Goal: Task Accomplishment & Management: Complete application form

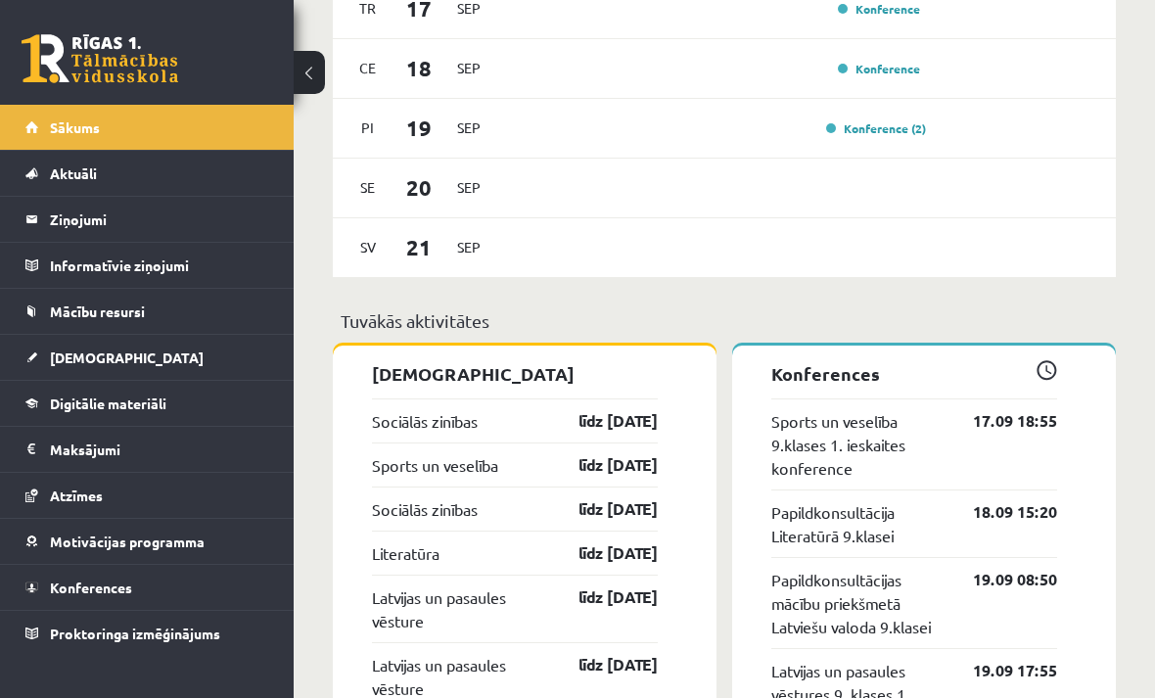
scroll to position [1670, 0]
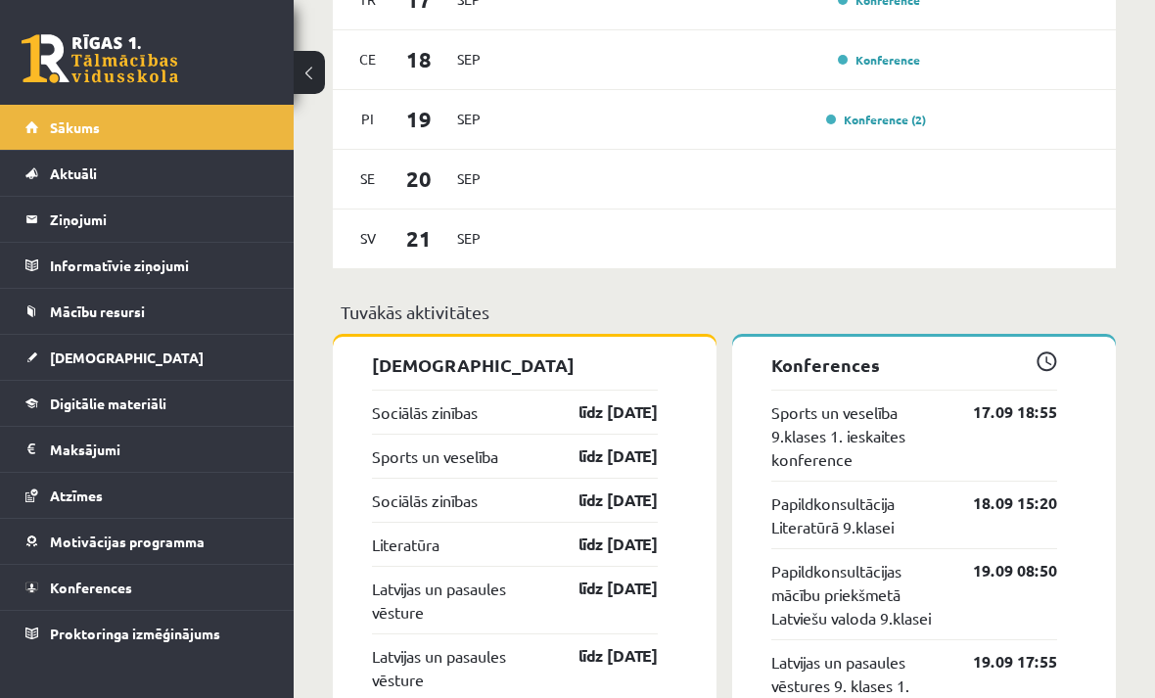
click at [80, 361] on span "[DEMOGRAPHIC_DATA]" at bounding box center [127, 357] width 154 height 18
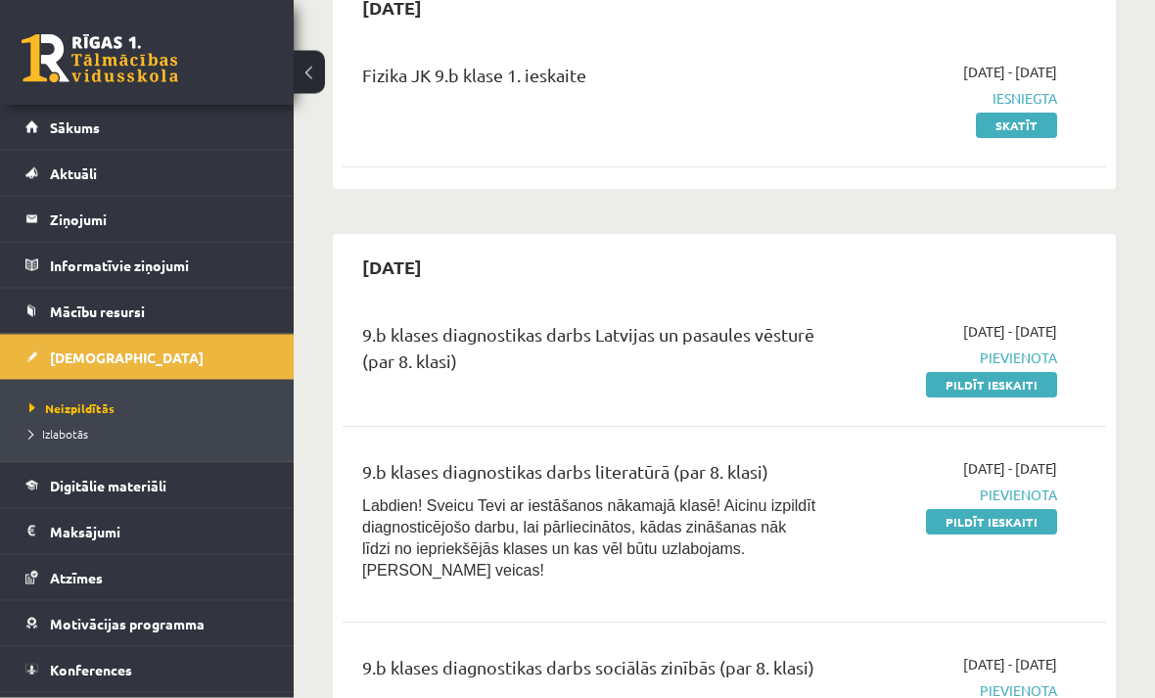
scroll to position [218, 0]
click at [993, 374] on link "Pildīt ieskaiti" at bounding box center [991, 384] width 131 height 25
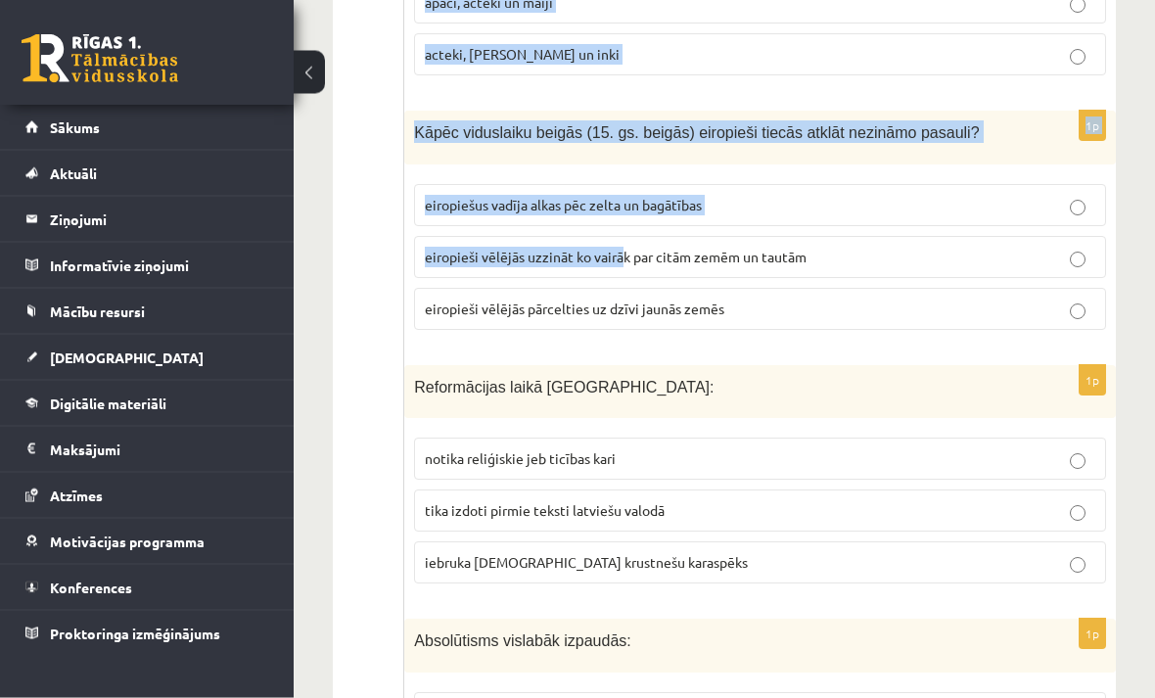
scroll to position [7500, 0]
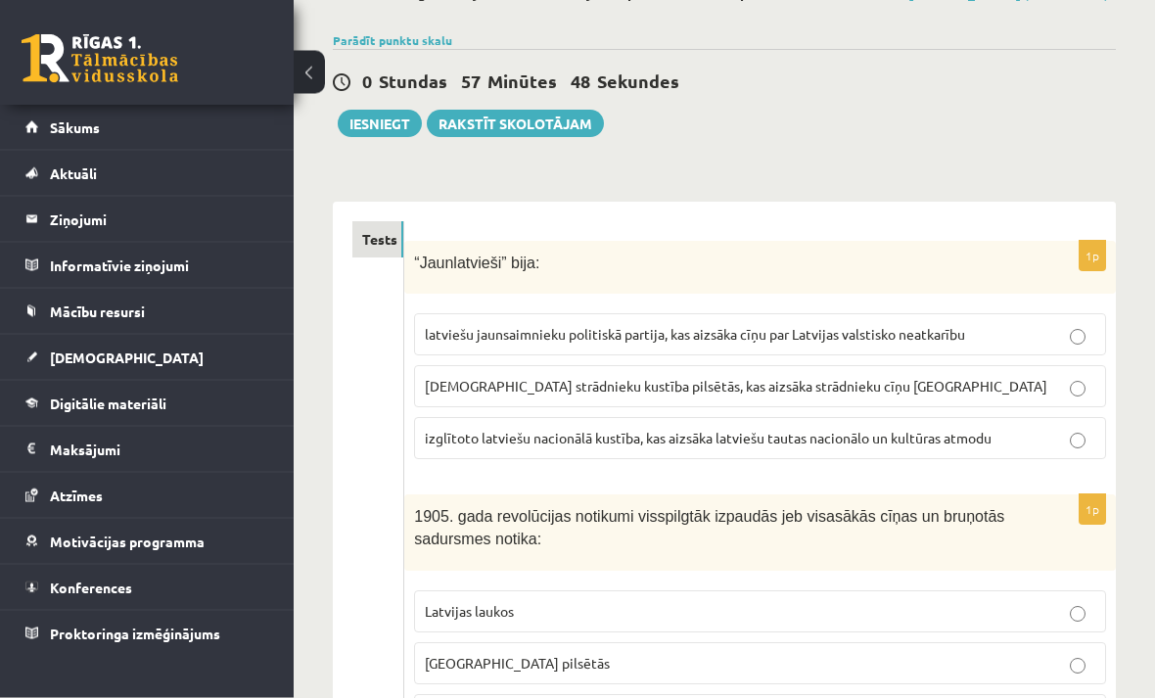
scroll to position [130, 0]
click at [961, 432] on span "izglītoto latviešu nacionālā kustība, kas aizsāka latviešu tautas nacionālo un …" at bounding box center [708, 438] width 567 height 18
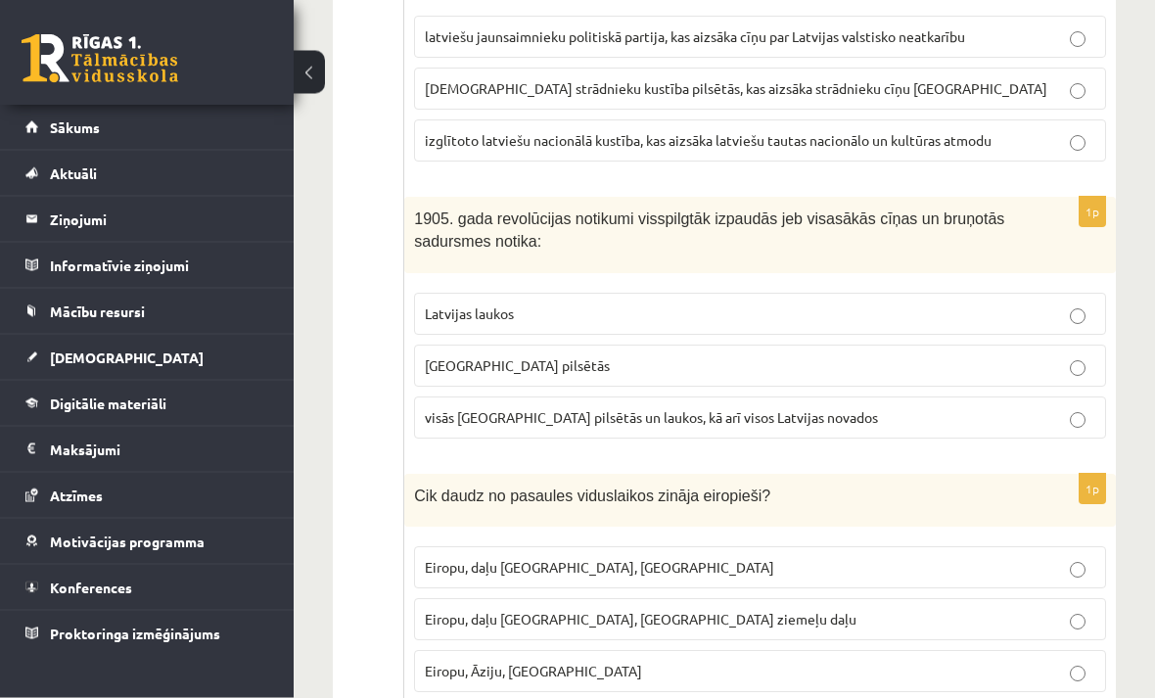
scroll to position [425, 0]
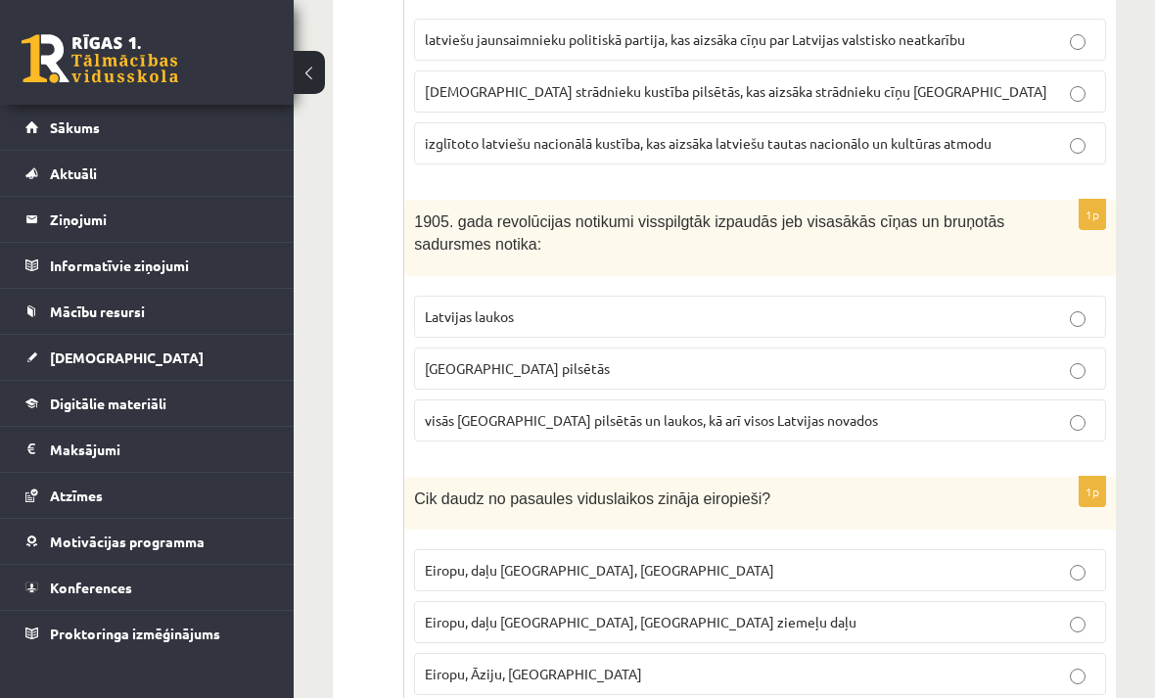
click at [1089, 306] on p "Latvijas laukos" at bounding box center [760, 316] width 670 height 21
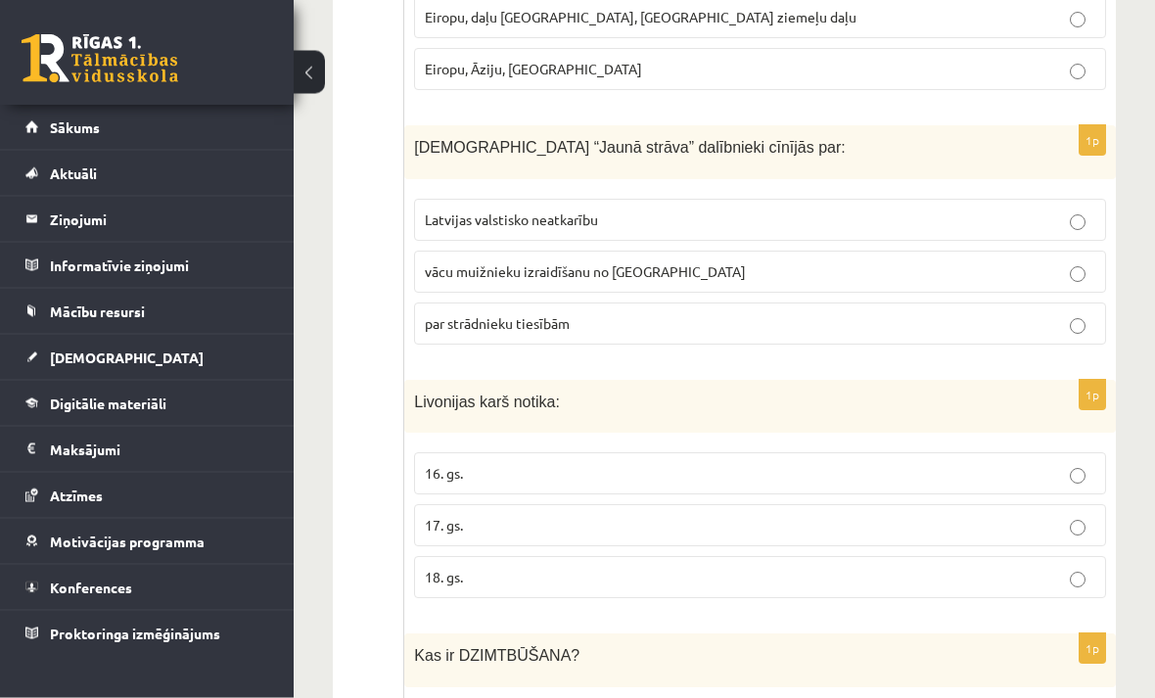
scroll to position [1030, 0]
click at [1055, 465] on p "16. gs." at bounding box center [760, 473] width 670 height 21
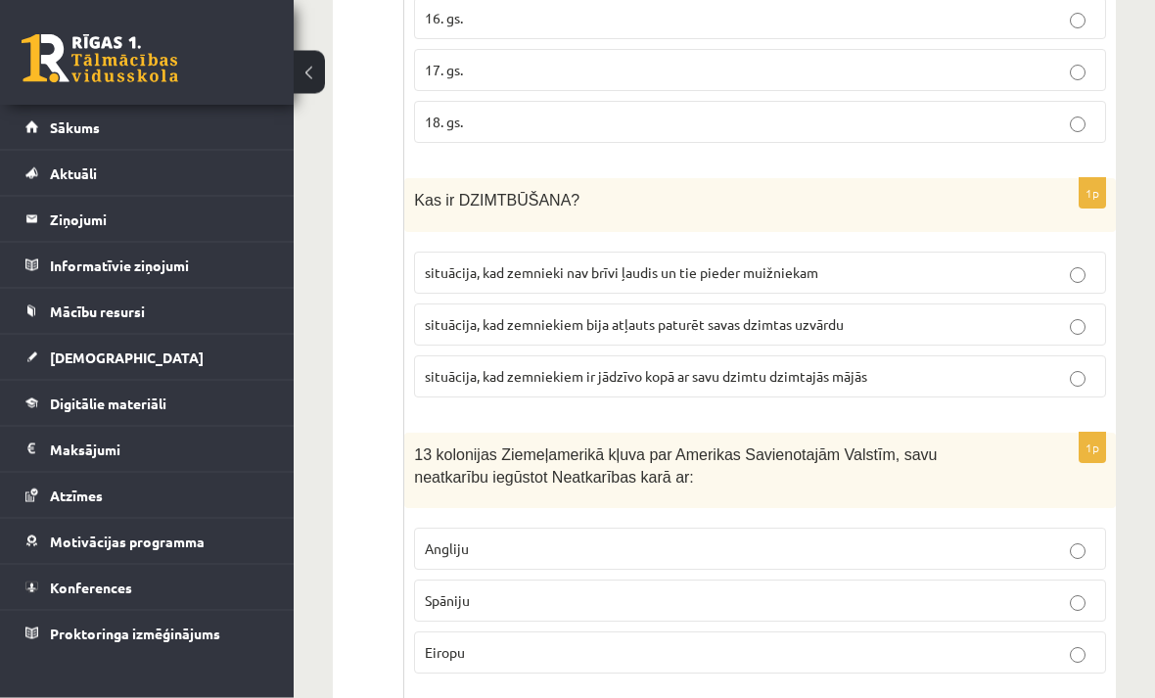
scroll to position [1485, 0]
click at [1077, 262] on p "situācija, kad zemnieki nav brīvi ļaudis un tie pieder muižniekam" at bounding box center [760, 272] width 670 height 21
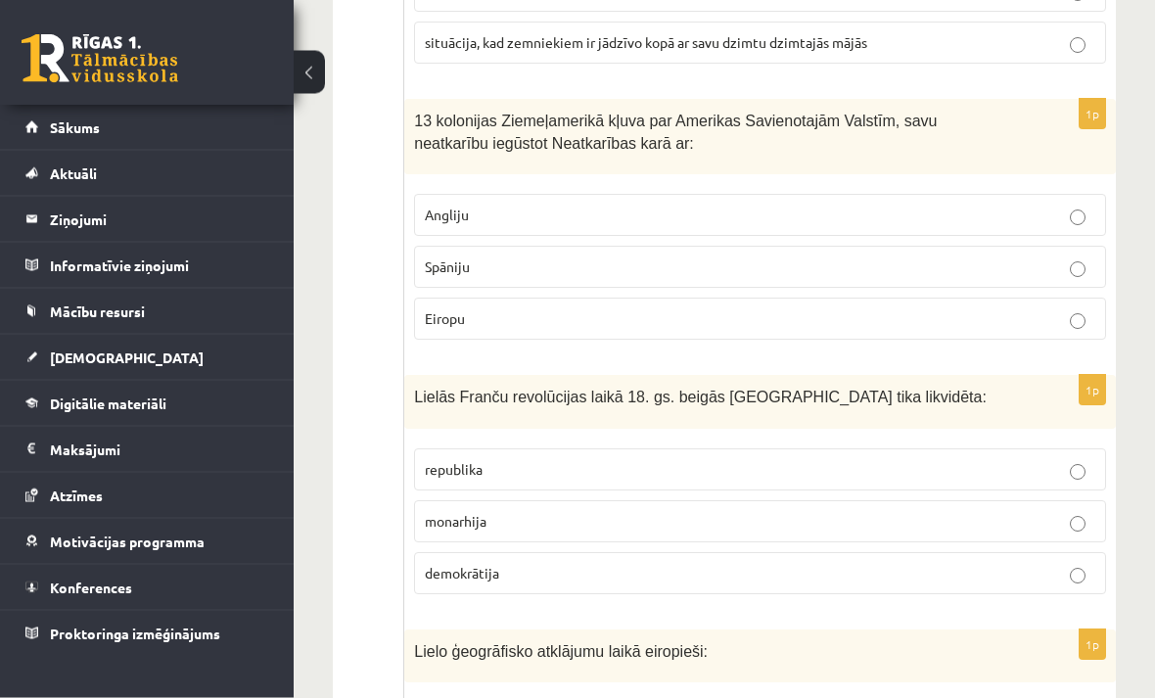
scroll to position [1818, 0]
click at [1091, 198] on label "Angliju" at bounding box center [760, 215] width 692 height 42
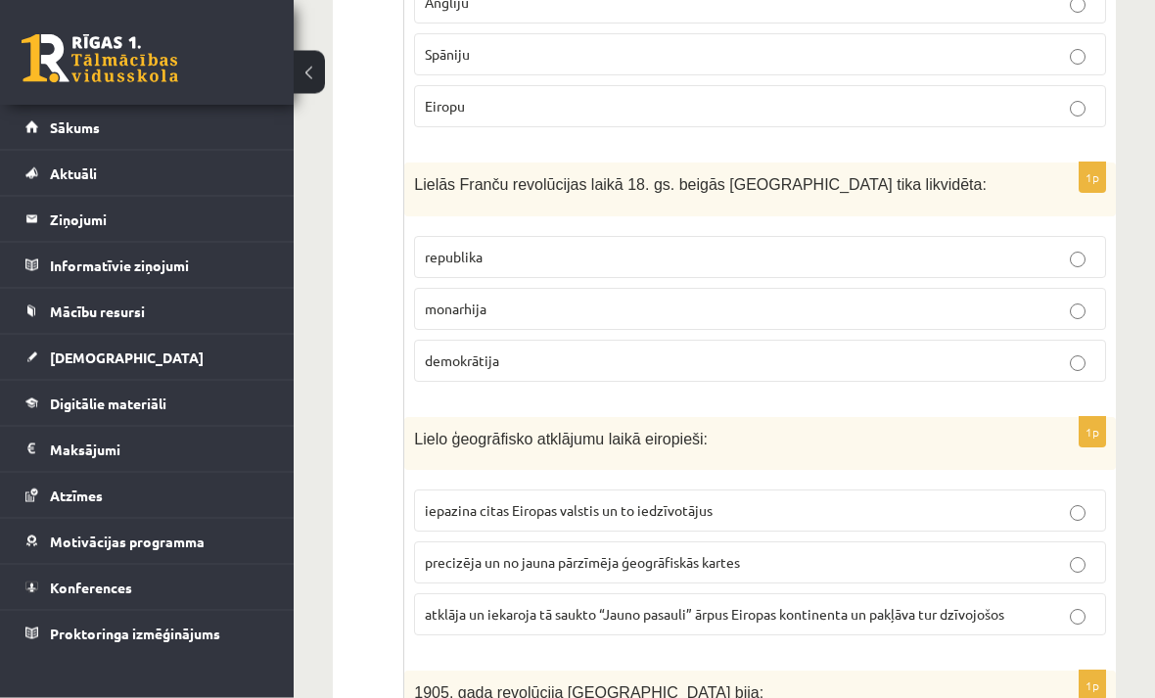
scroll to position [2031, 0]
click at [1104, 301] on label "monarhija" at bounding box center [760, 309] width 692 height 42
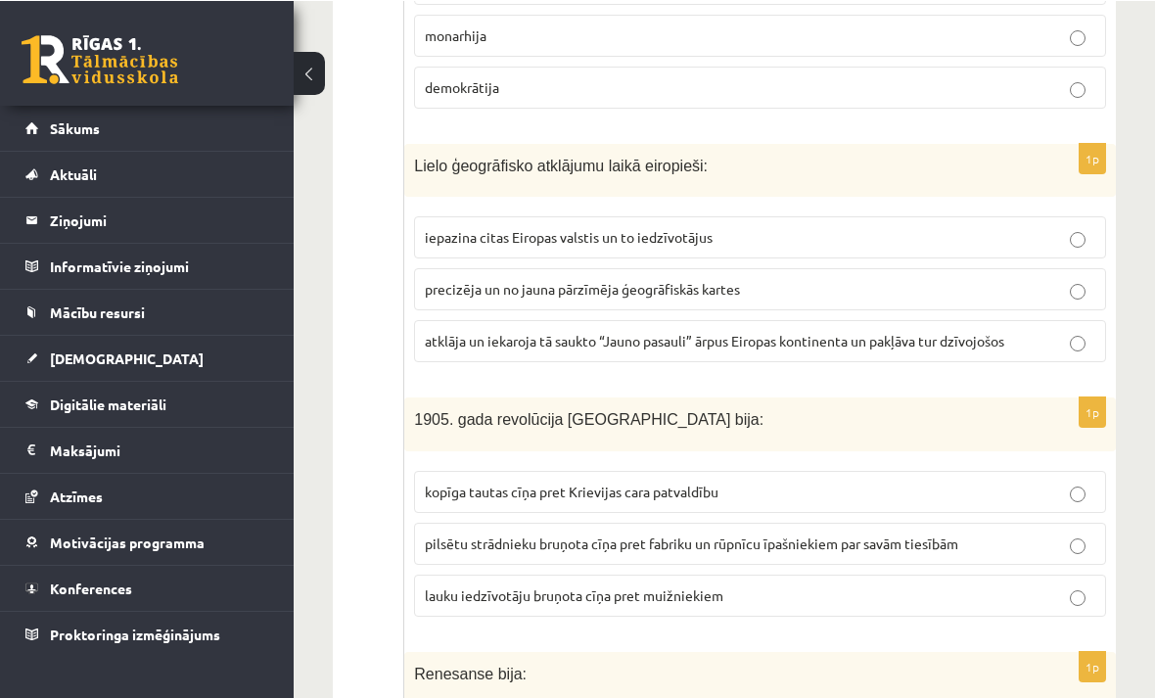
scroll to position [2304, 0]
click at [1077, 321] on label "atklāja un iekaroja tā saukto “Jauno pasauli” ārpus Eiropas kontinenta un pakļā…" at bounding box center [760, 341] width 692 height 42
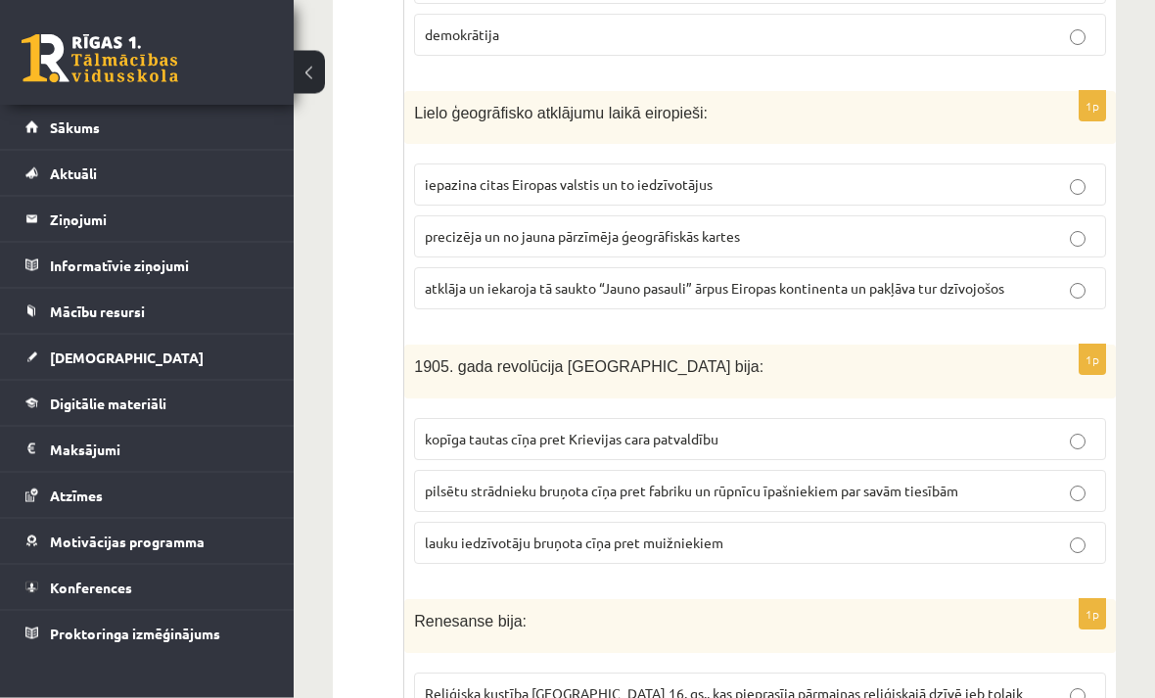
scroll to position [2357, 0]
click at [1056, 418] on label "kopīga tautas cīņa pret Krievijas cara patvaldību" at bounding box center [760, 439] width 692 height 42
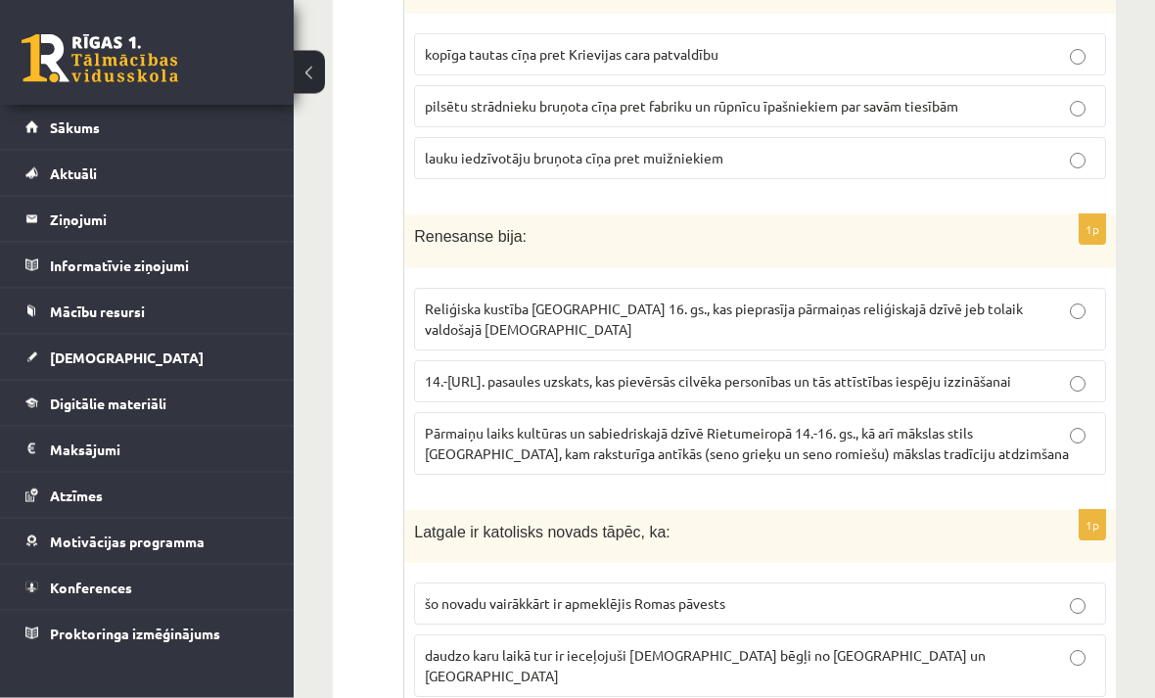
scroll to position [2743, 0]
click at [1098, 423] on label "Pārmaiņu laiks kultūras un sabiedriskajā dzīvē Rietumeiropā 14.-16. gs., kā arī…" at bounding box center [760, 441] width 692 height 63
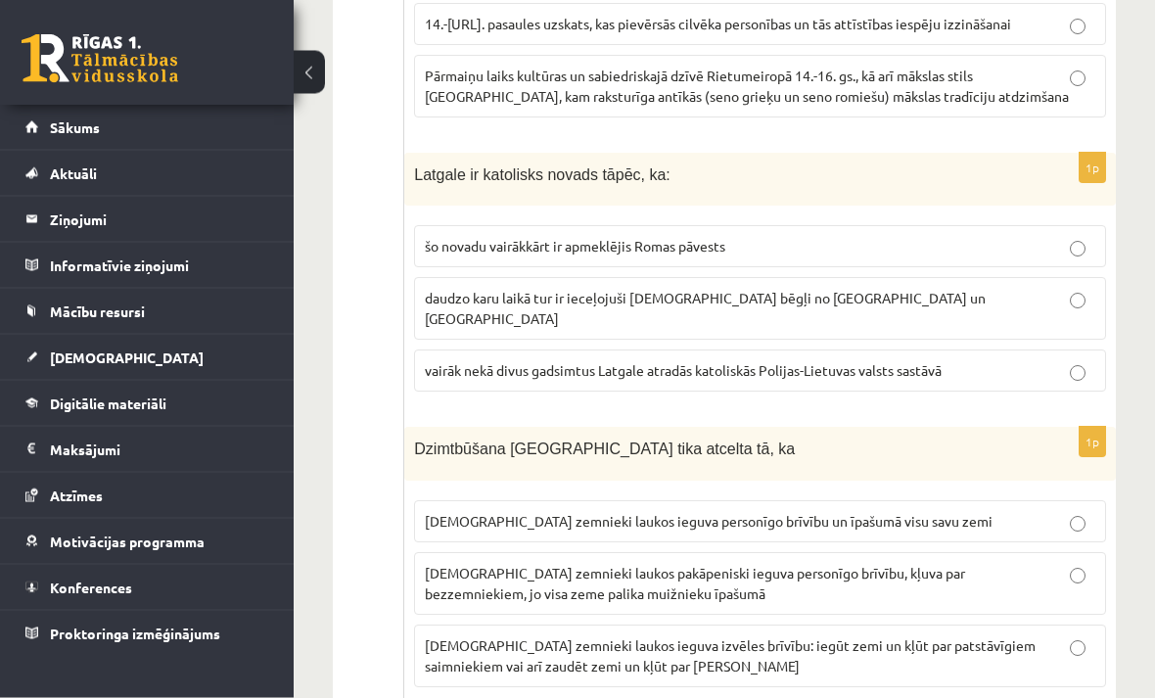
scroll to position [3094, 0]
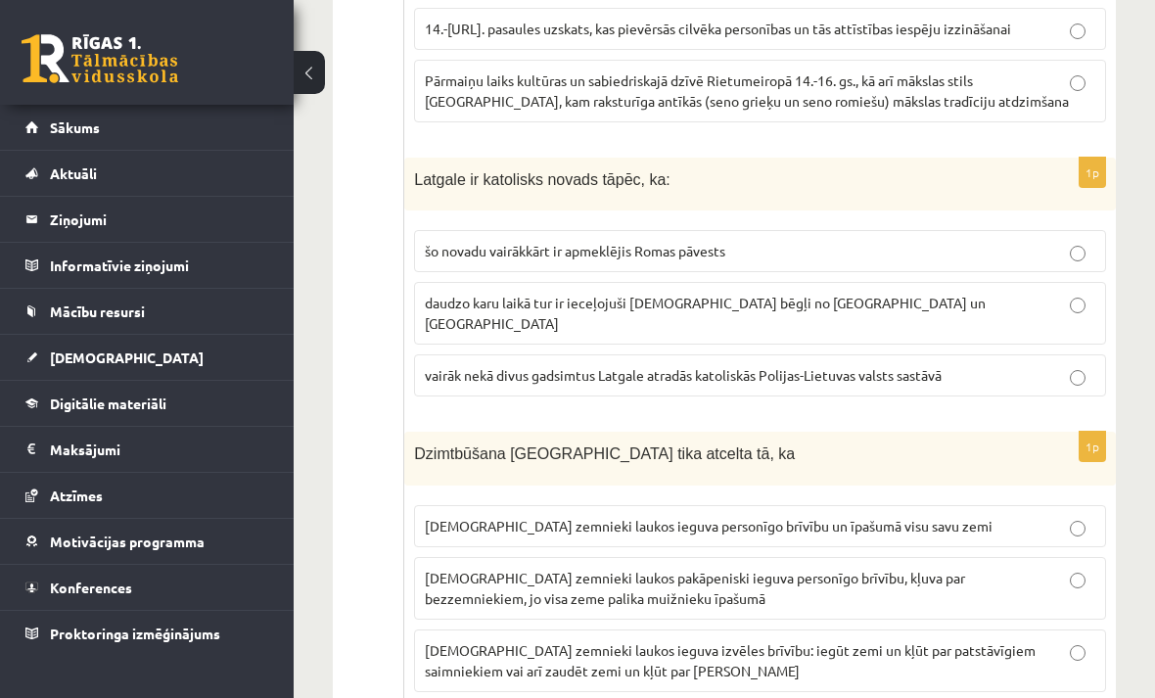
click at [1094, 365] on p "vairāk nekā divus gadsimtus Latgale atradās katoliskās Polijas-Lietuvas valsts …" at bounding box center [760, 375] width 670 height 21
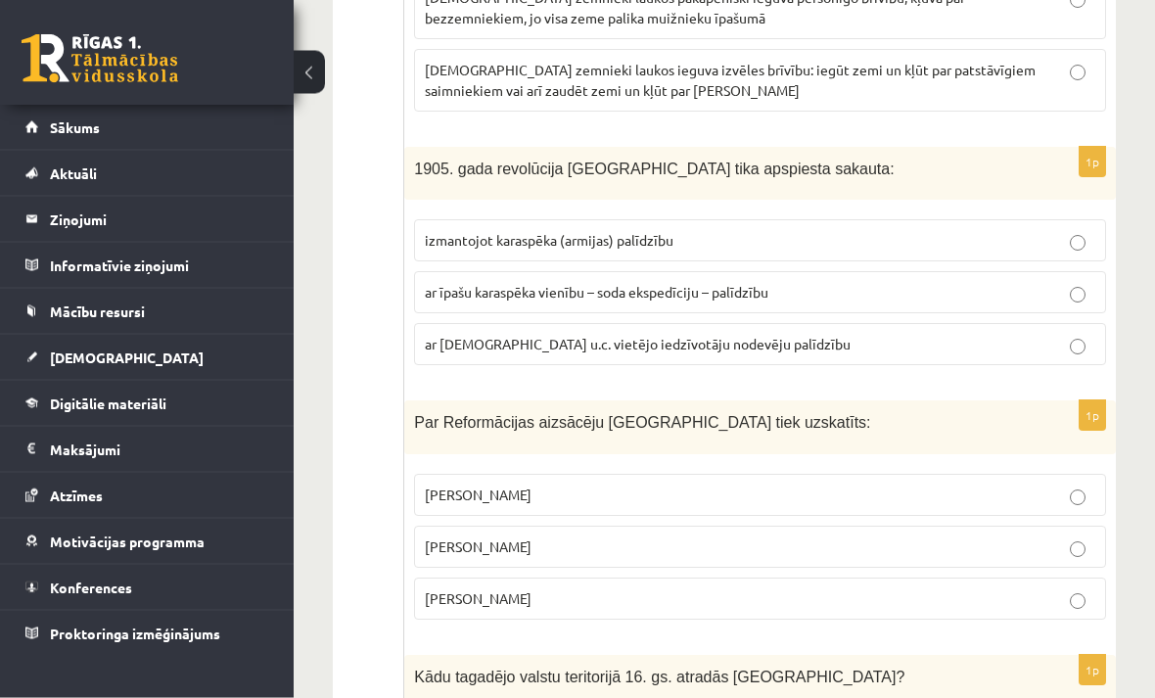
scroll to position [3674, 0]
click at [1081, 282] on p "ar īpašu karaspēka vienību – soda ekspedīciju – palīdzību" at bounding box center [760, 292] width 670 height 21
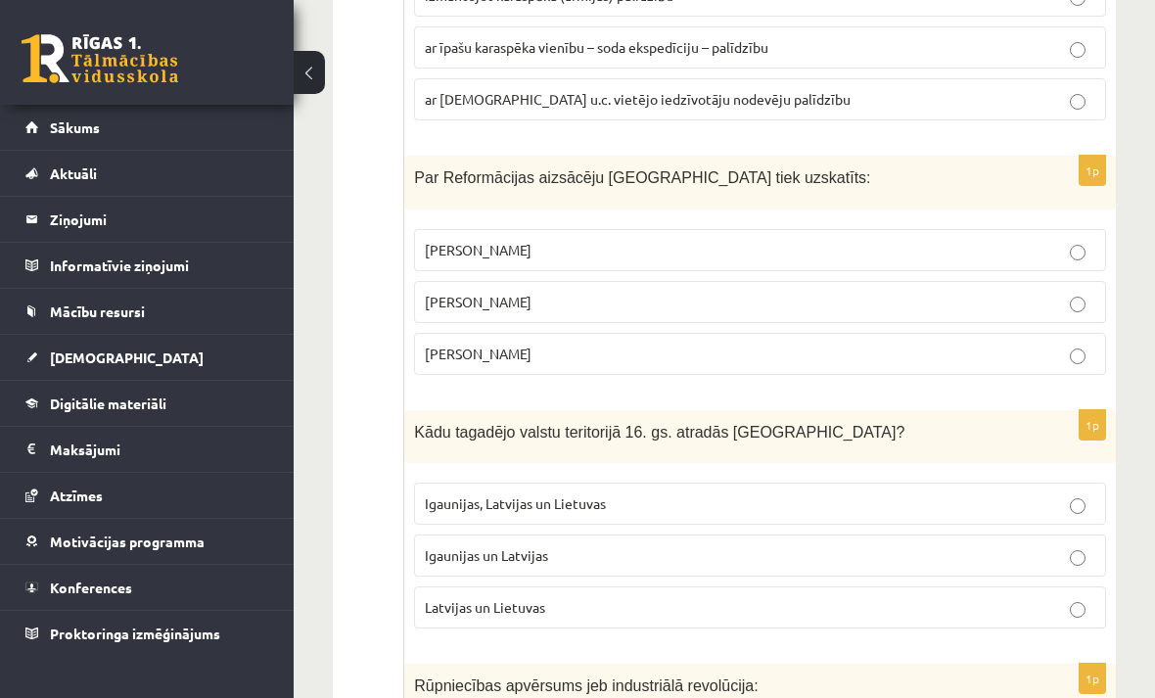
scroll to position [3927, 0]
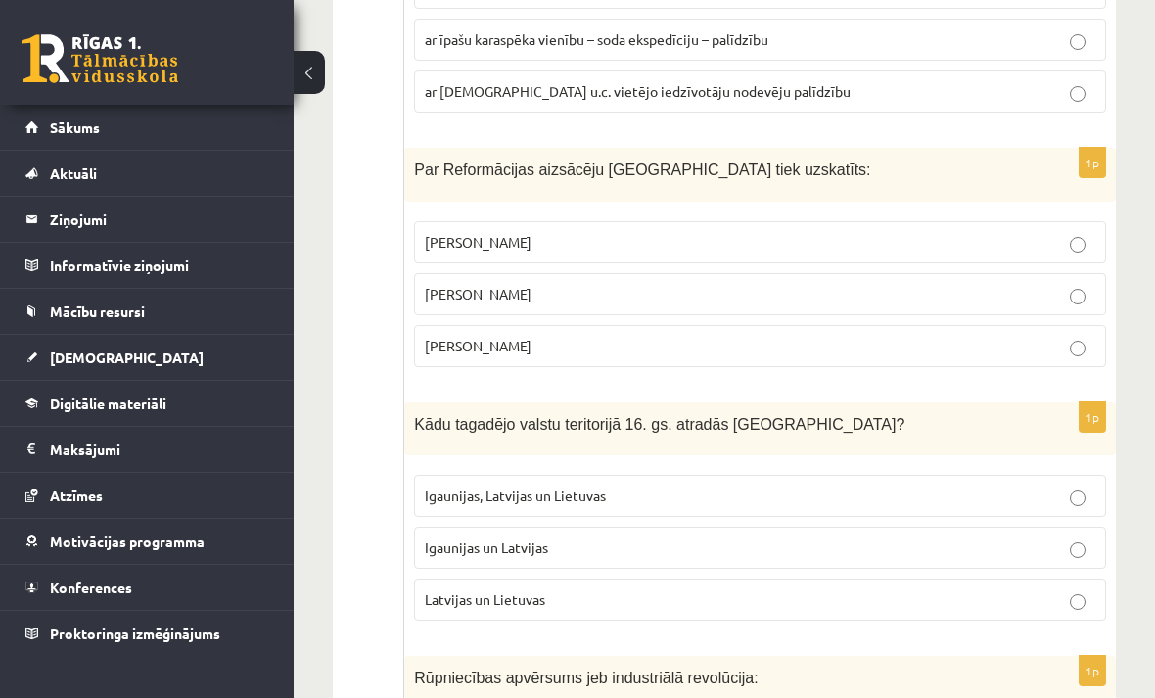
click at [1053, 284] on p "Mārtiņš Luters" at bounding box center [760, 294] width 670 height 21
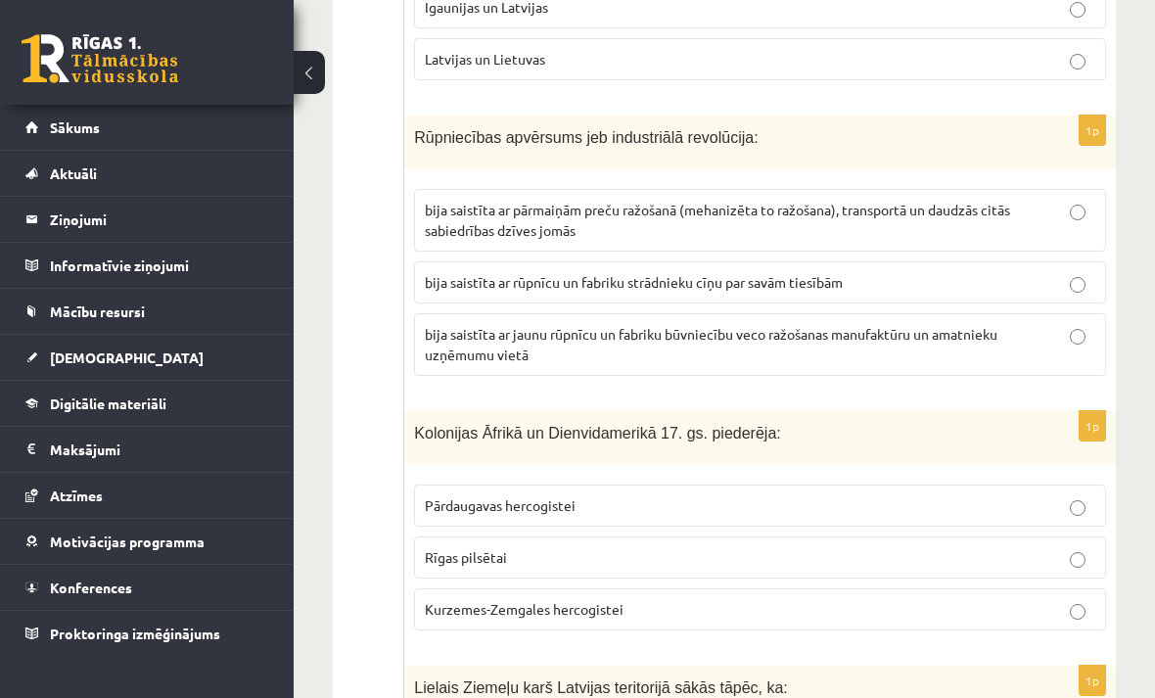
scroll to position [4464, 0]
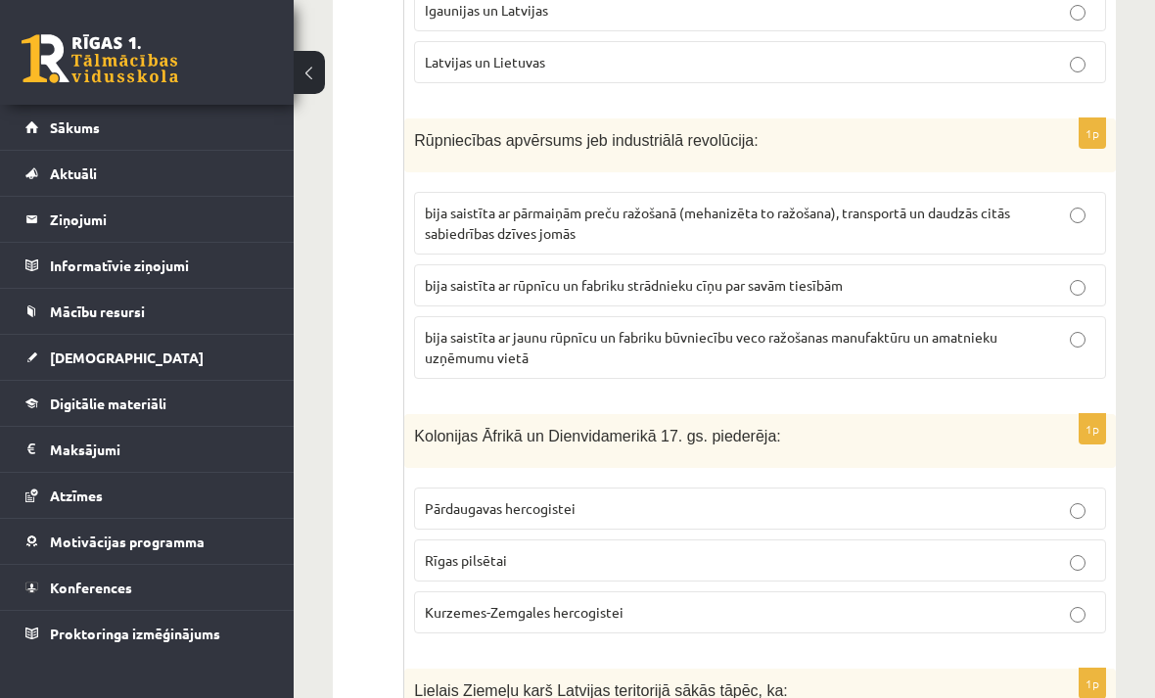
click at [1092, 203] on p "bija saistīta ar pārmaiņām preču ražošanā (mehanizēta to ražošana), transportā …" at bounding box center [760, 223] width 670 height 41
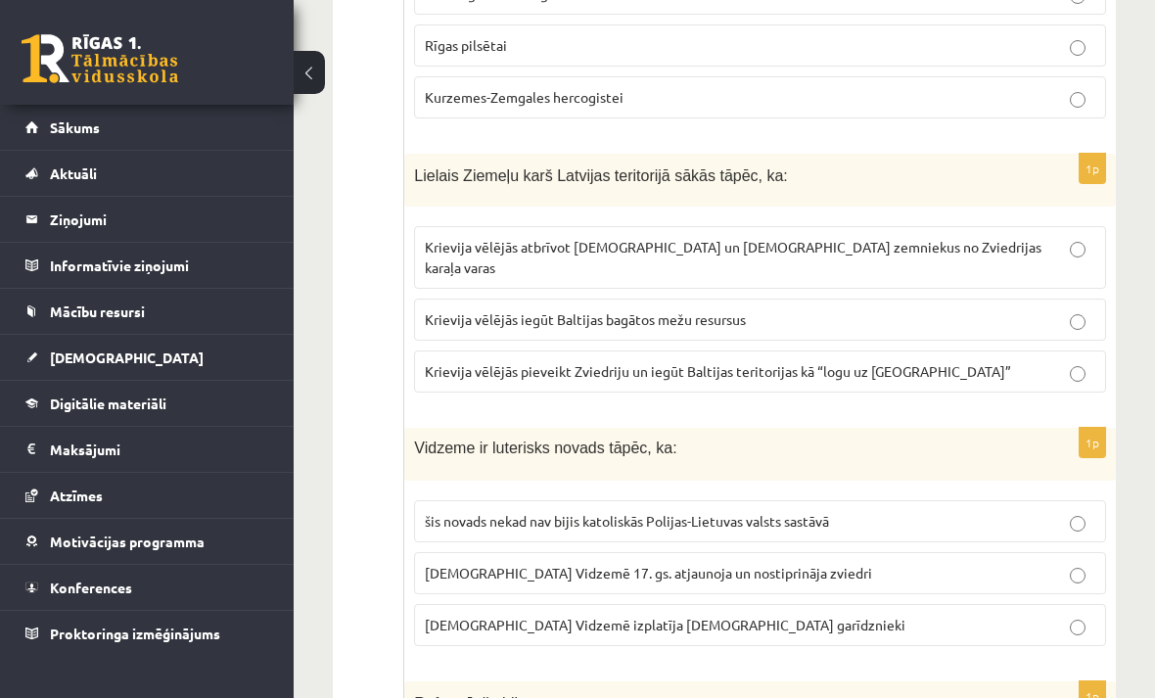
scroll to position [4981, 0]
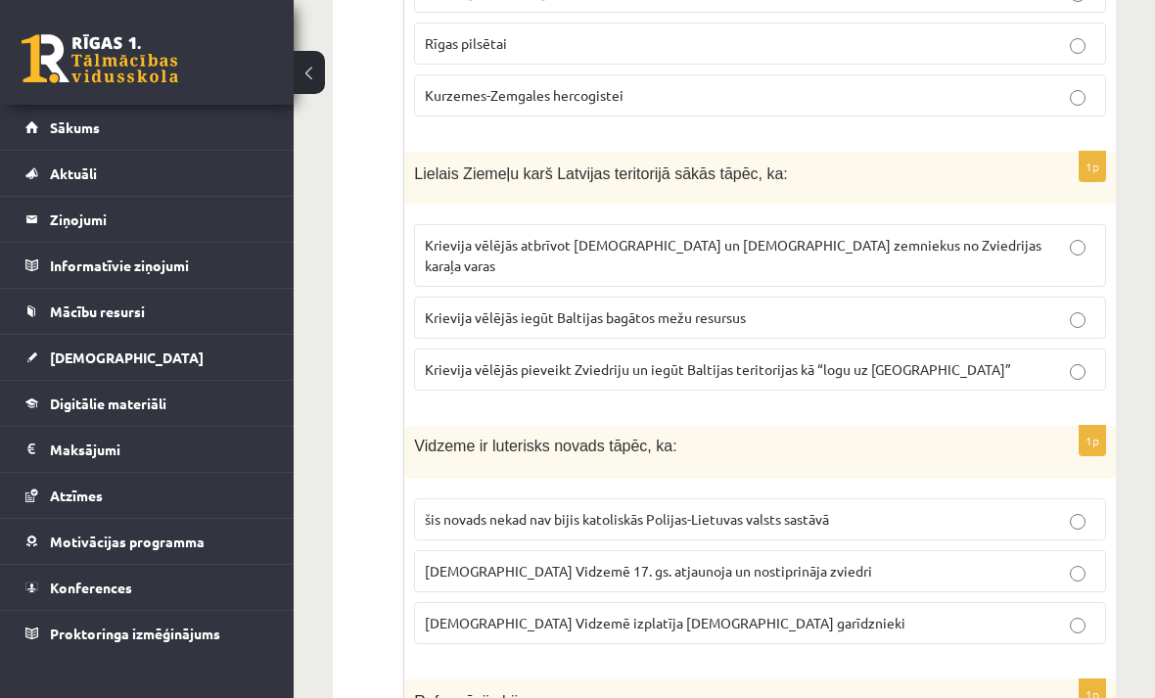
click at [1063, 307] on p "Krievija vēlējās iegūt Baltijas bagātos mežu resursus" at bounding box center [760, 317] width 670 height 21
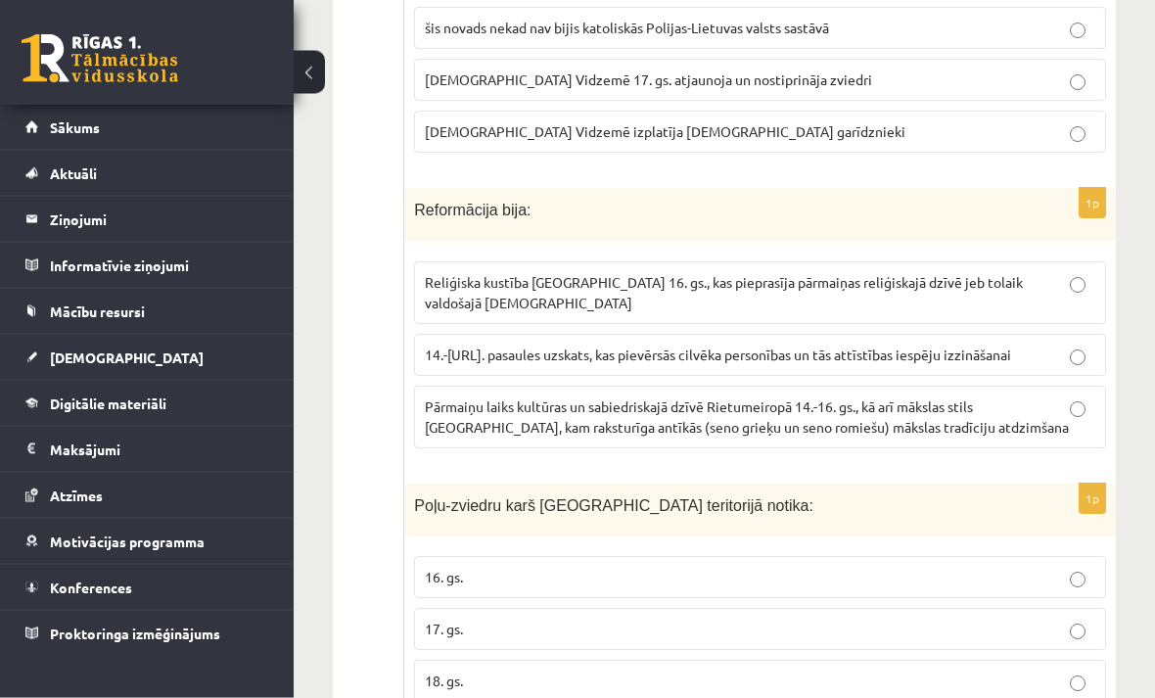
scroll to position [5474, 0]
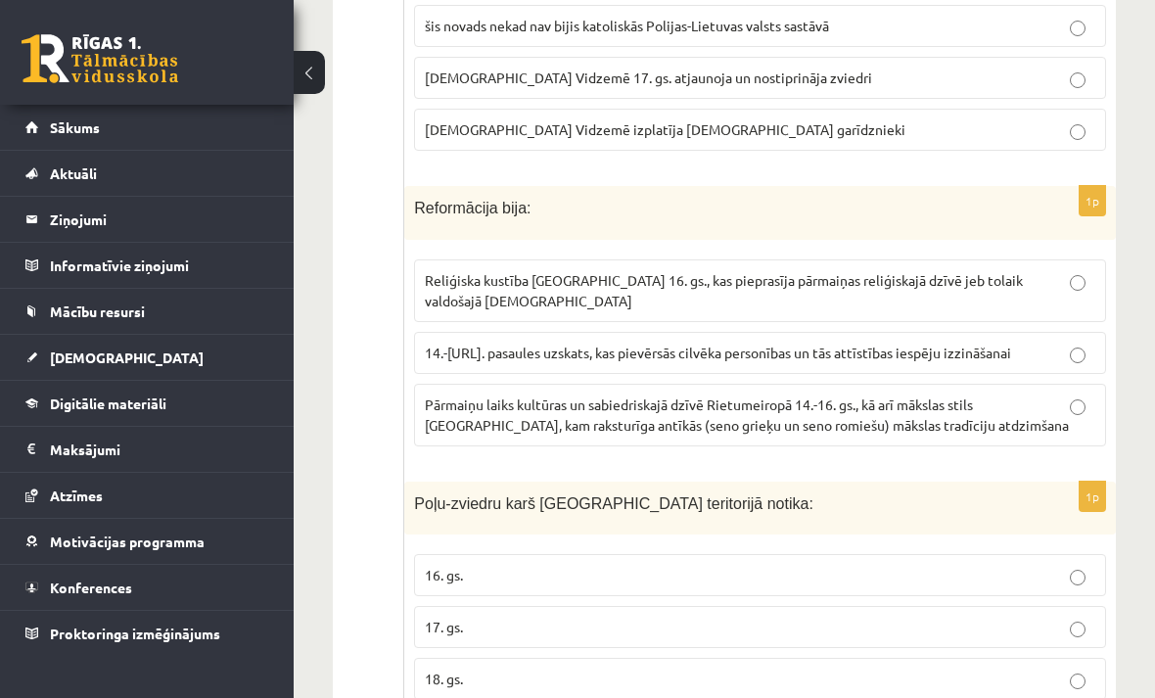
click at [1066, 270] on p "Reliģiska kustība Eiropā 16. gs., kas pieprasīja pārmaiņas reliģiskajā dzīvē je…" at bounding box center [760, 290] width 670 height 41
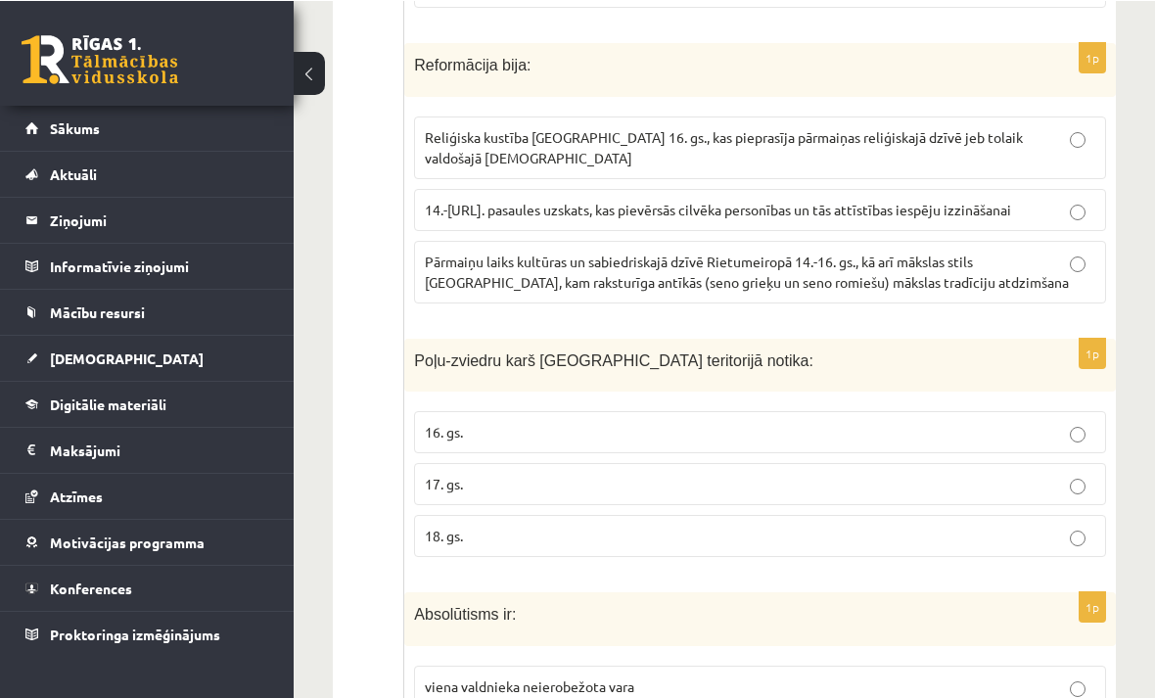
scroll to position [5617, 0]
click at [1088, 463] on label "17. gs." at bounding box center [760, 484] width 692 height 42
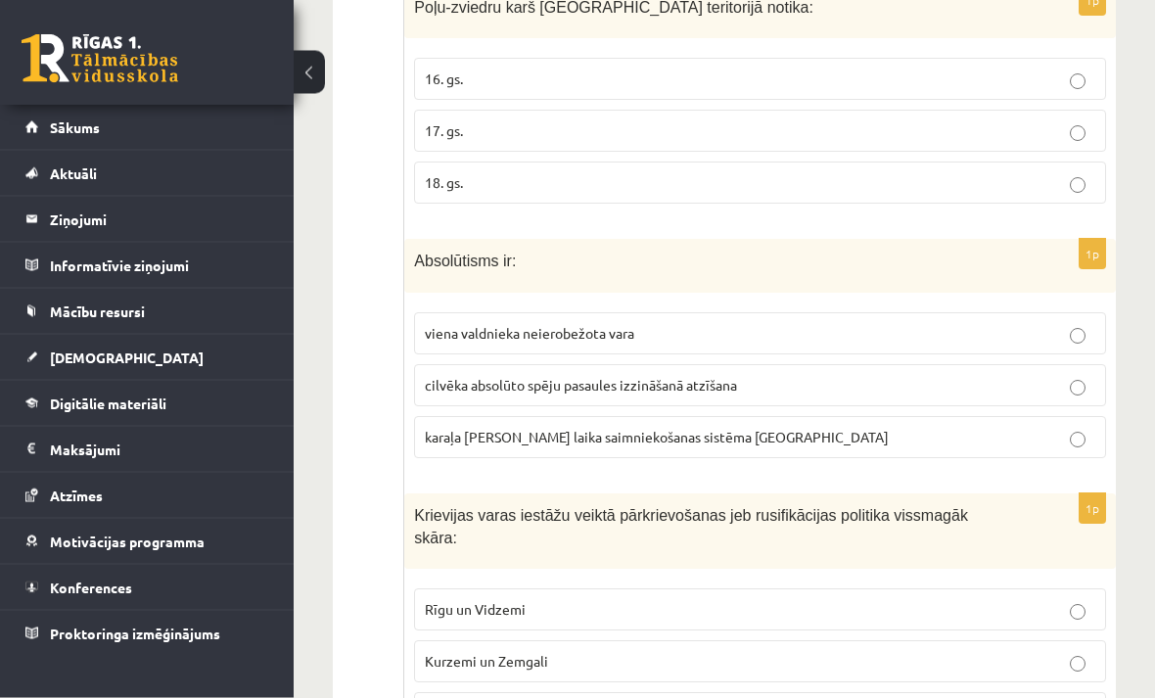
scroll to position [5970, 0]
click at [1049, 312] on label "viena valdnieka neierobežota vara" at bounding box center [760, 333] width 692 height 42
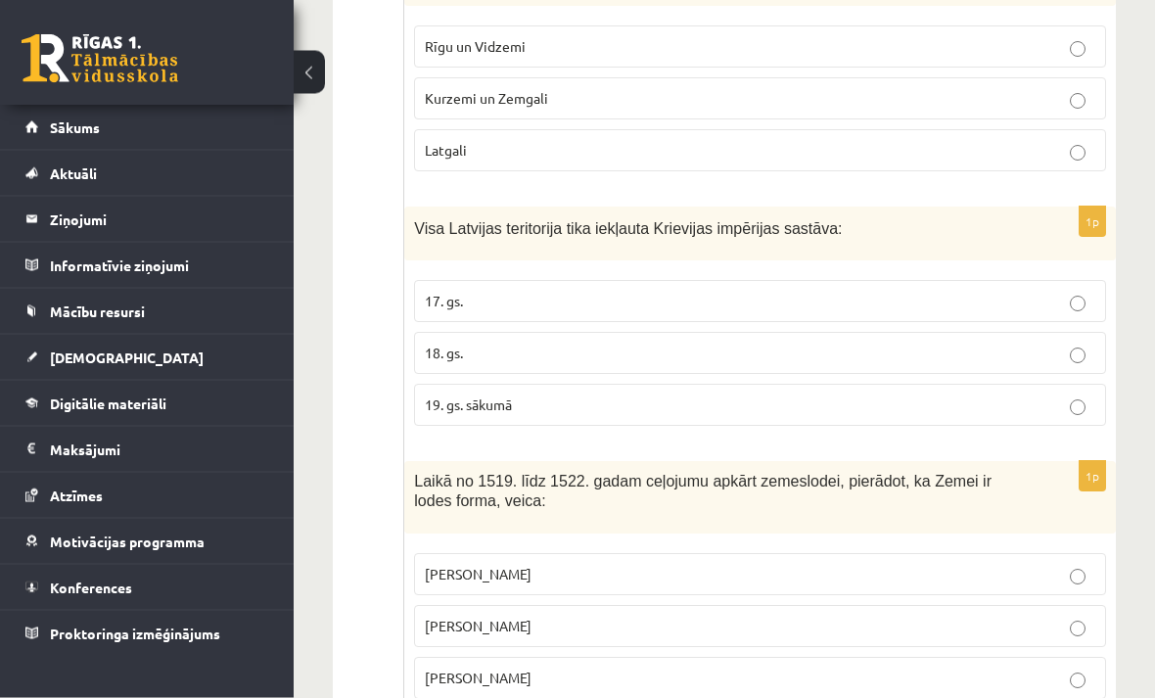
scroll to position [6533, 0]
click at [1088, 343] on p "18. gs." at bounding box center [760, 353] width 670 height 21
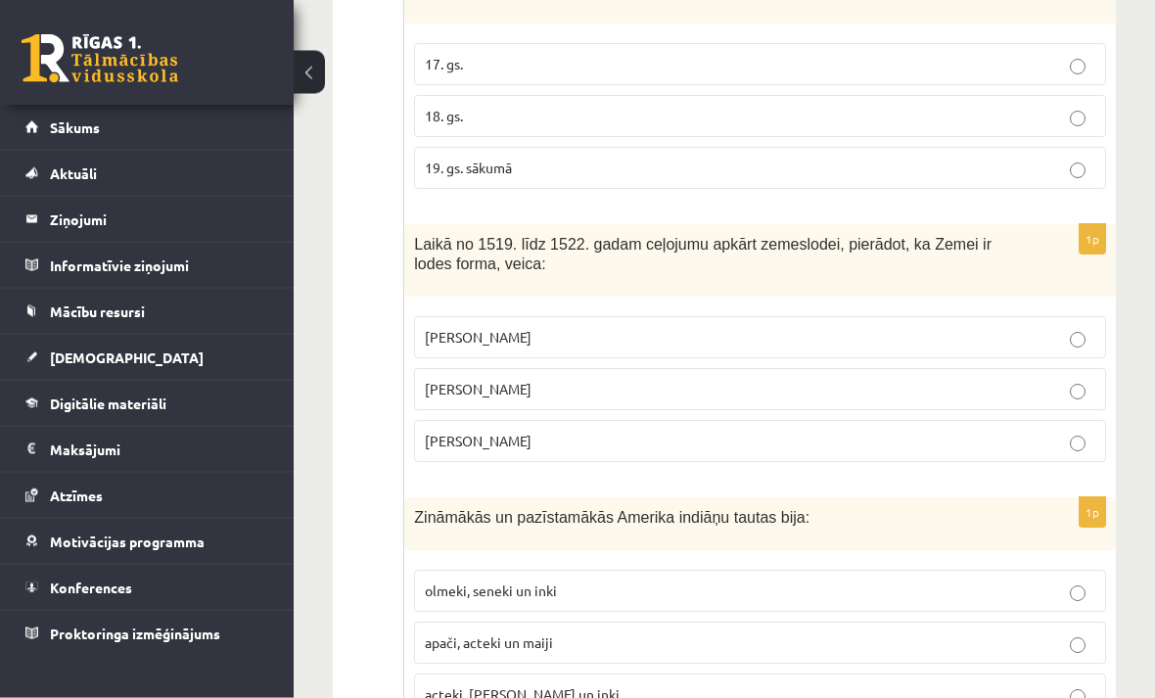
scroll to position [6773, 0]
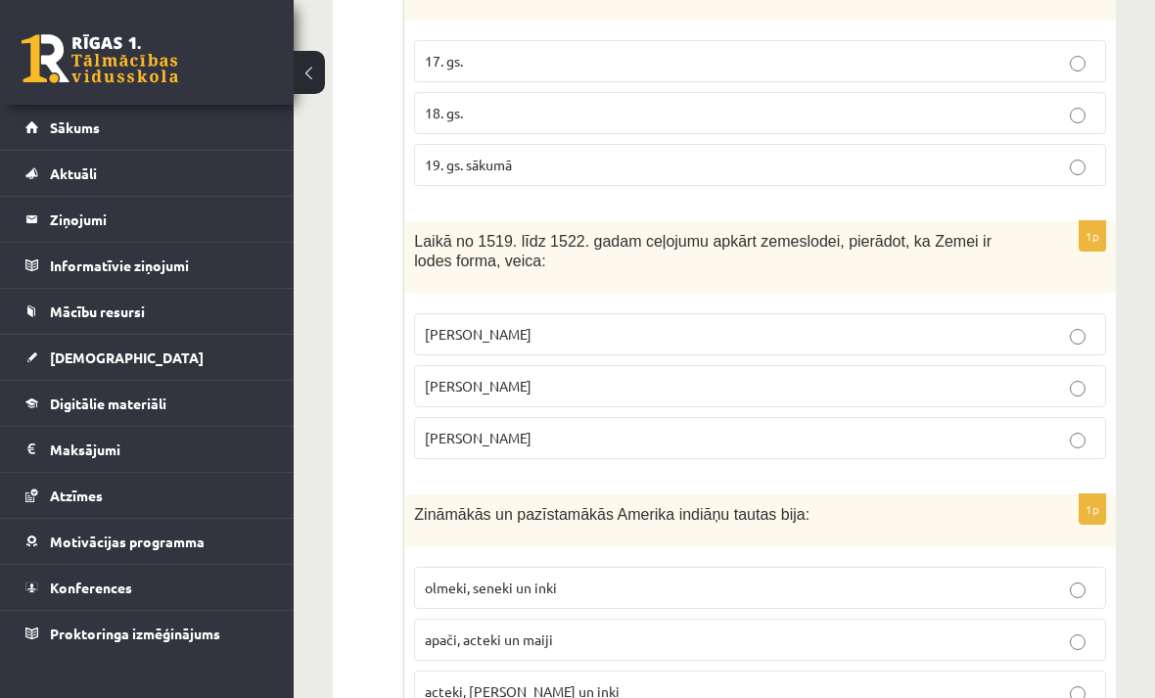
click at [1049, 428] on p "Fernans Magelāns" at bounding box center [760, 438] width 670 height 21
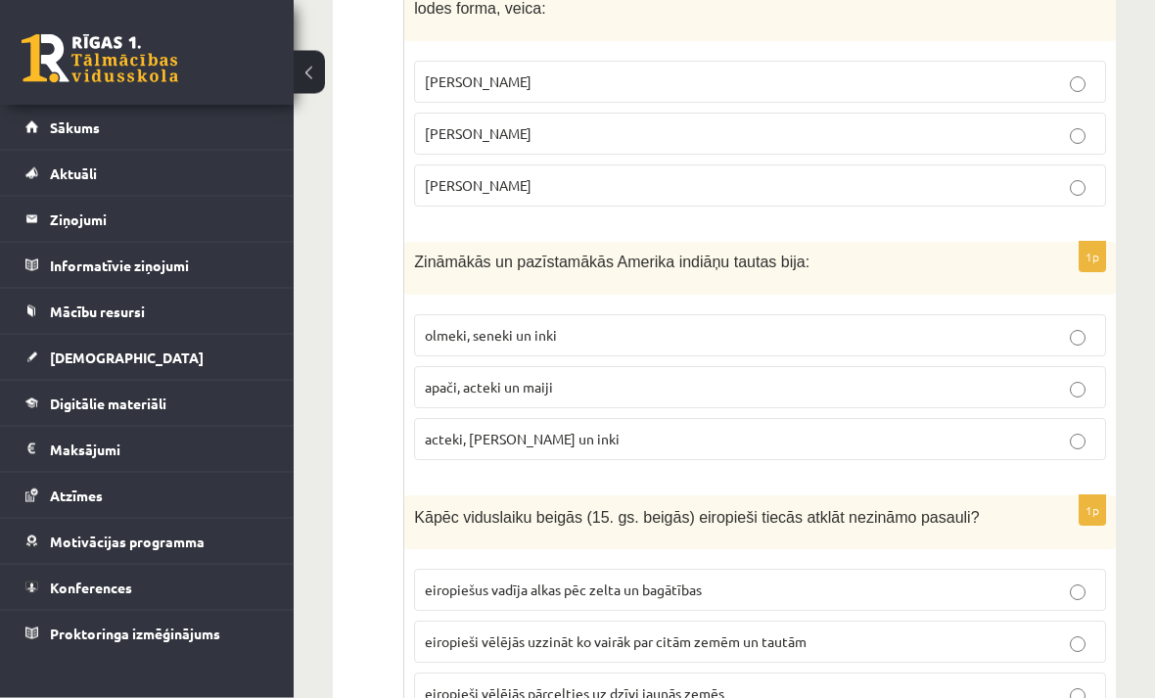
scroll to position [7046, 0]
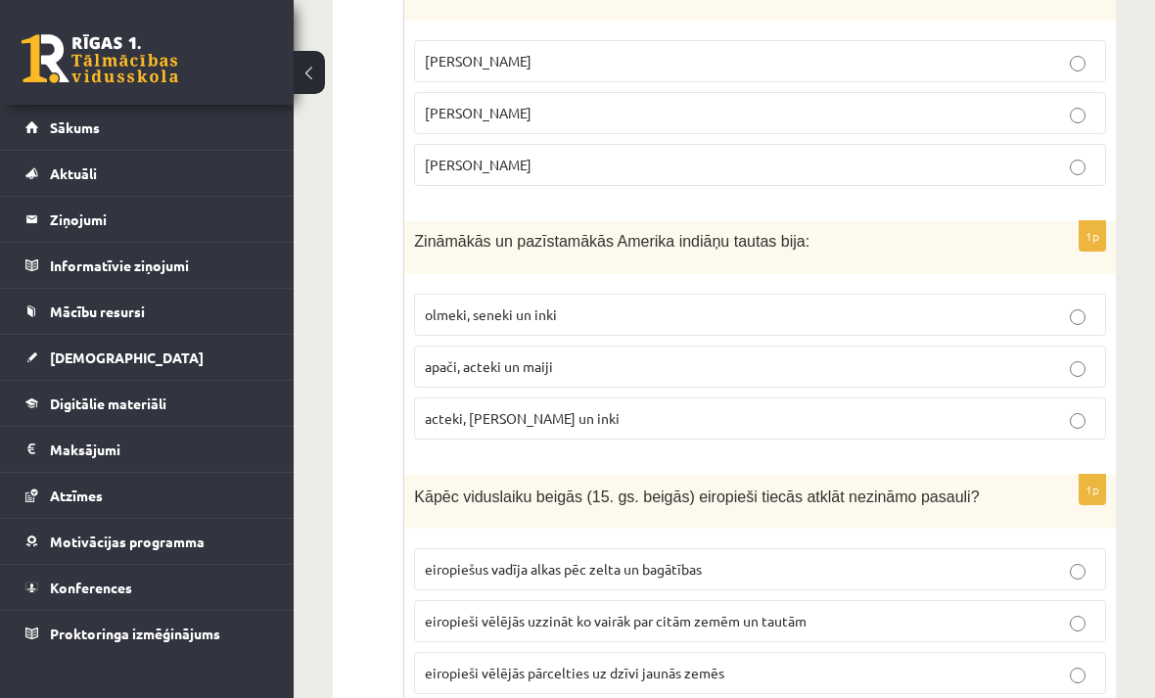
click at [1046, 408] on p "acteki, maiji un inki" at bounding box center [760, 418] width 670 height 21
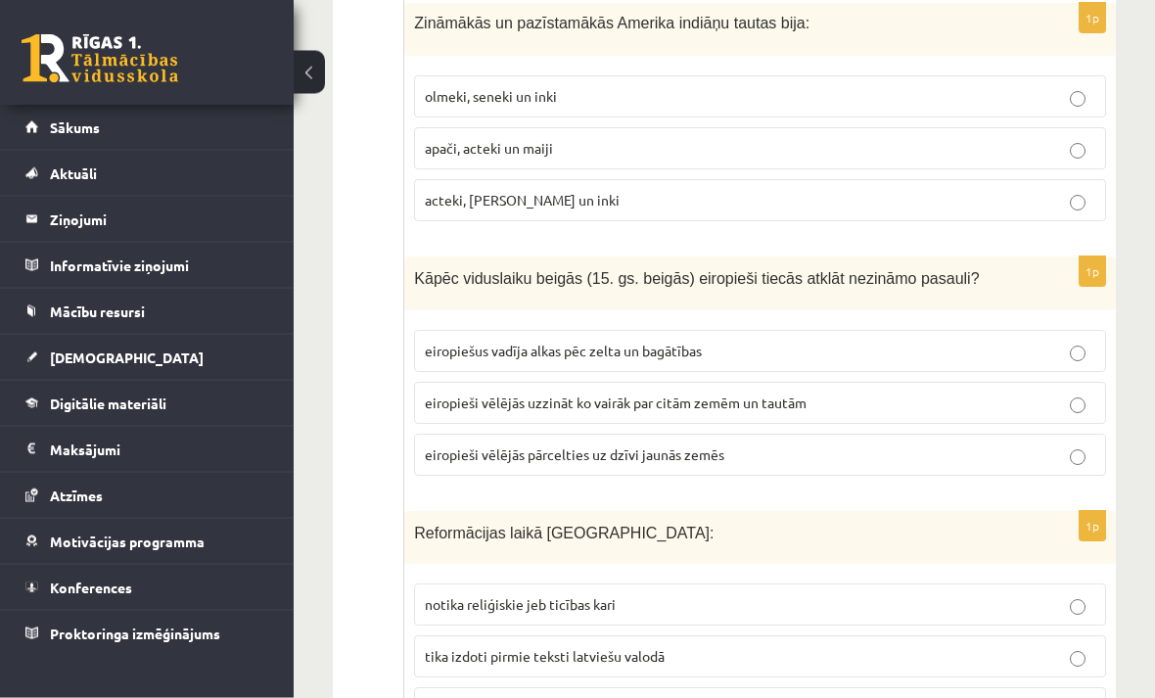
scroll to position [7264, 0]
click at [1046, 341] on p "eiropiešus vadīja alkas pēc zelta un bagātības" at bounding box center [760, 351] width 670 height 21
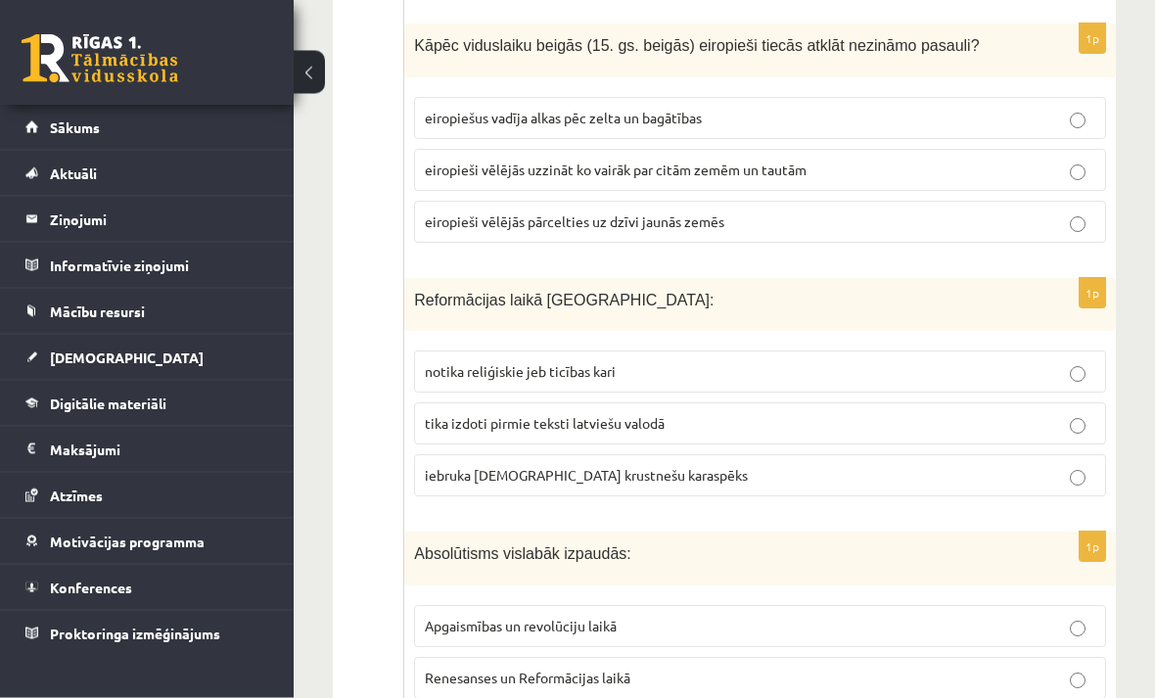
scroll to position [7497, 0]
click at [1092, 402] on label "tika izdoti pirmie teksti latviešu valodā" at bounding box center [760, 423] width 692 height 42
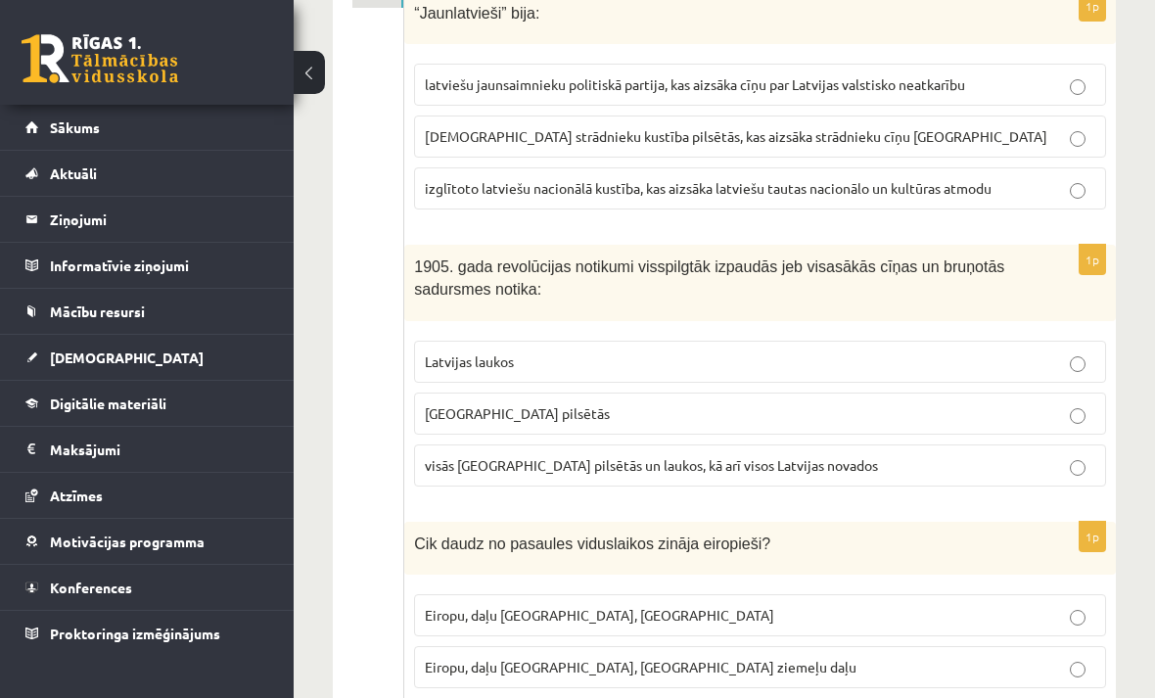
scroll to position [0, 0]
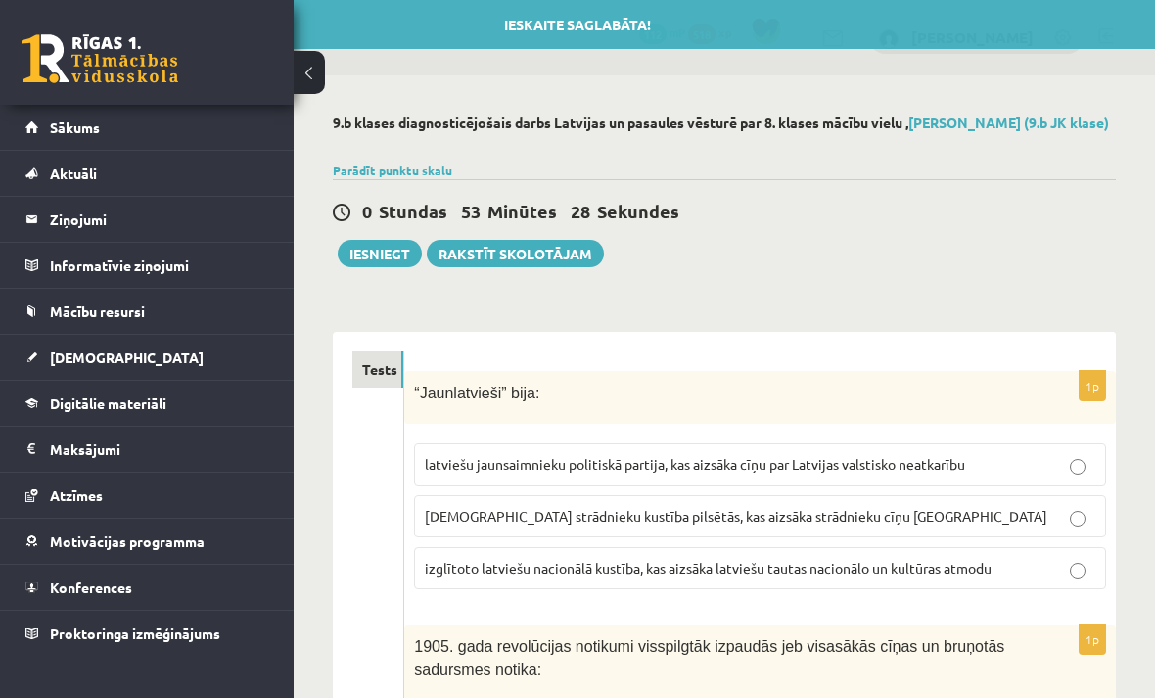
click at [383, 253] on button "Iesniegt" at bounding box center [380, 253] width 84 height 27
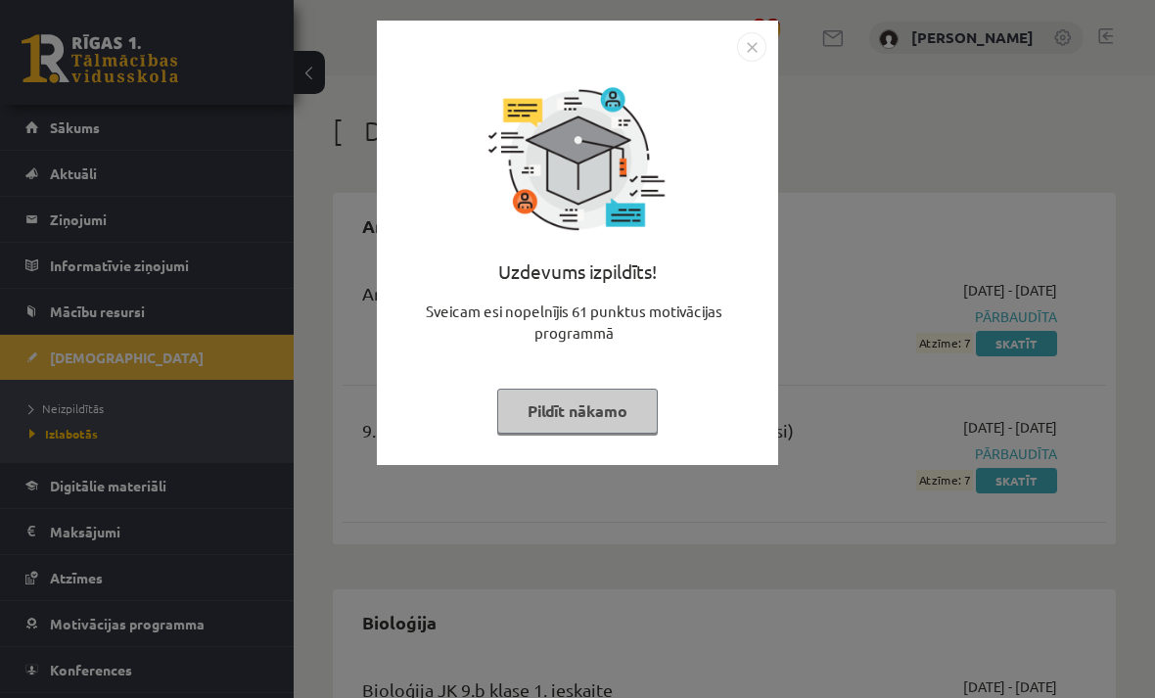
click at [620, 408] on button "Pildīt nākamo" at bounding box center [577, 411] width 161 height 45
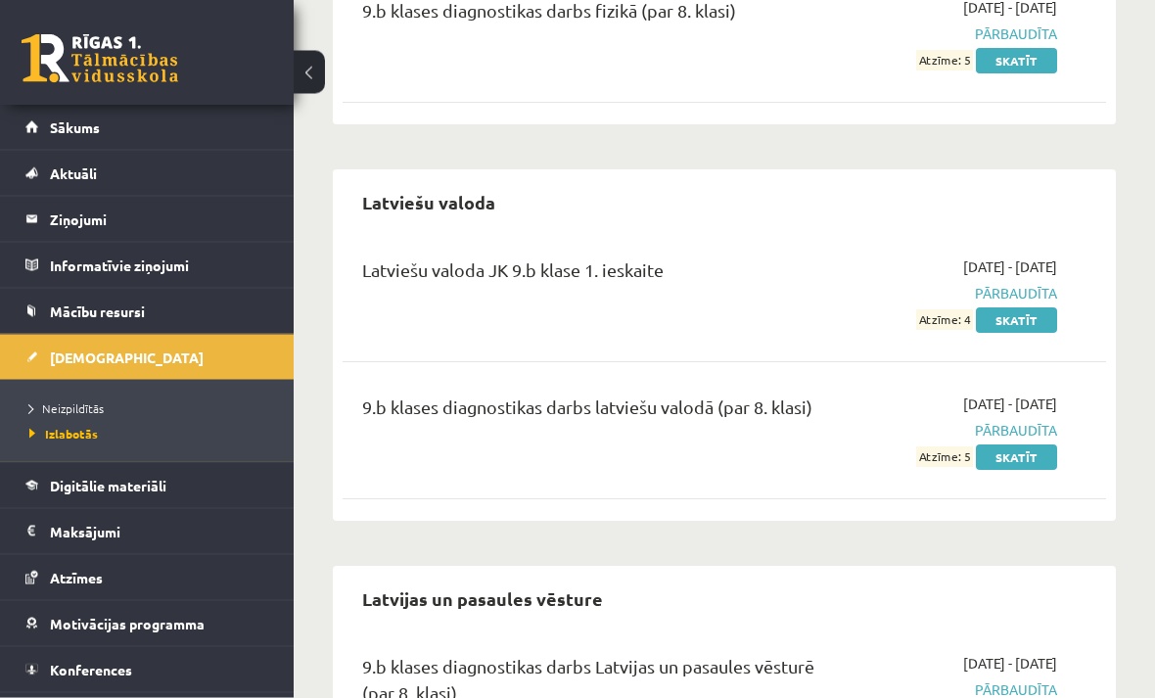
scroll to position [1285, 0]
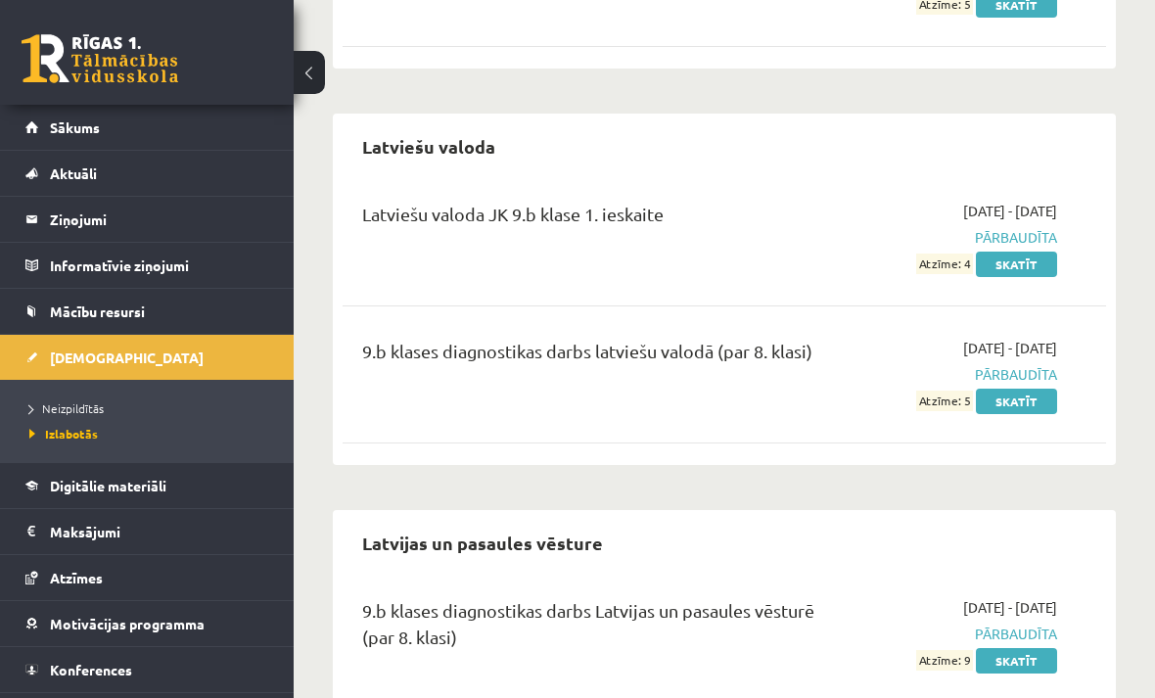
click at [80, 402] on span "Neizpildītās" at bounding box center [66, 408] width 74 height 16
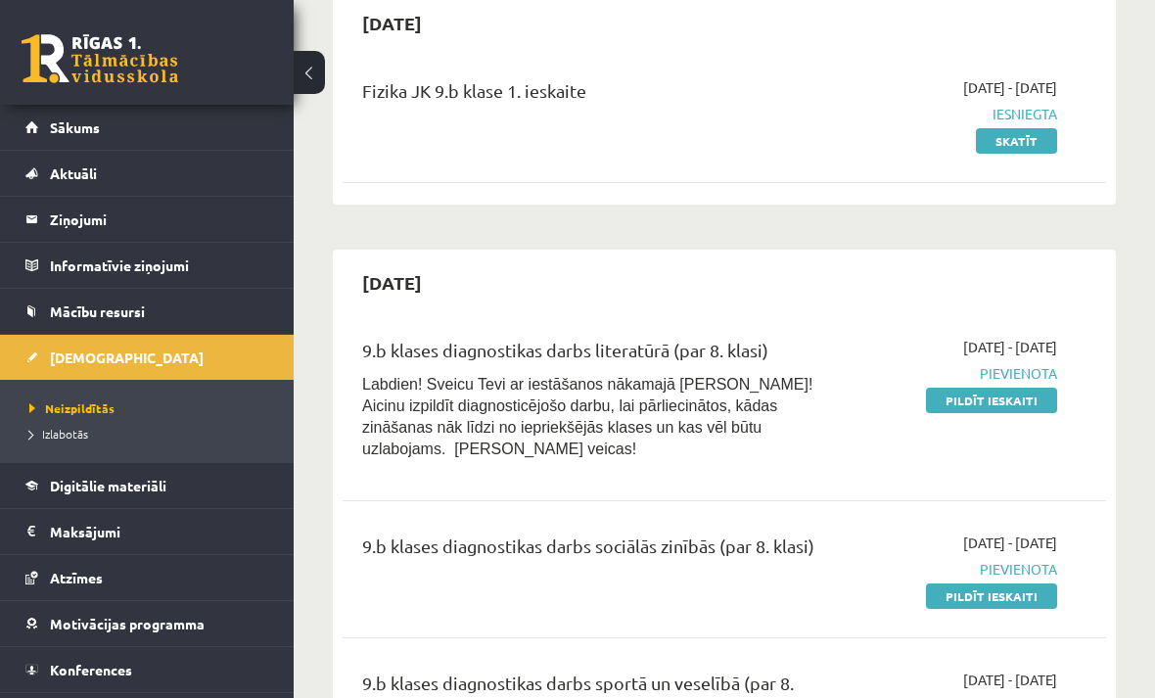
scroll to position [202, 0]
click at [1026, 407] on link "Pildīt ieskaiti" at bounding box center [991, 401] width 131 height 25
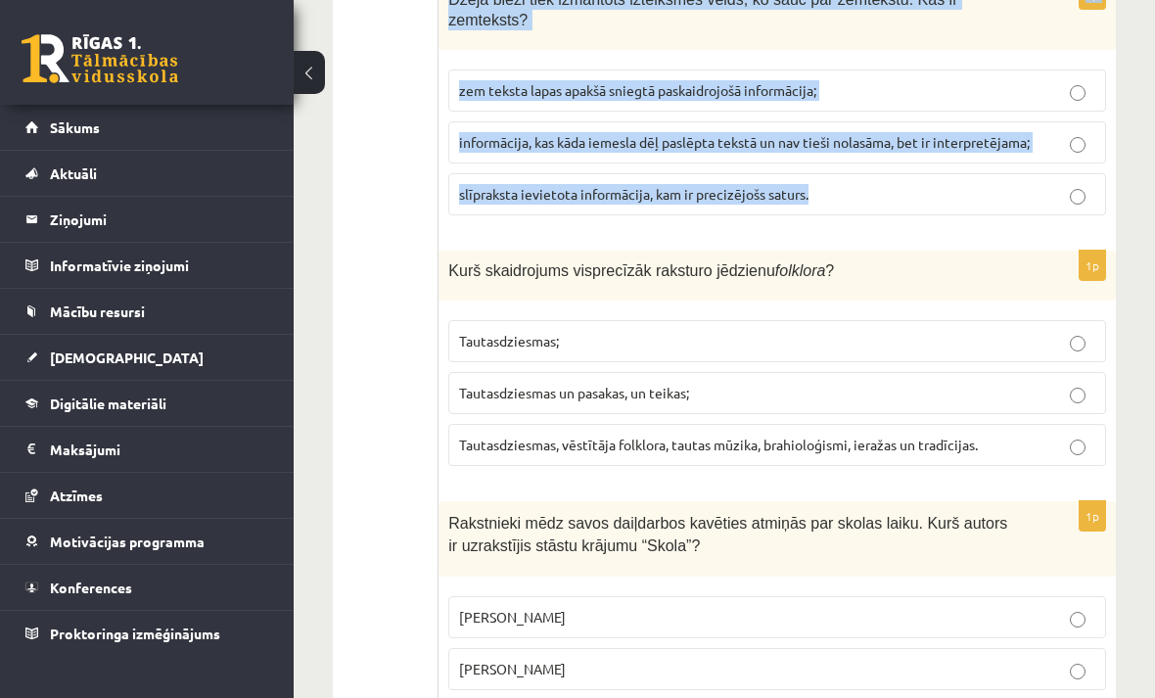
scroll to position [7675, 0]
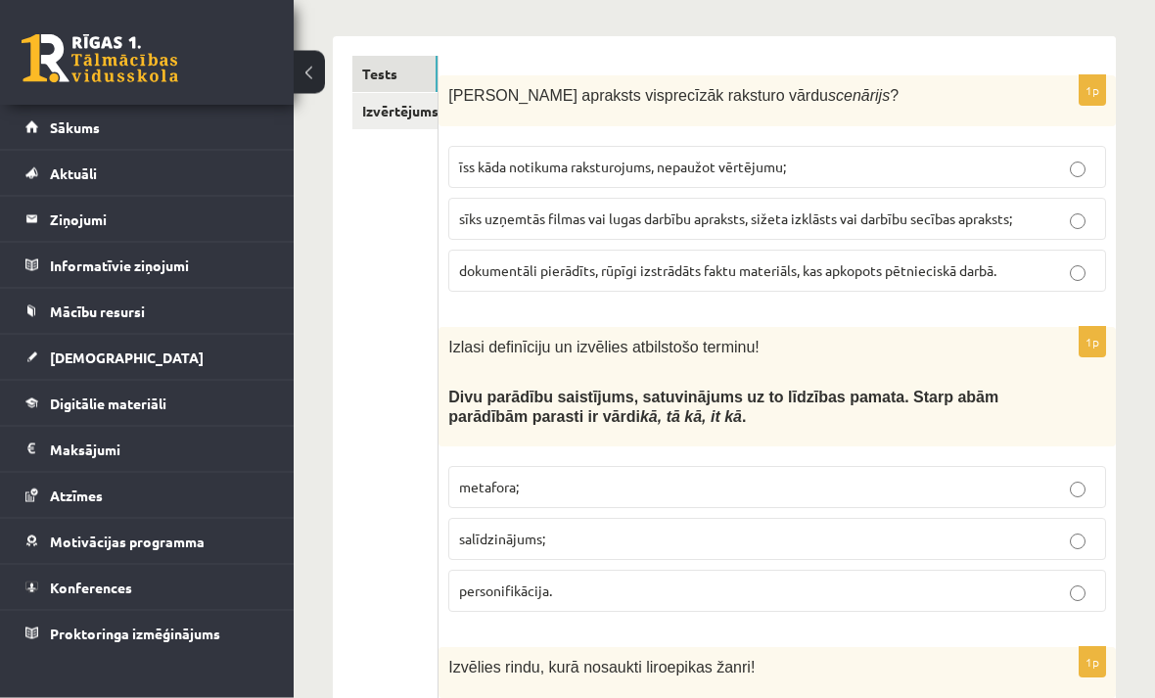
scroll to position [348, 0]
click at [1095, 520] on label "salīdzinājums;" at bounding box center [777, 539] width 658 height 42
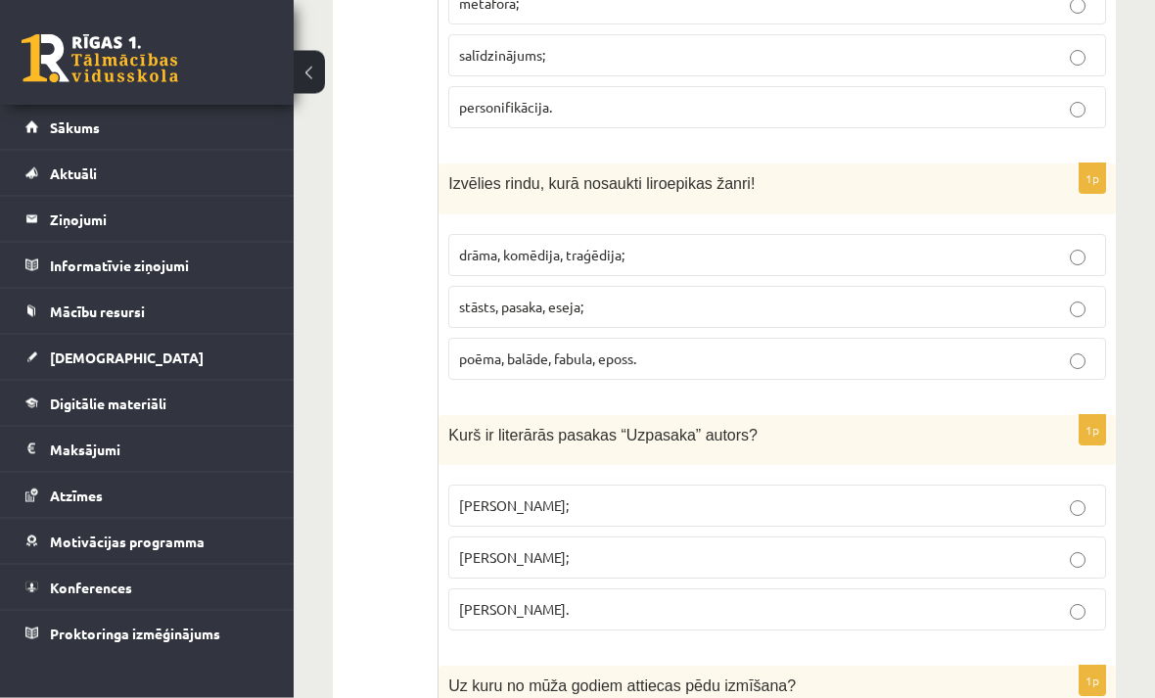
scroll to position [832, 0]
click at [1088, 338] on label "poēma, balāde, fabula, eposs." at bounding box center [777, 359] width 658 height 42
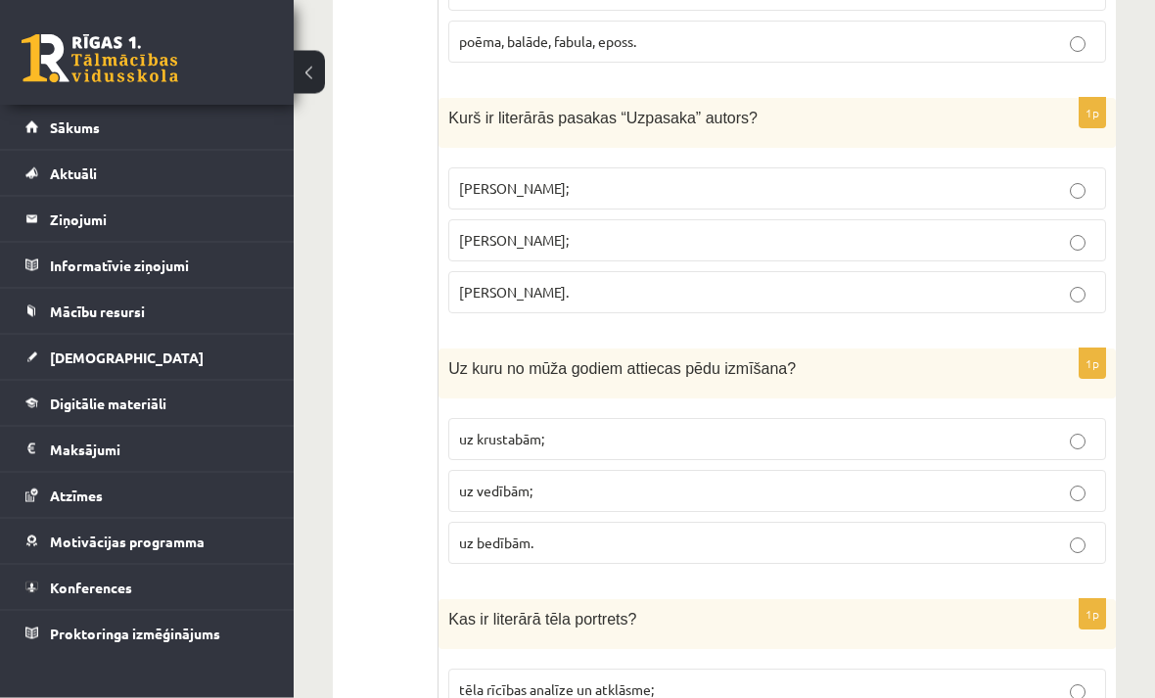
scroll to position [1149, 0]
click at [1097, 190] on label "Imants Ziedonis;" at bounding box center [777, 188] width 658 height 42
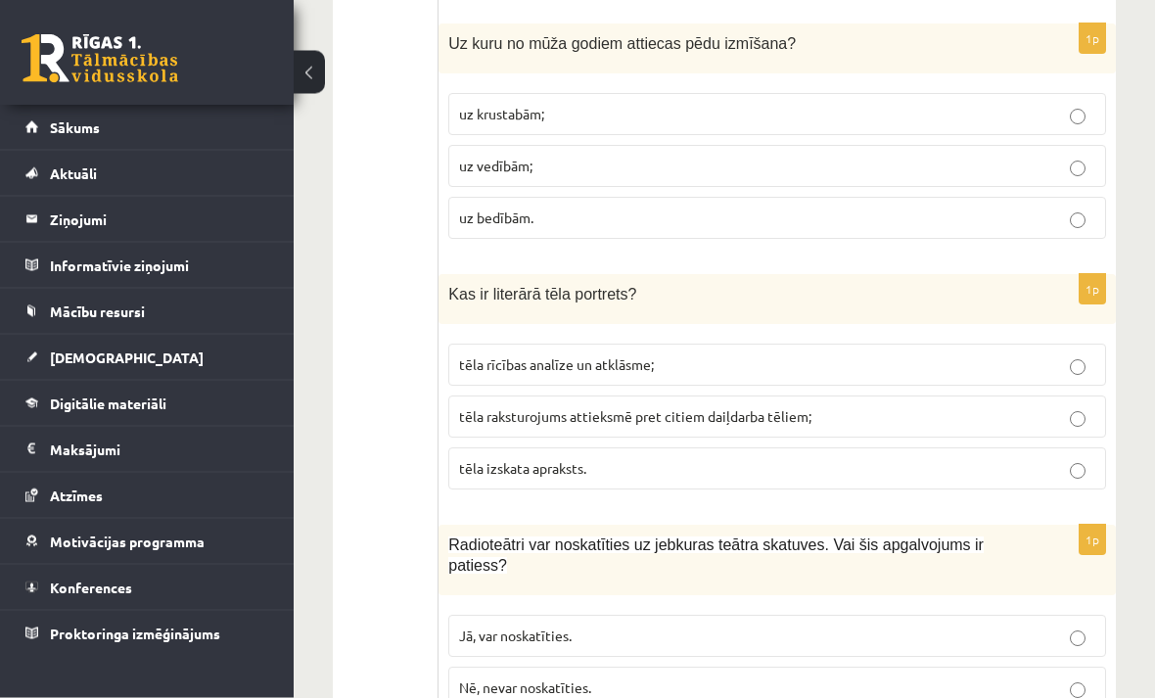
scroll to position [1474, 0]
click at [1081, 207] on p "uz bedībām." at bounding box center [777, 217] width 636 height 21
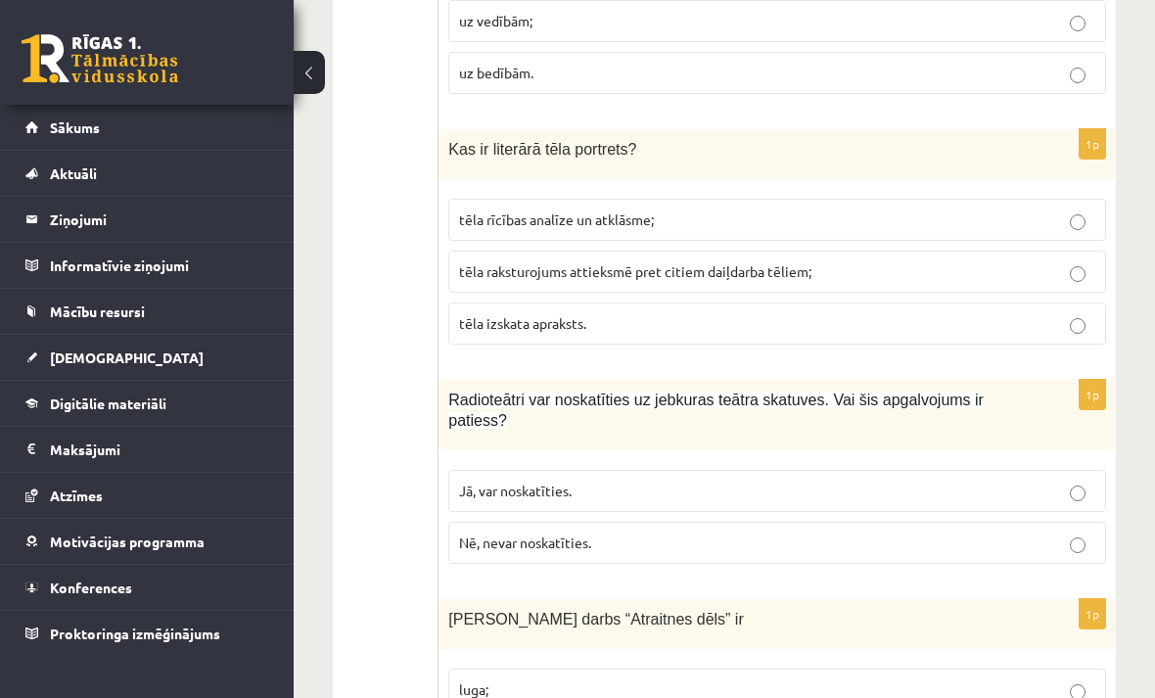
scroll to position [1663, 0]
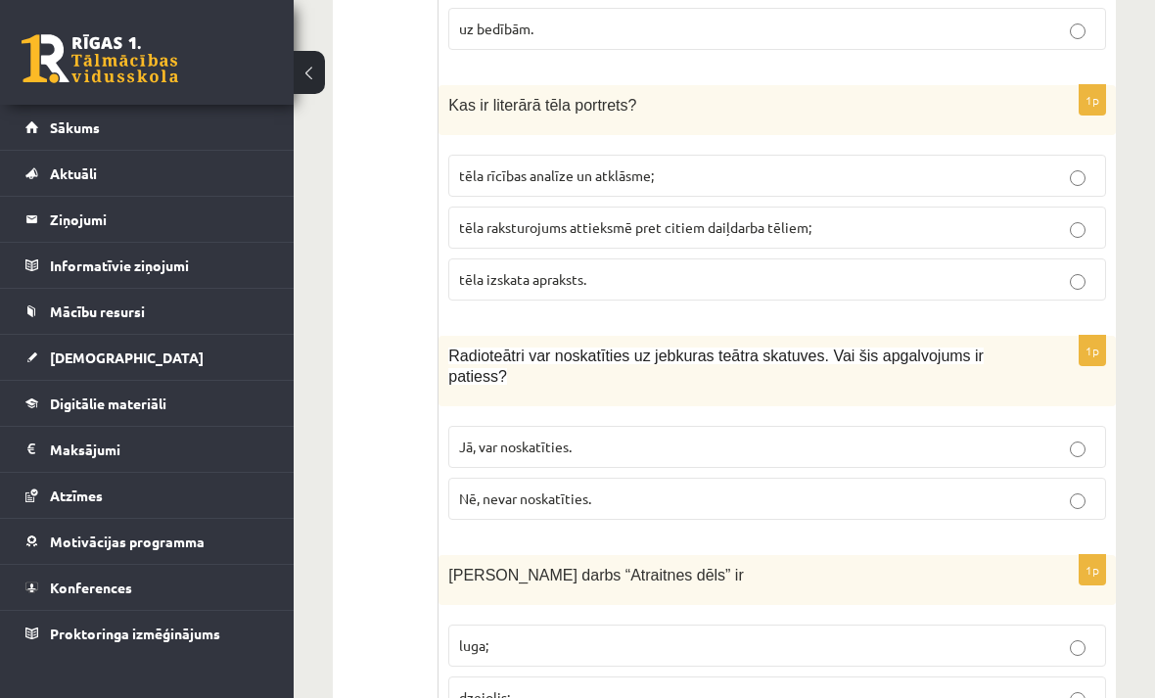
click at [1079, 259] on label "tēla izskata apraksts." at bounding box center [777, 279] width 658 height 42
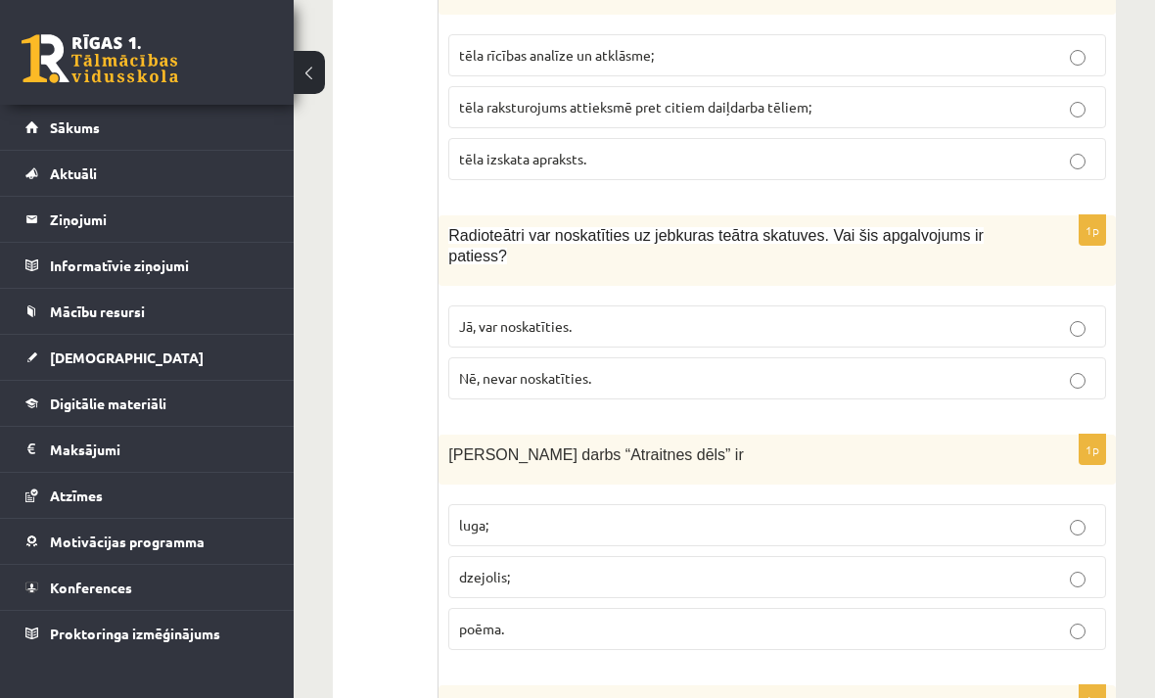
scroll to position [1784, 0]
click at [1089, 367] on p "Nē, nevar noskatīties." at bounding box center [777, 377] width 636 height 21
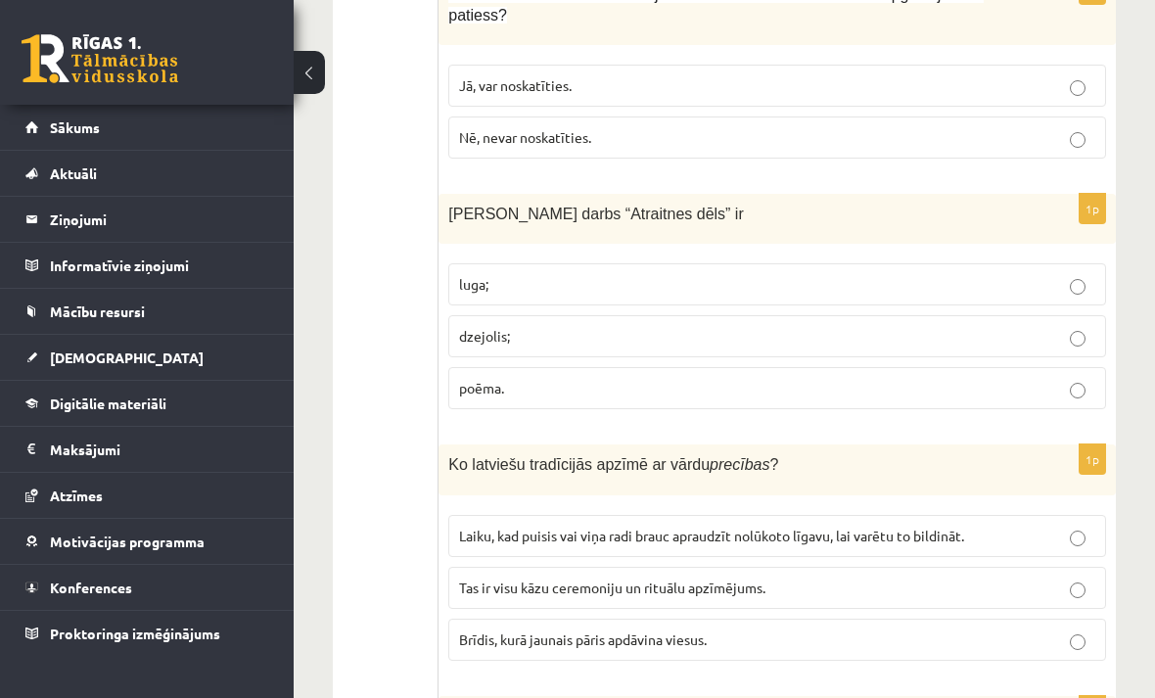
scroll to position [2025, 0]
click at [1092, 366] on label "poēma." at bounding box center [777, 387] width 658 height 42
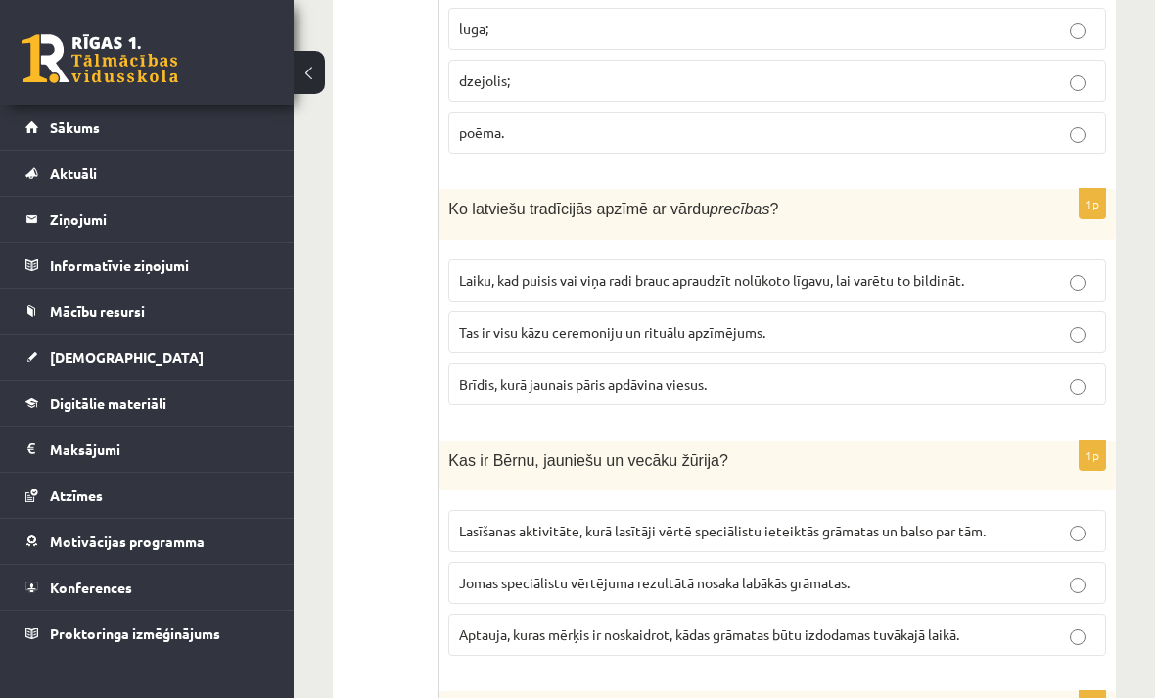
scroll to position [2287, 0]
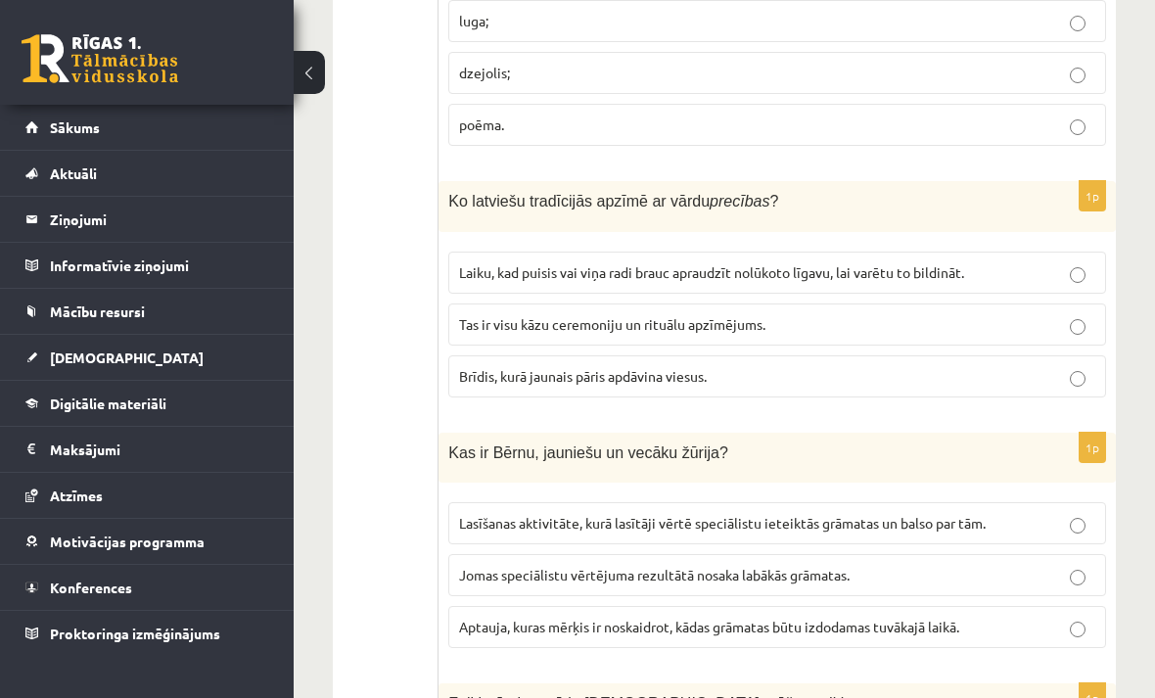
click at [1090, 314] on p "Tas ir visu kāzu ceremoniju un rituālu apzīmējums." at bounding box center [777, 324] width 636 height 21
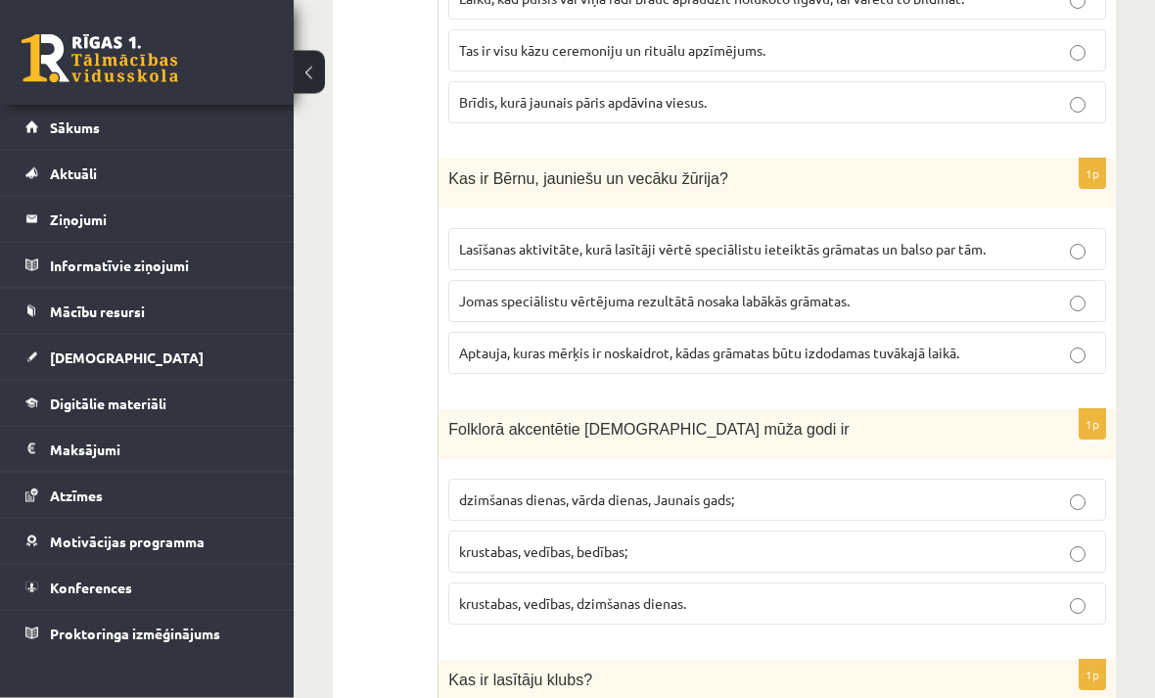
scroll to position [2560, 0]
click at [1087, 200] on div "1p Kas ir Bērnu, jauniešu un vecāku žūrija? Lasīšanas aktivitāte, kurā lasītāji…" at bounding box center [776, 275] width 677 height 231
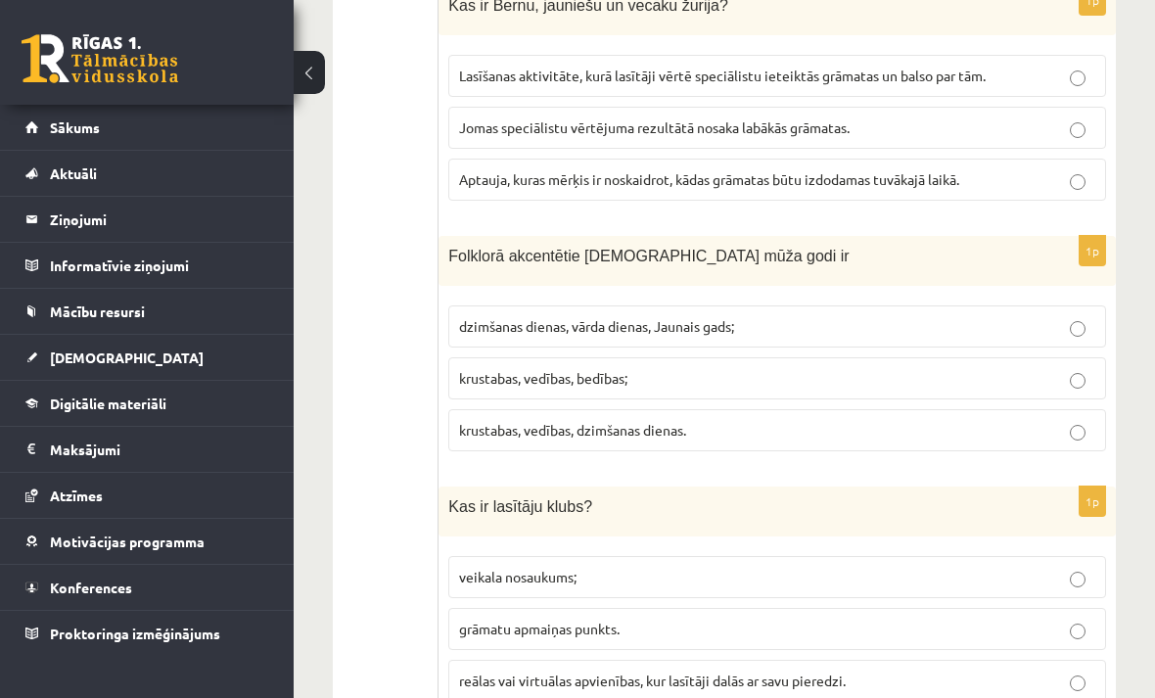
scroll to position [2733, 0]
click at [1080, 358] on label "krustabas, vedības, bedības;" at bounding box center [777, 379] width 658 height 42
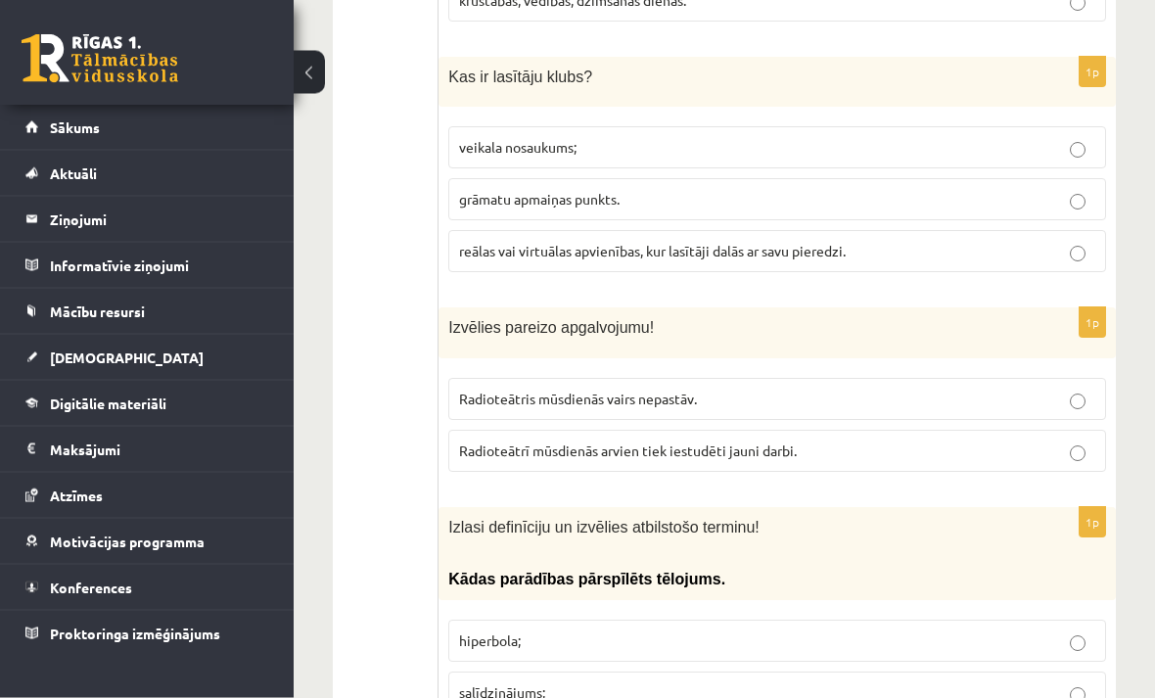
scroll to position [3164, 0]
click at [1074, 353] on div "1p Izvēlies pareizo apgalvojumu! Radioteātris mūsdienās vairs nepastāv. Radiote…" at bounding box center [776, 396] width 677 height 179
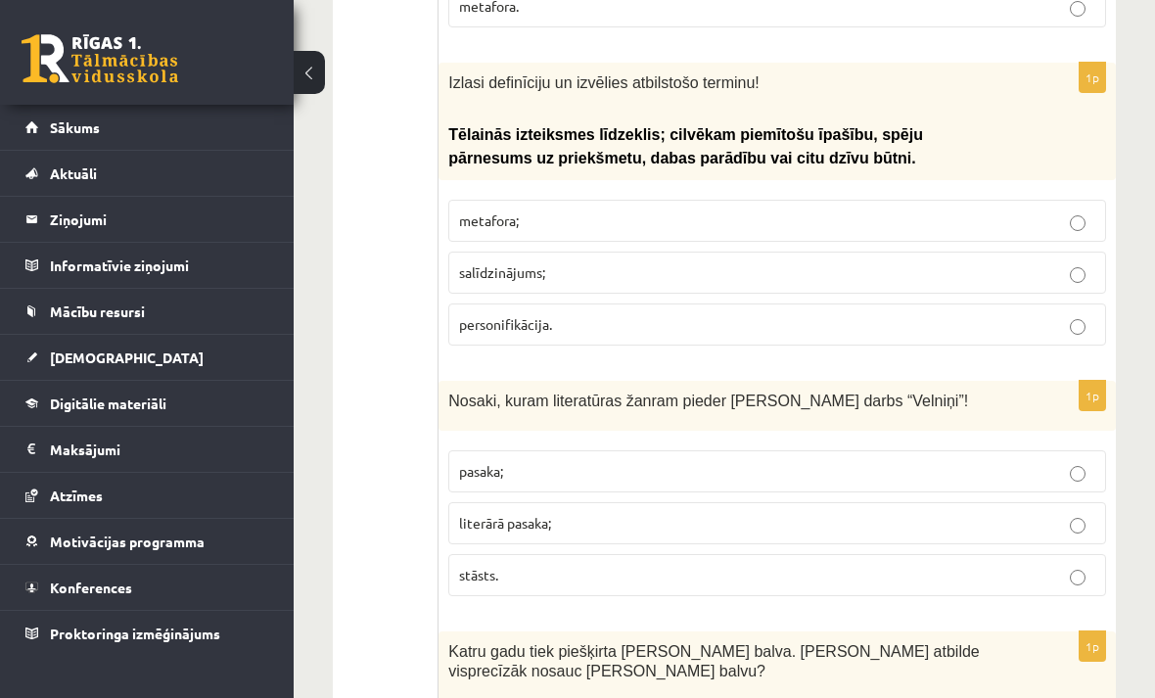
scroll to position [3928, 0]
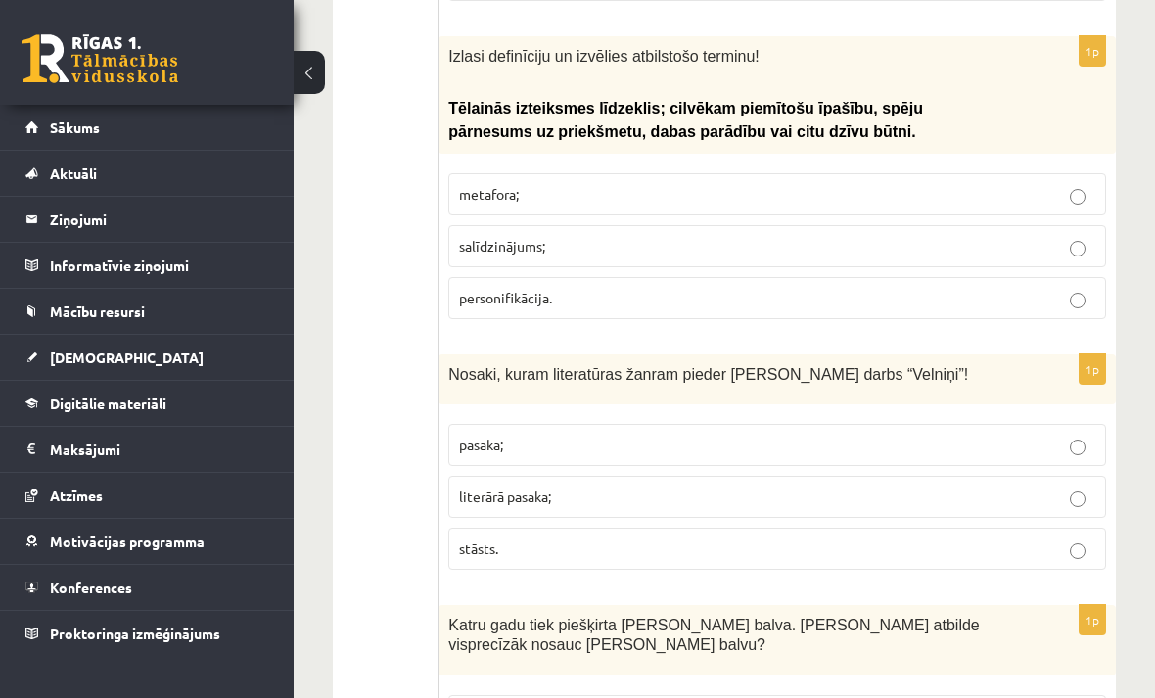
click at [1088, 486] on p "literārā pasaka;" at bounding box center [777, 496] width 636 height 21
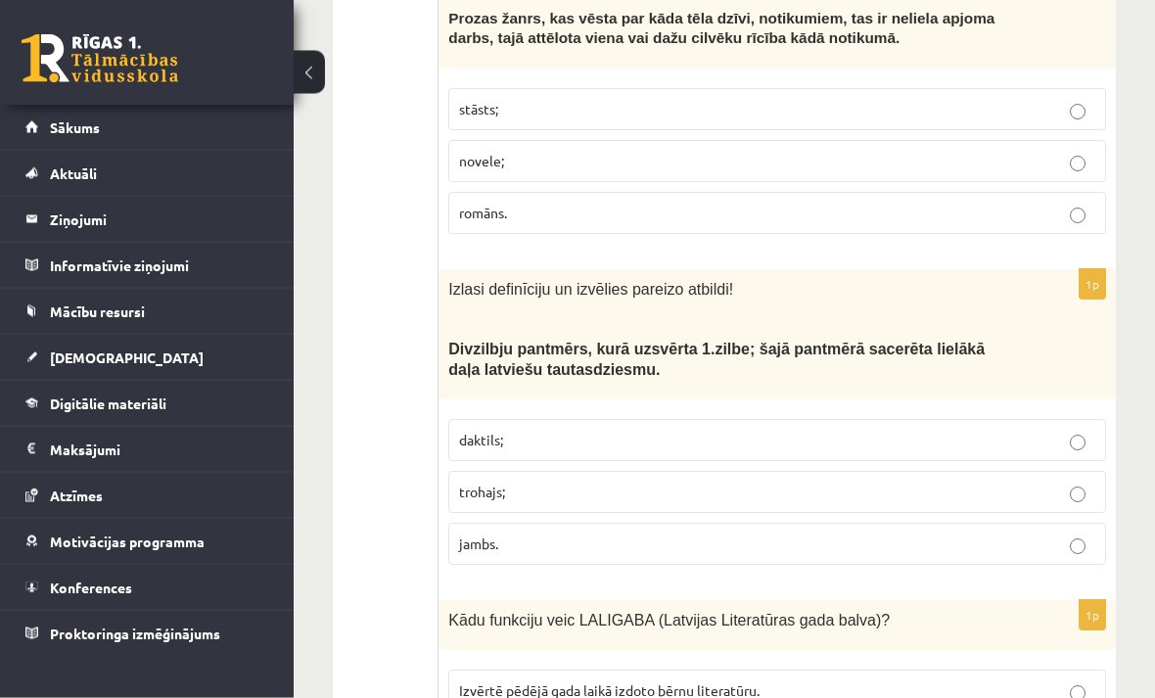
scroll to position [5378, 0]
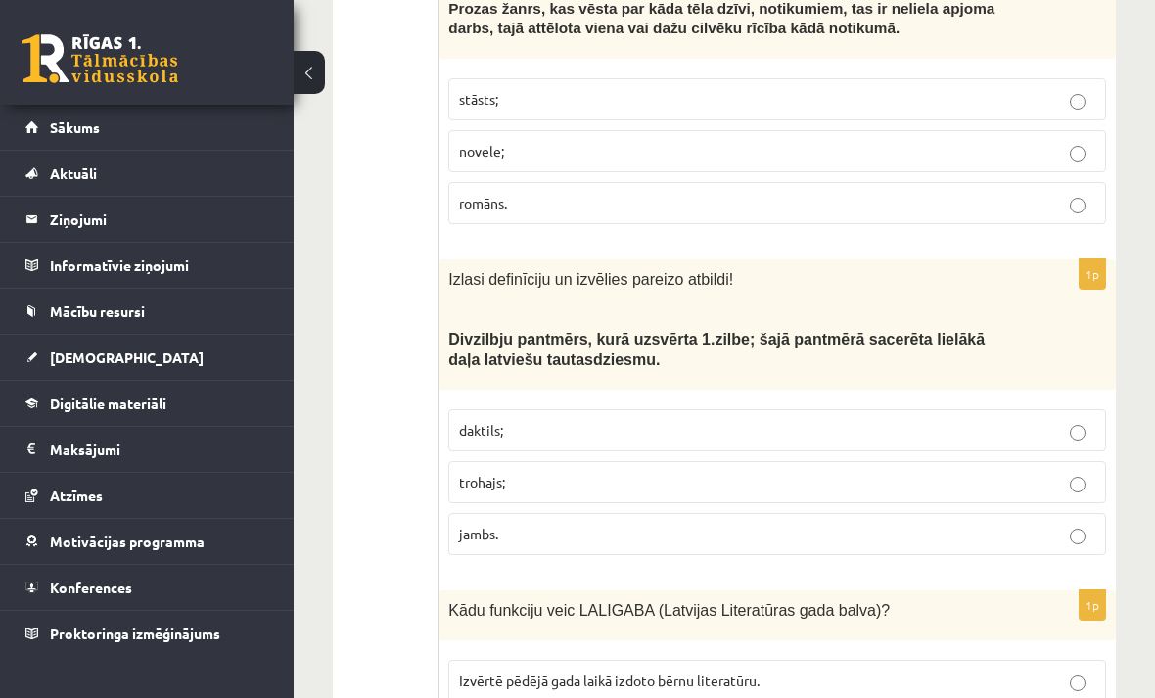
click at [1092, 472] on p "trohajs;" at bounding box center [777, 482] width 636 height 21
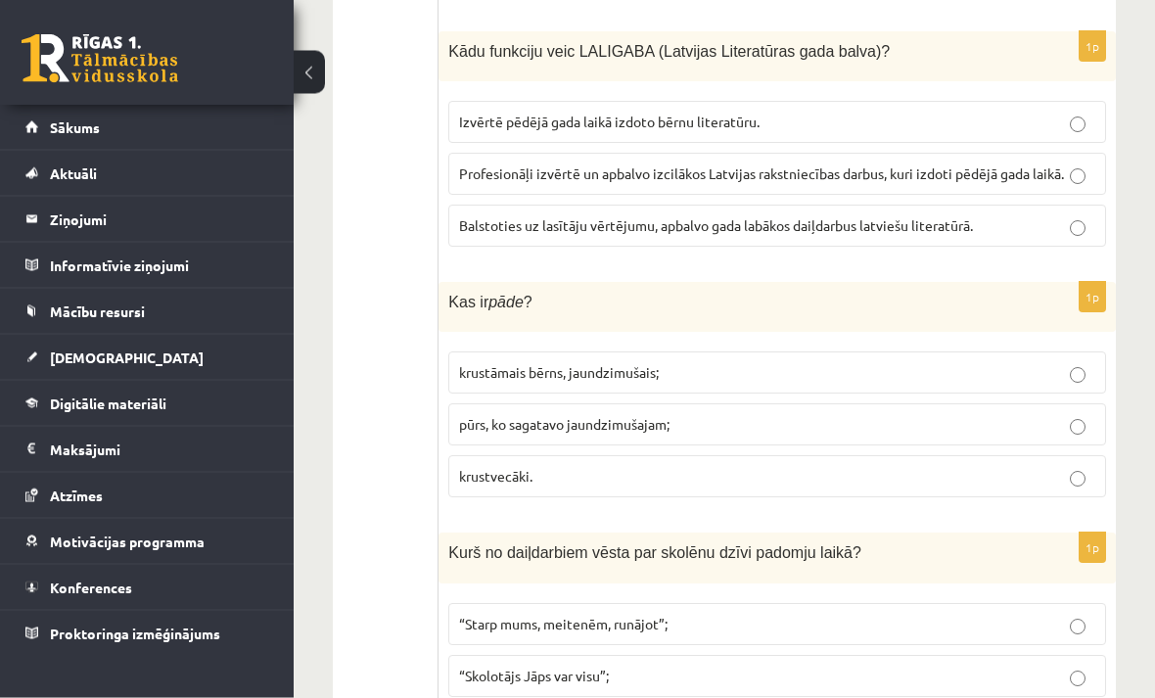
scroll to position [5951, 0]
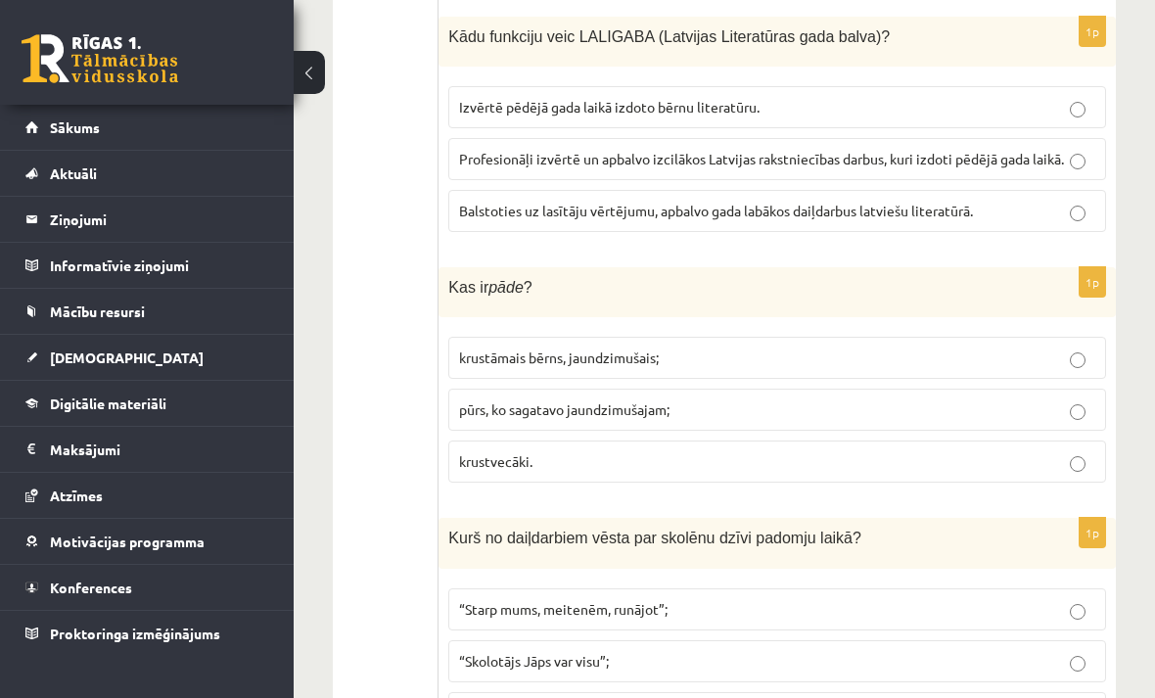
click at [1070, 344] on label "krustāmais bērns, jaundzimušais;" at bounding box center [777, 358] width 658 height 42
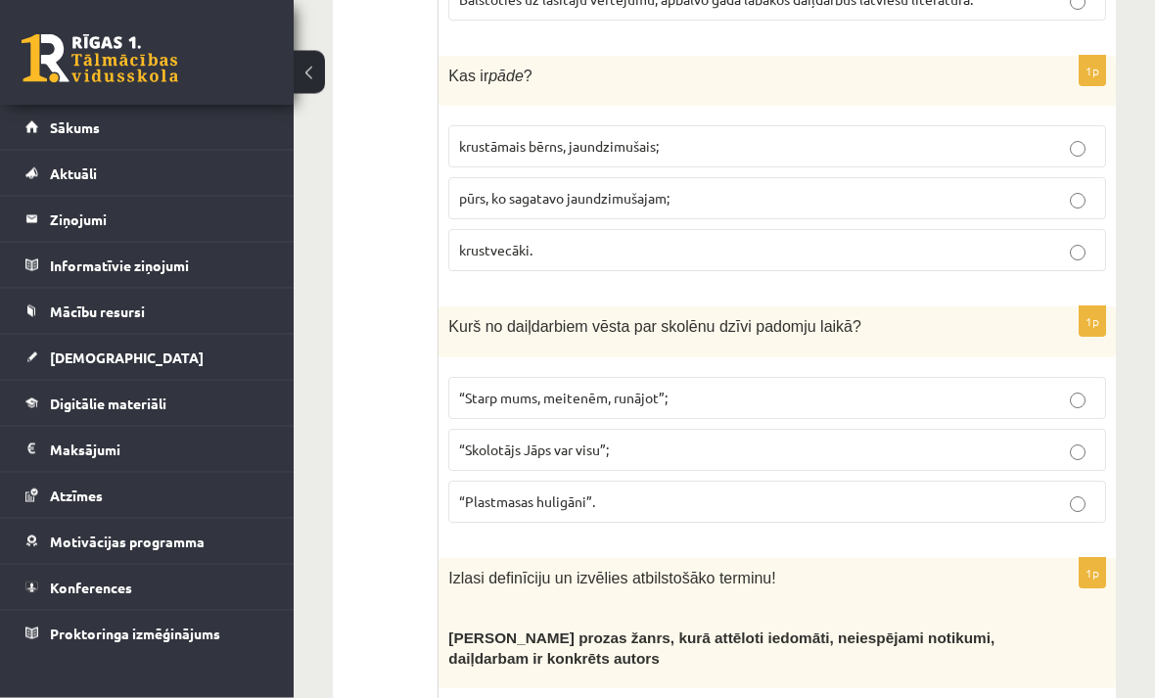
scroll to position [6163, 0]
click at [1066, 491] on p "“Plastmasas huligāni”." at bounding box center [777, 501] width 636 height 21
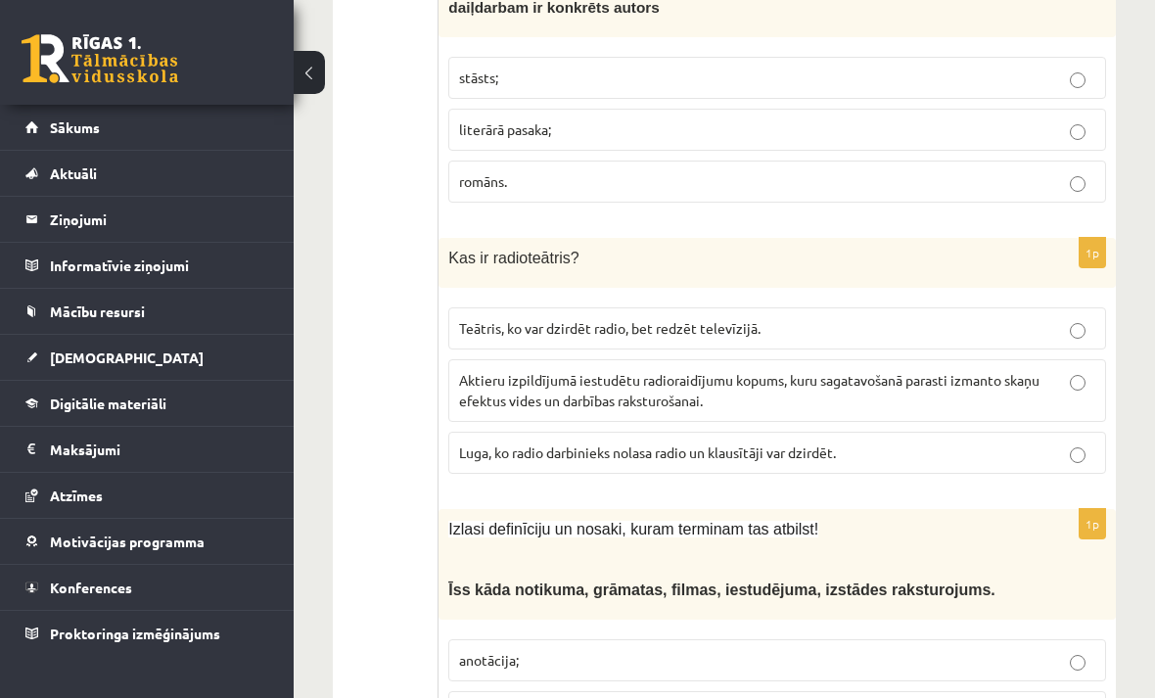
scroll to position [6821, 0]
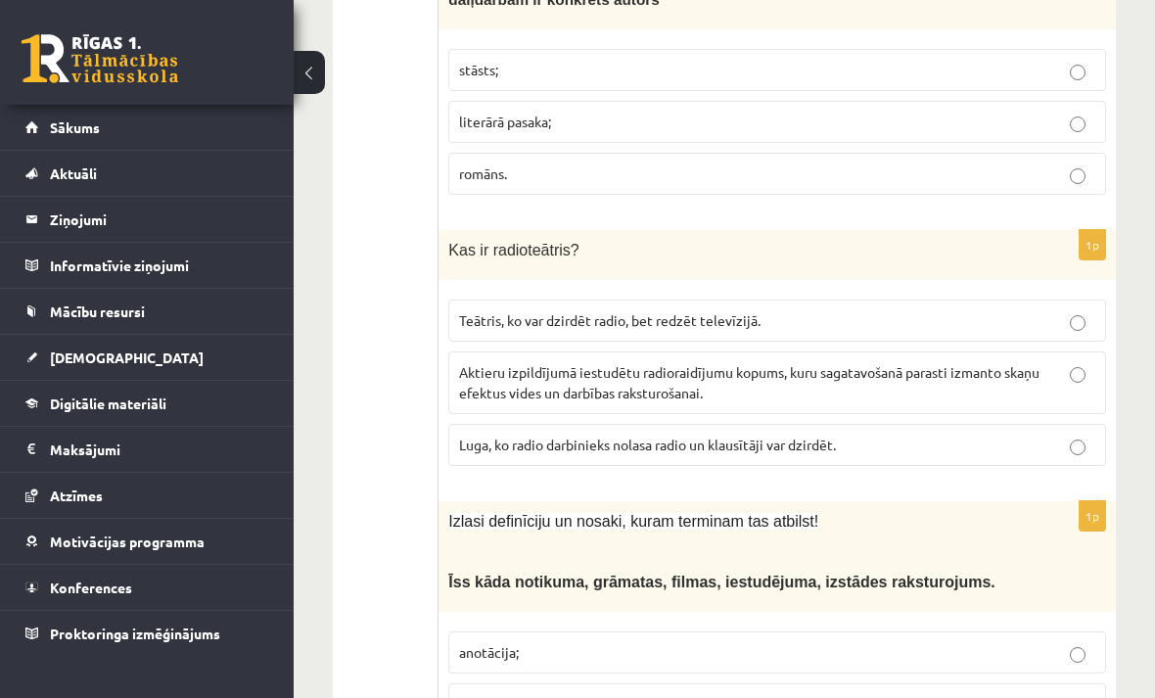
click at [1046, 362] on p "Aktieru izpildījumā iestudētu radioraidījumu kopums, kuru sagatavošanā parasti …" at bounding box center [777, 382] width 636 height 41
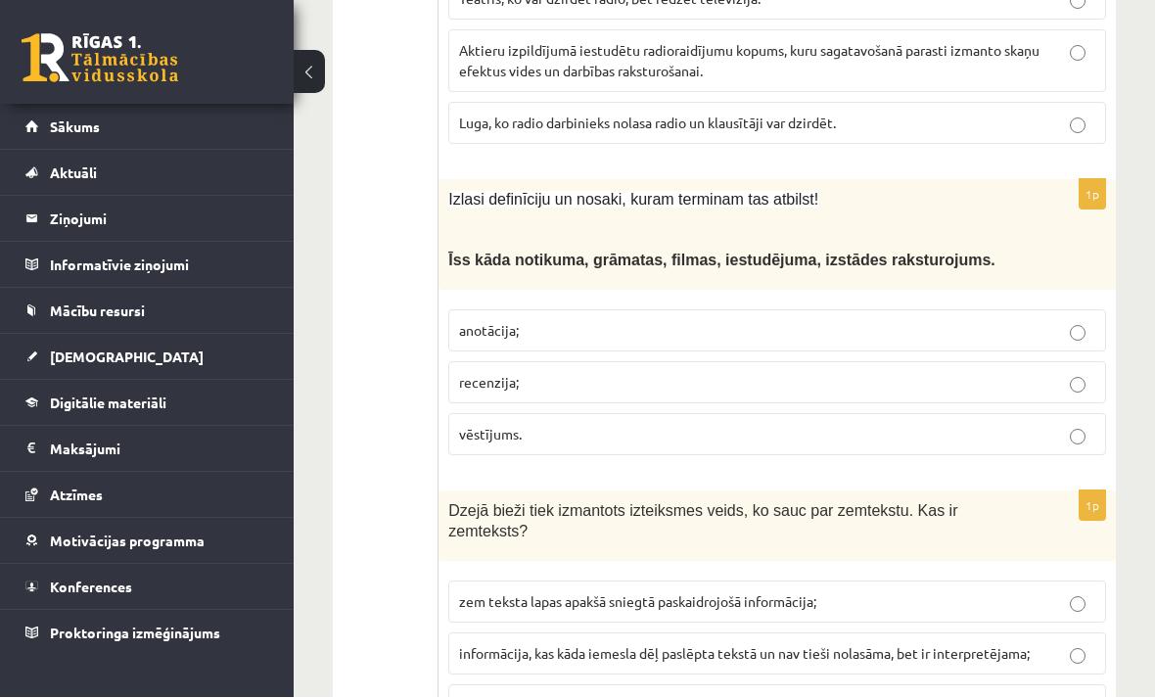
scroll to position [7143, 0]
click at [1066, 320] on p "anotācija;" at bounding box center [777, 330] width 636 height 21
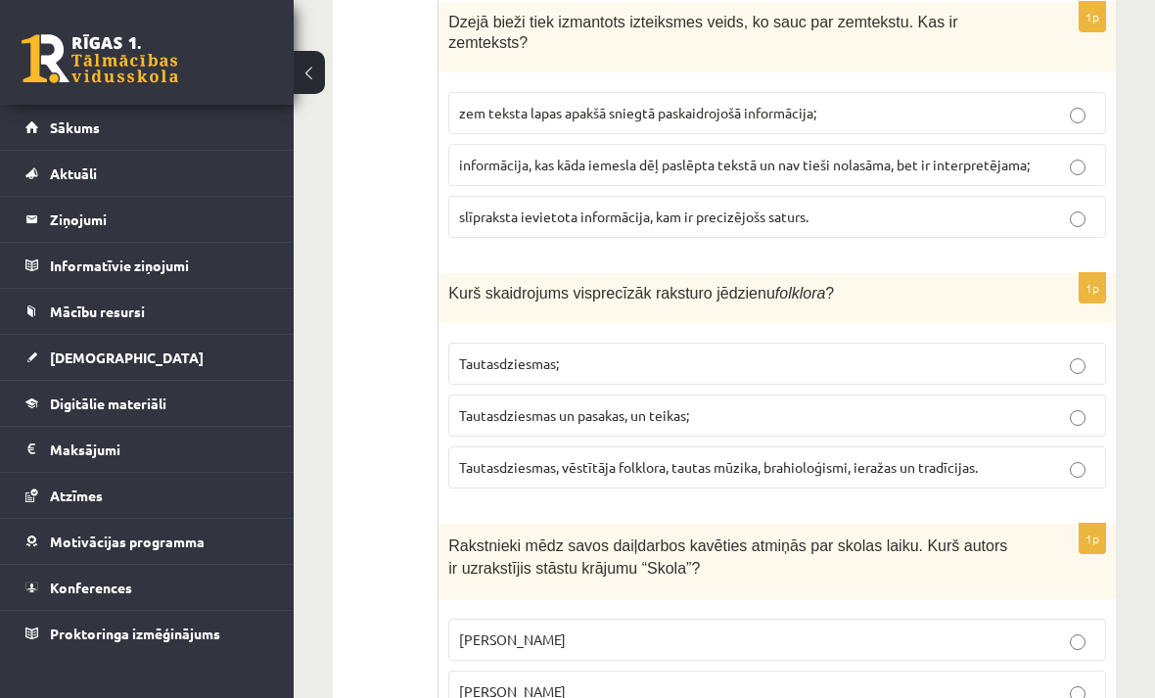
scroll to position [7675, 0]
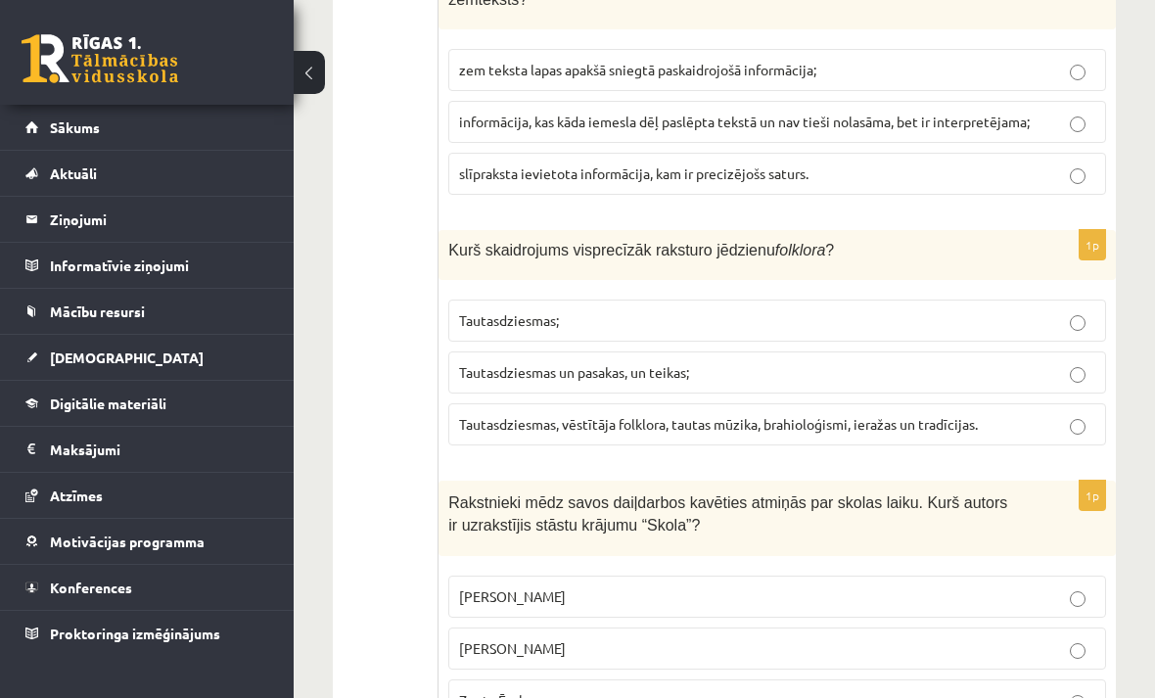
click at [1058, 414] on p "Tautasdziesmas, vēstītāja folklora, tautas mūzika, brahioloģismi, ieražas un tr…" at bounding box center [777, 424] width 636 height 21
click at [1066, 690] on p "Zenta Ērgle" at bounding box center [777, 700] width 636 height 21
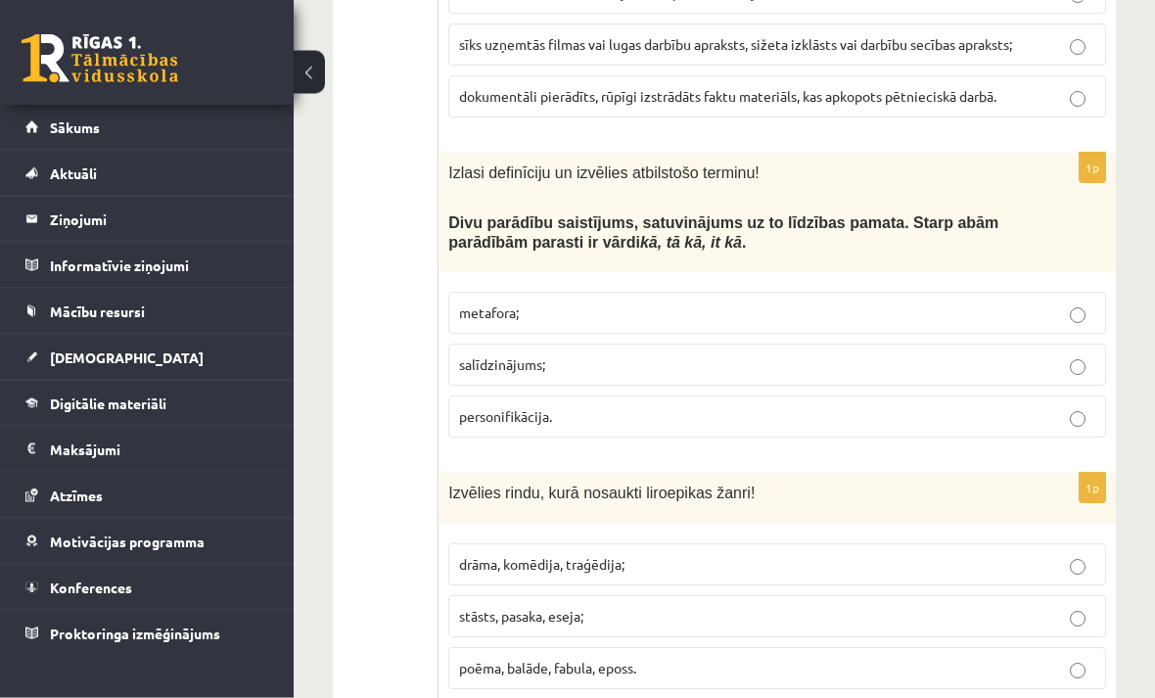
scroll to position [0, 0]
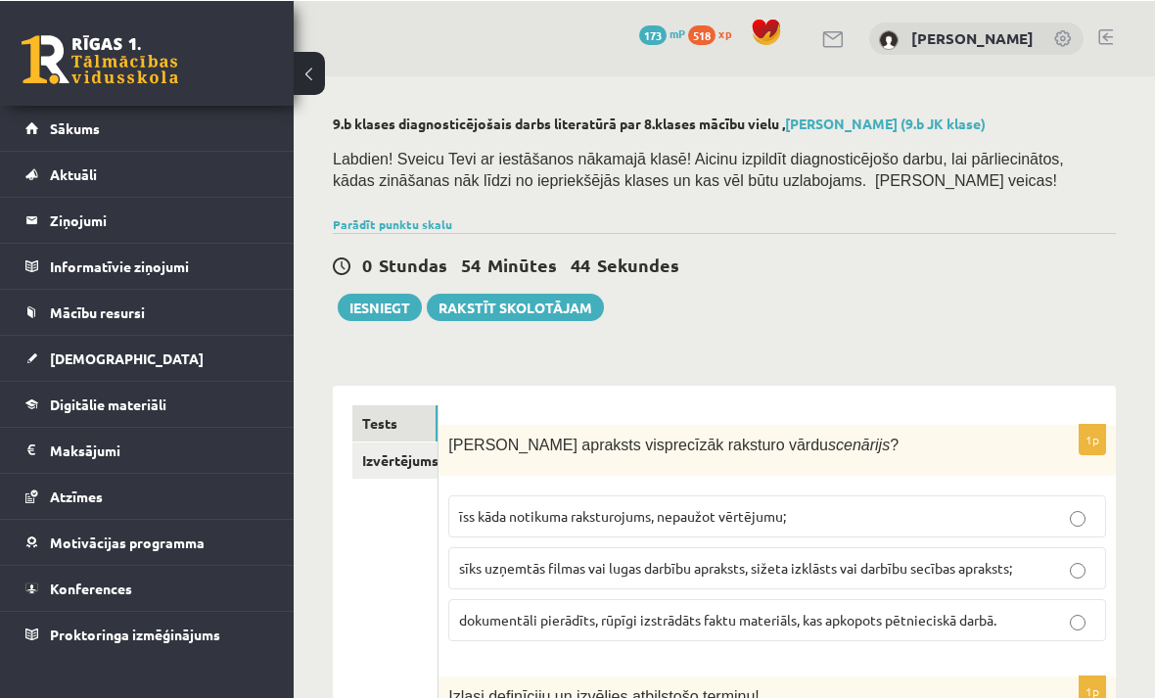
click at [385, 301] on button "Iesniegt" at bounding box center [380, 306] width 84 height 27
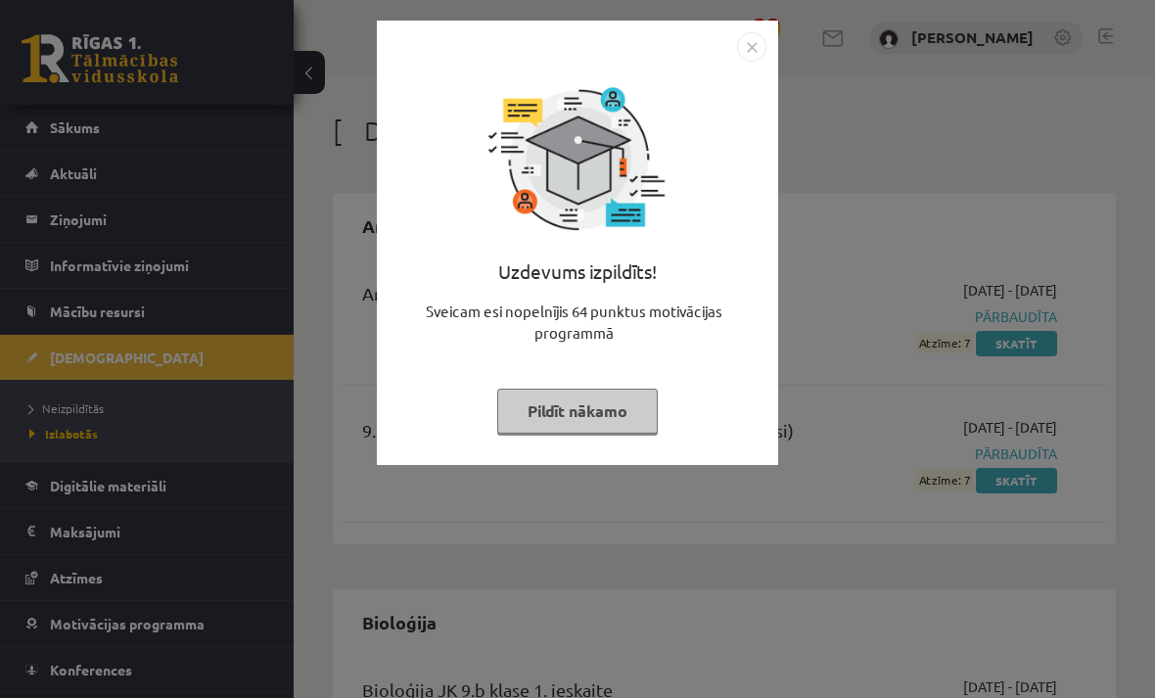
click at [601, 414] on button "Pildīt nākamo" at bounding box center [577, 411] width 161 height 45
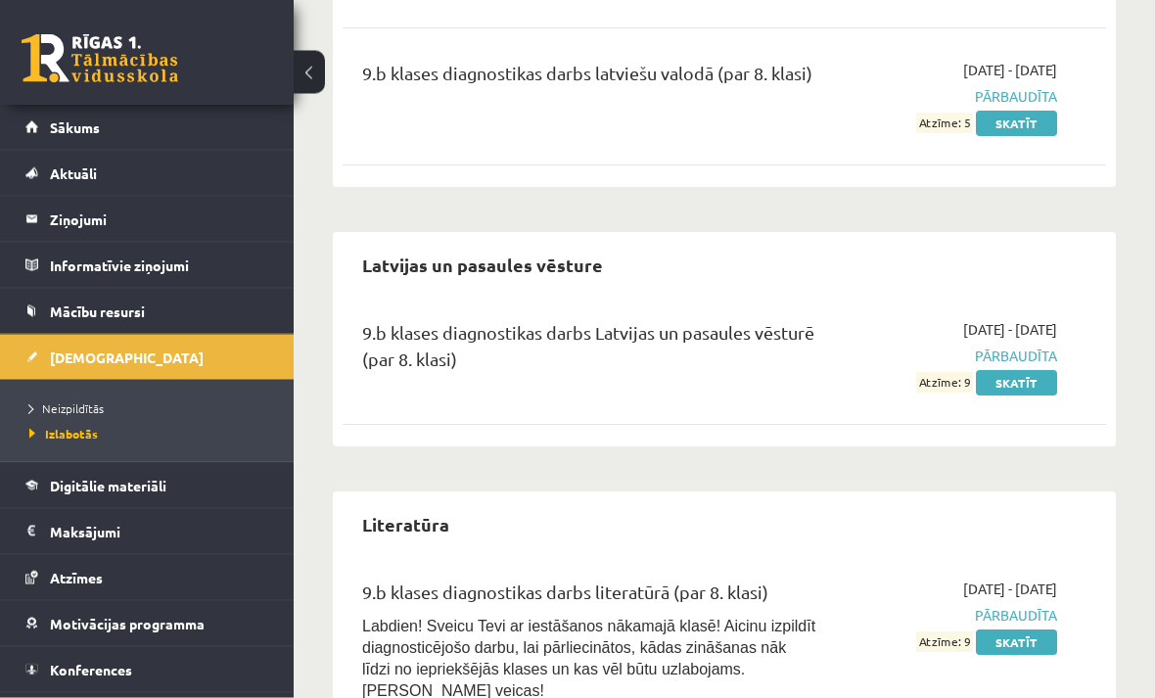
scroll to position [1600, 0]
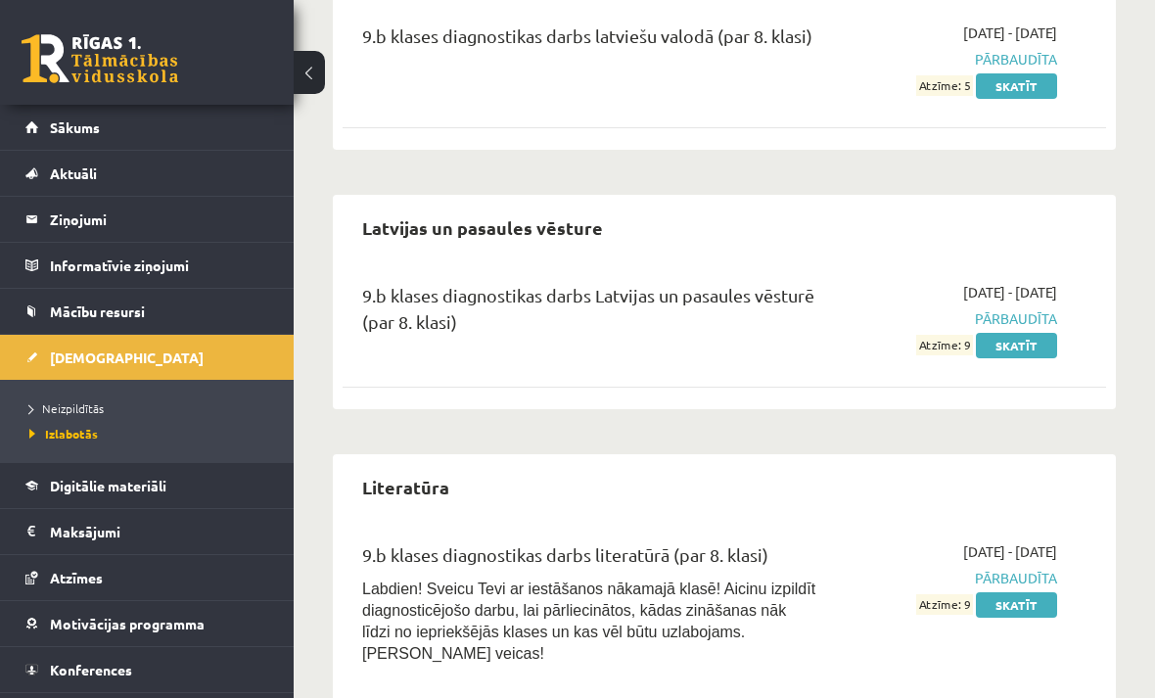
click at [78, 407] on span "Neizpildītās" at bounding box center [66, 408] width 74 height 16
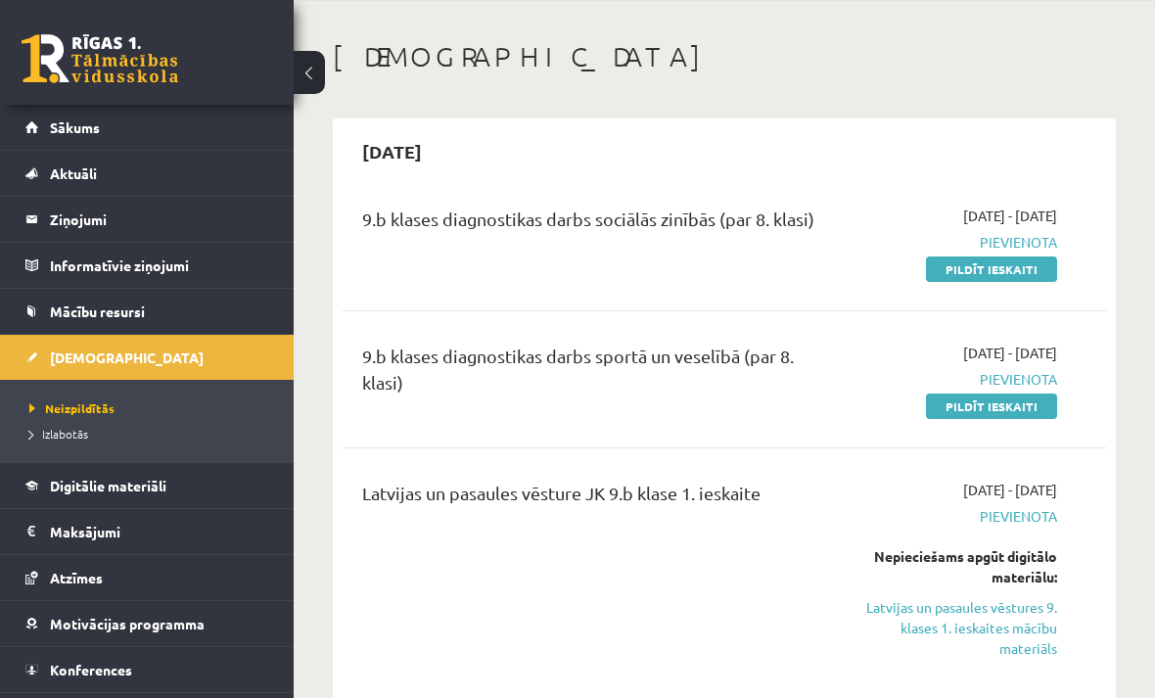
scroll to position [75, 0]
click at [1039, 278] on link "Pildīt ieskaiti" at bounding box center [991, 267] width 131 height 25
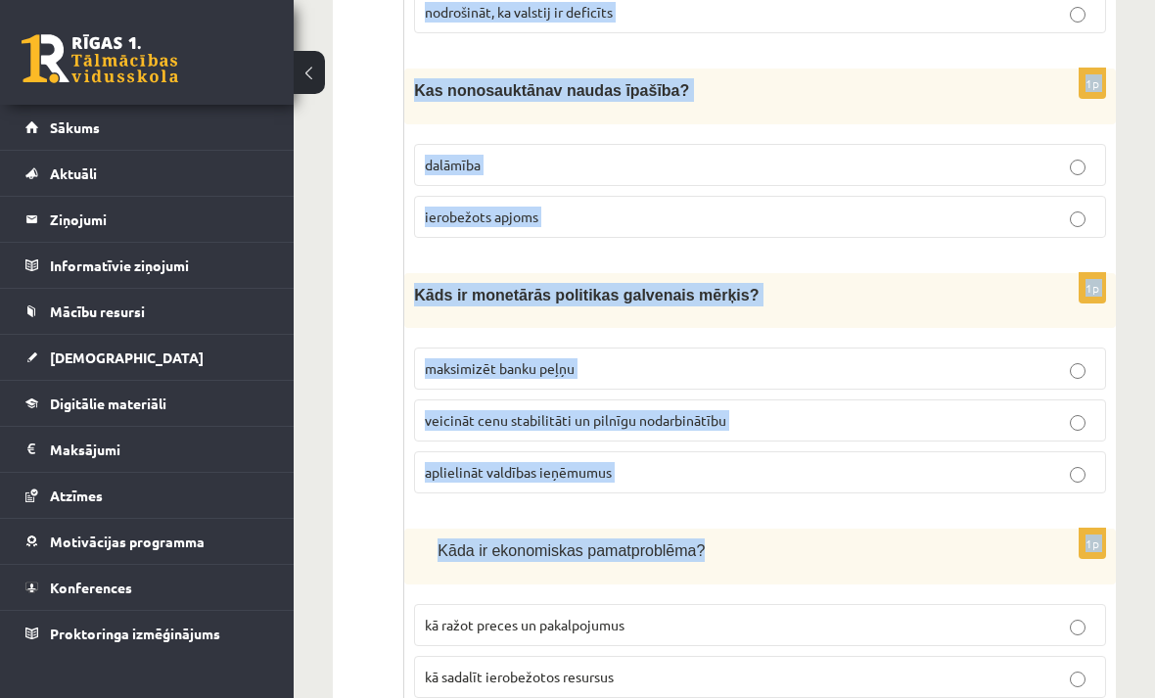
scroll to position [6998, 0]
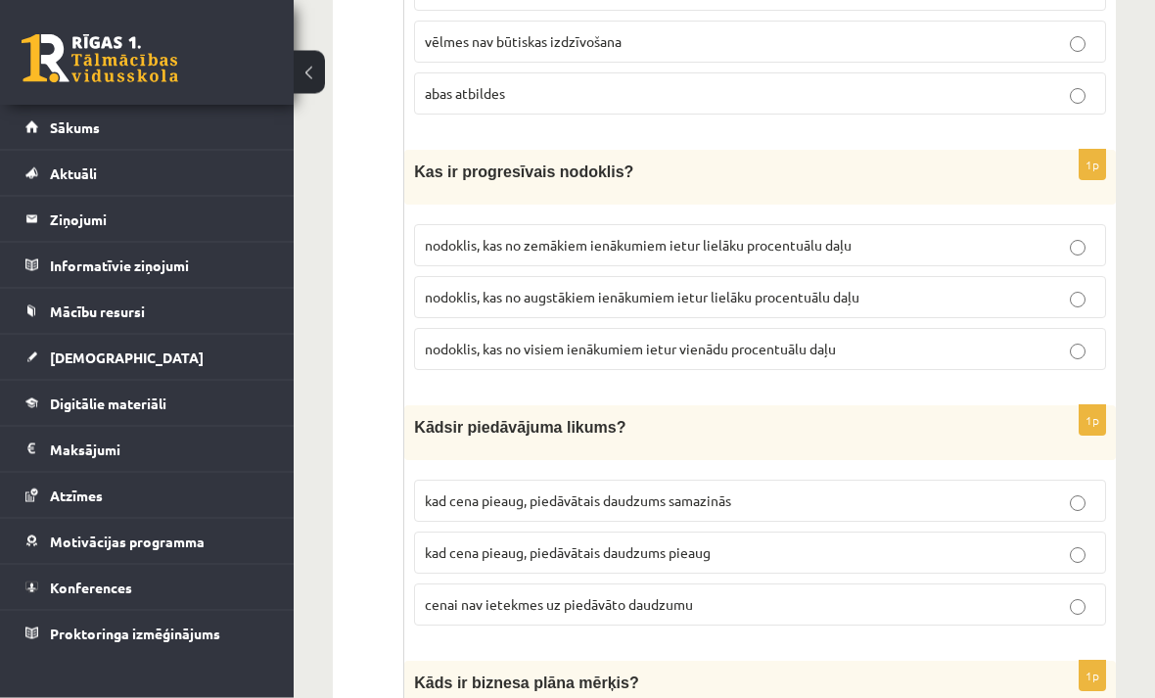
scroll to position [0, 0]
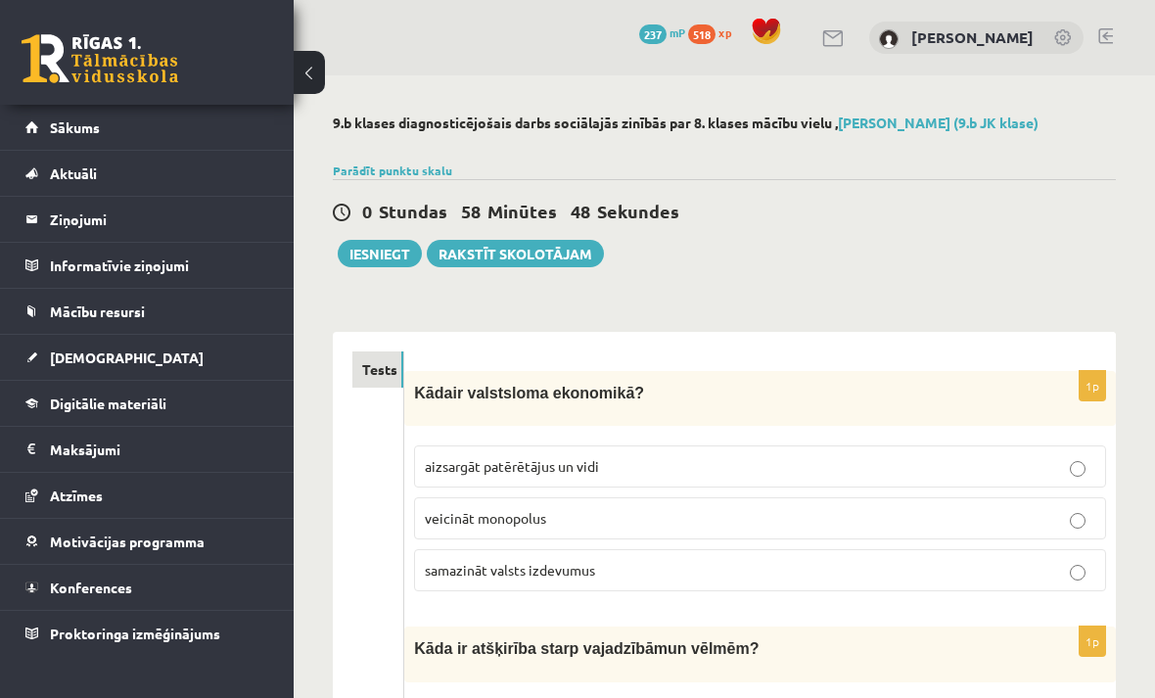
click at [1083, 460] on p "aizsargāt patērētājus un vidi" at bounding box center [760, 466] width 670 height 21
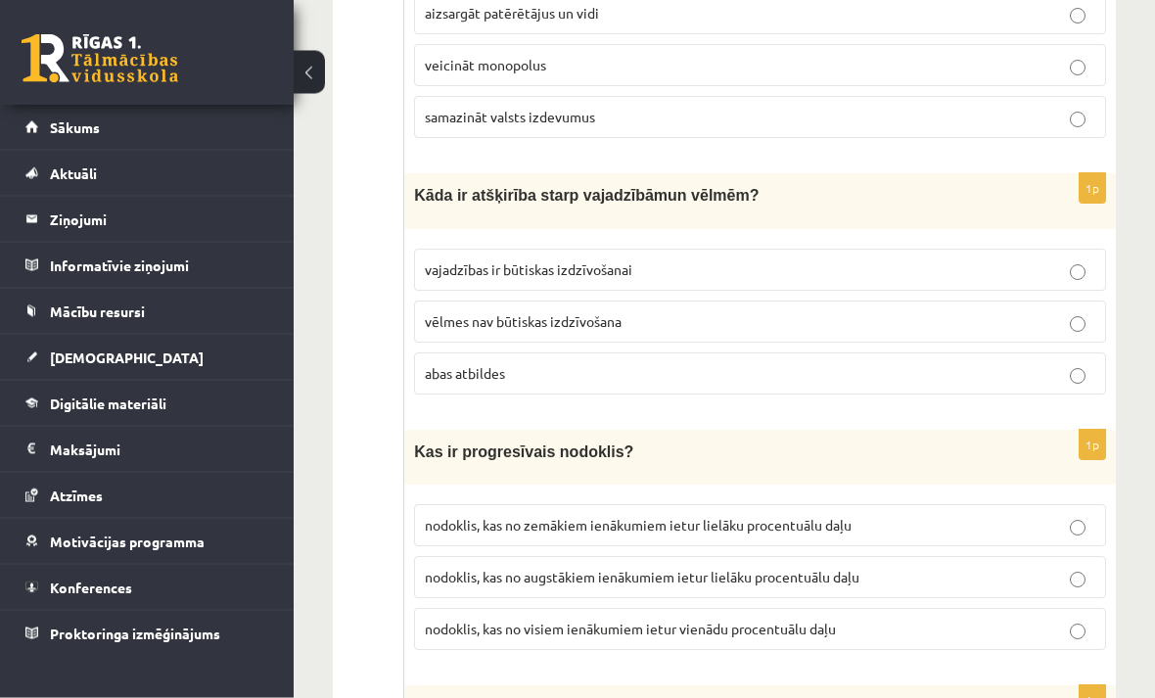
scroll to position [459, 0]
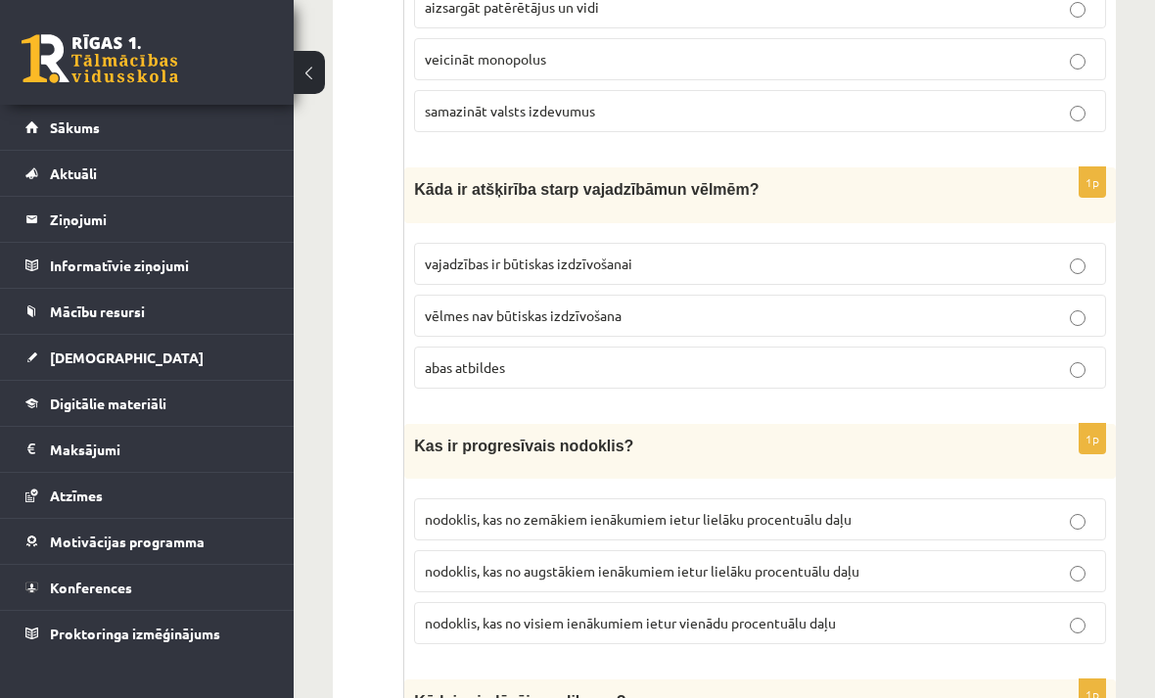
click at [1074, 561] on p "nodoklis, kas no augstākiem ienākumiem ietur lielāku procentuālu daļu" at bounding box center [760, 571] width 670 height 21
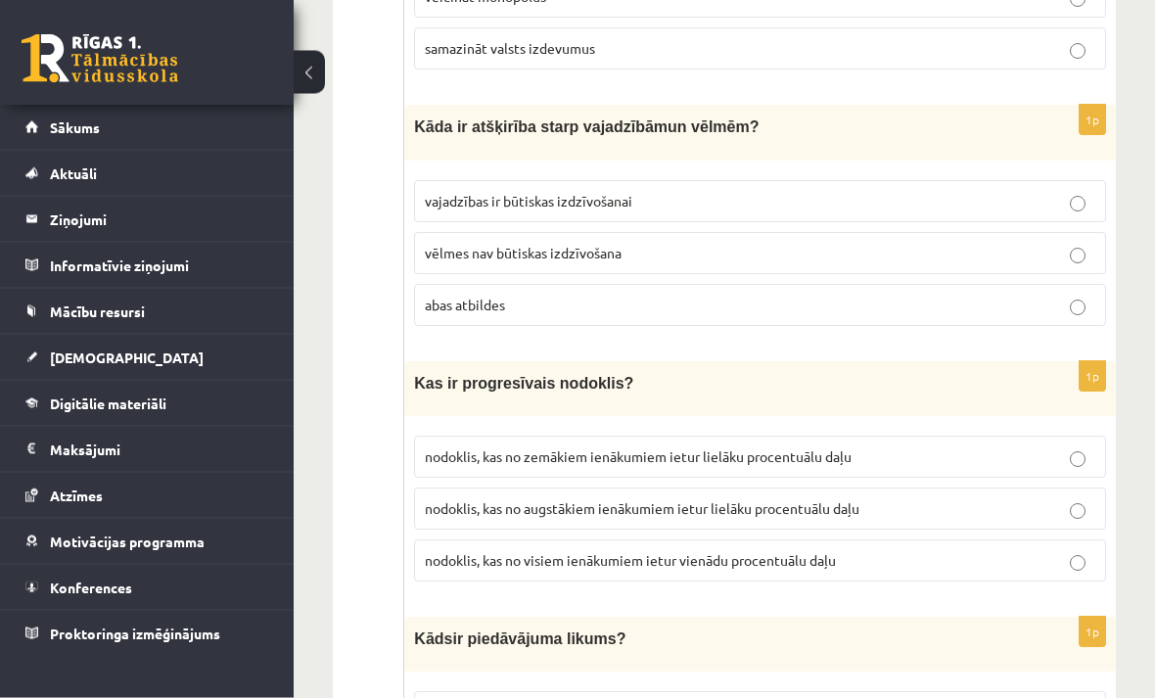
scroll to position [522, 0]
click at [1066, 297] on p "abas atbildes" at bounding box center [760, 304] width 670 height 21
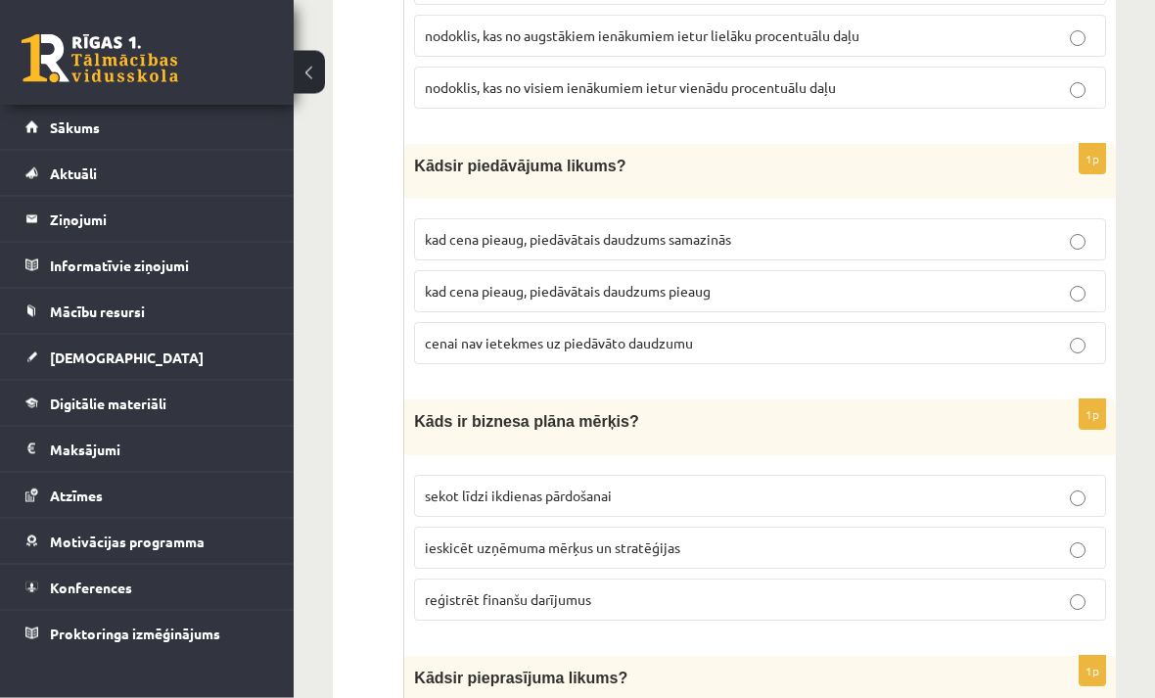
scroll to position [988, 0]
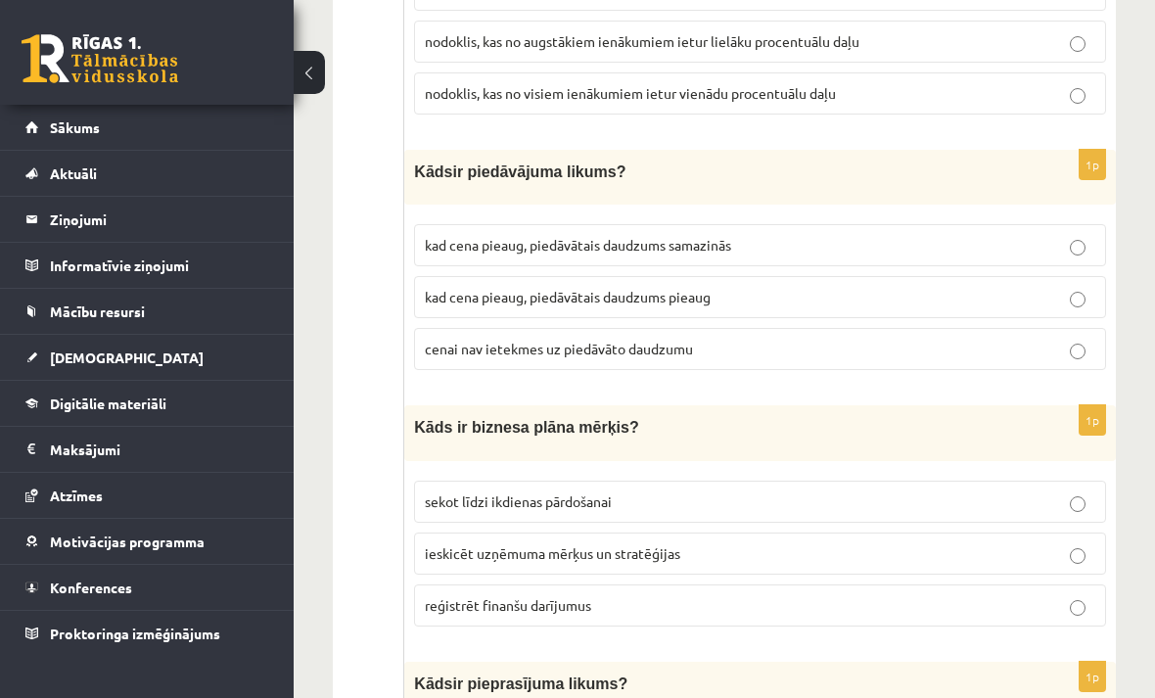
click at [1088, 595] on p "reģistrēt finanšu darījumus" at bounding box center [760, 605] width 670 height 21
click at [1065, 298] on p "kad cena pieaug, piedāvātais daudzums pieaug" at bounding box center [760, 297] width 670 height 21
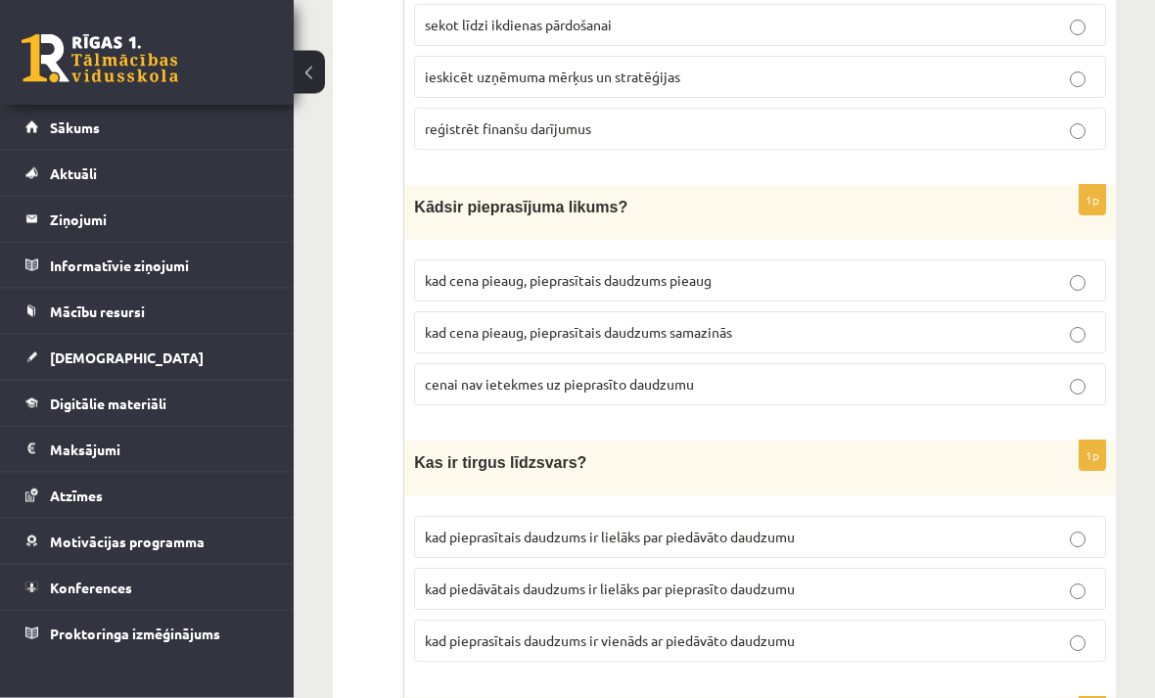
scroll to position [1467, 0]
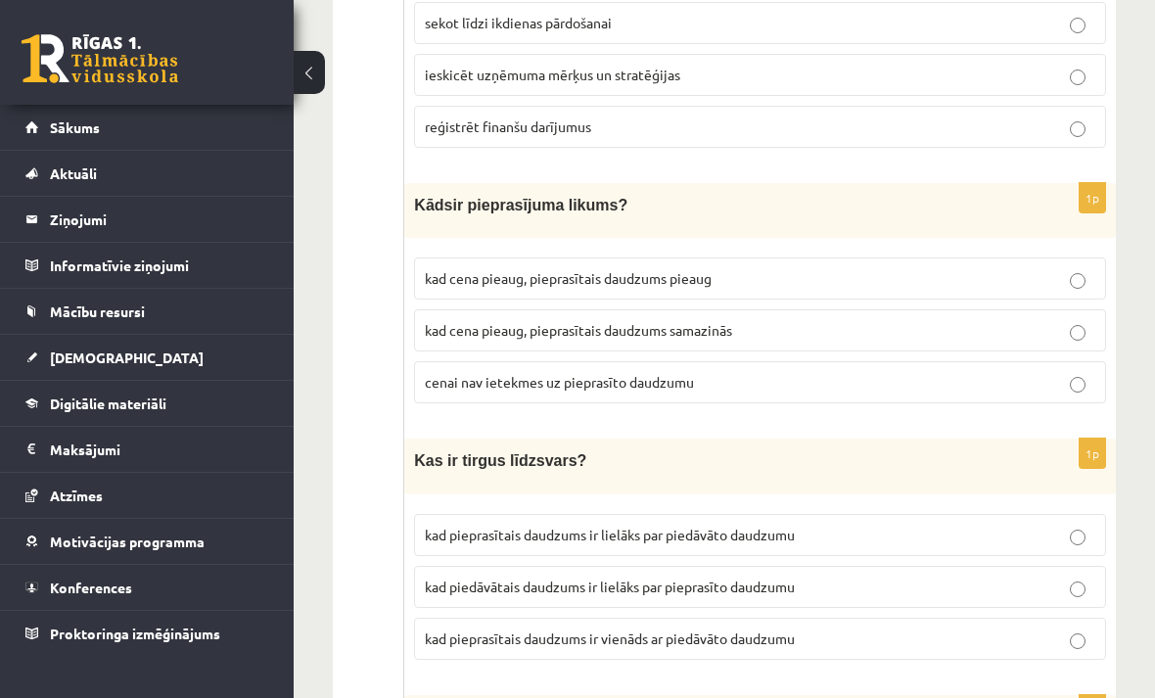
click at [1066, 320] on p "kad cena pieaug, pieprasītais daudzums samazinās" at bounding box center [760, 330] width 670 height 21
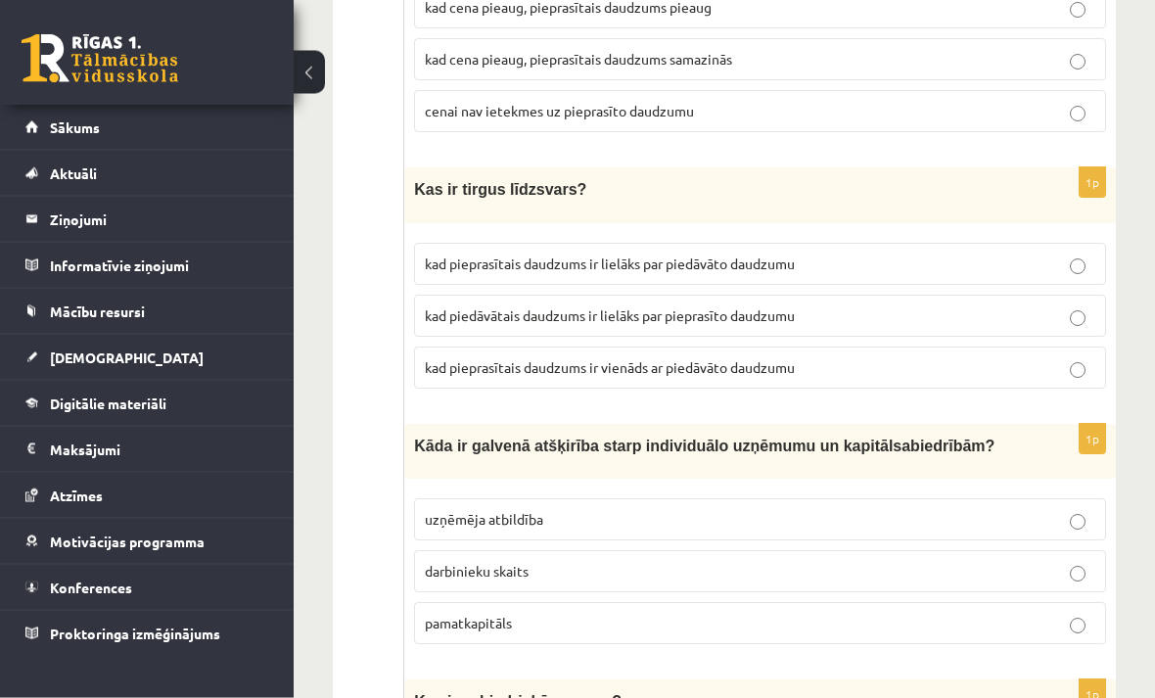
scroll to position [1738, 0]
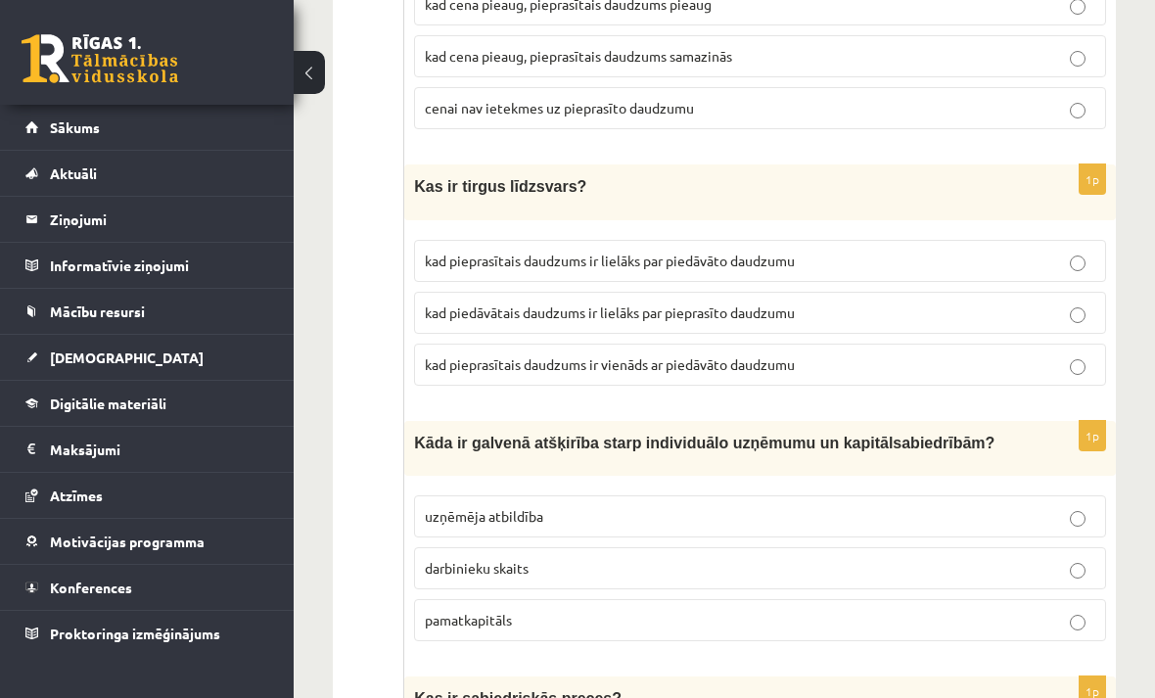
click at [1089, 354] on p "kad pieprasītais daudzums ir vienāds ar piedāvāto daudzumu" at bounding box center [760, 364] width 670 height 21
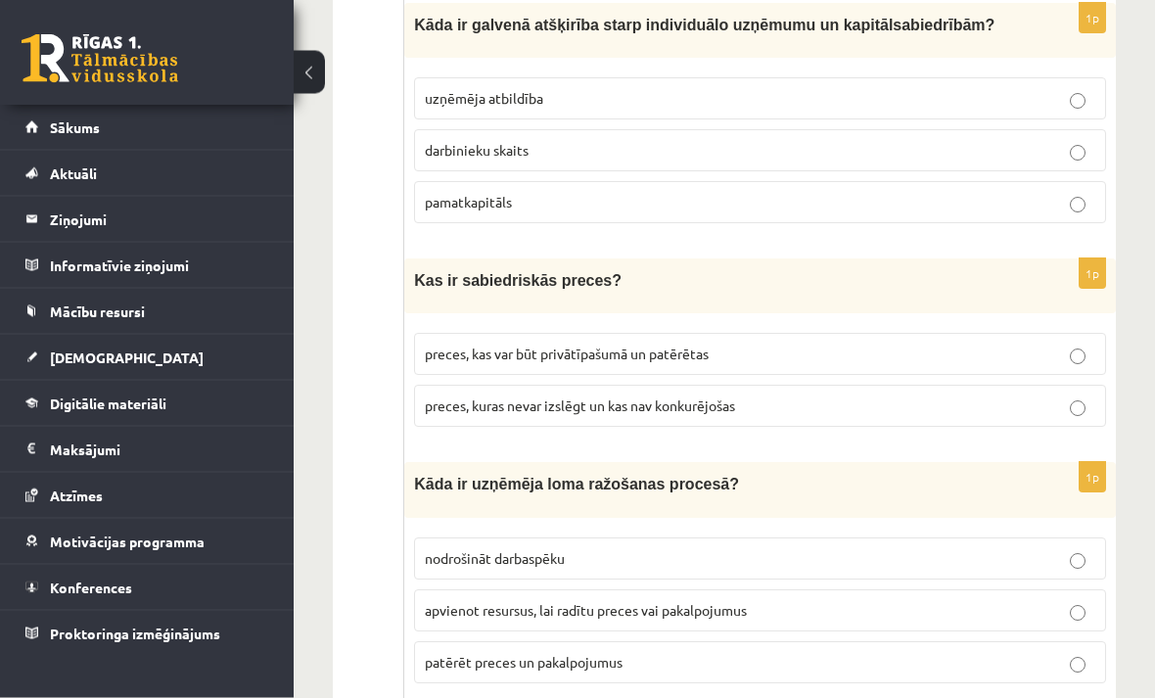
scroll to position [2163, 0]
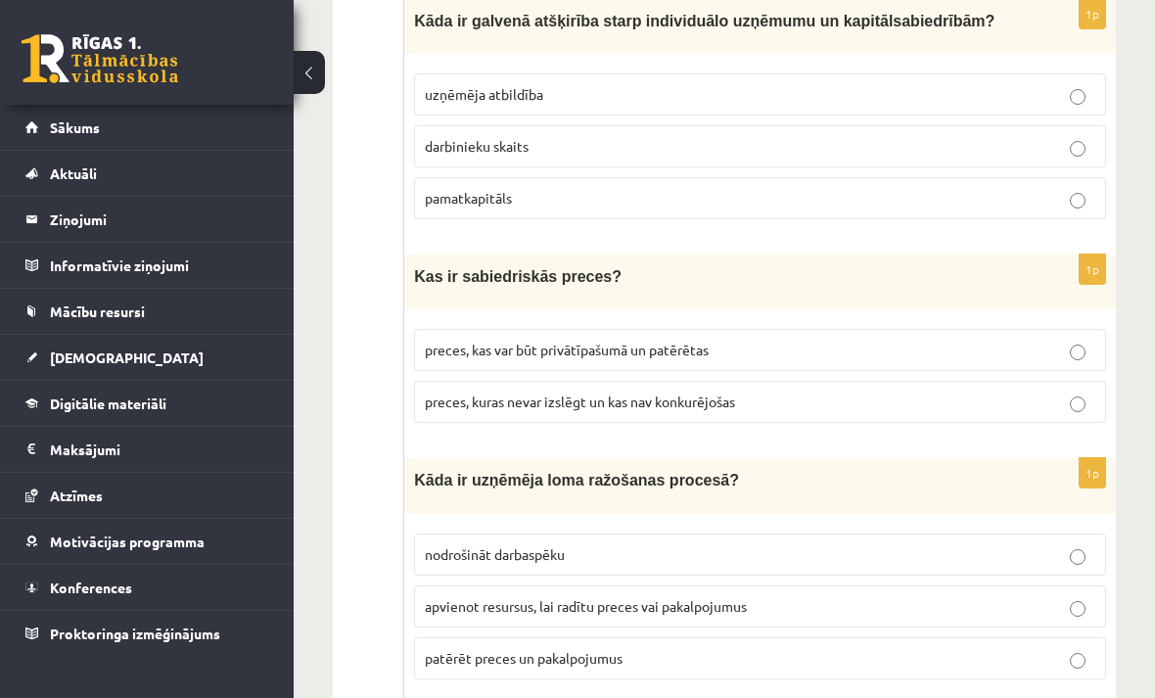
click at [1063, 391] on p "preces, kuras nevar izslēgt un kas nav konkurējošas" at bounding box center [760, 401] width 670 height 21
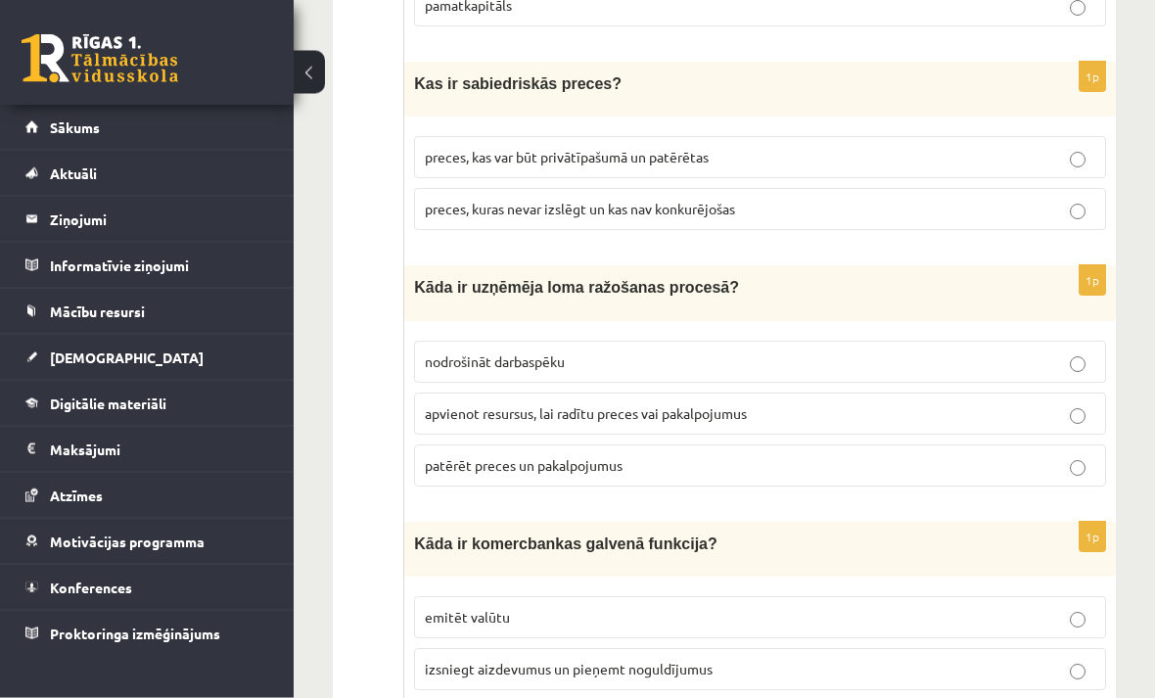
scroll to position [2356, 0]
click at [1074, 392] on label "apvienot resursus, lai radītu preces vai pakalpojumus" at bounding box center [760, 413] width 692 height 42
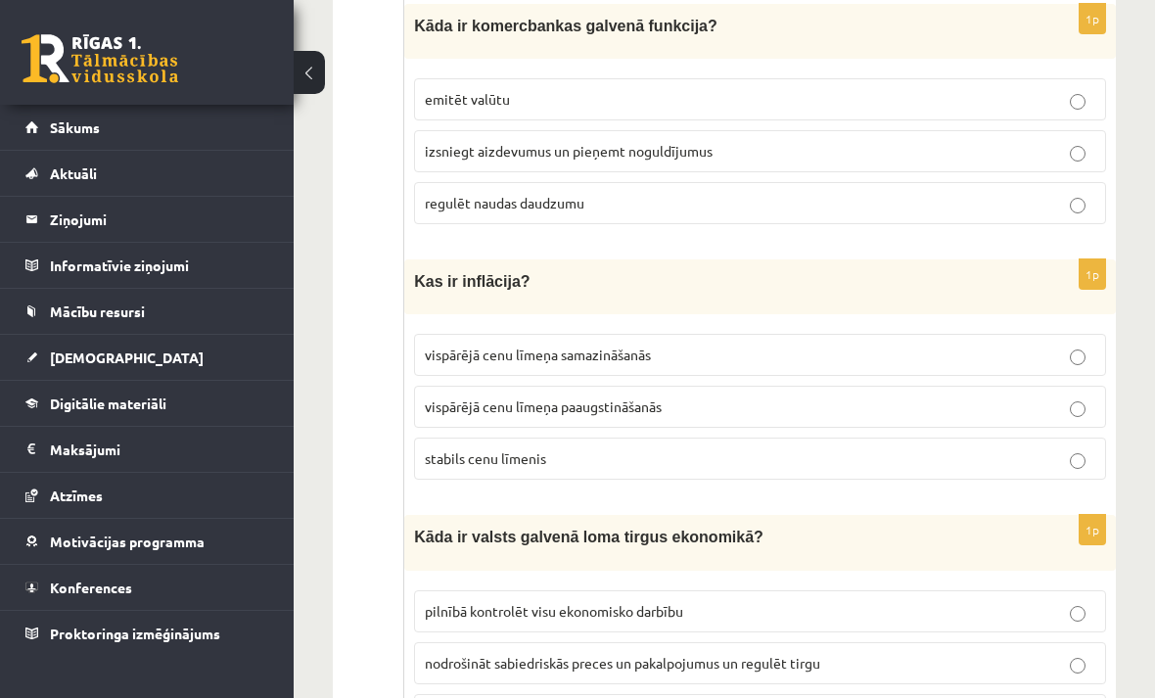
scroll to position [2876, 0]
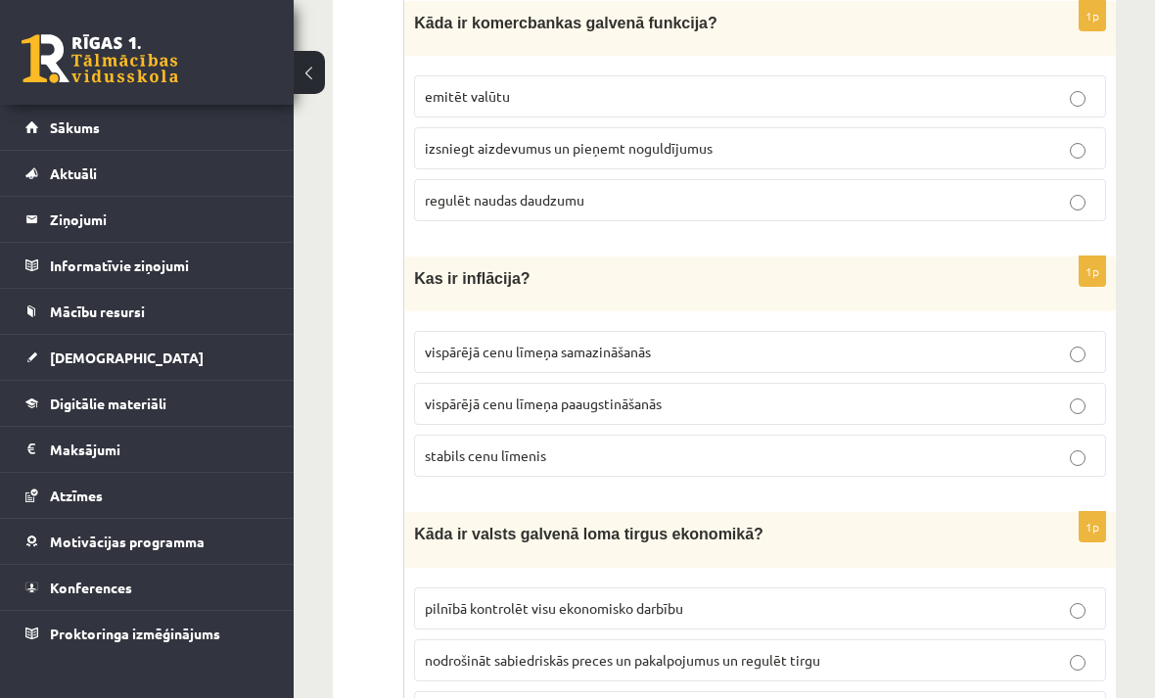
click at [1079, 383] on label "vispārējā cenu līmeņa paaugstināšanās" at bounding box center [760, 404] width 692 height 42
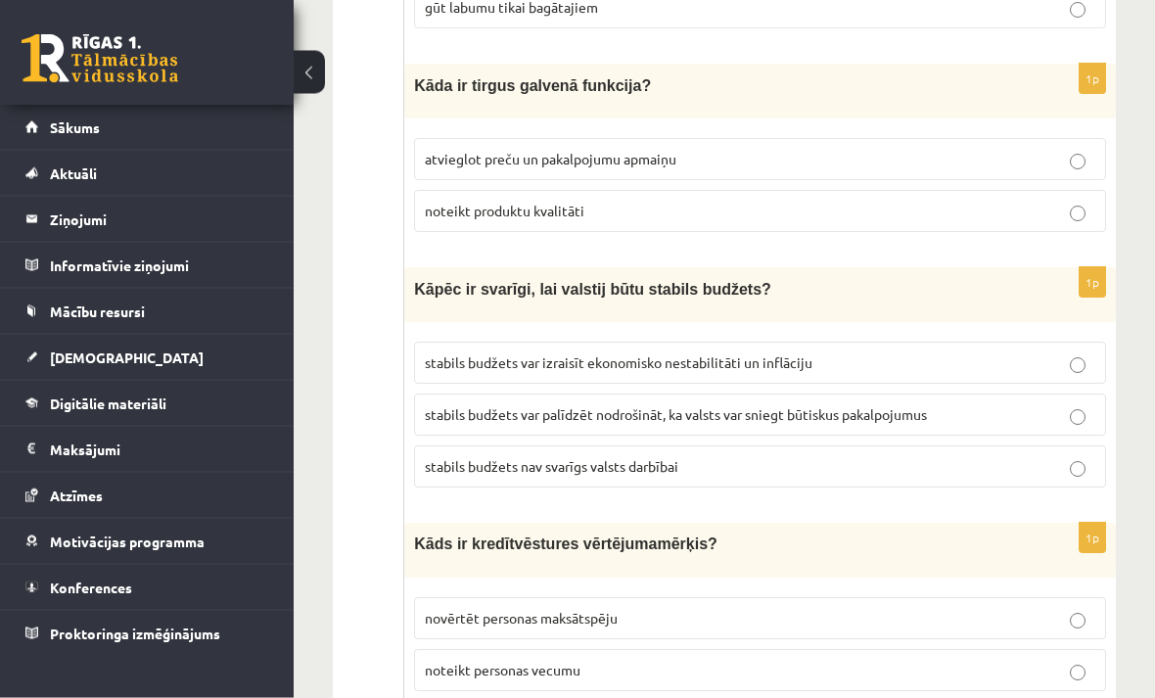
scroll to position [4096, 0]
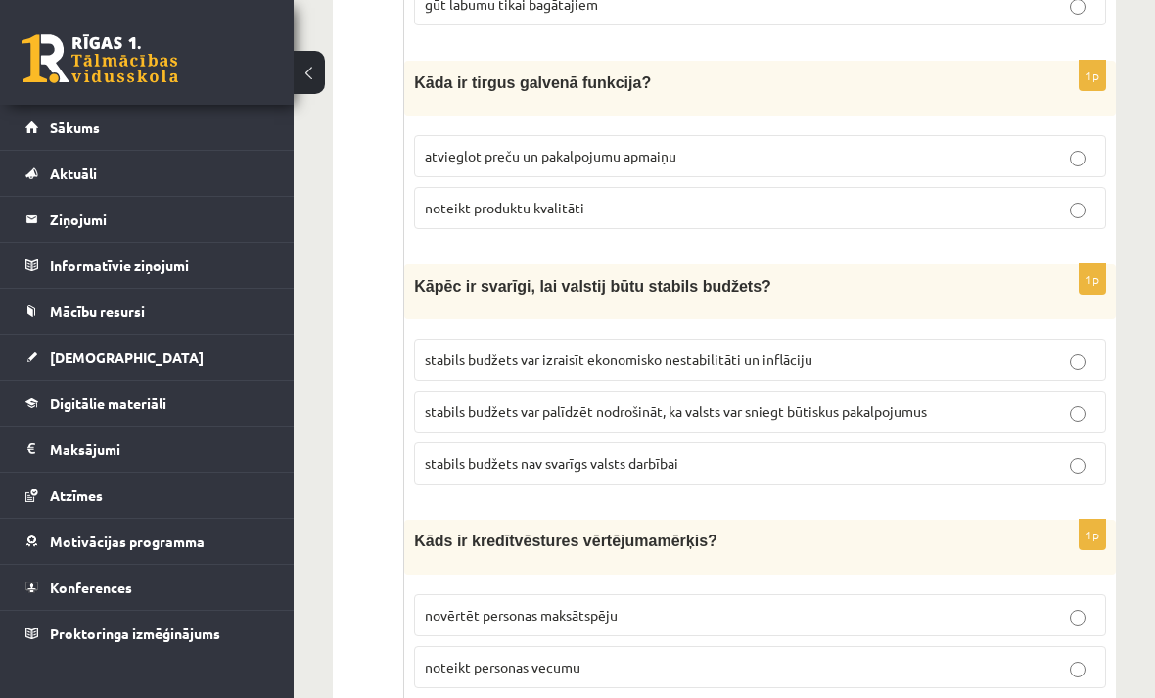
click at [1049, 401] on p "stabils budžets var palīdzēt nodrošināt, ka valsts var sniegt būtiskus pakalpoj…" at bounding box center [760, 411] width 670 height 21
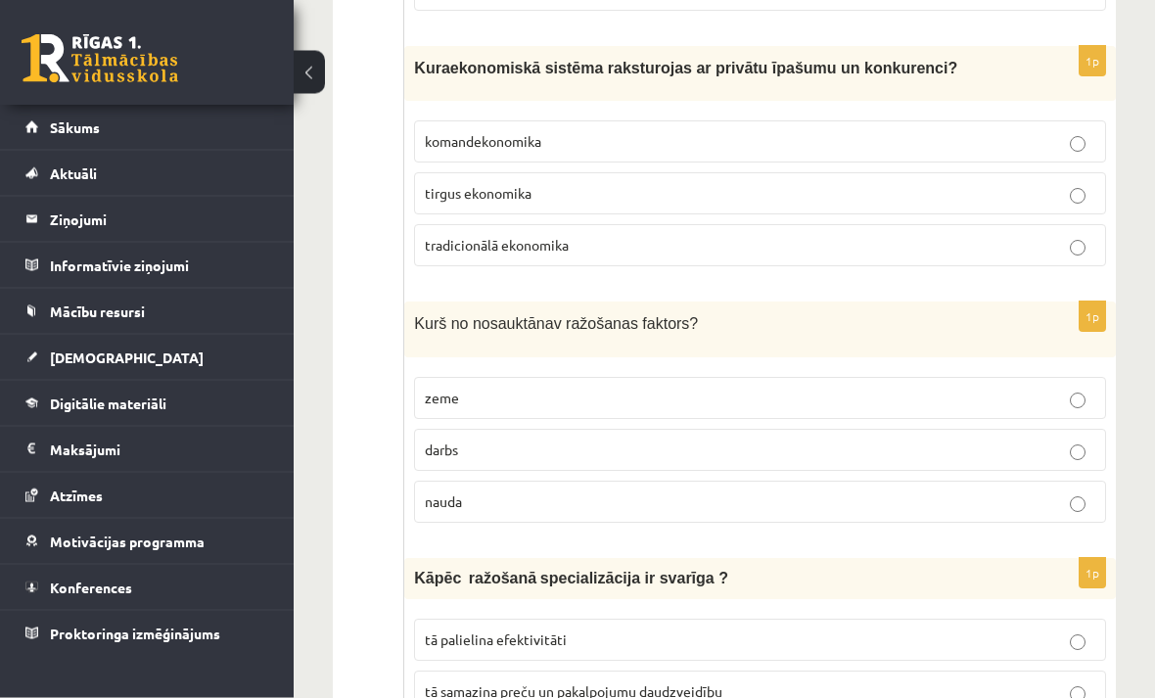
scroll to position [4773, 0]
click at [1063, 491] on p "nauda" at bounding box center [760, 501] width 670 height 21
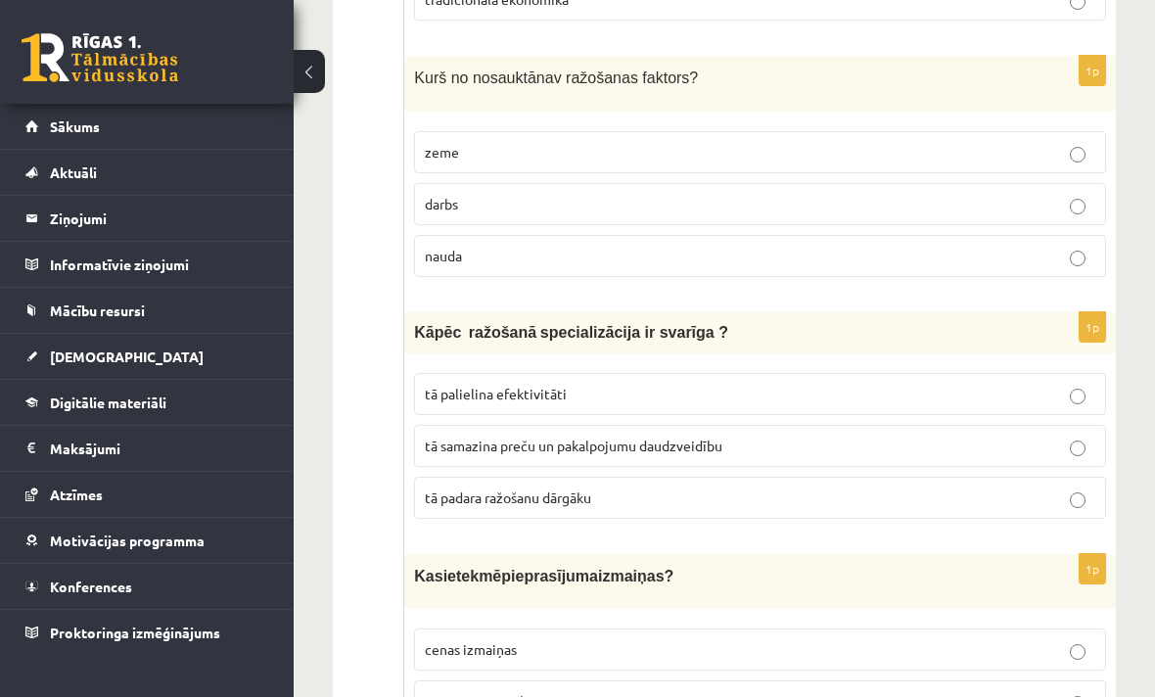
scroll to position [5019, 0]
click at [1089, 384] on p "tā palielina efektivitāti" at bounding box center [760, 394] width 670 height 21
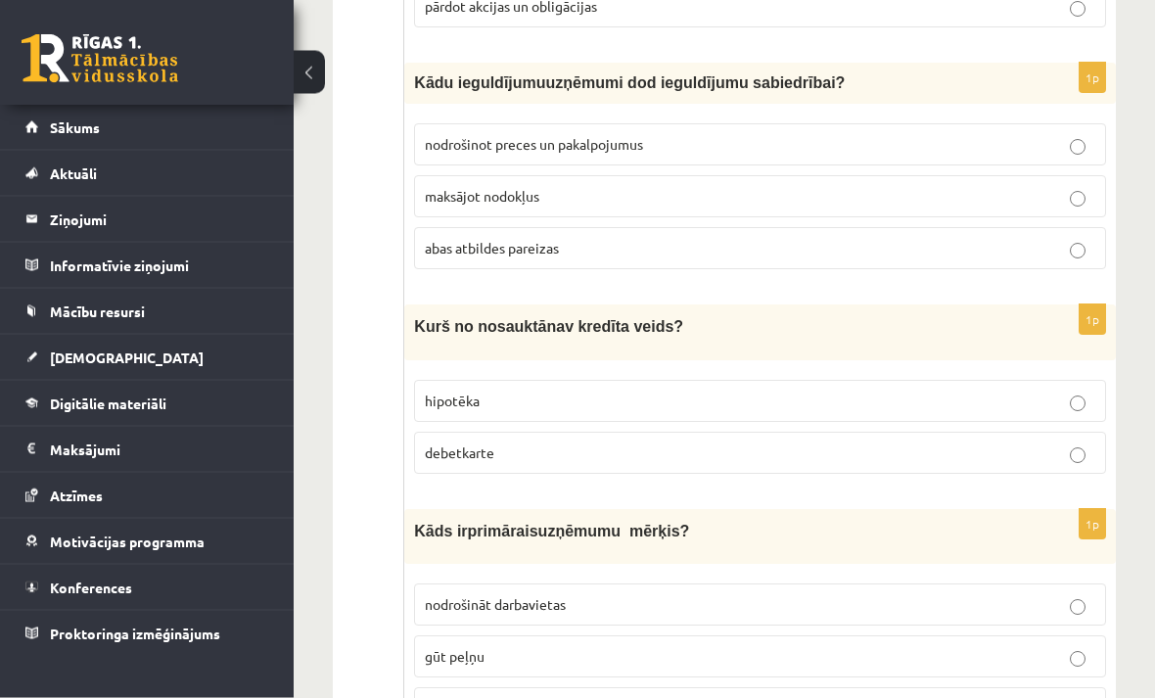
scroll to position [6031, 0]
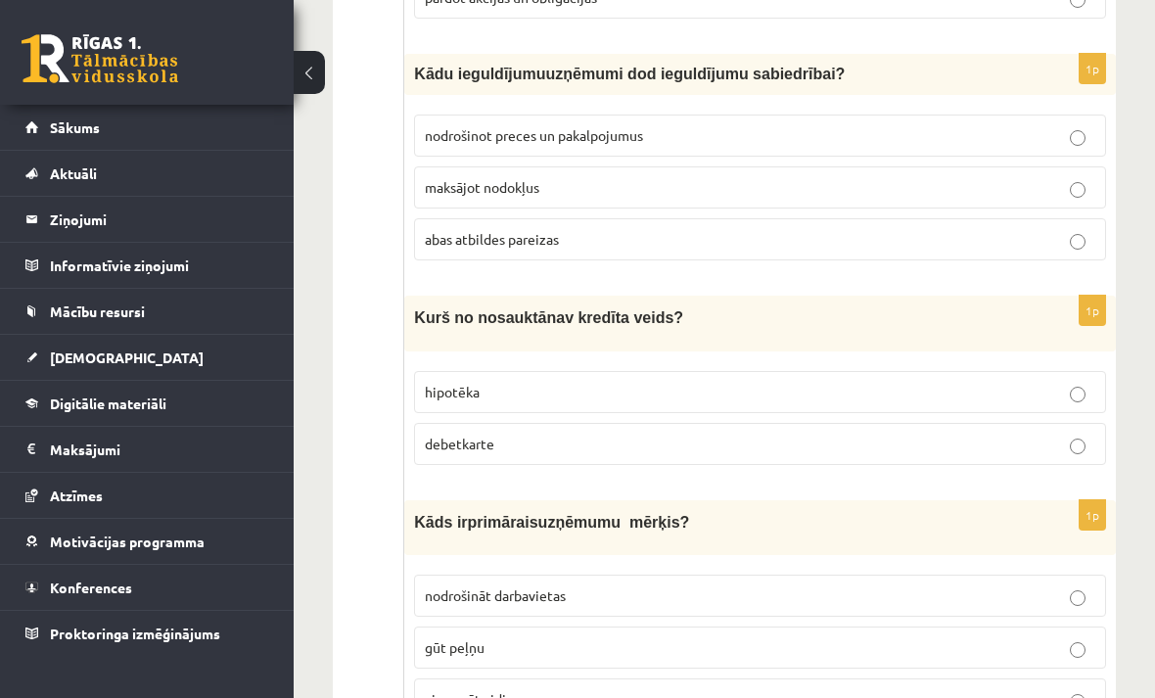
click at [1066, 434] on p "debetkarte" at bounding box center [760, 444] width 670 height 21
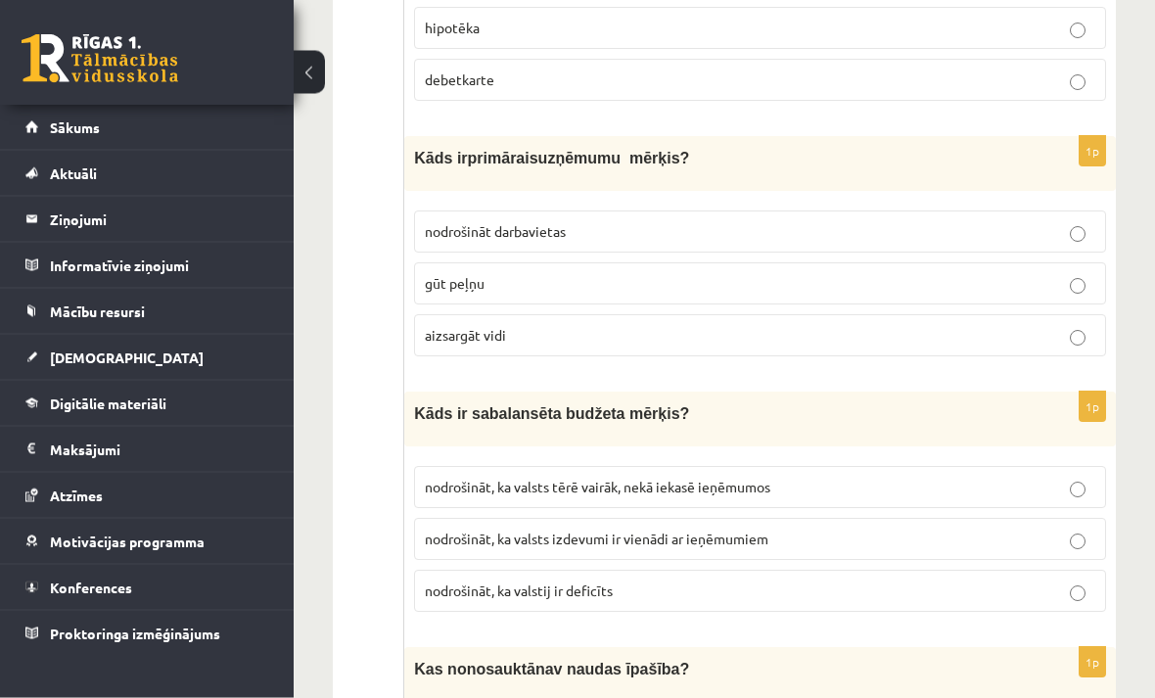
scroll to position [6395, 0]
click at [1064, 528] on p "nodrošināt, ka valsts izdevumi ir vienādi ar ieņēmumiem" at bounding box center [760, 538] width 670 height 21
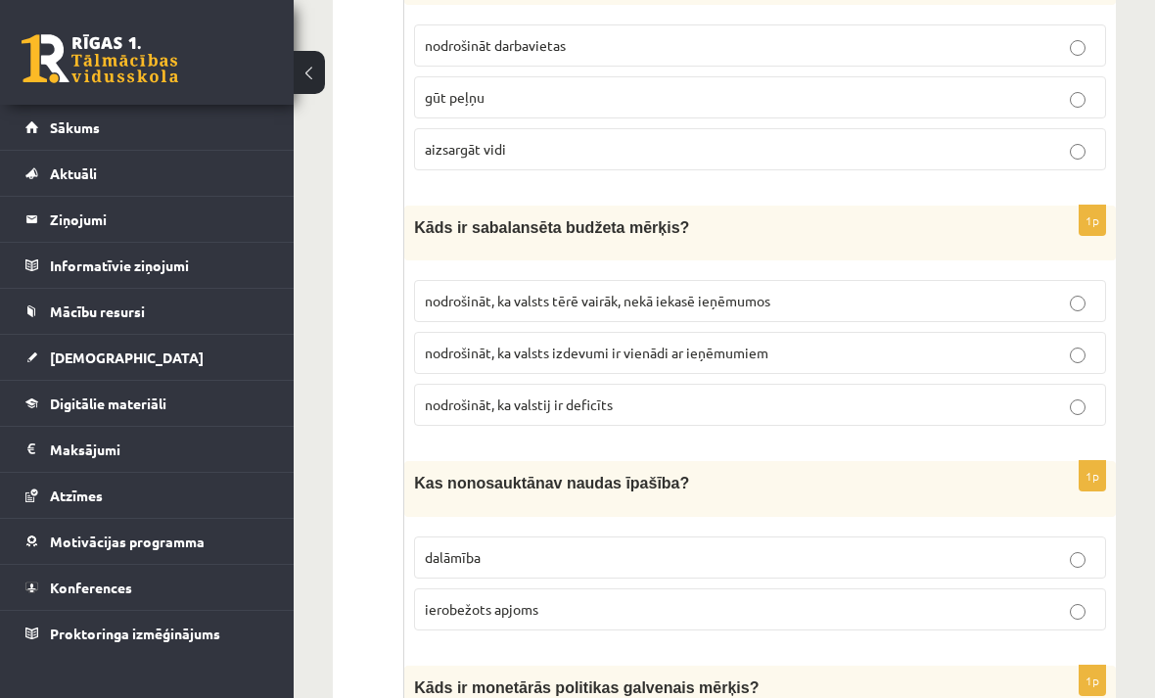
click at [1082, 588] on label "ierobežots apjoms" at bounding box center [760, 609] width 692 height 42
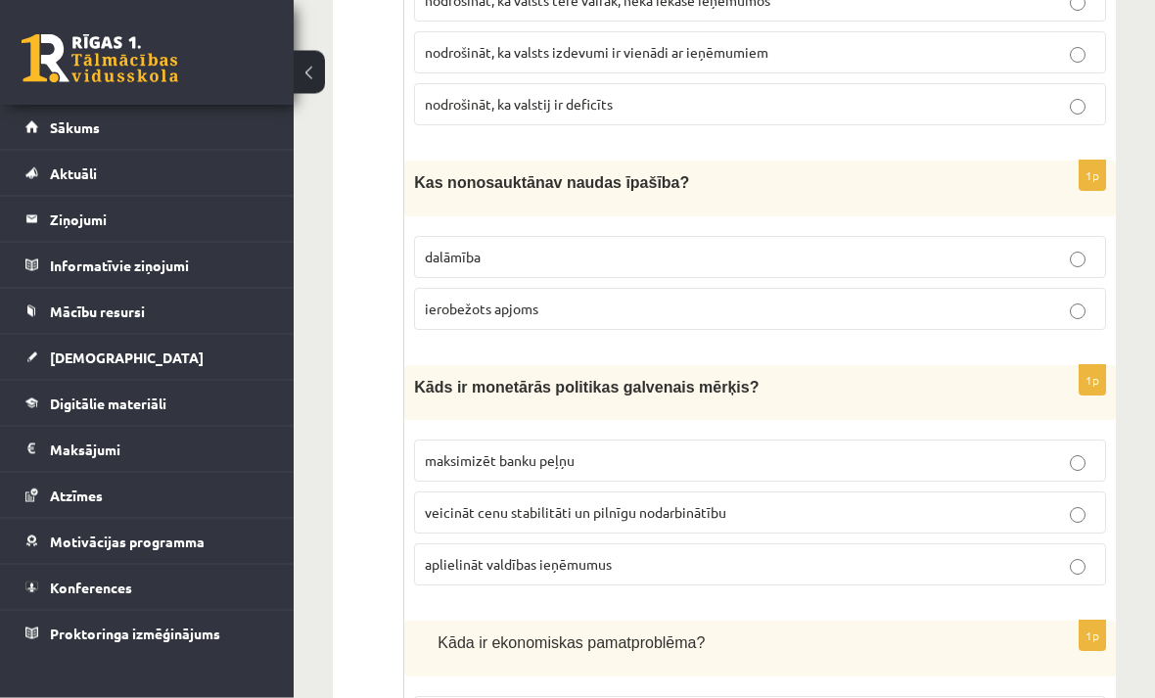
scroll to position [6998, 0]
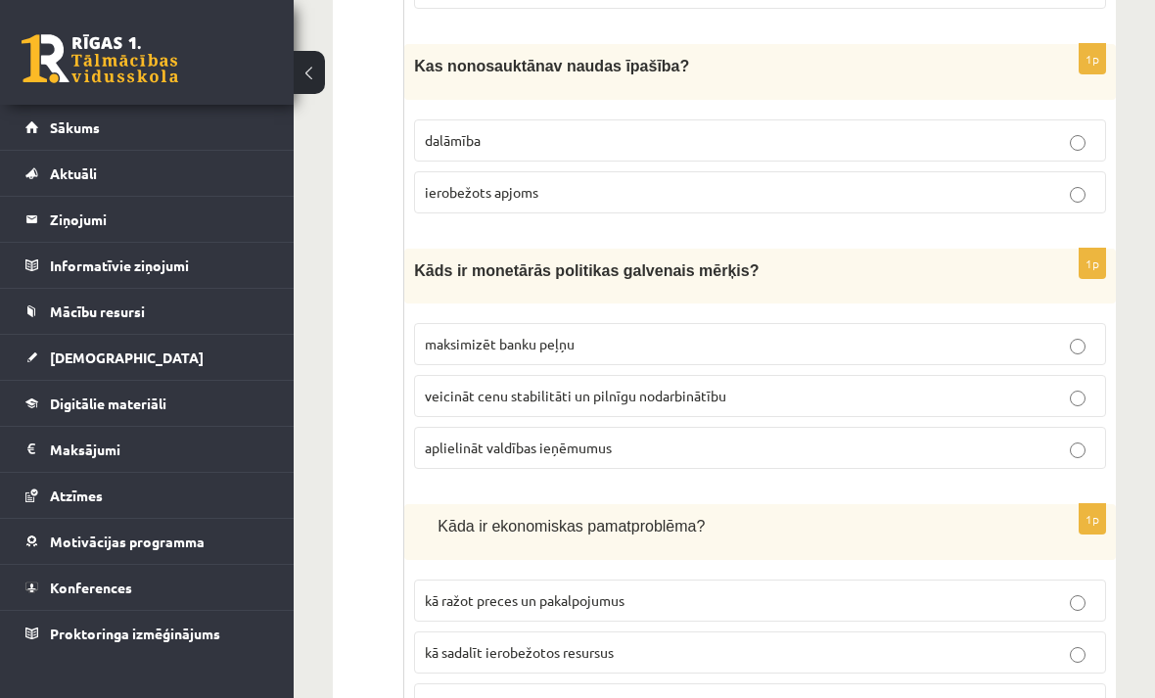
click at [1062, 642] on p "kā sadalīt ierobežotos resursus" at bounding box center [760, 652] width 670 height 21
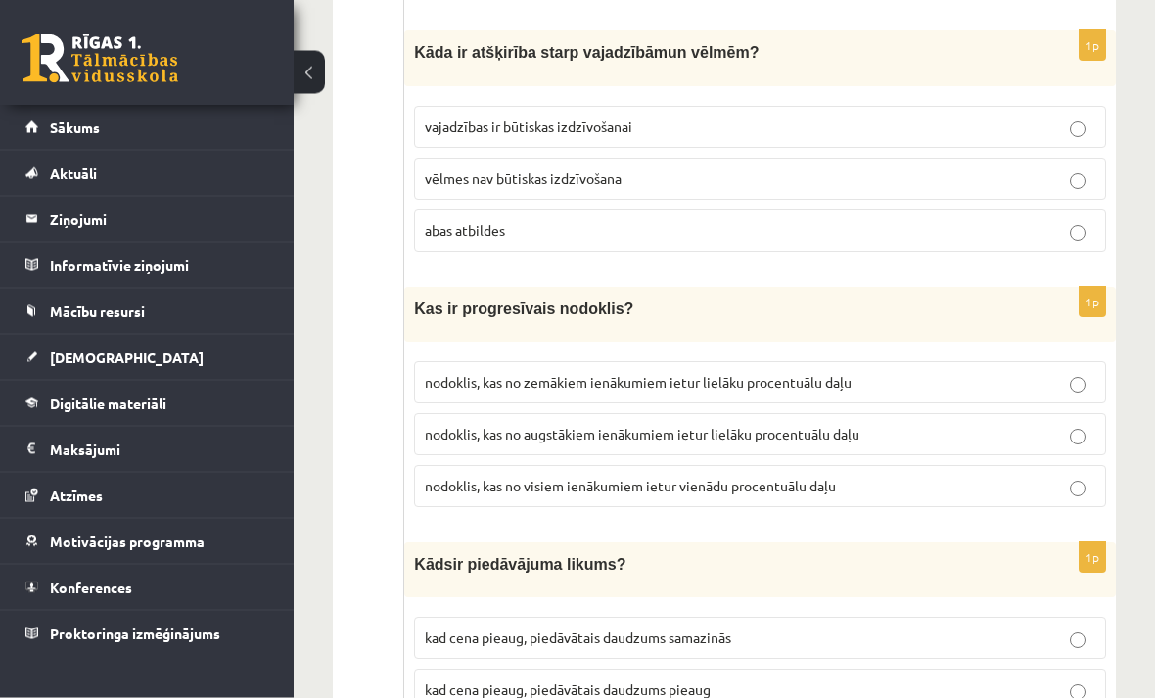
scroll to position [0, 0]
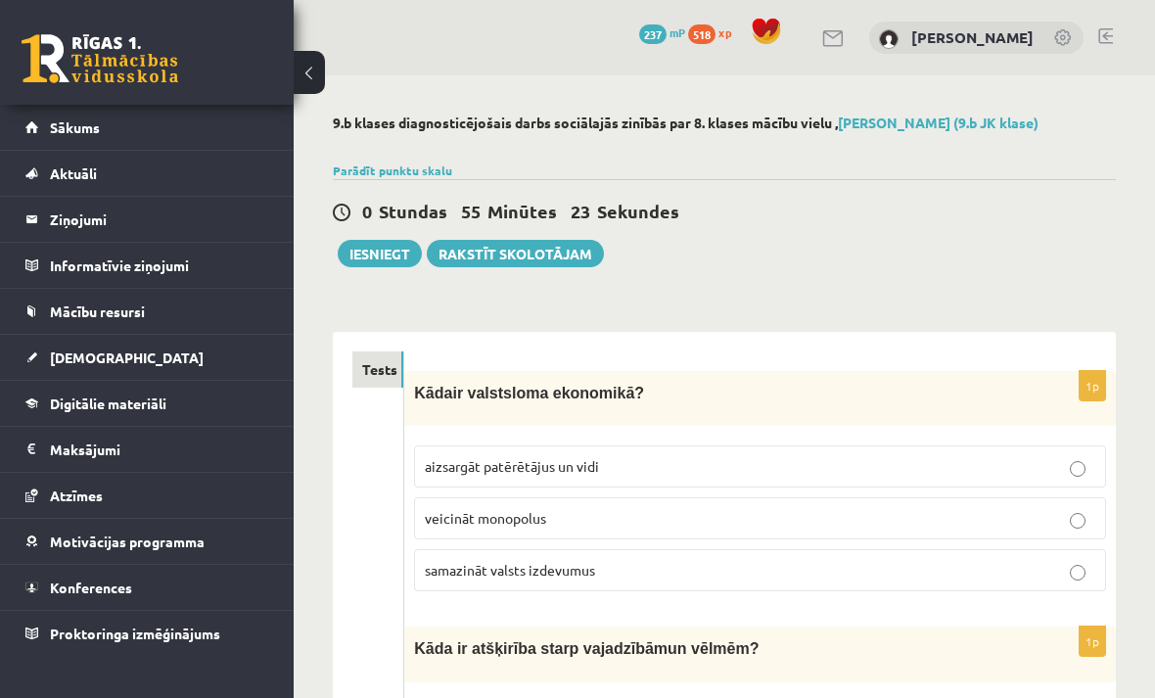
click at [391, 241] on button "Iesniegt" at bounding box center [380, 253] width 84 height 27
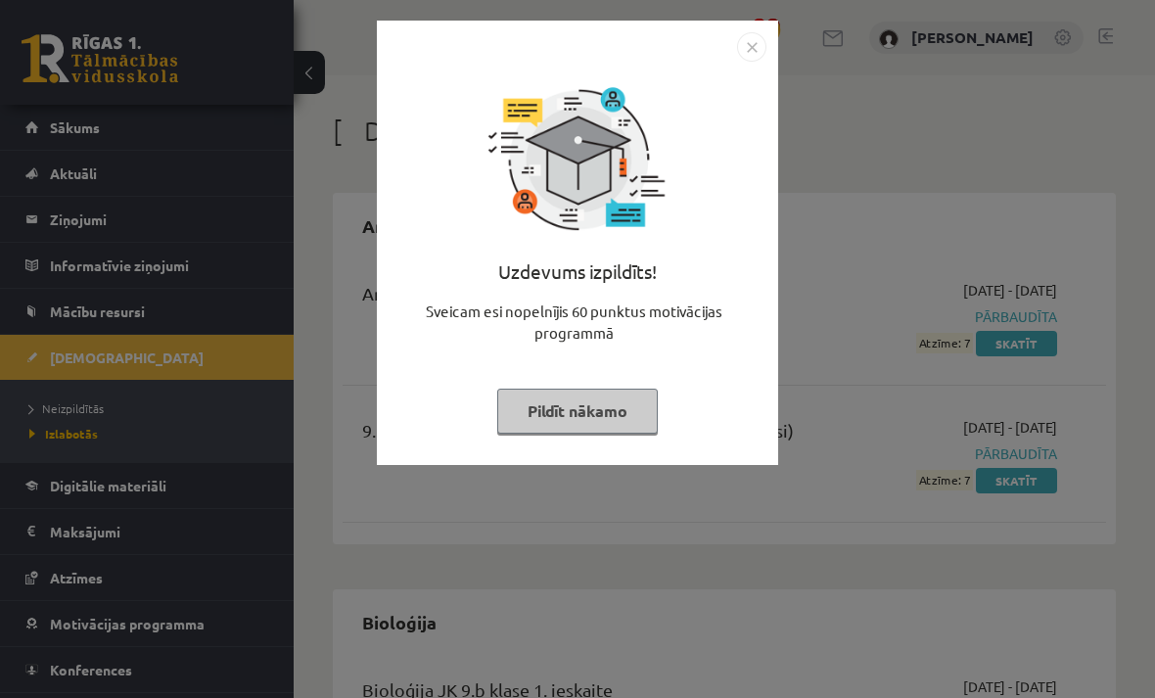
click at [603, 399] on button "Pildīt nākamo" at bounding box center [577, 411] width 161 height 45
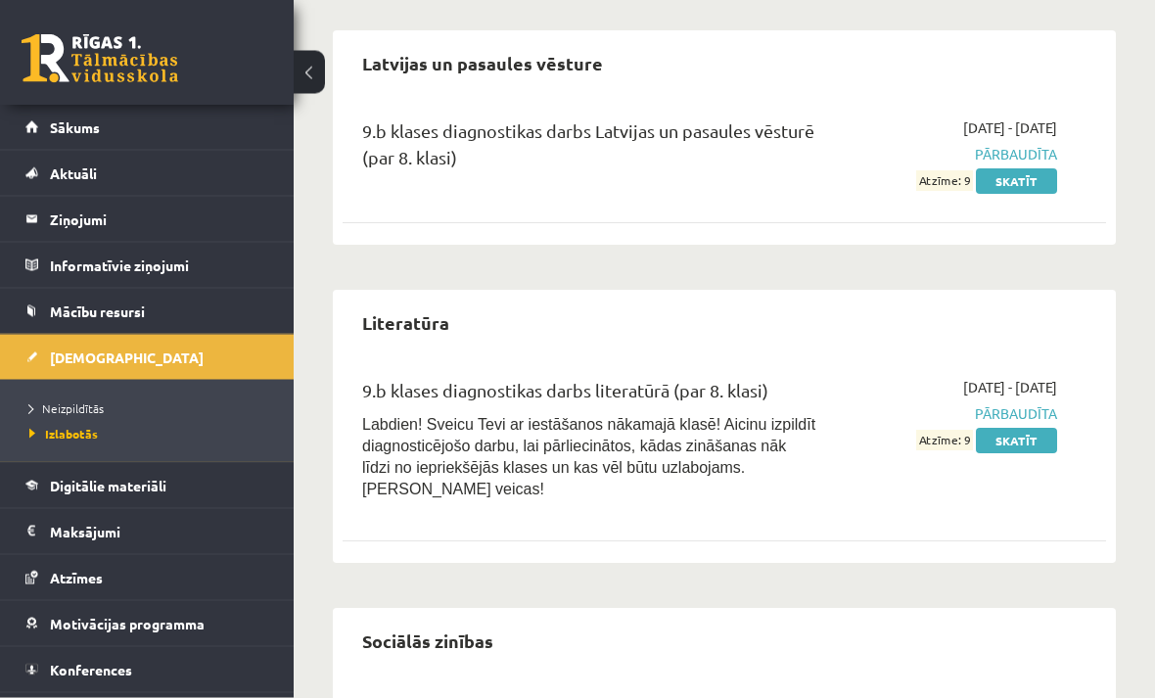
scroll to position [1860, 0]
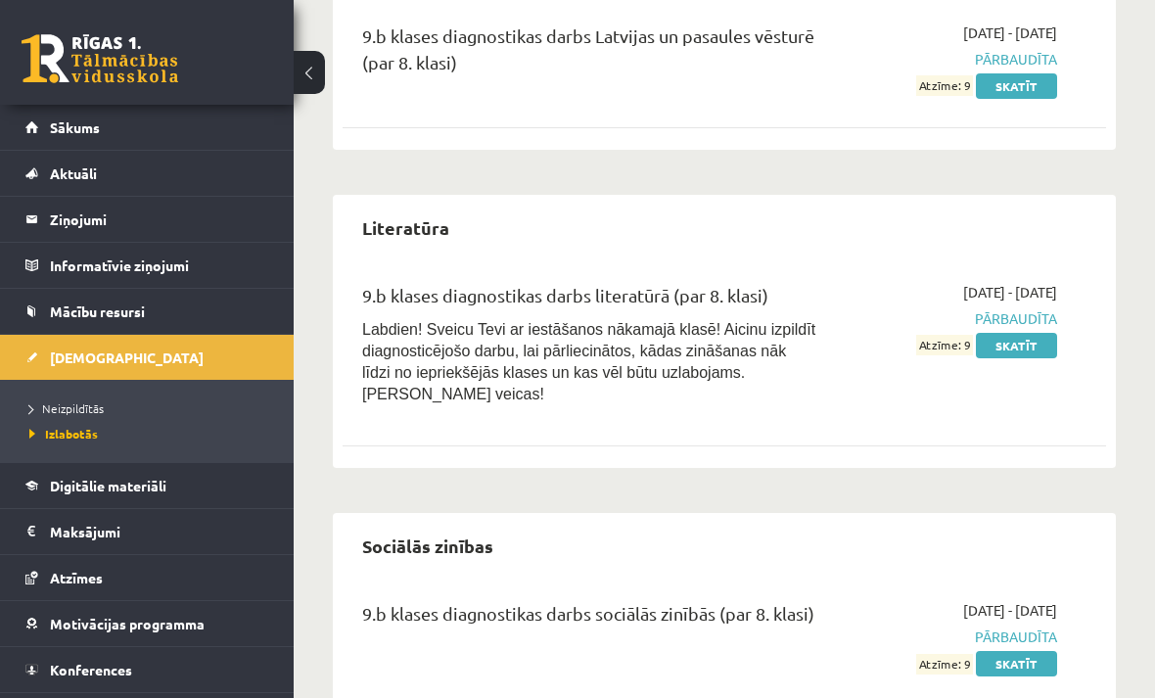
click at [76, 404] on span "Neizpildītās" at bounding box center [66, 408] width 74 height 16
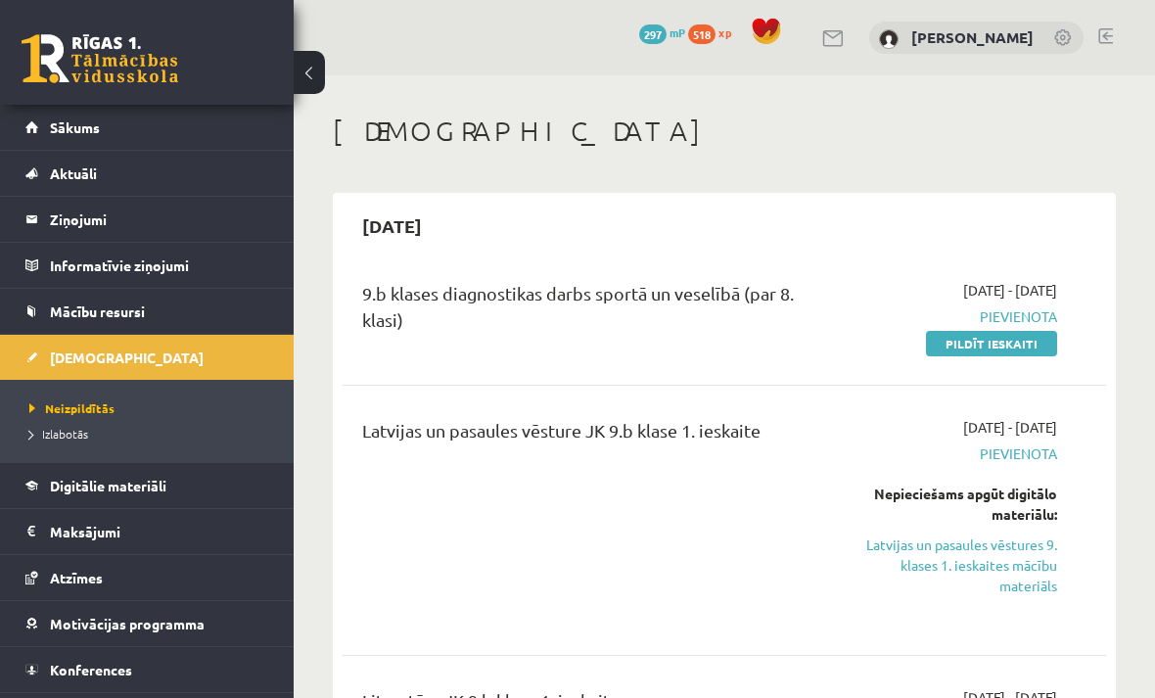
click at [997, 348] on link "Pildīt ieskaiti" at bounding box center [991, 343] width 131 height 25
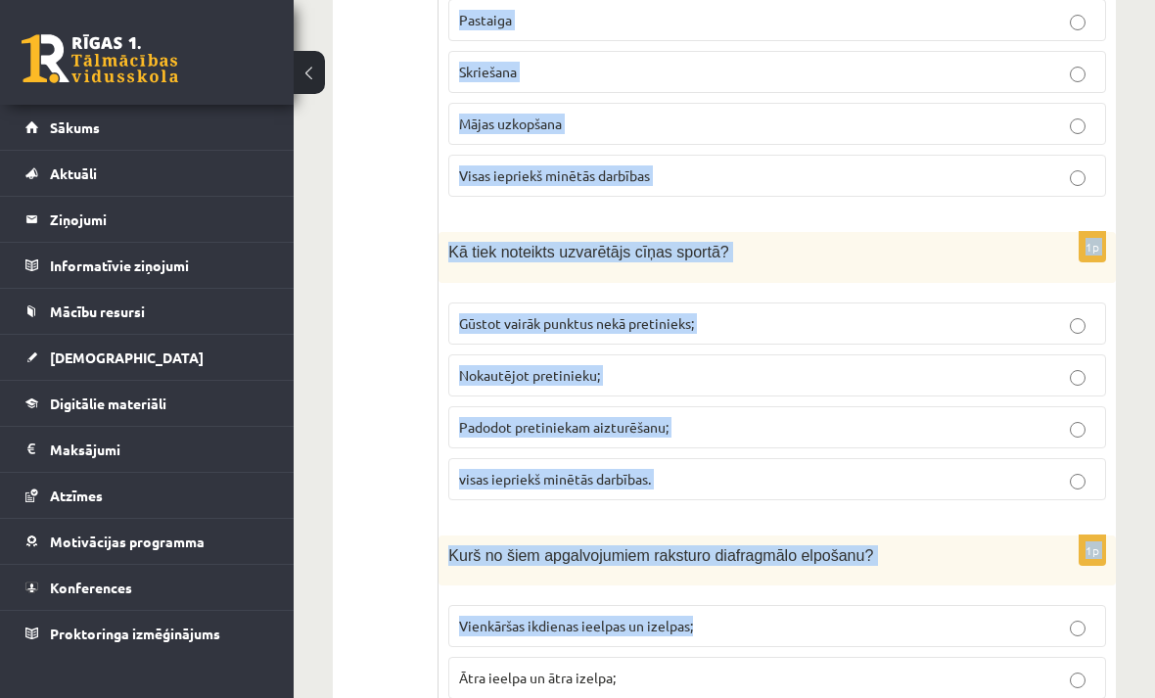
scroll to position [8761, 0]
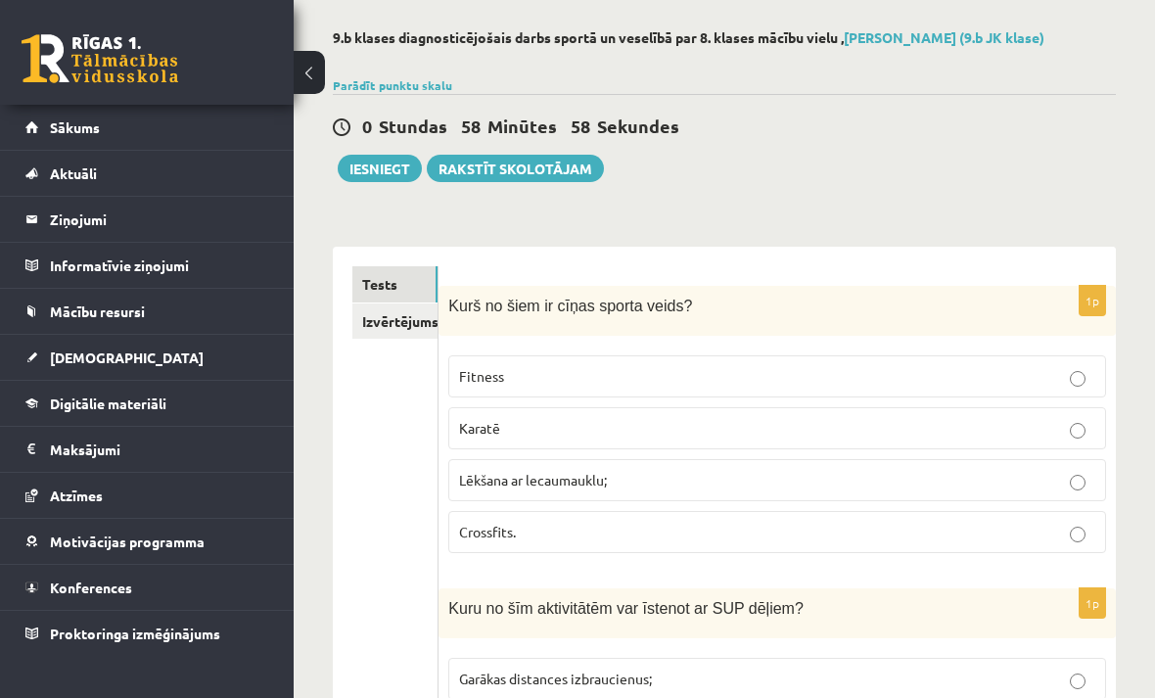
scroll to position [0, 0]
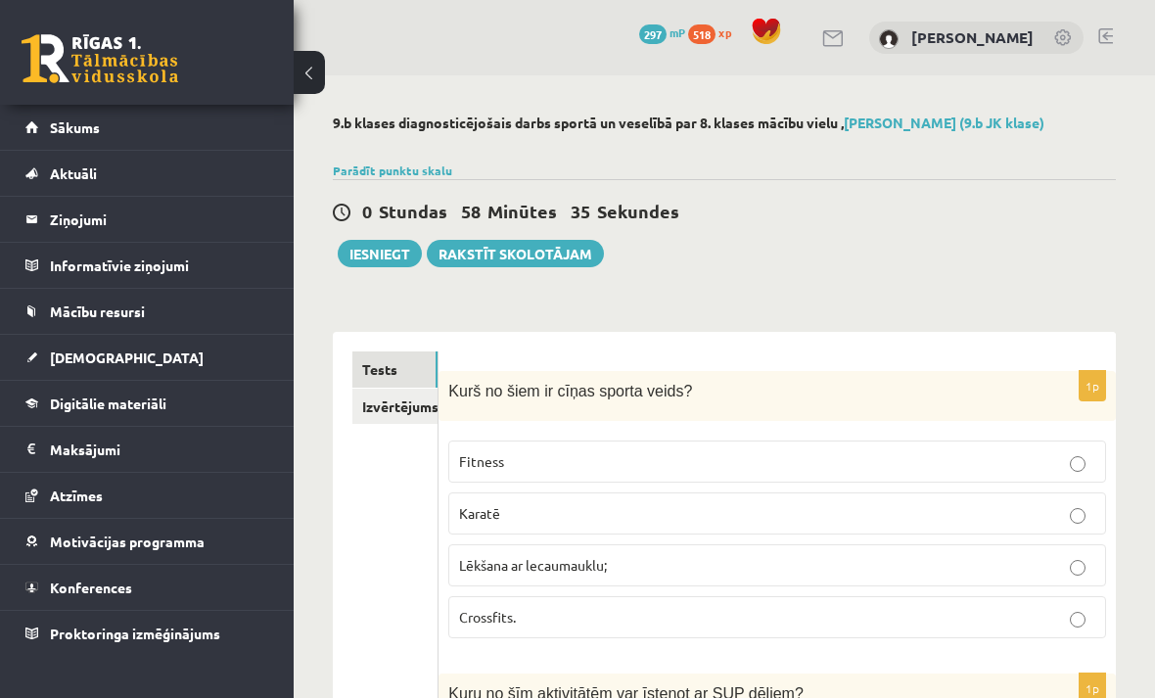
click at [671, 508] on p "Karatē" at bounding box center [777, 513] width 636 height 21
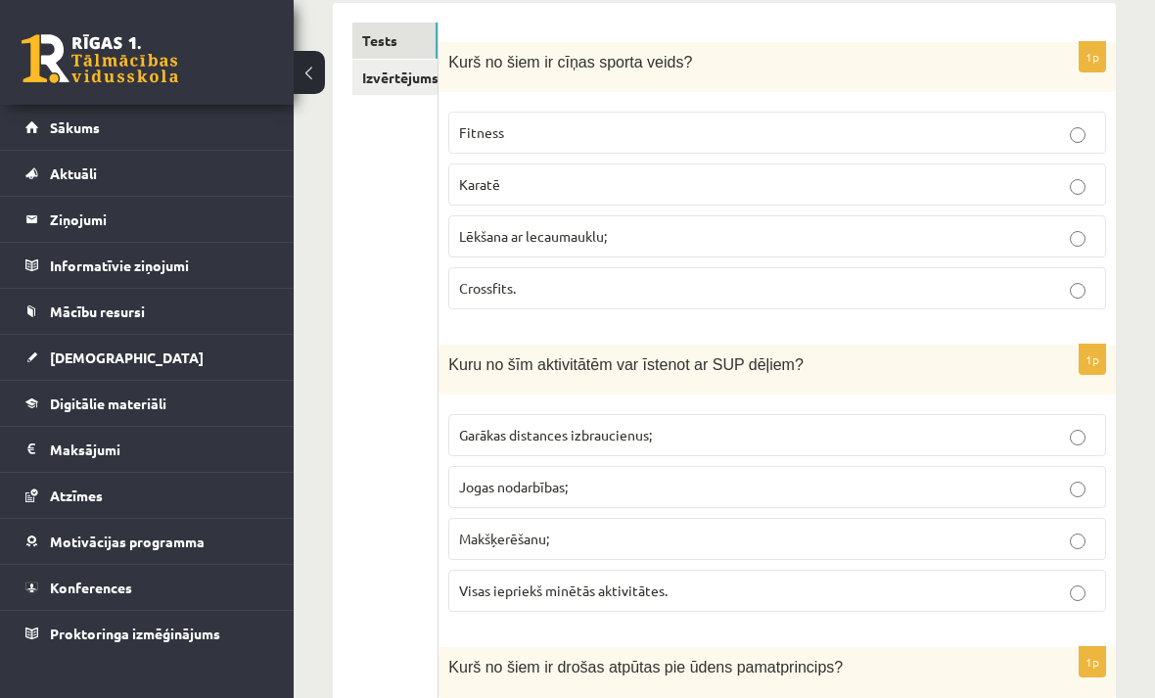
scroll to position [355, 0]
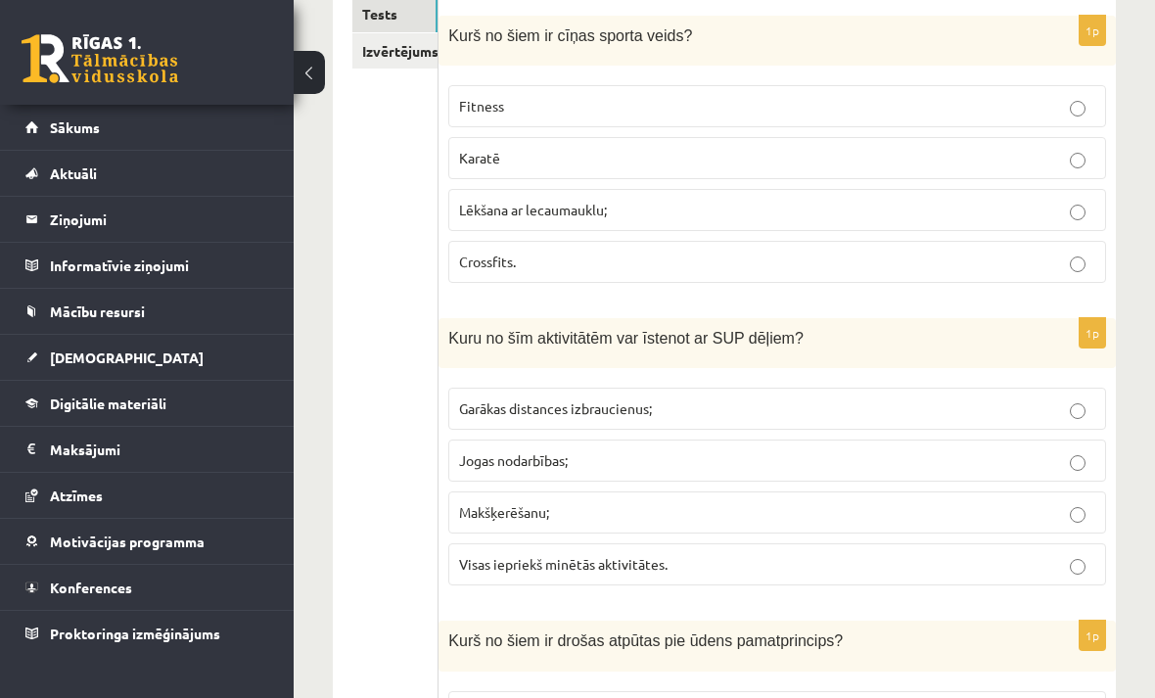
click at [1071, 549] on label "Visas iepriekš minētās aktivitātes." at bounding box center [777, 564] width 658 height 42
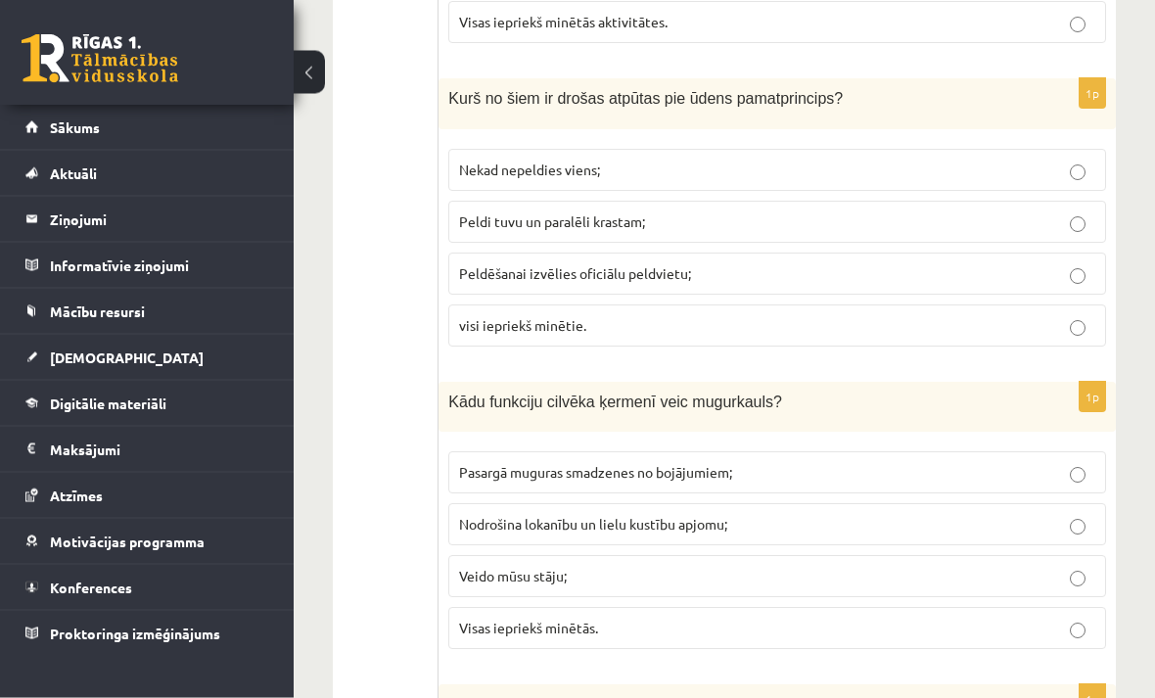
scroll to position [898, 0]
click at [1068, 314] on p "visi iepriekš minētie." at bounding box center [777, 324] width 636 height 21
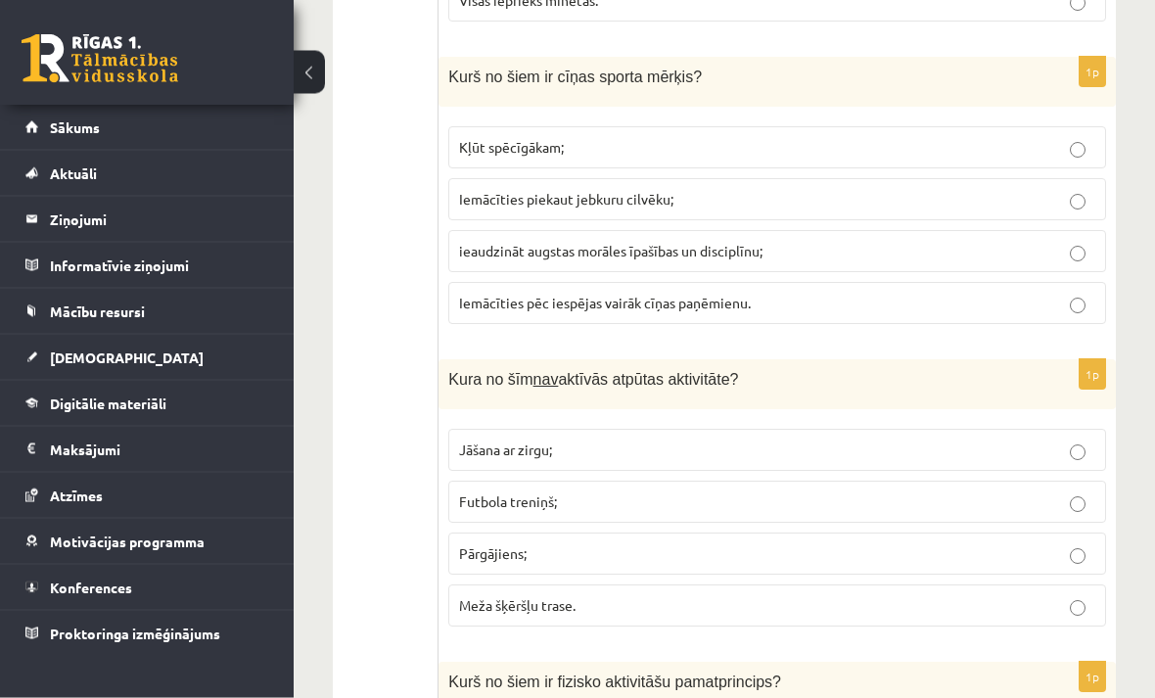
scroll to position [1531, 0]
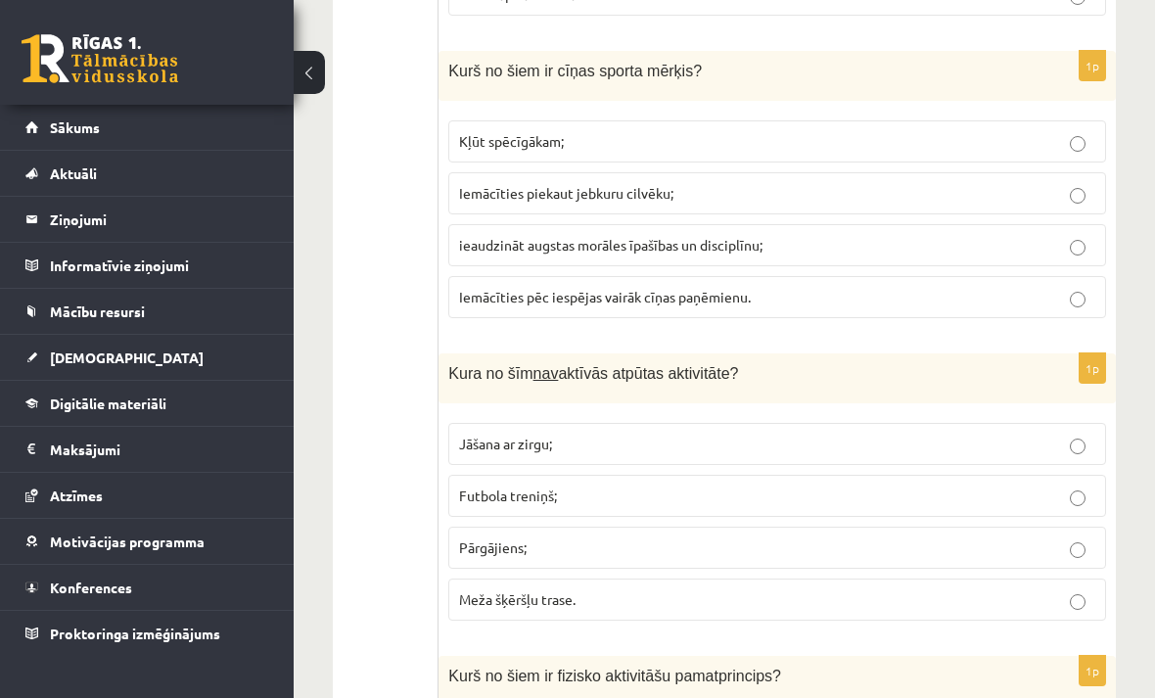
click at [1082, 238] on p "ieaudzināt augstas morāles īpašības un disciplīnu;" at bounding box center [777, 245] width 636 height 21
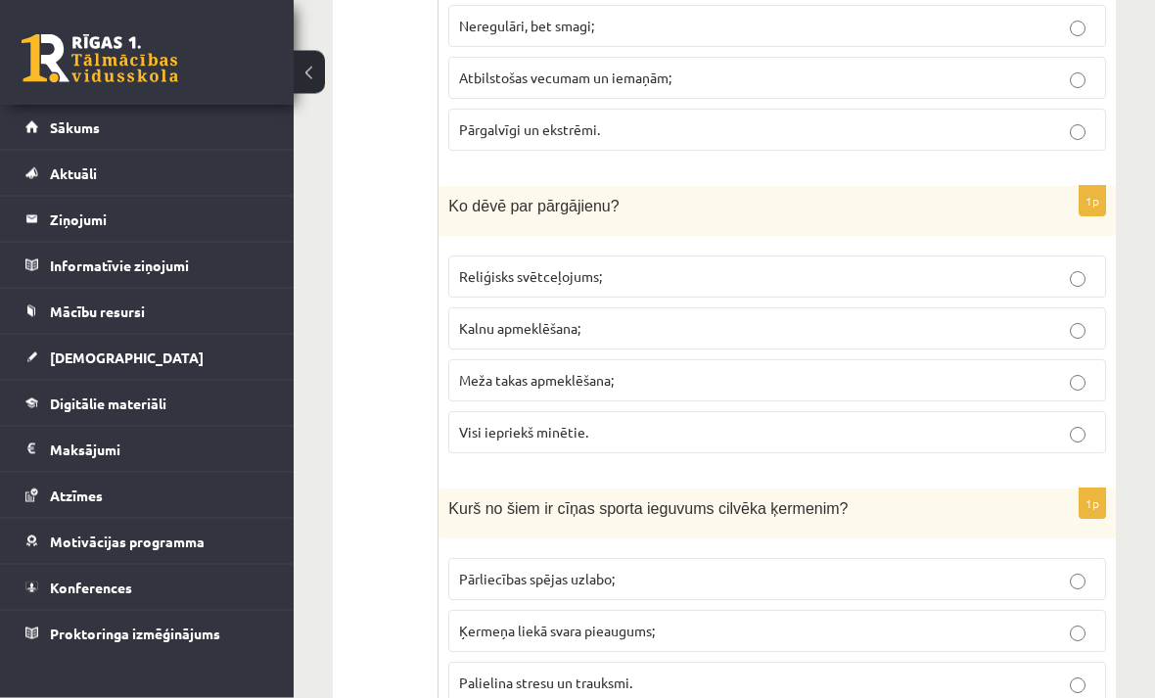
scroll to position [2304, 0]
click at [1088, 426] on p "Visi iepriekš minētie." at bounding box center [777, 432] width 636 height 21
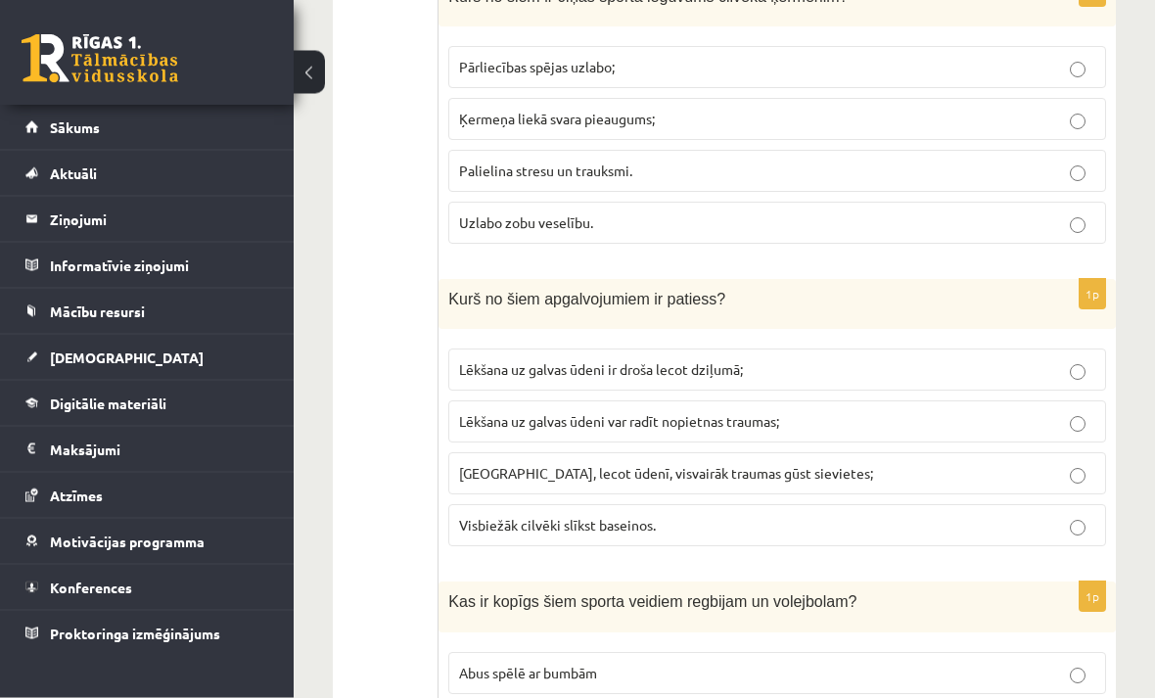
scroll to position [2817, 0]
click at [1088, 416] on p "Lēkšana uz galvas ūdeni var radīt nopietnas traumas;" at bounding box center [777, 420] width 636 height 21
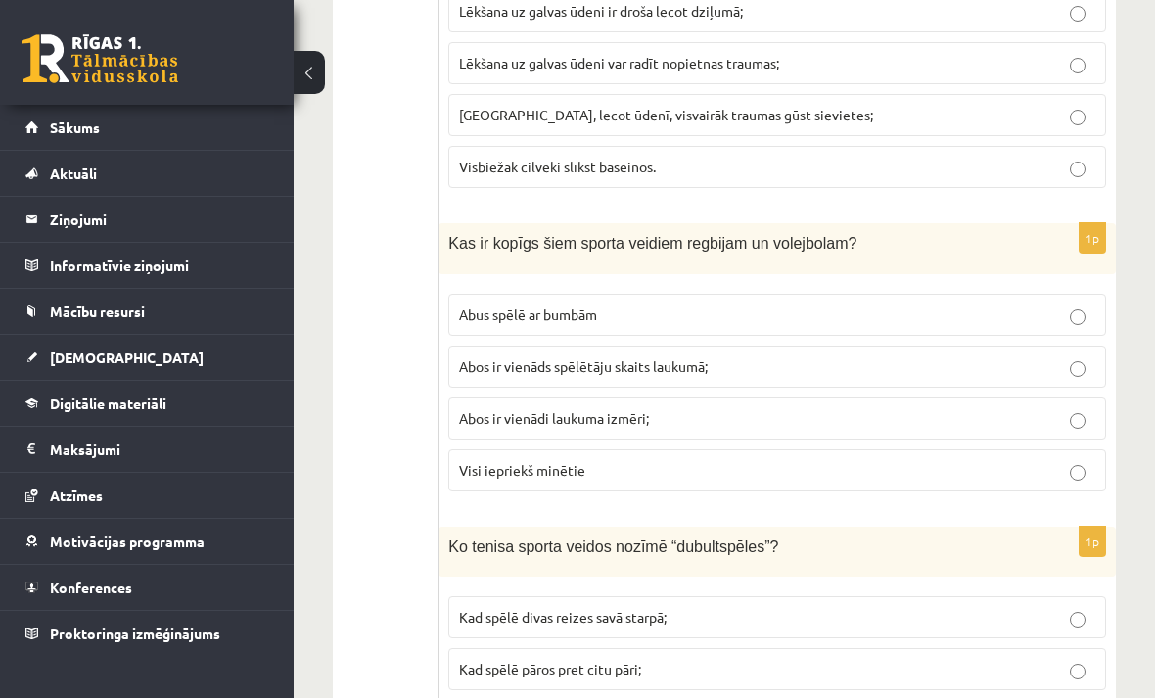
scroll to position [3196, 0]
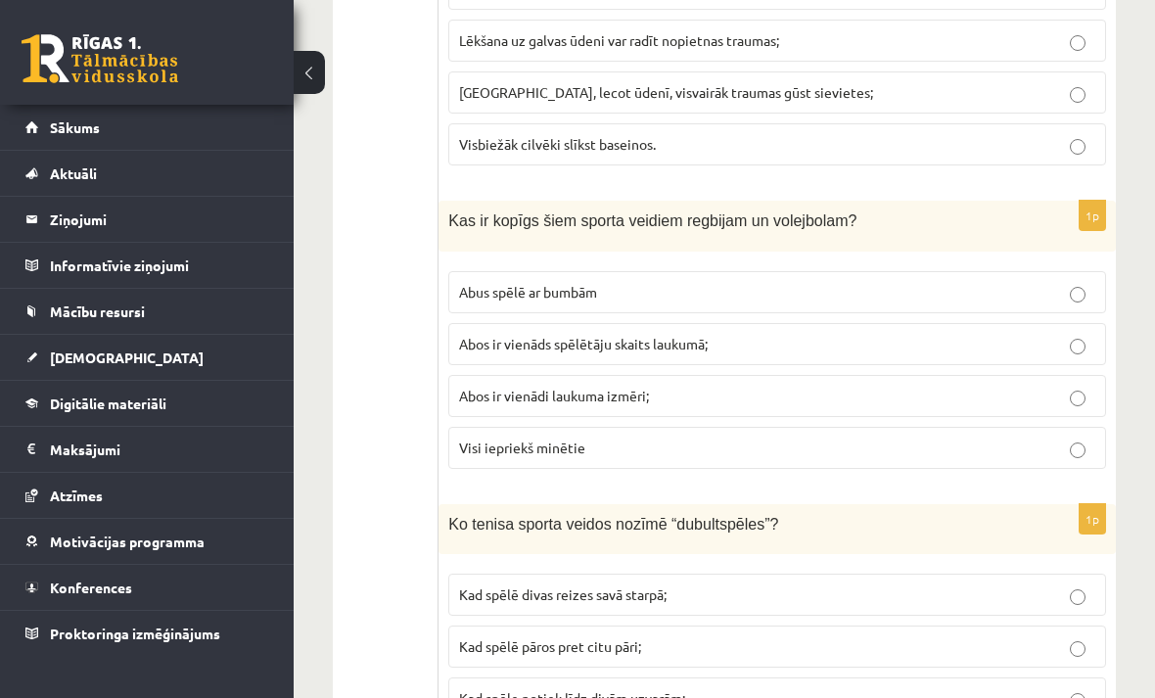
click at [1075, 284] on label "Abus spēlē ar bumbām" at bounding box center [777, 292] width 658 height 42
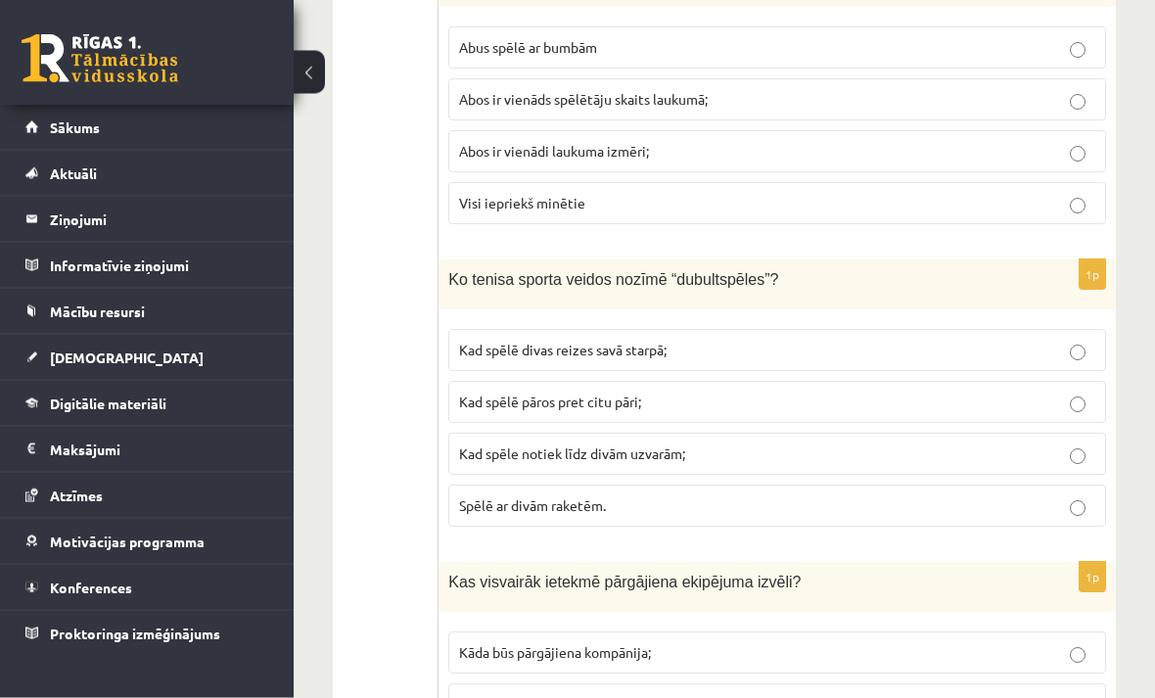
scroll to position [3441, 0]
click at [1096, 508] on label "Spēlē ar divām raketēm." at bounding box center [777, 505] width 658 height 42
click at [1092, 405] on p "Kad spēlē pāros pret citu pāri;" at bounding box center [777, 401] width 636 height 21
click at [1068, 371] on label "Kad spēlē divas reizes savā starpā;" at bounding box center [777, 350] width 658 height 42
click at [1080, 423] on label "Kad spēlē pāros pret citu pāri;" at bounding box center [777, 402] width 658 height 42
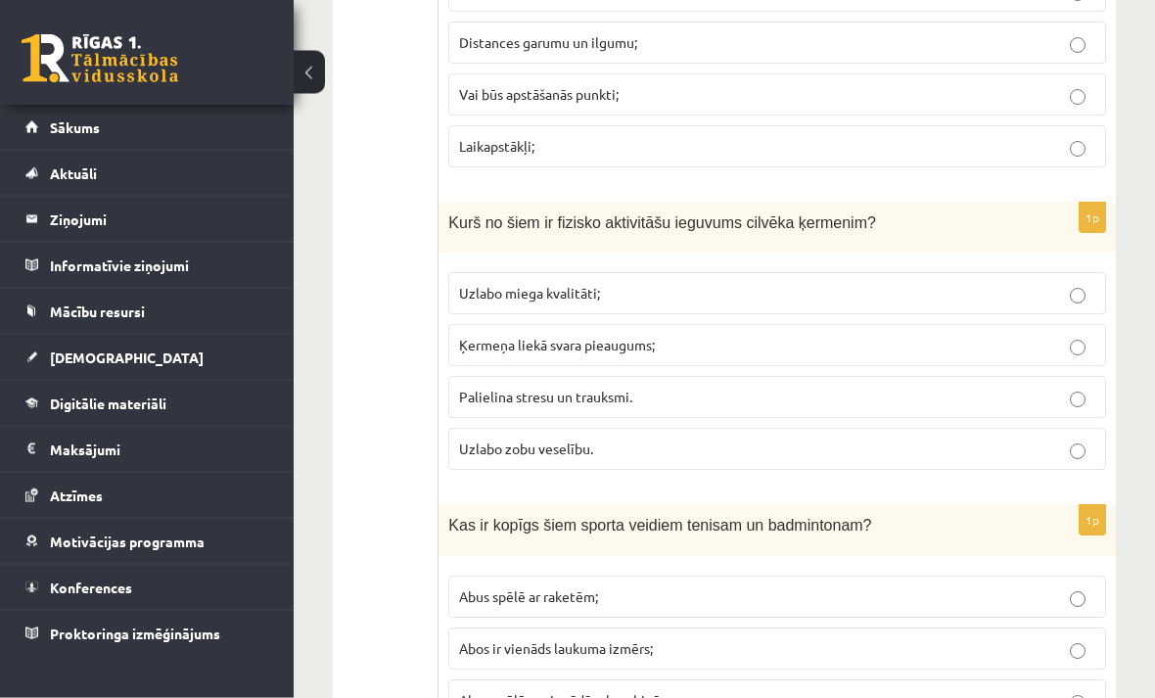
scroll to position [4103, 0]
click at [1084, 283] on label "Uzlabo miega kvalitāti;" at bounding box center [777, 293] width 658 height 42
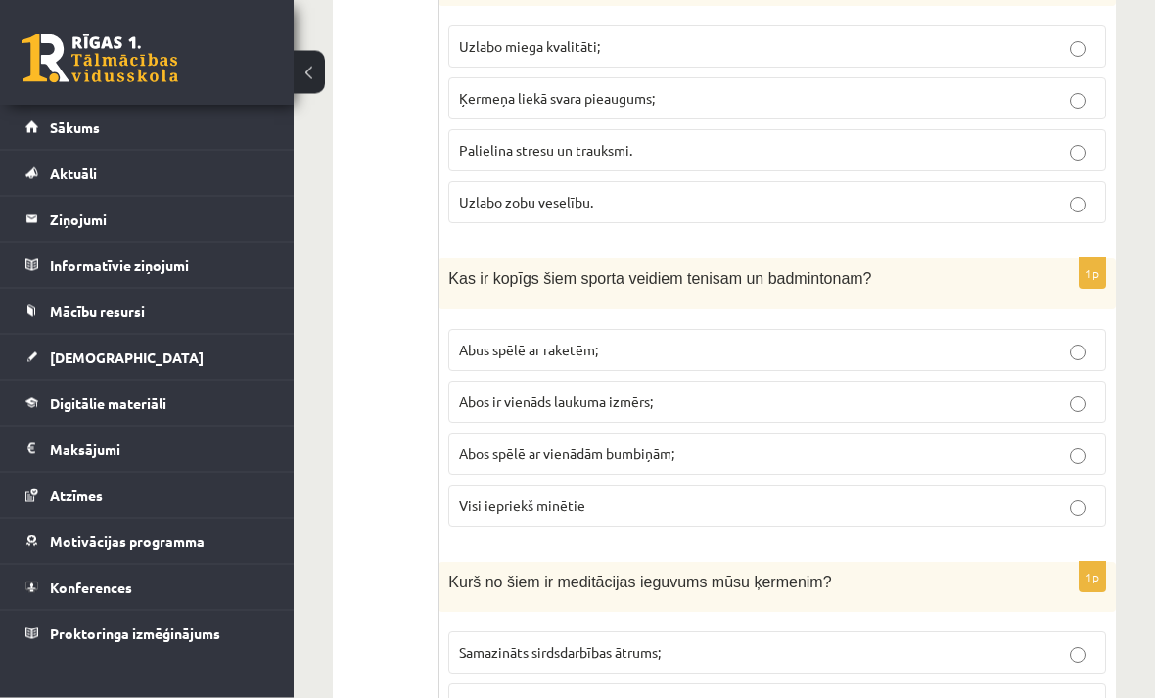
scroll to position [4349, 0]
click at [1078, 344] on p "Abus spēlē ar raketēm;" at bounding box center [777, 350] width 636 height 21
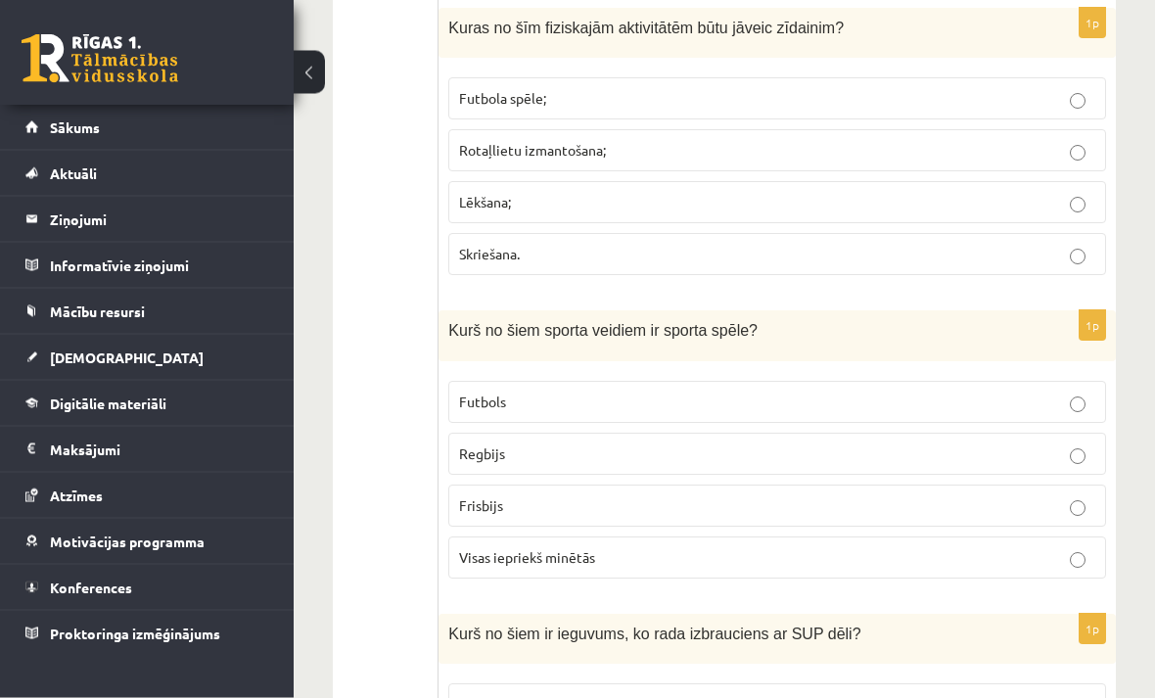
scroll to position [5529, 0]
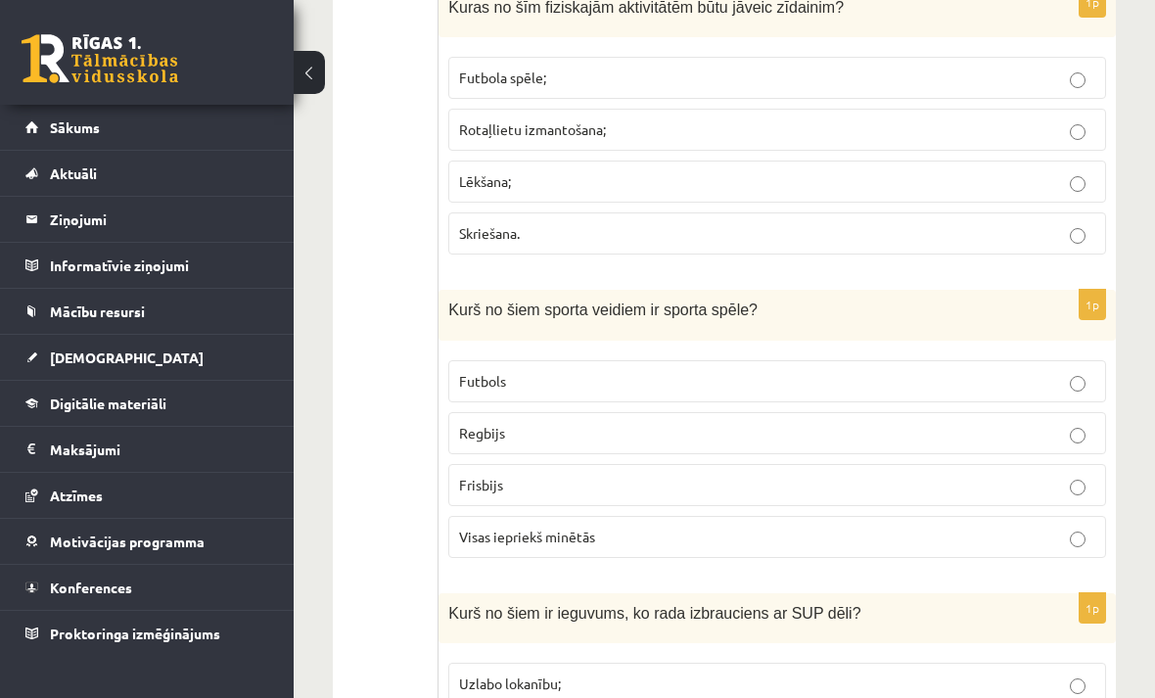
click at [1097, 547] on label "Visas iepriekš minētās" at bounding box center [777, 537] width 658 height 42
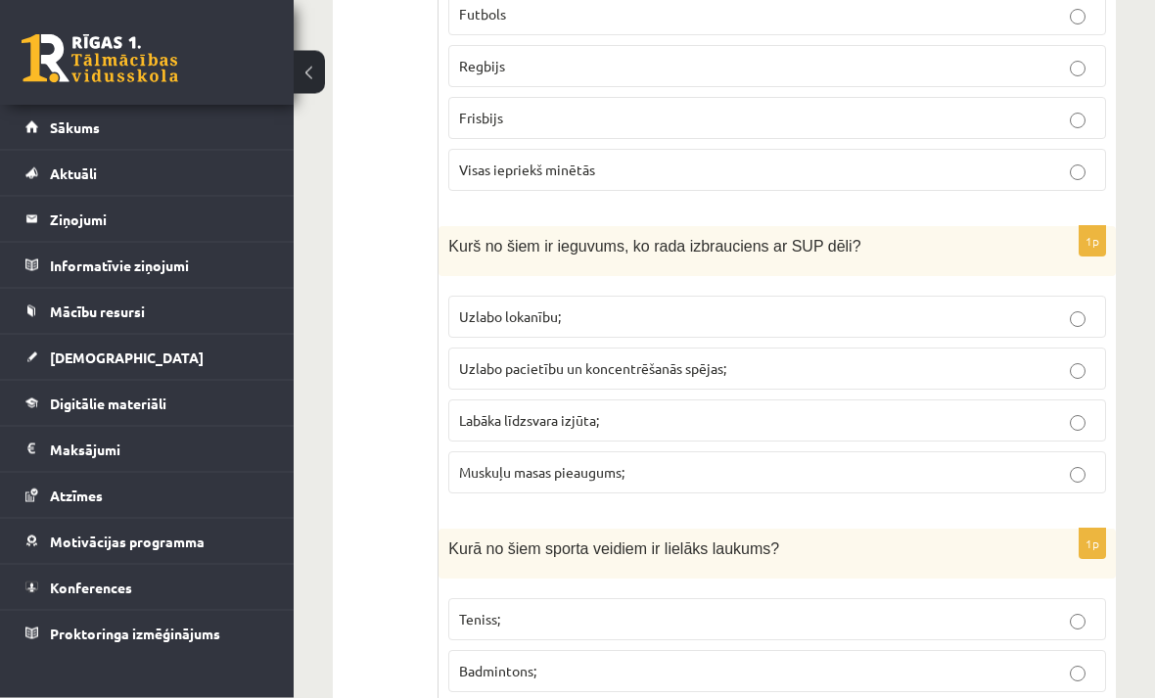
scroll to position [5903, 0]
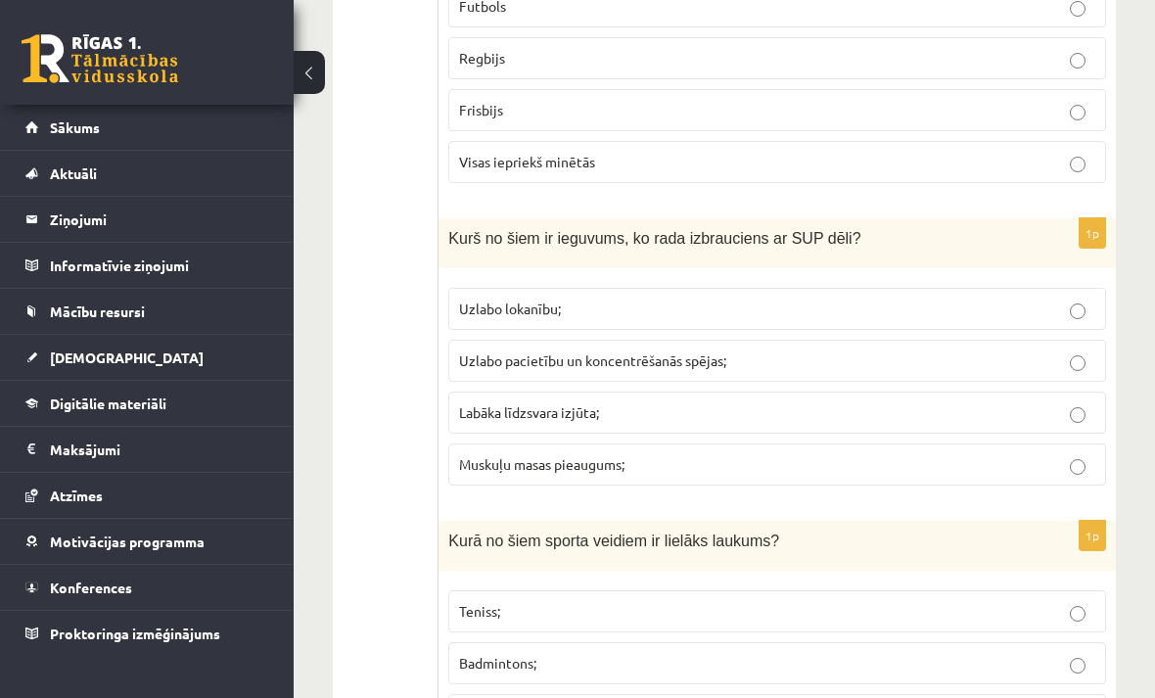
click at [1094, 410] on p "Labāka līdzsvara izjūta;" at bounding box center [777, 412] width 636 height 21
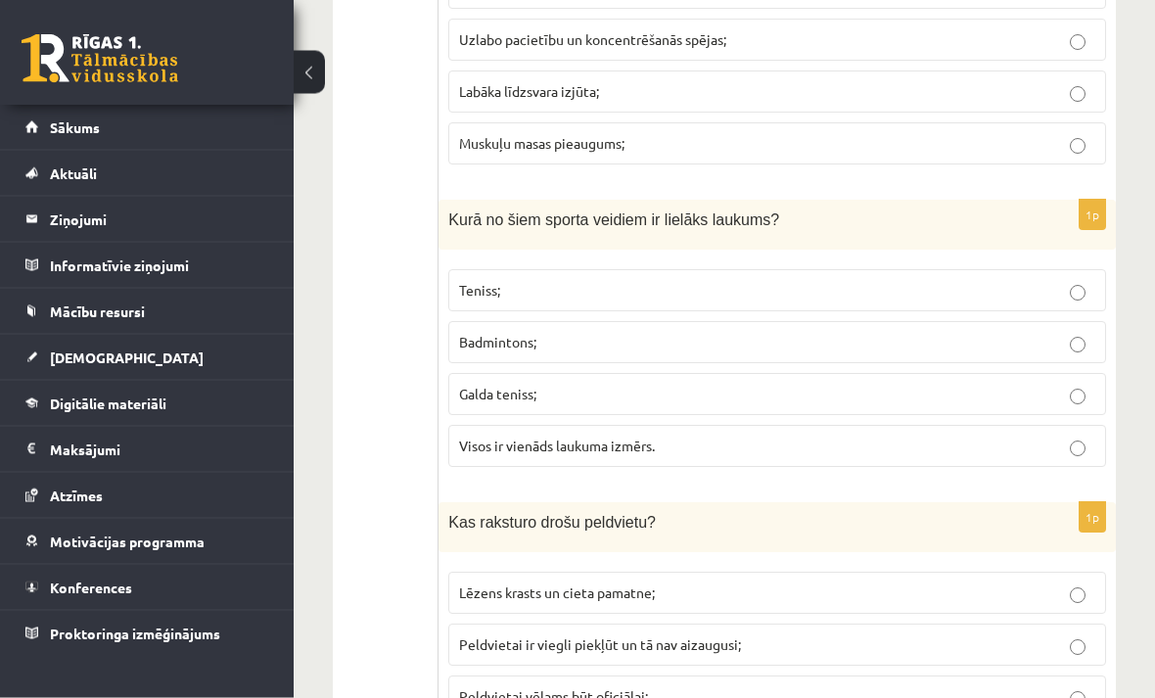
scroll to position [6224, 0]
click at [1105, 294] on label "Teniss;" at bounding box center [777, 290] width 658 height 42
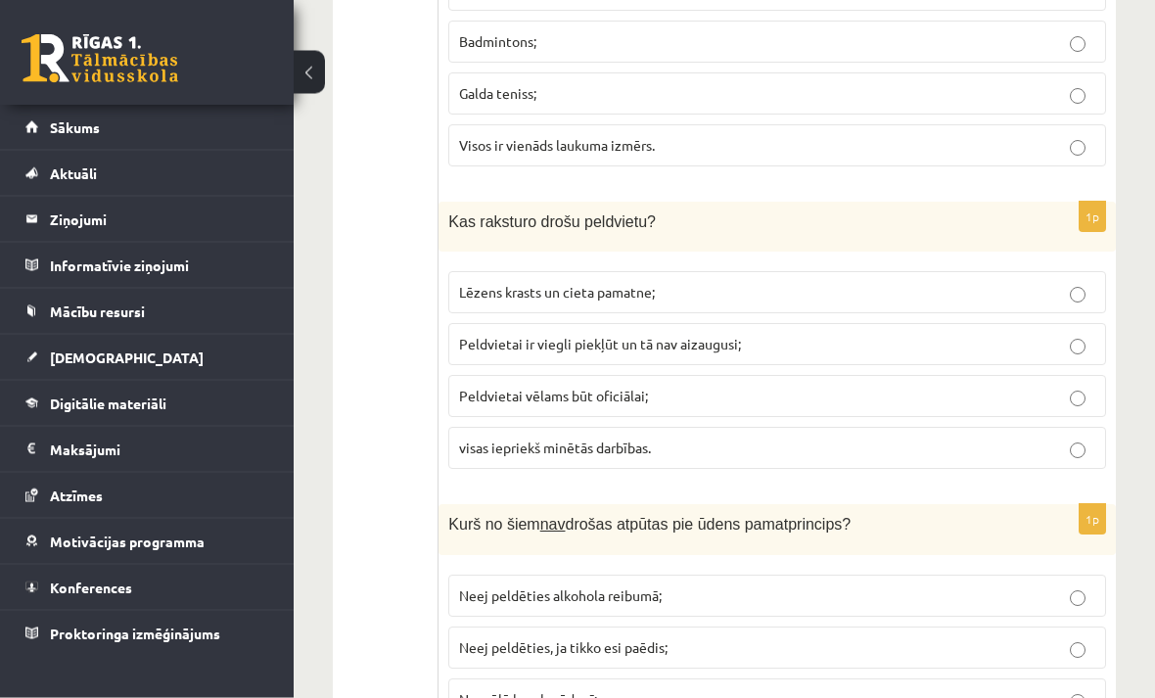
scroll to position [6526, 0]
click at [1058, 466] on label "visas iepriekš minētās darbības." at bounding box center [777, 447] width 658 height 42
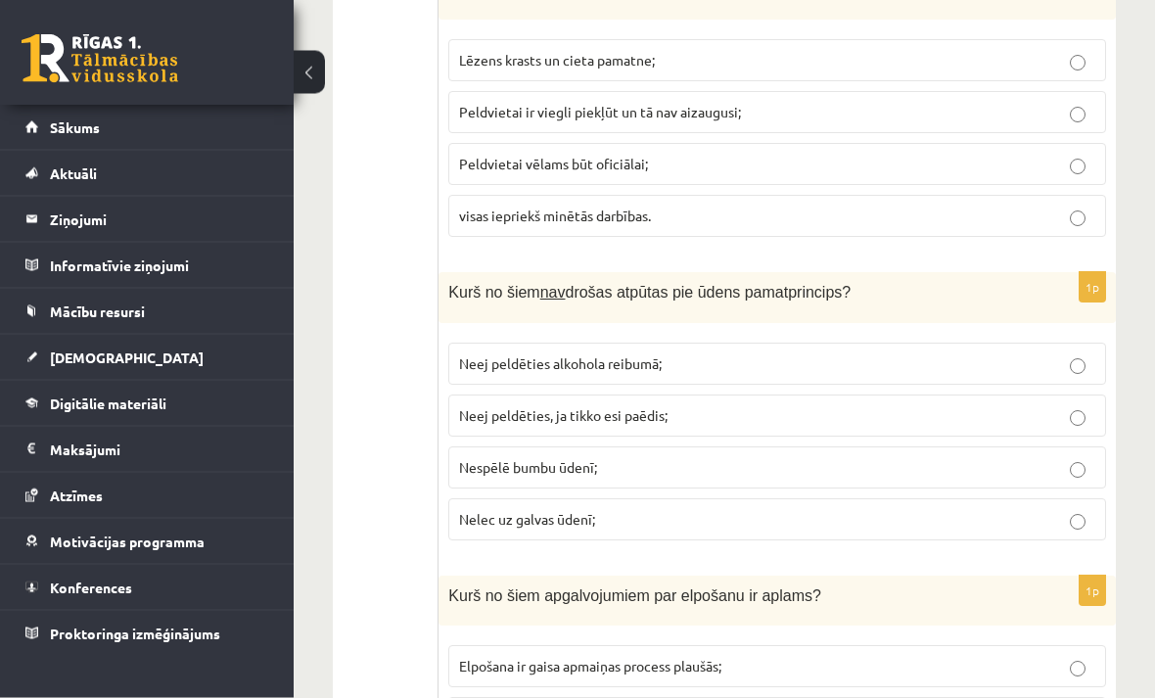
scroll to position [6757, 0]
click at [1081, 462] on label "Nespēlē bumbu ūdenī;" at bounding box center [777, 467] width 658 height 42
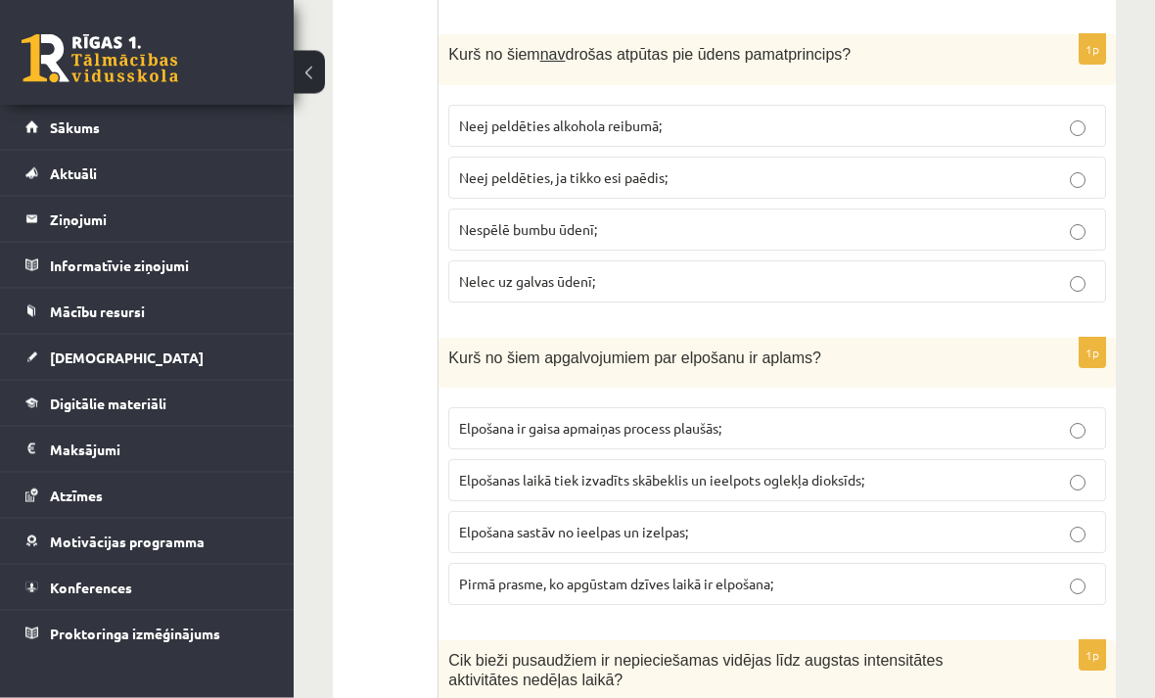
scroll to position [6995, 0]
click at [1061, 488] on p "Elpošanas laikā tiek izvadīts skābeklis un ieelpots oglekļa dioksīds;" at bounding box center [777, 480] width 636 height 21
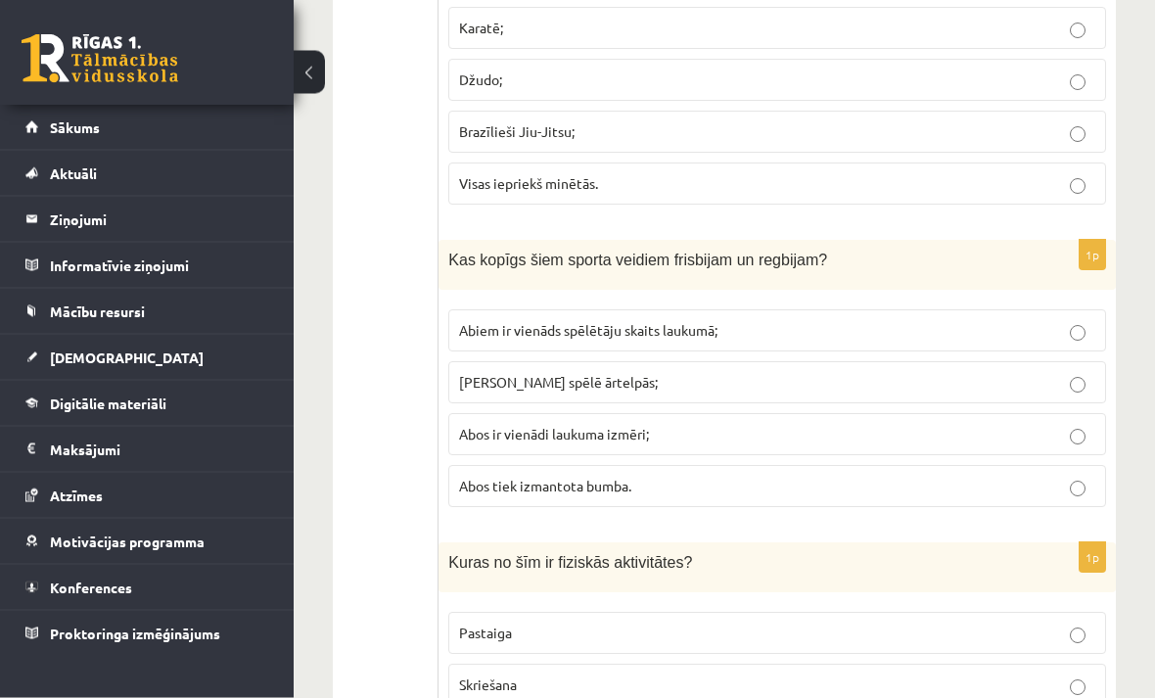
scroll to position [8021, 0]
click at [1069, 402] on label "Abus spēlē ārtelpās;" at bounding box center [777, 381] width 658 height 42
click at [1066, 495] on p "Abos tiek izmantota bumba." at bounding box center [777, 485] width 636 height 21
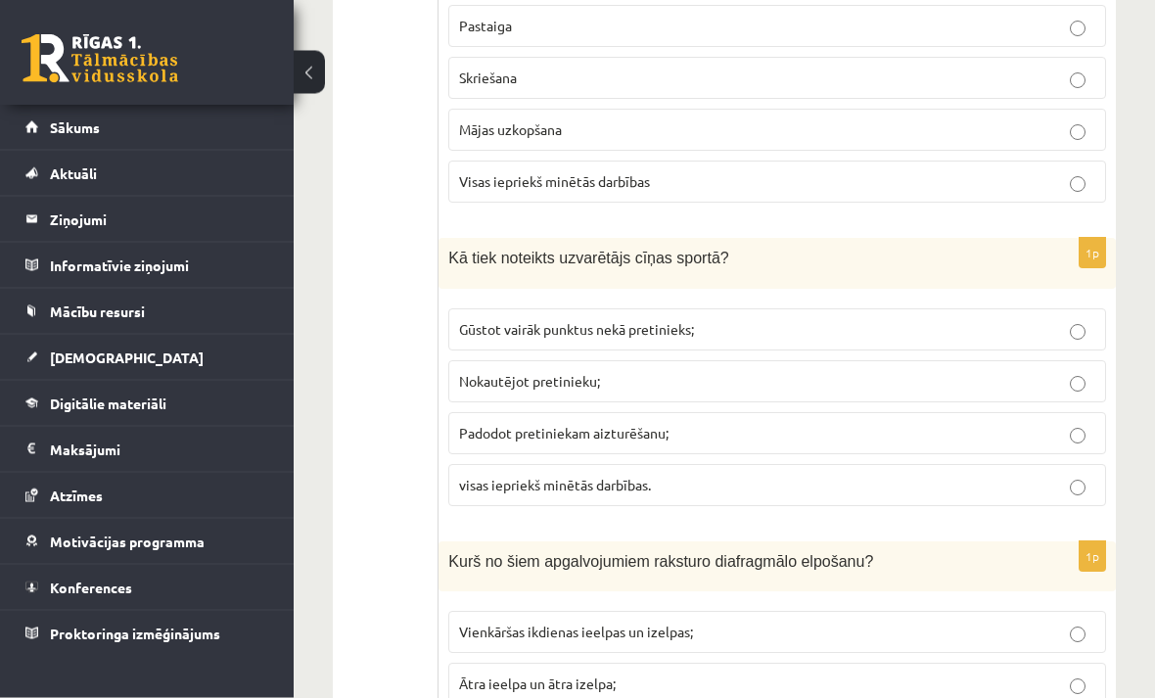
scroll to position [8643, 0]
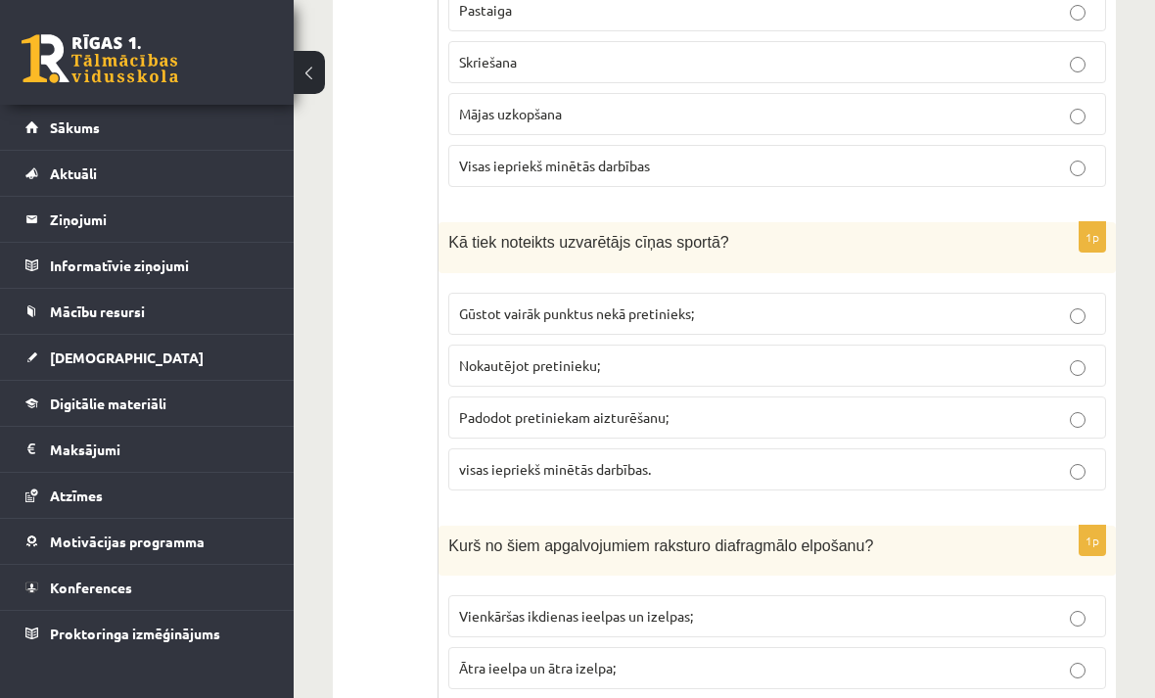
click at [1082, 475] on p "visas iepriekš minētās darbības." at bounding box center [777, 469] width 636 height 21
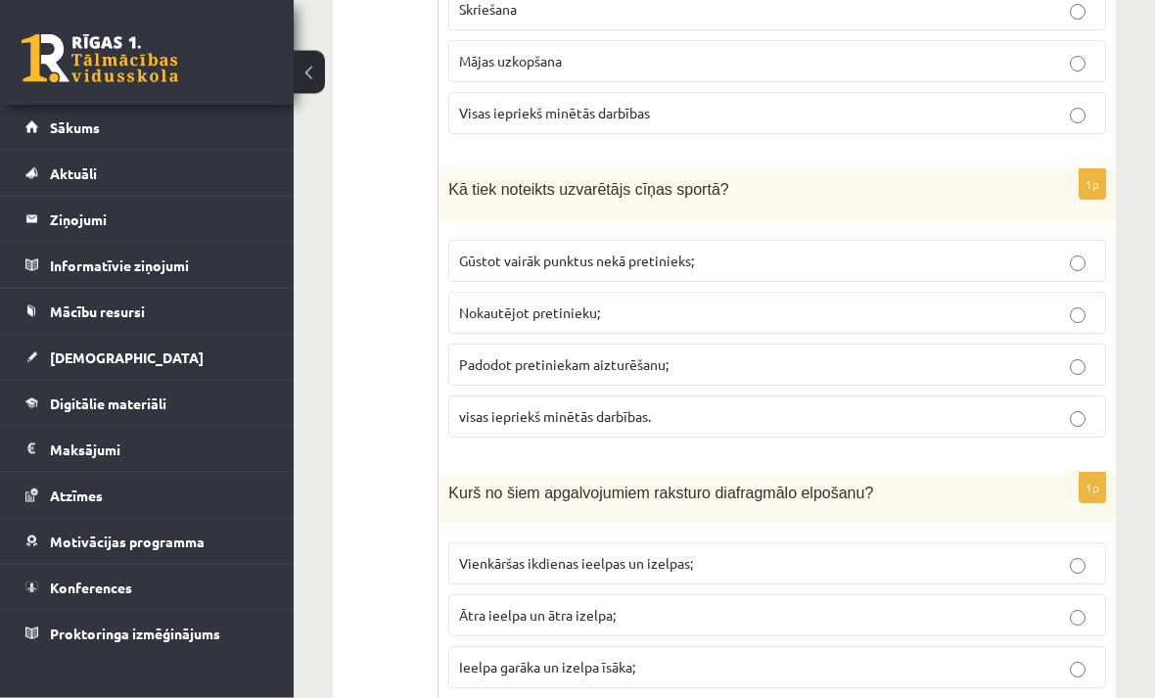
scroll to position [8761, 0]
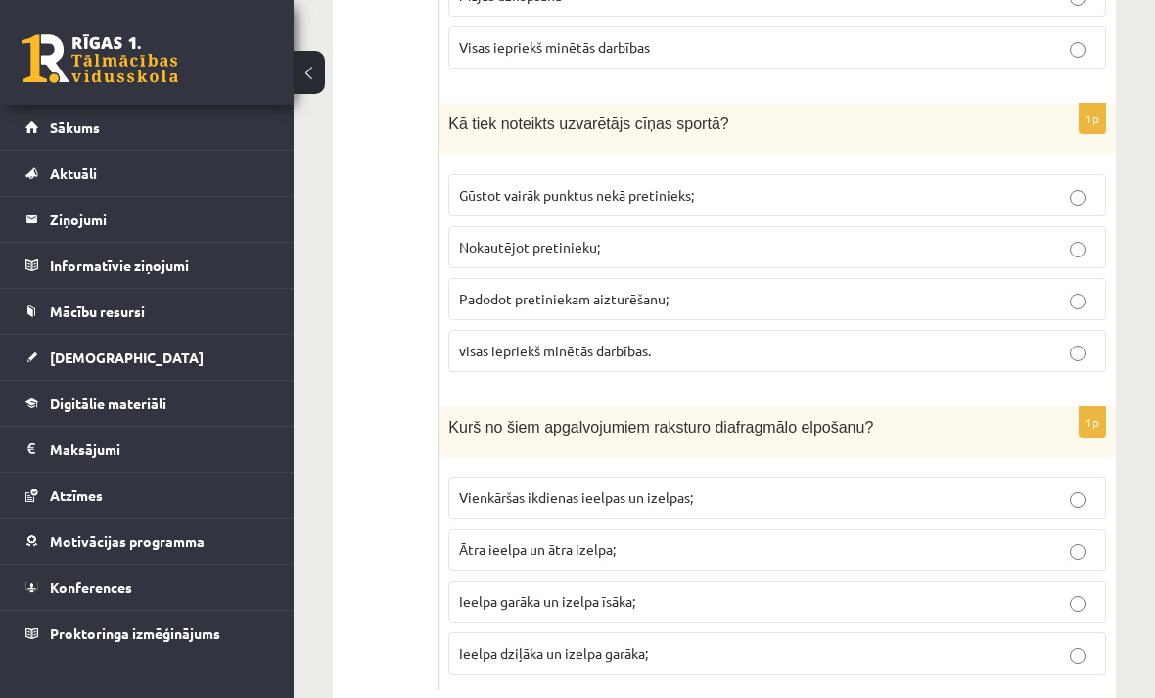
click at [1095, 674] on label "Ieelpa dziļāka un izelpa garāka;" at bounding box center [777, 653] width 658 height 42
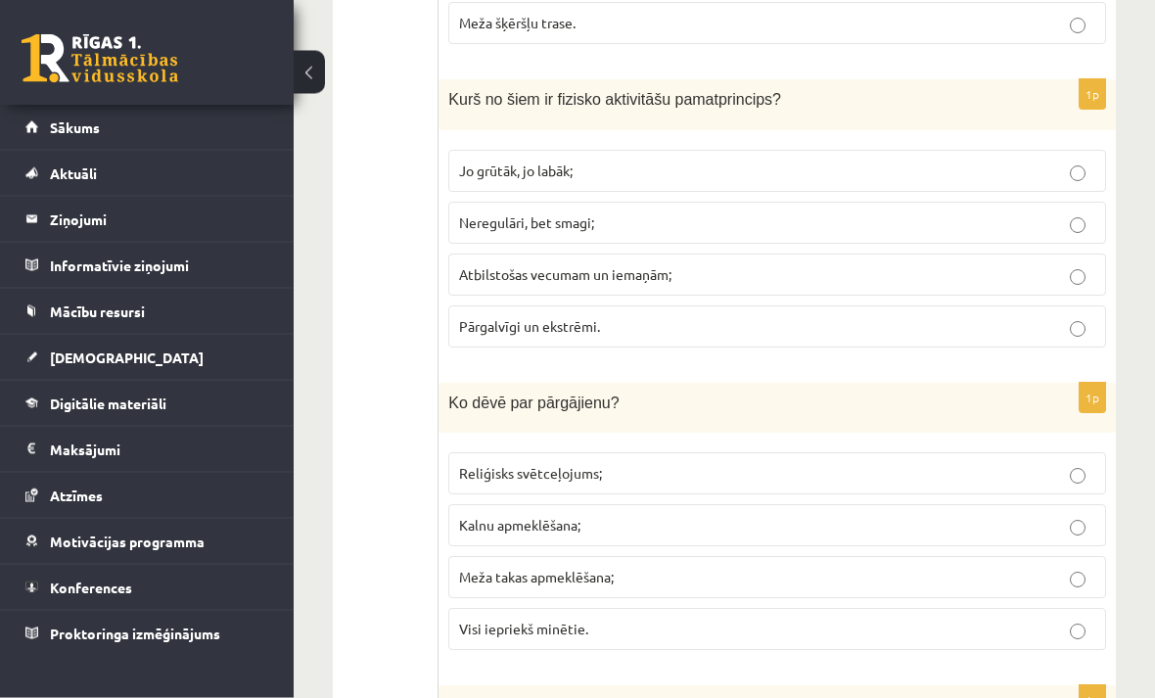
scroll to position [0, 0]
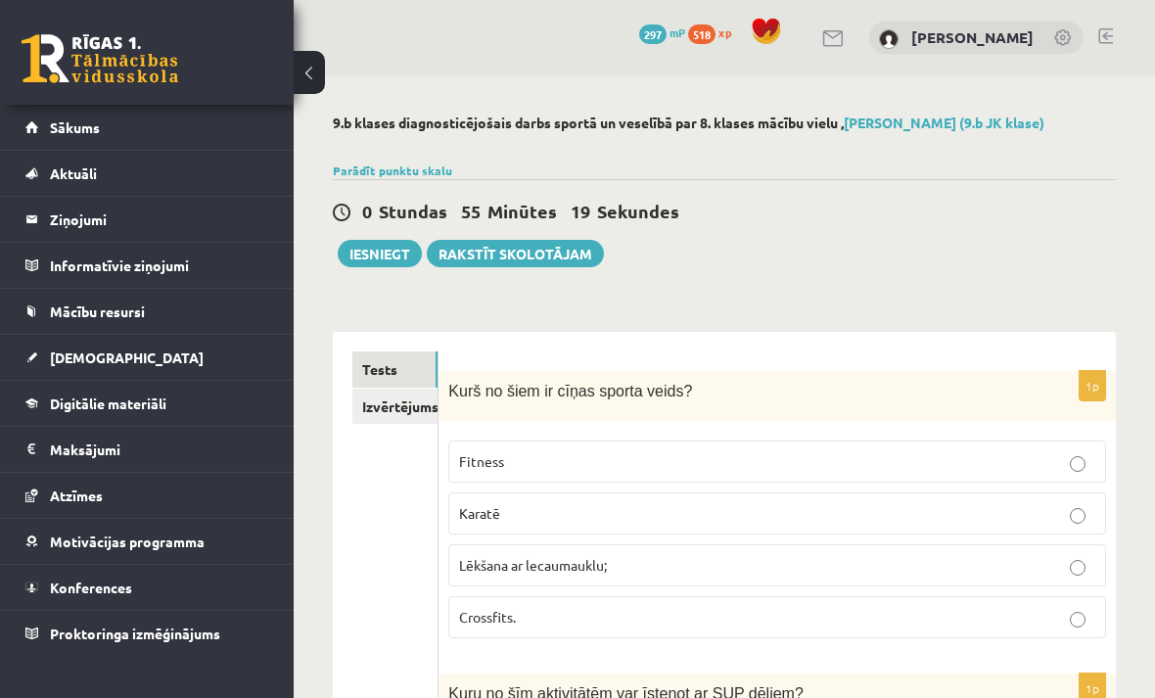
click at [390, 256] on button "Iesniegt" at bounding box center [380, 253] width 84 height 27
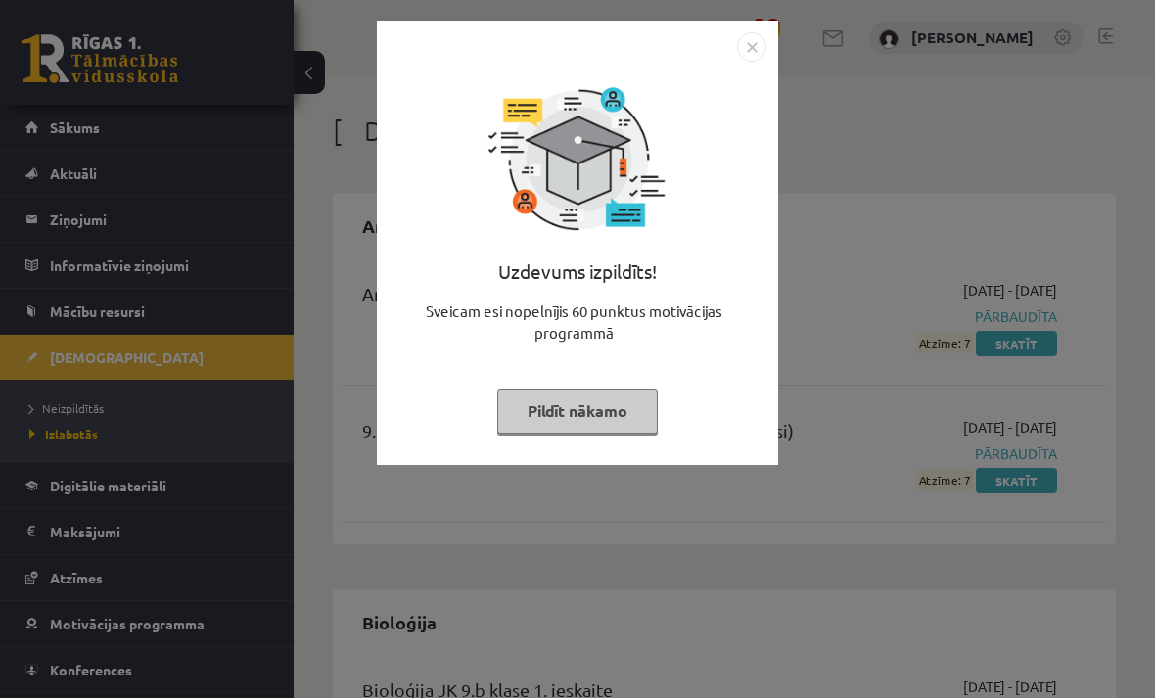
click at [591, 401] on button "Pildīt nākamo" at bounding box center [577, 411] width 161 height 45
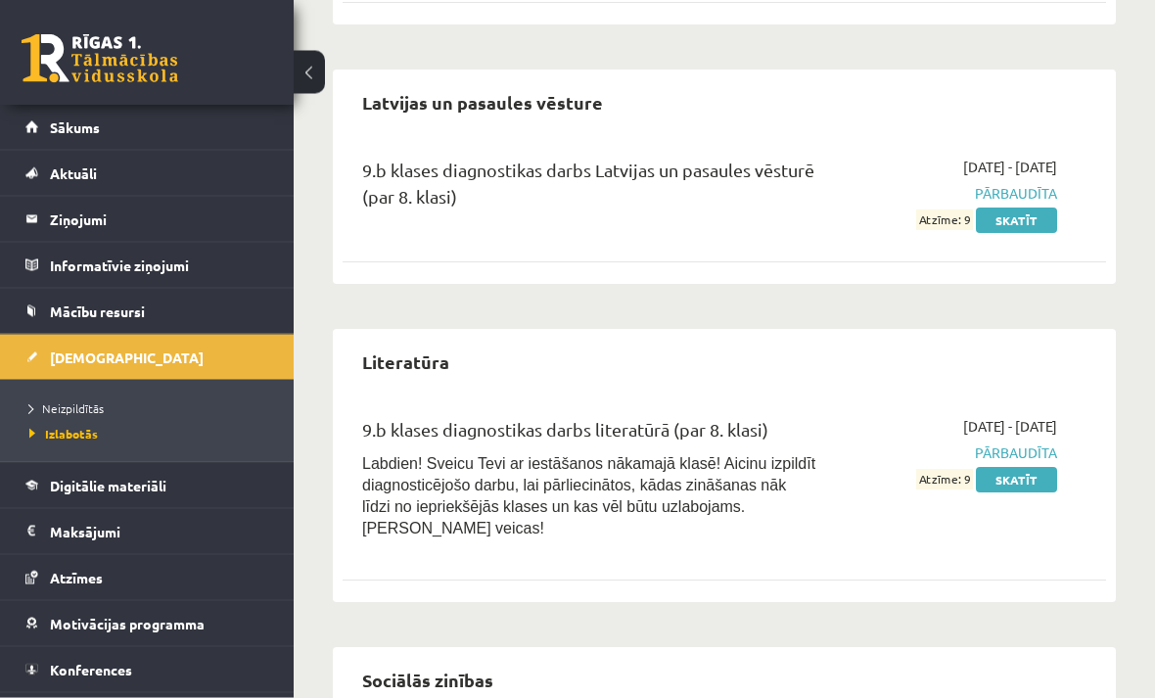
scroll to position [1729, 0]
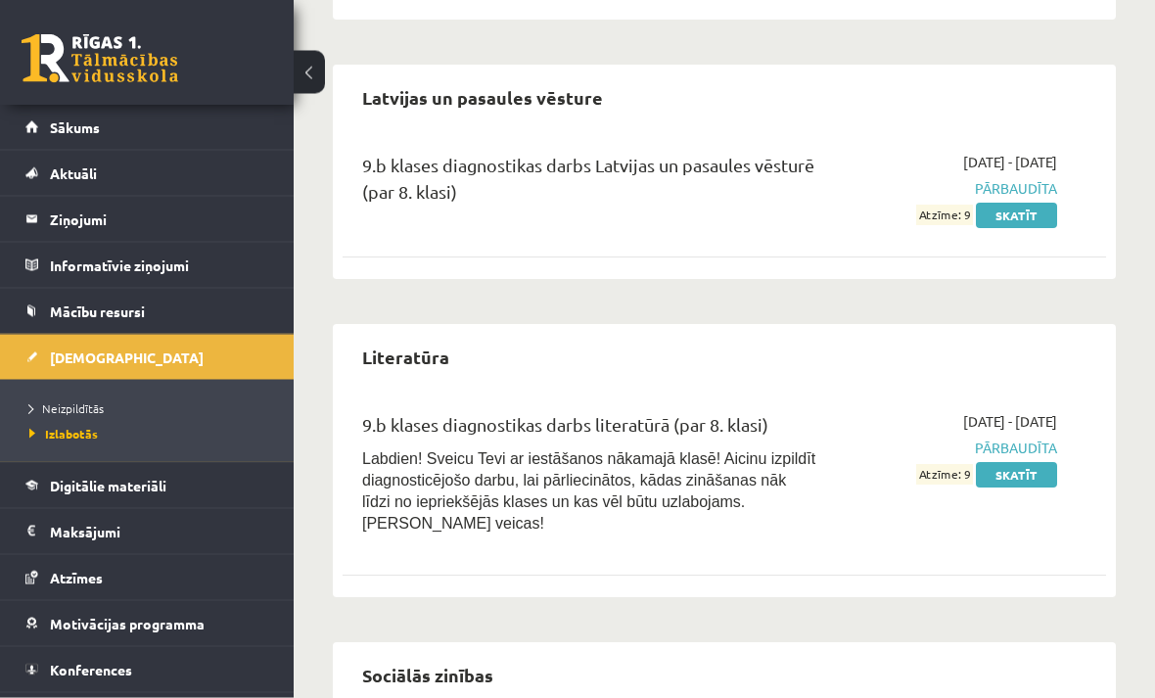
click at [78, 416] on link "Neizpildītās" at bounding box center [151, 408] width 245 height 18
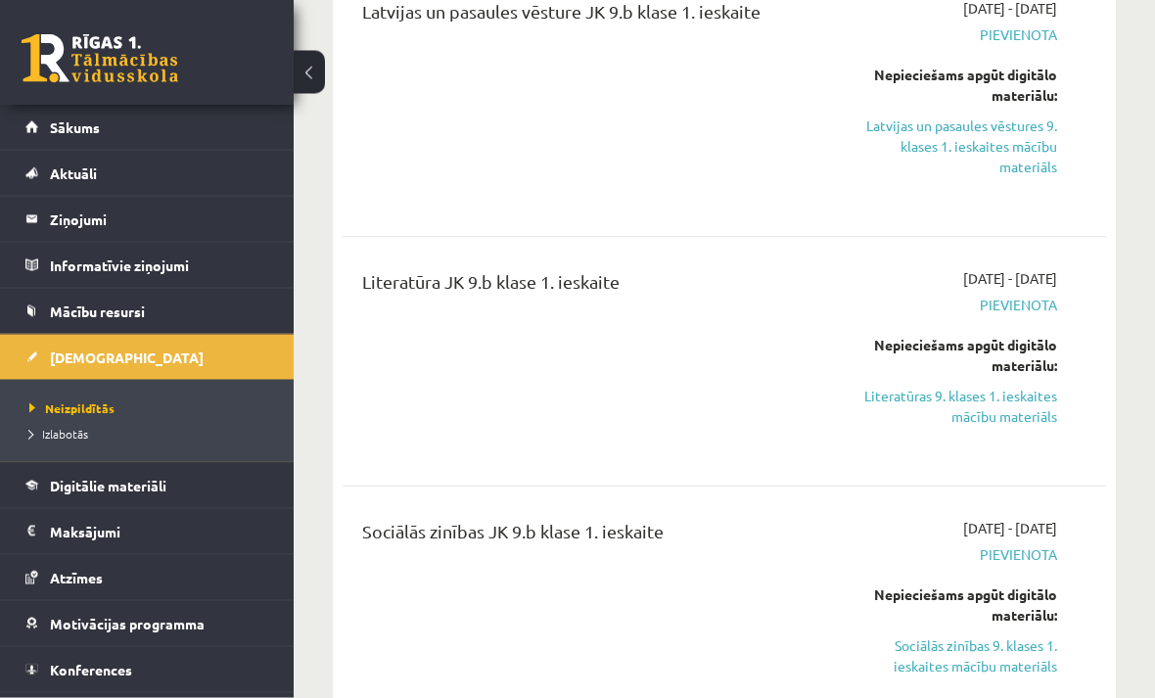
scroll to position [88, 0]
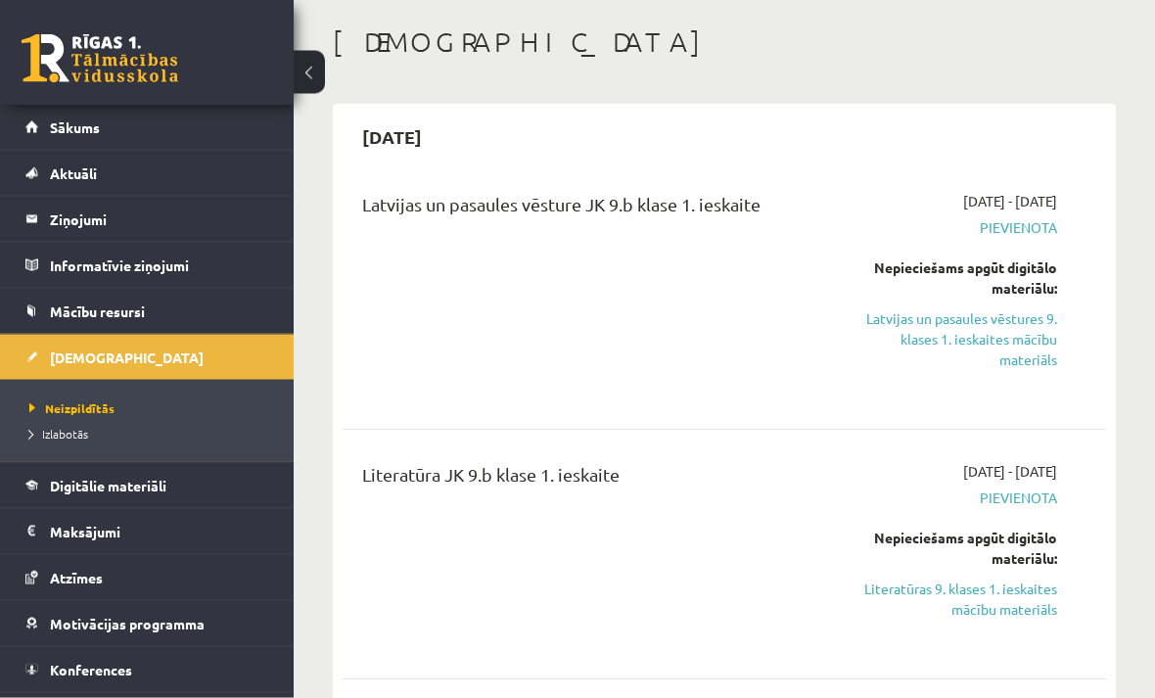
click at [1032, 234] on span "Pievienota" at bounding box center [951, 228] width 212 height 21
click at [1026, 236] on span "Pievienota" at bounding box center [951, 228] width 212 height 21
click at [1032, 231] on span "Pievienota" at bounding box center [951, 228] width 212 height 21
click at [1034, 229] on span "Pievienota" at bounding box center [951, 228] width 212 height 21
click at [1023, 244] on div "2025-09-16 - 2025-09-30 Pievienota Nepieciešams apgūt digitālo materiālu: Latvi…" at bounding box center [951, 295] width 242 height 207
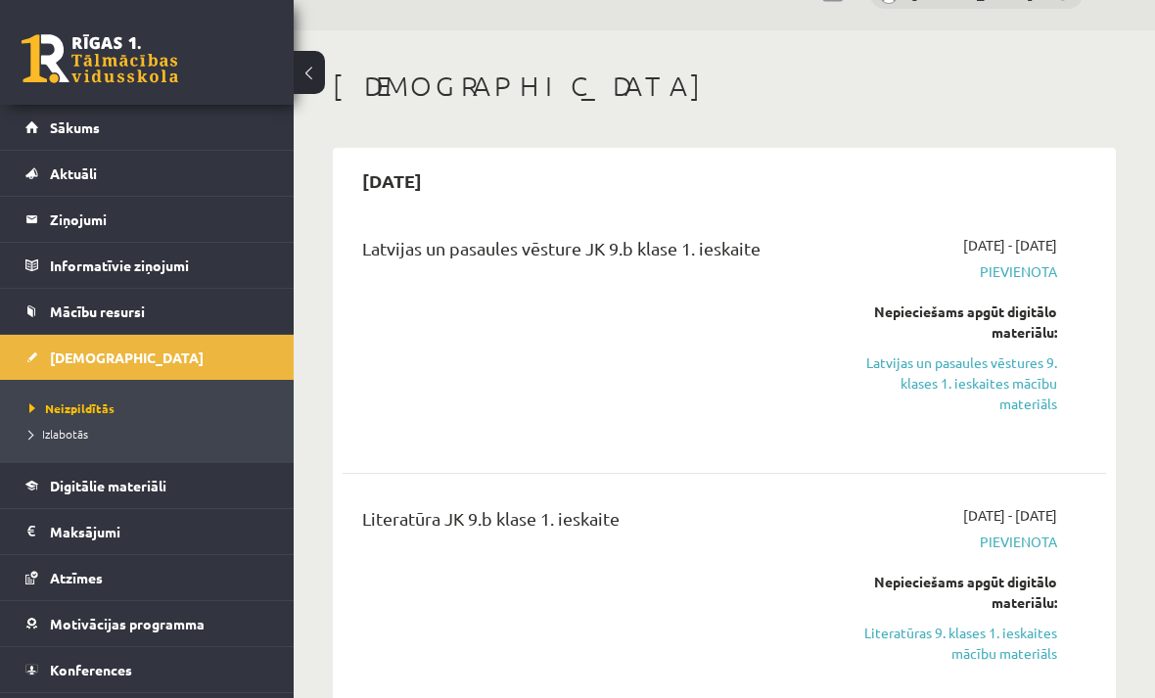
scroll to position [34, 0]
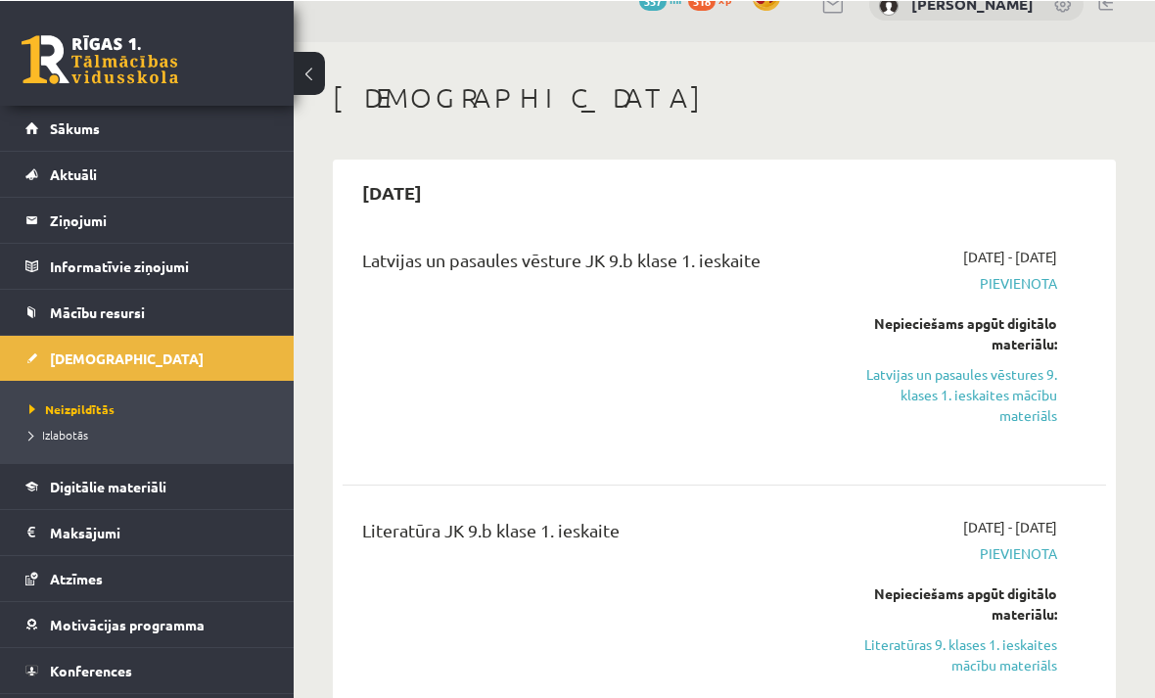
click at [1048, 275] on span "Pievienota" at bounding box center [951, 282] width 212 height 21
click at [987, 400] on link "Latvijas un pasaules vēstures 9. klases 1. ieskaites mācību materiāls" at bounding box center [951, 394] width 212 height 62
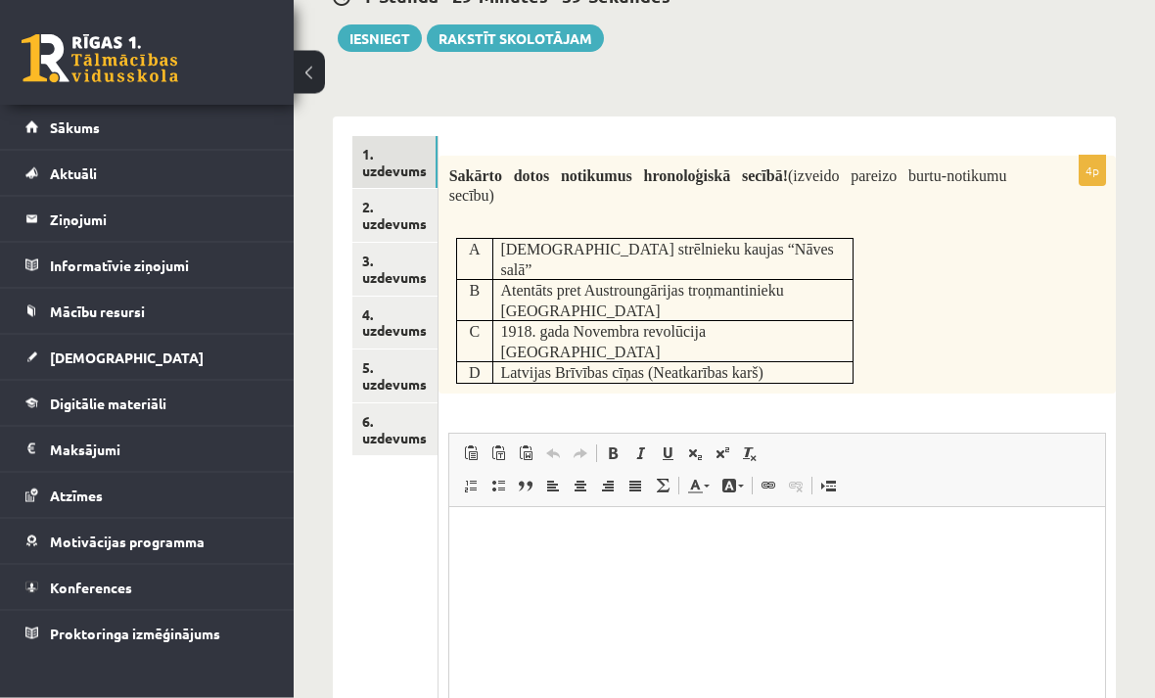
scroll to position [289, 0]
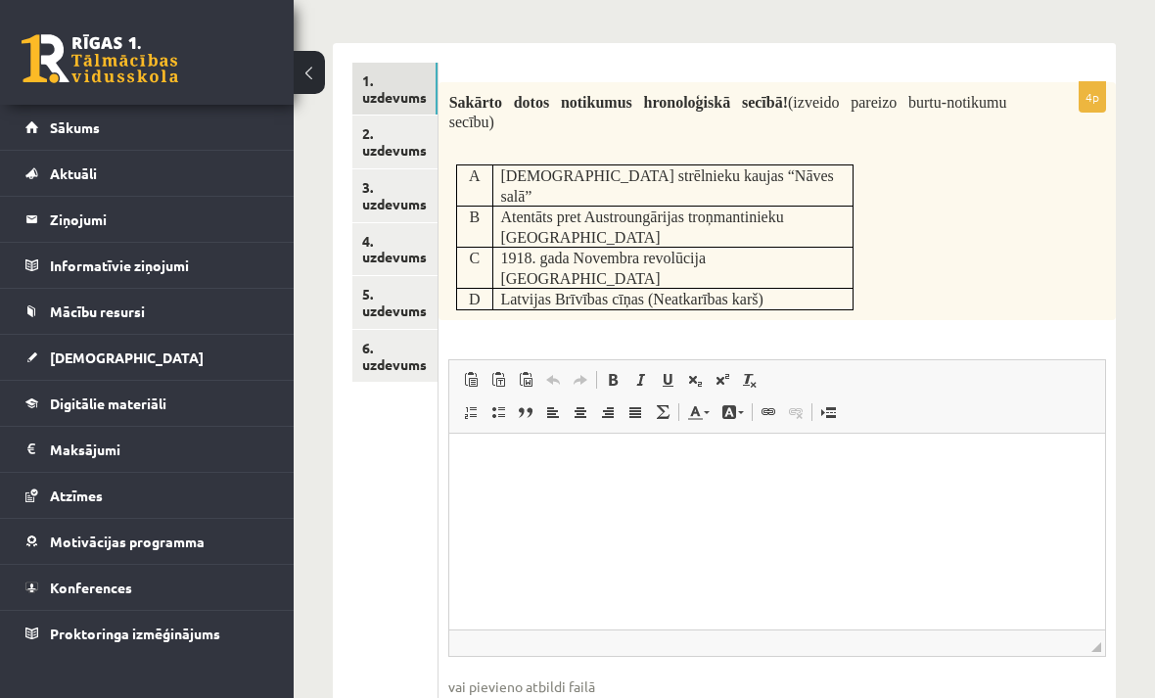
click at [396, 361] on link "6. uzdevums" at bounding box center [394, 356] width 85 height 53
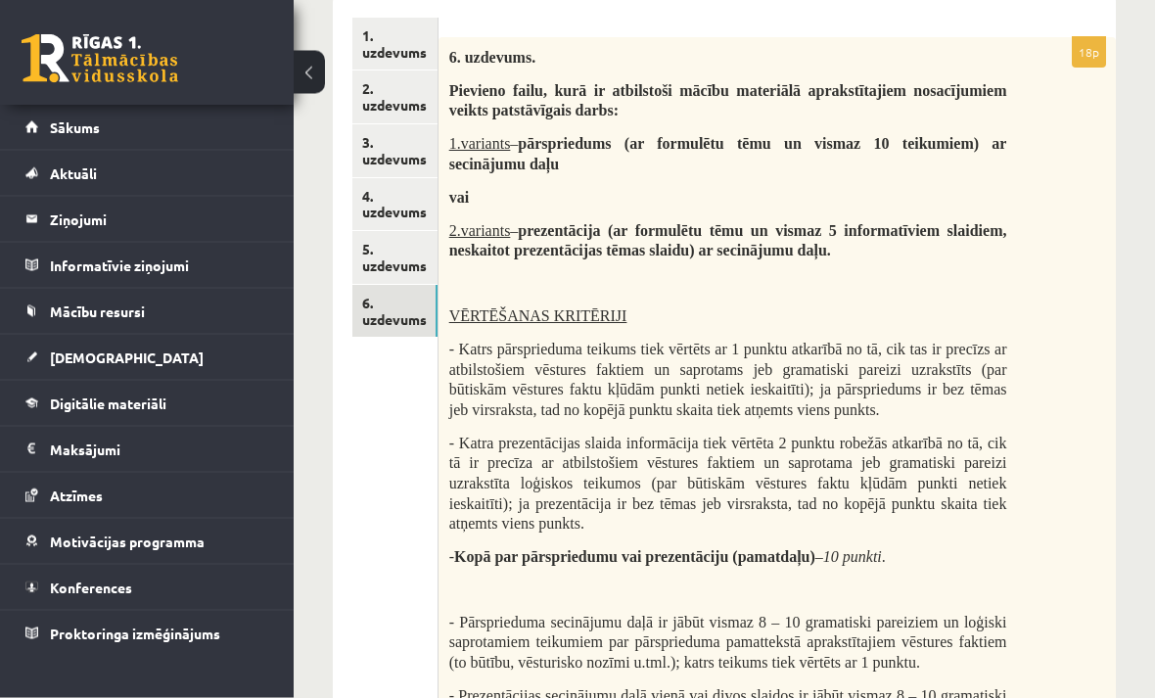
scroll to position [334, 0]
click at [395, 259] on link "5. uzdevums" at bounding box center [394, 257] width 85 height 53
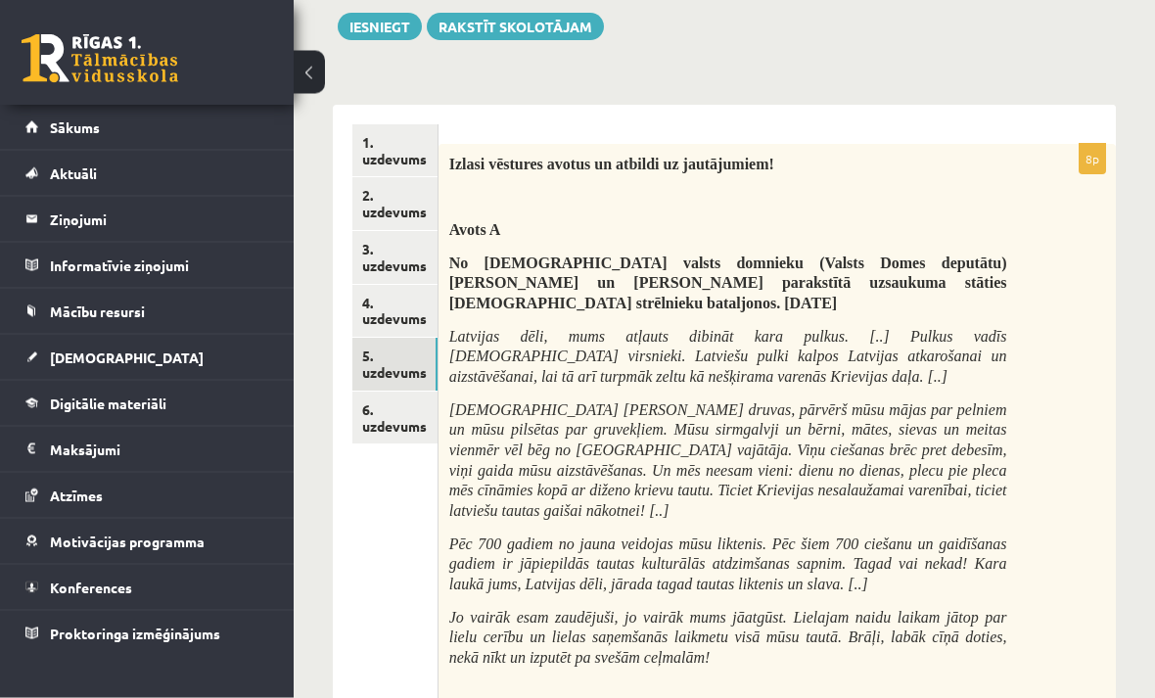
scroll to position [0, 0]
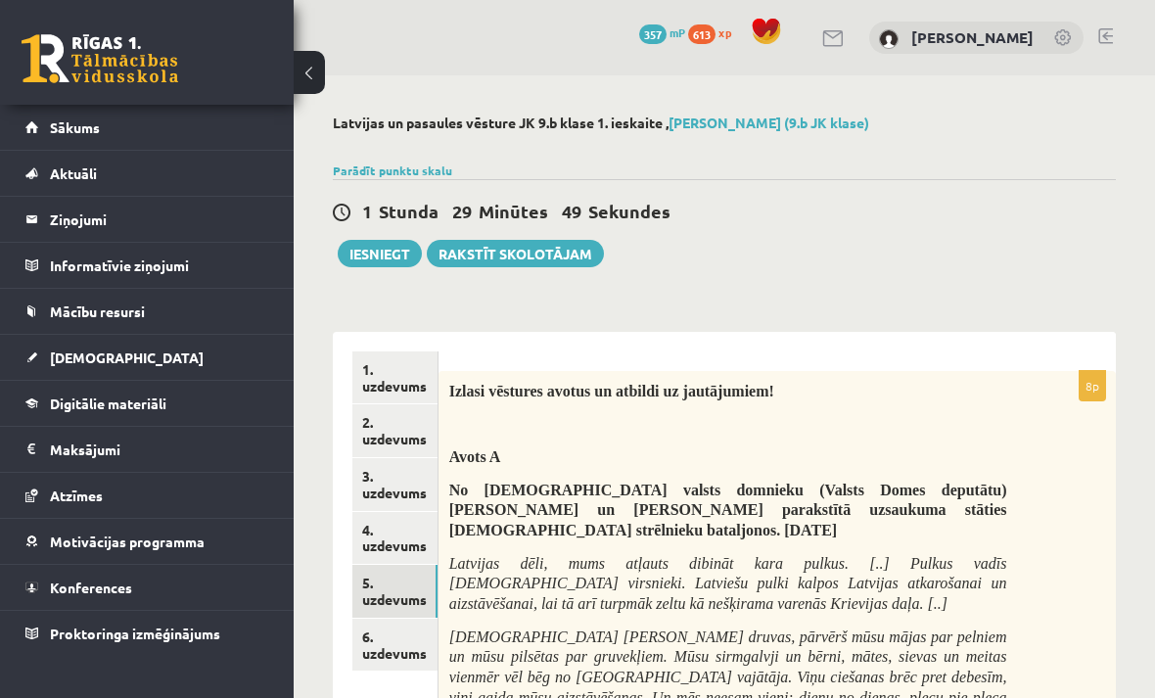
click at [400, 526] on link "4. uzdevums" at bounding box center [394, 538] width 85 height 53
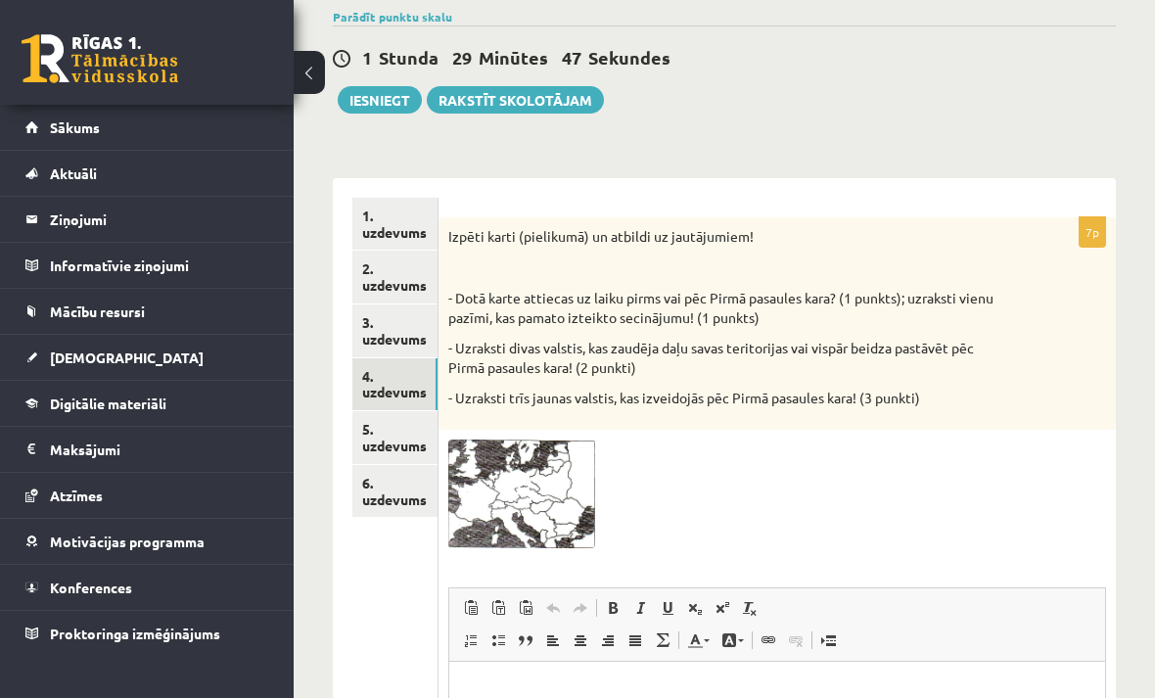
click at [405, 325] on link "3. uzdevums" at bounding box center [394, 330] width 85 height 53
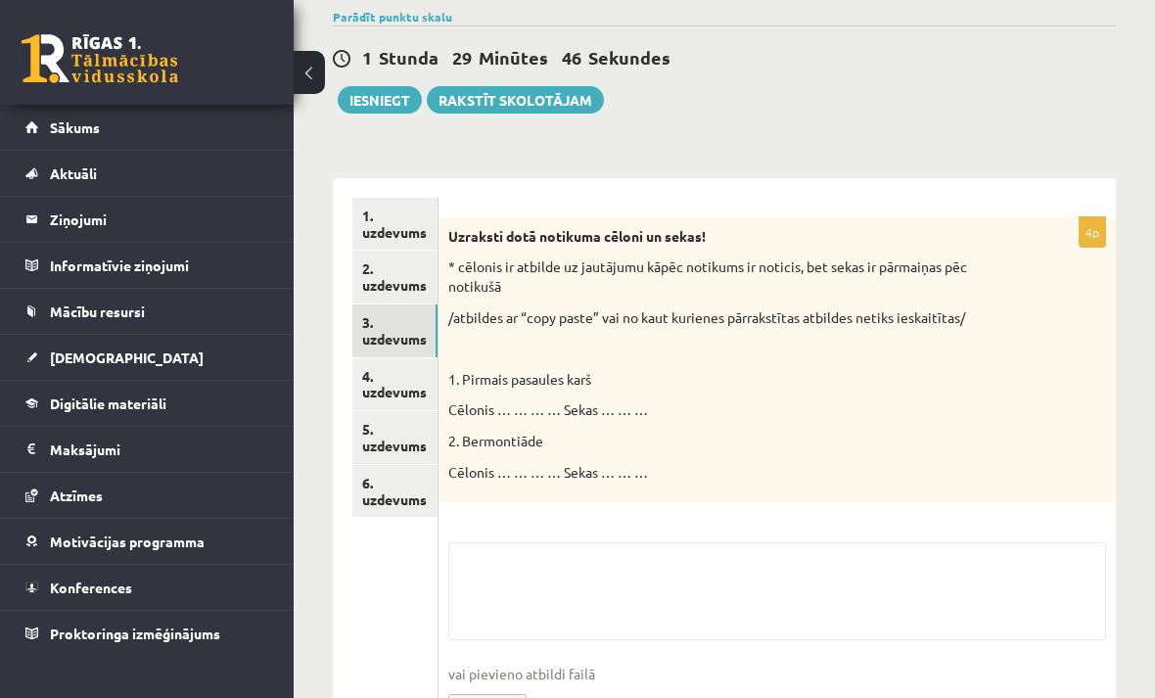
click at [415, 281] on link "2. uzdevums" at bounding box center [394, 277] width 85 height 53
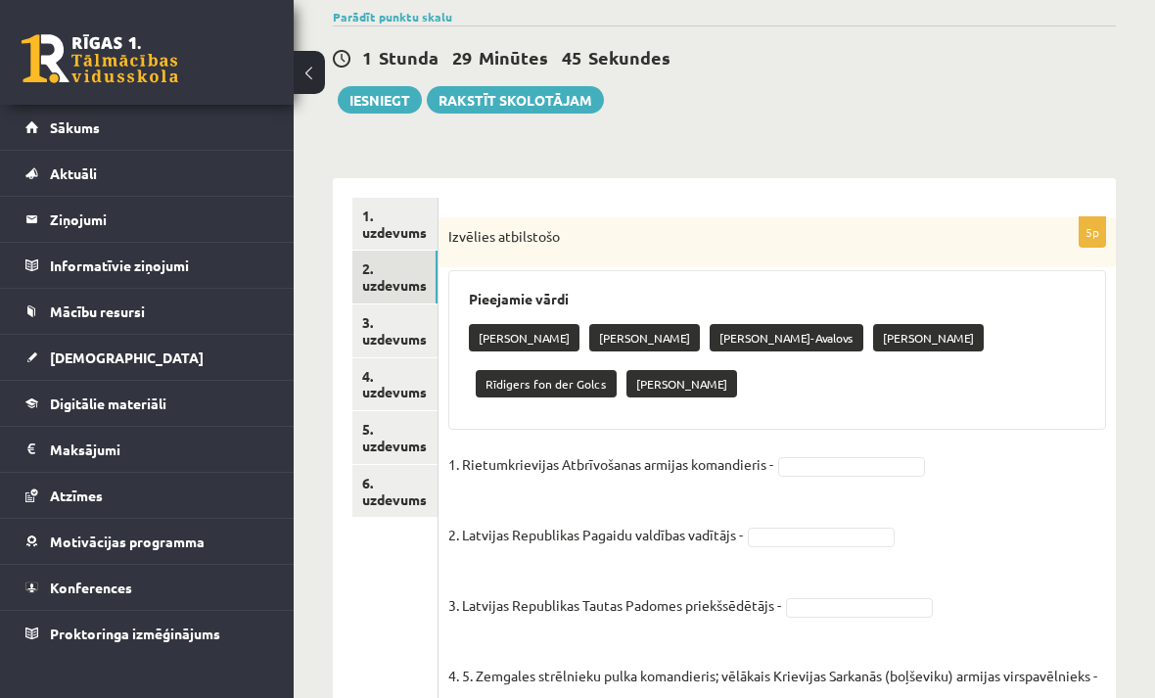
click at [409, 220] on link "1. uzdevums" at bounding box center [394, 224] width 85 height 53
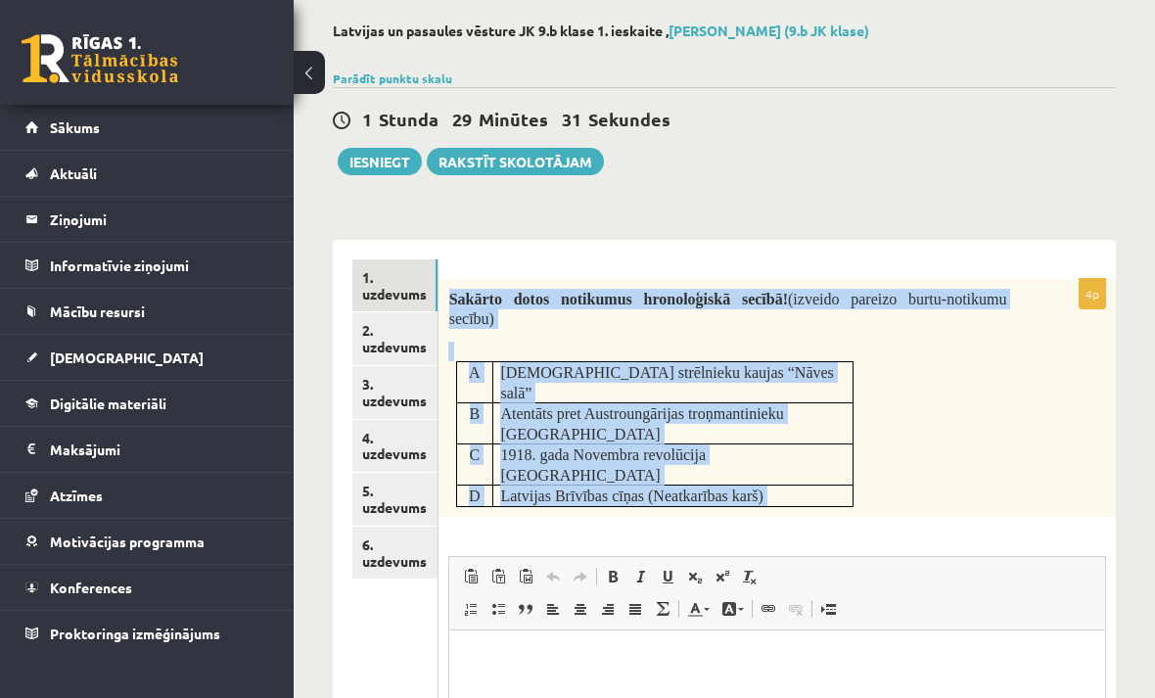
click at [407, 348] on link "2. uzdevums" at bounding box center [394, 338] width 85 height 53
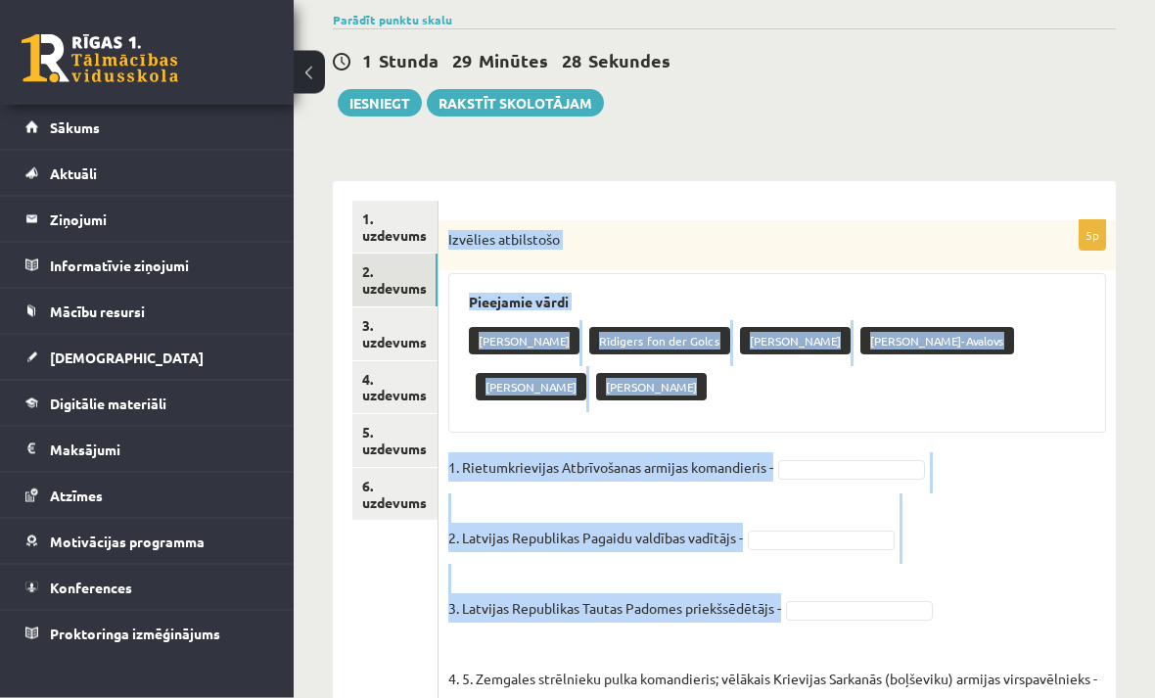
scroll to position [292, 0]
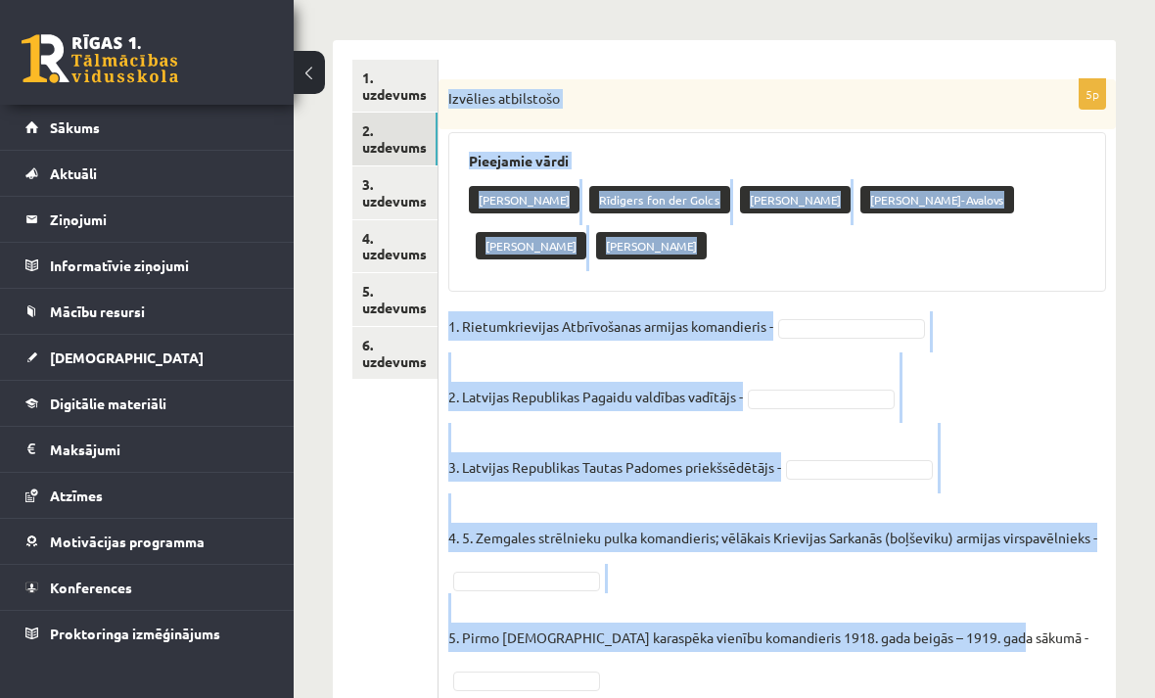
click at [378, 182] on link "3. uzdevums" at bounding box center [394, 192] width 85 height 53
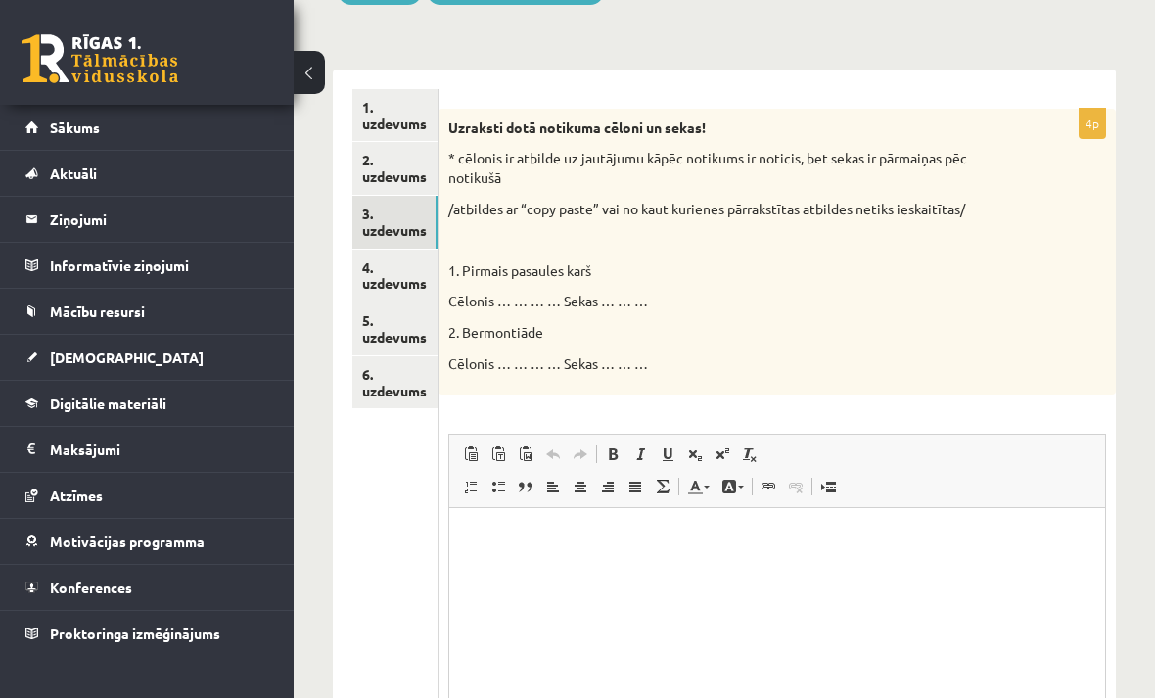
scroll to position [0, 0]
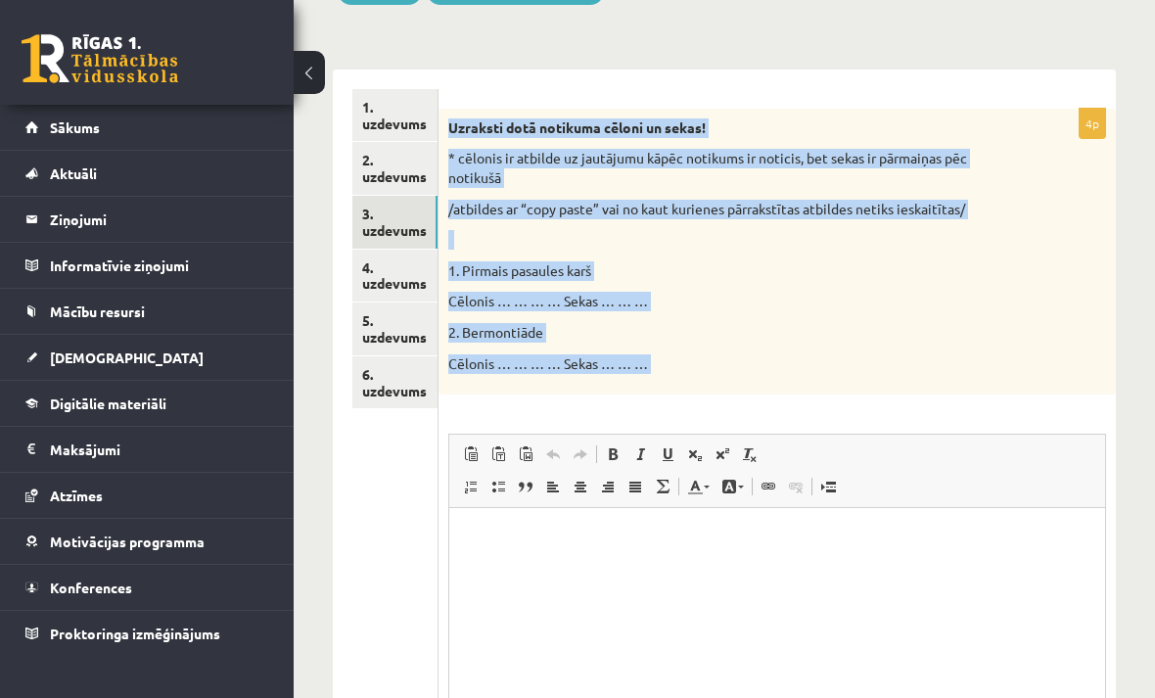
click at [378, 261] on link "4. uzdevums" at bounding box center [394, 276] width 85 height 53
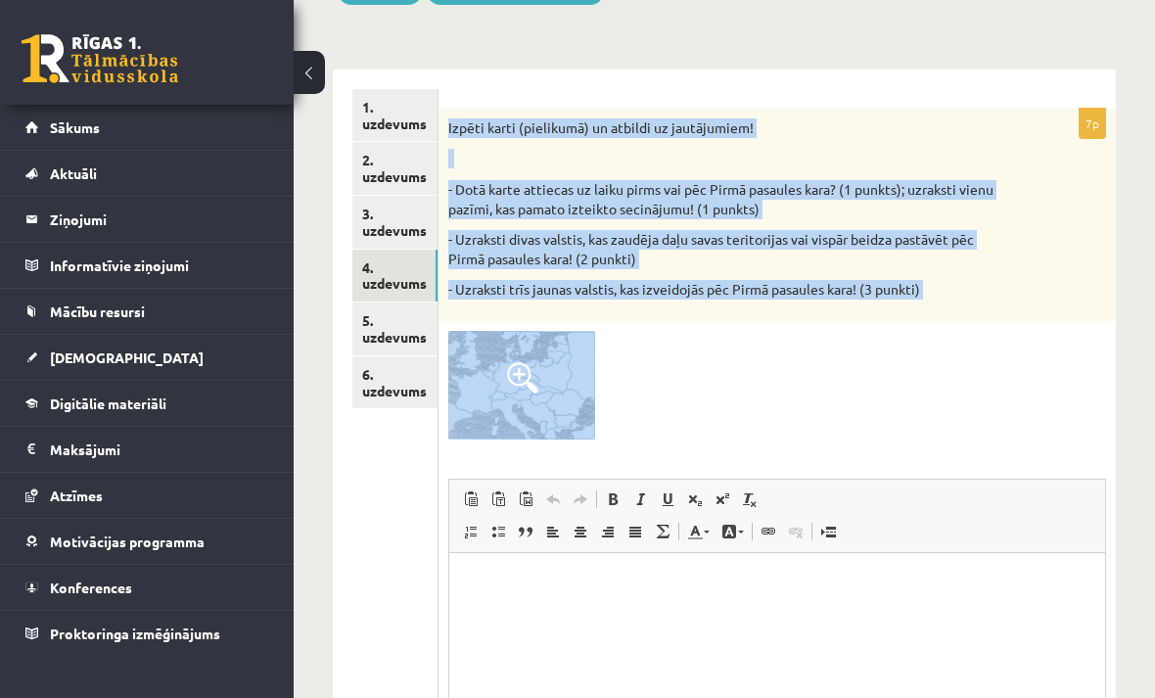
click at [376, 308] on link "5. uzdevums" at bounding box center [394, 328] width 85 height 53
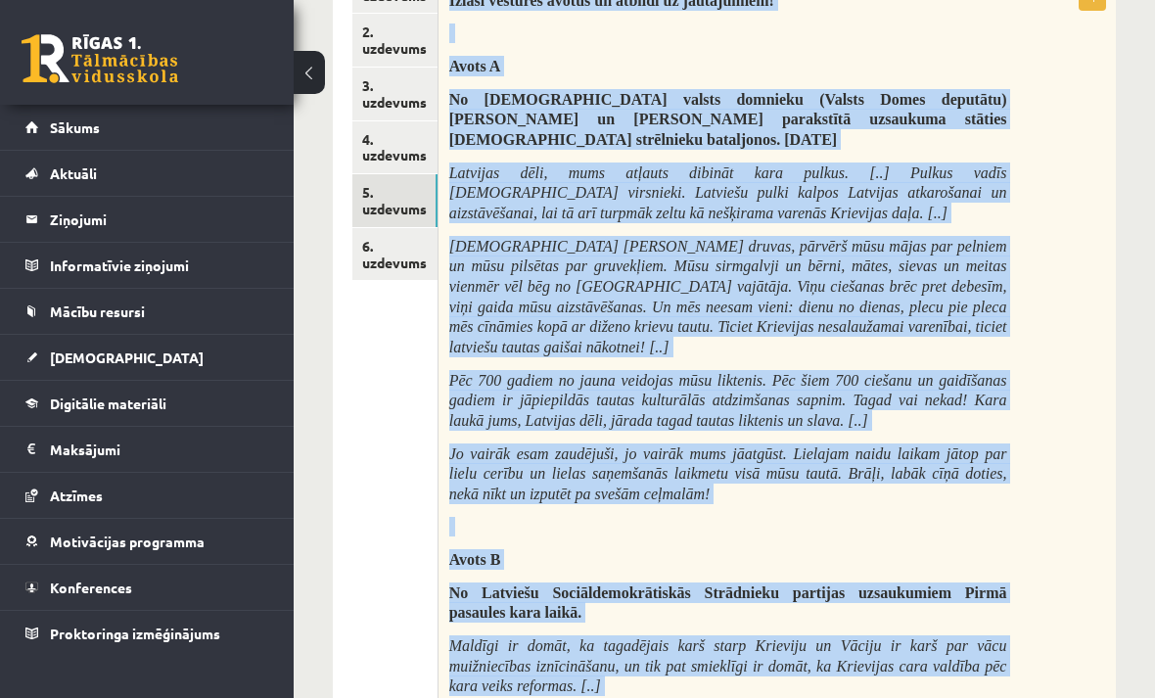
scroll to position [391, 0]
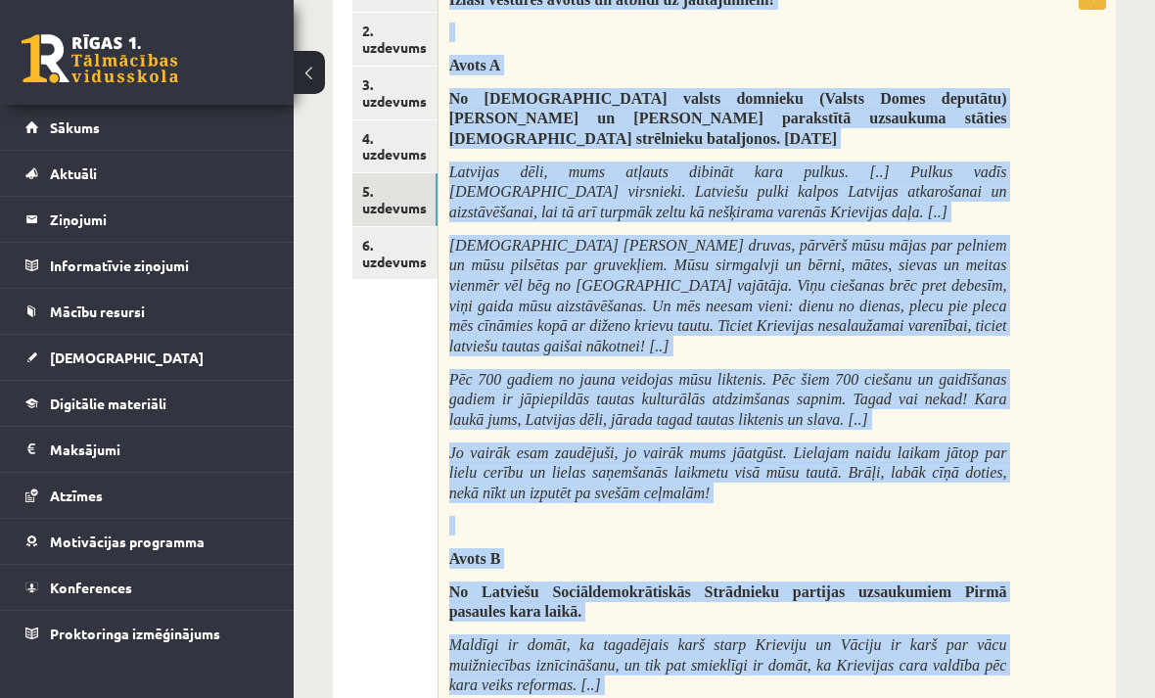
click at [387, 236] on link "6. uzdevums" at bounding box center [394, 253] width 85 height 53
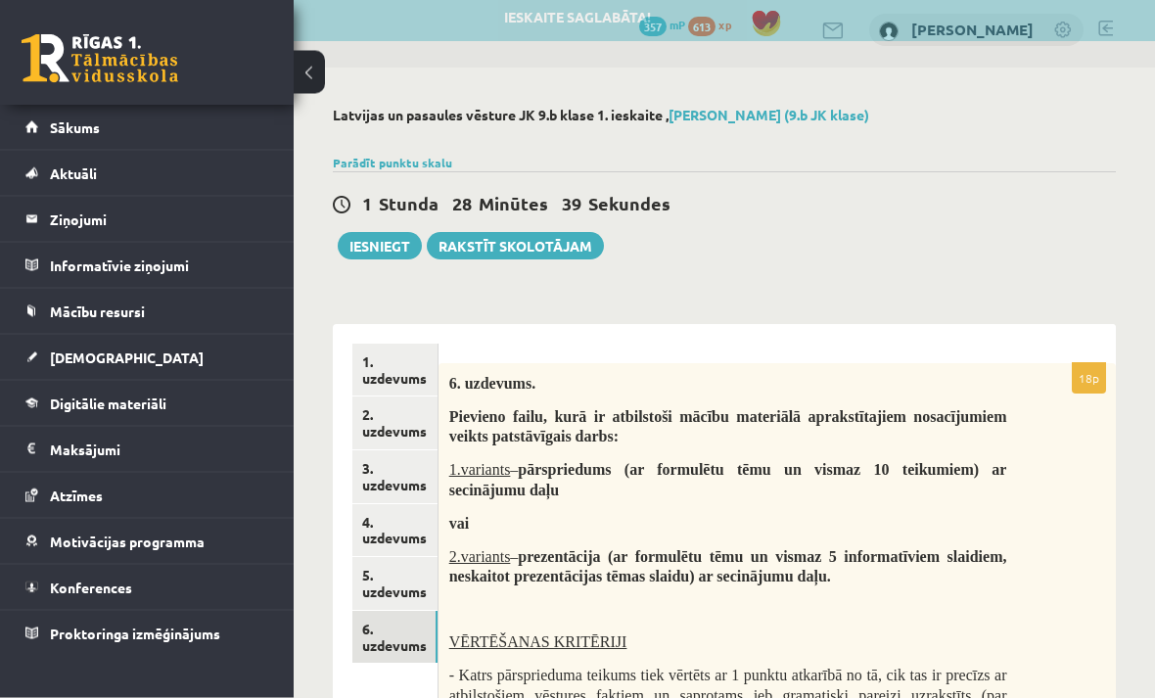
scroll to position [8, 0]
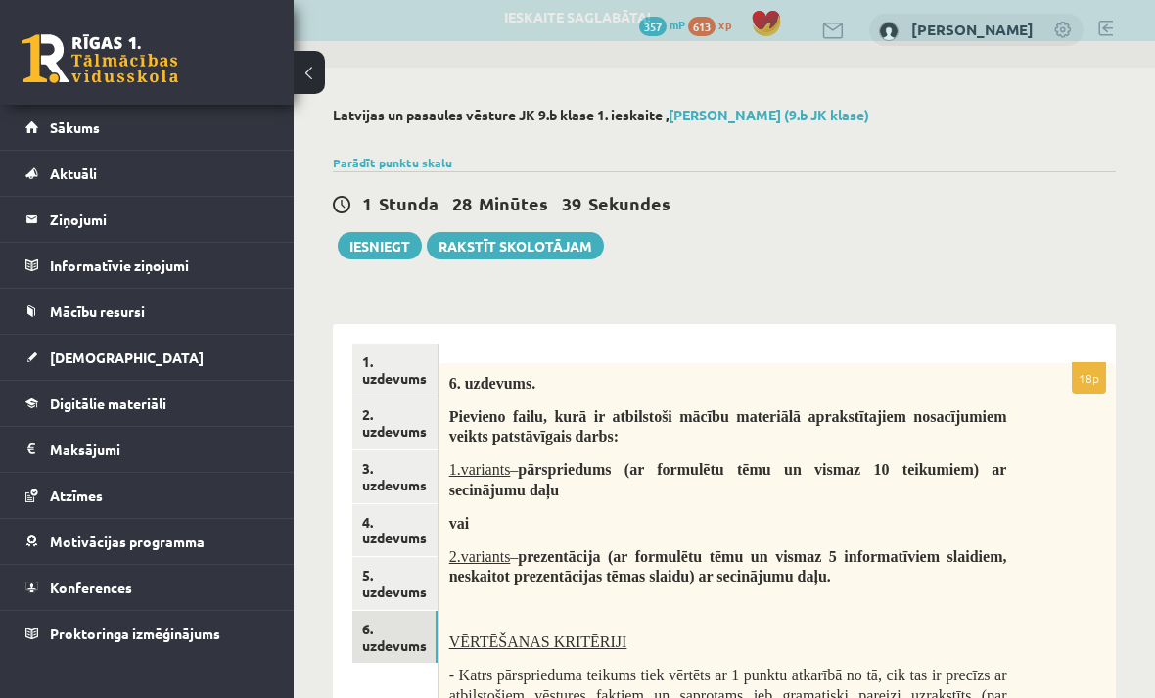
click at [454, 383] on span "6. uzdevums." at bounding box center [492, 383] width 86 height 17
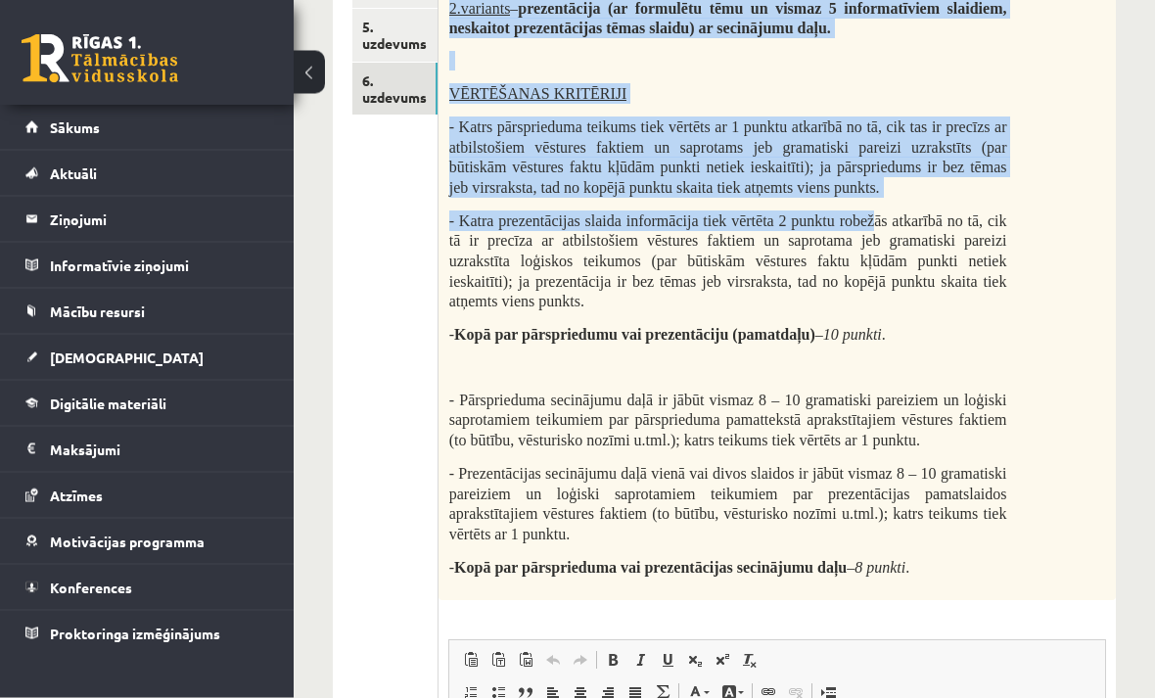
scroll to position [557, 0]
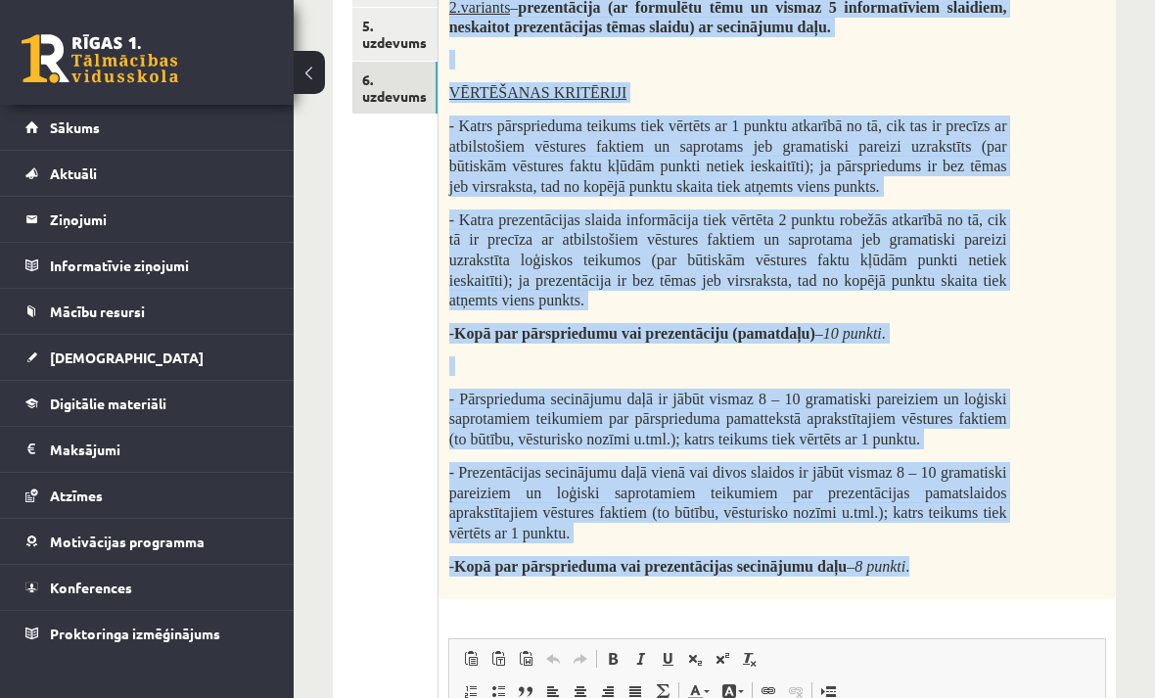
copy div "6. uzdevums. Pievieno failu, kurā ir atbilstoši mācību materiālā aprakstītajiem…"
click at [1110, 213] on div "6. uzdevums. Pievieno failu, kurā ir atbilstoši mācību materiālā aprakstītajiem…" at bounding box center [776, 206] width 677 height 785
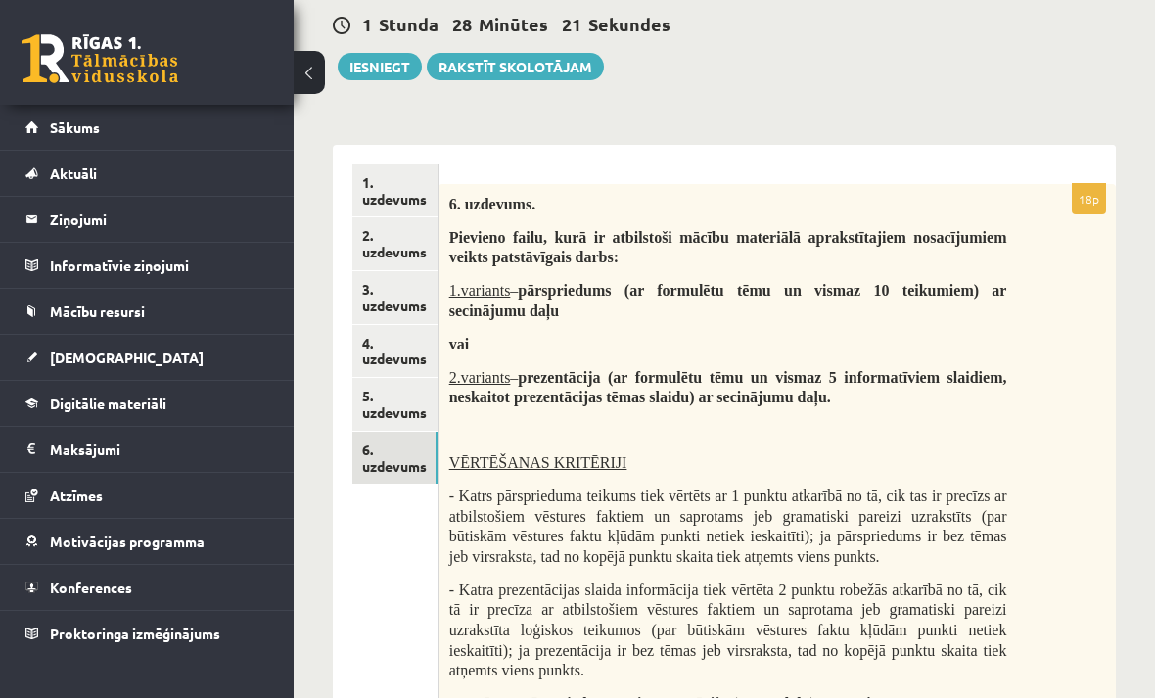
click at [402, 181] on link "1. uzdevums" at bounding box center [394, 190] width 85 height 53
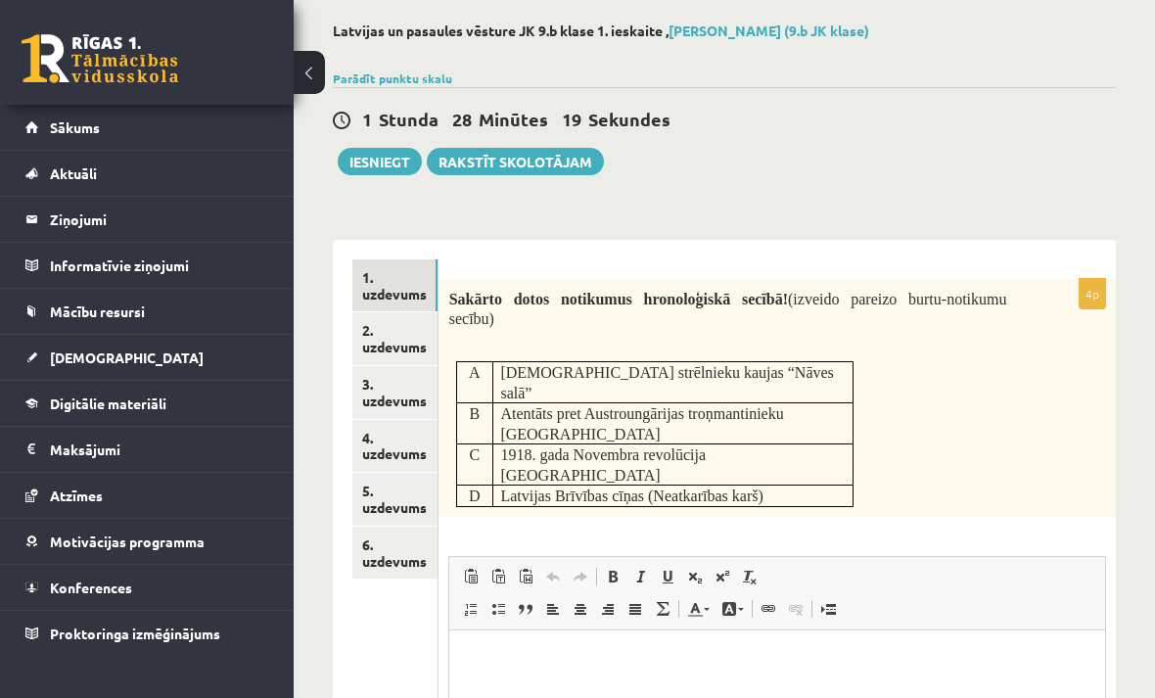
scroll to position [0, 0]
click at [701, 665] on p "Визуальный текстовый редактор, wiswyg-editor-user-answer-47024971618680" at bounding box center [777, 660] width 617 height 21
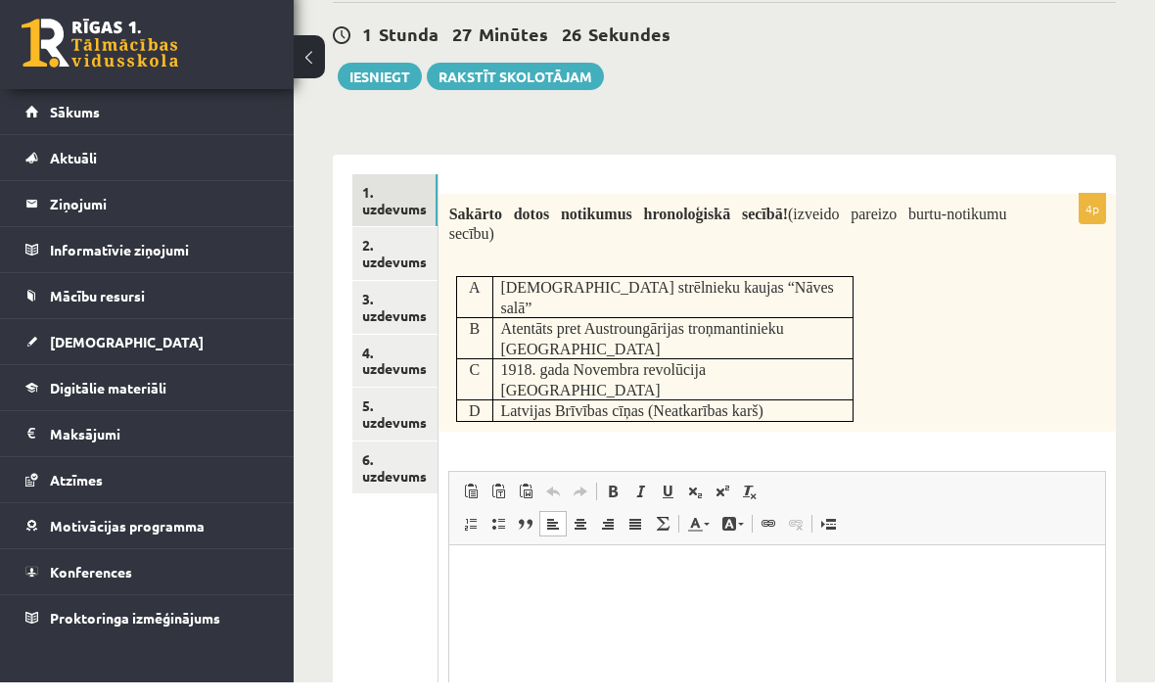
scroll to position [162, 0]
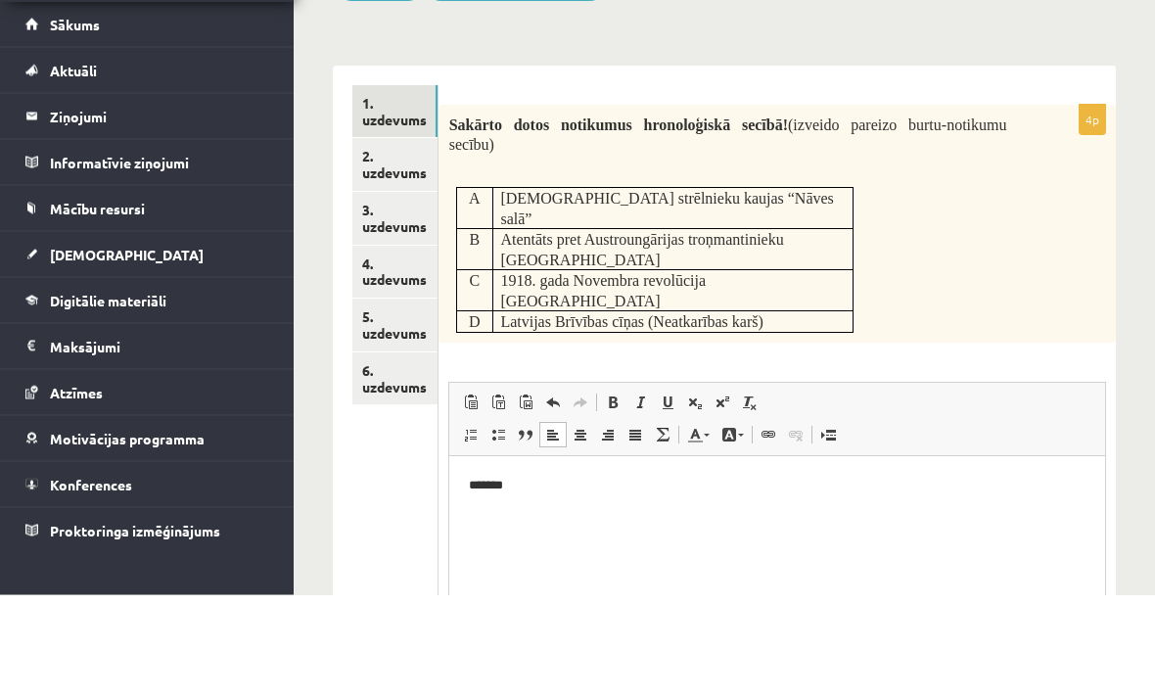
click at [390, 242] on link "2. uzdevums" at bounding box center [394, 268] width 85 height 53
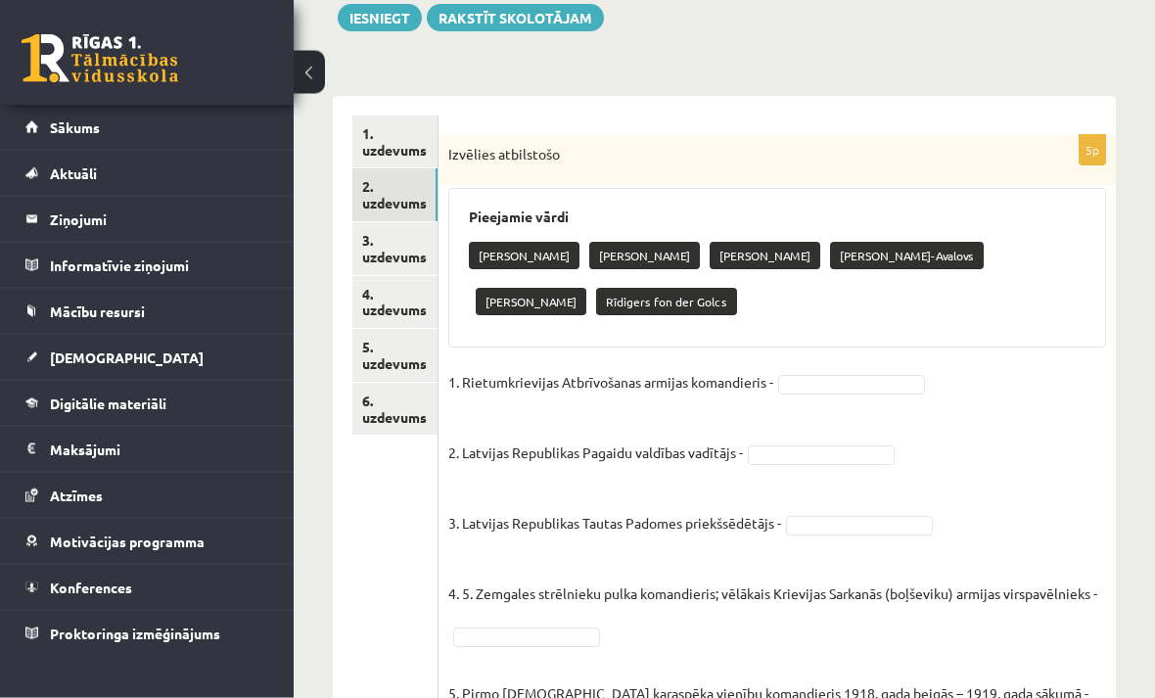
click at [883, 245] on p "Pāvils Bermonts-Avalovs" at bounding box center [907, 256] width 154 height 27
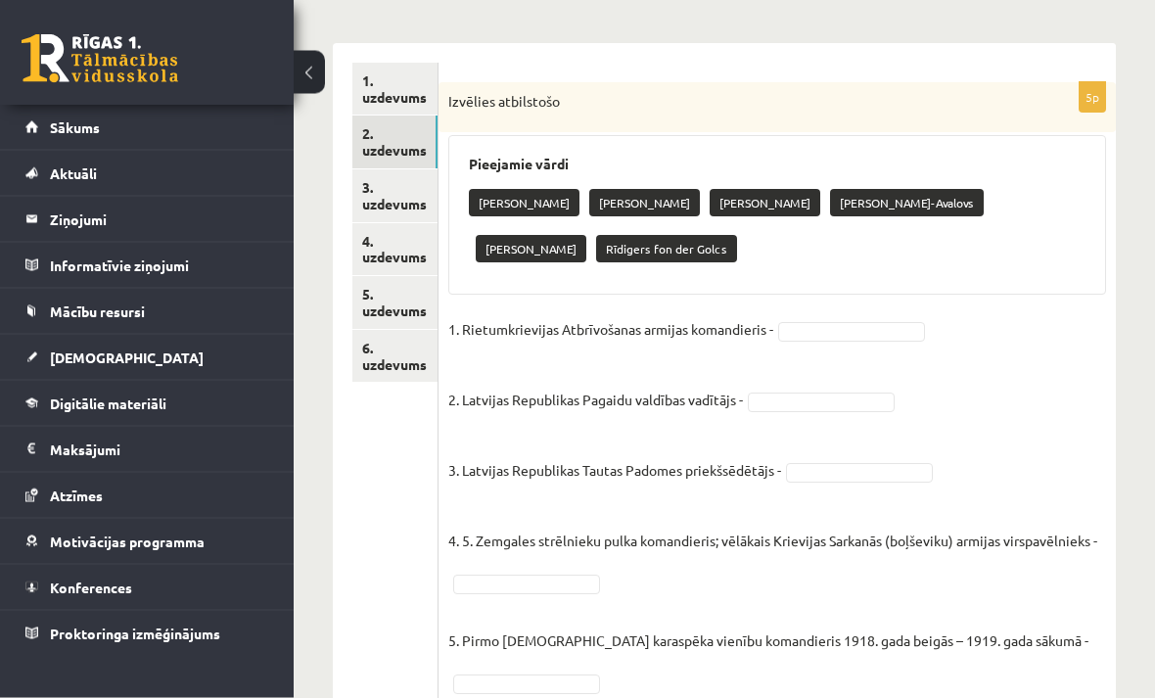
scroll to position [289, 0]
click at [891, 191] on p "Pāvils Bermonts-Avalovs" at bounding box center [907, 202] width 154 height 27
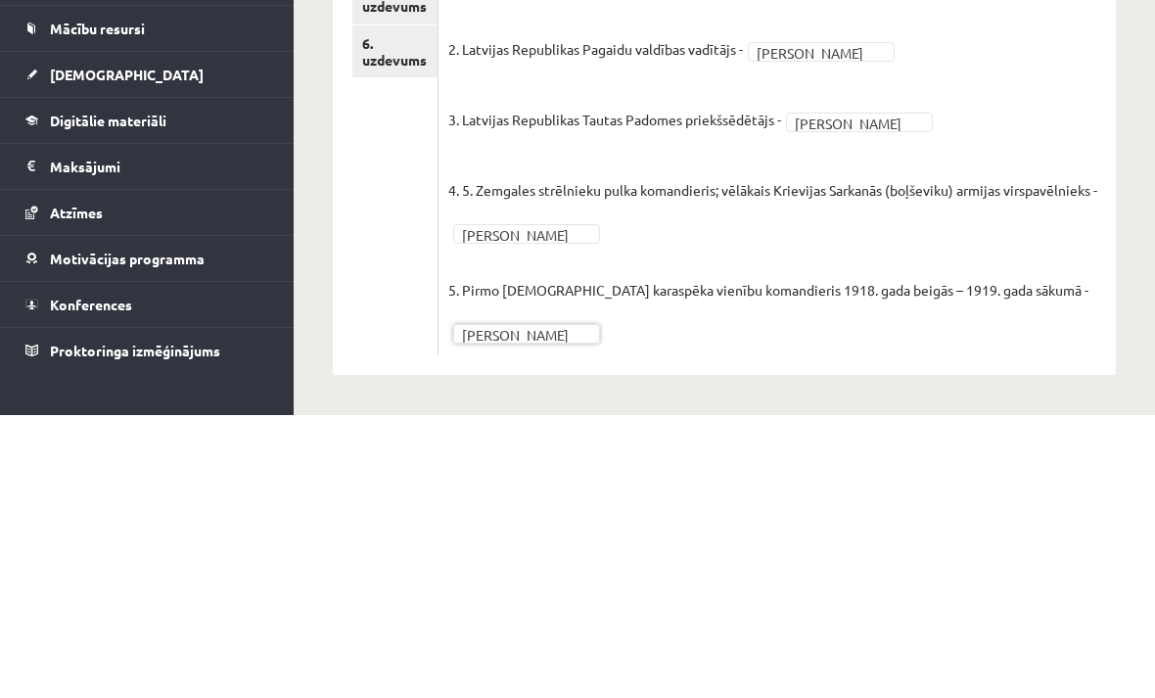
scroll to position [308, 0]
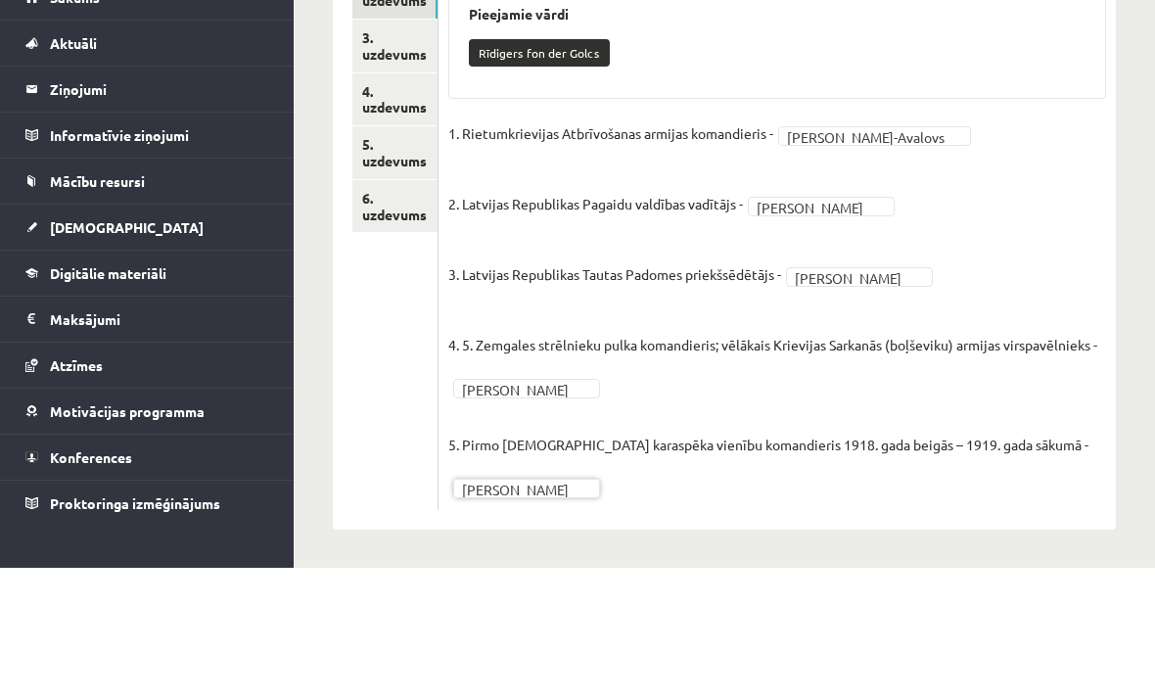
click at [396, 150] on link "3. uzdevums" at bounding box center [394, 176] width 85 height 53
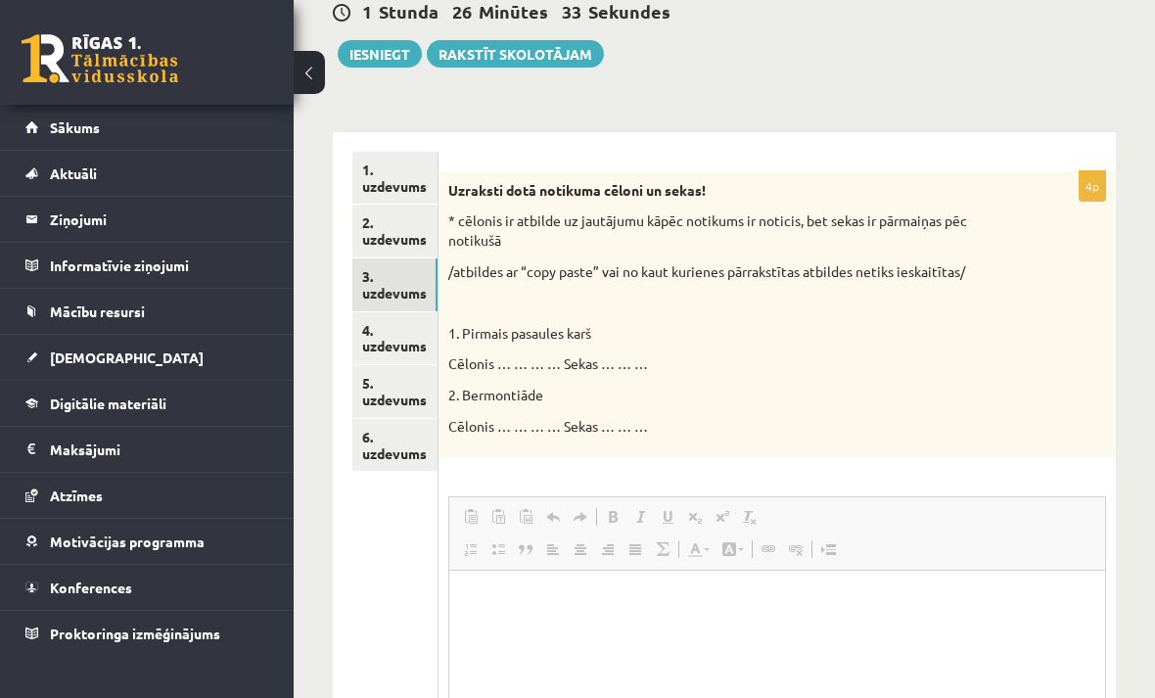
scroll to position [0, 0]
click at [581, 600] on p "Визуальный текстовый редактор, wiswyg-editor-user-answer-47024783923720" at bounding box center [777, 600] width 617 height 21
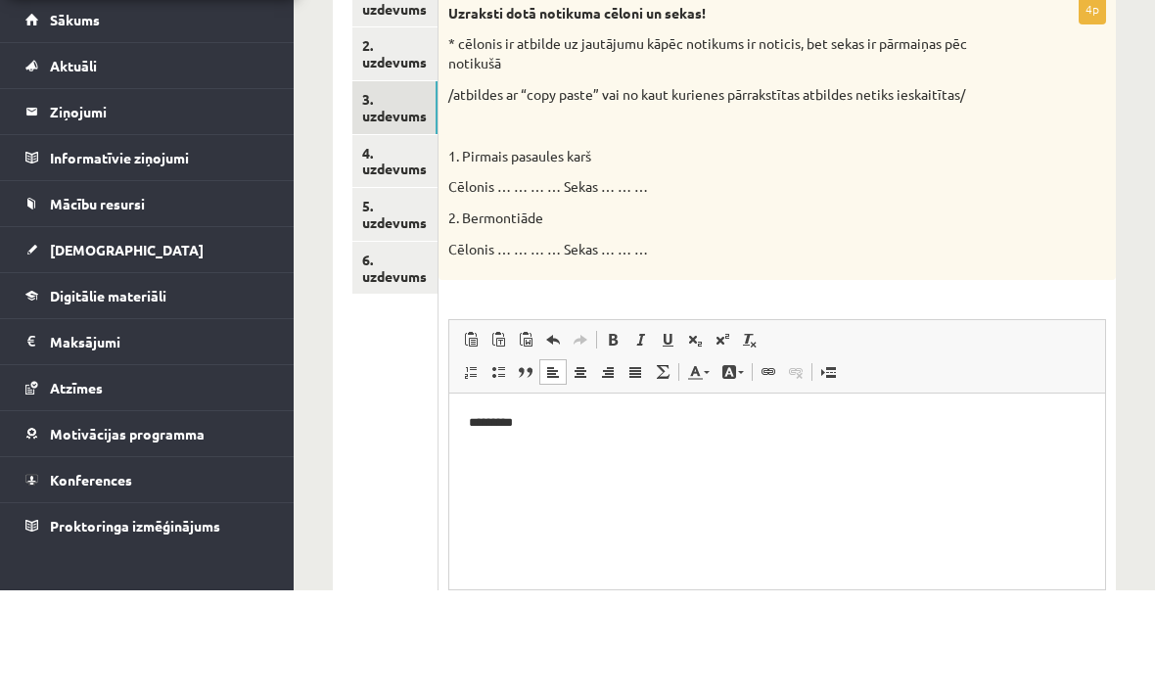
click at [413, 243] on link "4. uzdevums" at bounding box center [394, 269] width 85 height 53
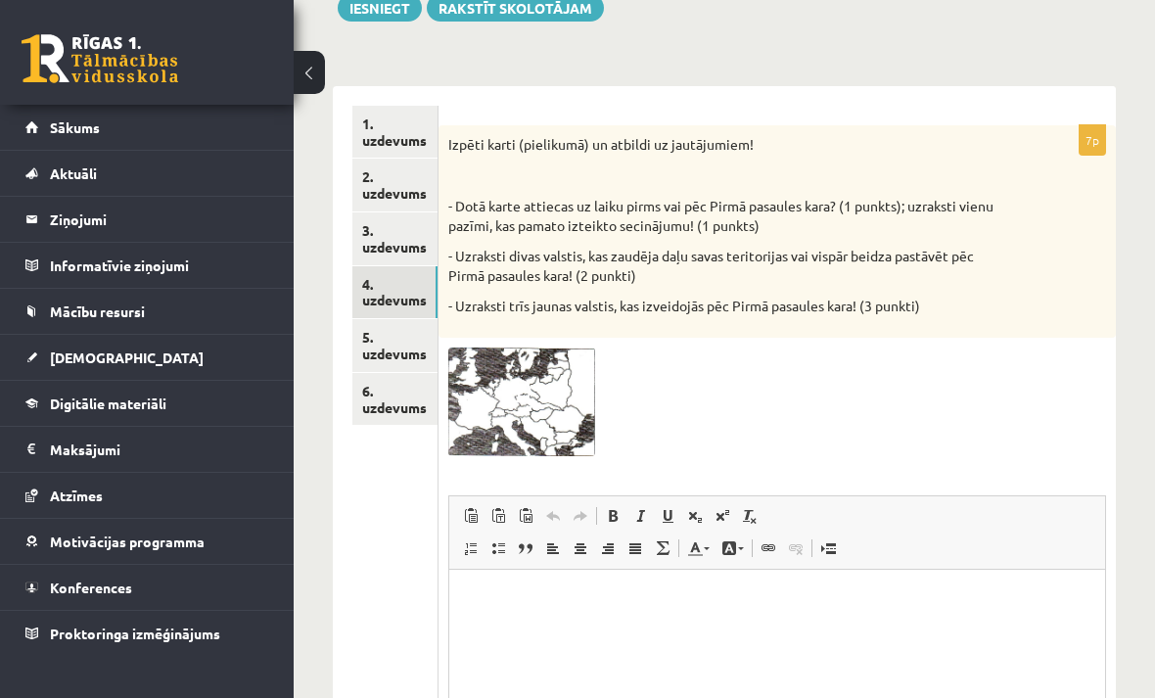
scroll to position [0, 0]
click at [540, 601] on p "Визуальный текстовый редактор, wiswyg-editor-user-answer-47024904881700" at bounding box center [777, 598] width 617 height 21
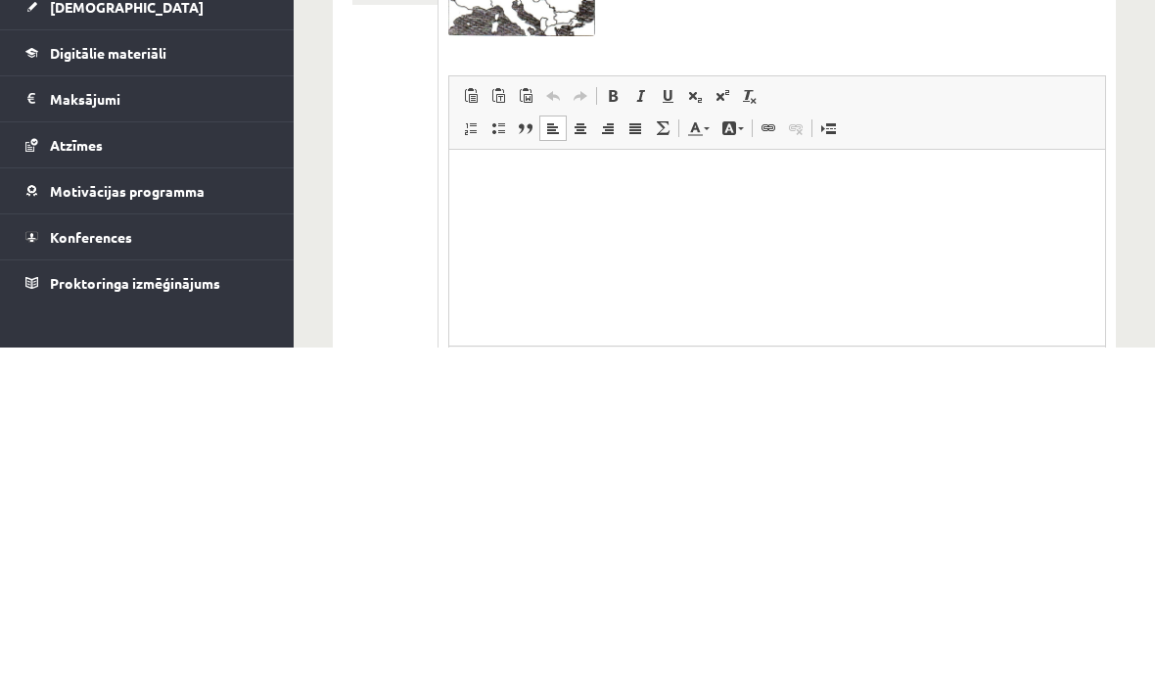
click at [510, 173] on p "Визуальный текстовый редактор, wiswyg-editor-user-answer-47024904881700" at bounding box center [777, 178] width 617 height 21
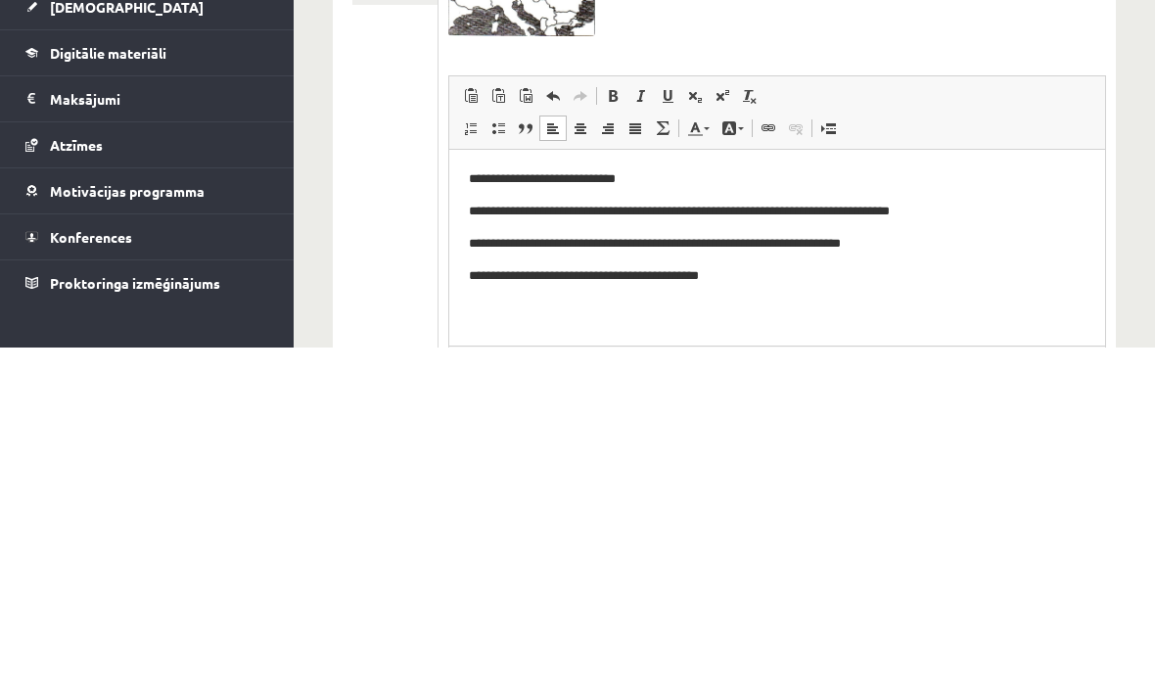
scroll to position [442, 0]
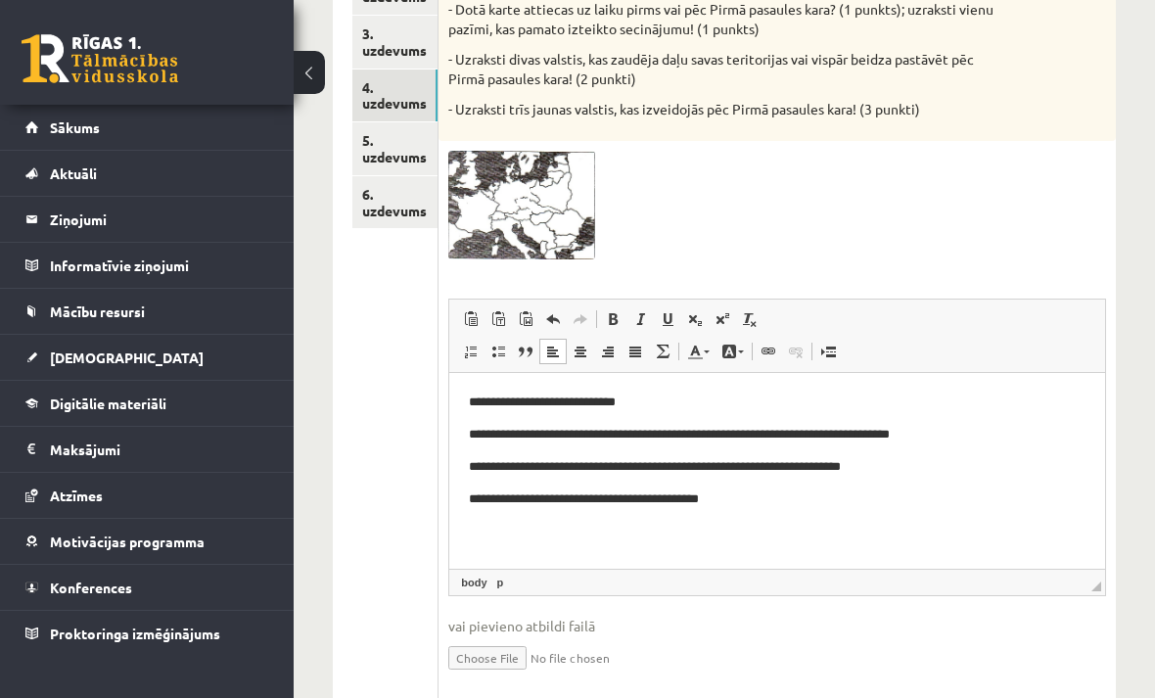
click at [396, 142] on link "5. uzdevums" at bounding box center [394, 148] width 85 height 53
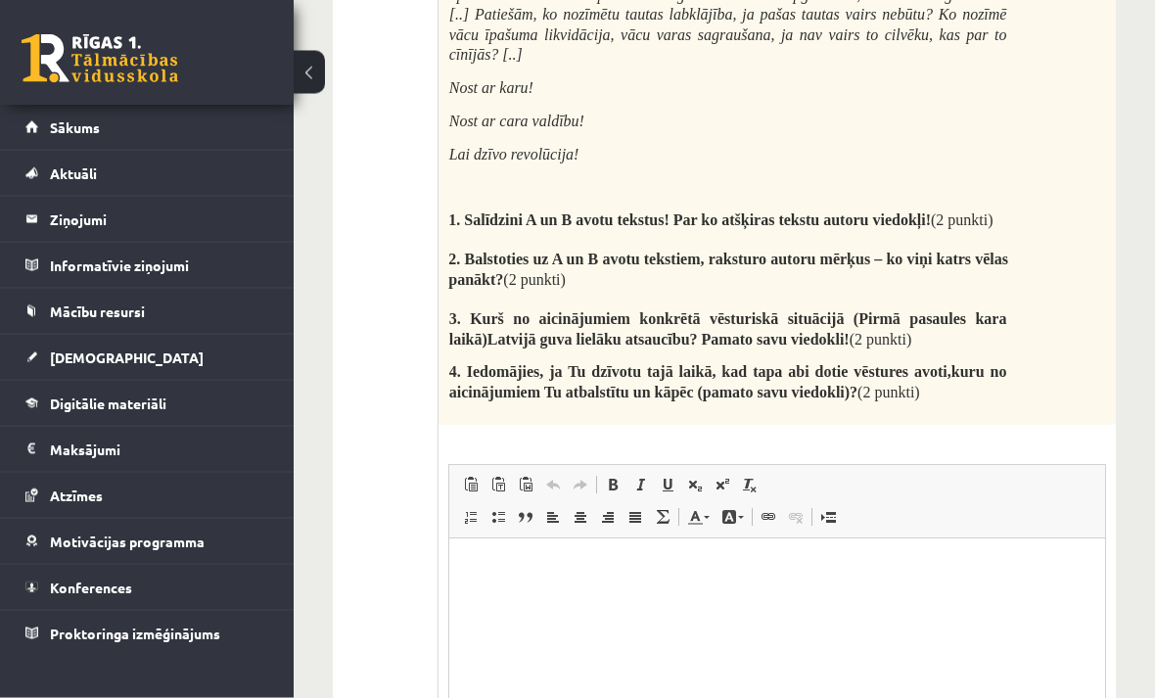
scroll to position [1161, 0]
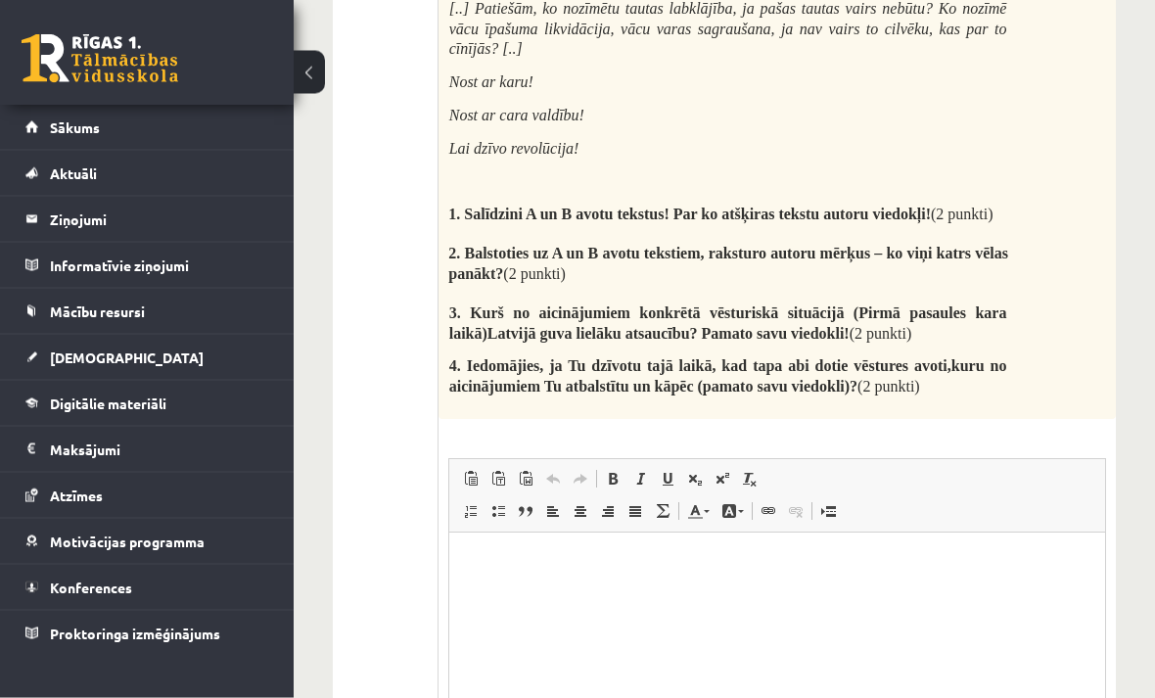
click at [595, 566] on p "Визуальный текстовый редактор, wiswyg-editor-user-answer-47024830601820" at bounding box center [777, 562] width 617 height 21
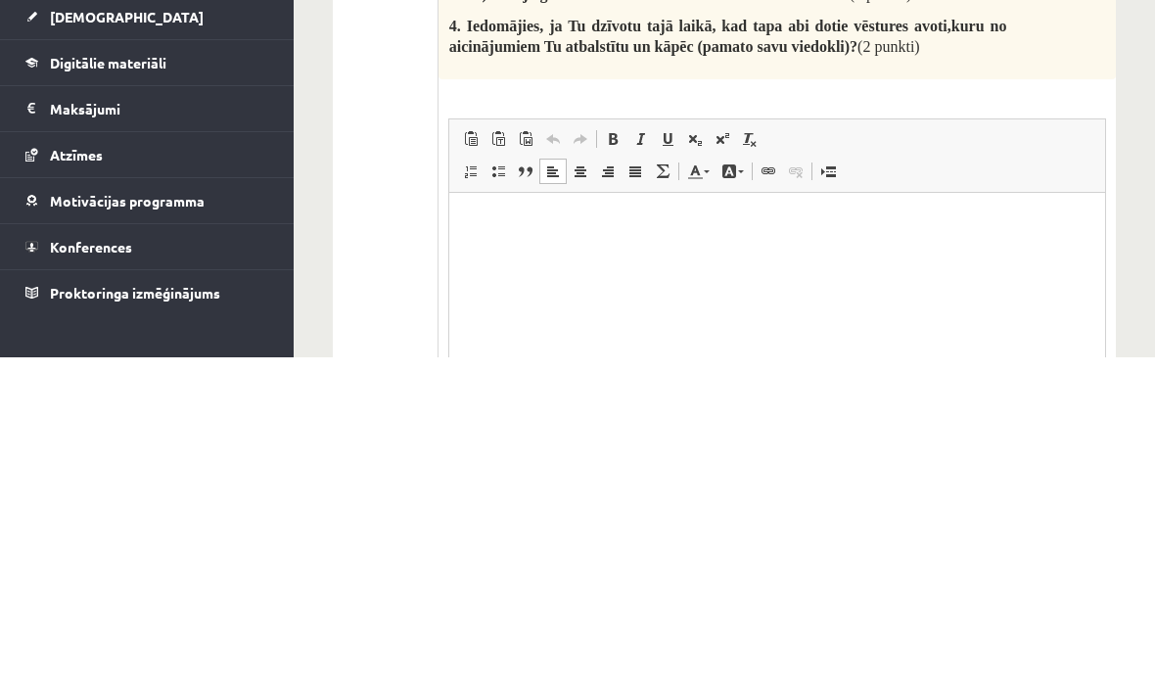
click at [500, 218] on p "Визуальный текстовый редактор, wiswyg-editor-user-answer-47024830601820" at bounding box center [777, 221] width 617 height 21
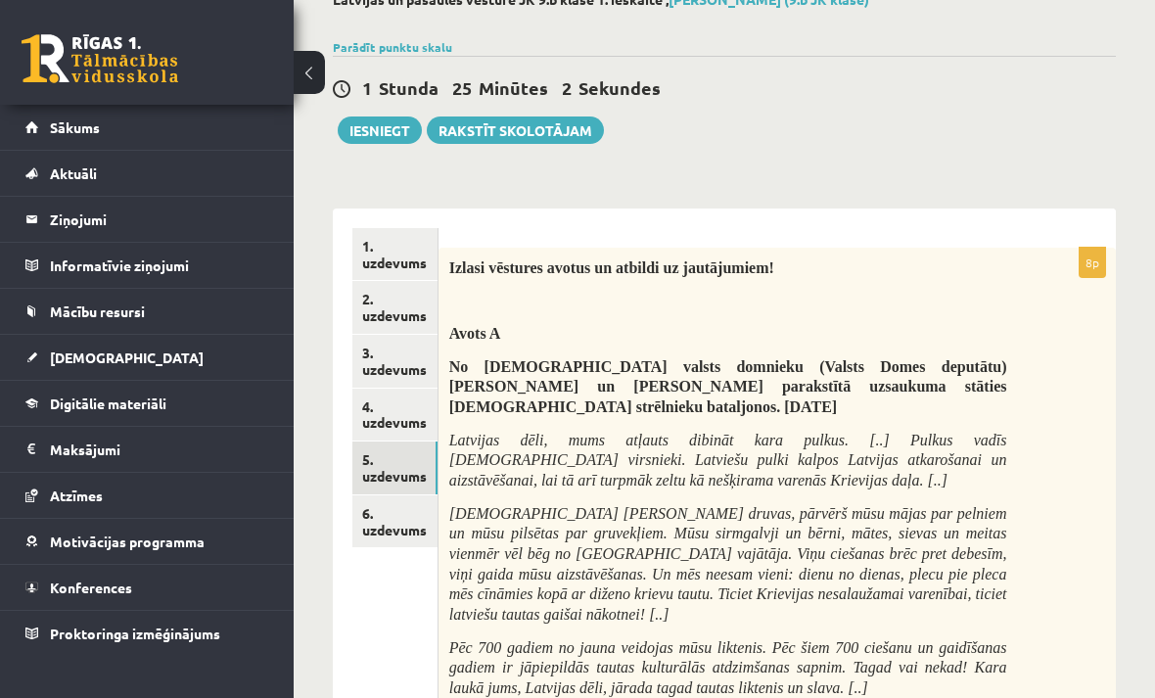
scroll to position [0, 0]
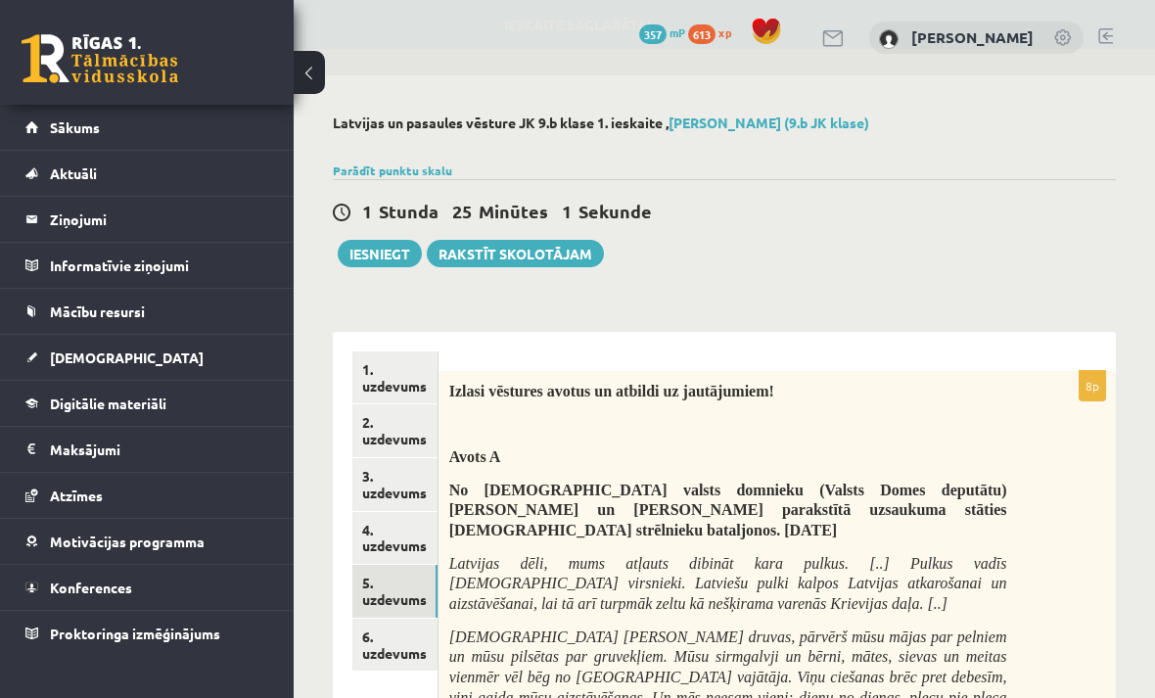
click at [390, 253] on button "Iesniegt" at bounding box center [380, 253] width 84 height 27
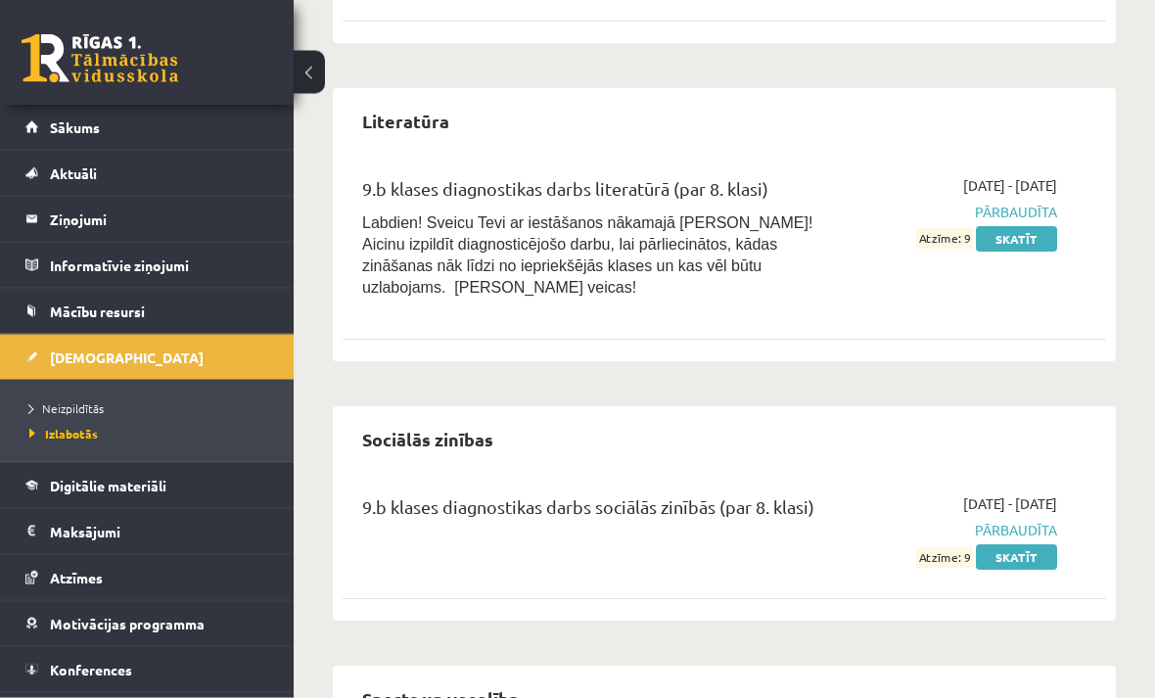
scroll to position [2256, 0]
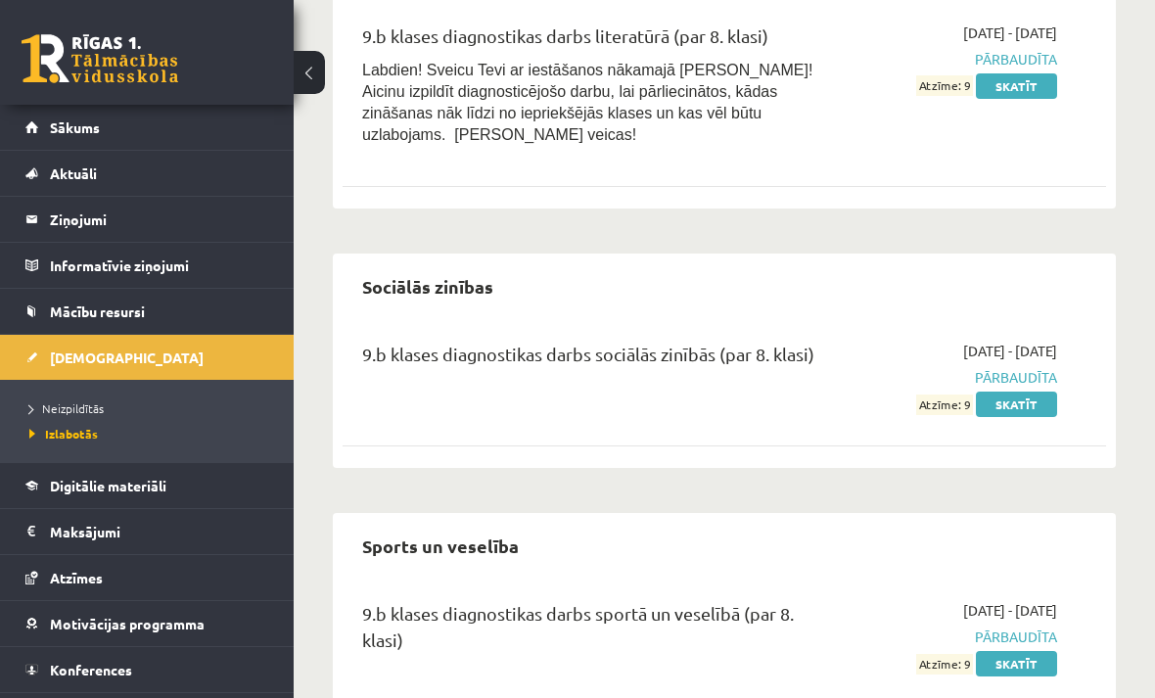
click at [41, 401] on span "Neizpildītās" at bounding box center [66, 408] width 74 height 16
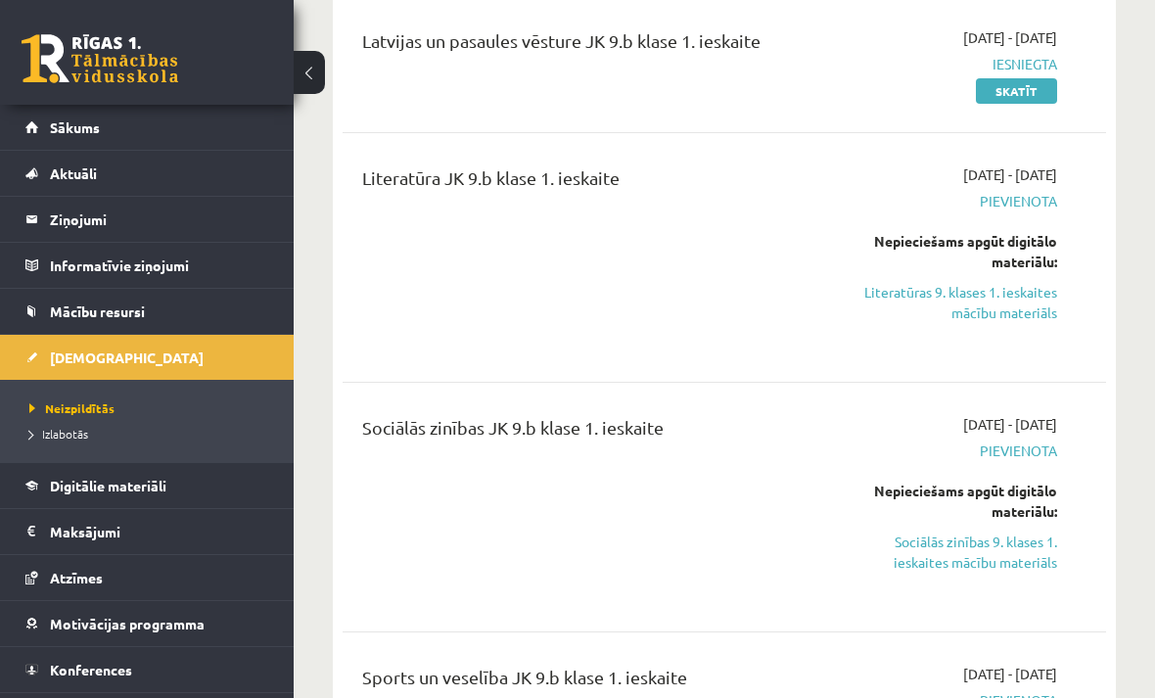
scroll to position [252, 0]
click at [1031, 311] on link "Literatūras 9. klases 1. ieskaites mācību materiāls" at bounding box center [951, 303] width 212 height 41
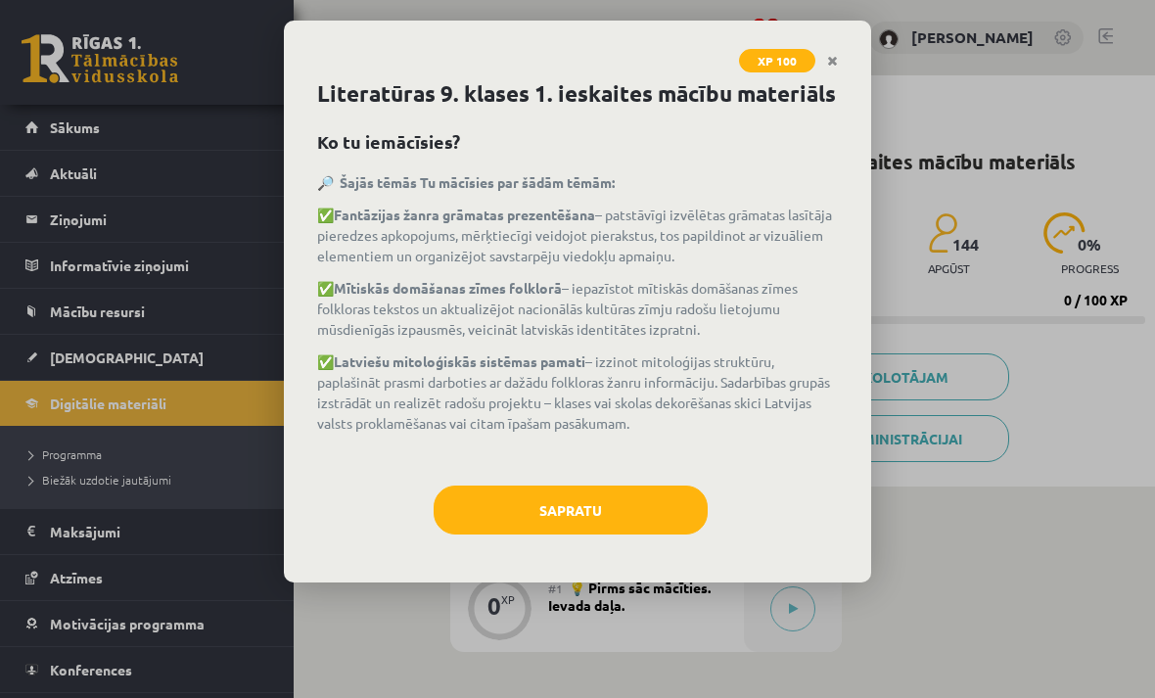
click at [616, 504] on button "Sapratu" at bounding box center [571, 509] width 274 height 49
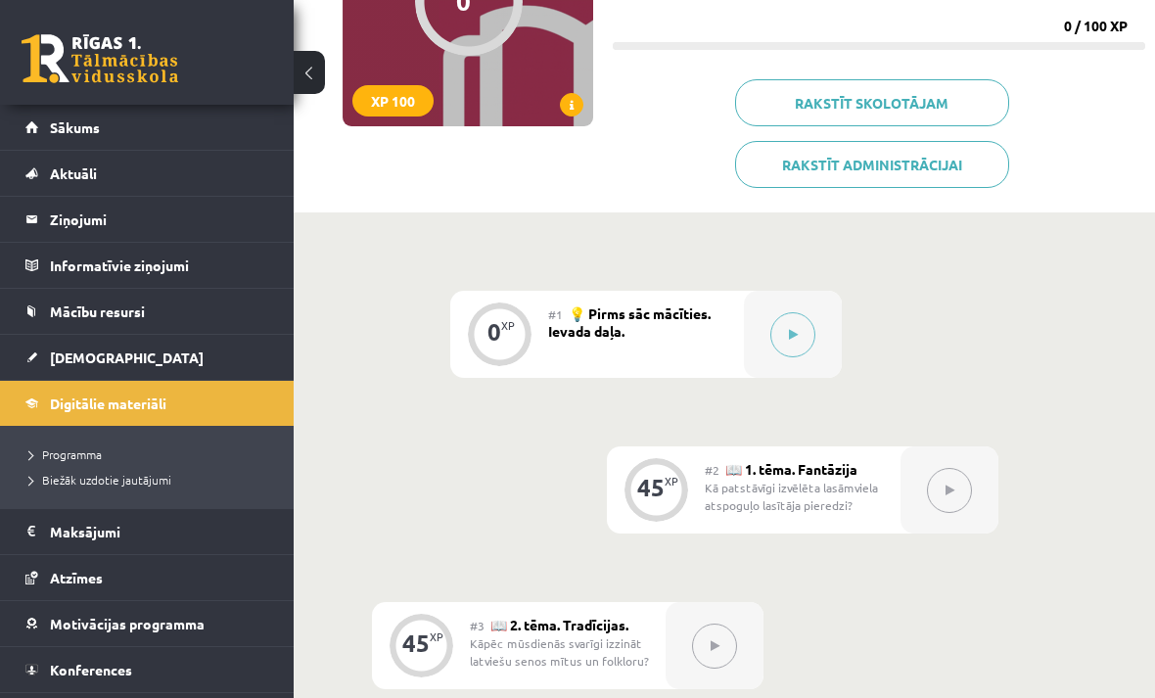
scroll to position [856, 0]
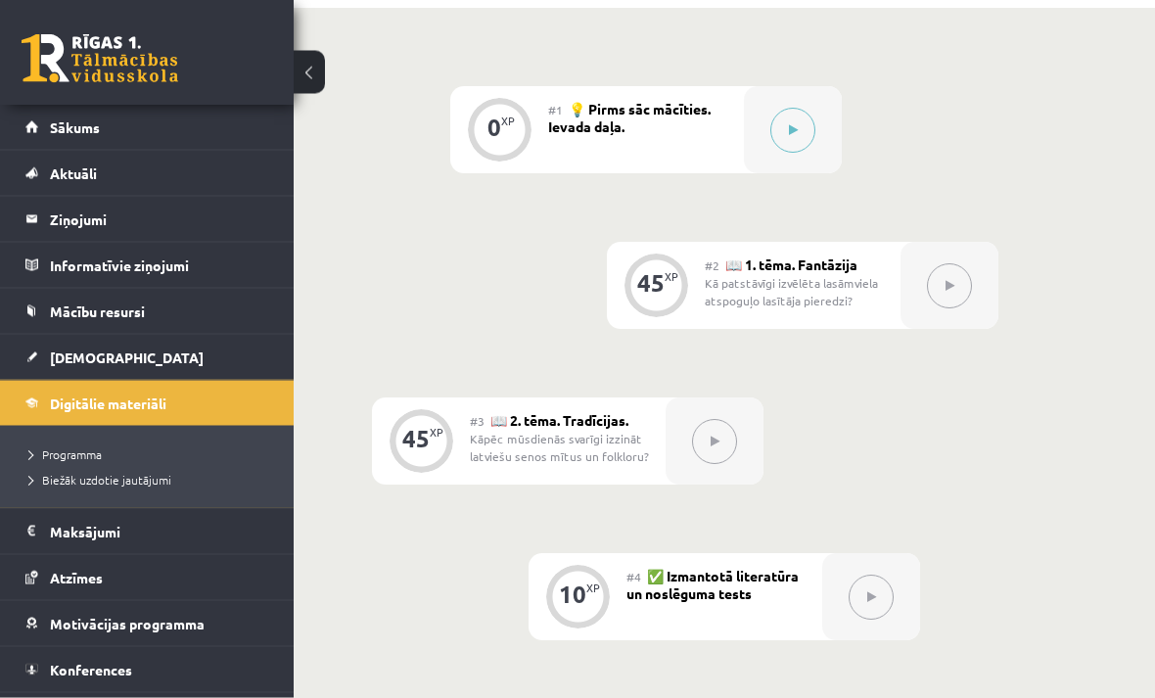
click at [783, 132] on button at bounding box center [792, 131] width 45 height 45
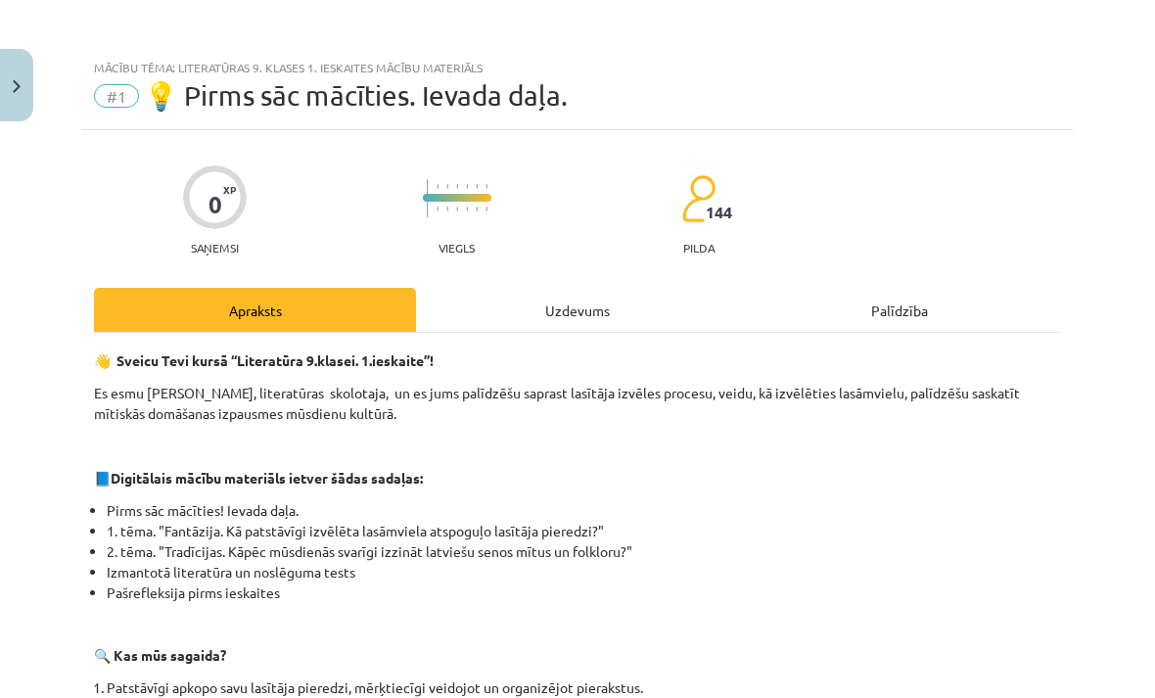
click at [639, 314] on div "Uzdevums" at bounding box center [577, 310] width 322 height 44
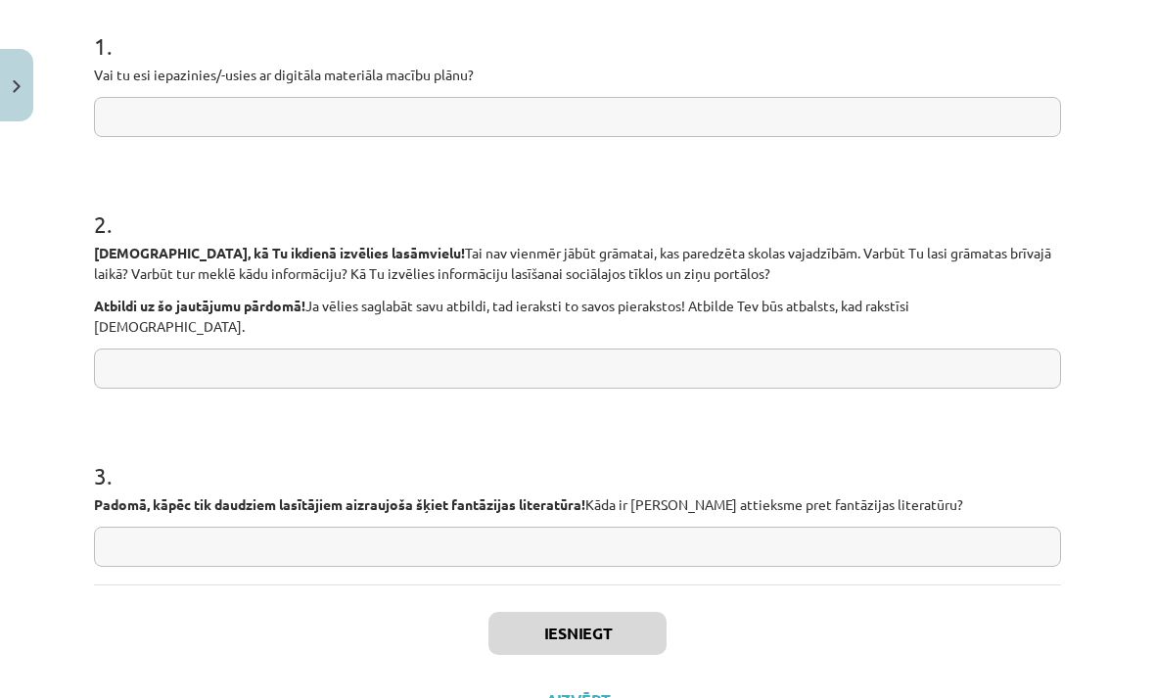
scroll to position [390, 0]
click at [564, 122] on input "text" at bounding box center [577, 118] width 967 height 40
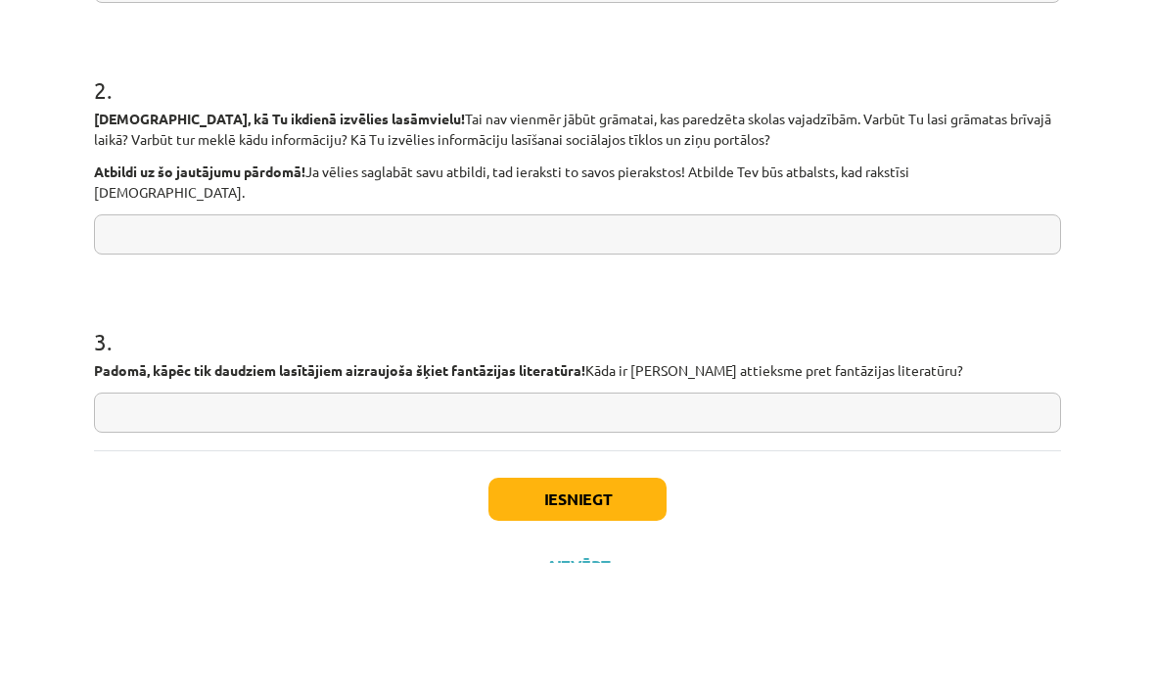
type input "**"
click at [453, 349] on input "text" at bounding box center [577, 369] width 967 height 40
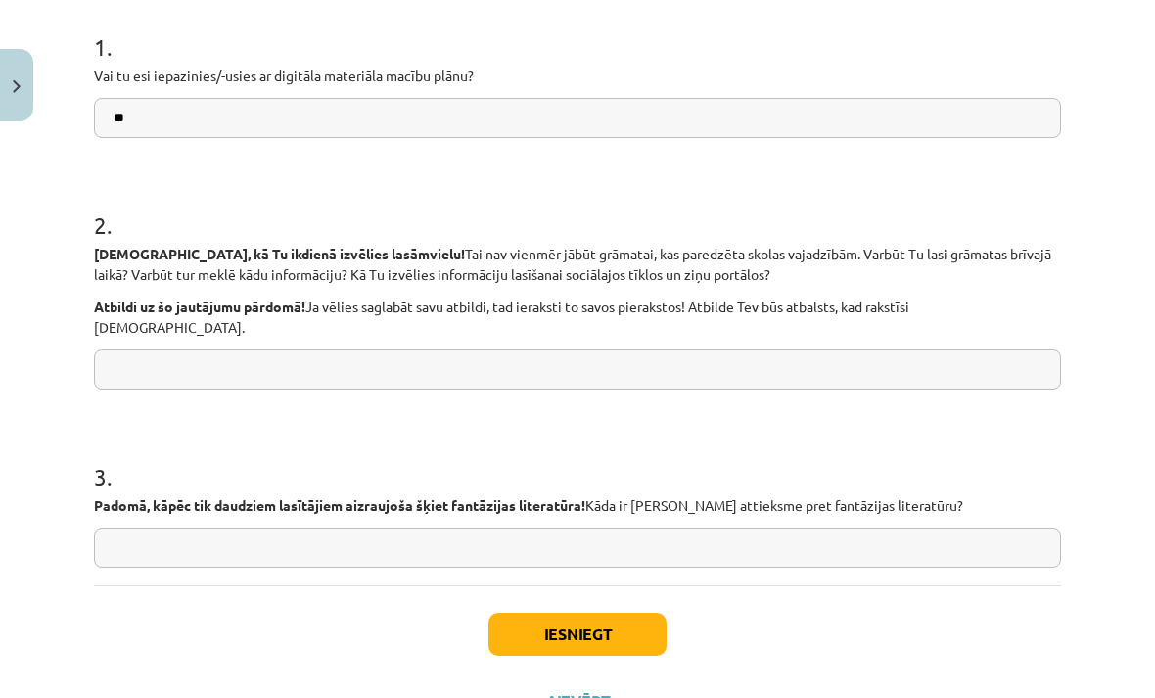
click at [653, 360] on input "text" at bounding box center [577, 369] width 967 height 40
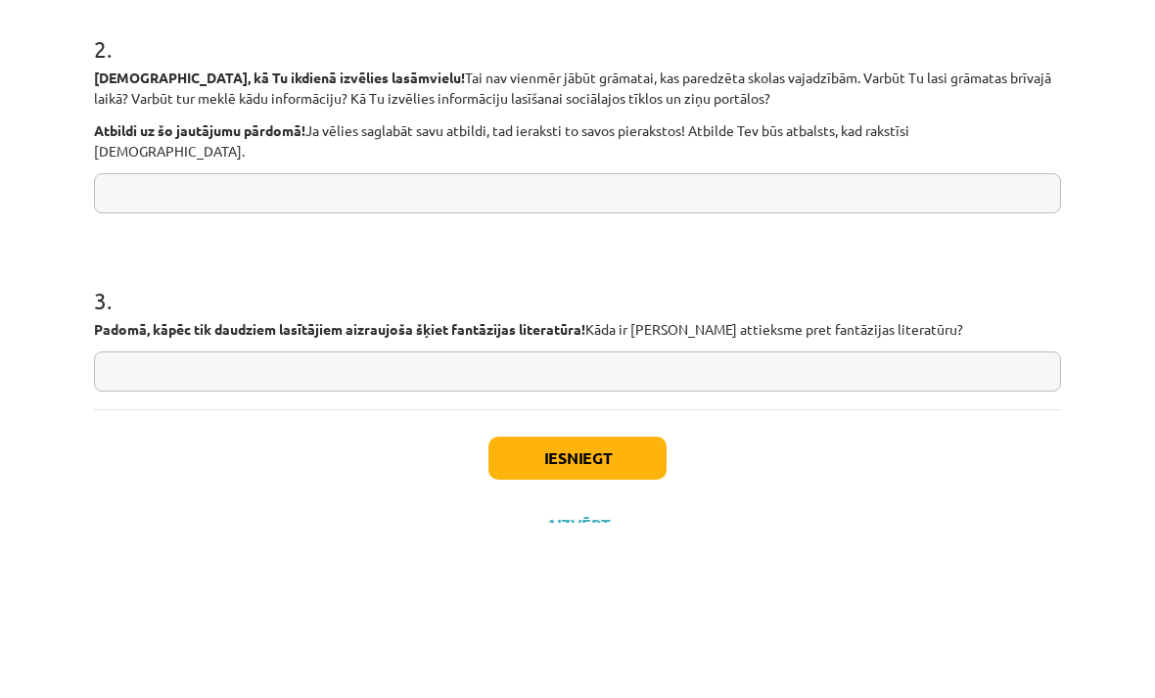
click at [974, 349] on input "text" at bounding box center [577, 369] width 967 height 40
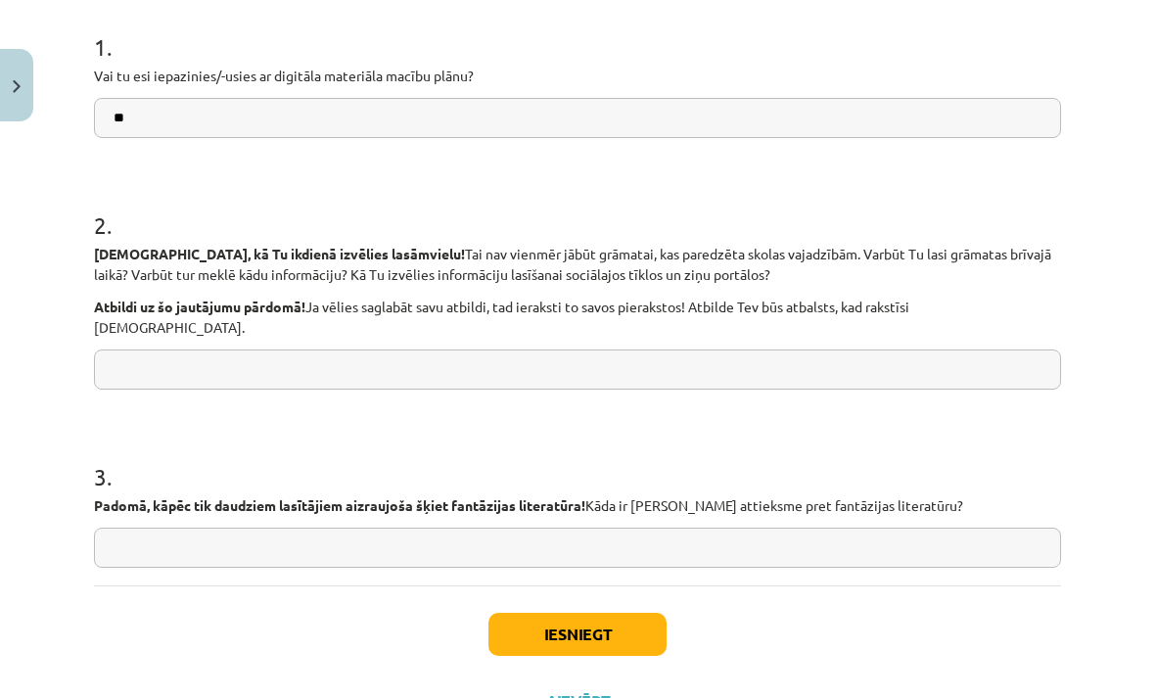
scroll to position [316, 0]
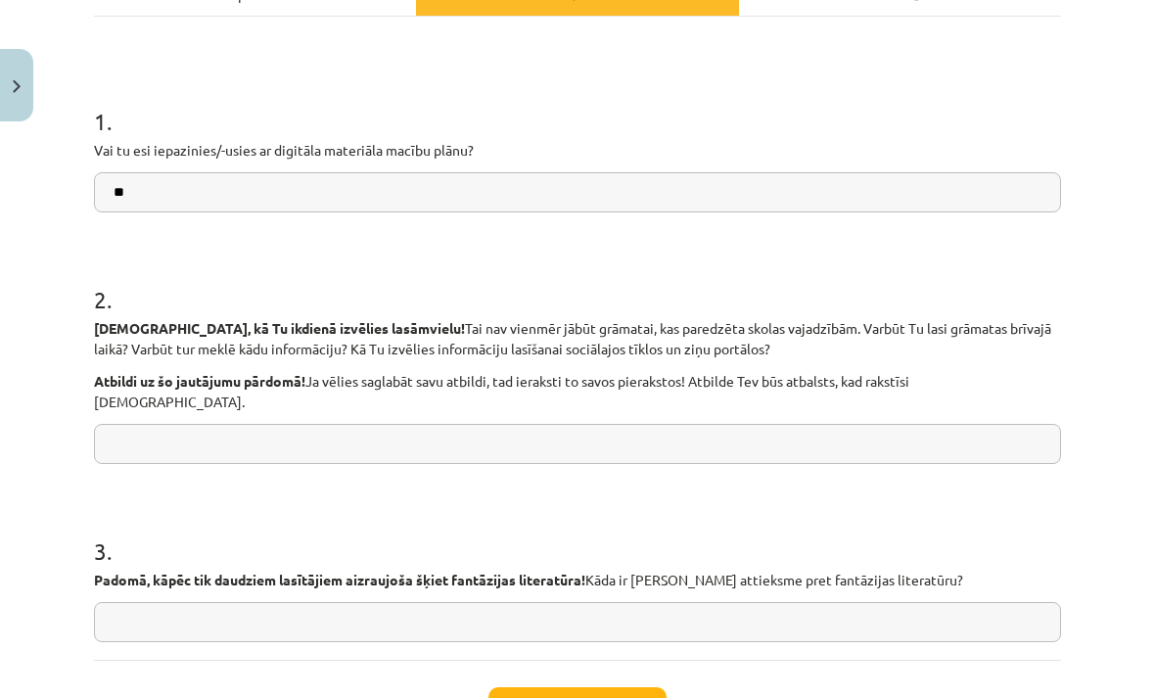
click at [203, 437] on input "text" at bounding box center [577, 444] width 967 height 40
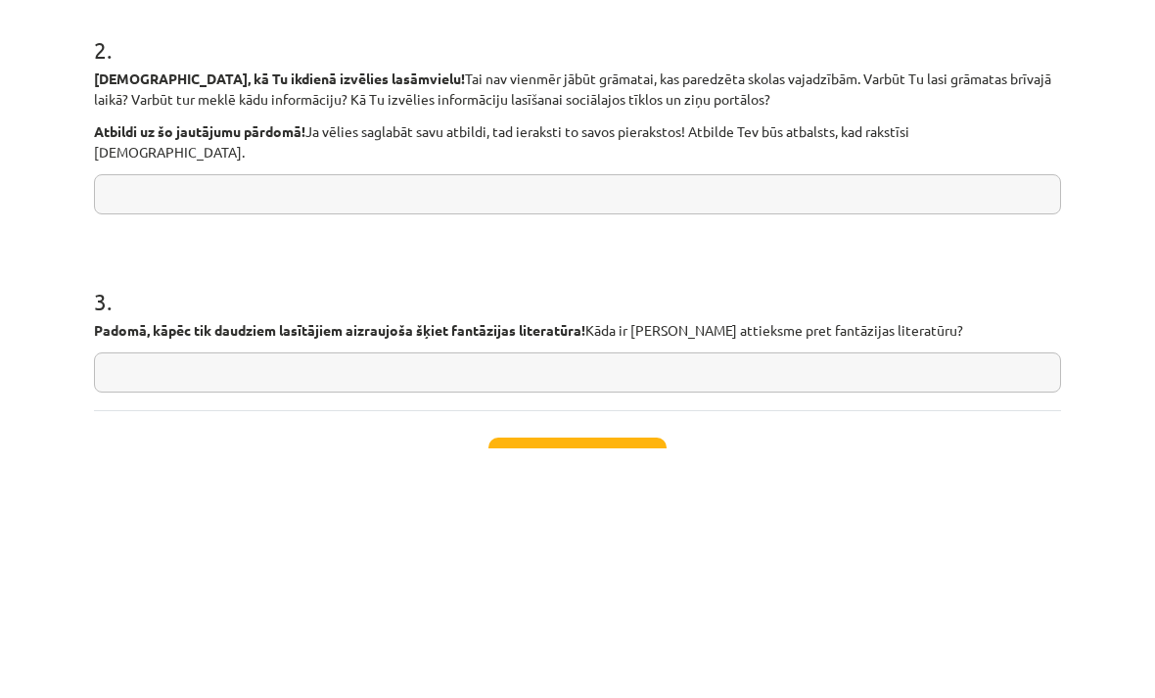
click at [191, 424] on input "text" at bounding box center [577, 444] width 967 height 40
paste input "**********"
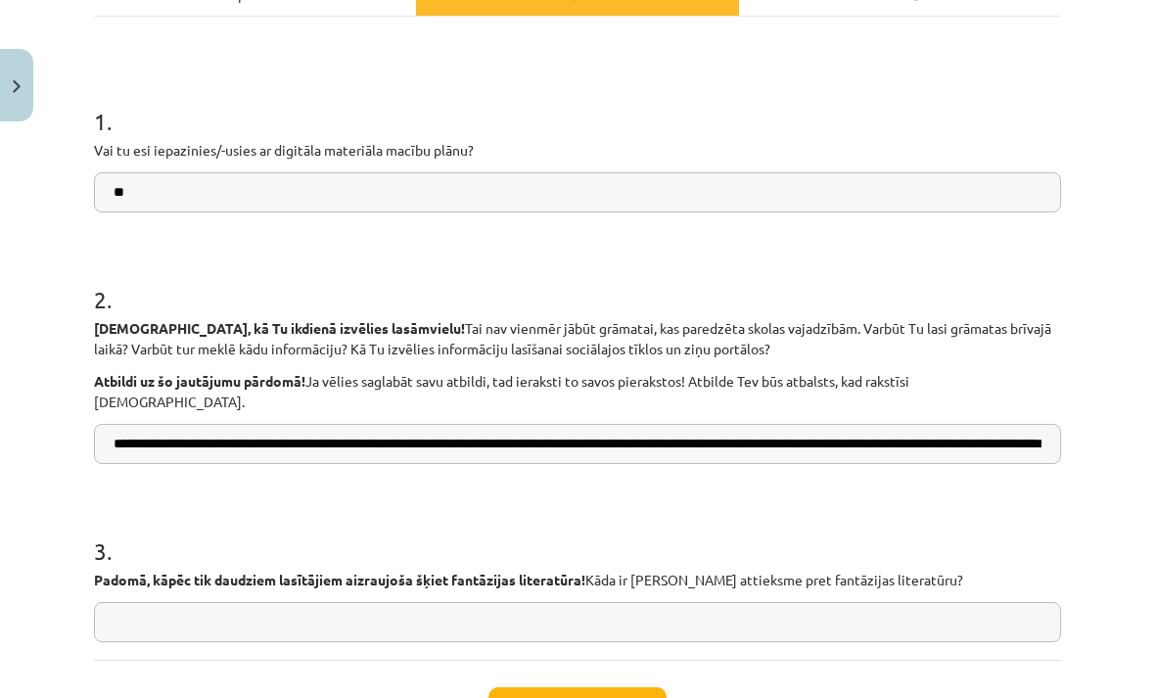
type input "**********"
click at [649, 606] on input "text" at bounding box center [577, 622] width 967 height 40
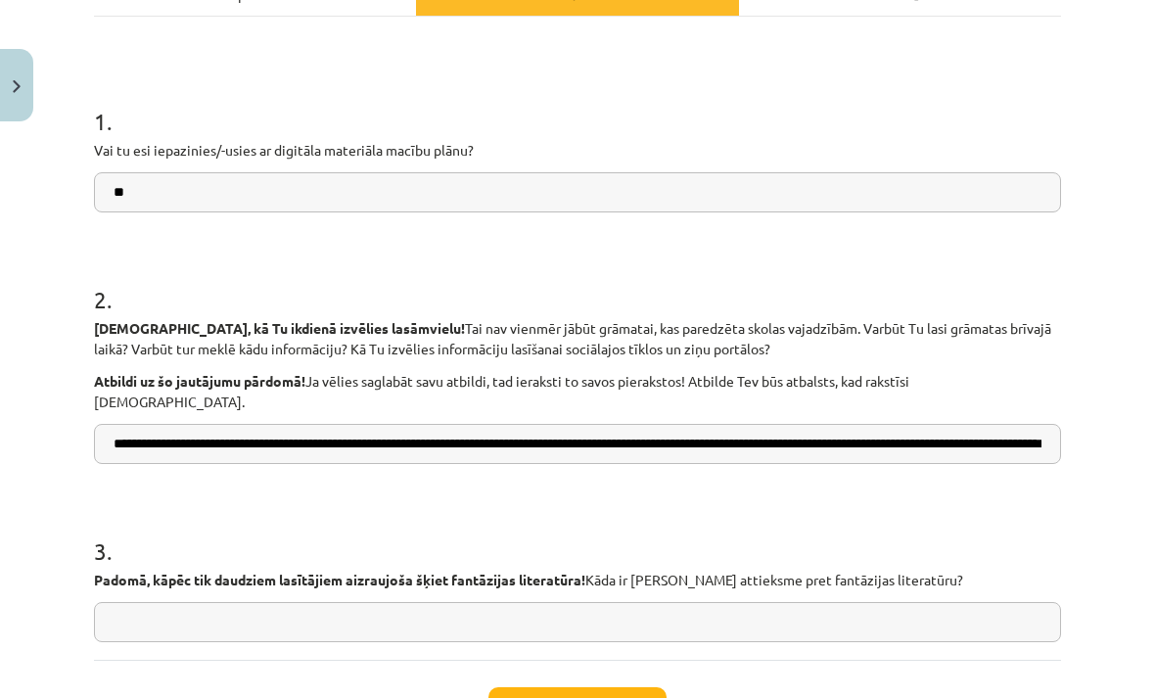
click at [181, 602] on input "text" at bounding box center [577, 622] width 967 height 40
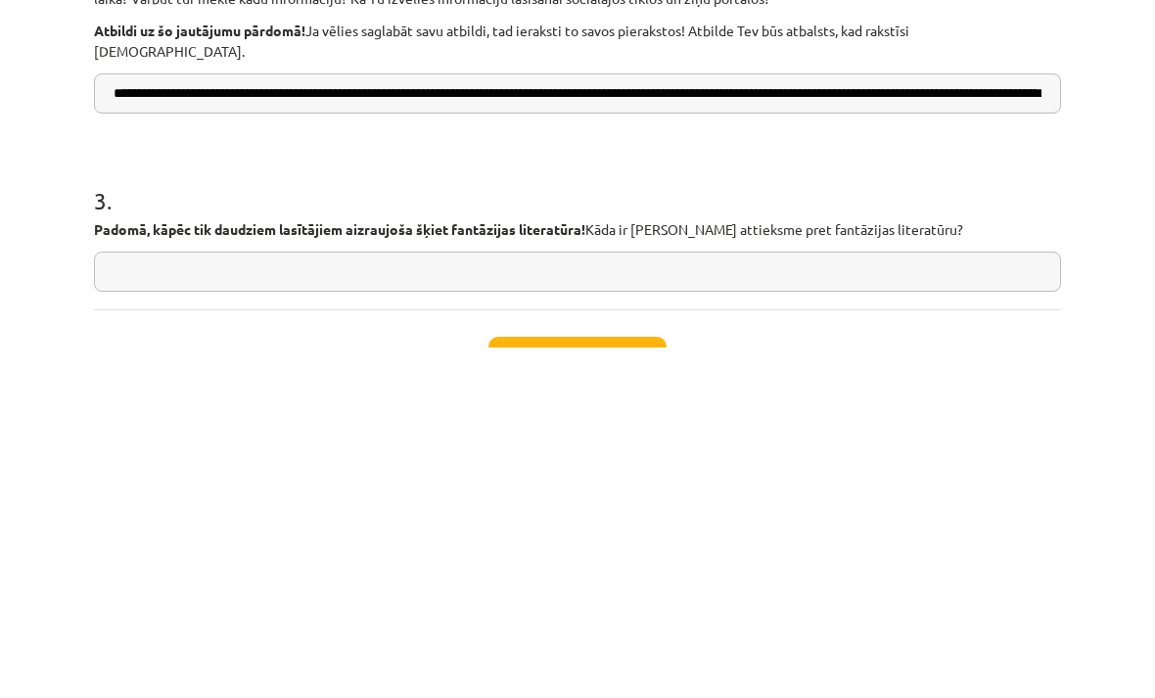
click at [214, 602] on input "text" at bounding box center [577, 622] width 967 height 40
paste input "**********"
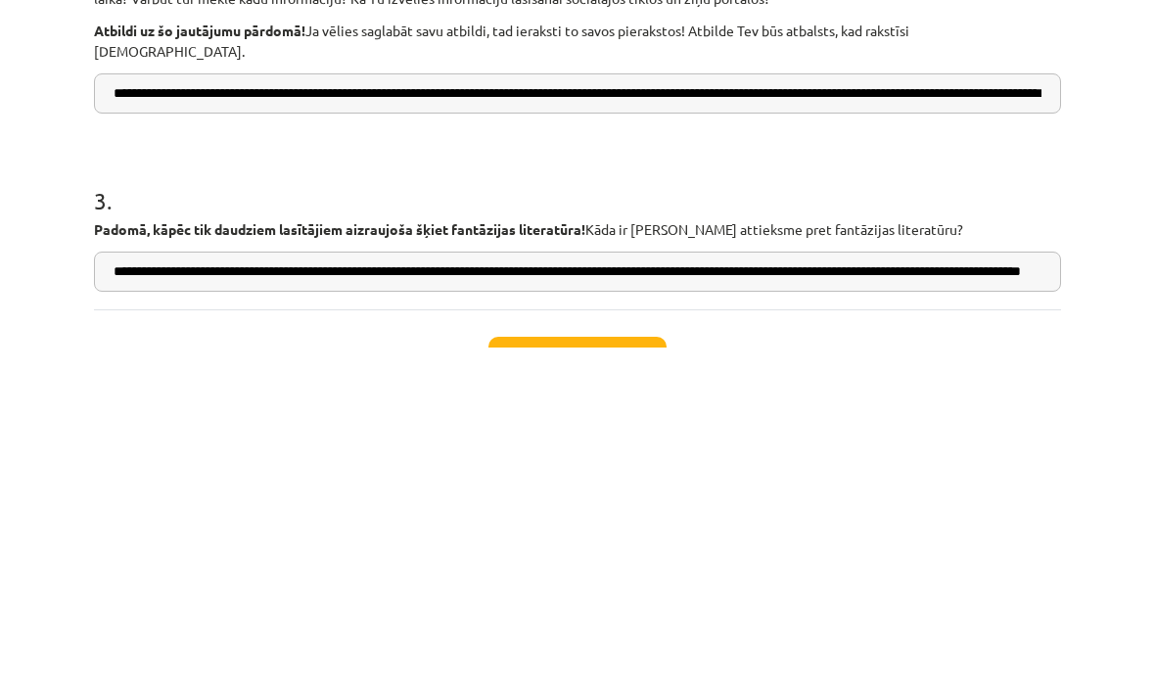
scroll to position [856, 0]
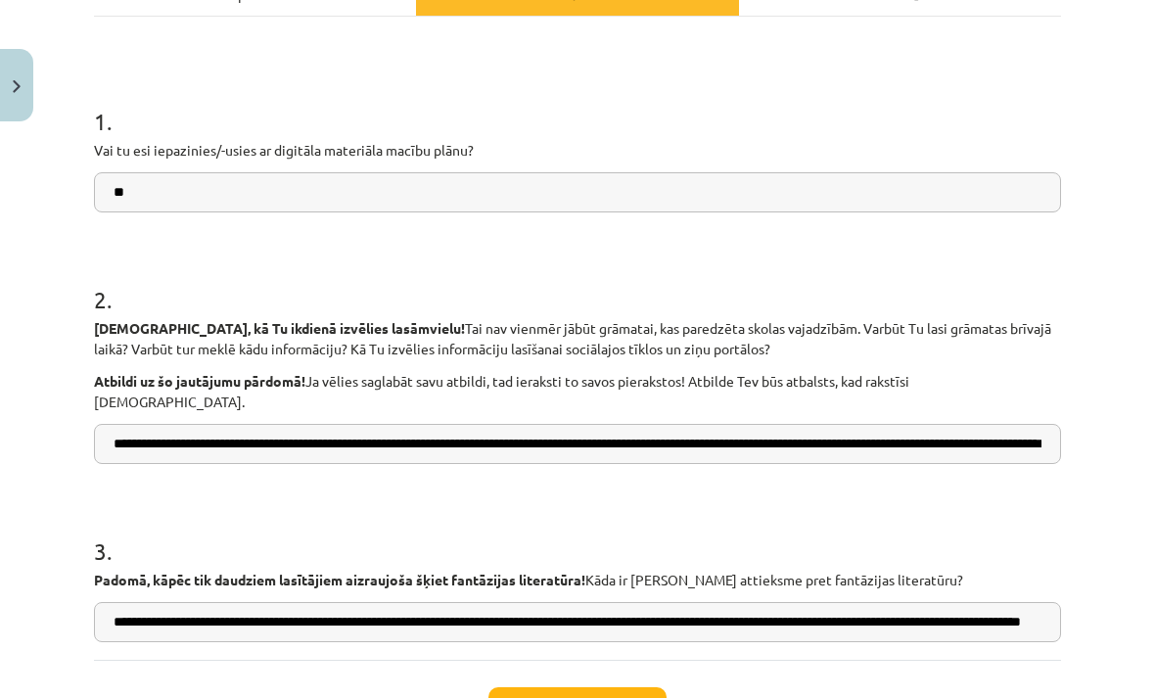
type input "**********"
click at [571, 689] on button "Iesniegt" at bounding box center [577, 708] width 178 height 43
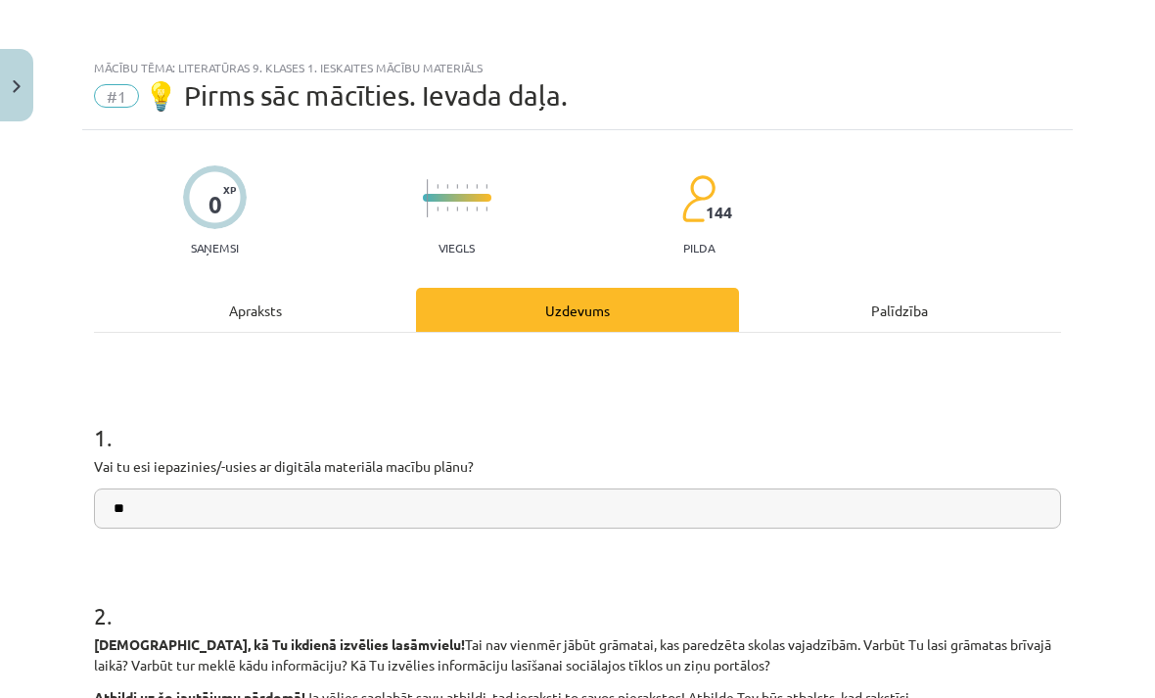
scroll to position [918, 0]
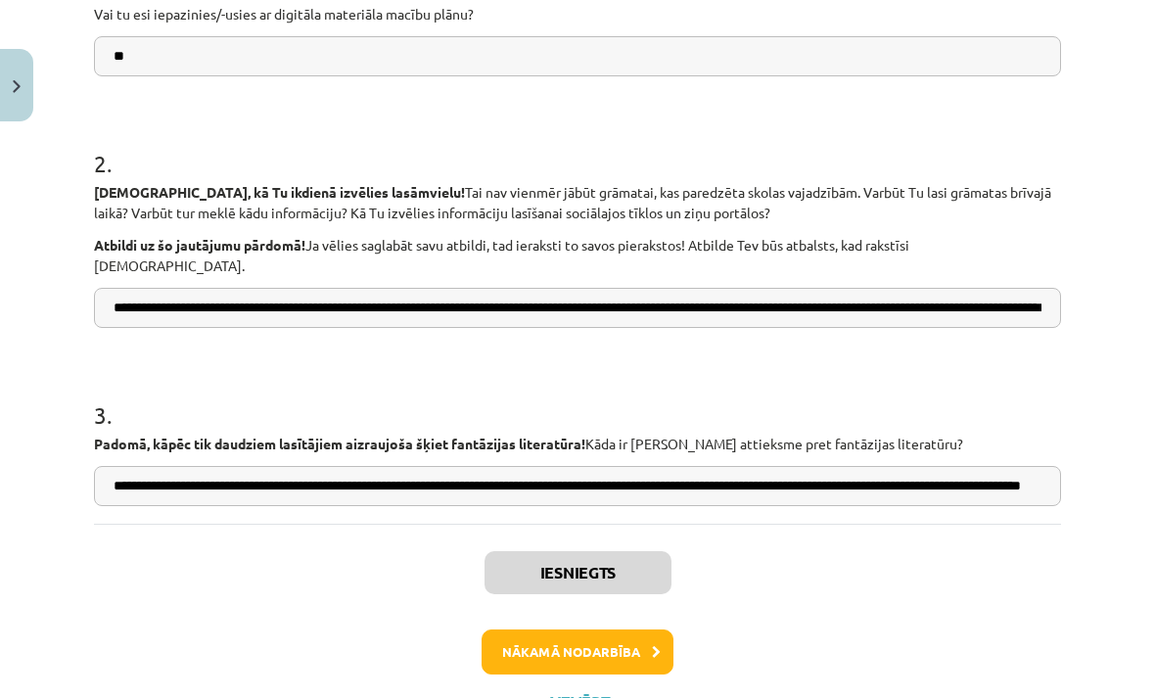
click at [625, 629] on button "Nākamā nodarbība" at bounding box center [578, 651] width 192 height 45
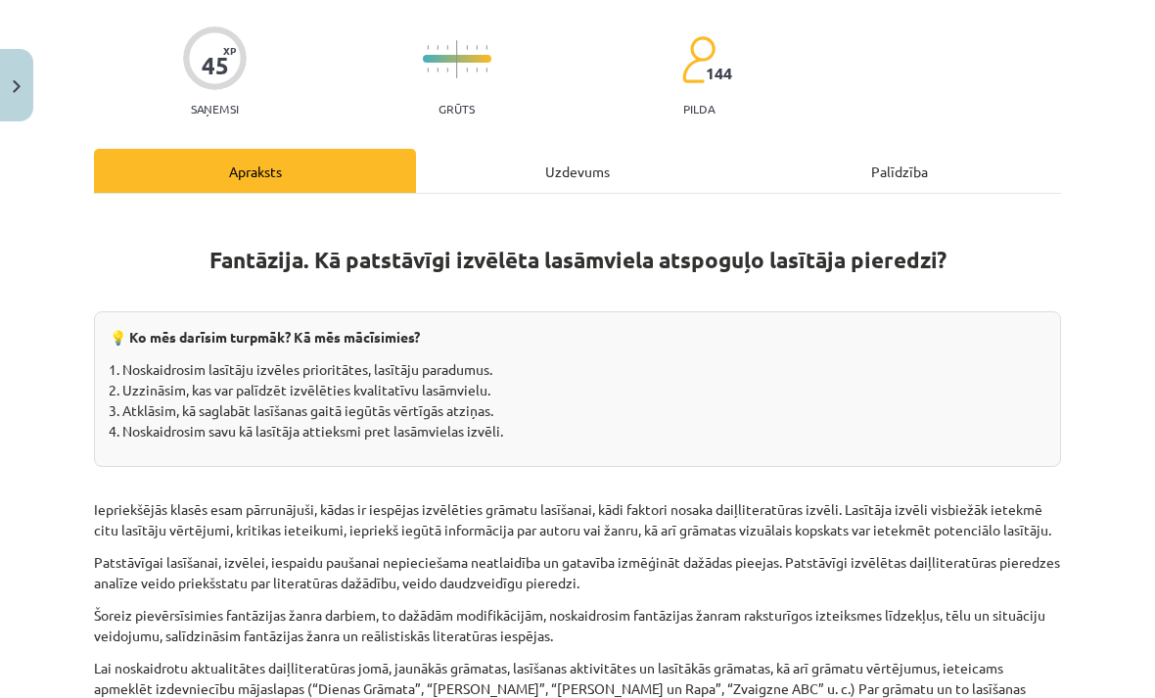
scroll to position [49, 0]
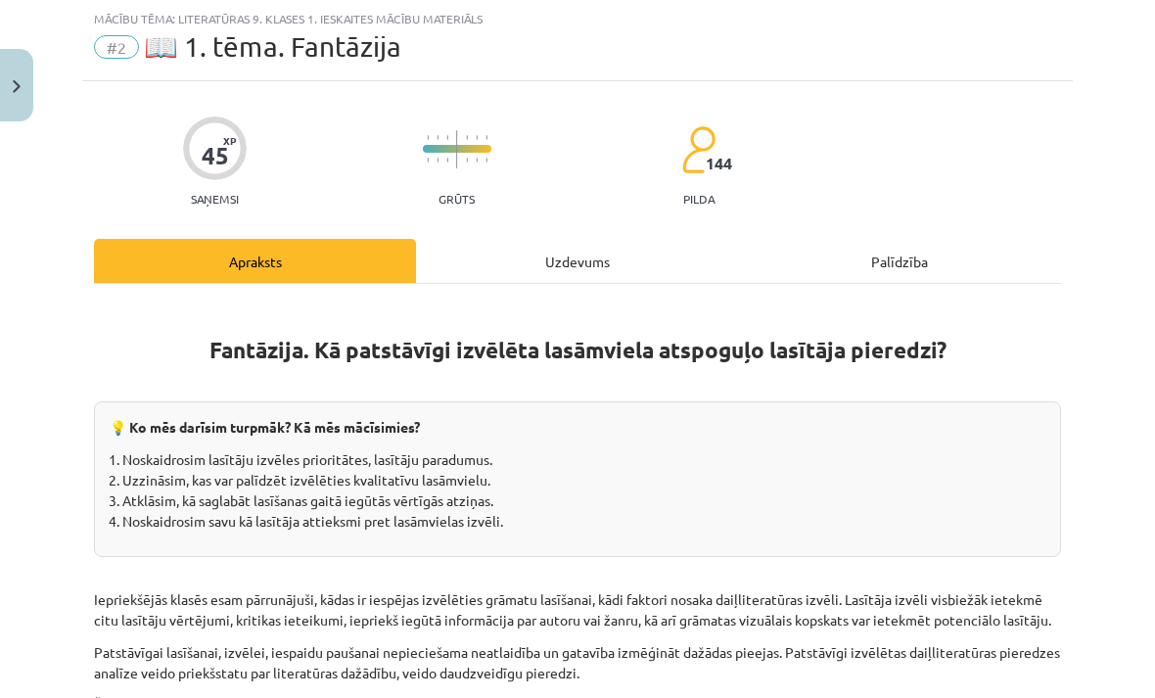
click at [575, 261] on div "Uzdevums" at bounding box center [577, 261] width 322 height 44
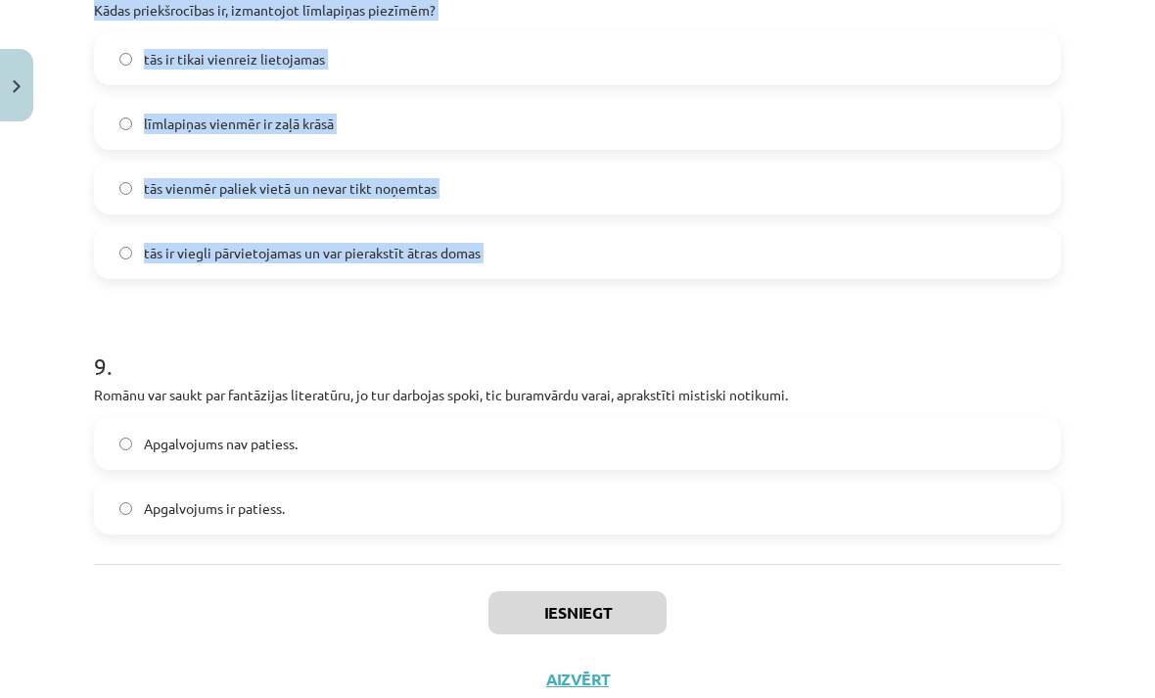
scroll to position [2825, 0]
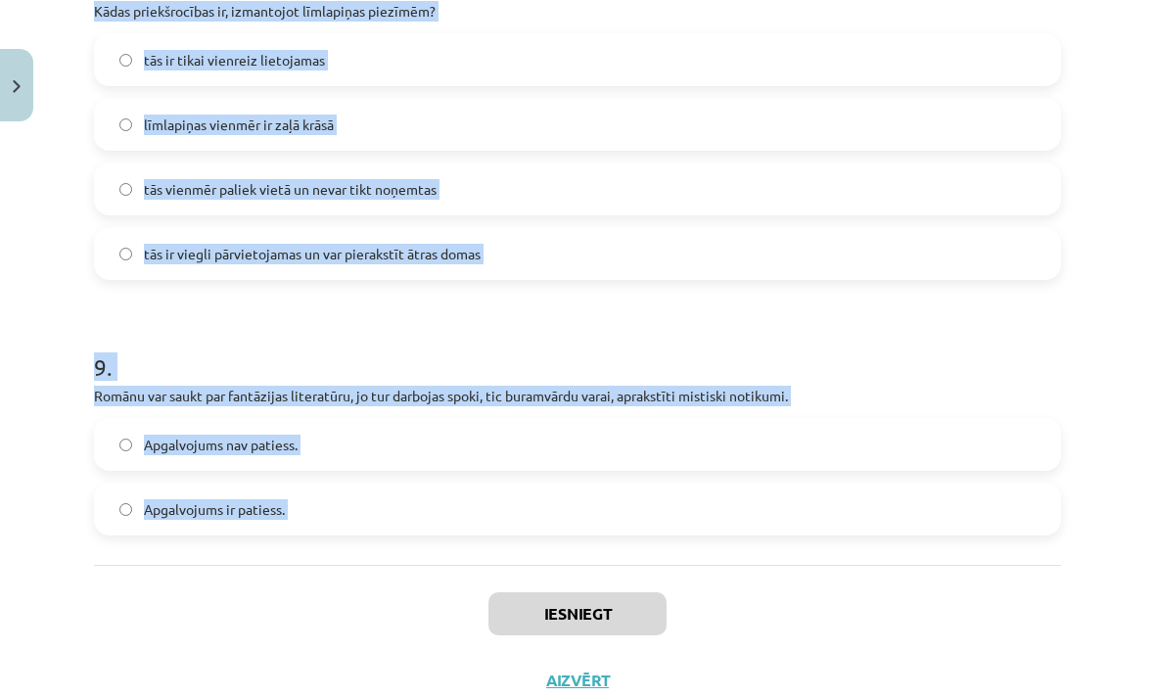
copy form "Kādu piezīmju veikšanas veidu var izmantot, ja lasītā grāmata pieder tev person…"
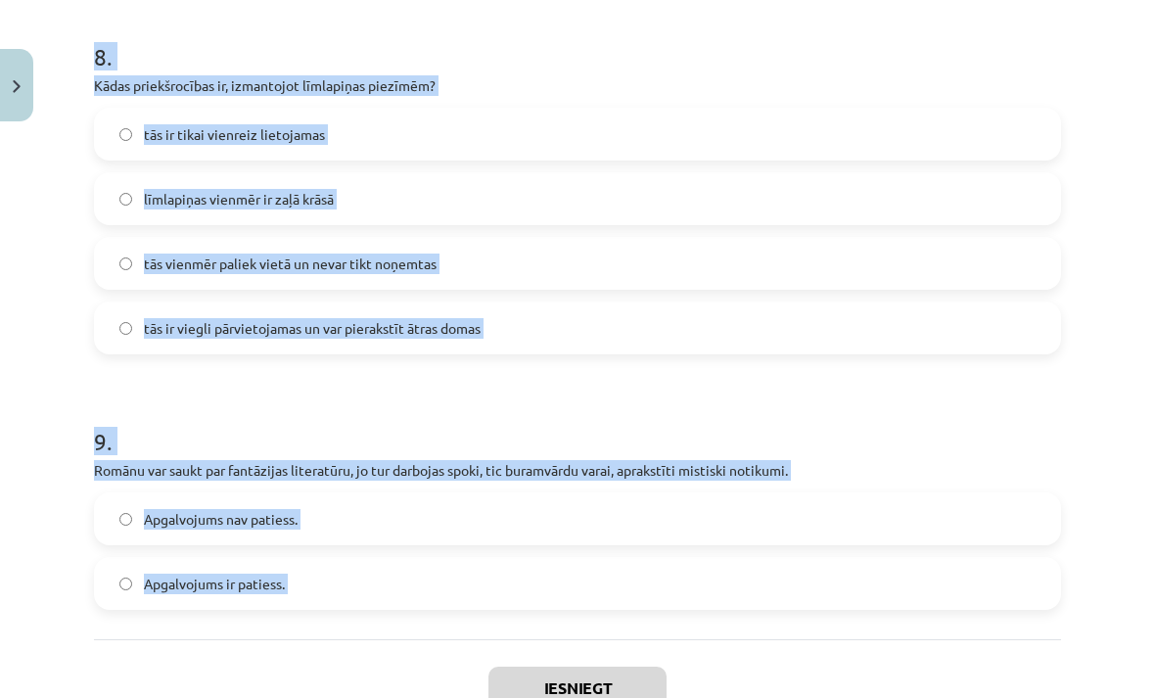
click at [1145, 241] on div "Mācību tēma: Literatūras 9. klases 1. ieskaites mācību materiāls #2 📖 1. tēma. …" at bounding box center [577, 349] width 1155 height 698
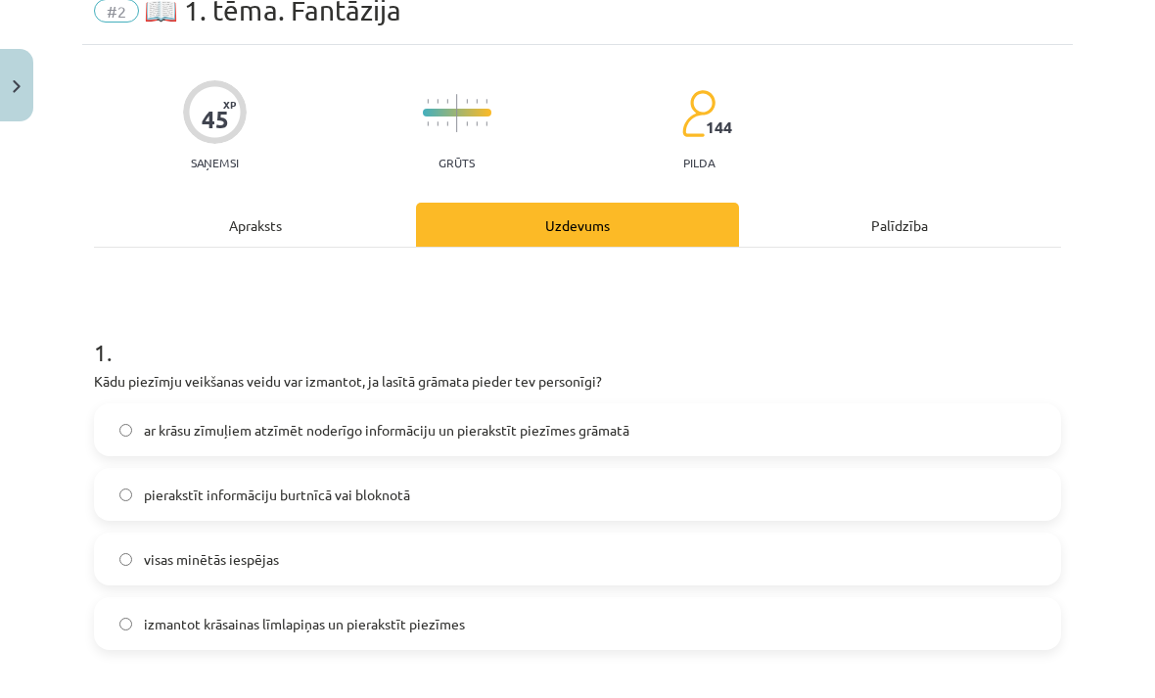
scroll to position [84, 0]
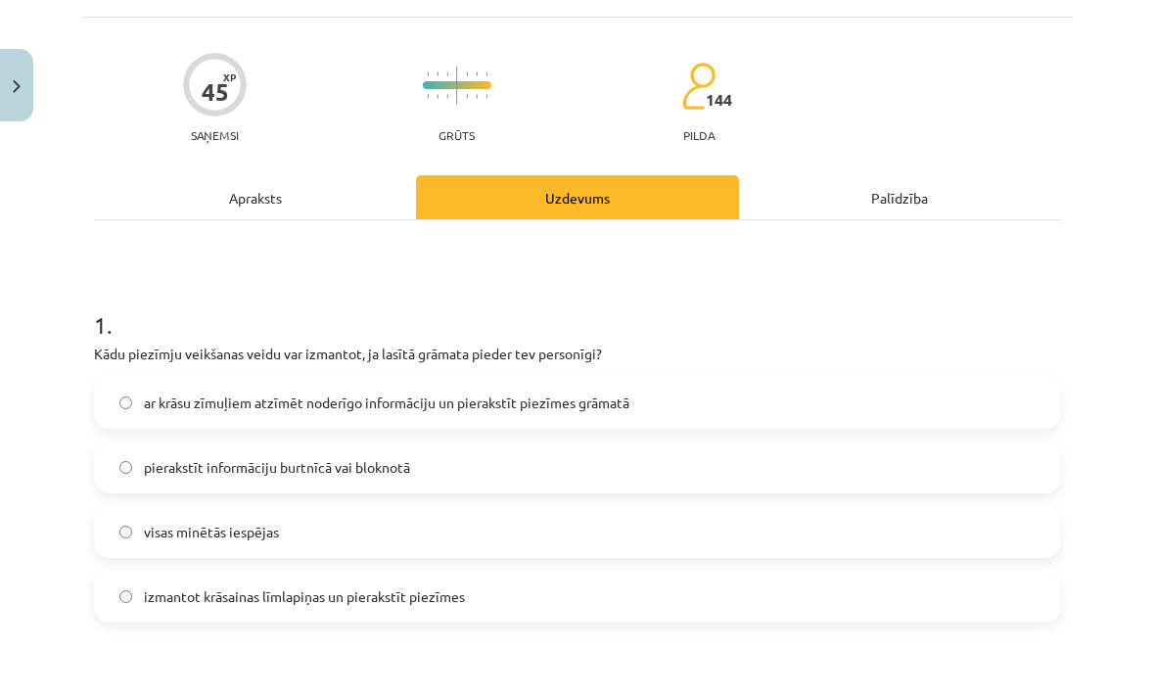
click at [555, 540] on label "visas minētās iespējas" at bounding box center [577, 531] width 963 height 49
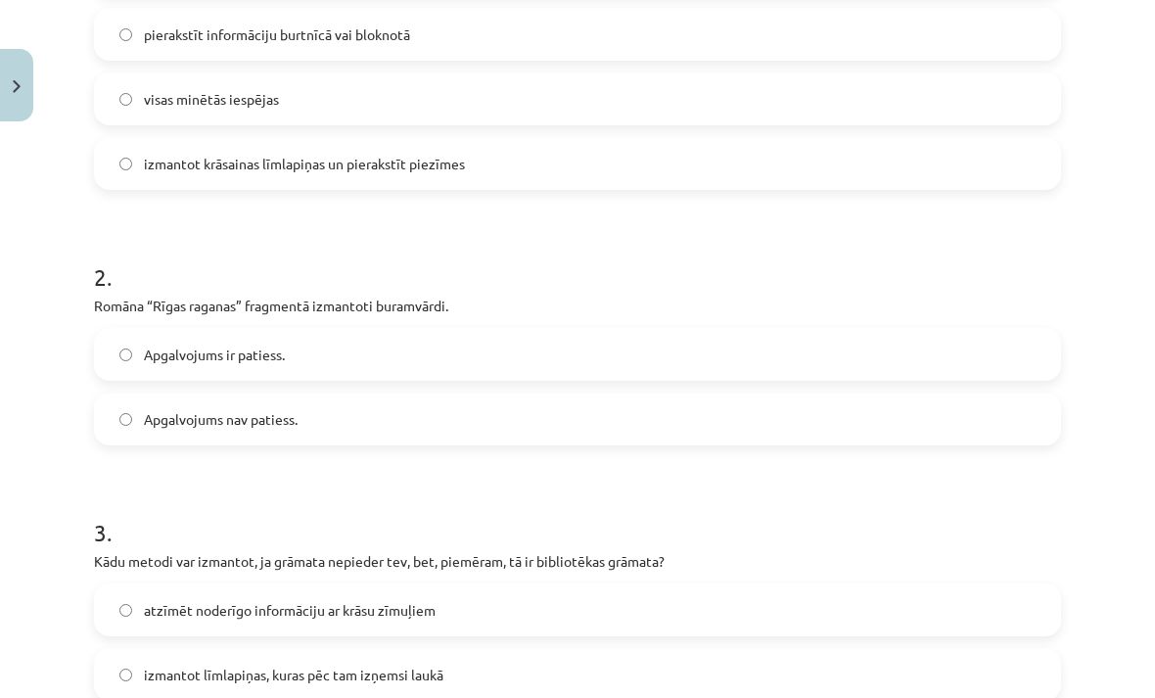
scroll to position [547, 0]
click at [515, 344] on label "Apgalvojums ir patiess." at bounding box center [577, 352] width 963 height 49
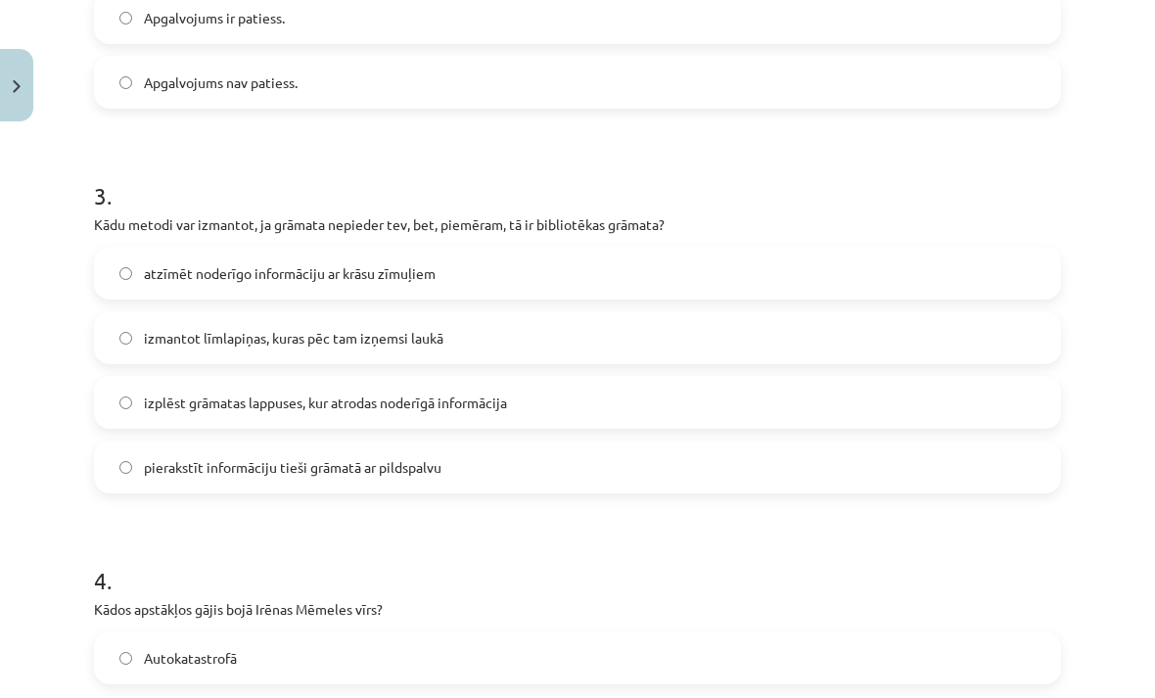
scroll to position [889, 0]
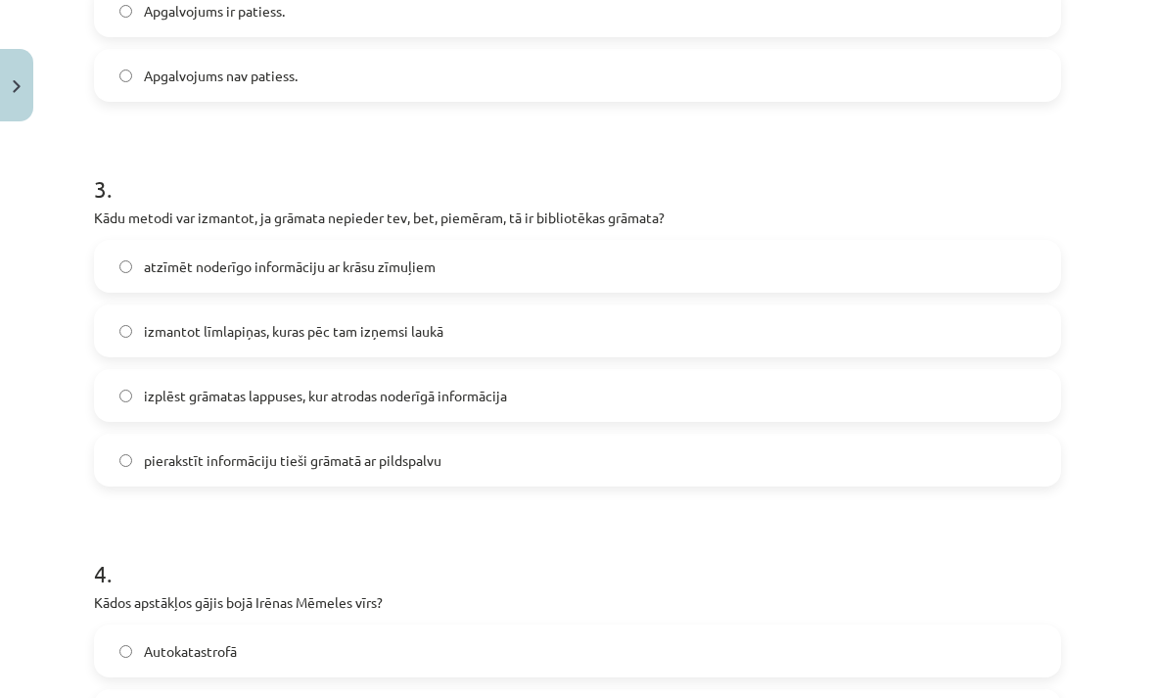
click at [426, 343] on label "izmantot līmlapiņas, kuras pēc tam izņemsi laukā" at bounding box center [577, 330] width 963 height 49
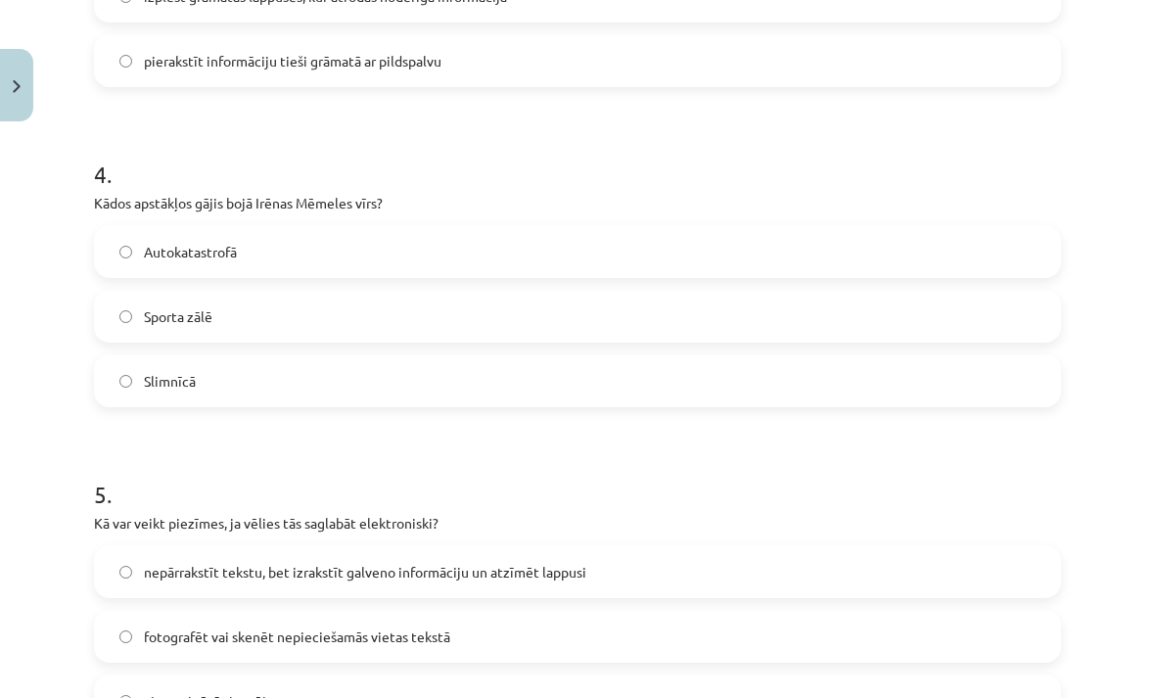
scroll to position [1299, 0]
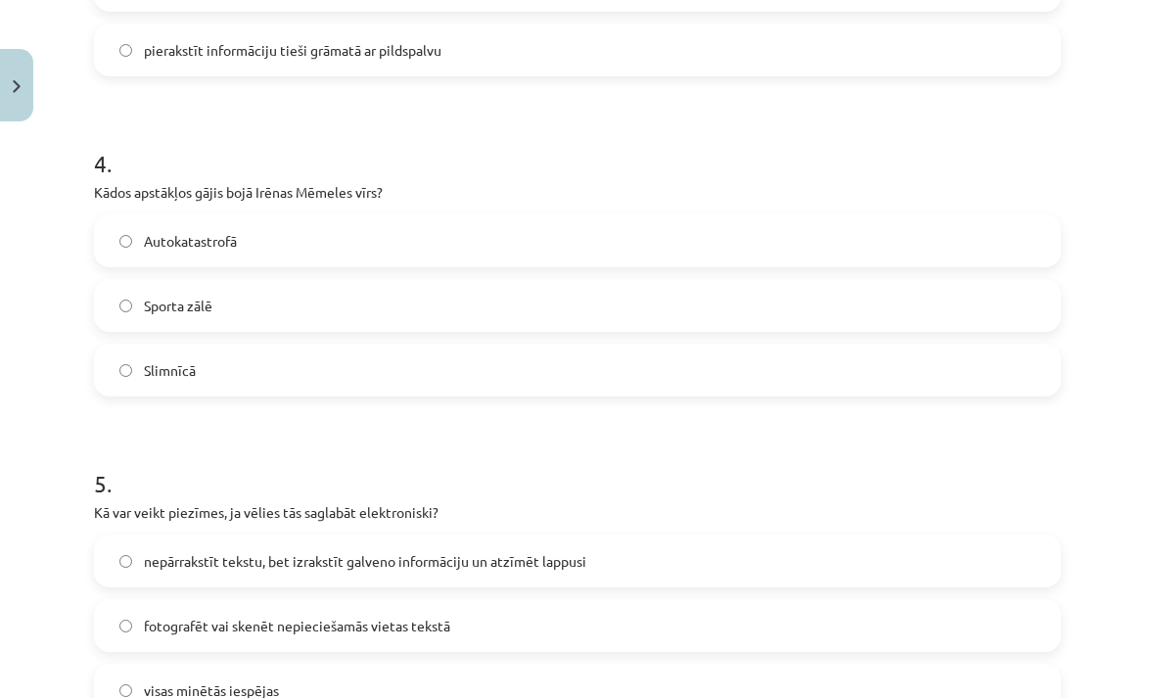
click at [390, 247] on label "Autokatastrofā" at bounding box center [577, 240] width 963 height 49
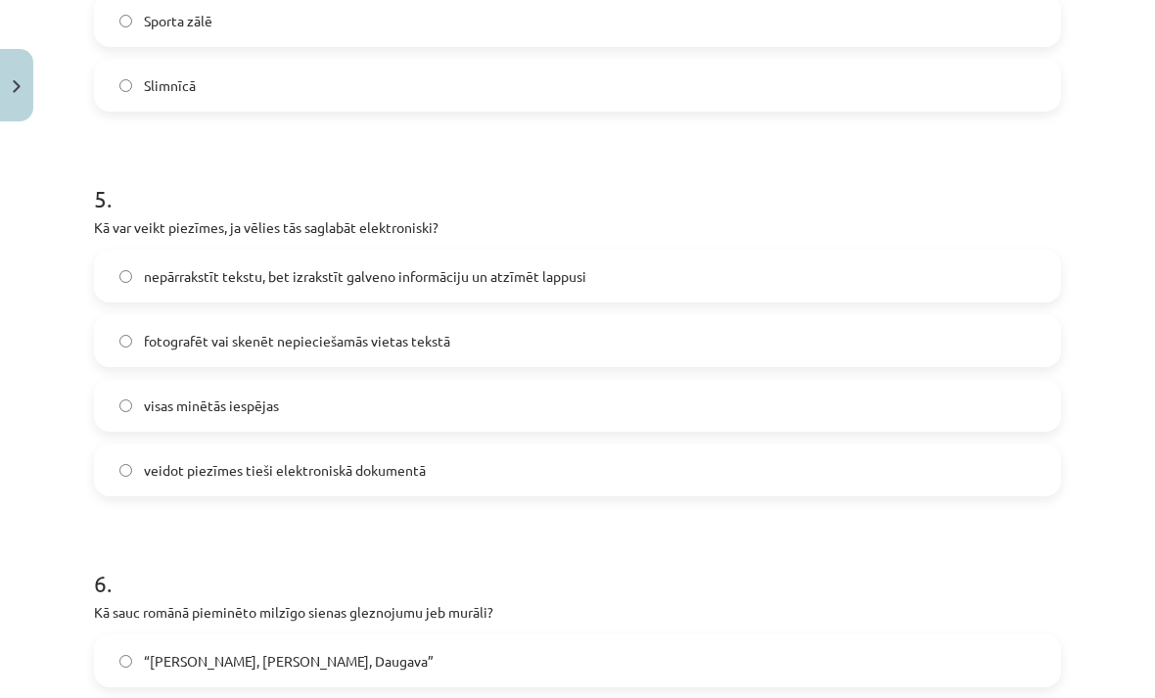
scroll to position [1585, 0]
click at [432, 407] on label "visas minētās iespējas" at bounding box center [577, 403] width 963 height 49
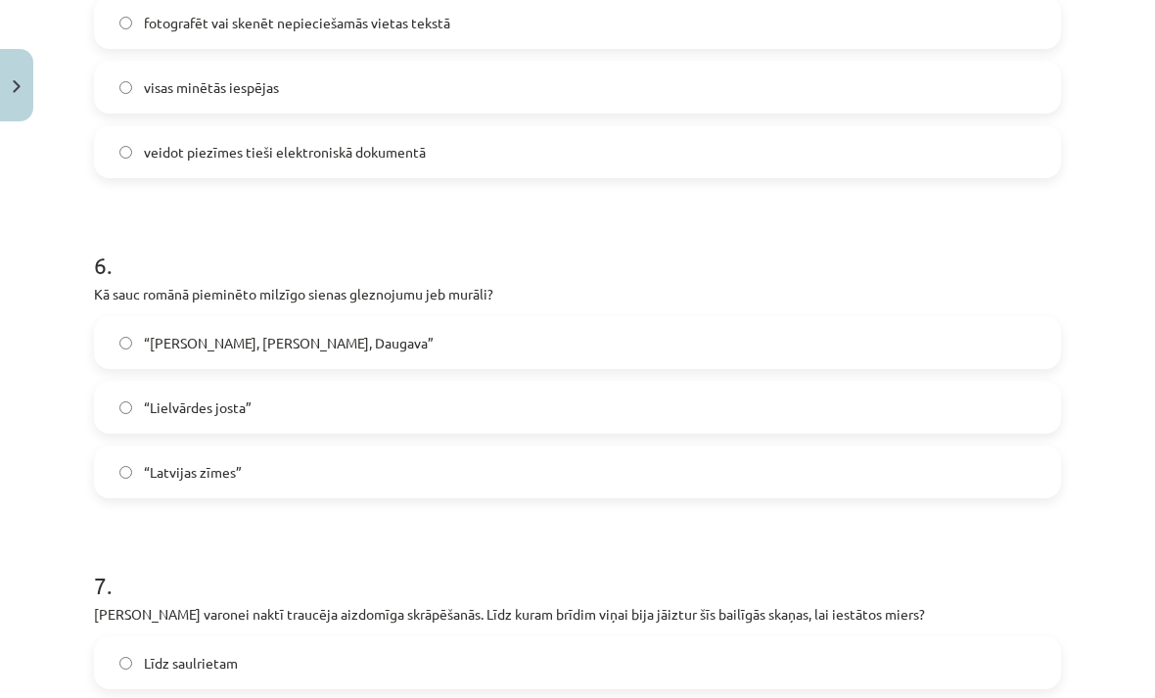
scroll to position [1928, 0]
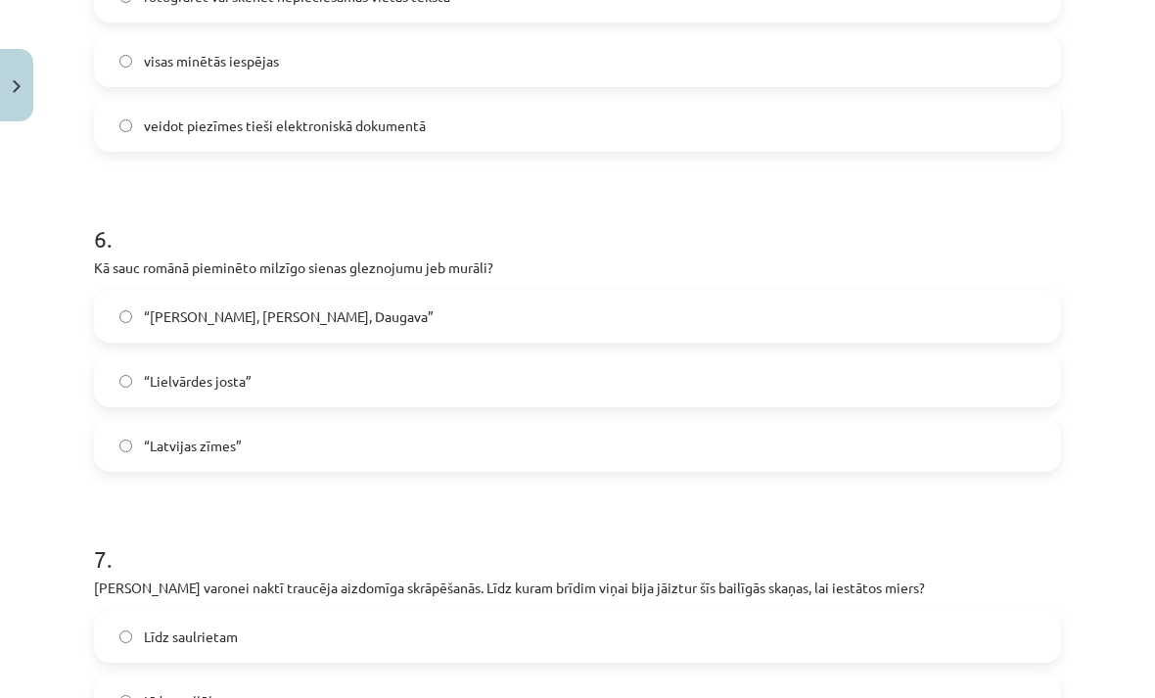
click at [403, 304] on label "“Saule, Pērkons, Daugava”" at bounding box center [577, 316] width 963 height 49
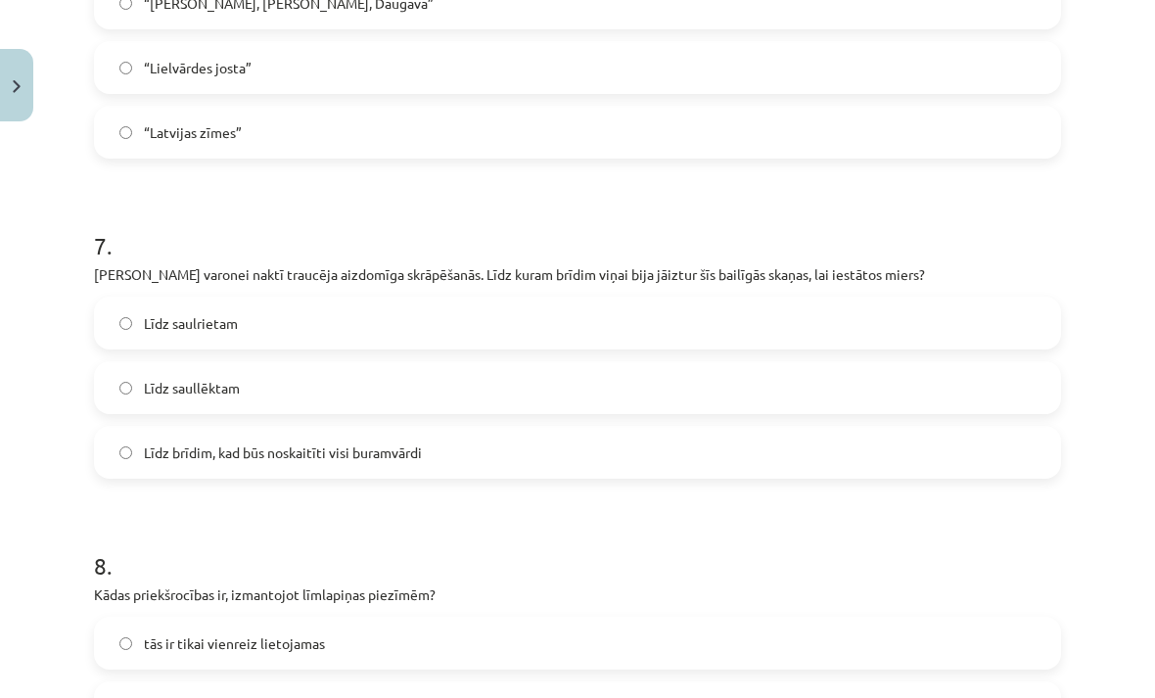
scroll to position [2249, 0]
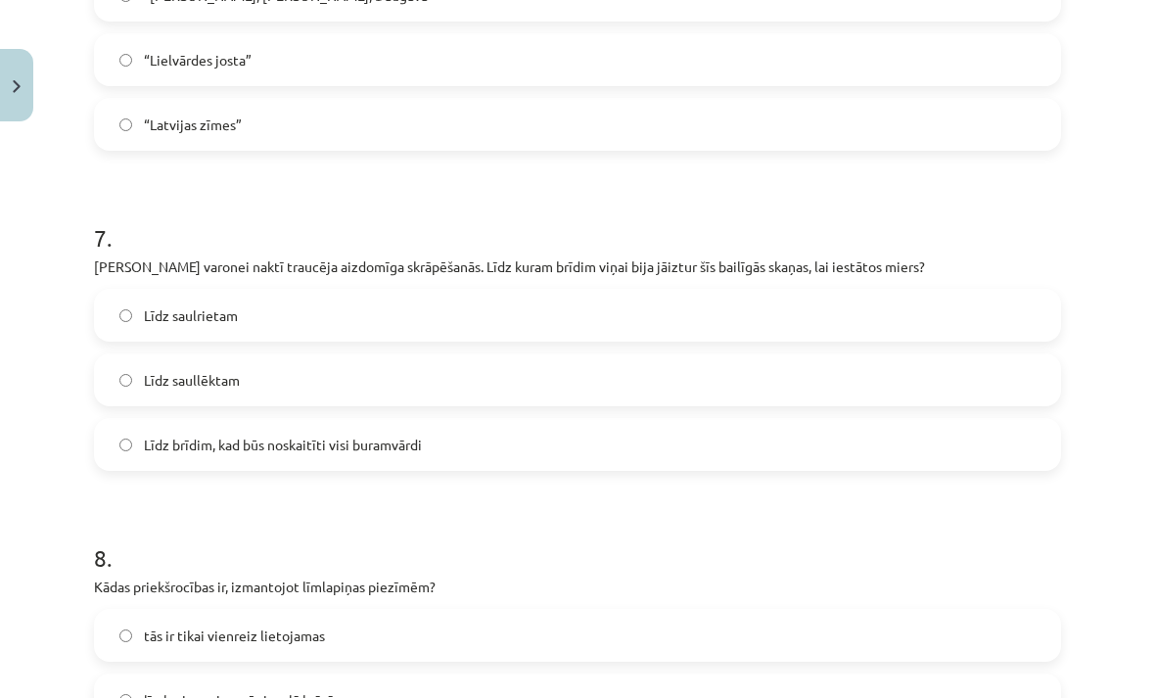
click at [364, 373] on label "Līdz saullēktam" at bounding box center [577, 379] width 963 height 49
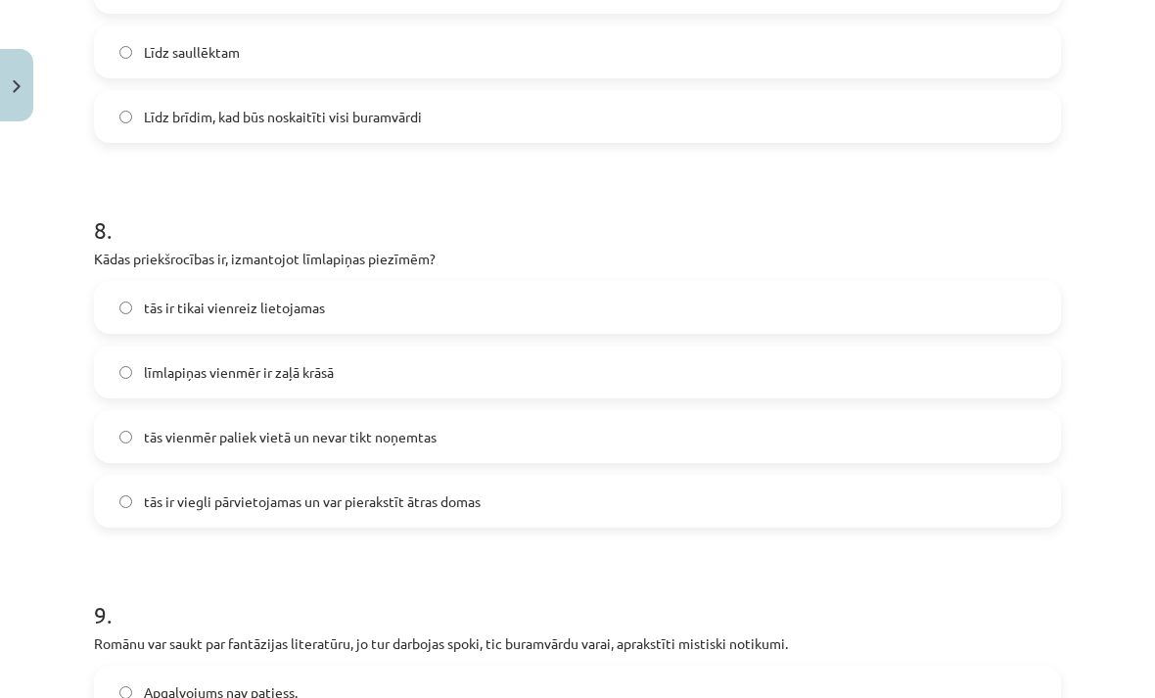
scroll to position [2595, 0]
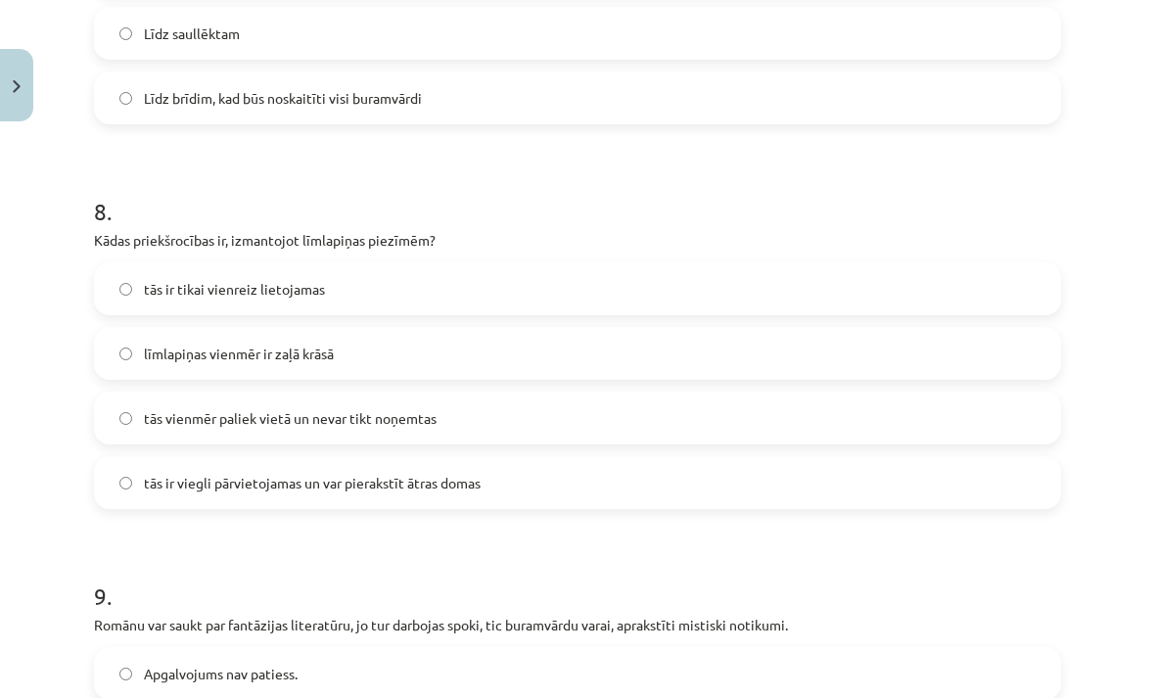
click at [419, 494] on label "tās ir viegli pārvietojamas un var pierakstīt ātras domas" at bounding box center [577, 482] width 963 height 49
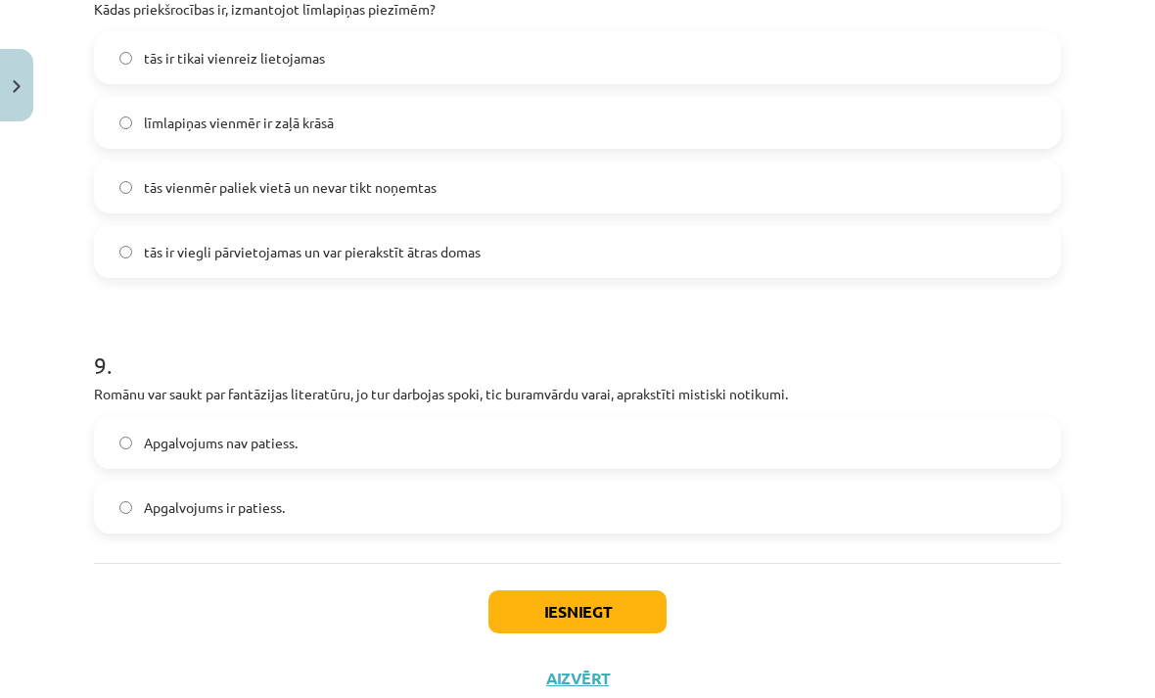
scroll to position [2825, 0]
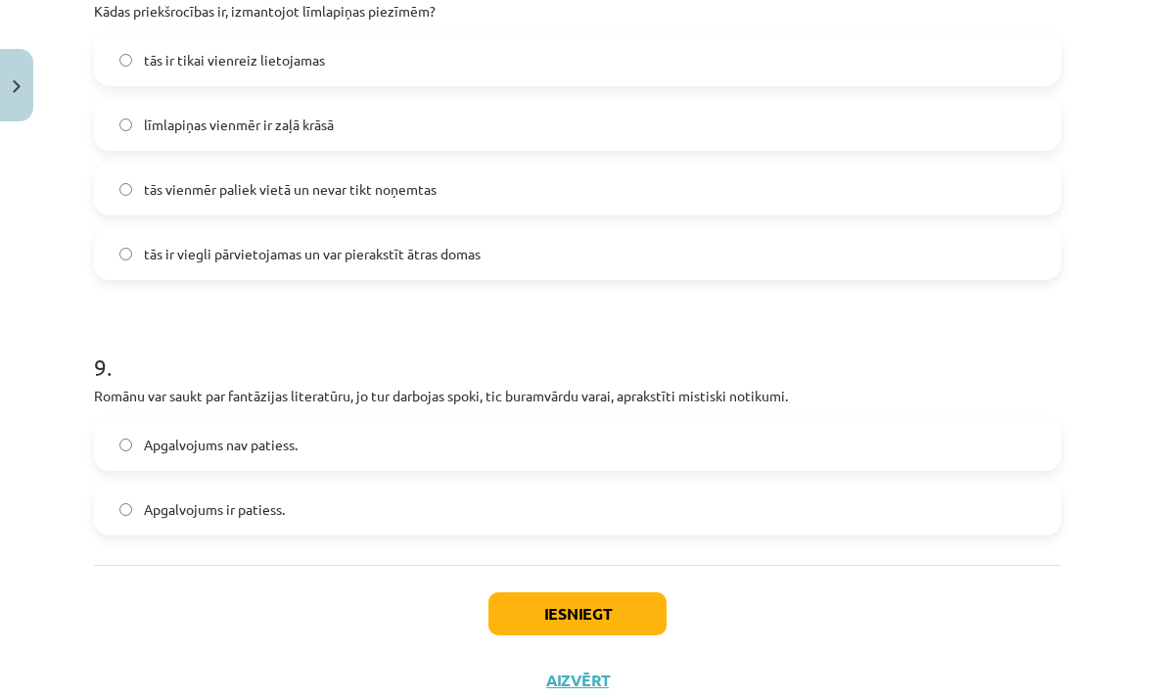
click at [364, 436] on label "Apgalvojums nav patiess." at bounding box center [577, 444] width 963 height 49
click at [539, 518] on label "Apgalvojums ir patiess." at bounding box center [577, 508] width 963 height 49
click at [602, 604] on button "Iesniegt" at bounding box center [577, 613] width 178 height 43
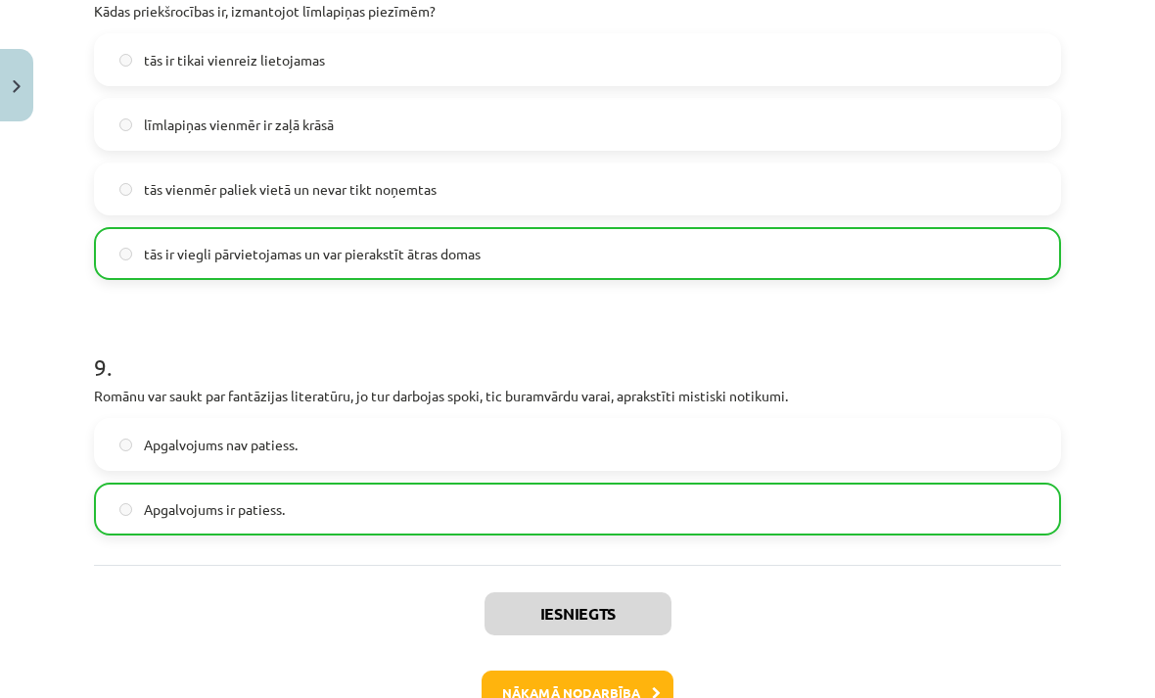
click at [610, 696] on button "Nākamā nodarbība" at bounding box center [578, 692] width 192 height 45
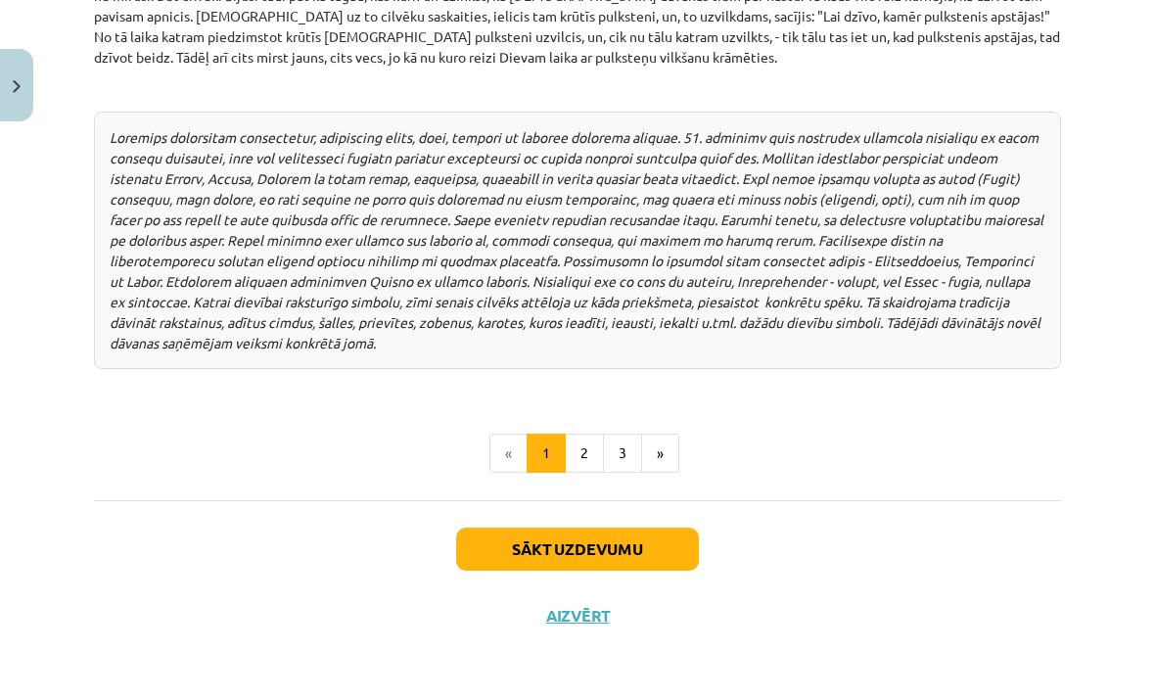
scroll to position [2533, 0]
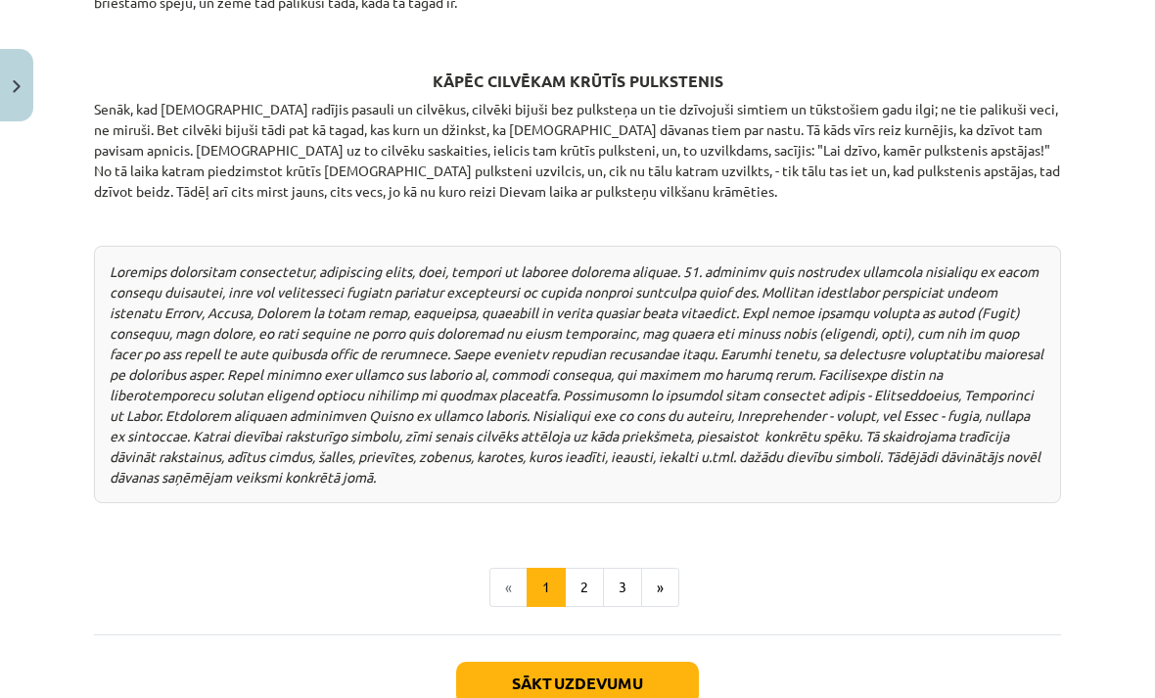
click at [577, 568] on button "2" at bounding box center [584, 587] width 39 height 39
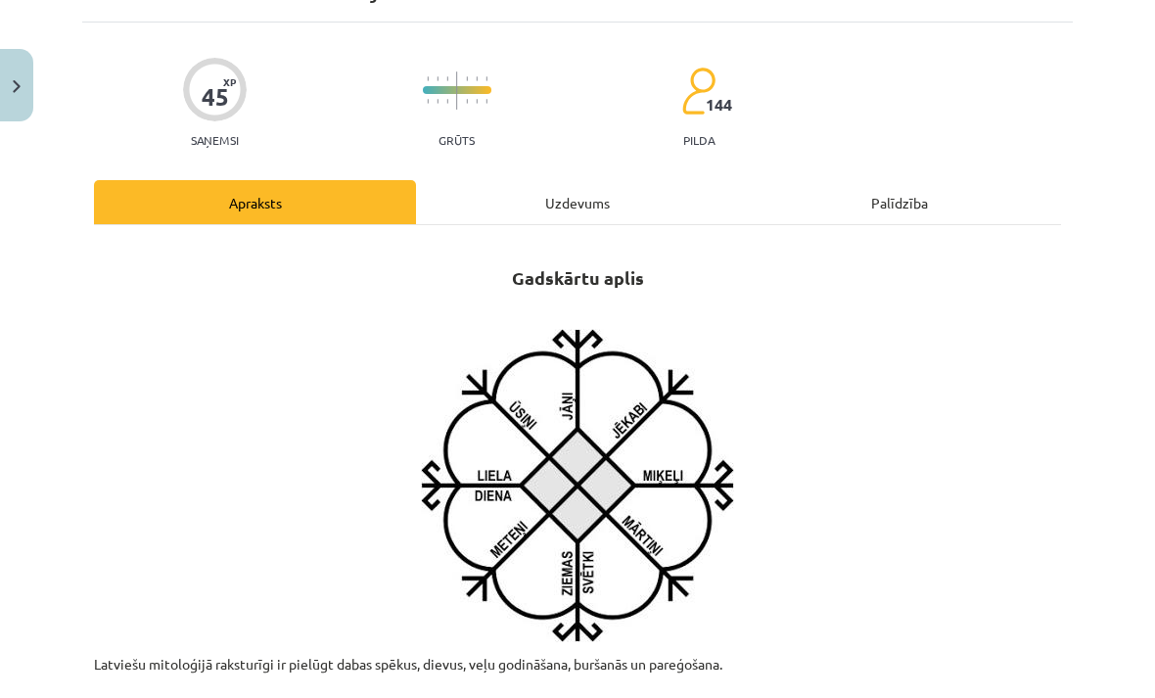
click at [596, 196] on div "Uzdevums" at bounding box center [577, 202] width 322 height 44
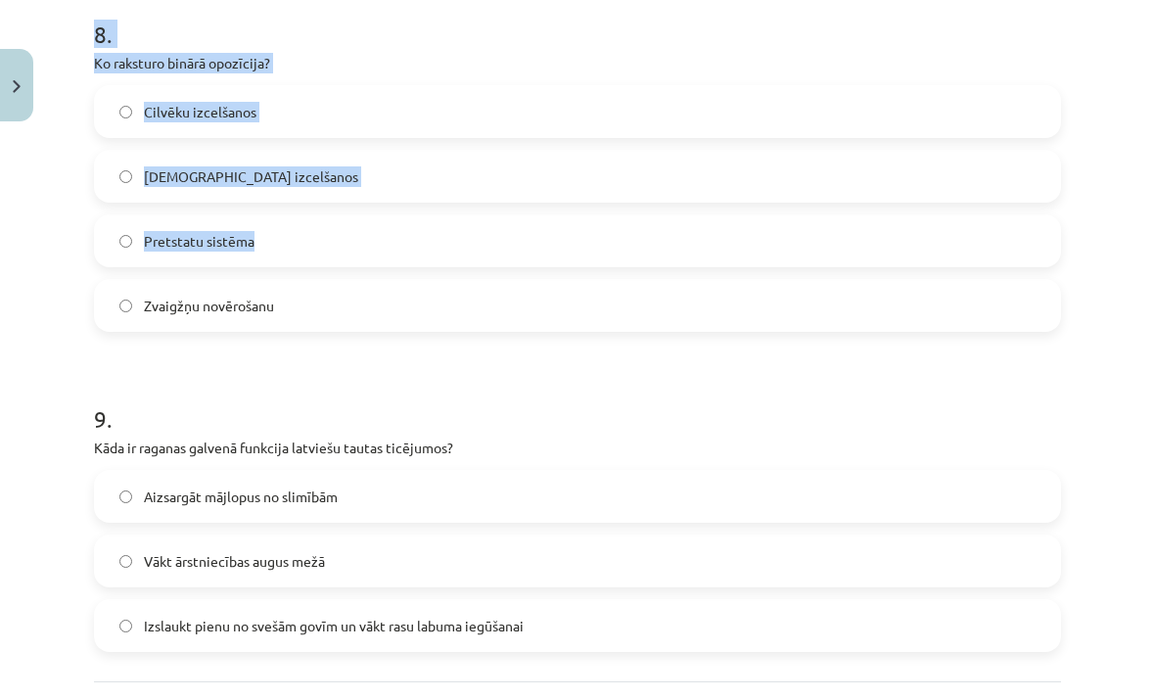
scroll to position [2841, 0]
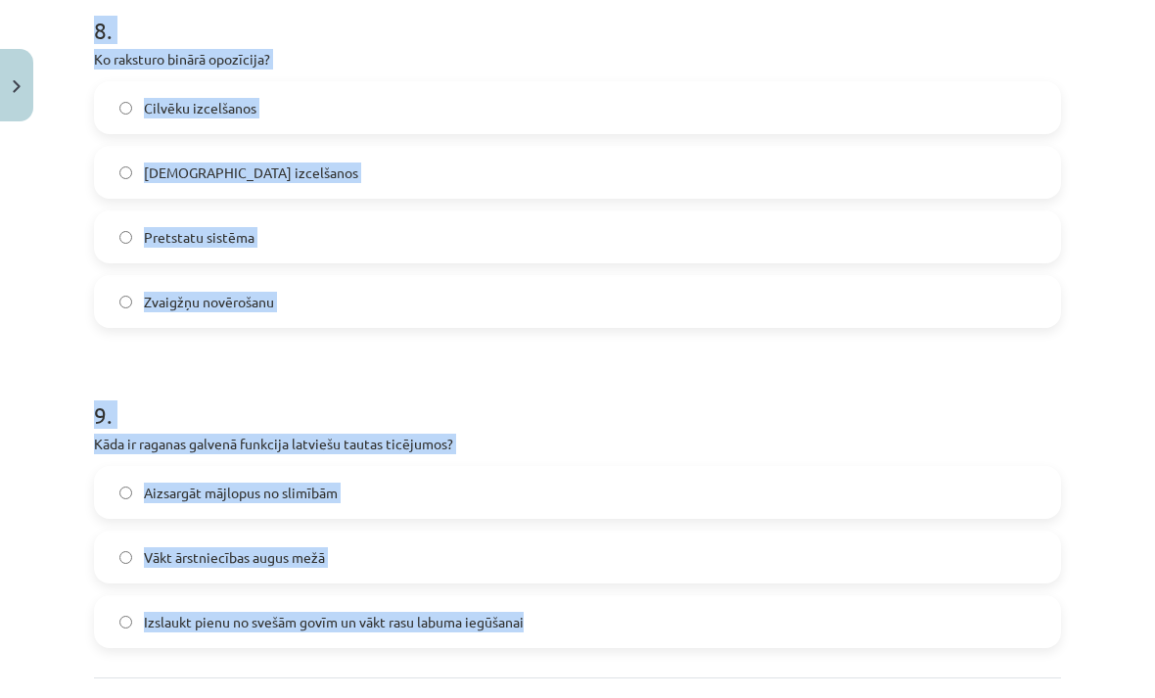
copy form "Kā iespējams aizsargāties no Lietuvēna? Iededzinot sveci uz palodzes Apzīmējot …"
click at [1094, 216] on div "Mācību tēma: Literatūras 9. klases 1. ieskaites mācību materiāls #3 📖 2. tēma. …" at bounding box center [577, 349] width 1155 height 698
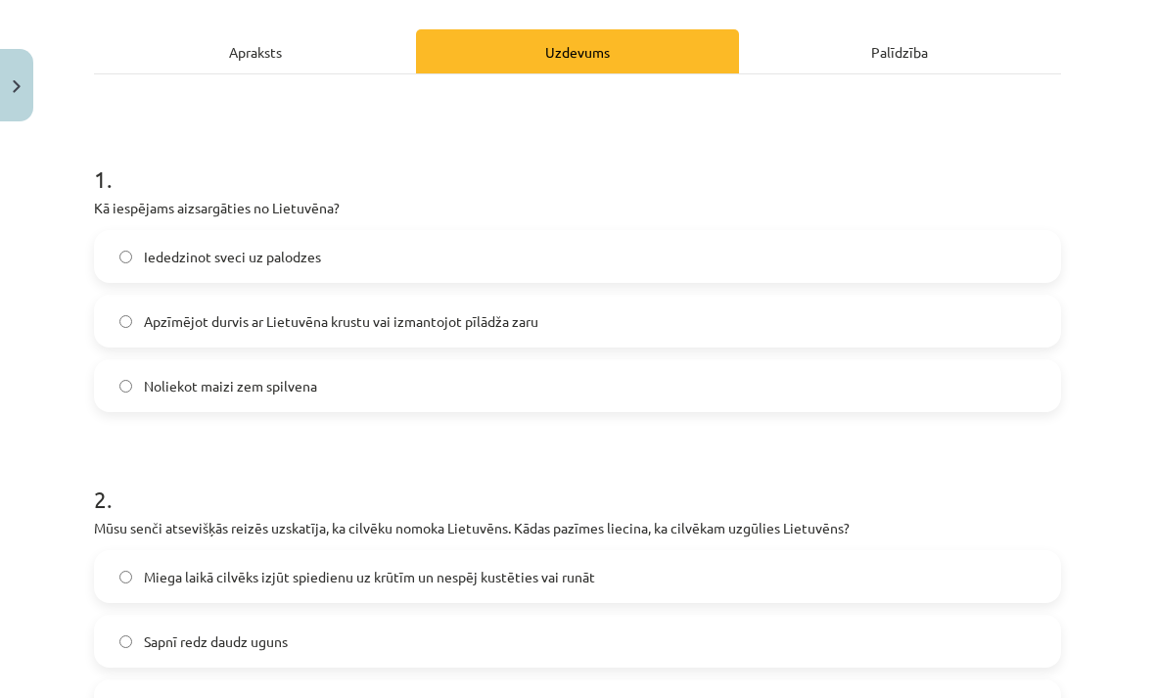
scroll to position [256, 0]
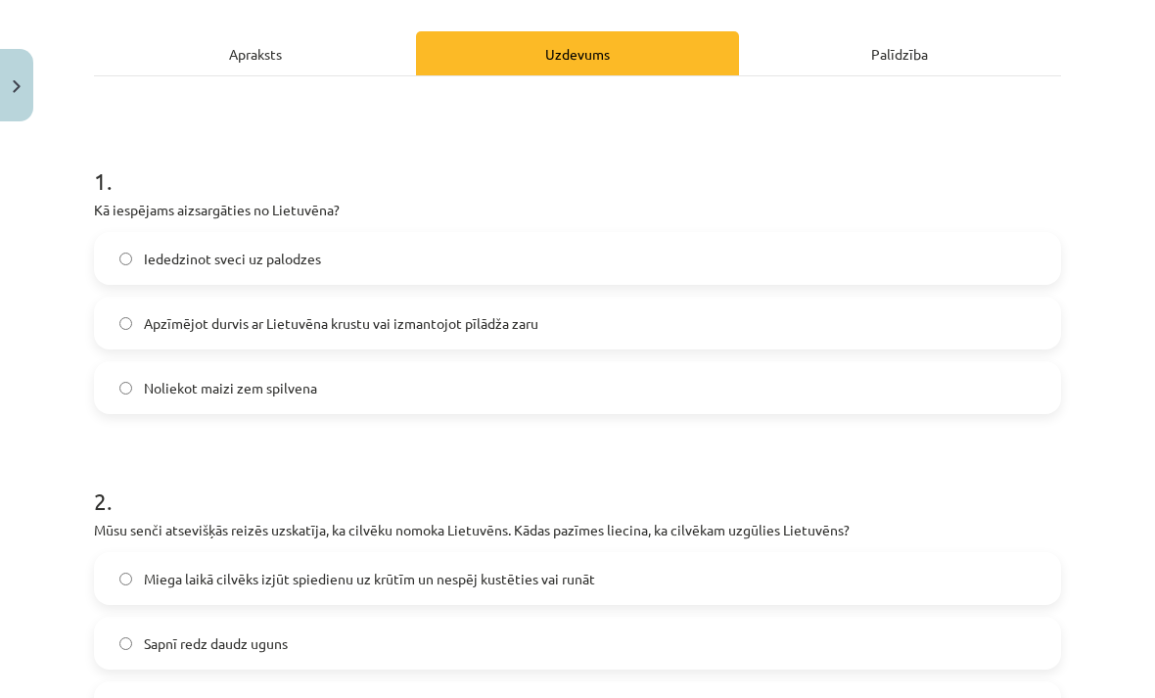
click at [505, 325] on span "Apzīmējot durvis ar Lietuvēna krustu vai izmantojot pīlādža zaru" at bounding box center [341, 323] width 394 height 21
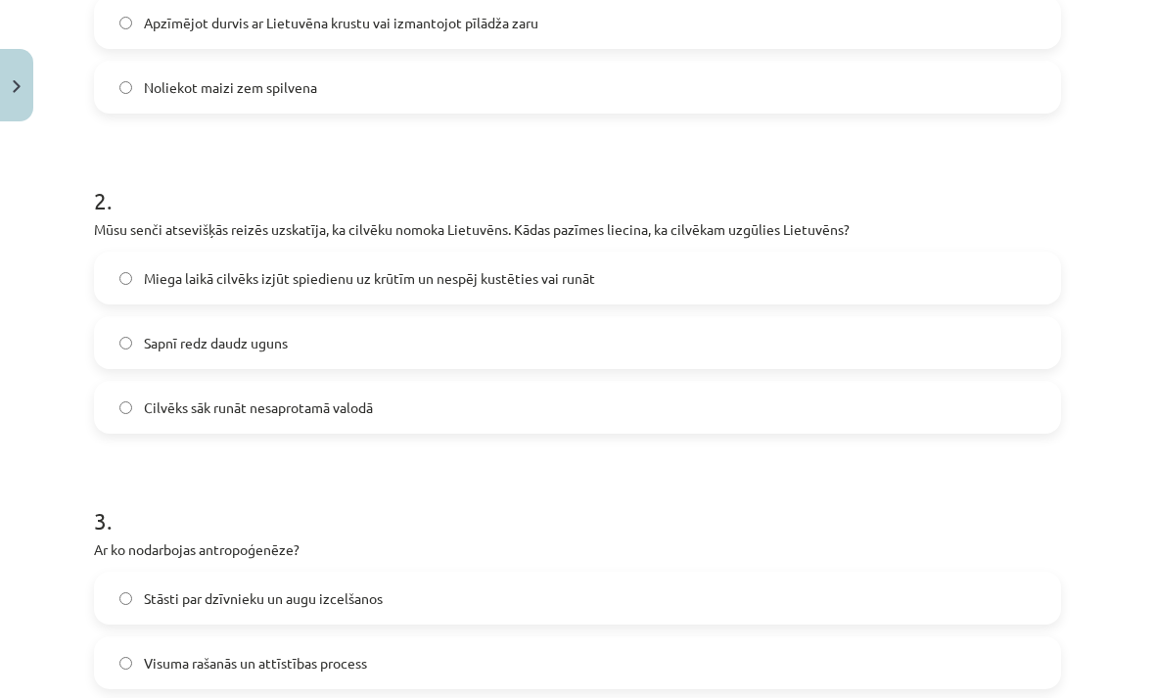
scroll to position [571, 0]
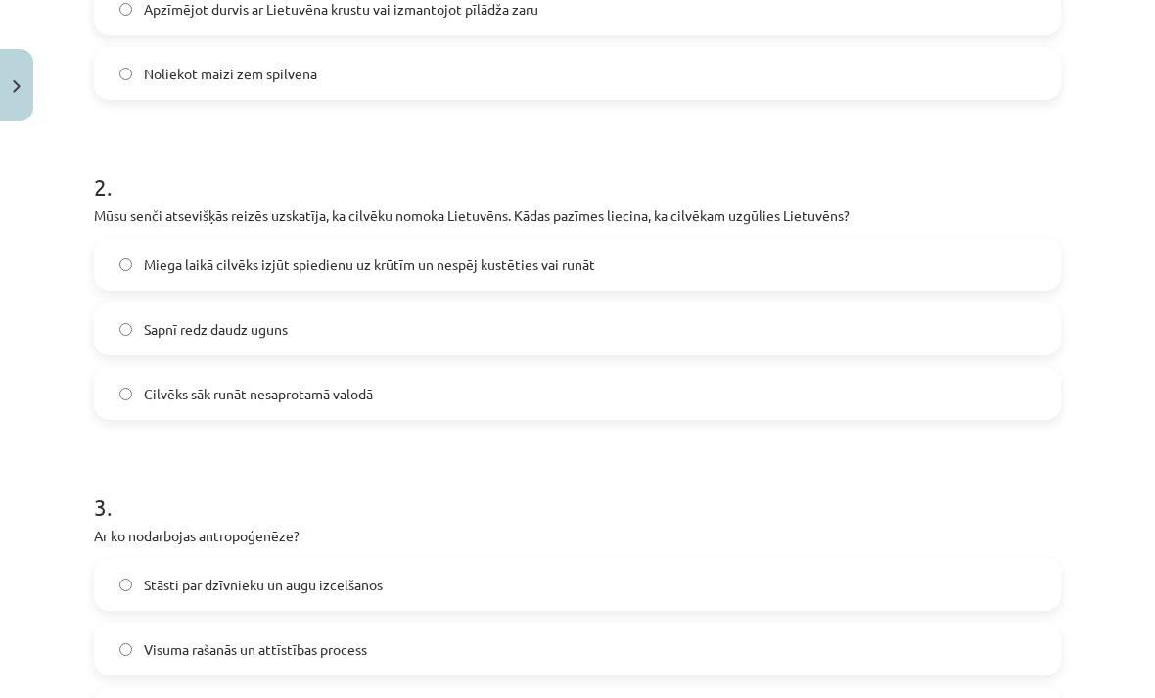
click at [403, 259] on span "Miega laikā cilvēks izjūt spiedienu uz krūtīm un nespēj kustēties vai runāt" at bounding box center [369, 264] width 451 height 21
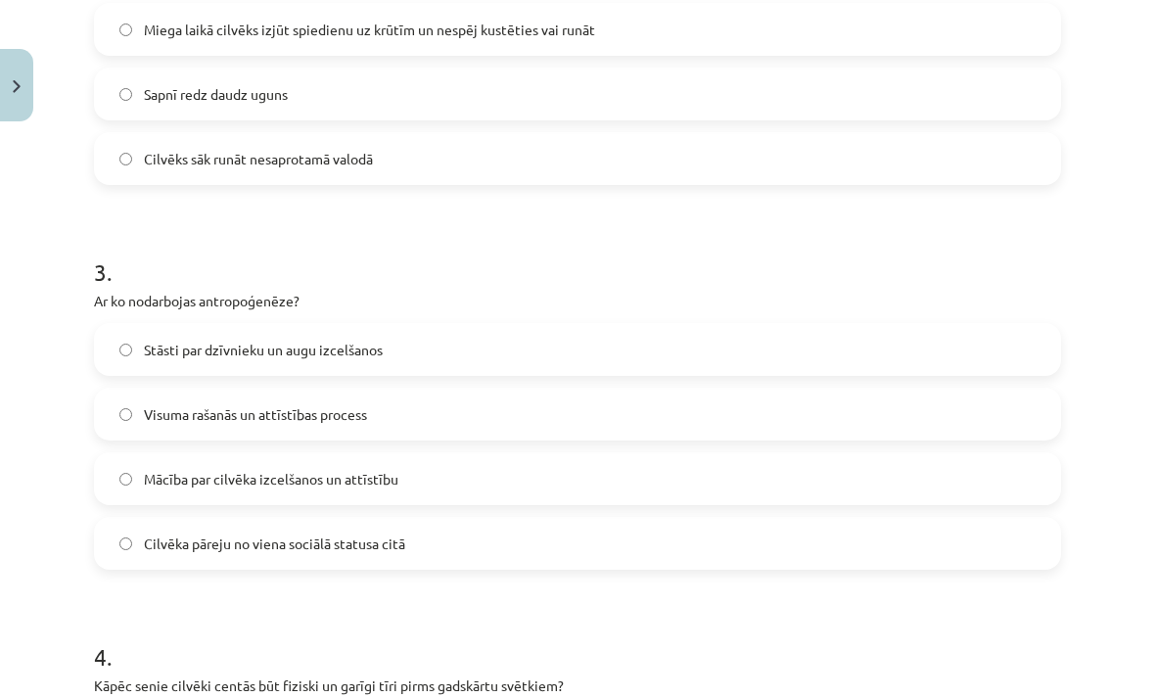
scroll to position [807, 0]
click at [370, 394] on label "Visuma rašanās un attīstības process" at bounding box center [577, 412] width 963 height 49
click at [390, 489] on label "Mācība par cilvēka izcelšanos un attīstību" at bounding box center [577, 476] width 963 height 49
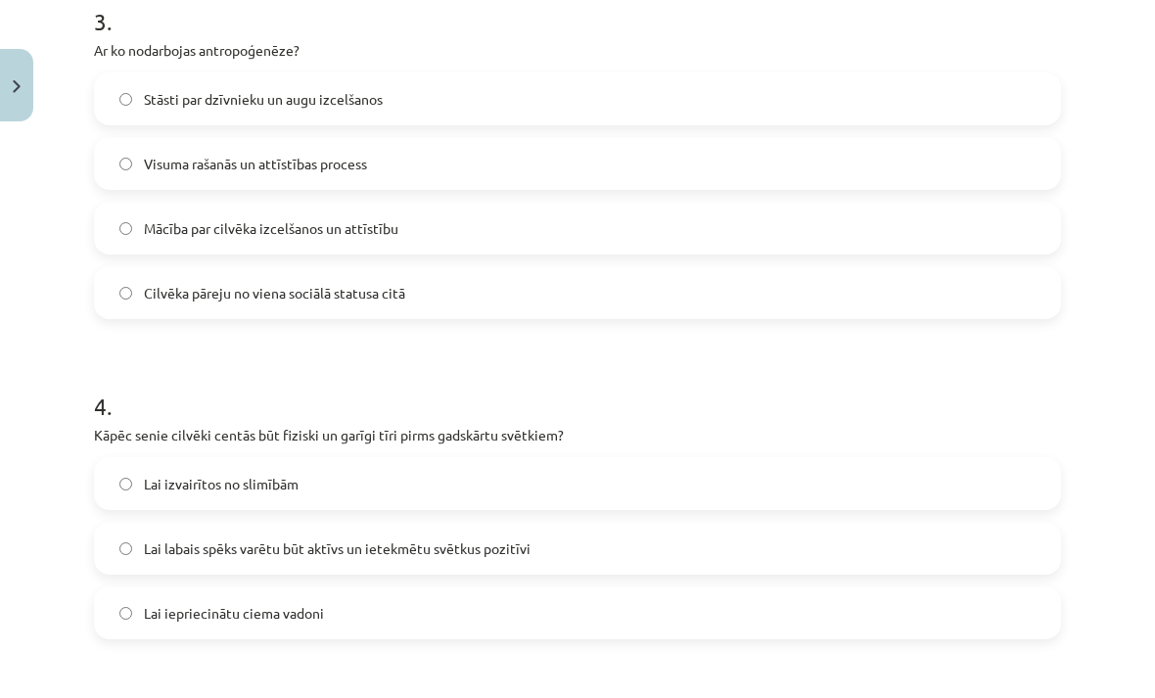
scroll to position [1062, 0]
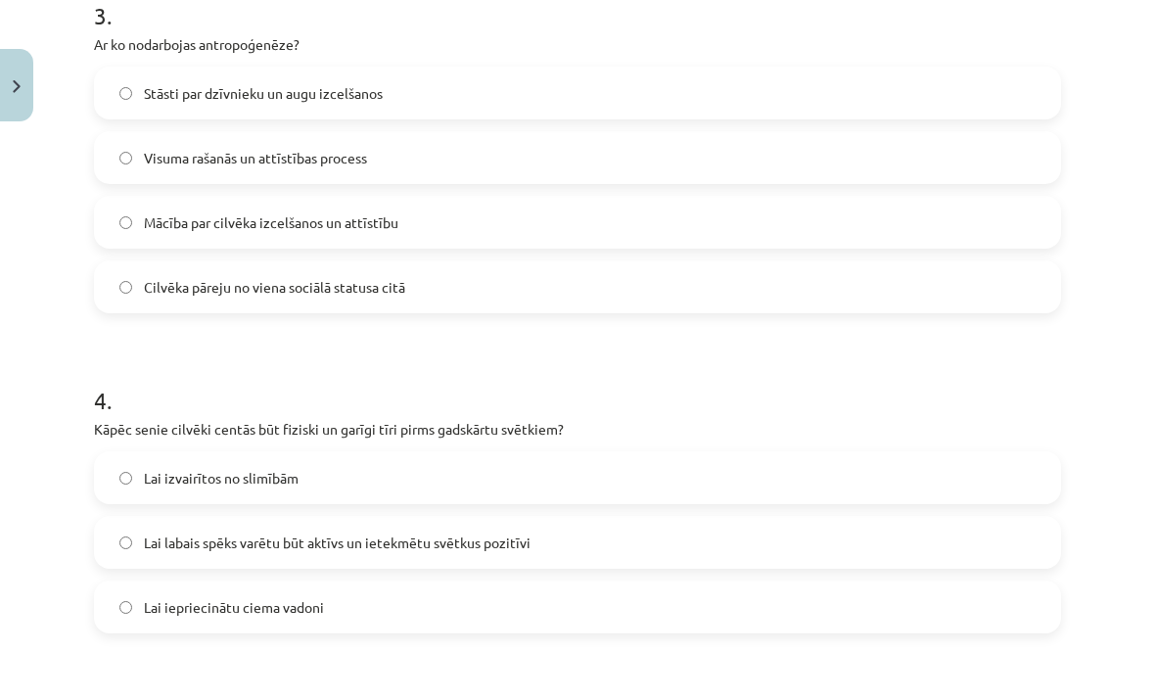
click at [375, 536] on span "Lai labais spēks varētu būt aktīvs un ietekmētu svētkus pozitīvi" at bounding box center [337, 542] width 387 height 21
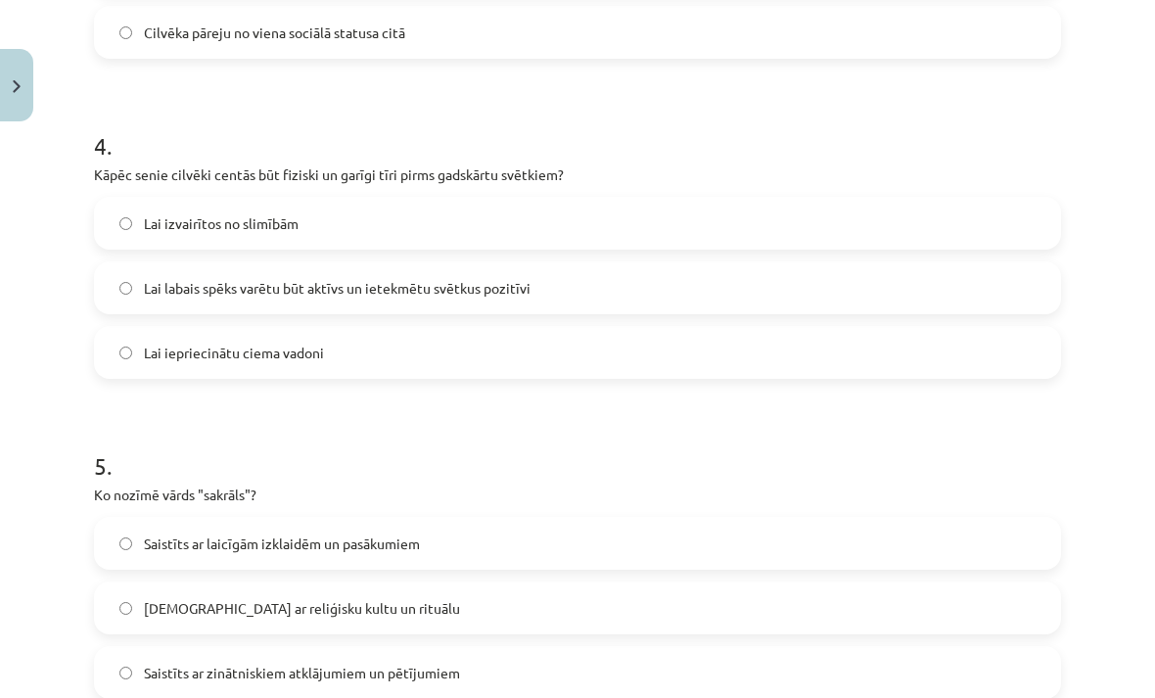
scroll to position [1320, 0]
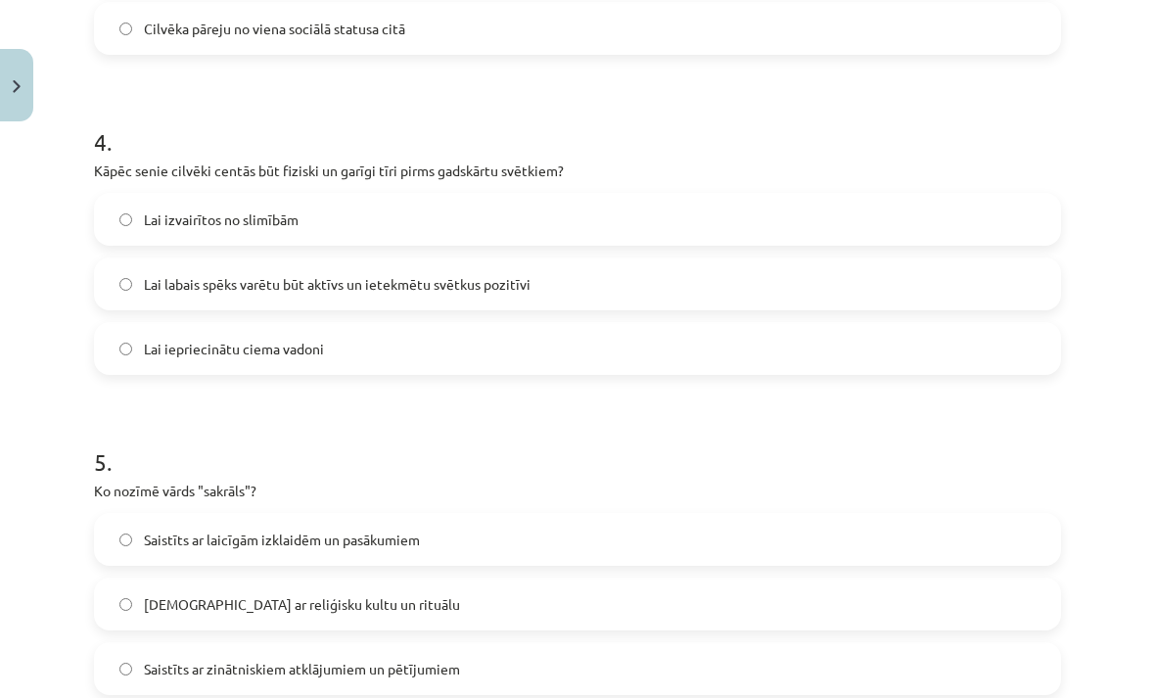
click at [464, 622] on label "Saistīts ar reliģisku kultu un rituālu" at bounding box center [577, 603] width 963 height 49
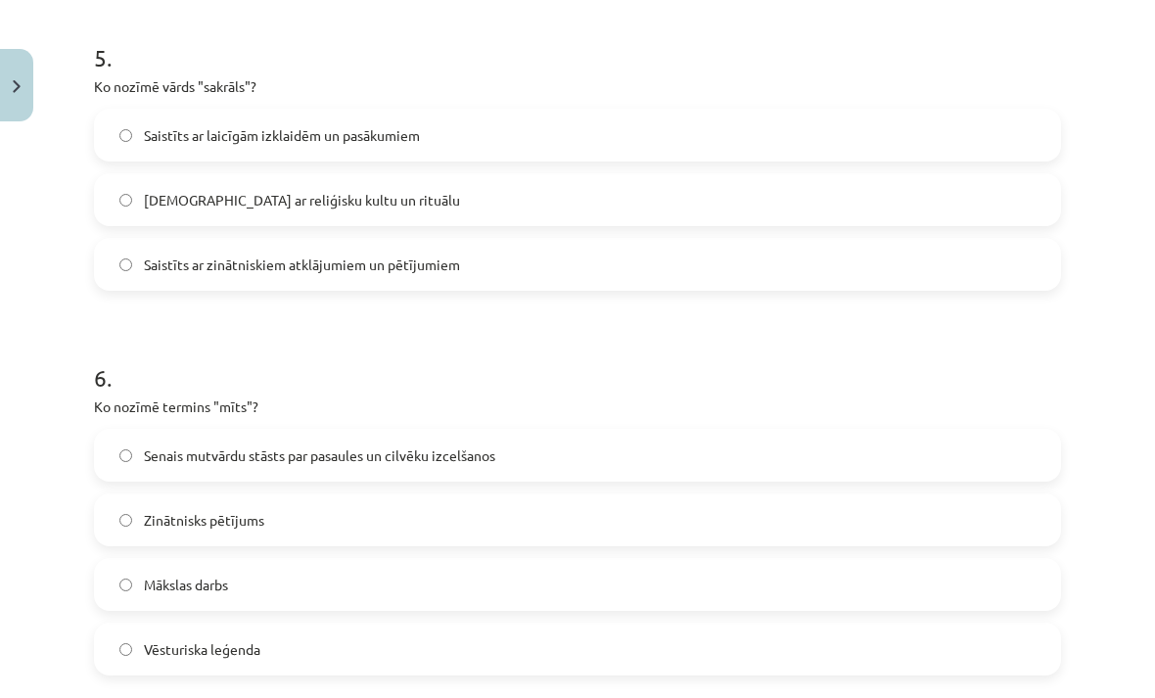
scroll to position [1738, 0]
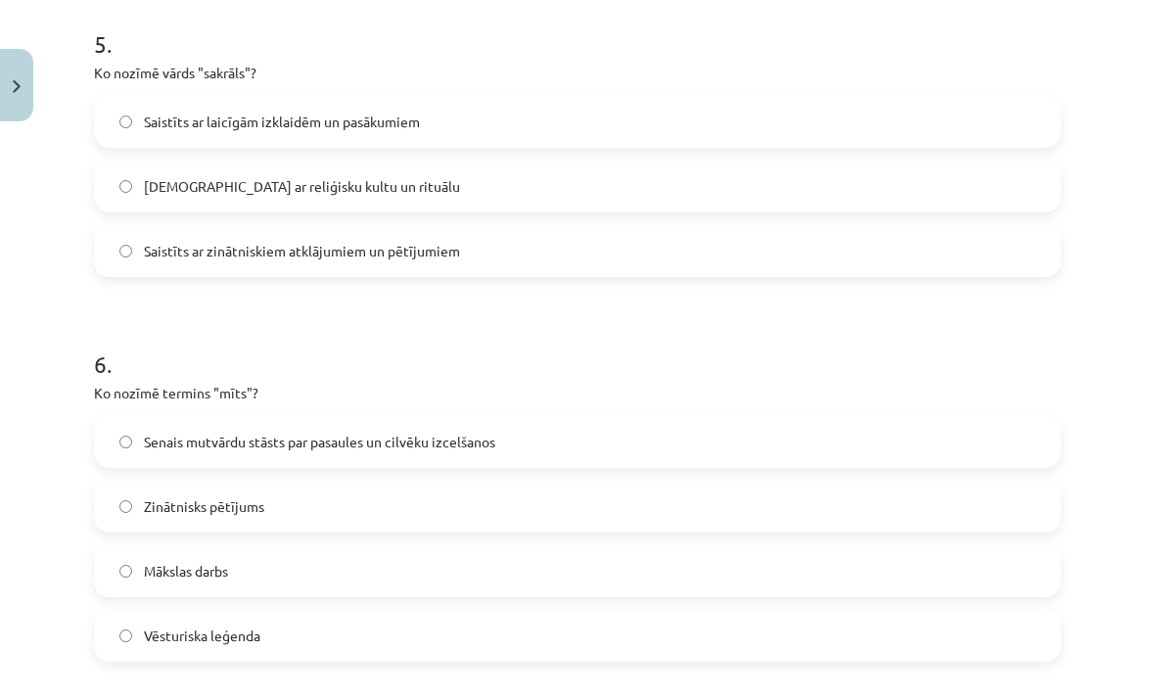
click at [405, 438] on span "Senais mutvārdu stāsts par pasaules un cilvēku izcelšanos" at bounding box center [319, 442] width 351 height 21
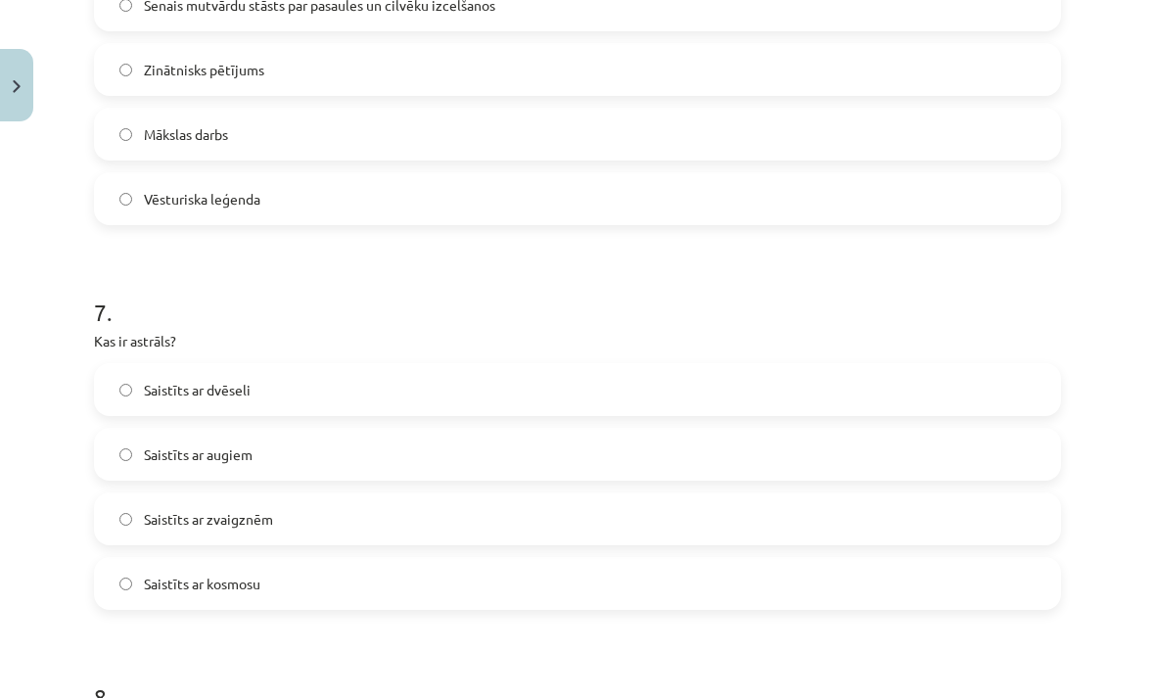
scroll to position [2176, 0]
click at [388, 526] on label "Saistīts ar zvaigznēm" at bounding box center [577, 517] width 963 height 49
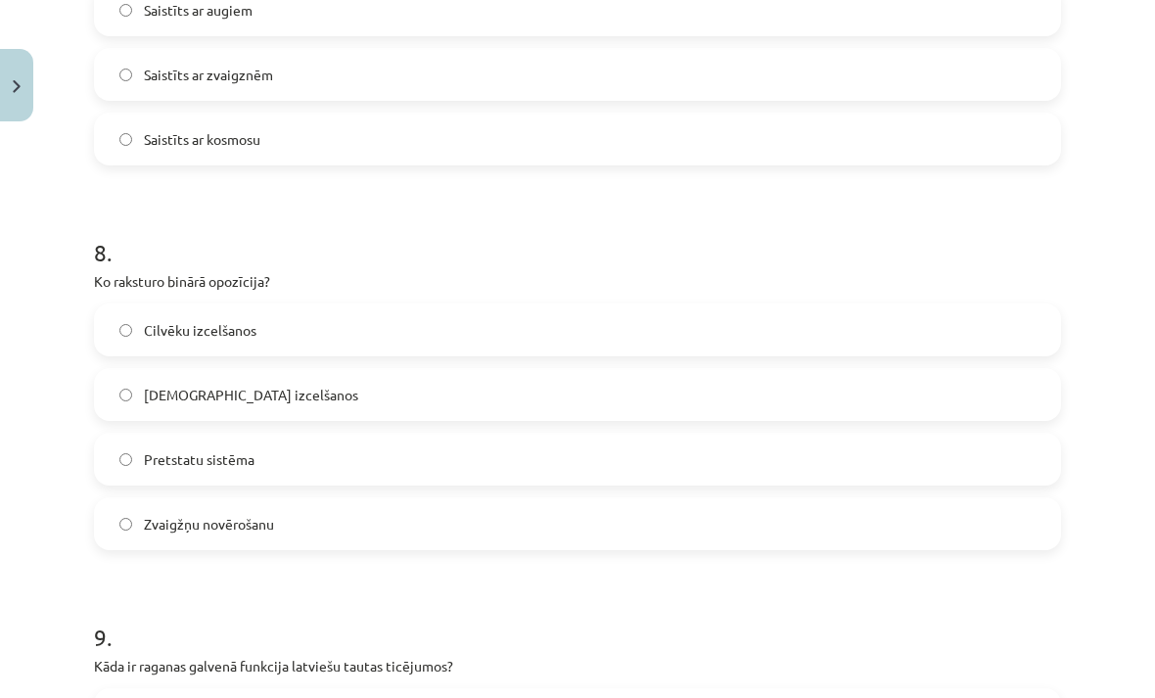
scroll to position [2624, 0]
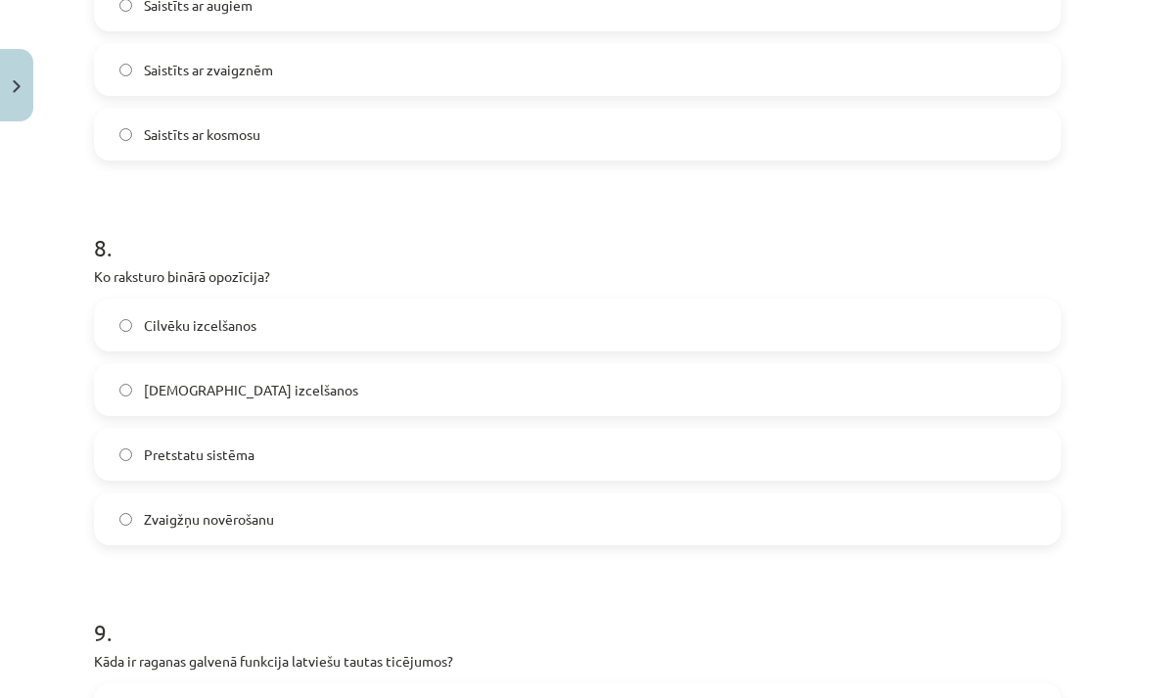
click at [530, 468] on label "Pretstatu sistēma" at bounding box center [577, 454] width 963 height 49
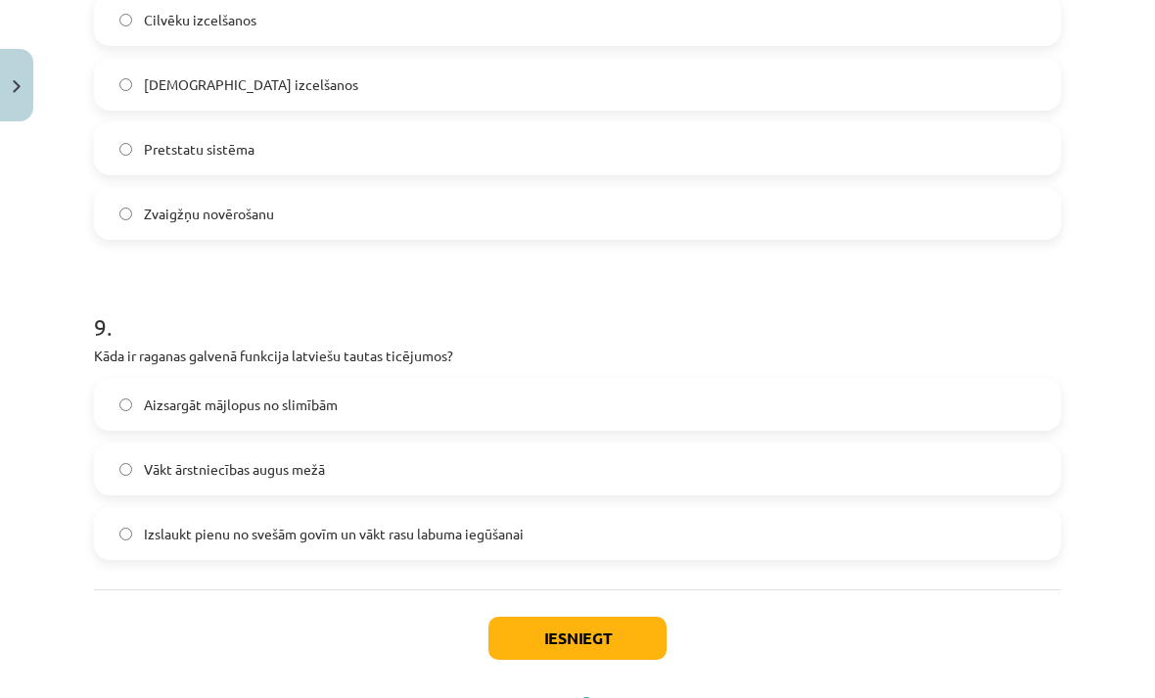
scroll to position [2936, 0]
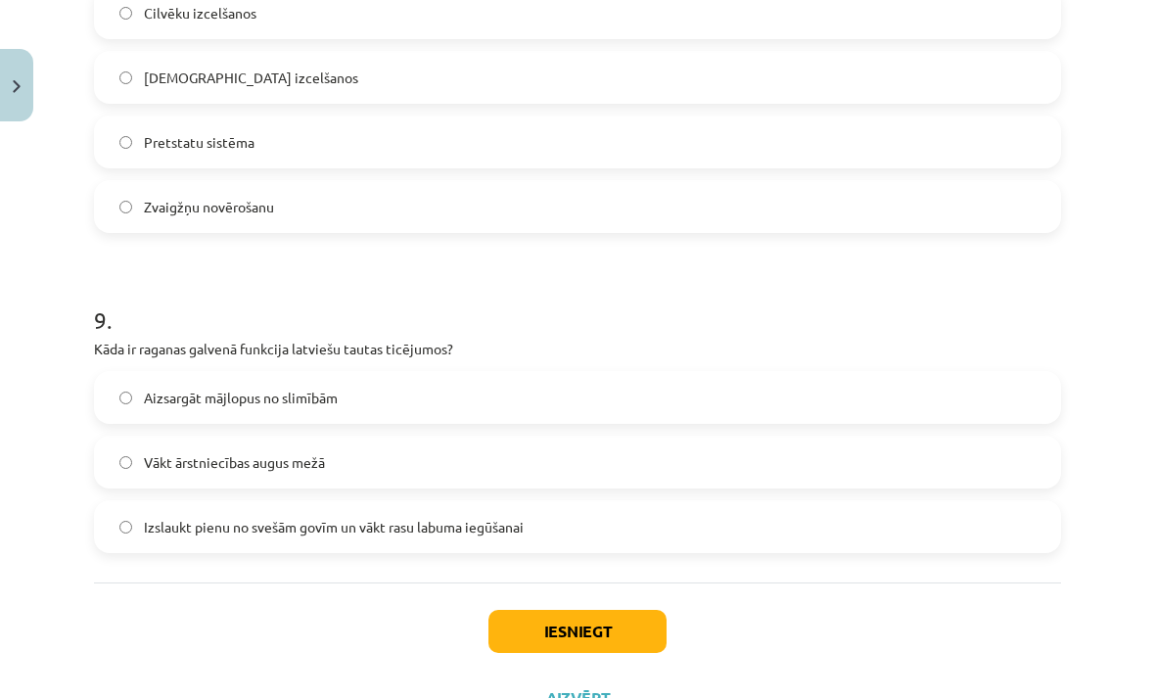
click at [645, 537] on label "Izslaukt pienu no svešām govīm un vākt rasu labuma iegūšanai" at bounding box center [577, 526] width 963 height 49
click at [606, 627] on button "Iesniegt" at bounding box center [577, 631] width 178 height 43
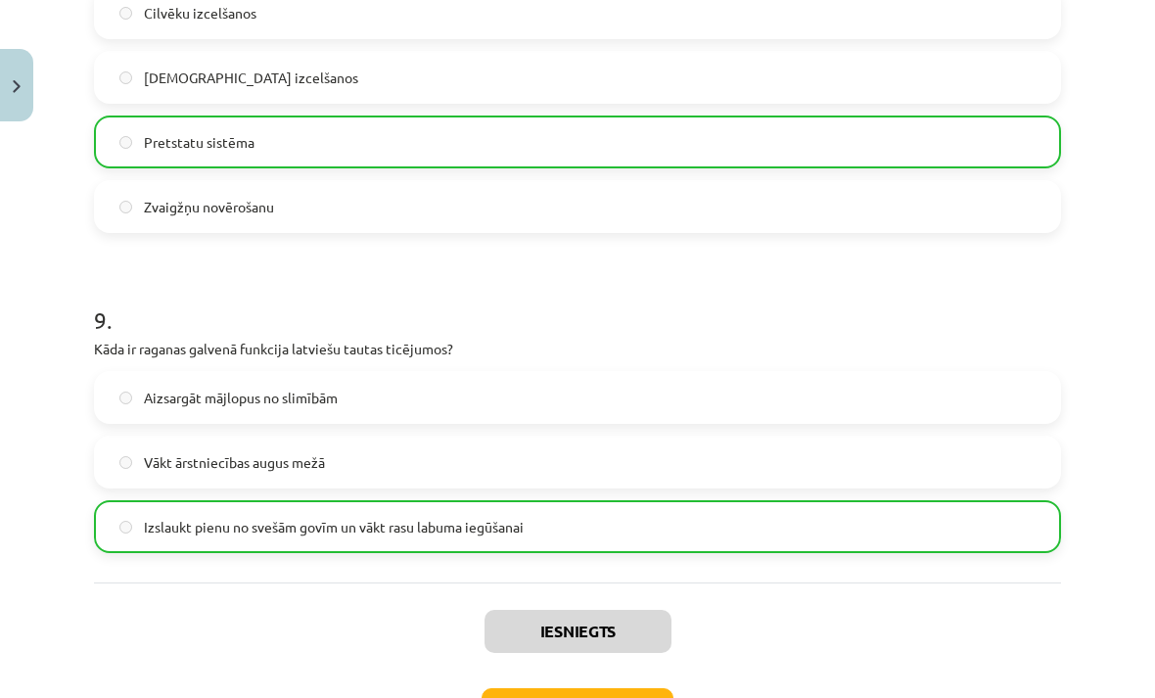
click at [547, 697] on button "Nākamā nodarbība" at bounding box center [578, 710] width 192 height 45
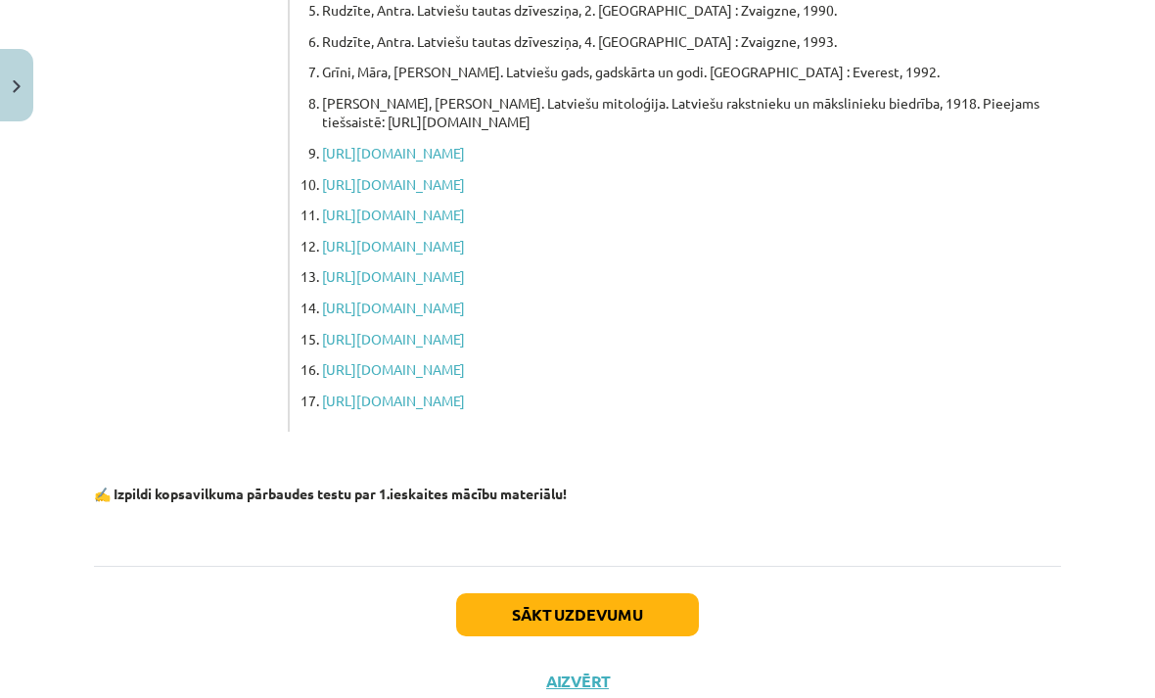
click at [624, 612] on button "Sākt uzdevumu" at bounding box center [577, 614] width 243 height 43
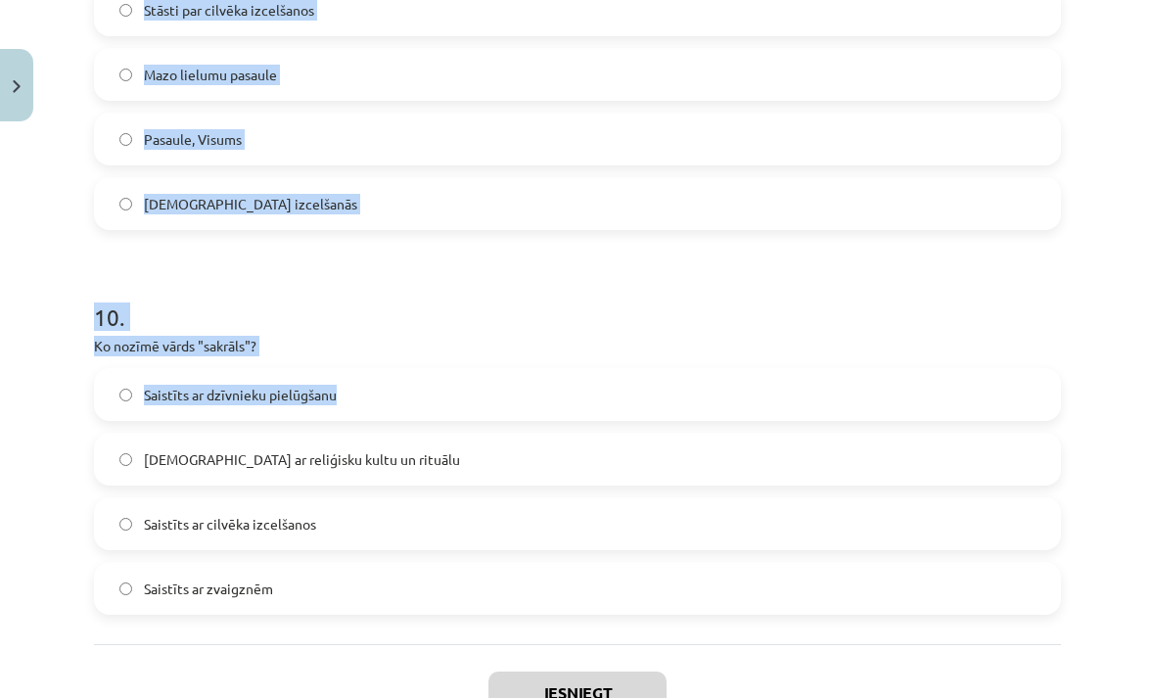
scroll to position [3588, 0]
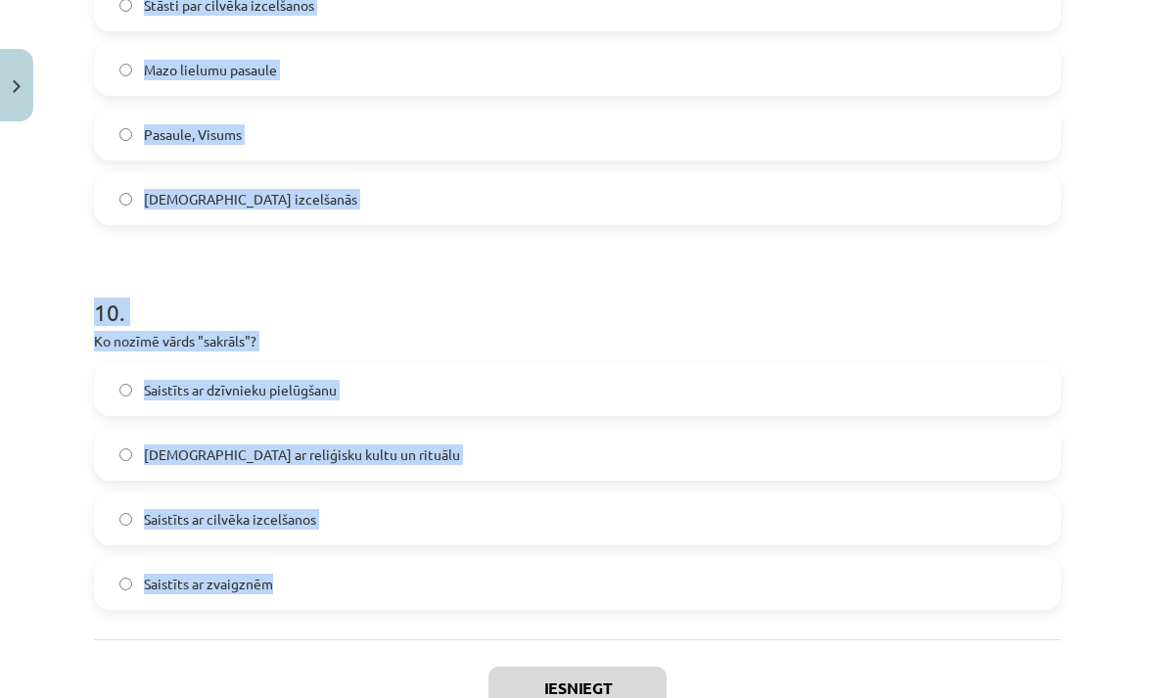
click at [1112, 242] on div "Mācību tēma: Literatūras 9. klases 1. ieskaites mācību materiāls #4 ✅ Izmantotā…" at bounding box center [577, 349] width 1155 height 698
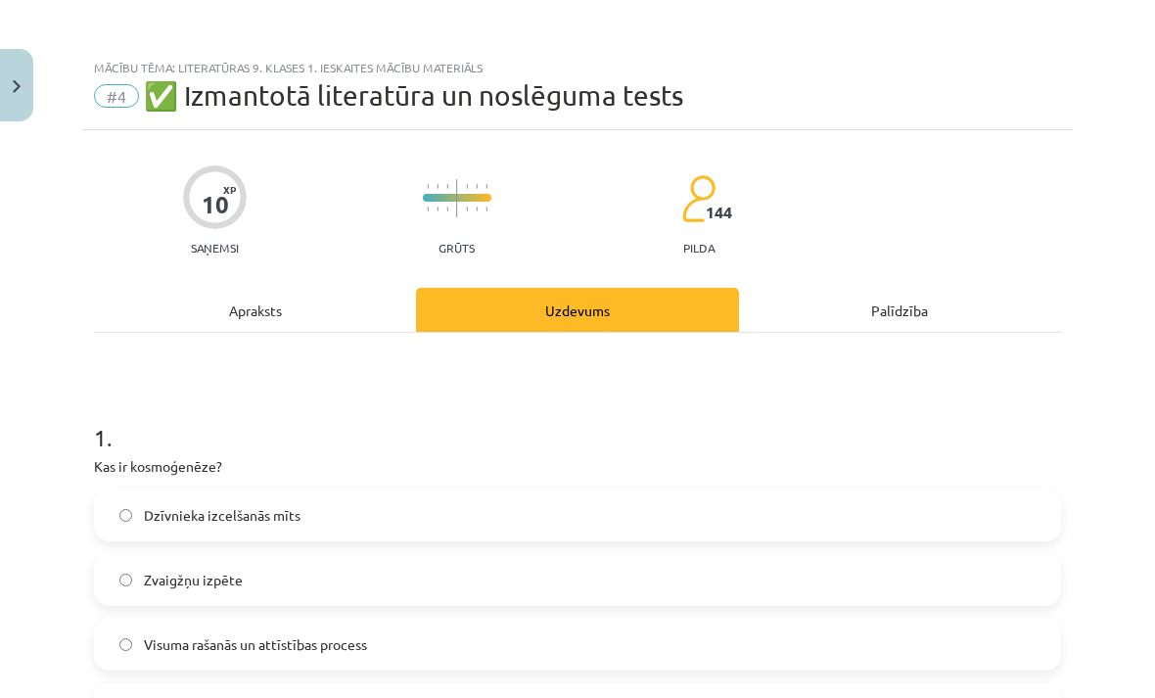
scroll to position [0, 0]
click at [331, 637] on span "Visuma rašanās un attīstības process" at bounding box center [255, 644] width 223 height 21
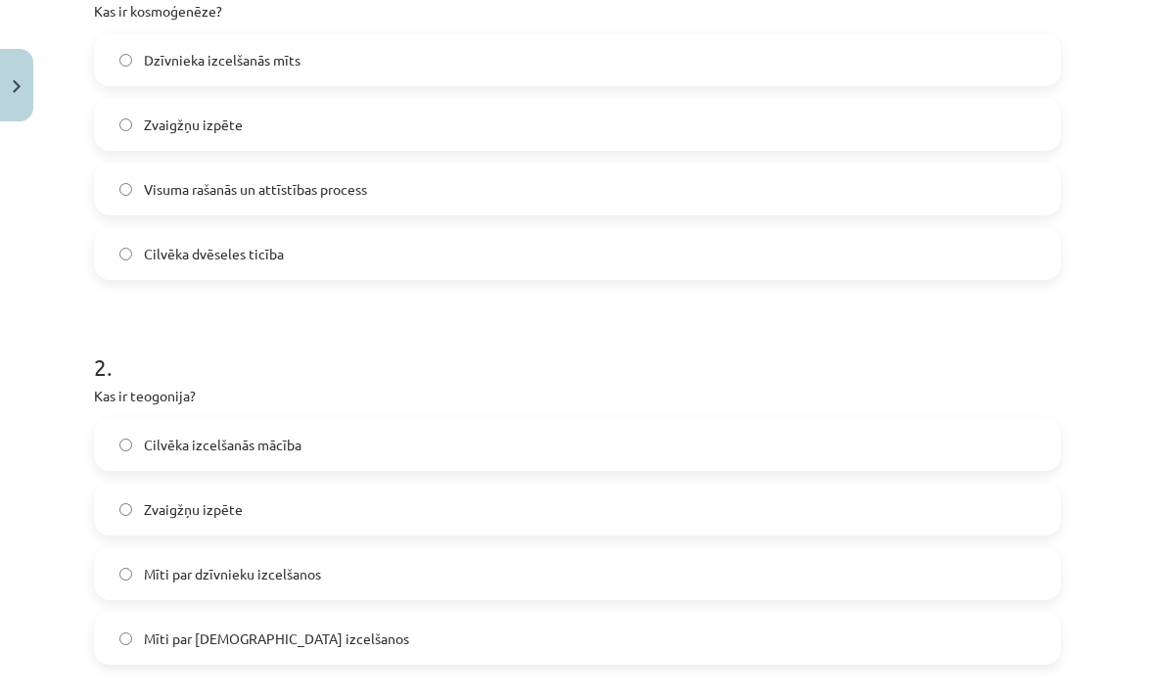
scroll to position [520, 0]
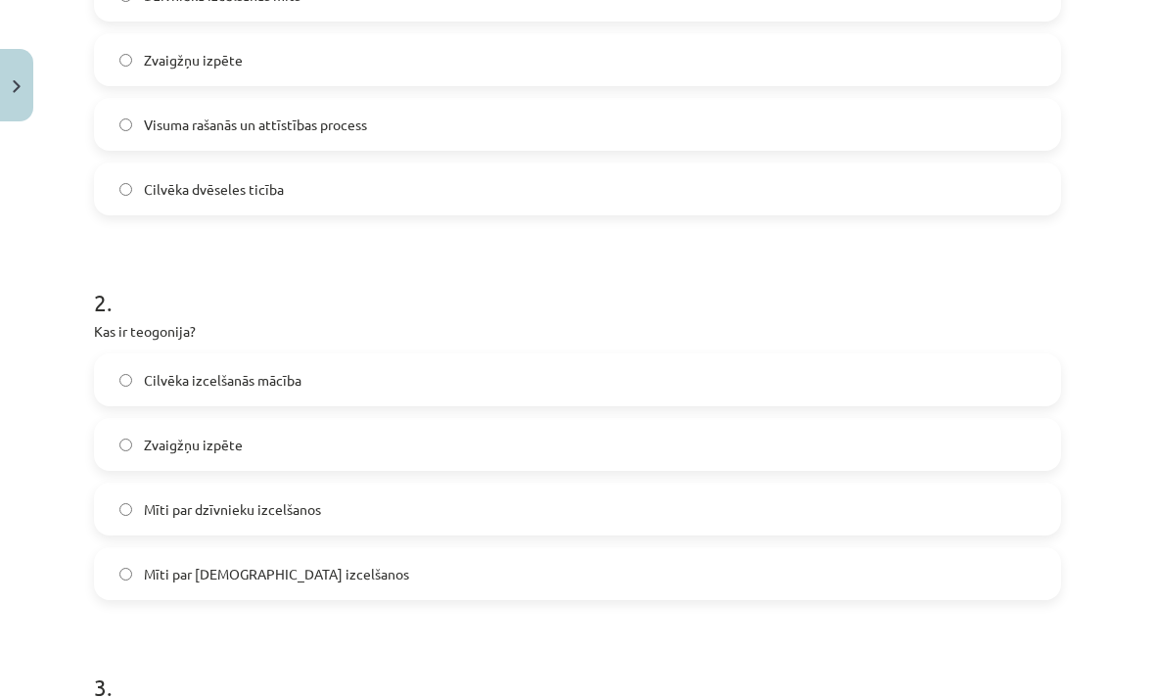
click at [466, 517] on label "Mīti par dzīvnieku izcelšanos" at bounding box center [577, 508] width 963 height 49
click at [579, 592] on label "Mīti par dievu izcelšanos" at bounding box center [577, 573] width 963 height 49
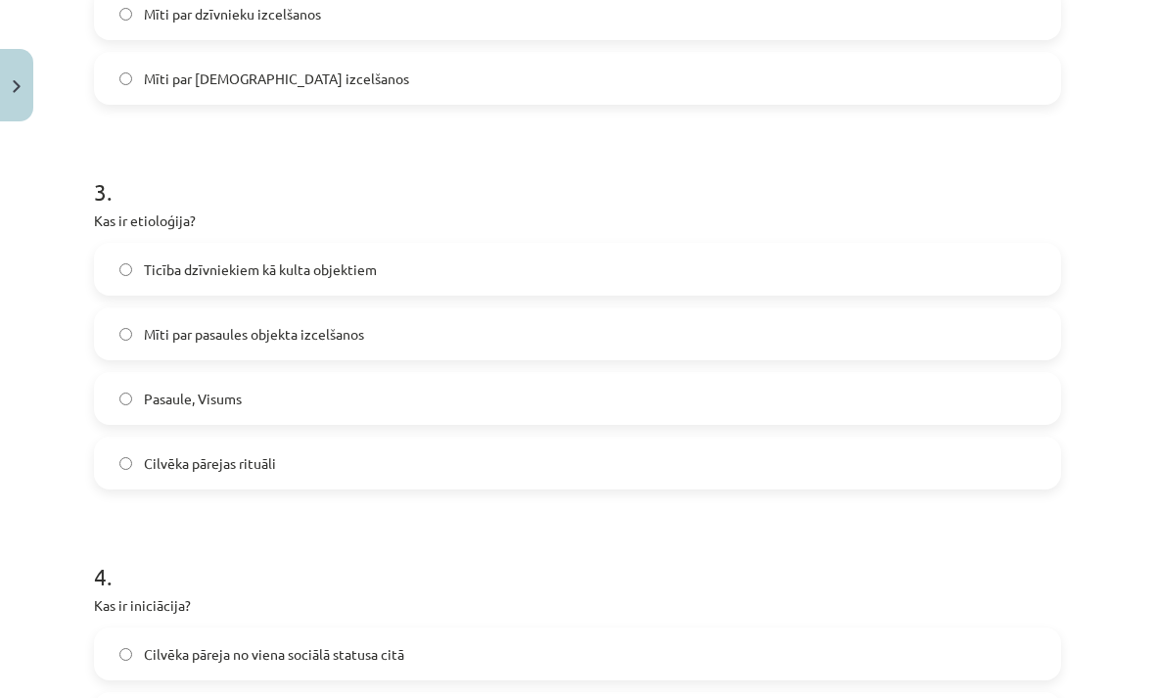
scroll to position [1035, 0]
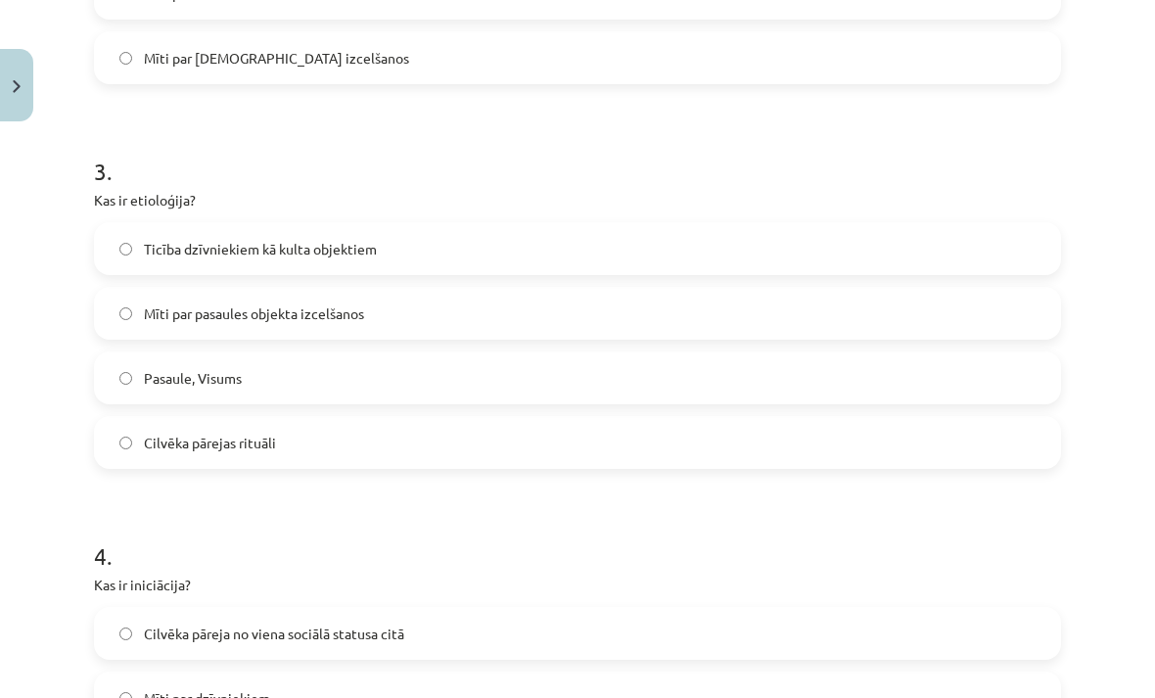
click at [531, 329] on label "Mīti par pasaules objekta izcelšanos" at bounding box center [577, 313] width 963 height 49
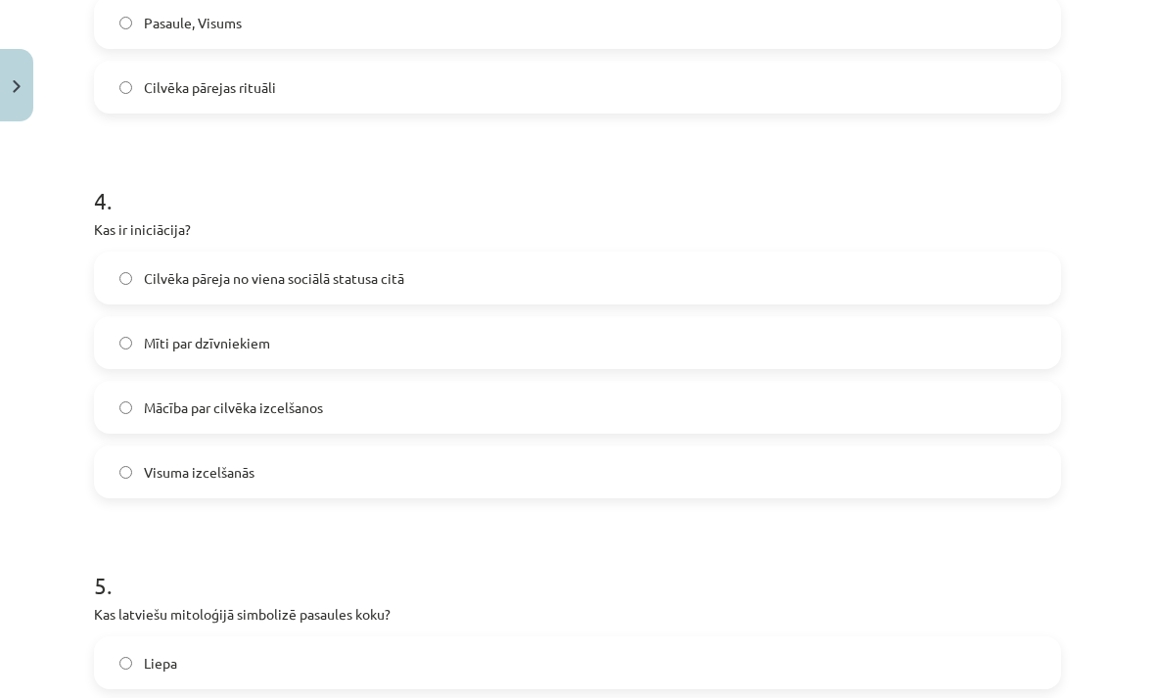
scroll to position [1428, 0]
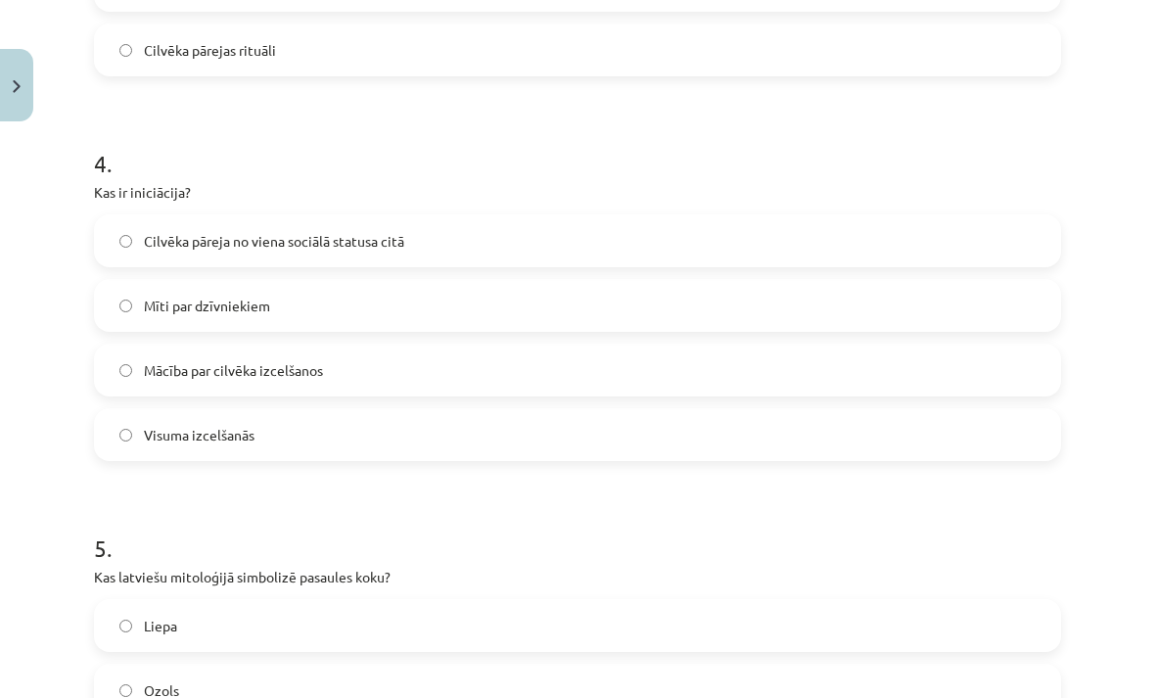
click at [562, 253] on label "Cilvēka pāreja no viena sociālā statusa citā" at bounding box center [577, 240] width 963 height 49
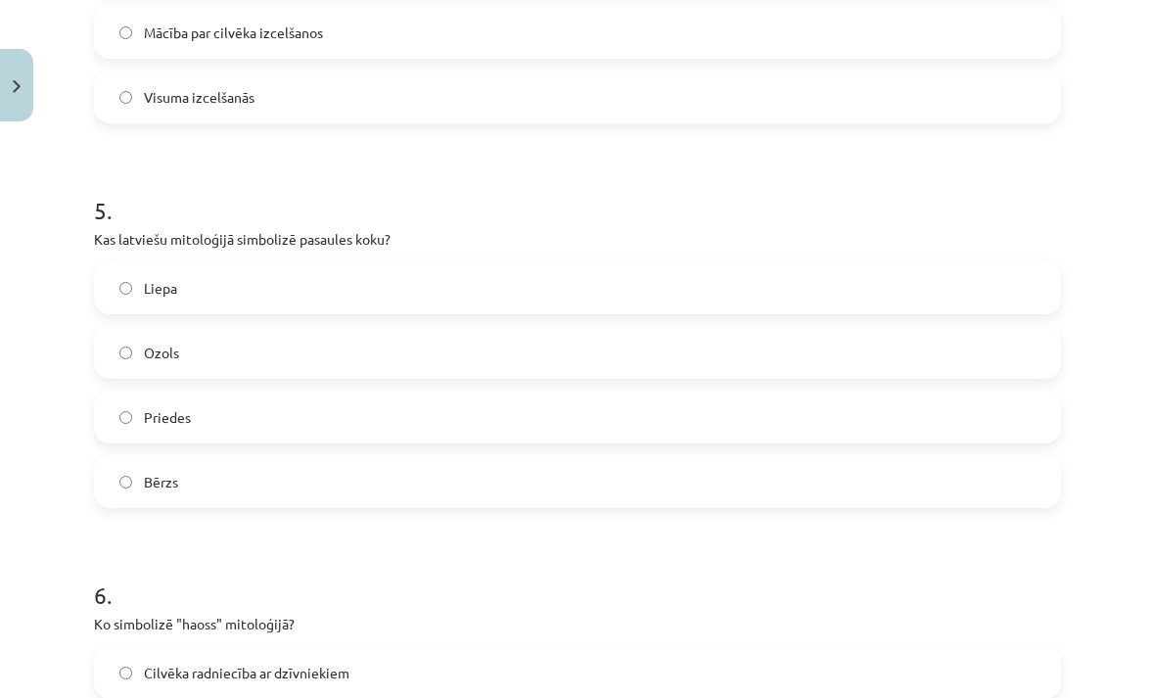
scroll to position [1782, 0]
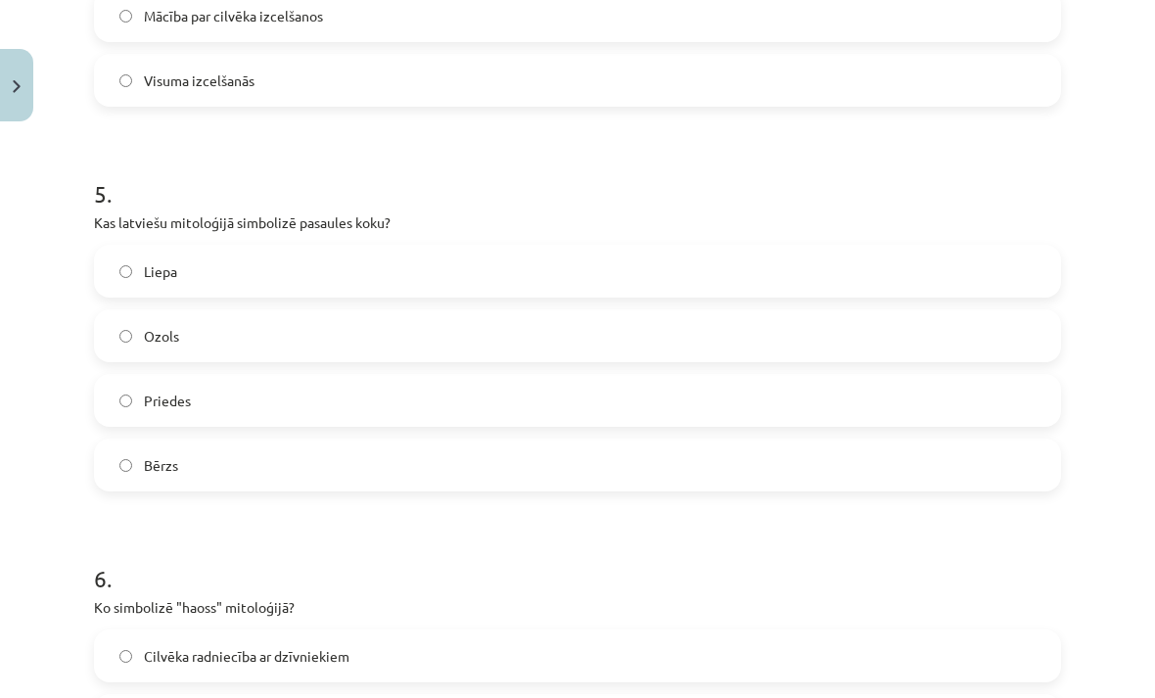
click at [410, 335] on label "Ozols" at bounding box center [577, 335] width 963 height 49
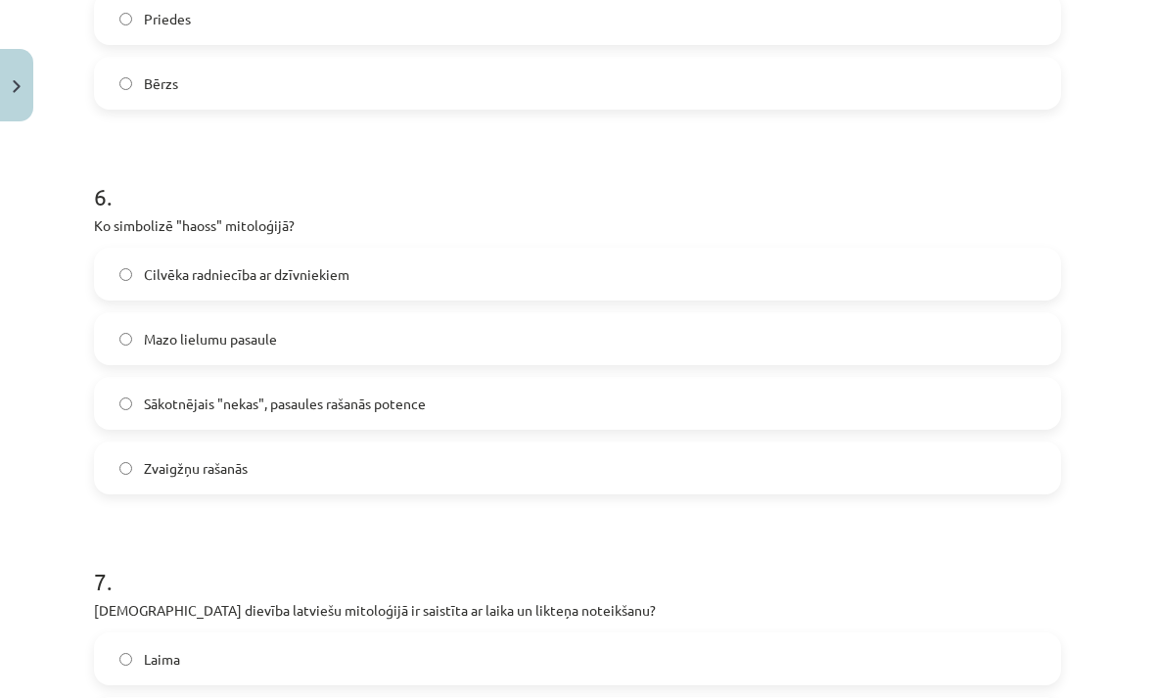
scroll to position [2177, 0]
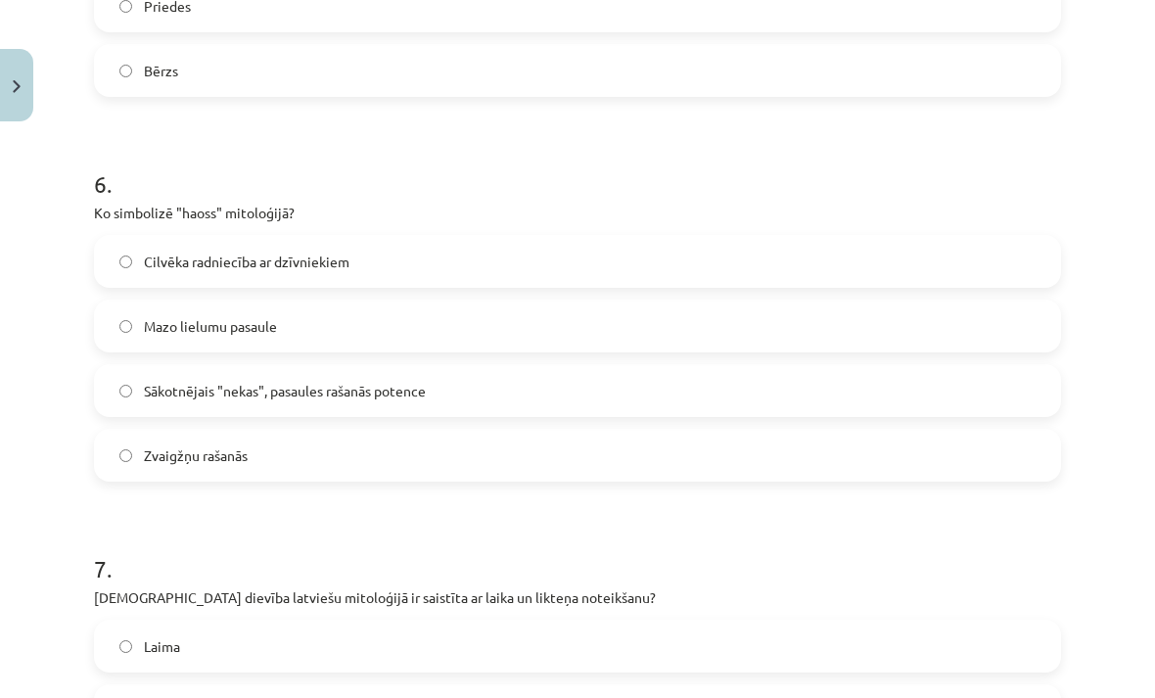
click at [366, 383] on span "Sākotnējais "nekas", pasaules rašanās potence" at bounding box center [285, 391] width 282 height 21
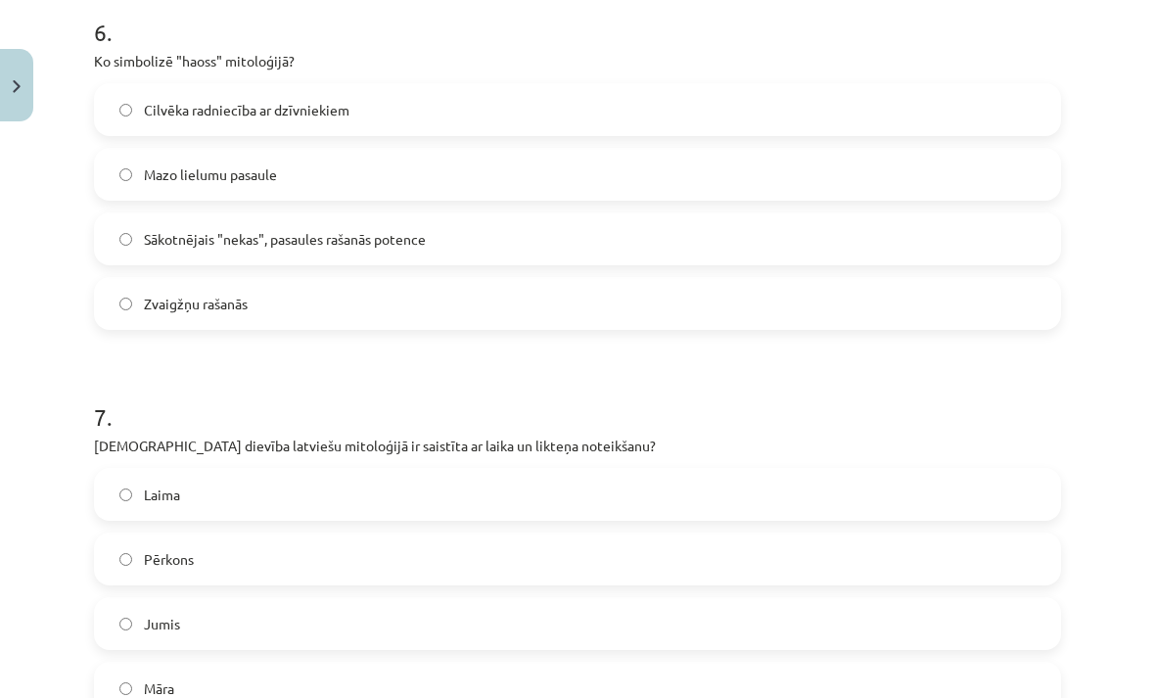
scroll to position [2485, 0]
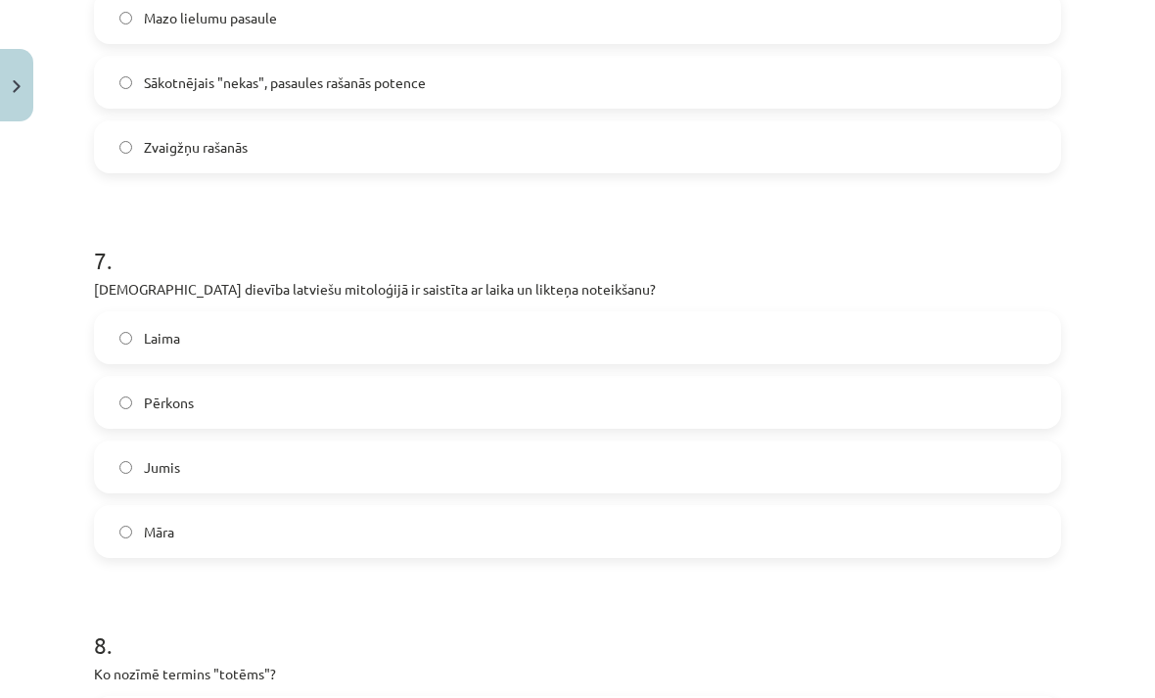
click at [313, 476] on label "Jumis" at bounding box center [577, 466] width 963 height 49
click at [493, 336] on label "Laima" at bounding box center [577, 337] width 963 height 49
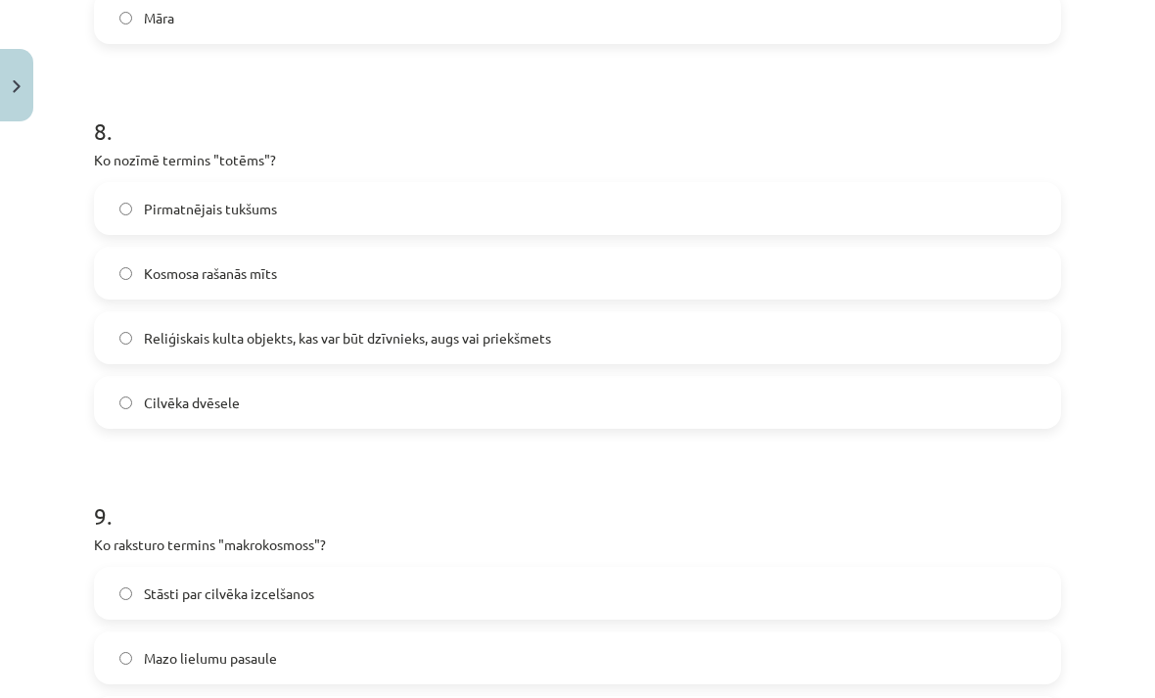
scroll to position [3006, 0]
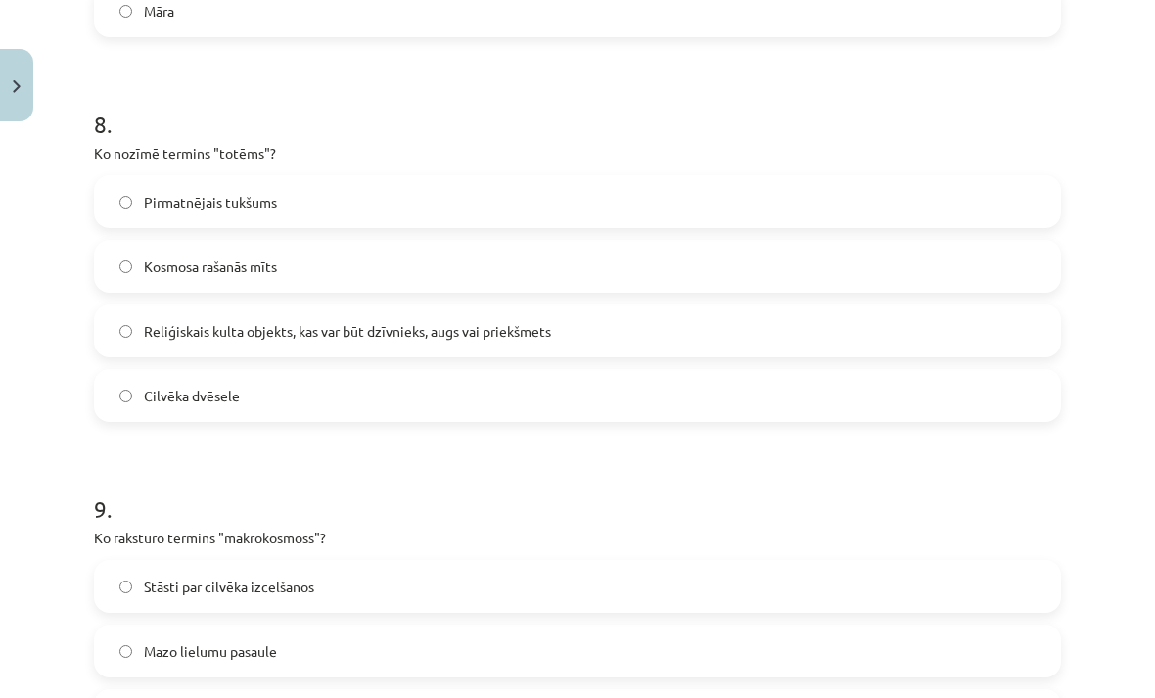
click at [433, 335] on span "Reliģiskais kulta objekts, kas var būt dzīvnieks, augs vai priekšmets" at bounding box center [347, 331] width 407 height 21
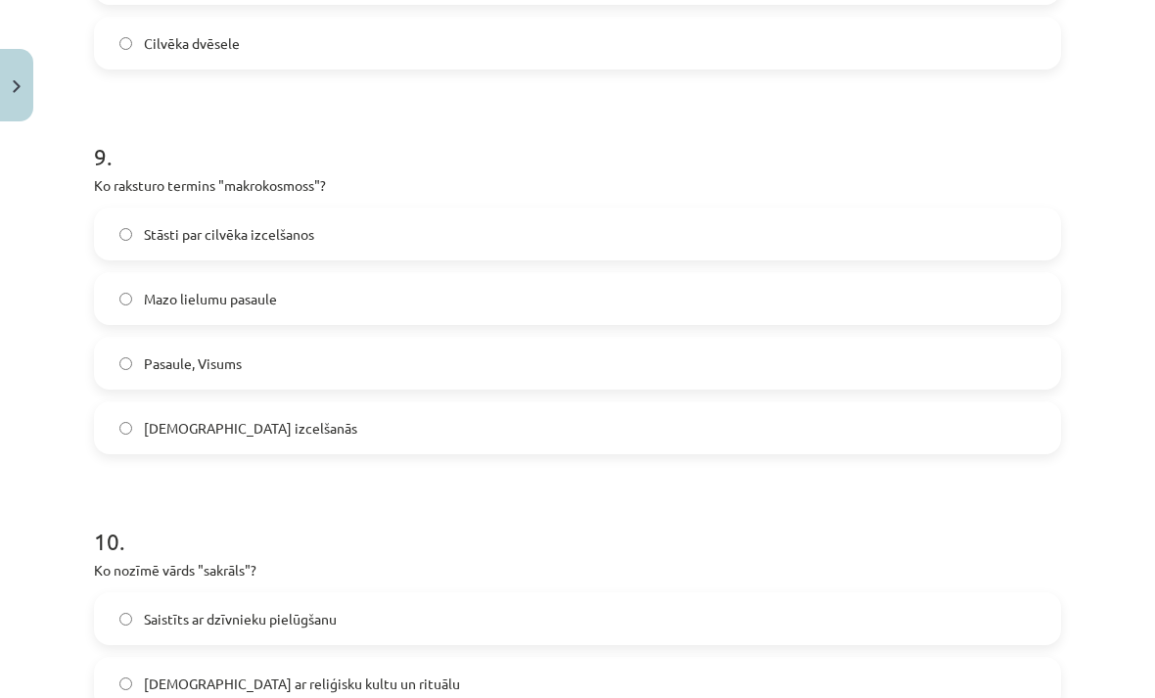
scroll to position [3372, 0]
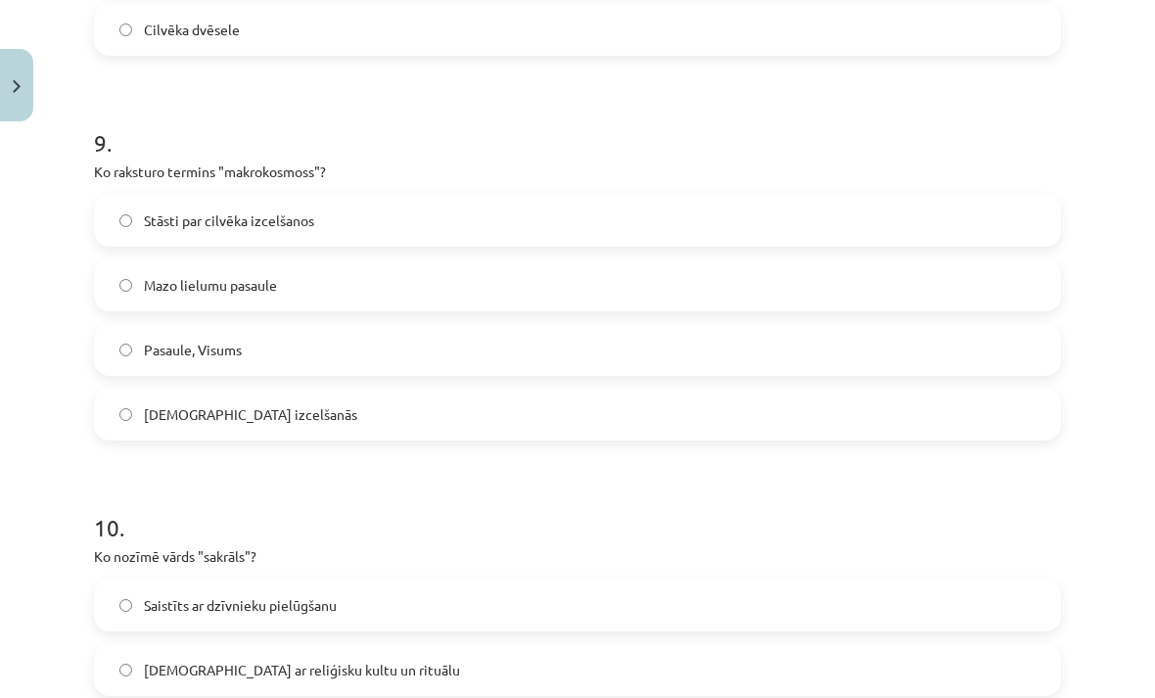
click at [383, 352] on label "Pasaule, Visums" at bounding box center [577, 349] width 963 height 49
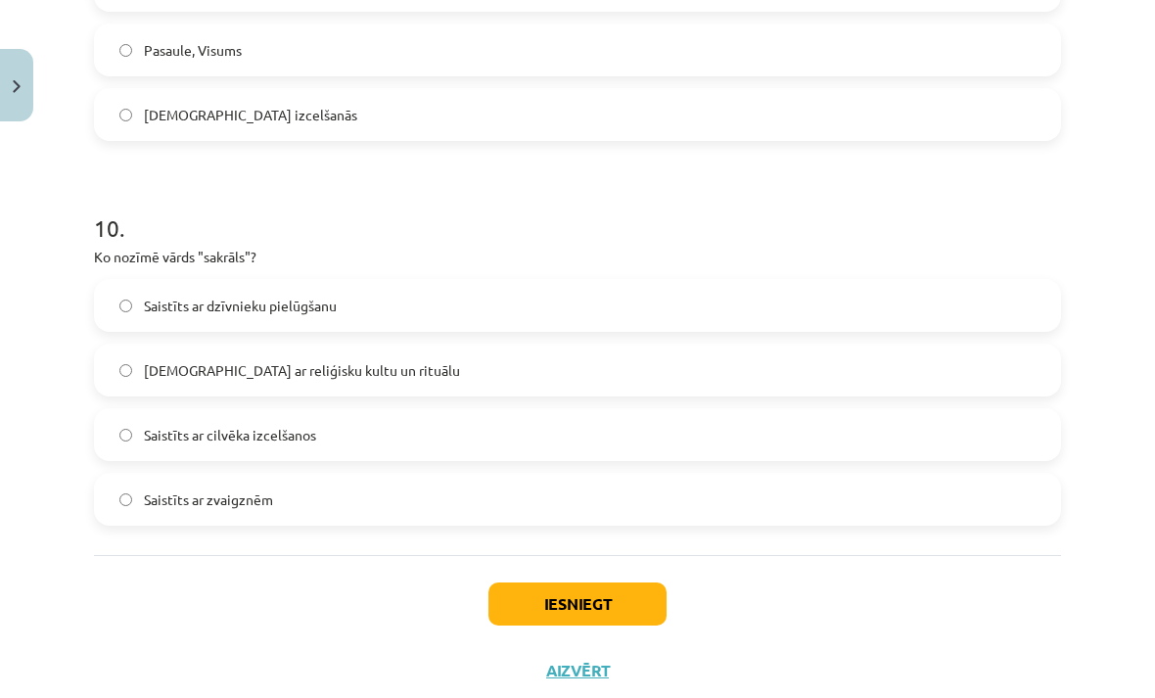
scroll to position [3661, 0]
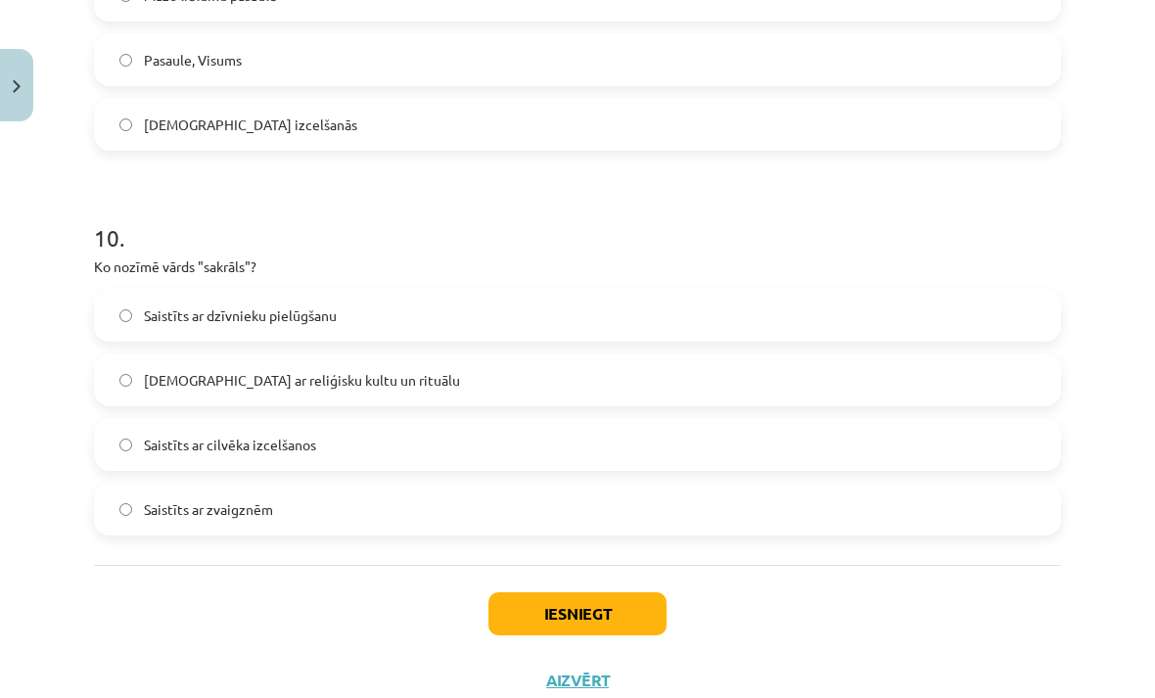
click at [483, 390] on label "Saistīts ar reliģisku kultu un rituālu" at bounding box center [577, 379] width 963 height 49
click at [614, 602] on button "Iesniegt" at bounding box center [577, 613] width 178 height 43
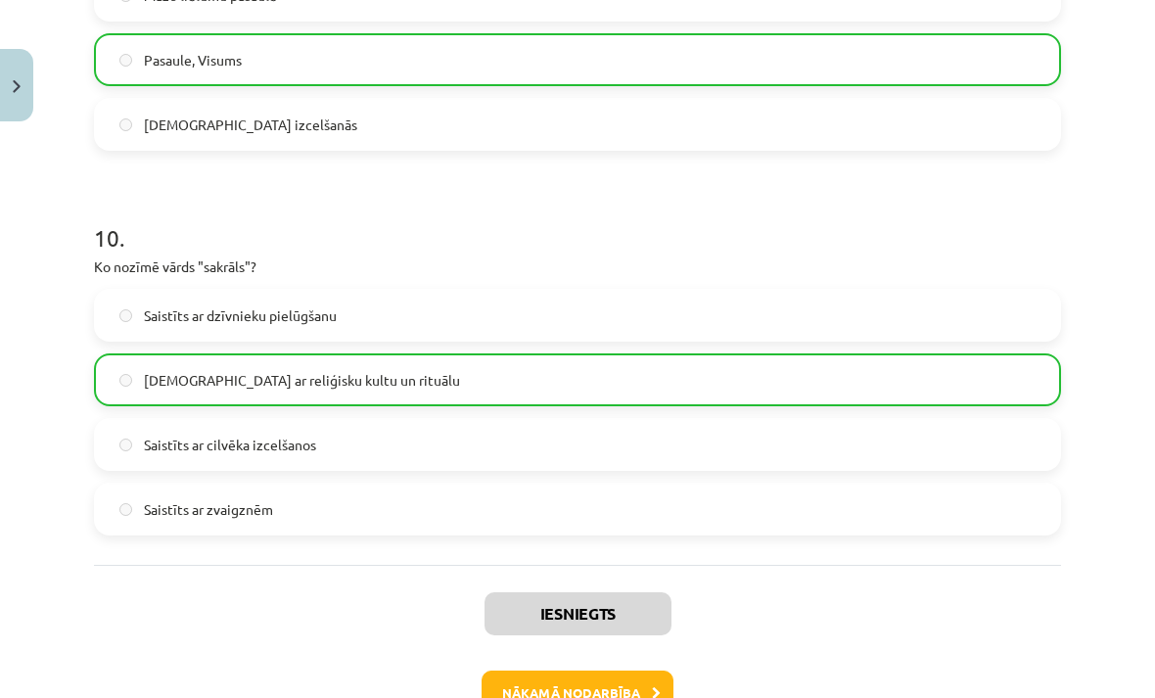
click at [591, 687] on button "Nākamā nodarbība" at bounding box center [578, 692] width 192 height 45
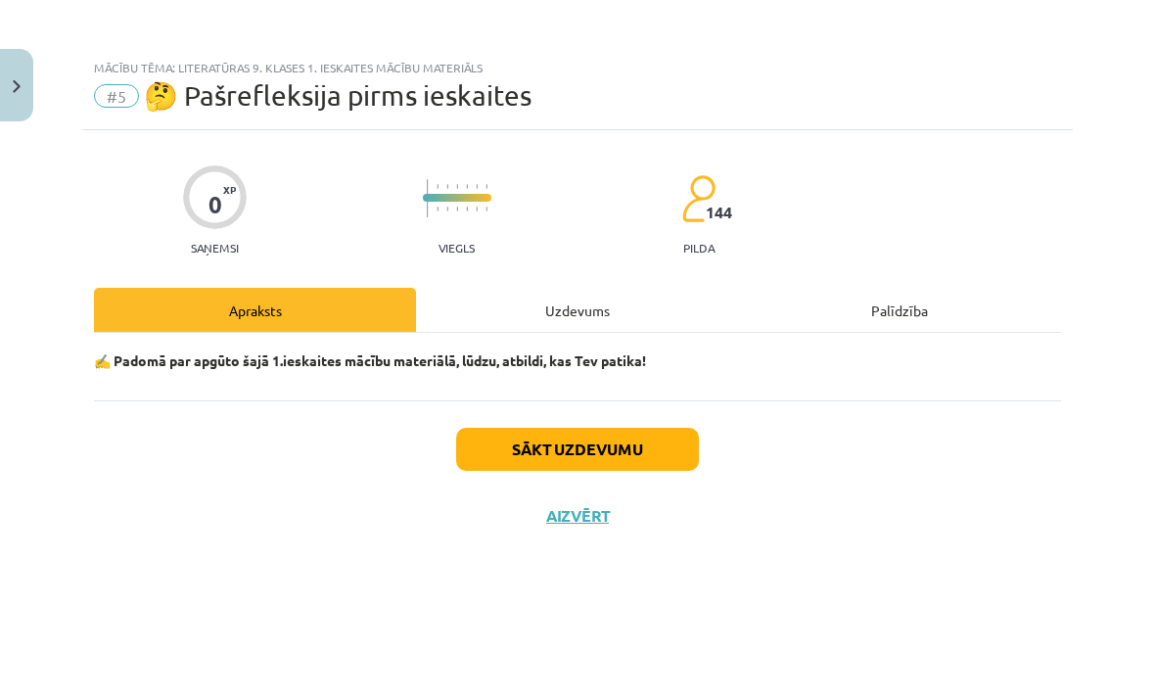
scroll to position [194, 0]
click at [14, 97] on button "Close" at bounding box center [16, 85] width 33 height 72
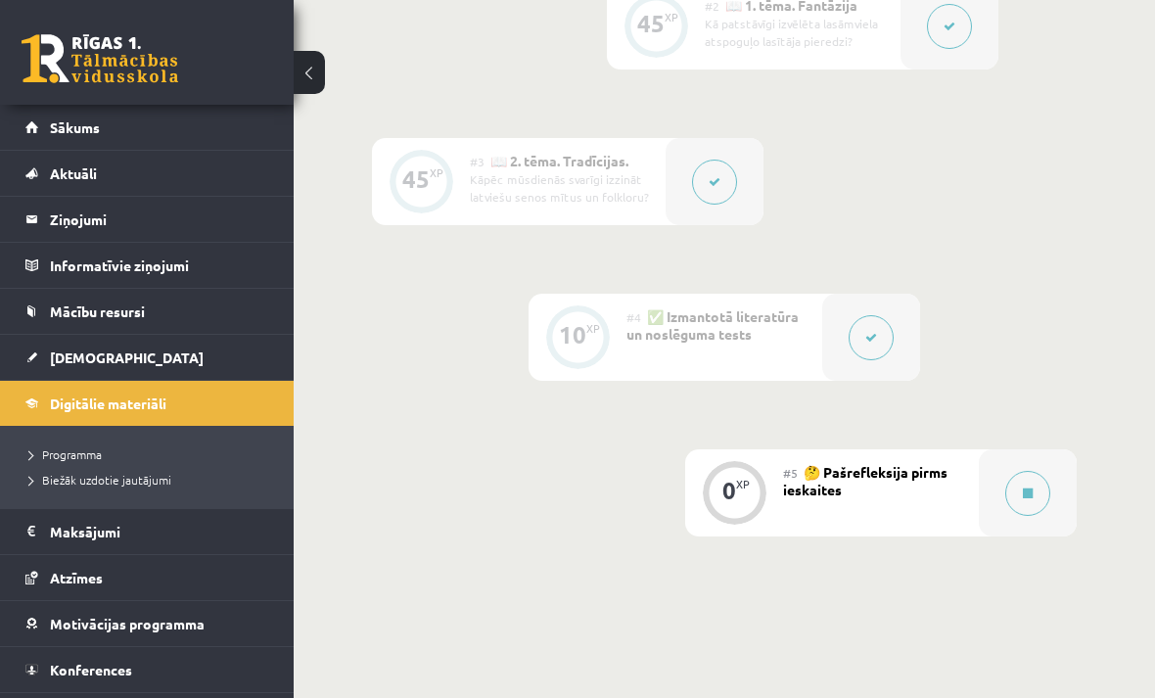
scroll to position [918, 0]
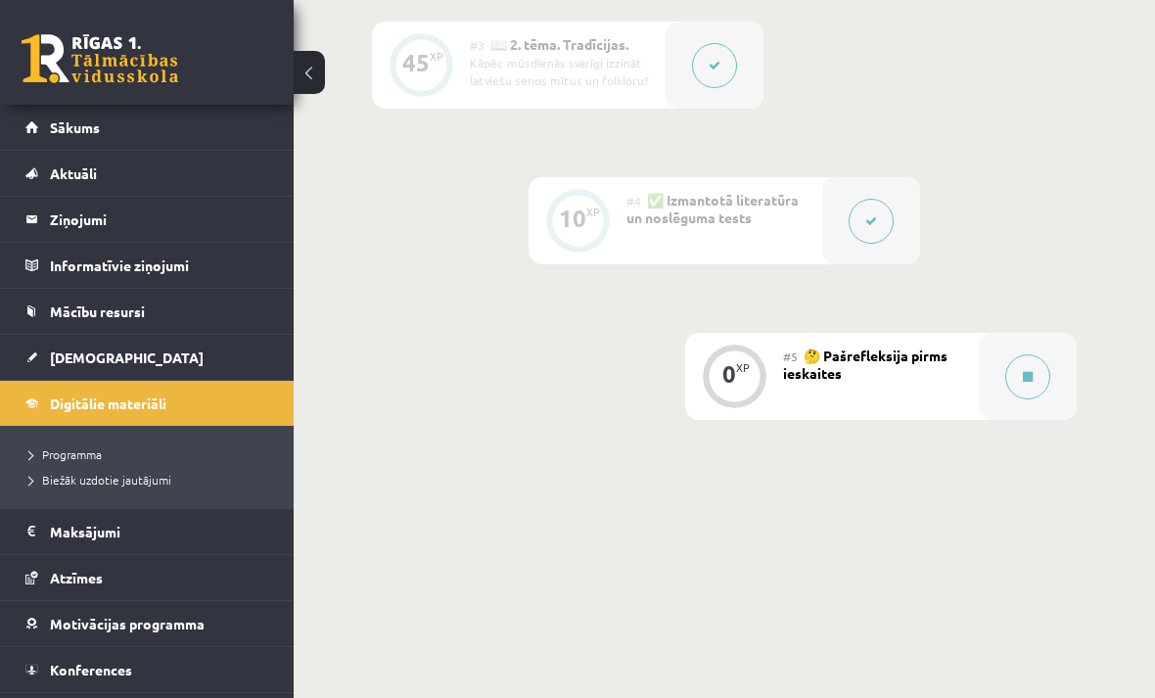
click at [1029, 371] on icon at bounding box center [1028, 377] width 10 height 12
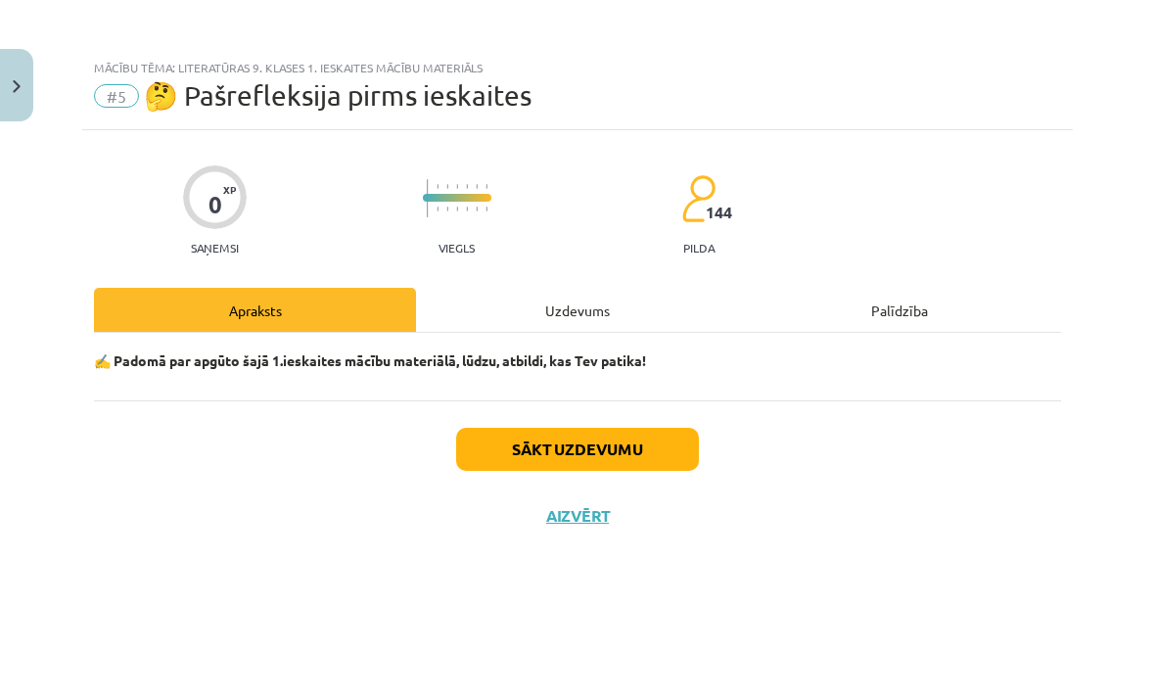
click at [610, 303] on div "Uzdevums" at bounding box center [577, 310] width 322 height 44
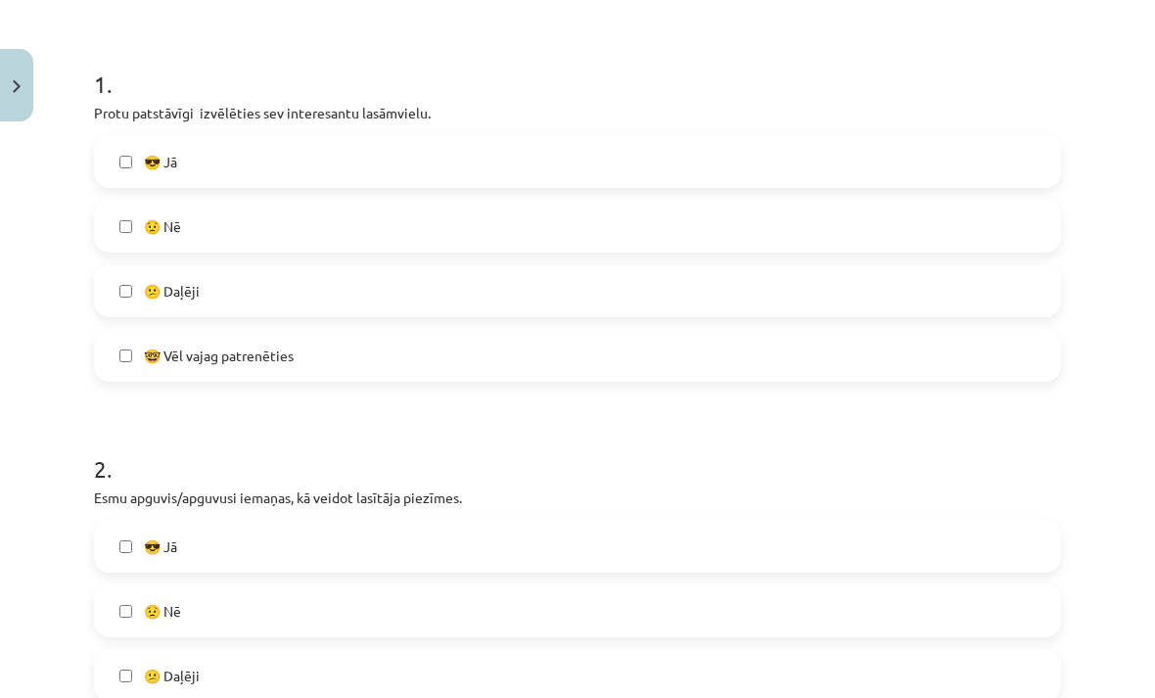
scroll to position [355, 0]
click at [434, 172] on label "😎 Jā" at bounding box center [577, 159] width 963 height 49
click at [444, 624] on label "😟 Nē" at bounding box center [577, 608] width 963 height 49
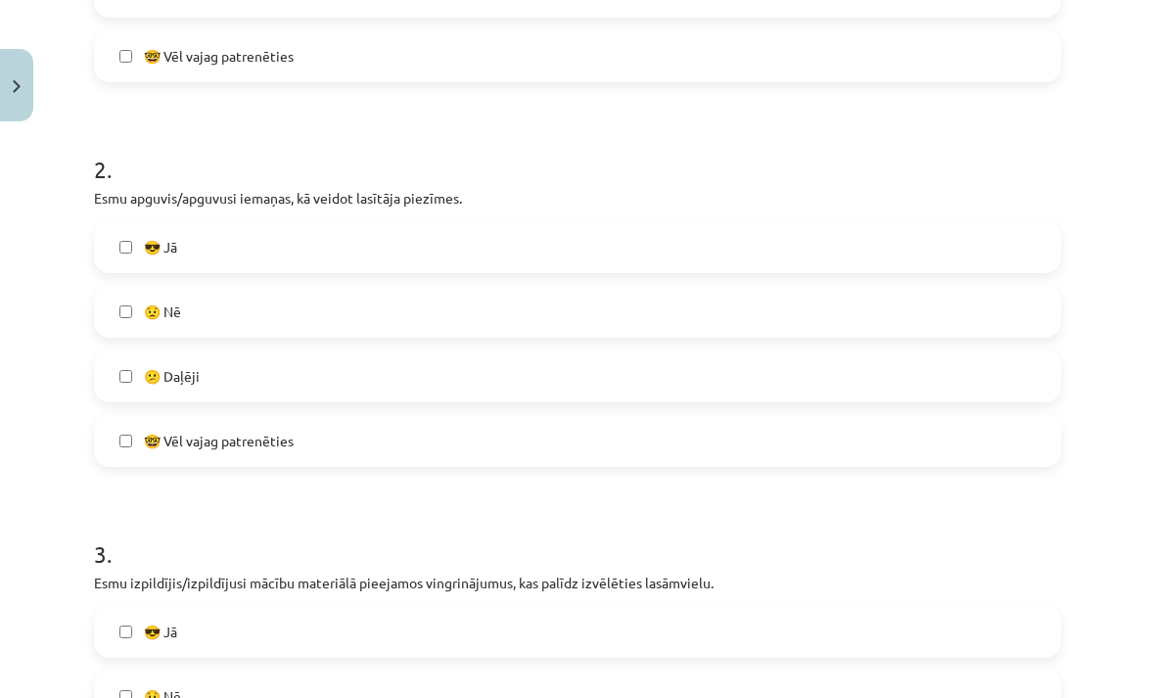
click at [408, 394] on label "😕 Daļēji" at bounding box center [577, 375] width 963 height 49
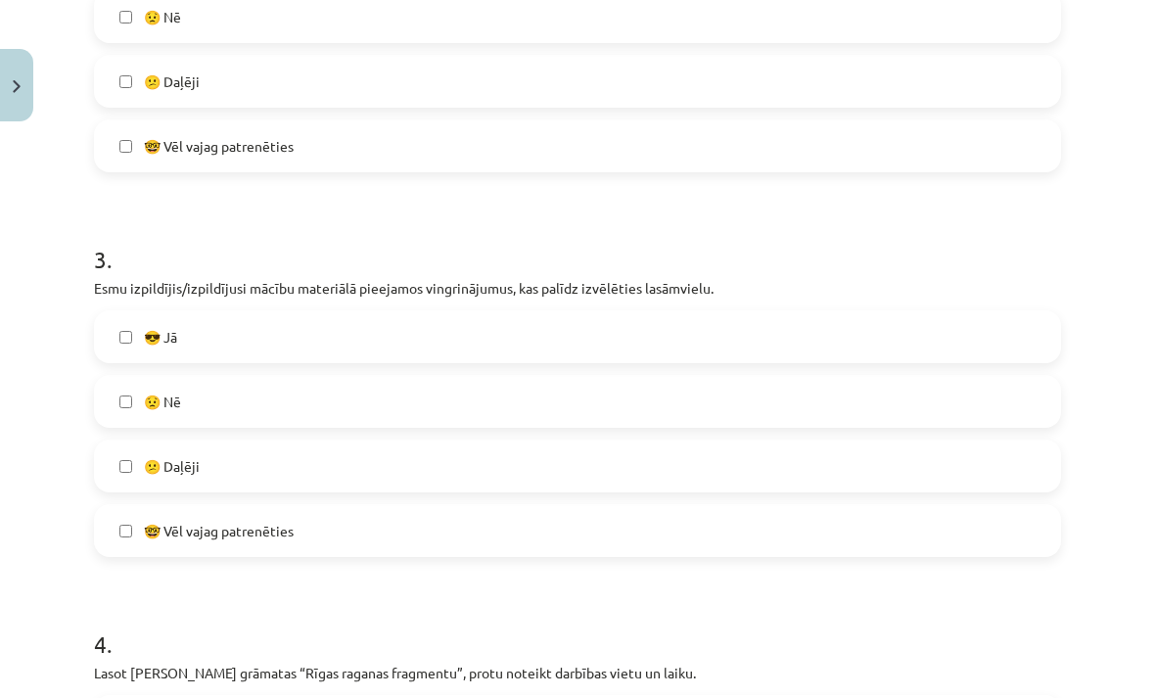
click at [404, 354] on label "😎 Jā" at bounding box center [577, 336] width 963 height 49
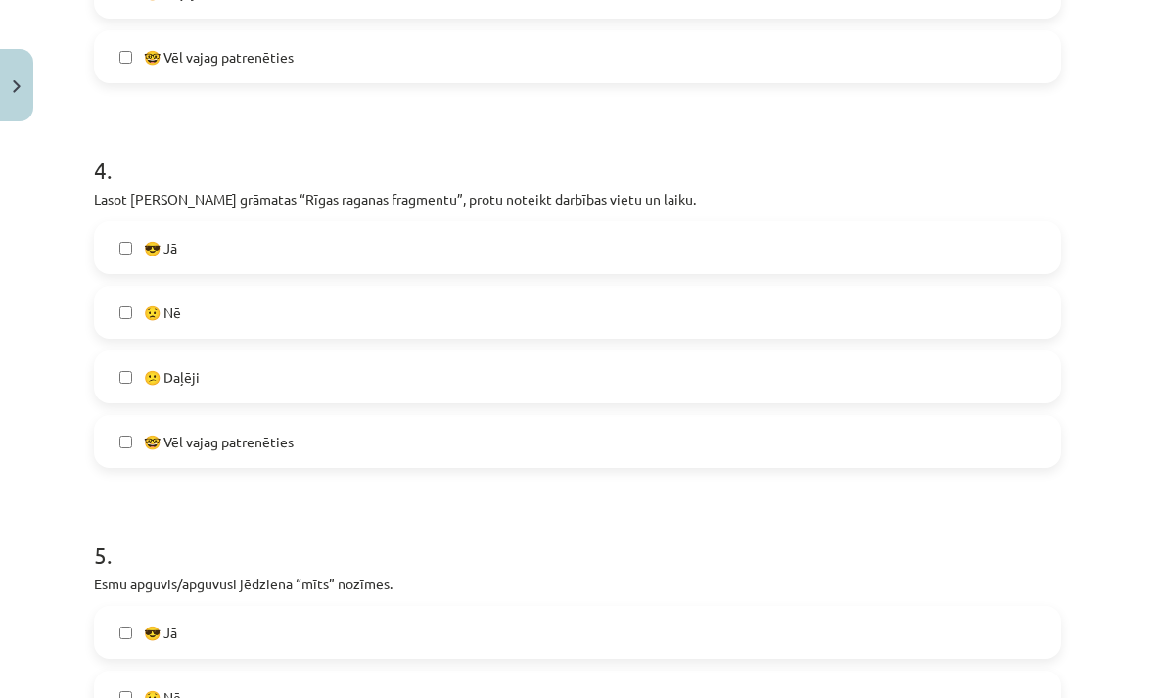
click at [426, 378] on label "😕 Daļēji" at bounding box center [577, 376] width 963 height 49
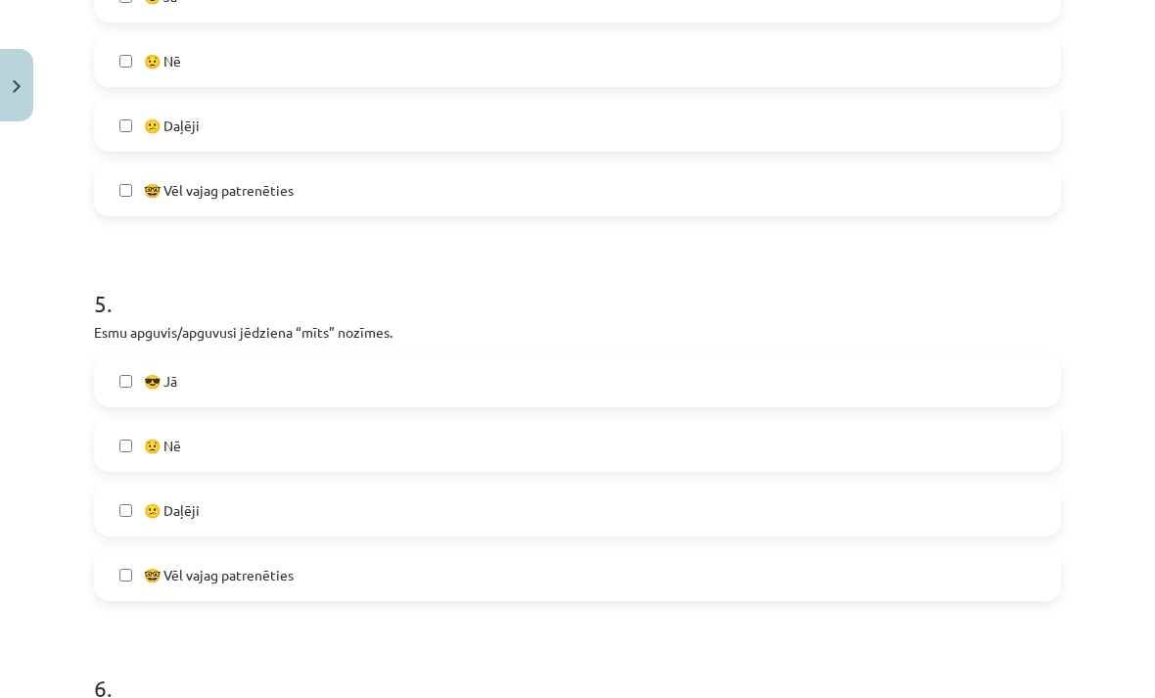
scroll to position [1757, 0]
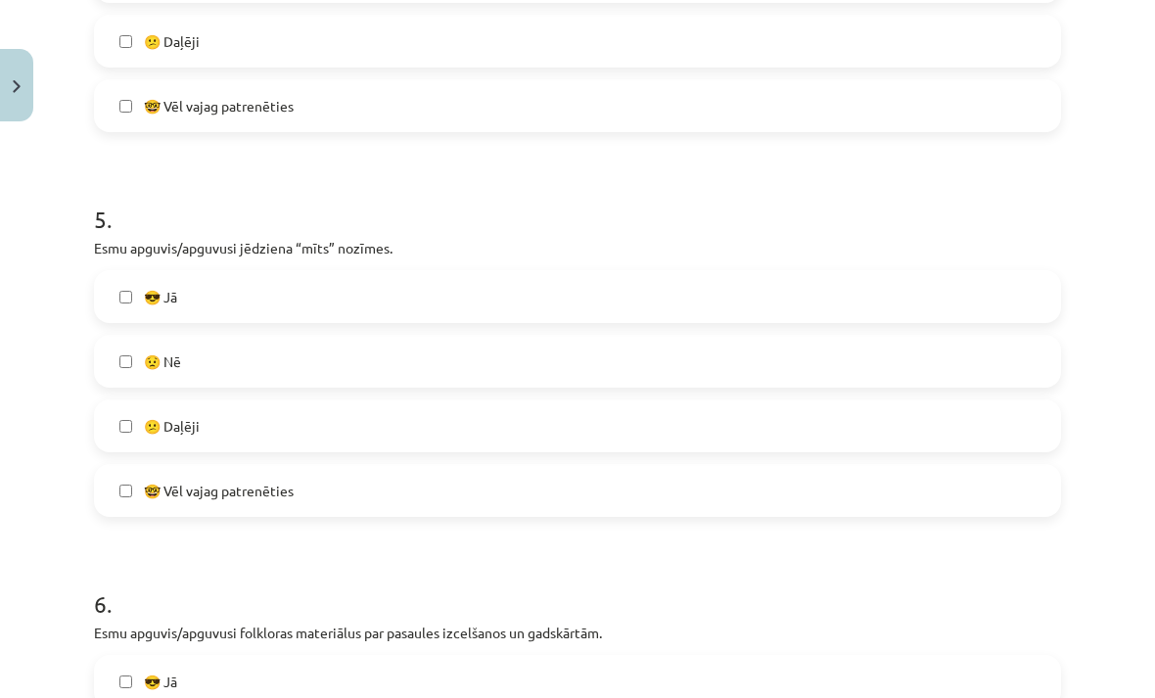
click at [461, 376] on label "😟 Nē" at bounding box center [577, 361] width 963 height 49
click at [504, 318] on label "😎 Jā" at bounding box center [577, 296] width 963 height 49
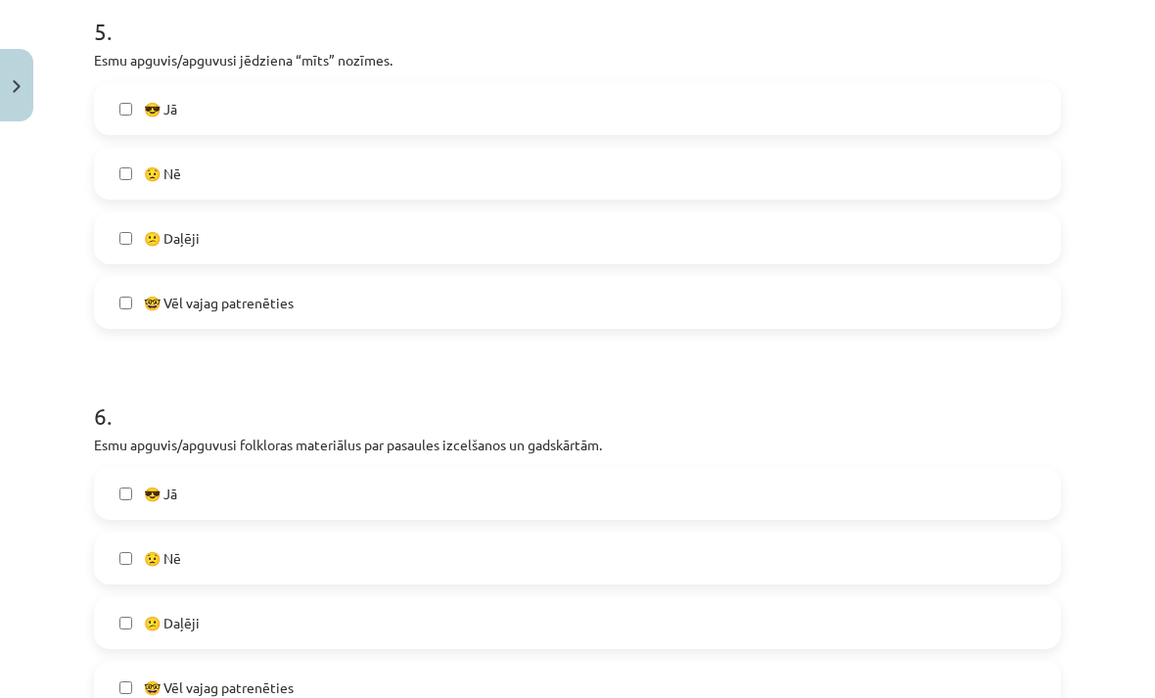
scroll to position [2052, 0]
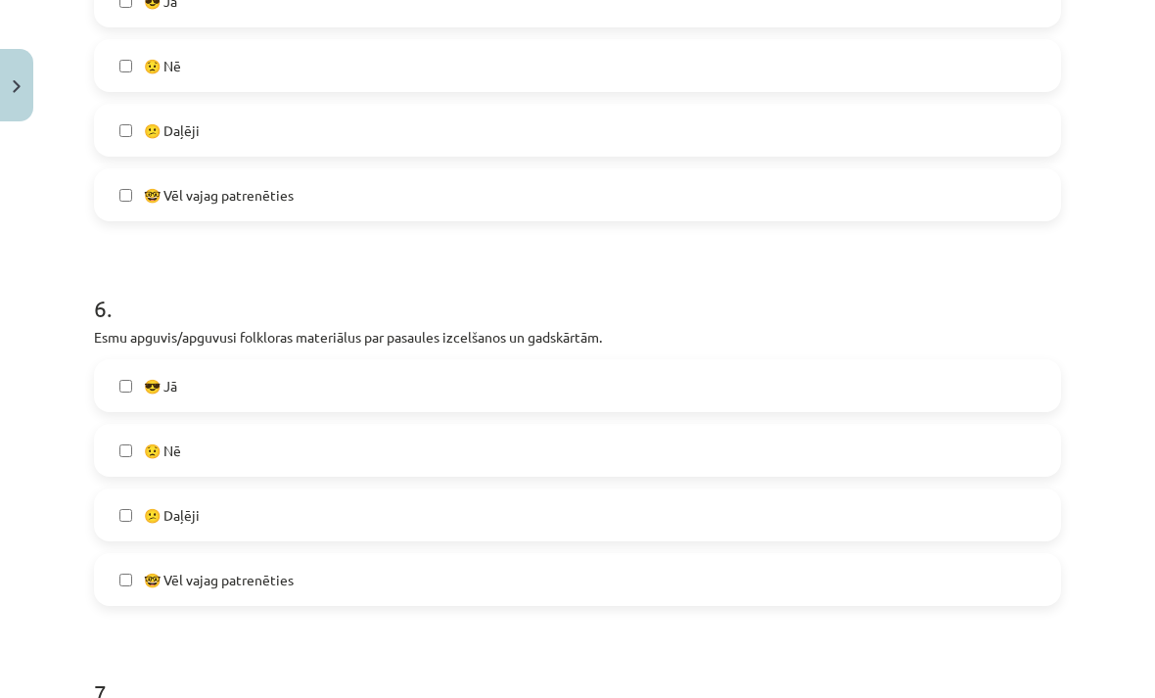
click at [468, 73] on label "😟 Nē" at bounding box center [577, 65] width 963 height 49
click at [444, 392] on label "😎 Jā" at bounding box center [577, 385] width 963 height 49
click at [452, 517] on label "😕 Daļēji" at bounding box center [577, 514] width 963 height 49
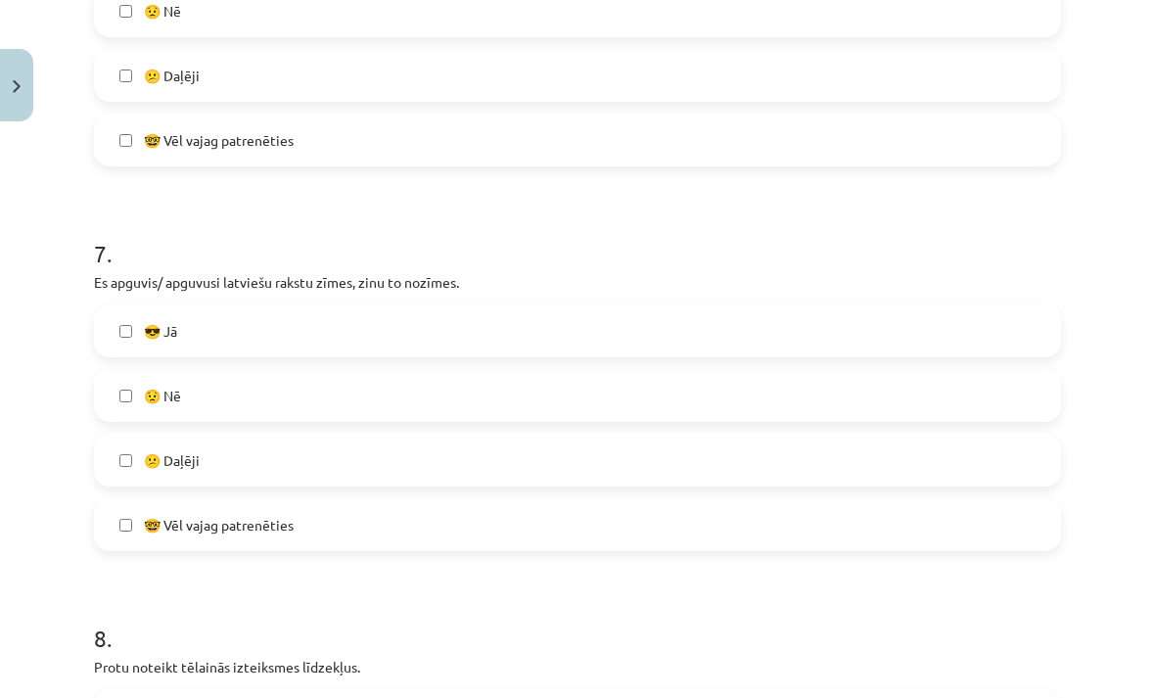
scroll to position [2493, 0]
click at [397, 344] on label "😎 Jā" at bounding box center [577, 329] width 963 height 49
click at [358, 466] on label "😕 Daļēji" at bounding box center [577, 459] width 963 height 49
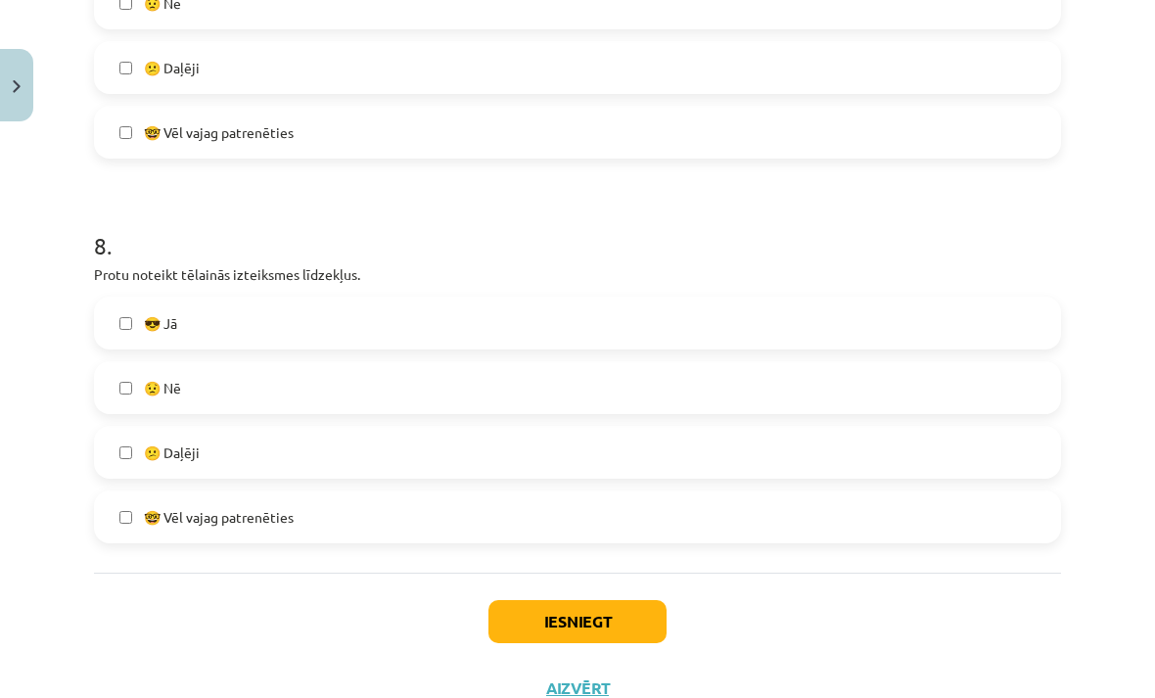
scroll to position [2885, 0]
click at [392, 339] on label "😎 Jā" at bounding box center [577, 322] width 963 height 49
click at [330, 507] on label "🤓 Vēl vajag patrenēties" at bounding box center [577, 515] width 963 height 49
click at [621, 608] on button "Iesniegt" at bounding box center [577, 620] width 178 height 43
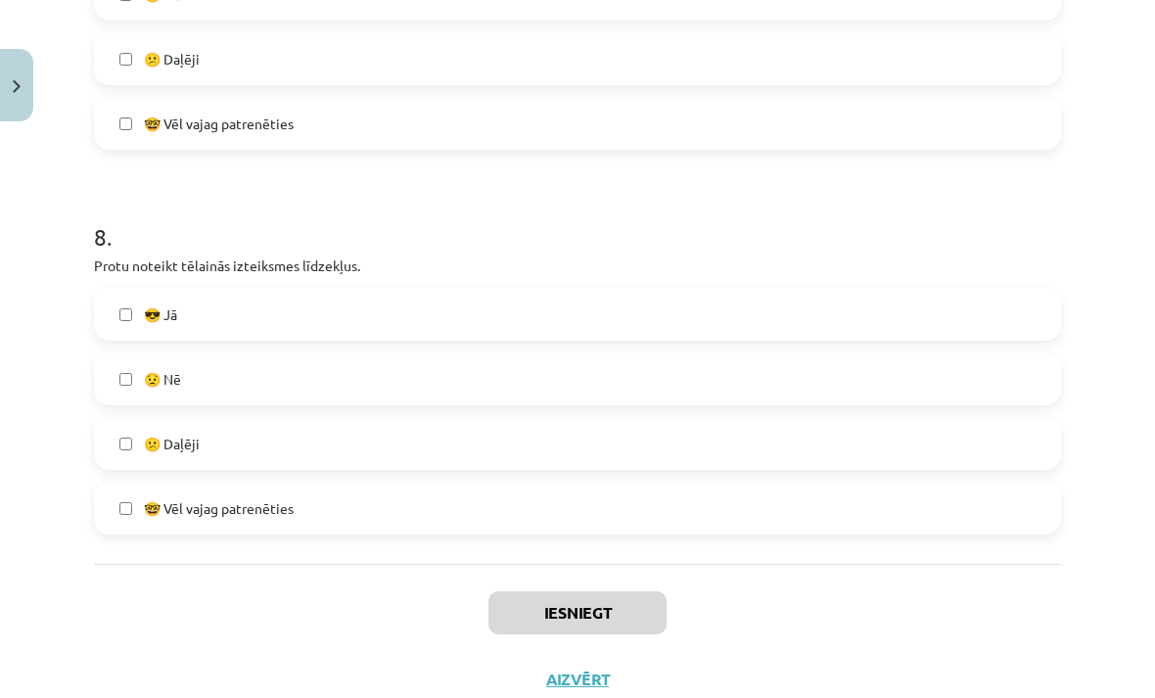
scroll to position [2892, 0]
click at [581, 678] on button "Aizvērt" at bounding box center [577, 680] width 74 height 20
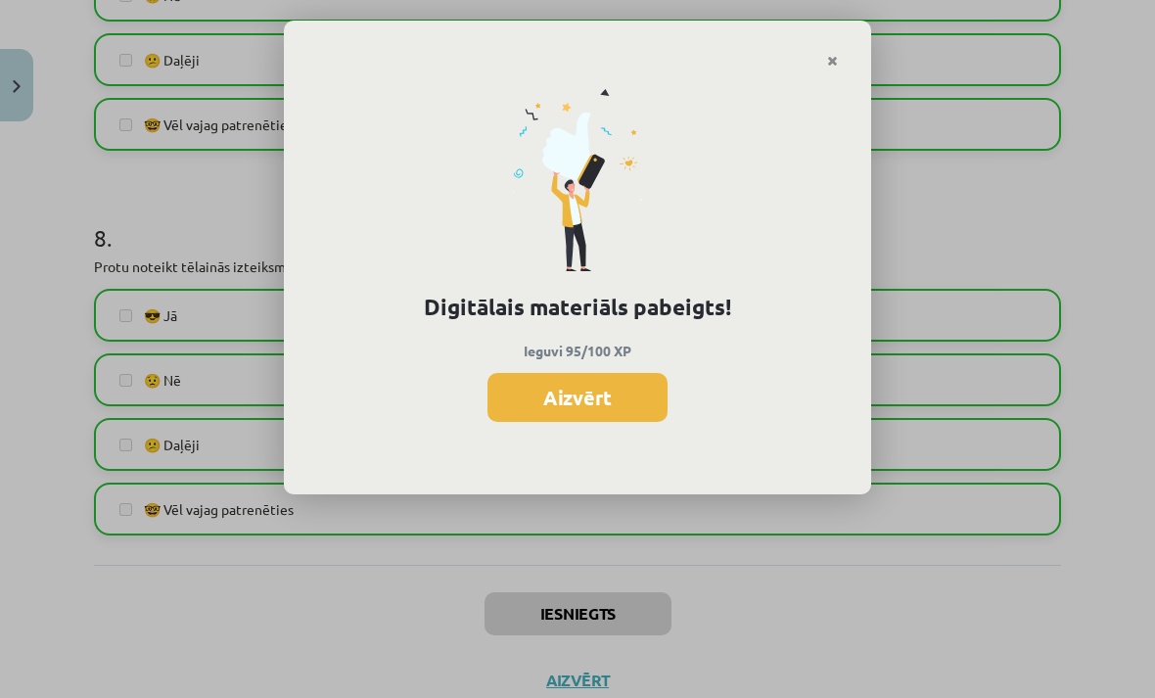
click at [608, 384] on button "Aizvērt" at bounding box center [577, 397] width 180 height 49
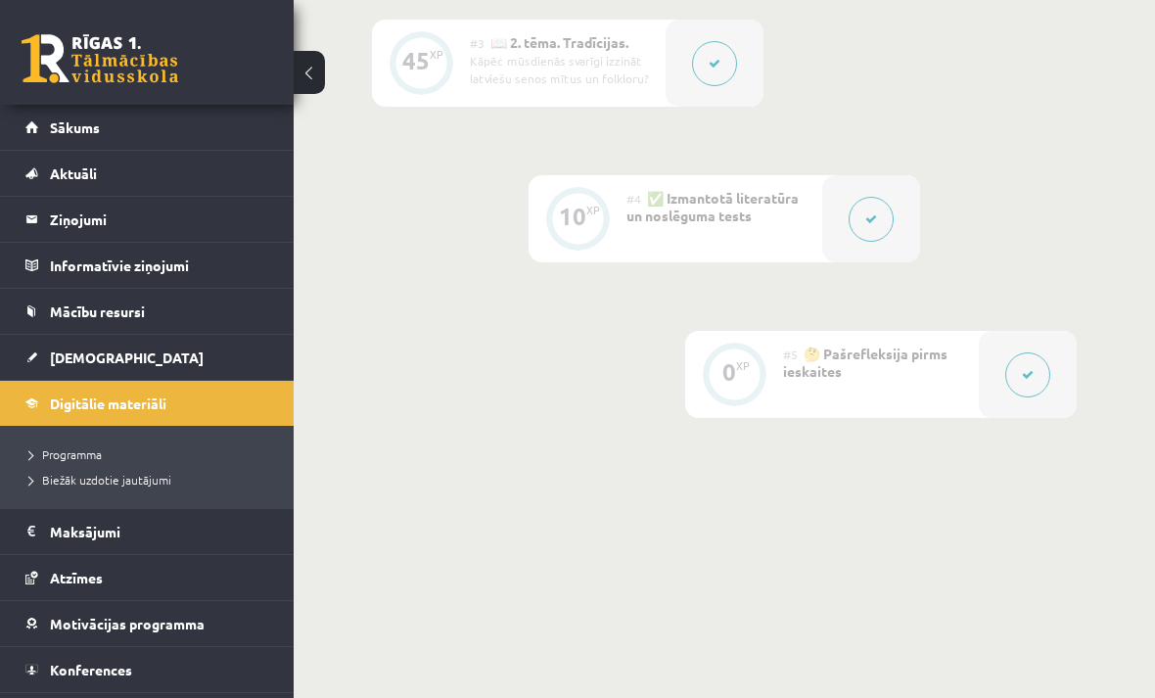
click at [117, 353] on link "[DEMOGRAPHIC_DATA]" at bounding box center [147, 357] width 244 height 45
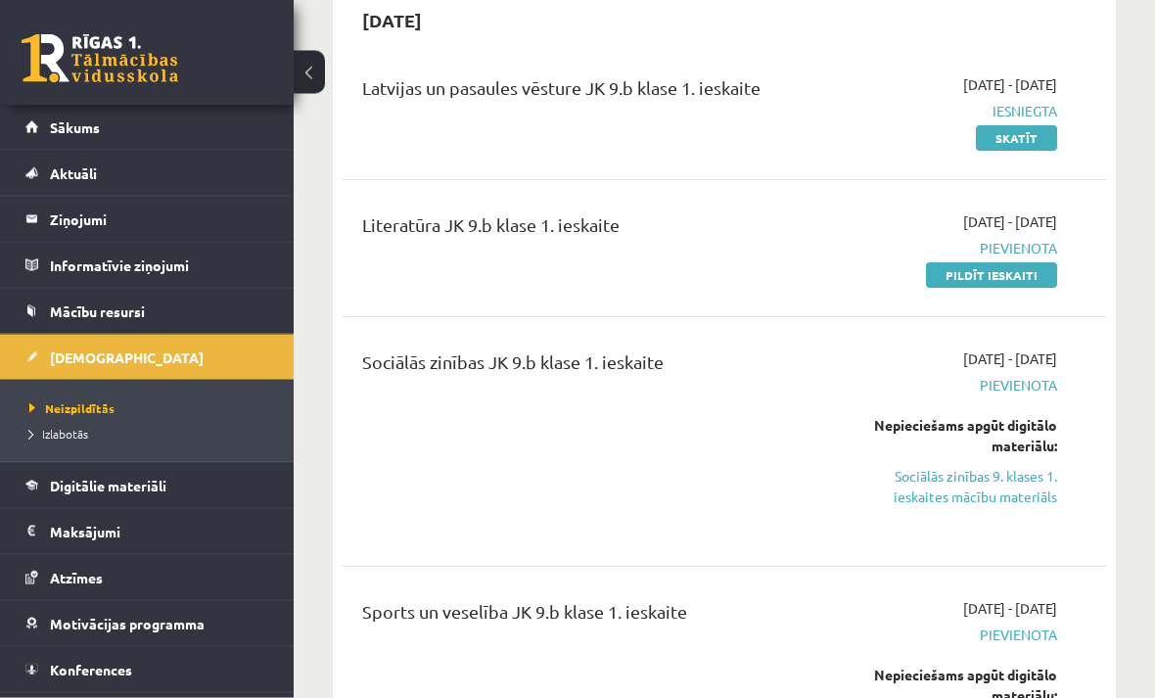
scroll to position [206, 0]
click at [970, 254] on span "Pievienota" at bounding box center [951, 248] width 212 height 21
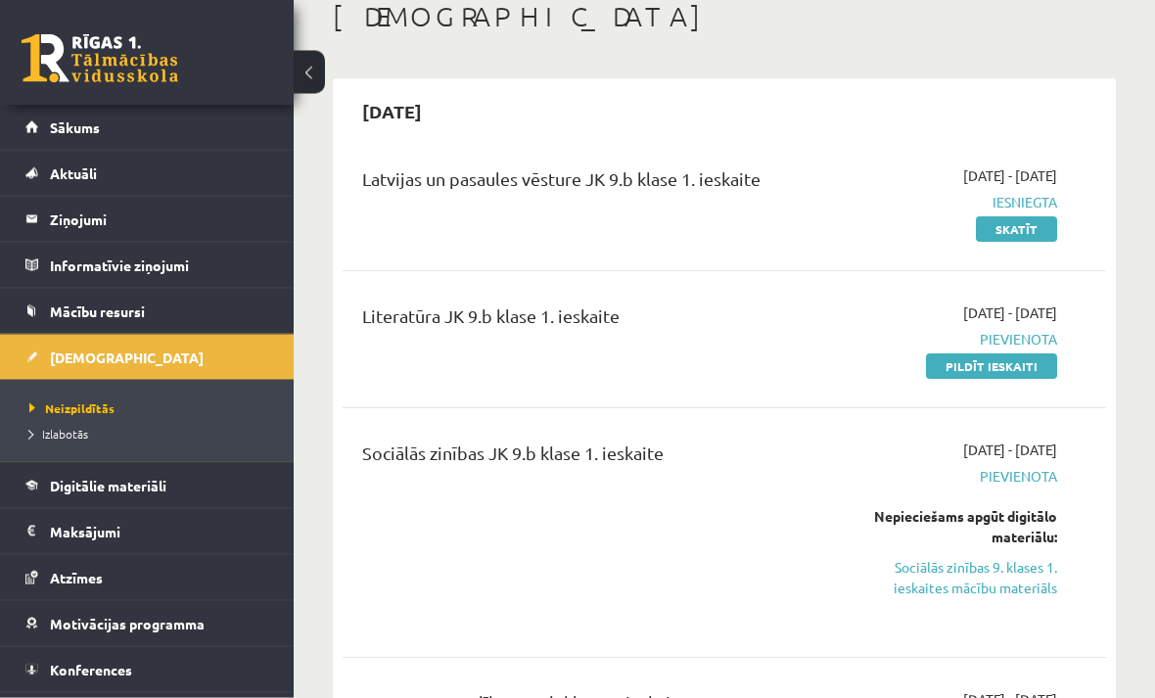
scroll to position [115, 0]
click at [944, 377] on link "Pildīt ieskaiti" at bounding box center [991, 365] width 131 height 25
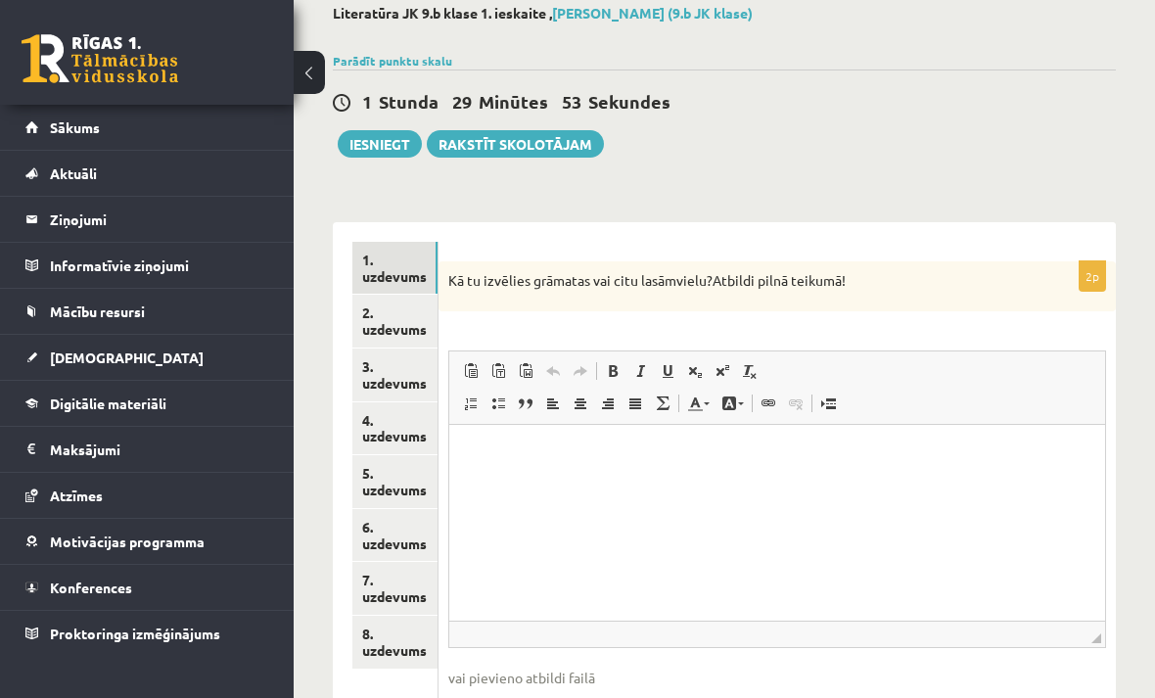
click at [393, 324] on link "2. uzdevums" at bounding box center [394, 321] width 85 height 53
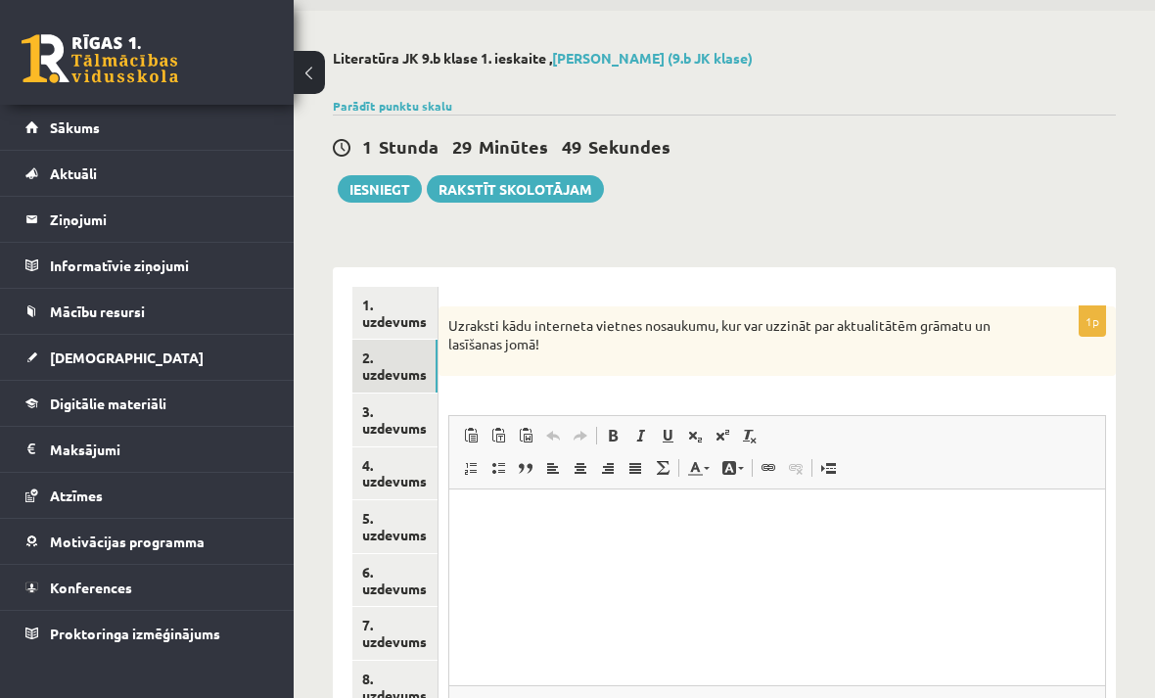
click at [388, 414] on link "3. uzdevums" at bounding box center [394, 419] width 85 height 53
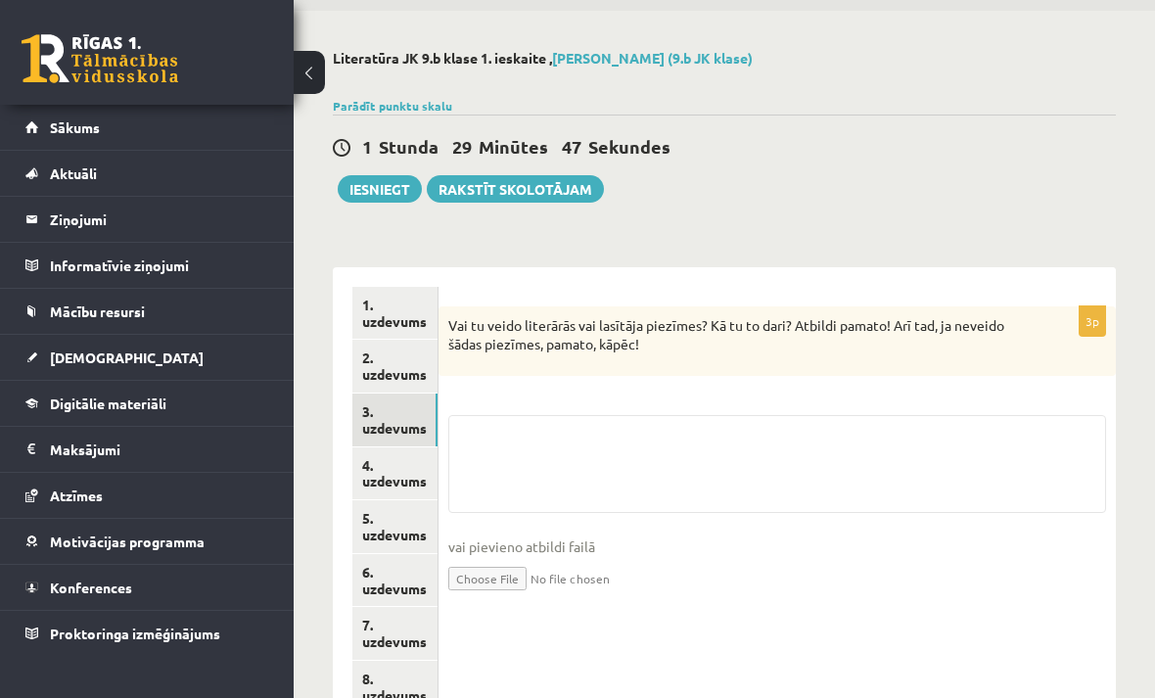
click at [383, 471] on link "4. uzdevums" at bounding box center [394, 473] width 85 height 53
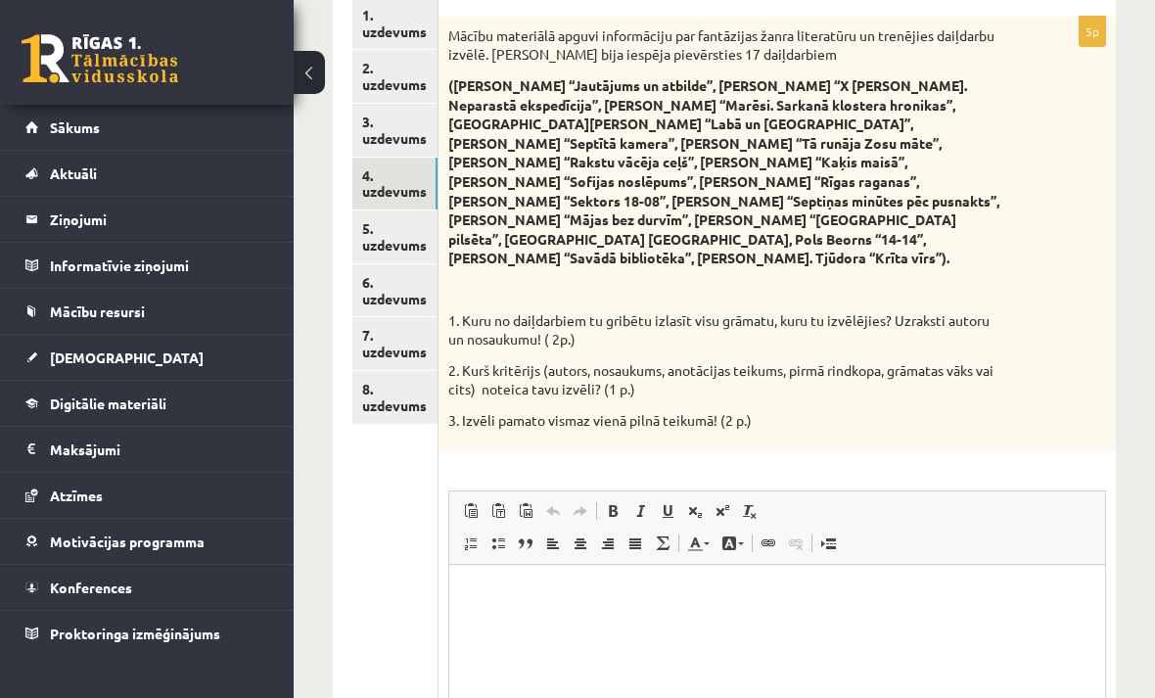
click at [401, 223] on link "5. uzdevums" at bounding box center [394, 236] width 85 height 53
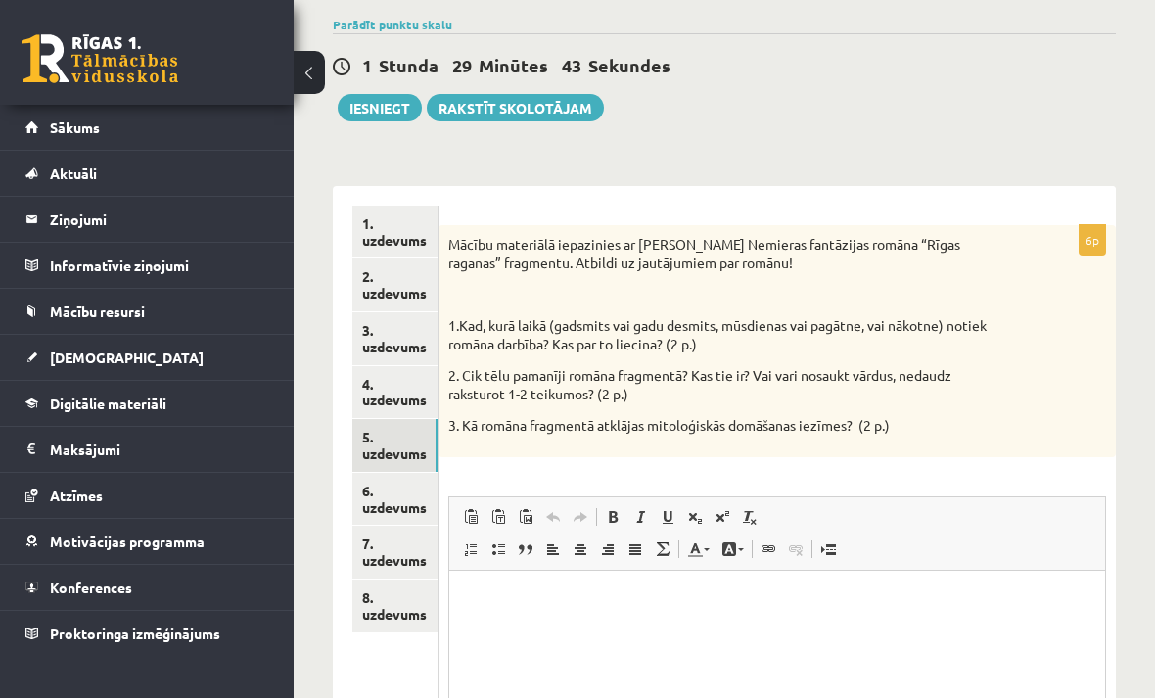
click at [384, 495] on link "6. uzdevums" at bounding box center [394, 499] width 85 height 53
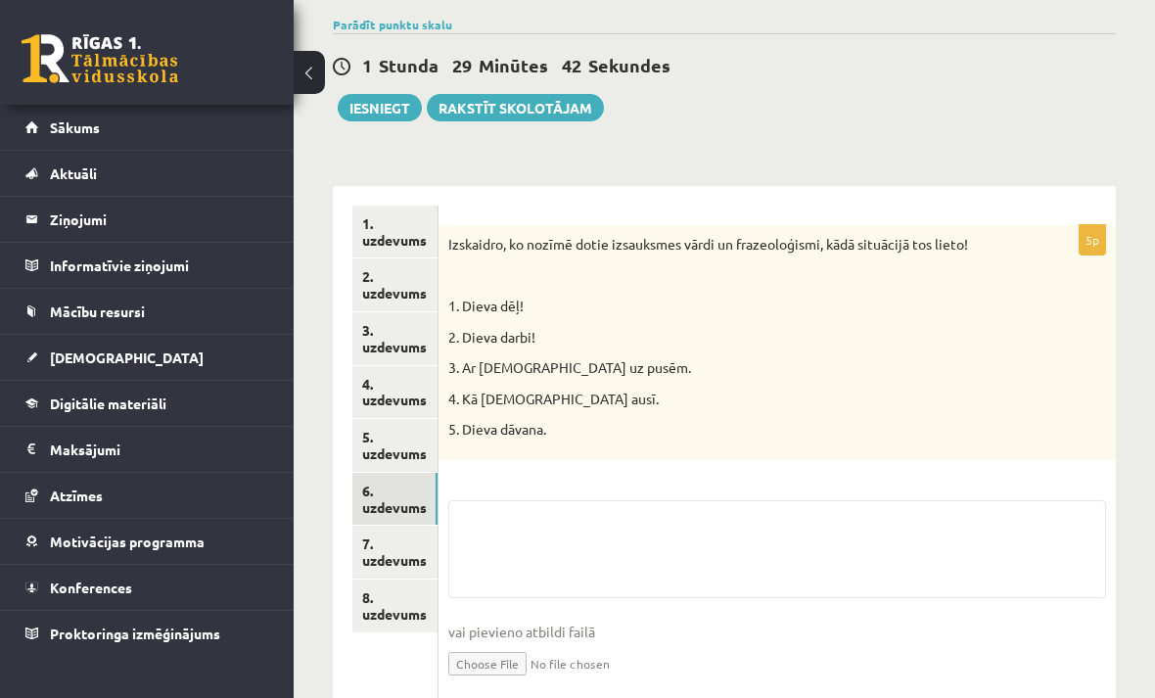
click at [392, 535] on link "7. uzdevums" at bounding box center [394, 552] width 85 height 53
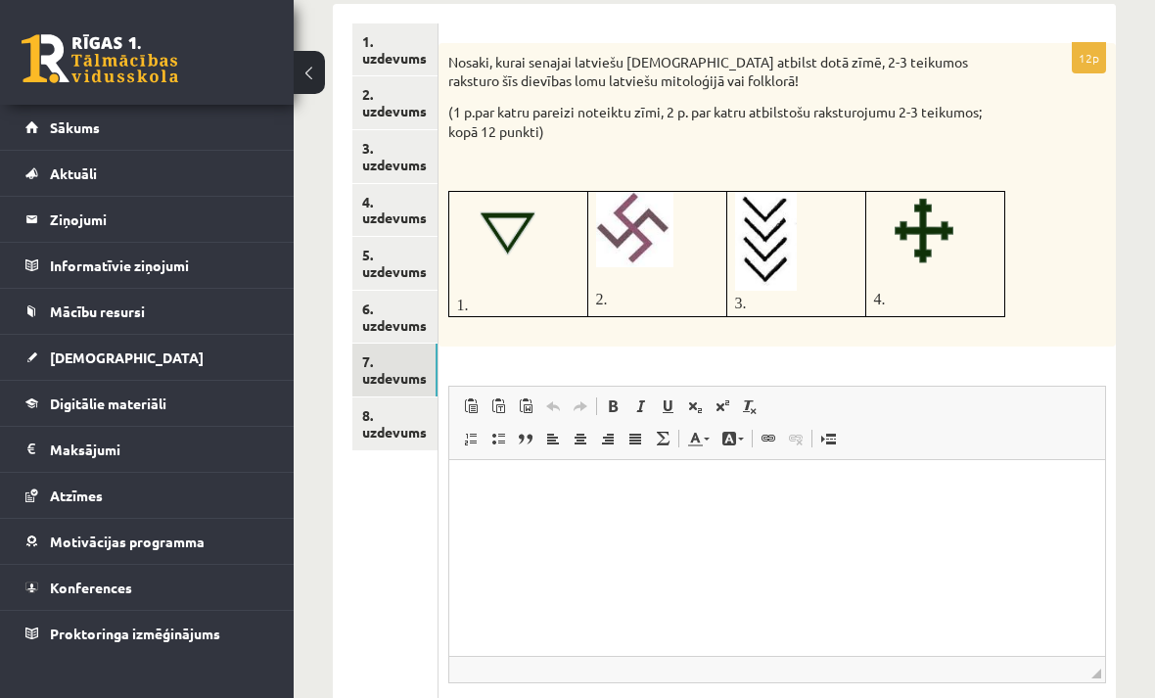
click at [383, 397] on link "8. uzdevums" at bounding box center [394, 423] width 85 height 53
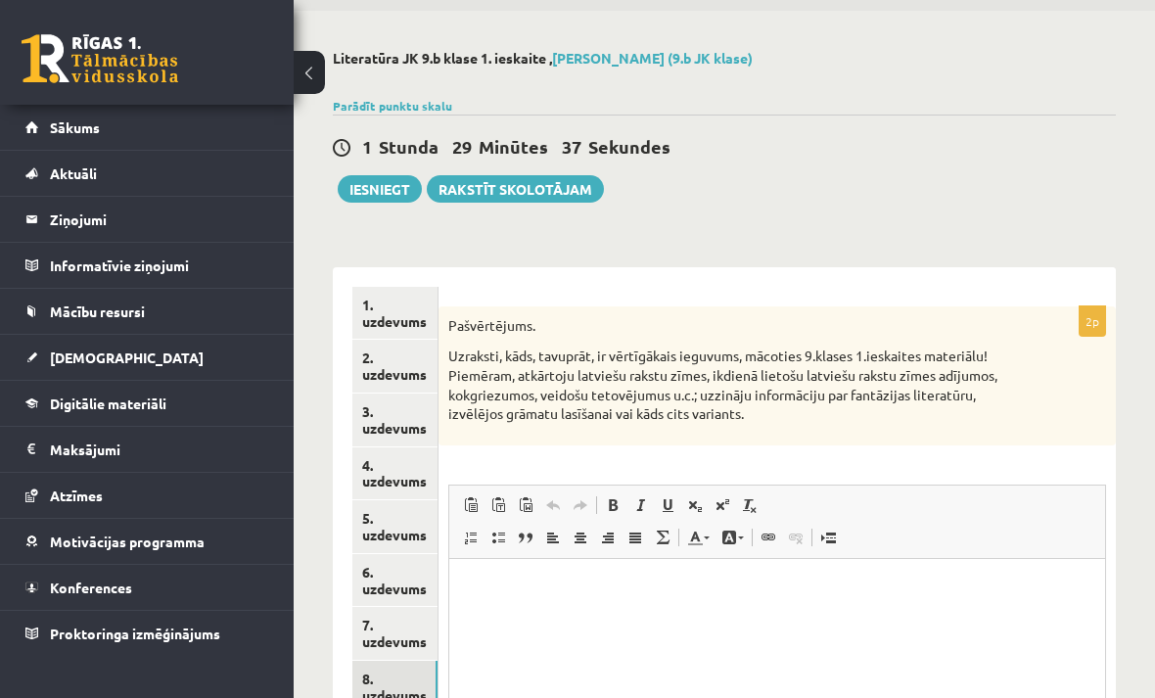
click at [390, 619] on link "7. uzdevums" at bounding box center [394, 633] width 85 height 53
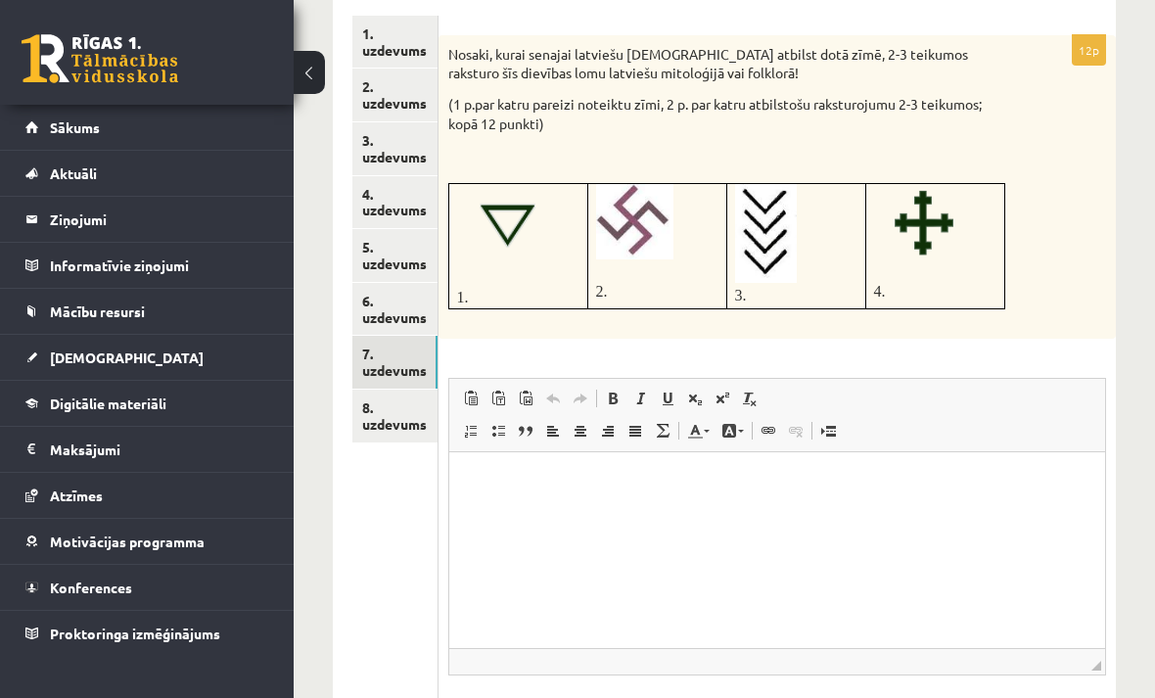
click at [570, 473] on p "Визуальный текстовый редактор, wiswyg-editor-user-answer-47024753804640" at bounding box center [777, 481] width 617 height 21
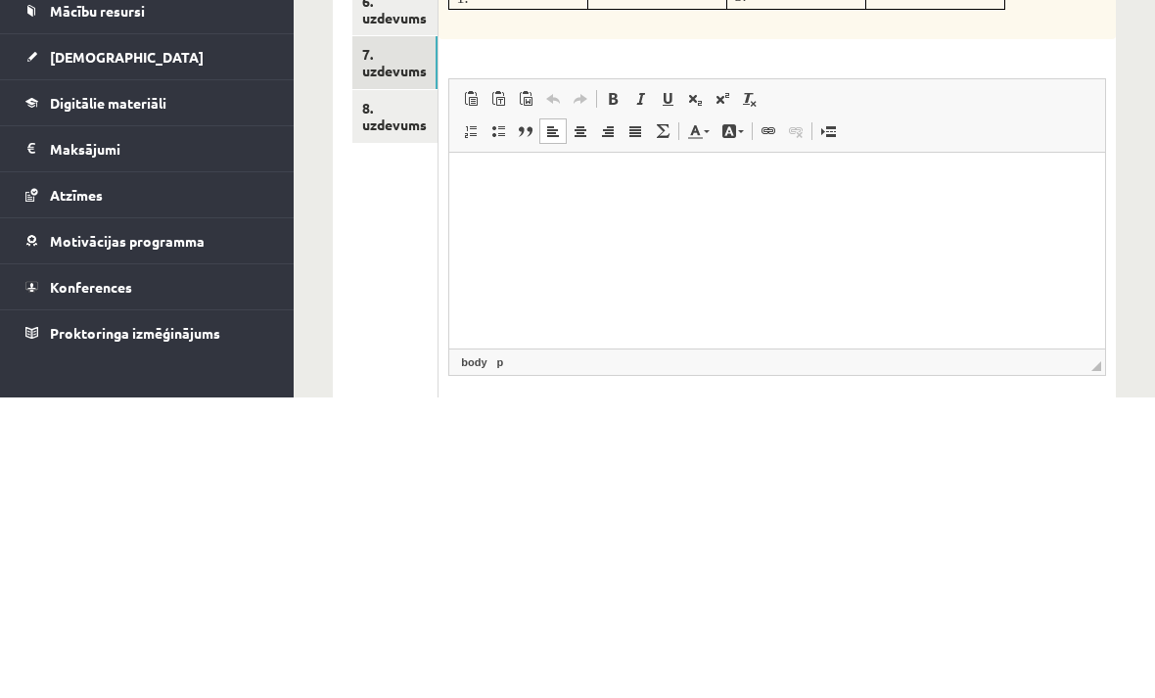
click at [502, 177] on p "Визуальный текстовый редактор, wiswyg-editor-user-answer-47024753804640" at bounding box center [777, 181] width 617 height 21
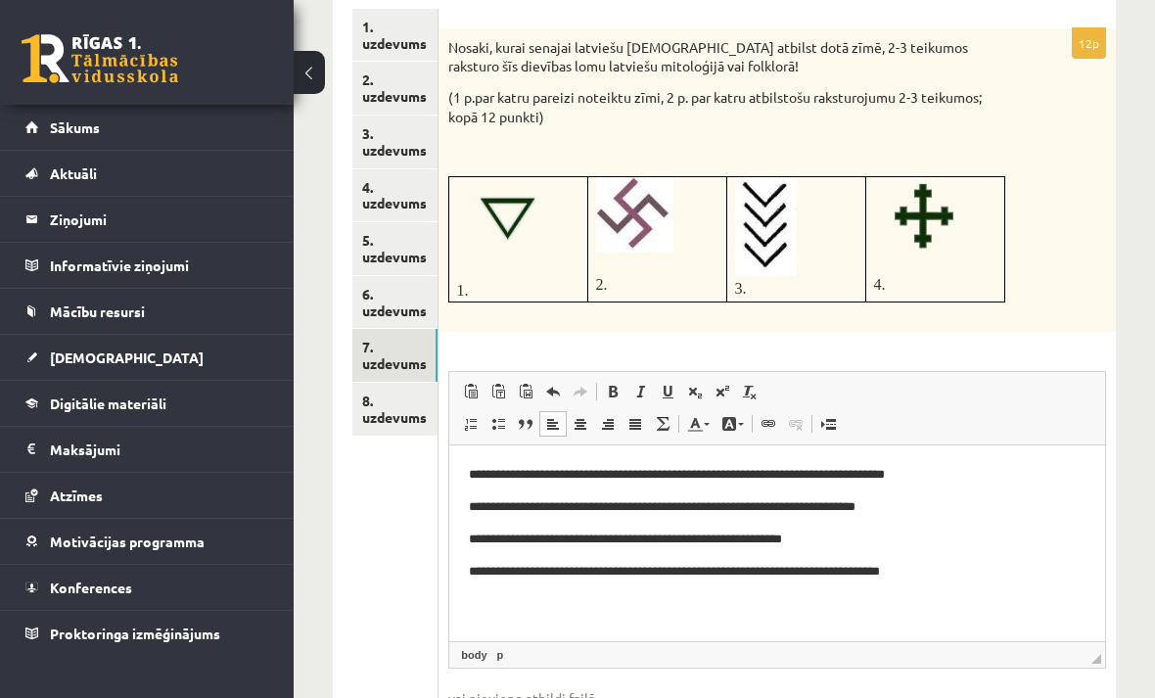
click at [396, 50] on link "1. uzdevums" at bounding box center [394, 35] width 85 height 53
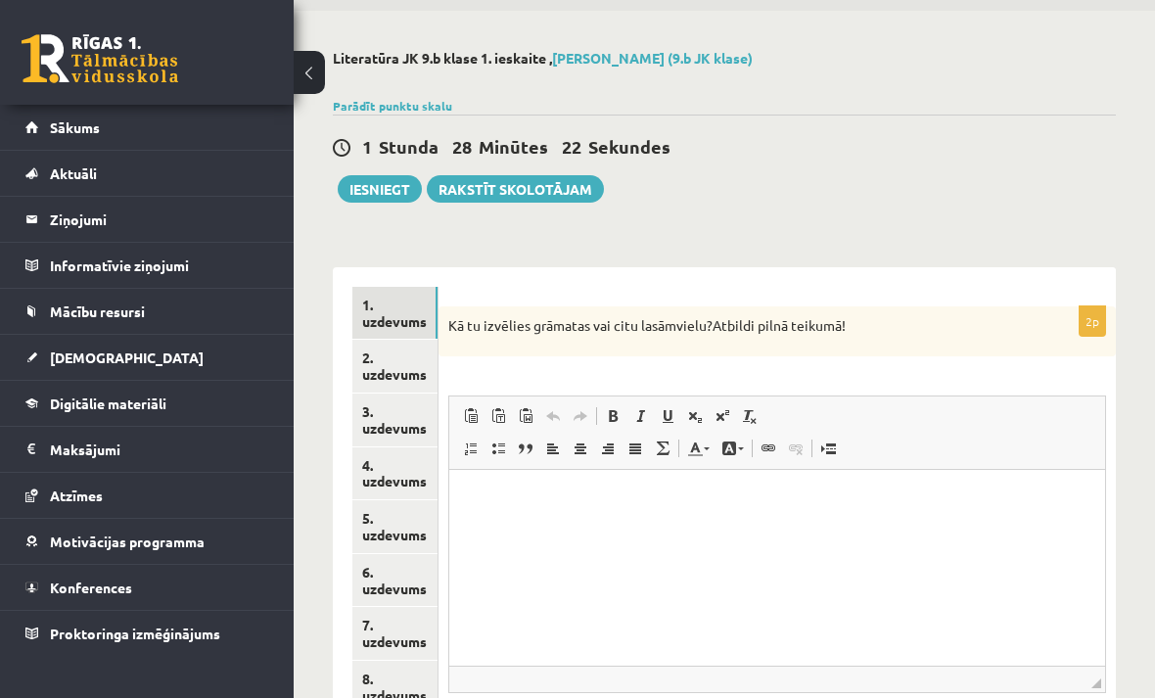
scroll to position [0, 0]
click at [1105, 263] on div "**********" at bounding box center [724, 535] width 783 height 575
click at [501, 508] on p "Визуальный текстовый редактор, wiswyg-editor-user-answer-47024977534140" at bounding box center [777, 499] width 617 height 21
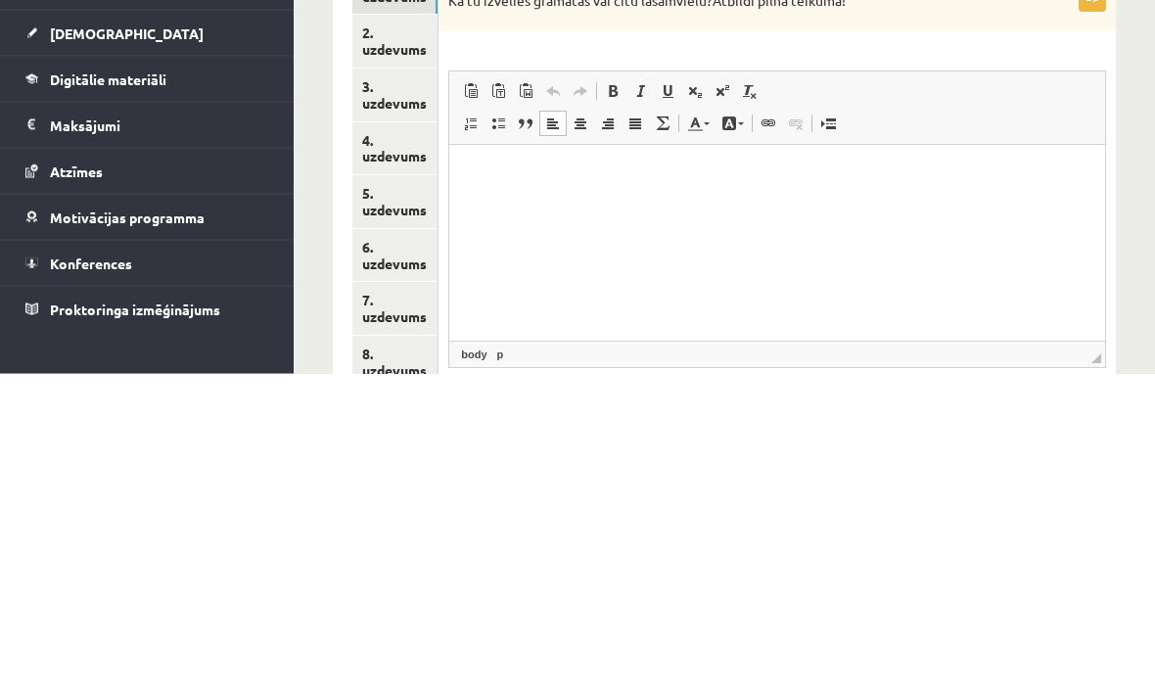
click at [504, 183] on p "Визуальный текстовый редактор, wiswyg-editor-user-answer-47024977534140" at bounding box center [777, 174] width 617 height 21
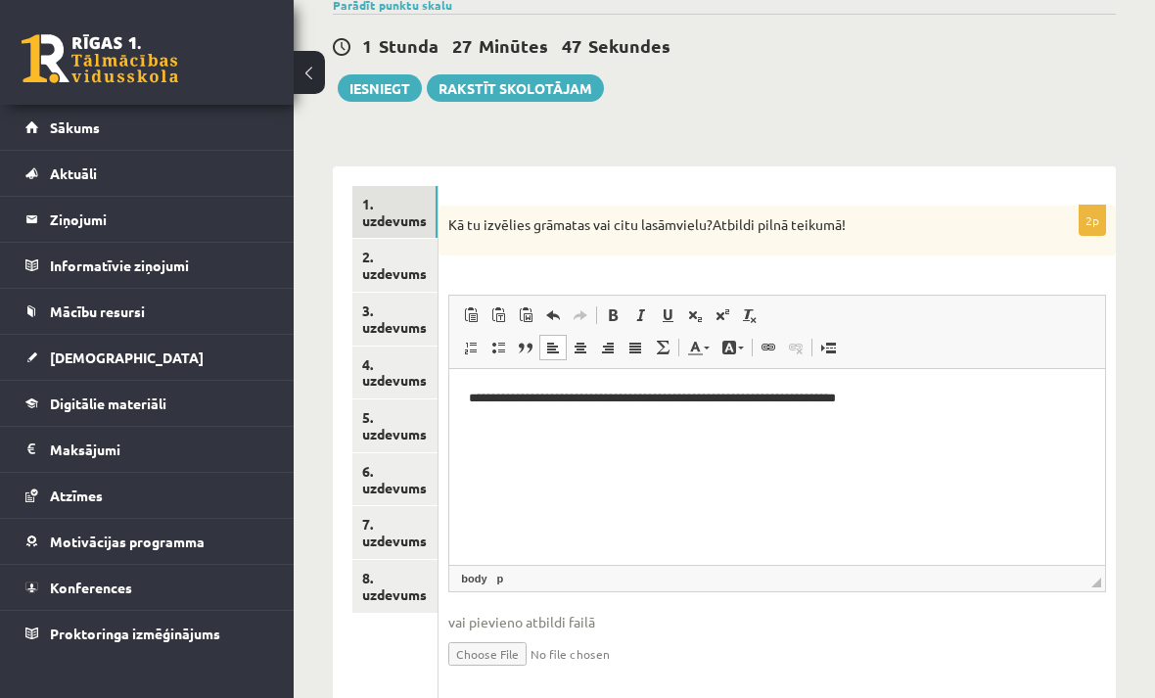
click at [397, 253] on link "2. uzdevums" at bounding box center [394, 265] width 85 height 53
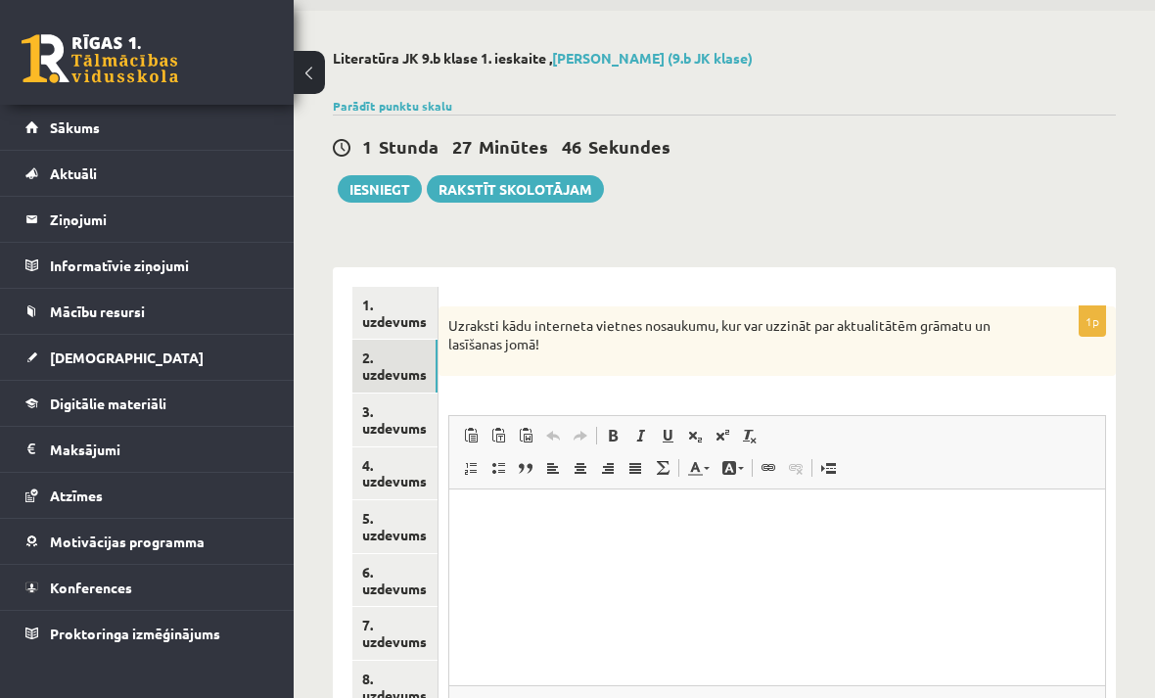
scroll to position [0, 0]
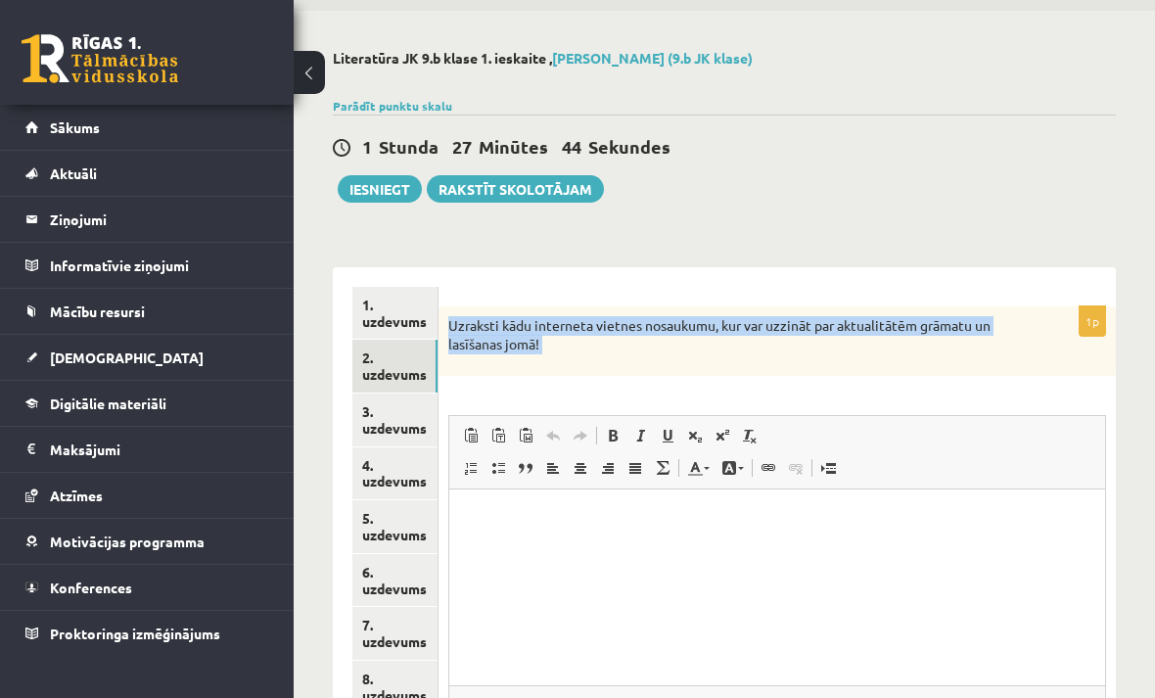
copy div "Uzraksti kādu interneta vietnes nosaukumu, kur var uzzināt par aktualitātēm grā…"
click at [1094, 215] on div "Literatūra JK 9.b klase 1. ieskaite , Darja Vasina (9.b JK klase) Parādīt punkt…" at bounding box center [724, 446] width 861 height 870
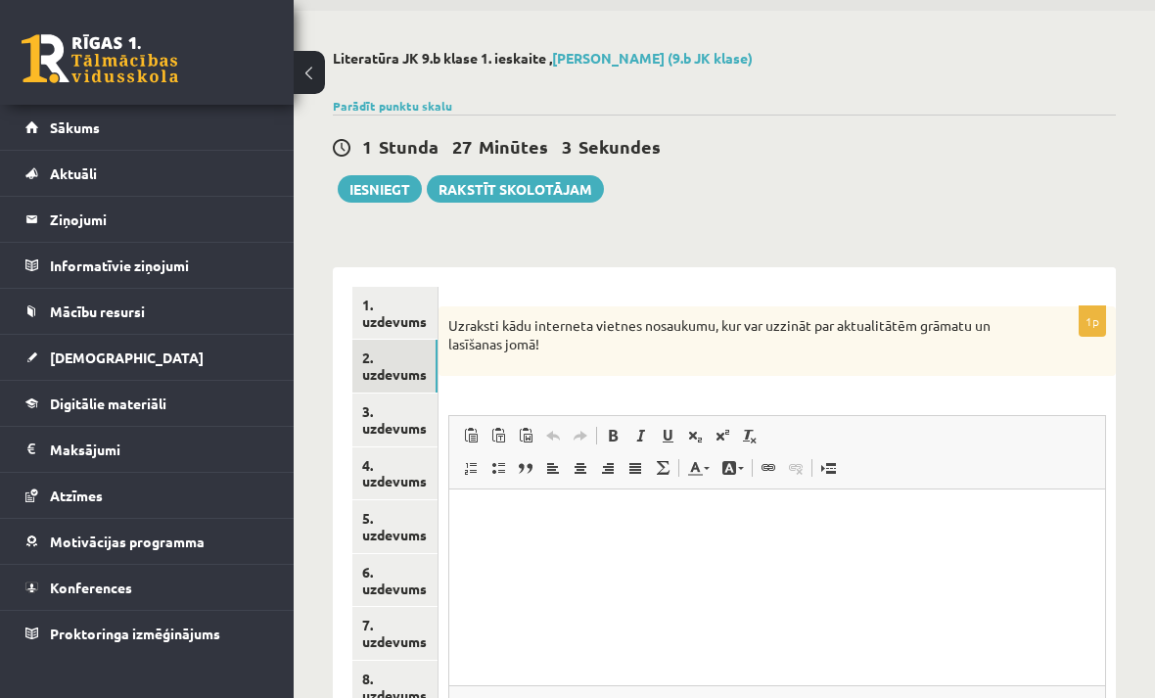
click at [528, 520] on p "Визуальный текстовый редактор, wiswyg-editor-user-answer-47025118445800" at bounding box center [777, 518] width 617 height 21
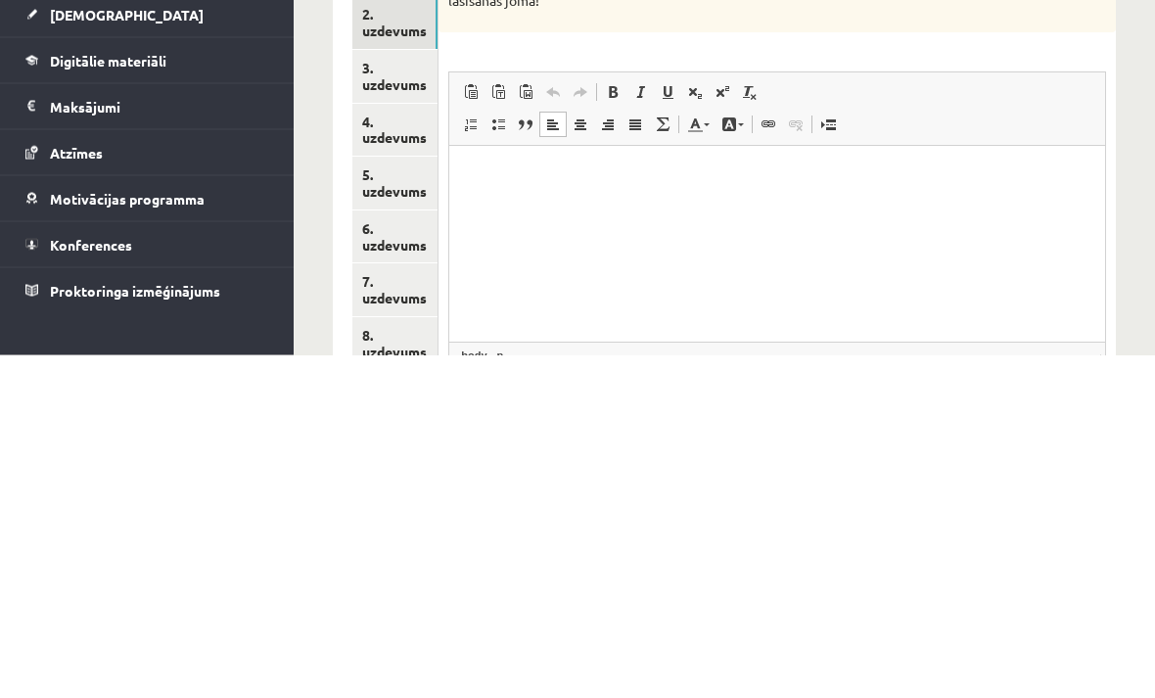
click at [515, 182] on p "Визуальный текстовый редактор, wiswyg-editor-user-answer-47025118445800" at bounding box center [777, 175] width 617 height 21
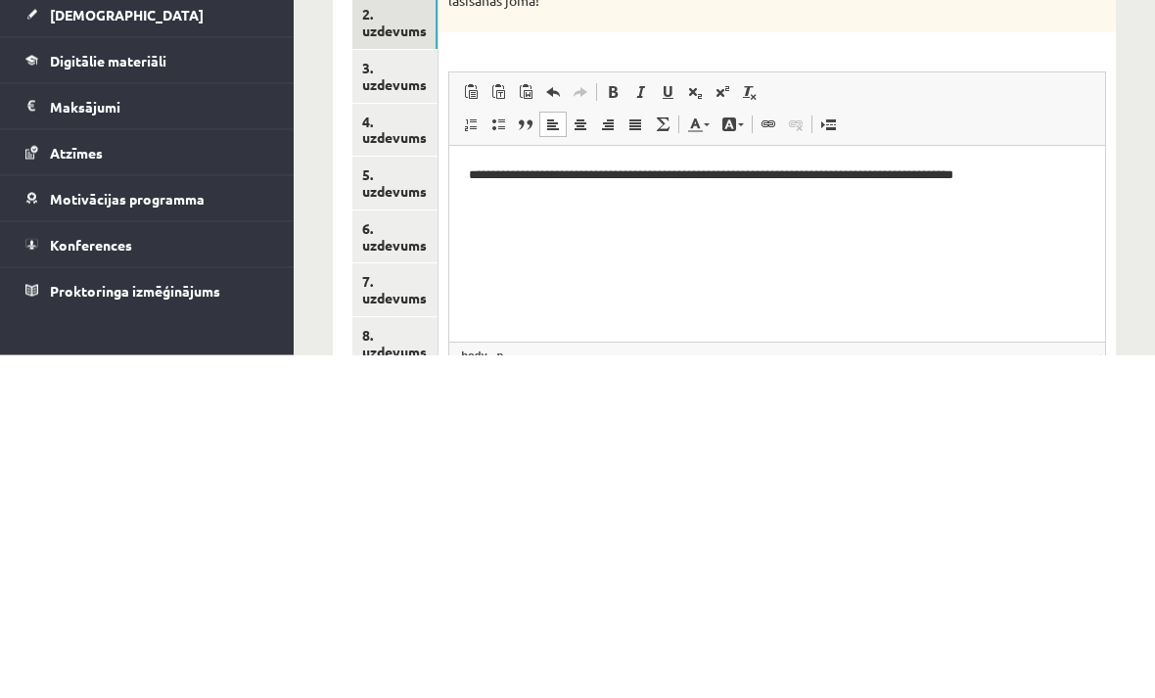
scroll to position [184, 0]
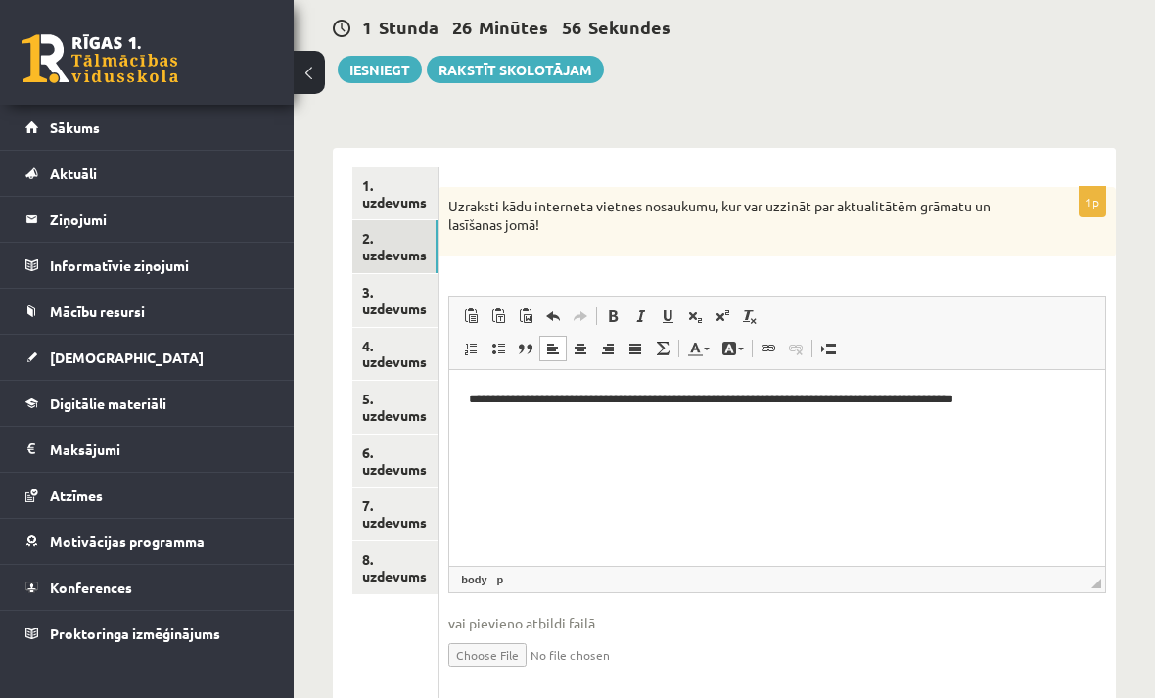
click at [773, 344] on span at bounding box center [768, 349] width 16 height 16
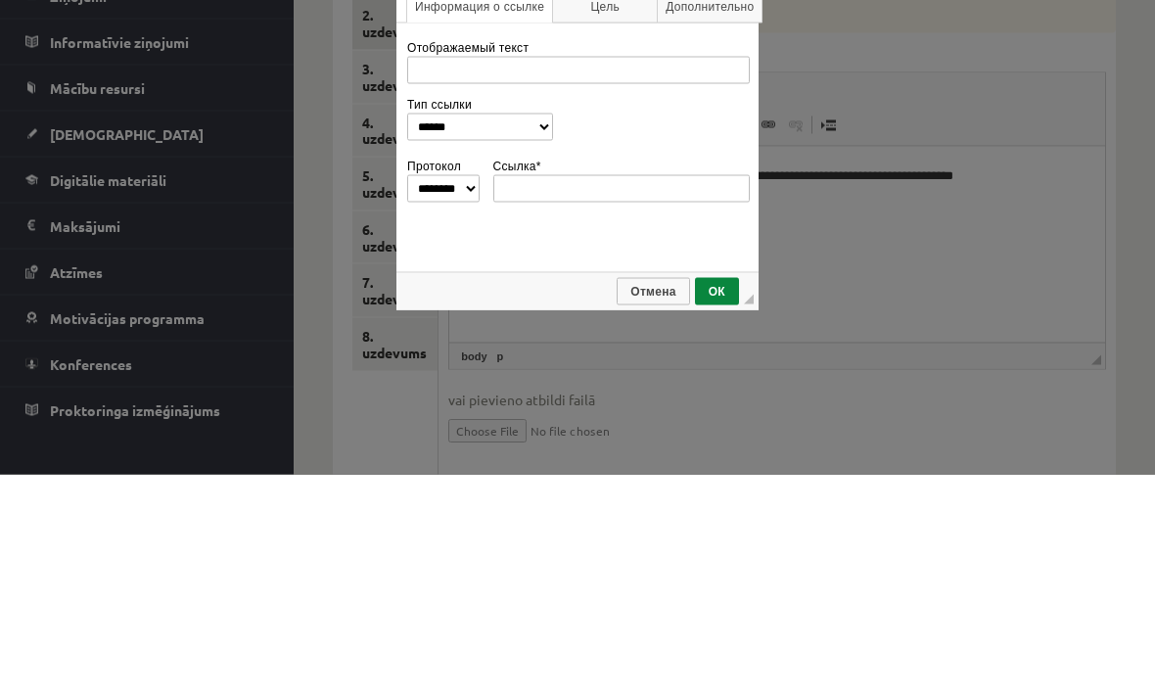
scroll to position [0, 0]
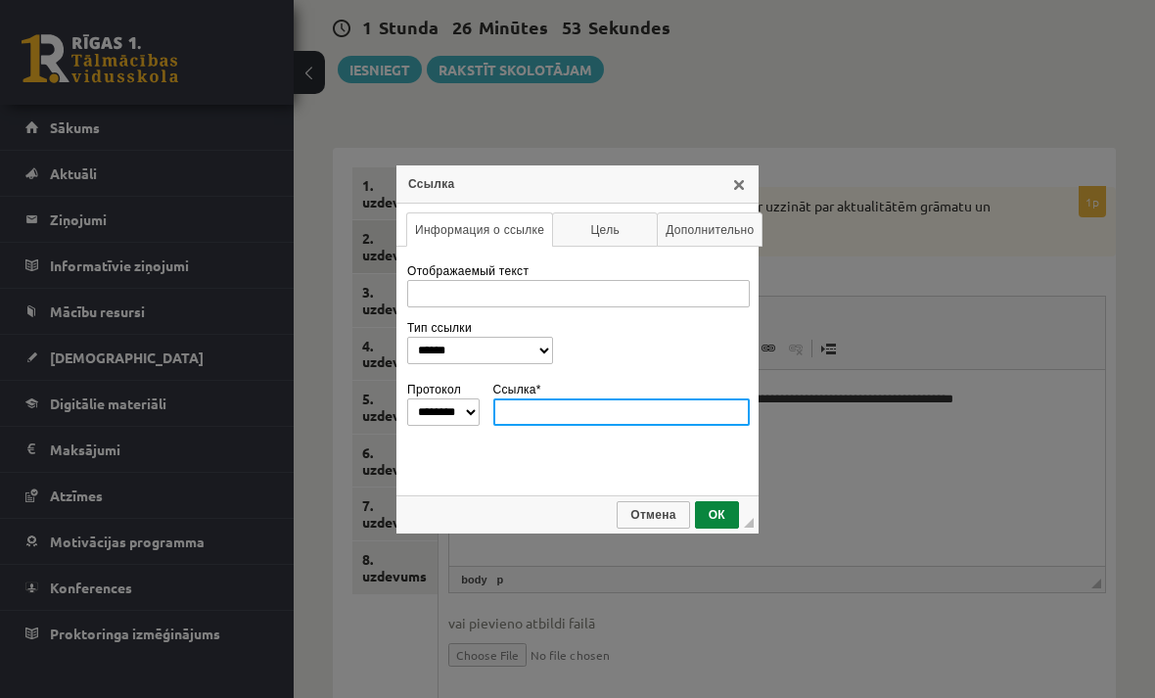
click at [734, 224] on div "**********" at bounding box center [577, 349] width 362 height 368
click at [743, 174] on div "Ссылка" at bounding box center [577, 183] width 362 height 38
click at [730, 181] on div "Ссылка" at bounding box center [577, 183] width 362 height 38
click at [748, 180] on div "Ссылка" at bounding box center [577, 183] width 362 height 38
click at [654, 514] on span "Отмена" at bounding box center [653, 514] width 69 height 14
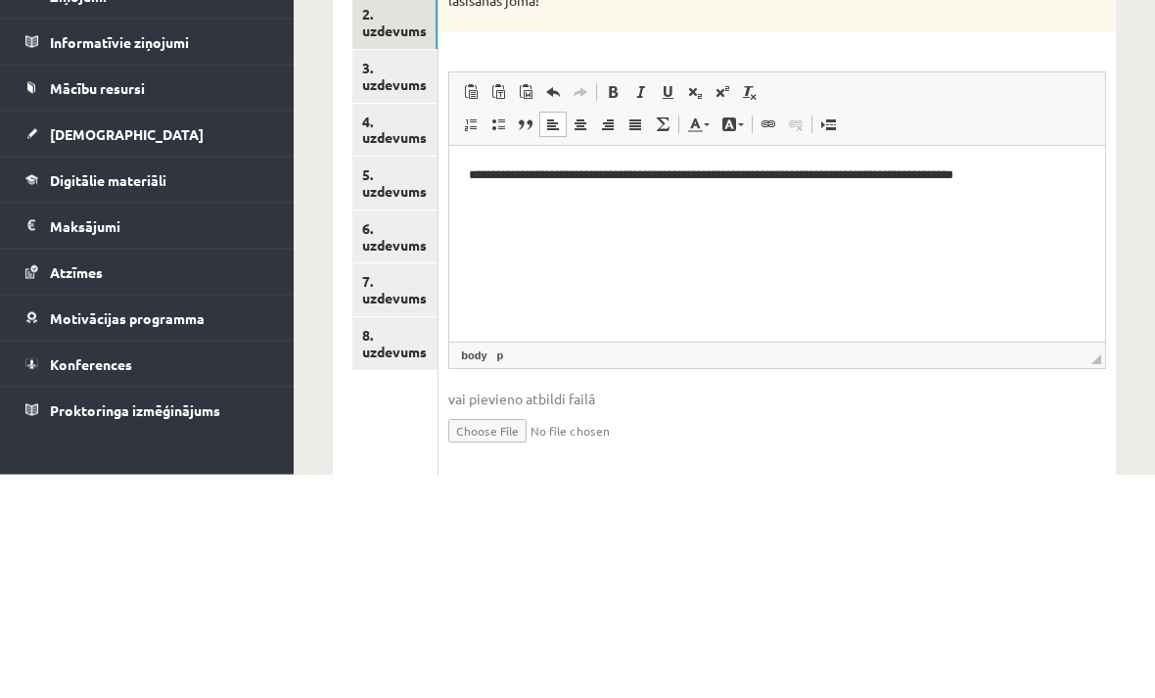
click at [779, 175] on p "**********" at bounding box center [777, 175] width 616 height 20
click at [781, 173] on p "**********" at bounding box center [777, 175] width 616 height 20
click at [780, 168] on p "**********" at bounding box center [777, 175] width 616 height 20
copy p "**********"
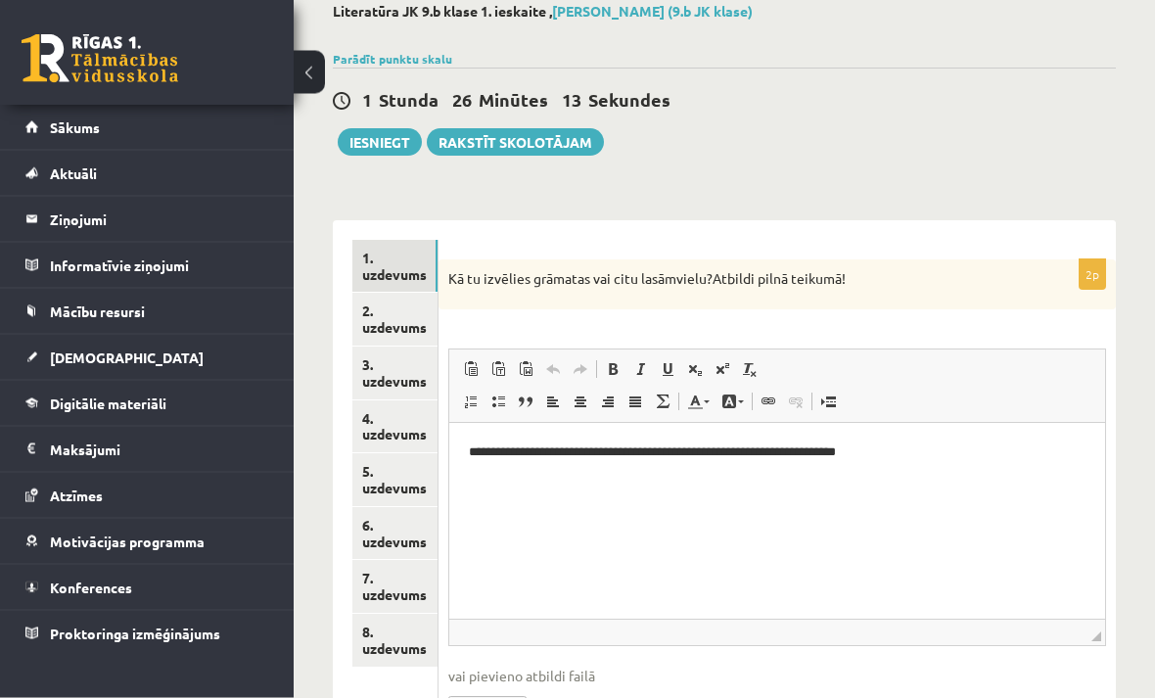
scroll to position [112, 0]
click at [392, 363] on link "3. uzdevums" at bounding box center [394, 372] width 85 height 53
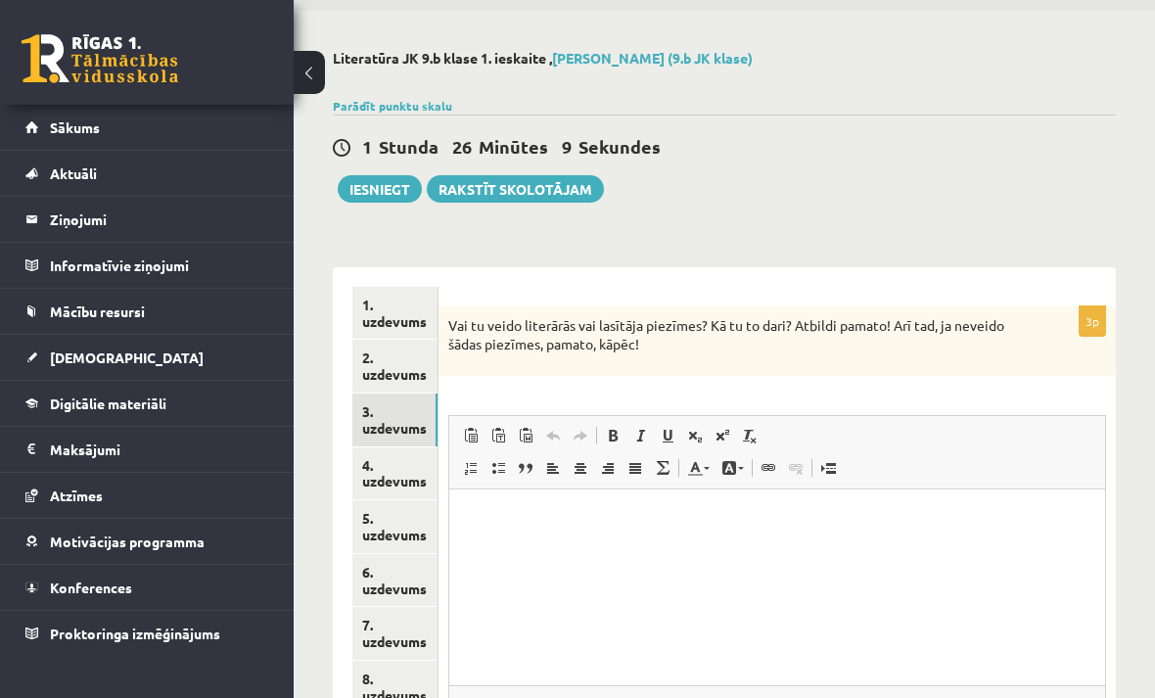
scroll to position [0, 0]
click at [406, 367] on link "2. uzdevums" at bounding box center [394, 366] width 85 height 53
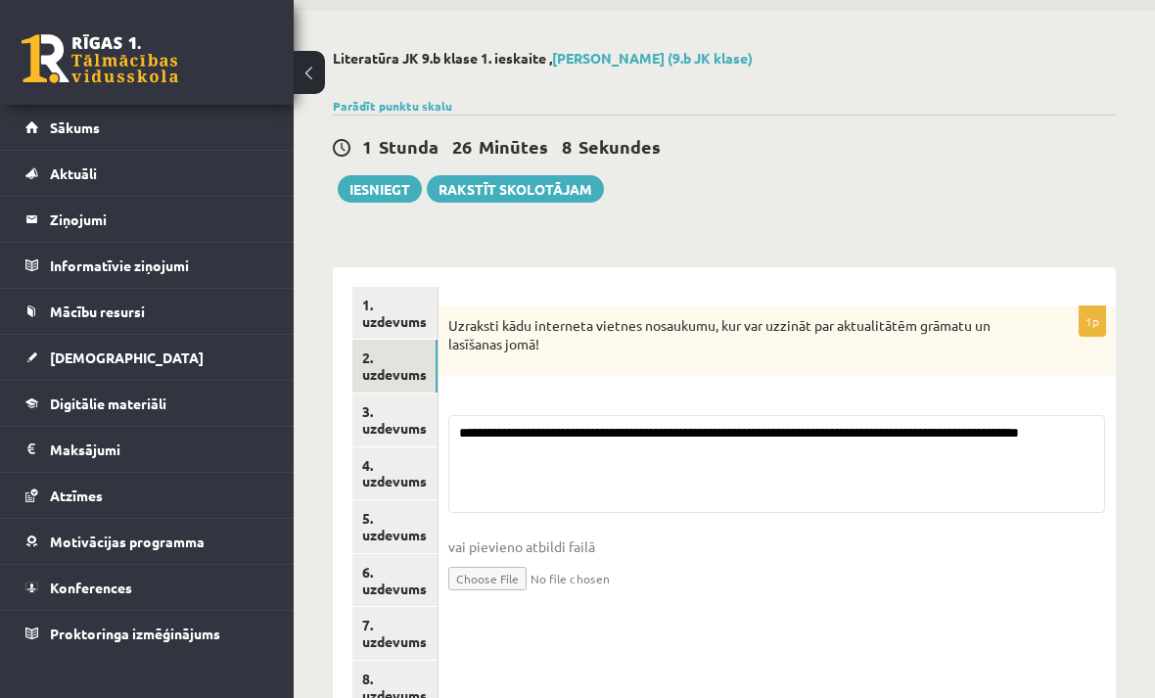
click at [399, 409] on link "3. uzdevums" at bounding box center [394, 419] width 85 height 53
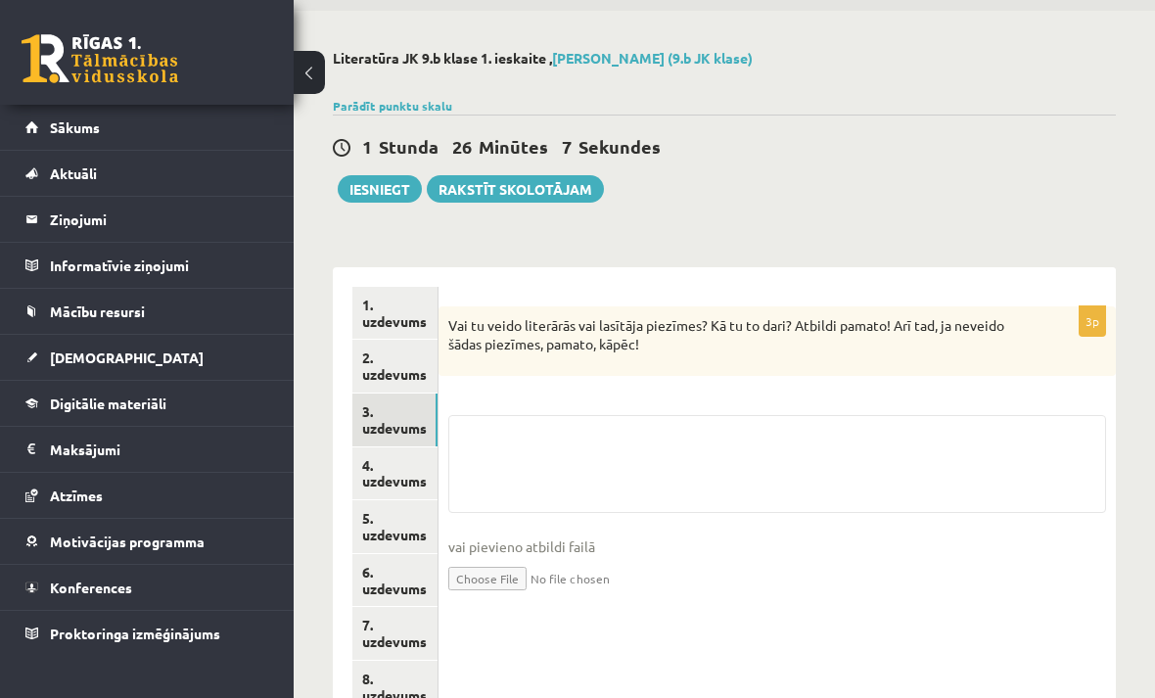
click at [423, 363] on link "2. uzdevums" at bounding box center [394, 366] width 85 height 53
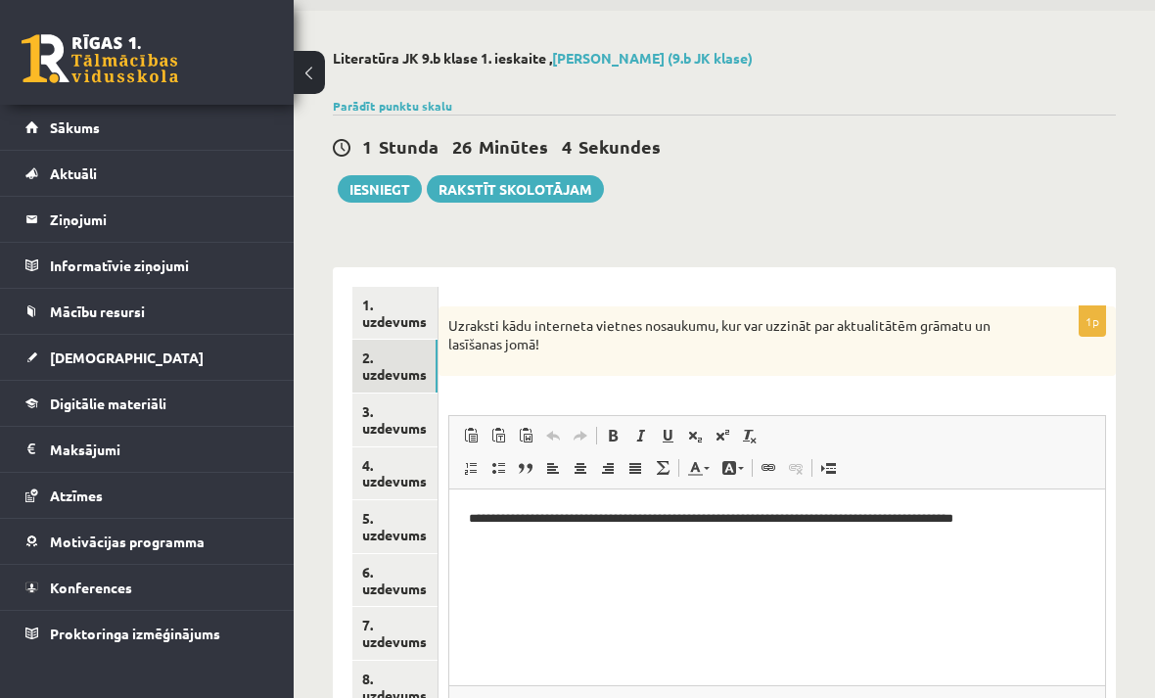
click at [390, 500] on link "5. uzdevums" at bounding box center [394, 526] width 85 height 53
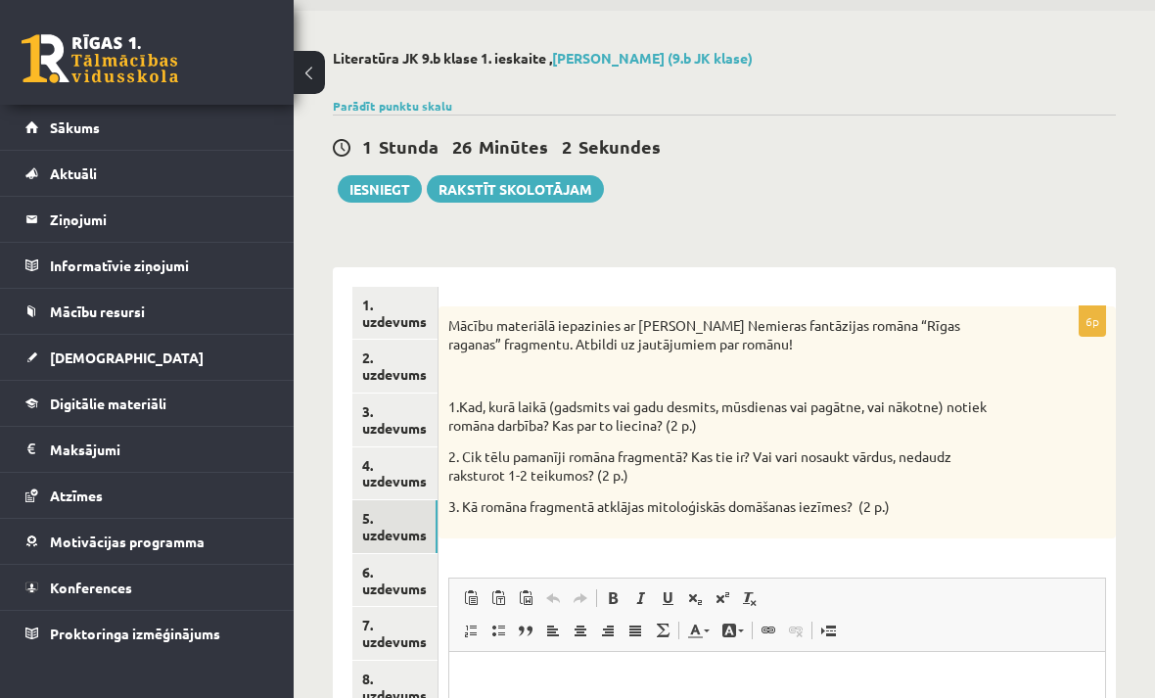
click at [412, 558] on link "6. uzdevums" at bounding box center [394, 580] width 85 height 53
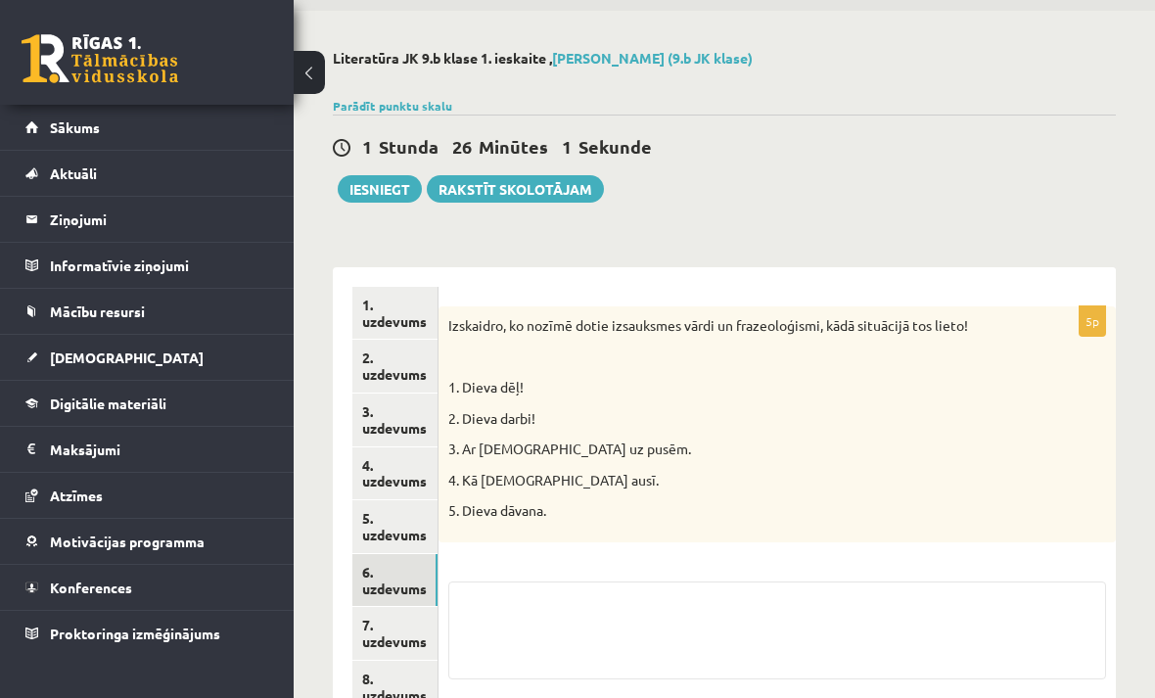
click at [390, 607] on link "7. uzdevums" at bounding box center [394, 633] width 85 height 53
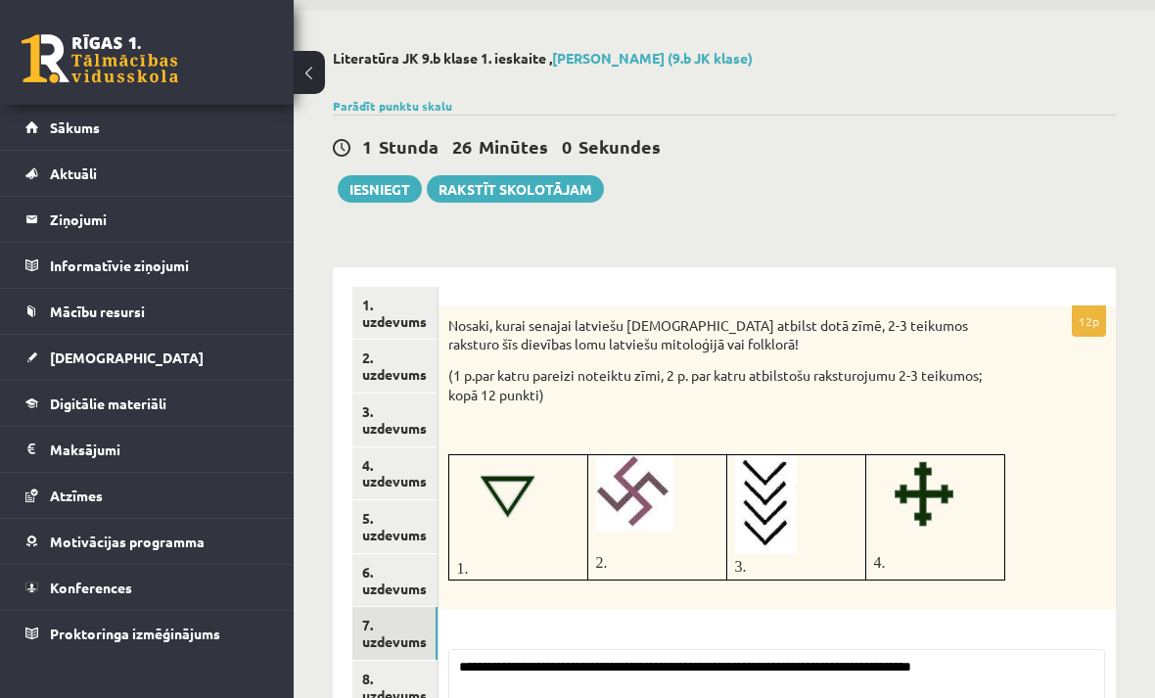
click at [382, 686] on link "8. uzdevums" at bounding box center [394, 687] width 85 height 53
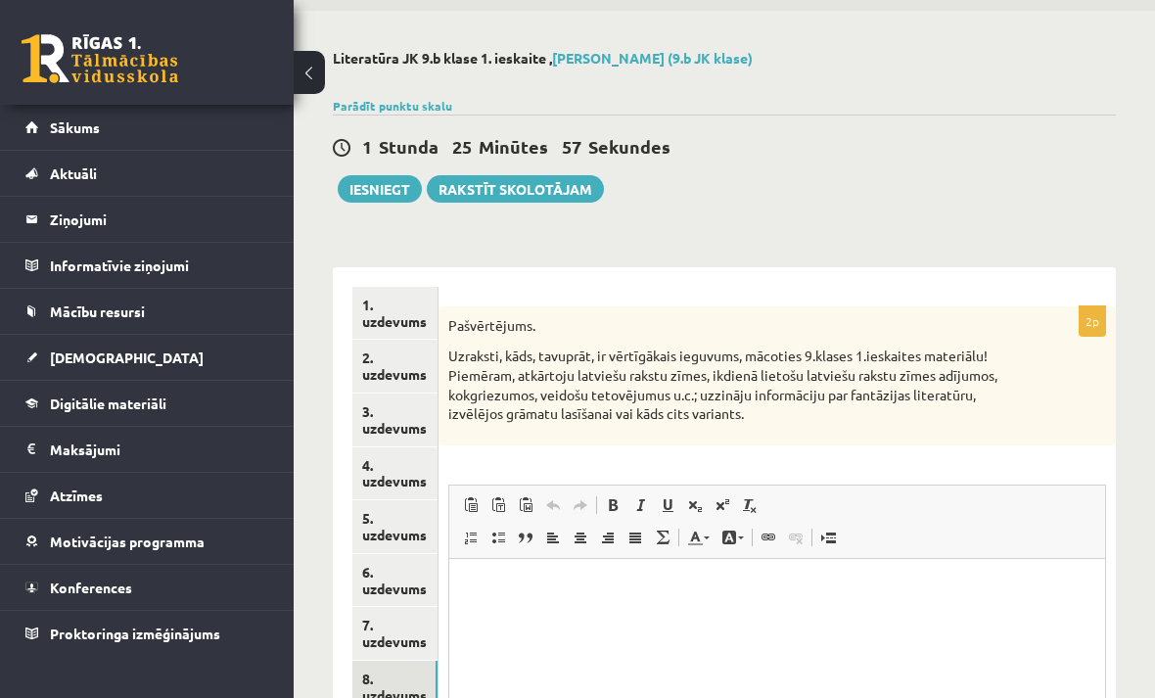
click at [388, 455] on link "4. uzdevums" at bounding box center [394, 473] width 85 height 53
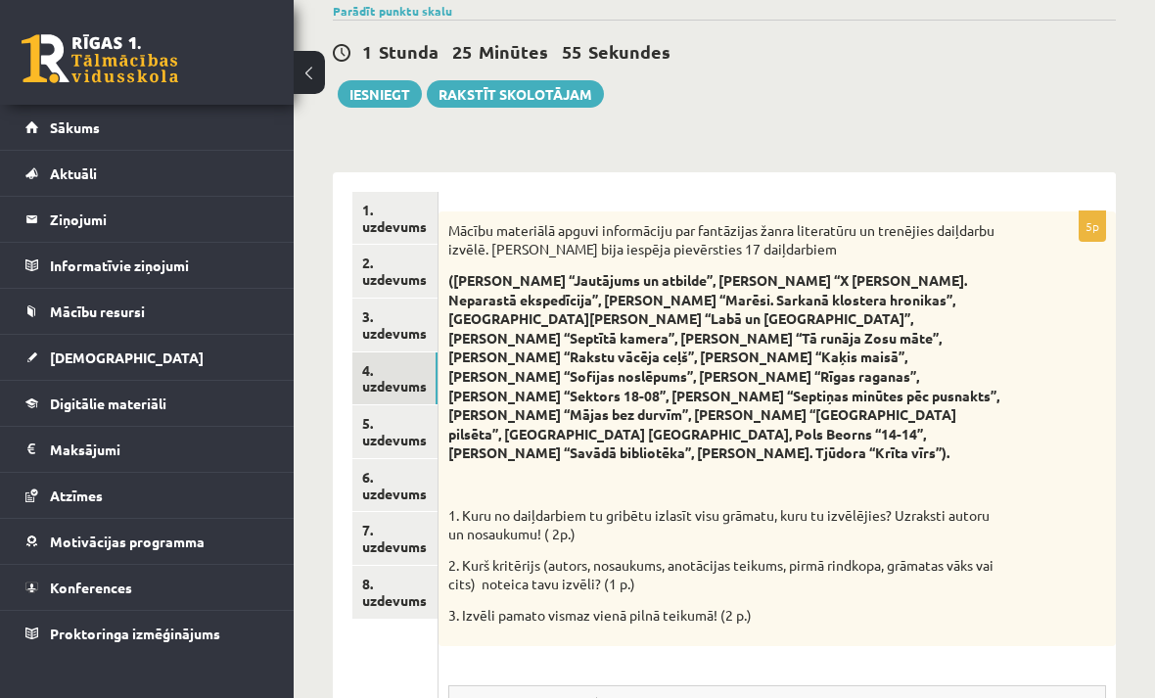
click at [407, 318] on link "3. uzdevums" at bounding box center [394, 325] width 85 height 53
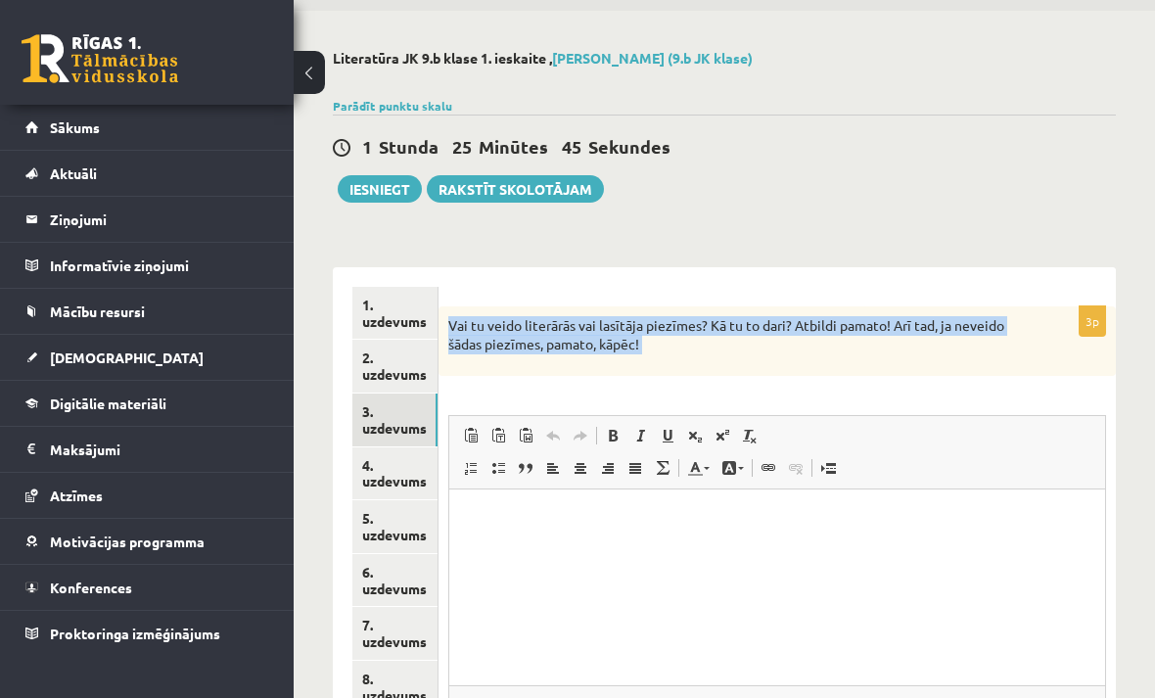
click at [1106, 214] on div "Literatūra JK 9.b klase 1. ieskaite , Darja Vasina (9.b JK klase) Parādīt punkt…" at bounding box center [724, 446] width 861 height 870
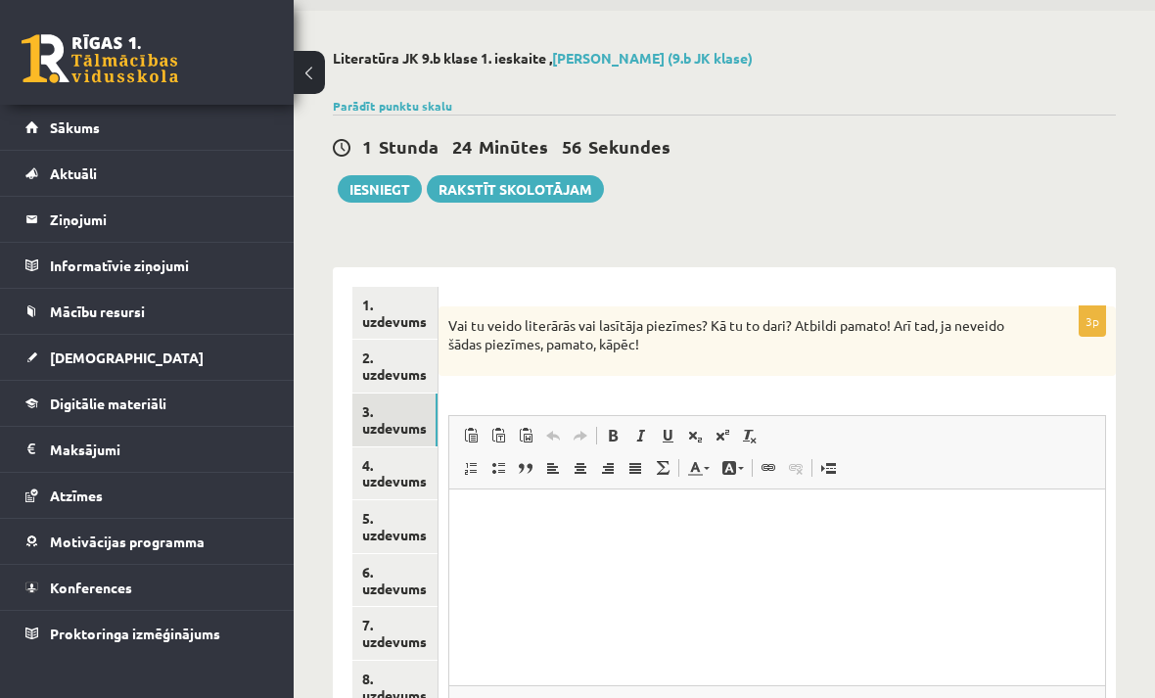
click at [504, 510] on p "Визуальный текстовый редактор, wiswyg-editor-user-answer-47024757258980" at bounding box center [777, 518] width 617 height 21
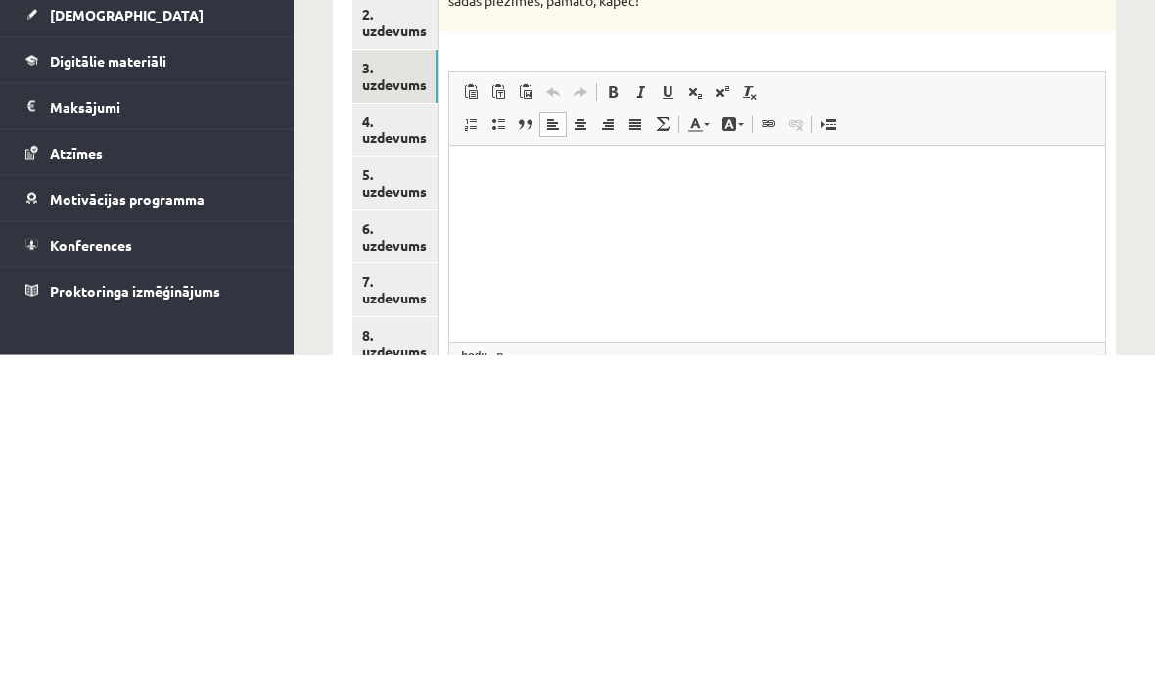
click at [522, 180] on p "Визуальный текстовый редактор, wiswyg-editor-user-answer-47024757258980" at bounding box center [777, 175] width 617 height 21
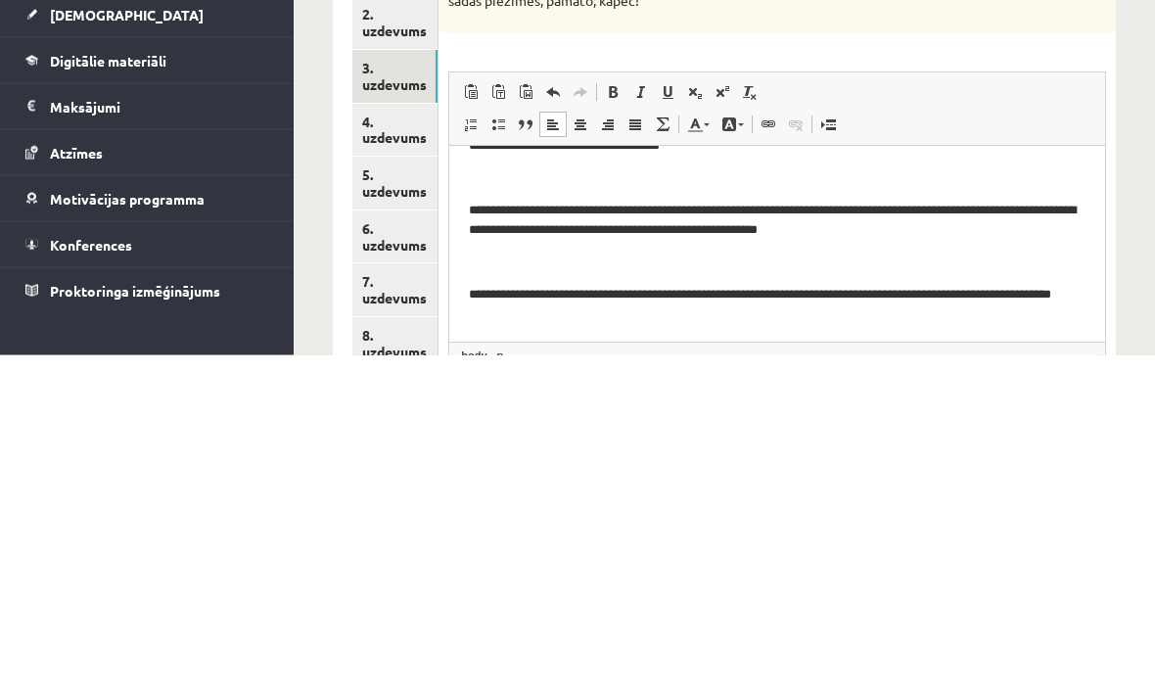
scroll to position [184, 0]
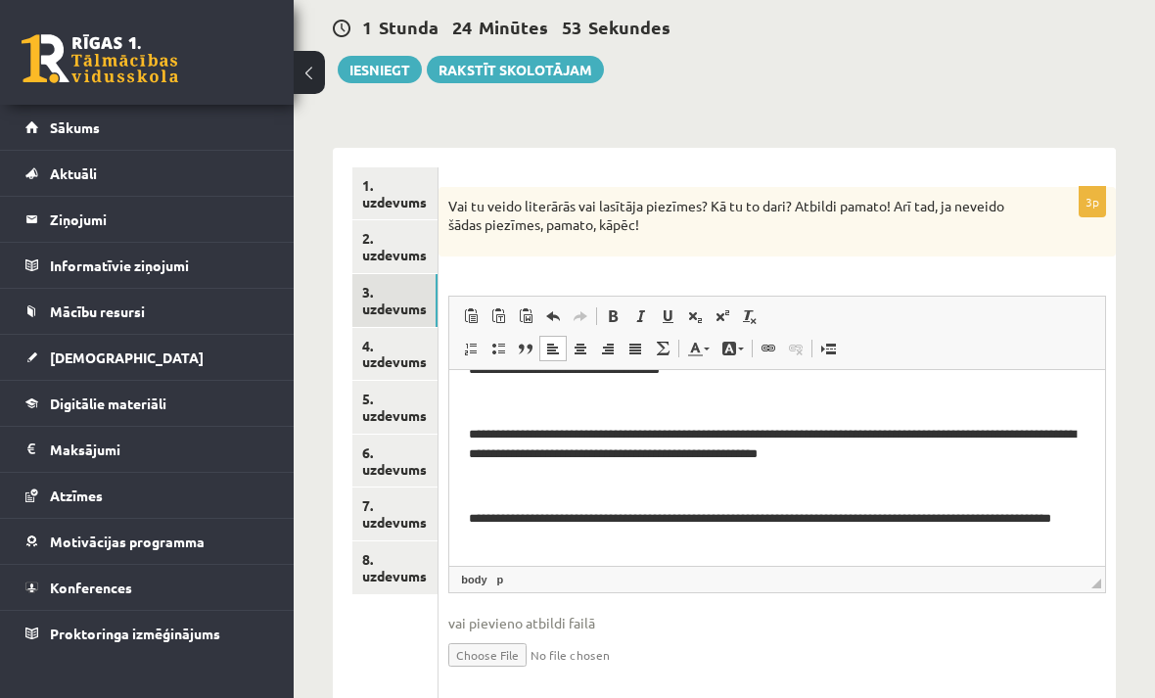
click at [398, 348] on link "4. uzdevums" at bounding box center [394, 354] width 85 height 53
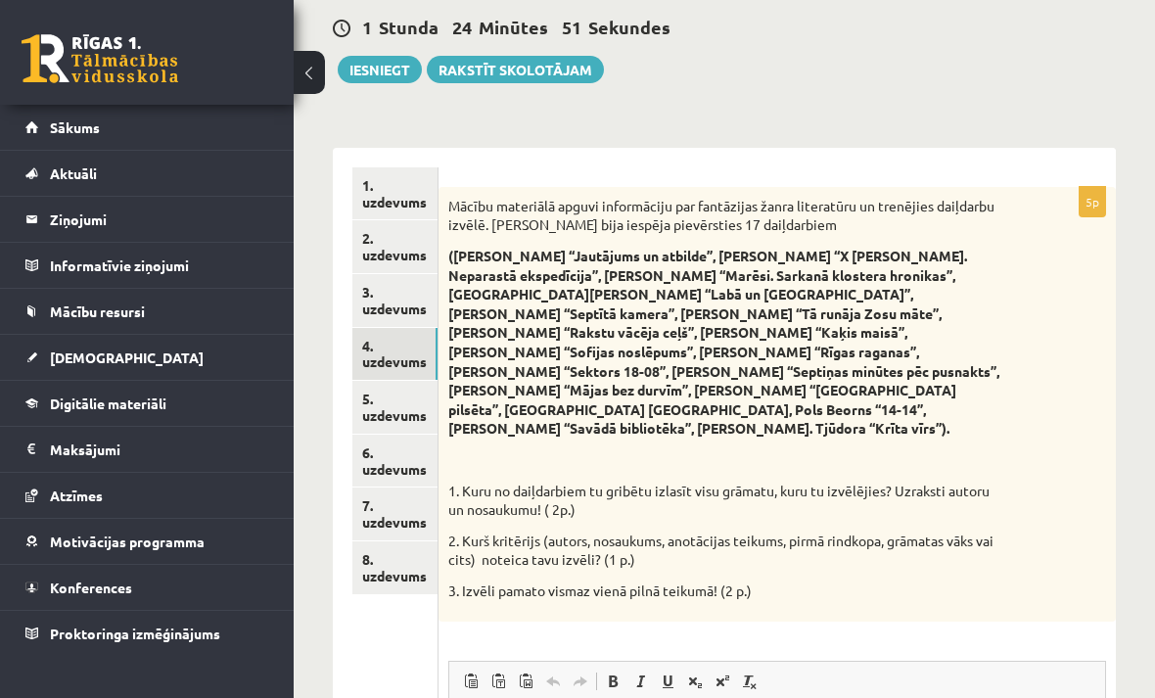
scroll to position [0, 0]
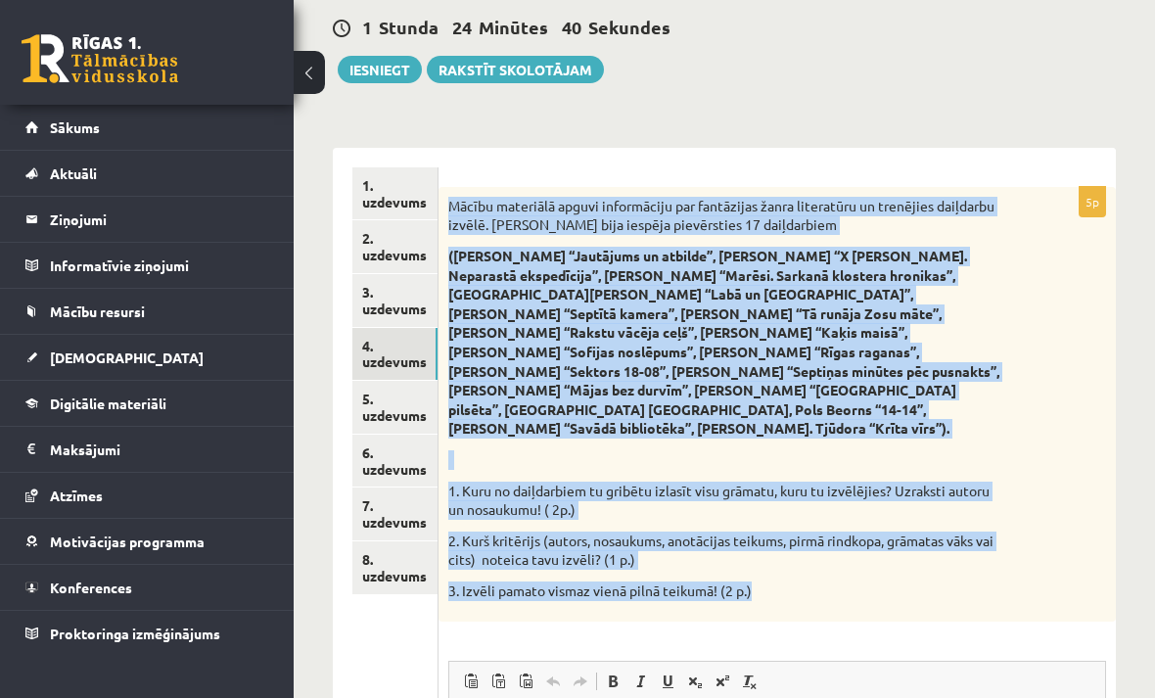
click at [1068, 245] on div "Mācību materiālā apguvi informāciju par fantāzijas žanra literatūru un trenējie…" at bounding box center [776, 405] width 677 height 436
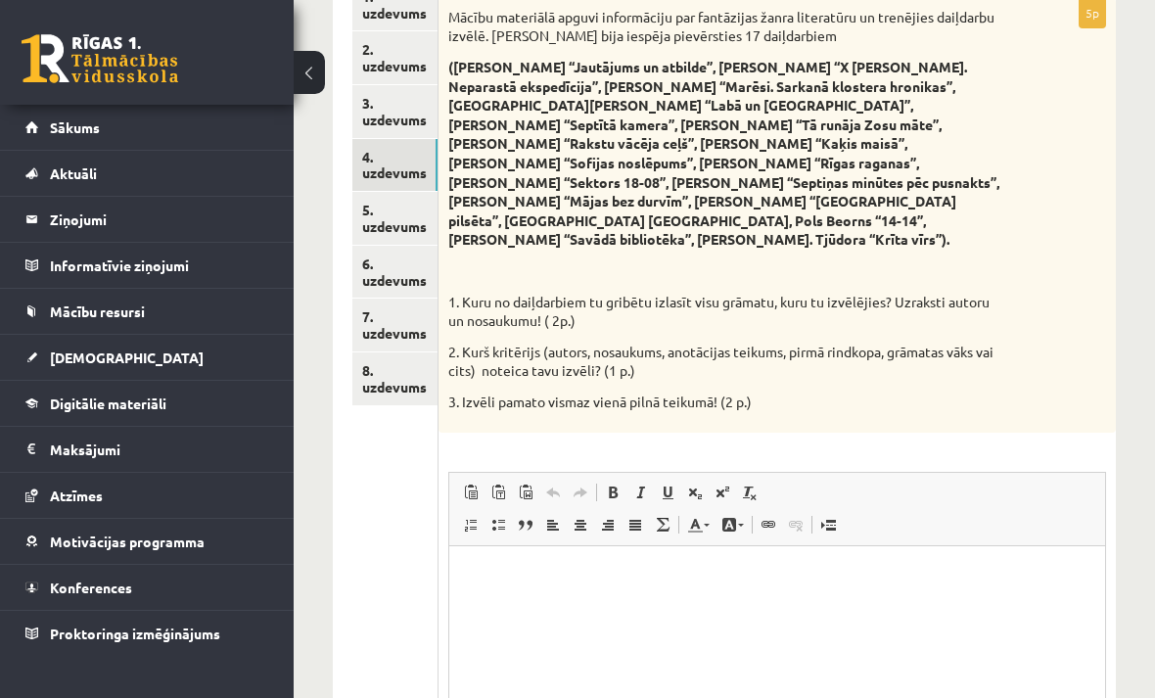
click at [547, 580] on p "Визуальный текстовый редактор, wiswyg-editor-user-answer-47024874091000" at bounding box center [777, 576] width 617 height 21
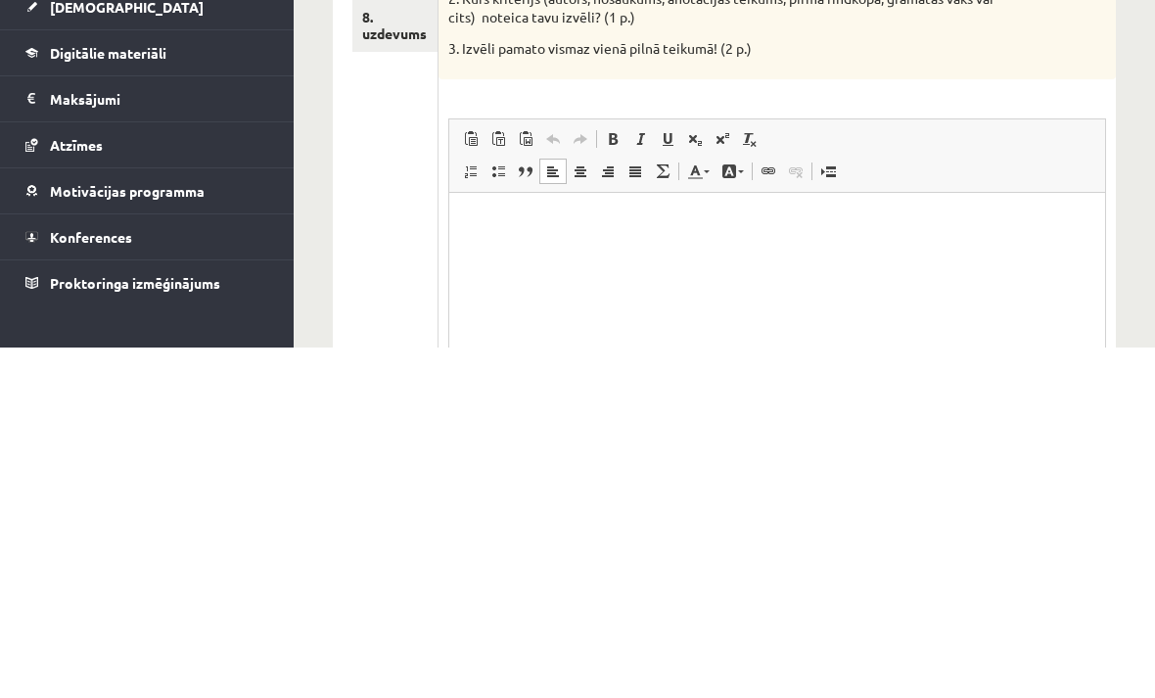
click at [528, 243] on html at bounding box center [777, 223] width 656 height 60
click at [499, 227] on p "Визуальный текстовый редактор, wiswyg-editor-user-answer-47024874091000" at bounding box center [777, 222] width 617 height 21
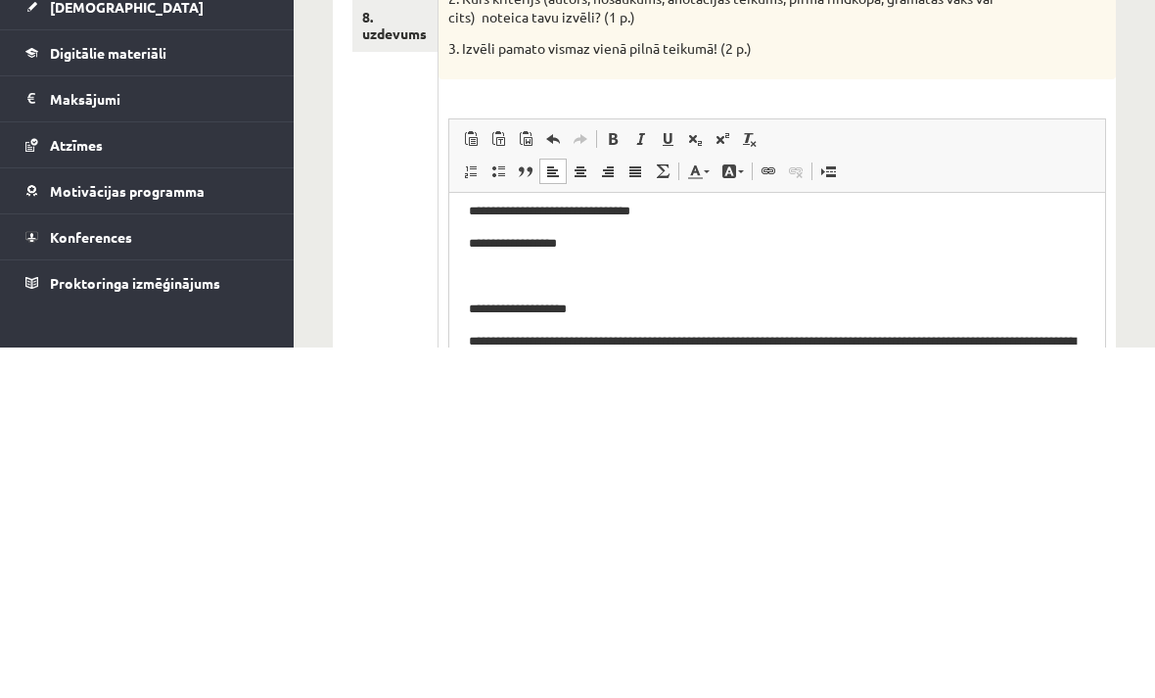
scroll to position [503, 0]
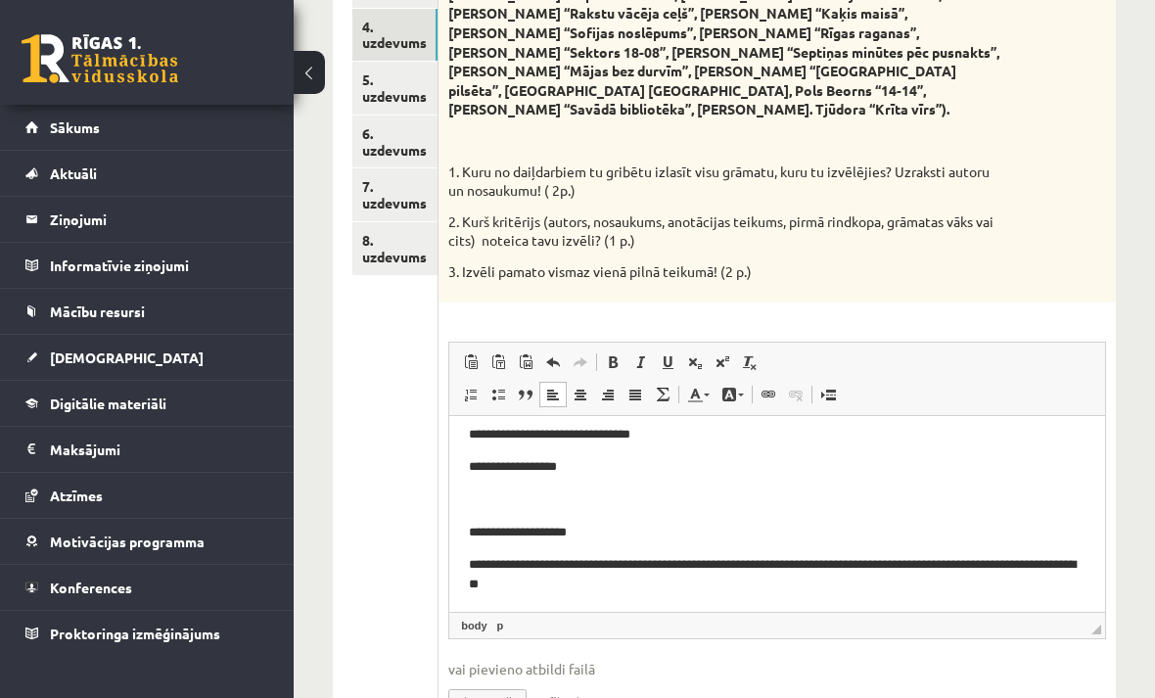
click at [403, 70] on link "5. uzdevums" at bounding box center [394, 88] width 85 height 53
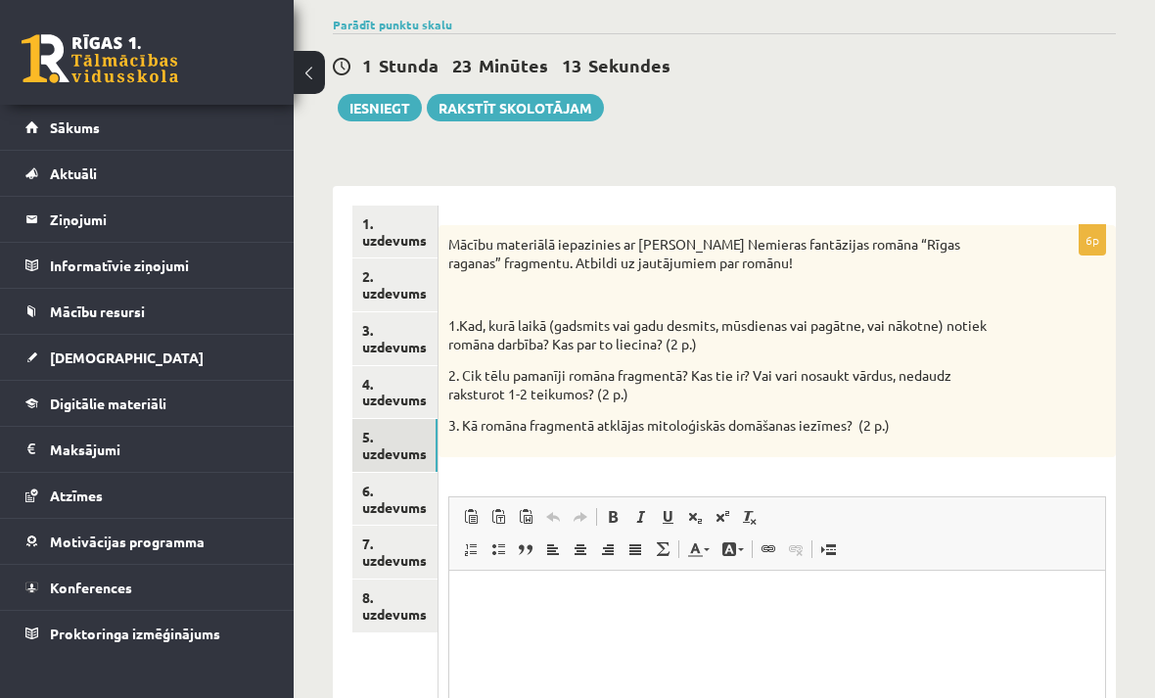
scroll to position [0, 0]
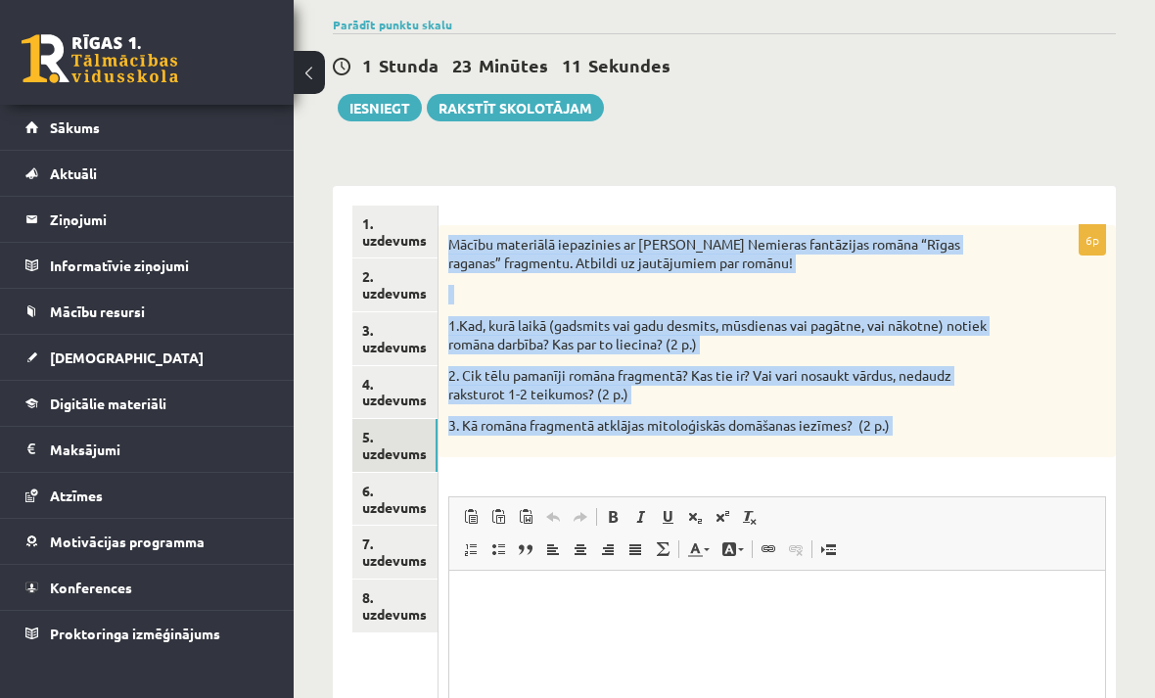
copy div "Mācību materiālā iepazinies ar Lindas Nemieras fantāzijas romāna “Rīgas raganas…"
click at [1079, 161] on div "Literatūra JK 9.b klase 1. ieskaite , Darja Vasina (9.b JK klase) Parādīt punkt…" at bounding box center [724, 446] width 861 height 1033
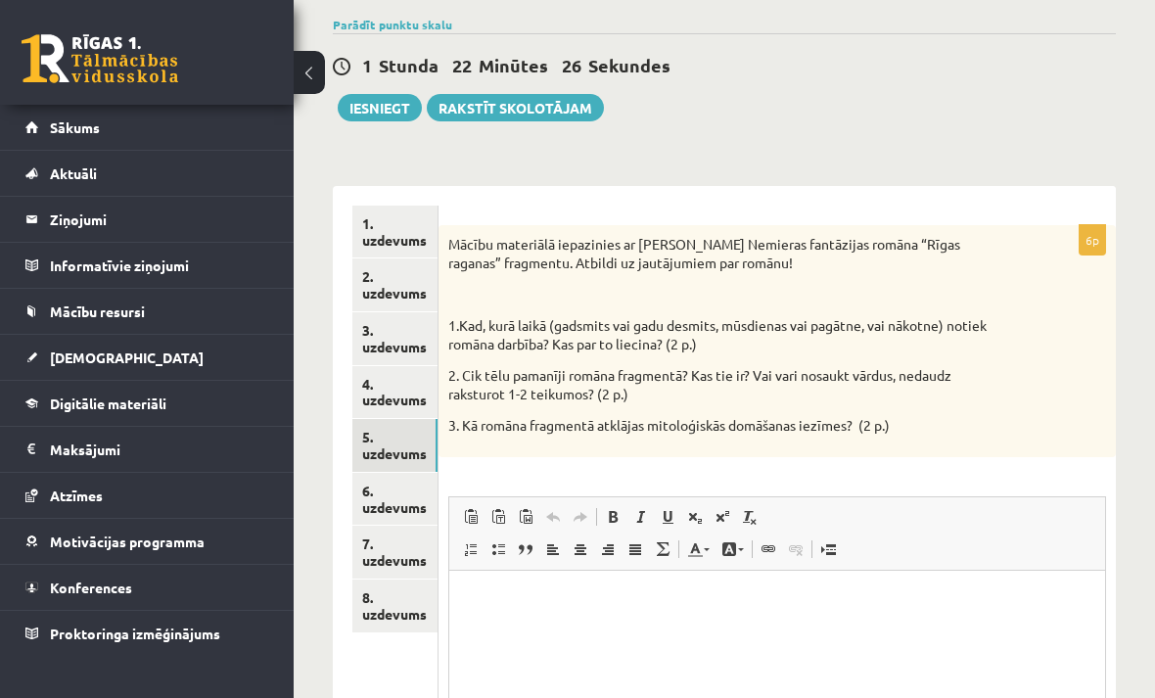
click at [557, 583] on html at bounding box center [777, 600] width 656 height 60
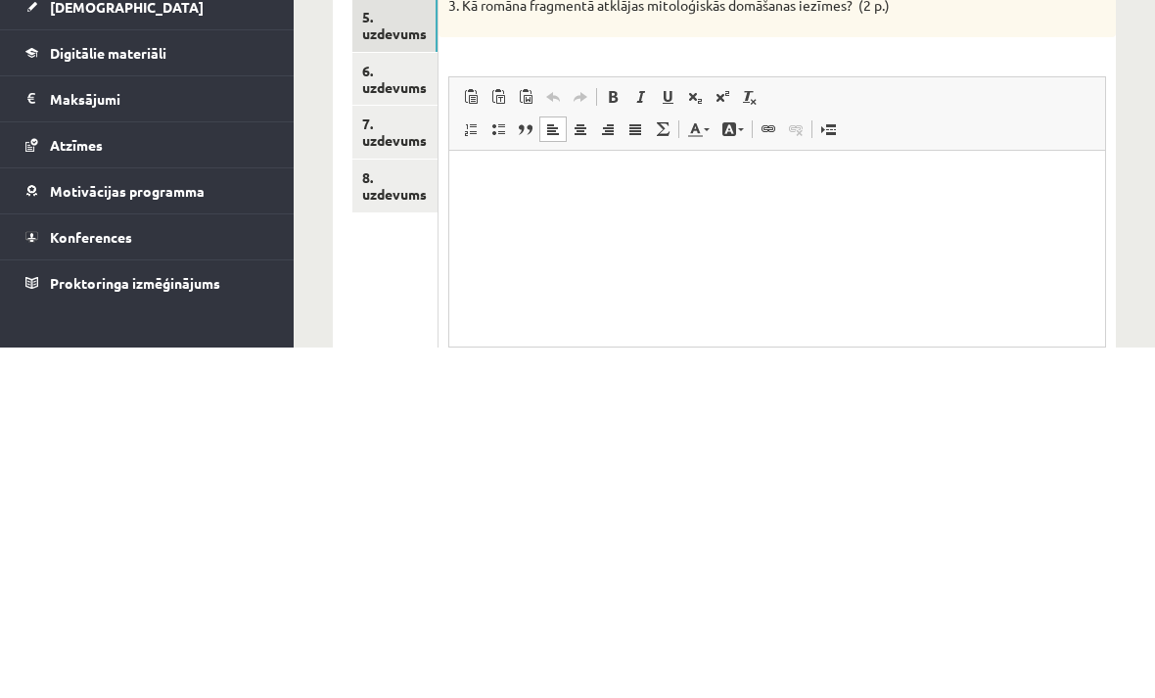
click at [505, 179] on p "Визуальный текстовый редактор, wiswyg-editor-user-answer-47024819987640" at bounding box center [777, 179] width 617 height 21
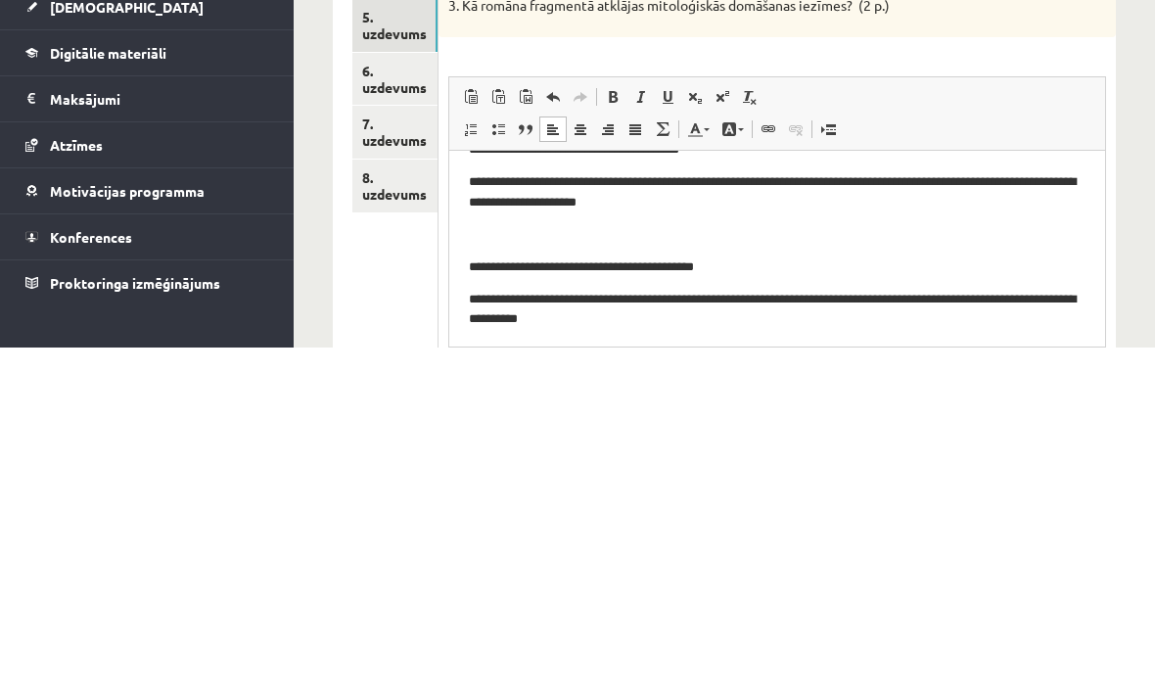
scroll to position [343, 0]
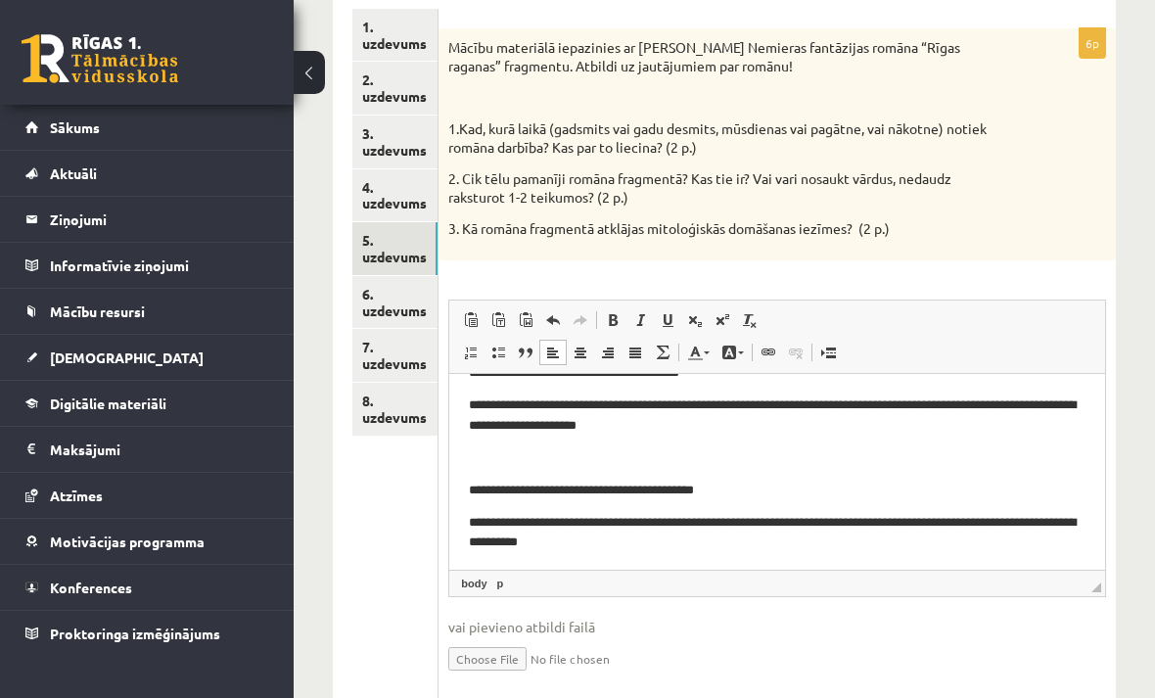
click at [390, 281] on link "6. uzdevums" at bounding box center [394, 302] width 85 height 53
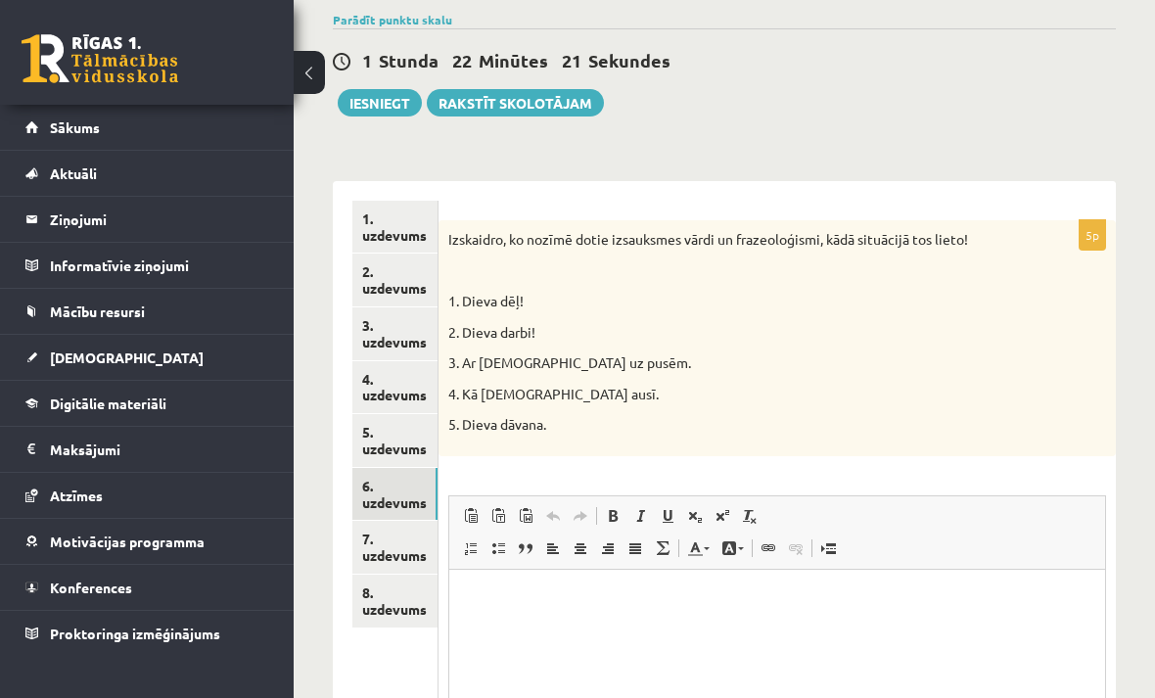
scroll to position [0, 0]
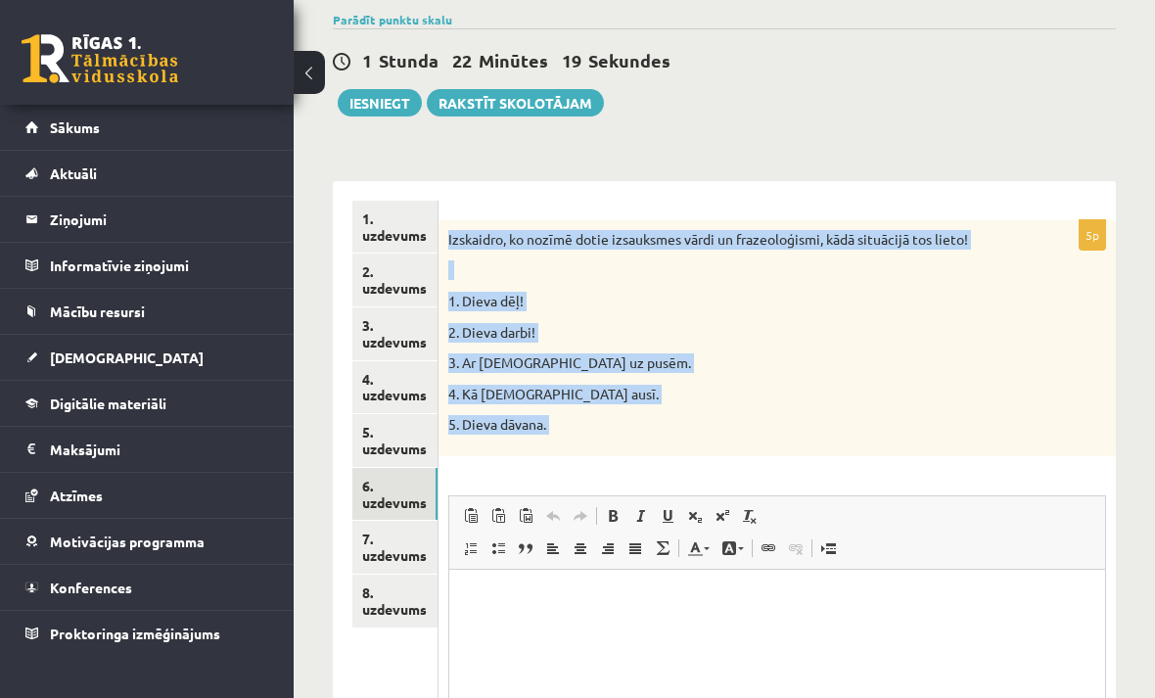
copy div "Izskaidro, ko nozīmē dotie izsauksmes vārdi un frazeoloģismi, kādā situācijā to…"
click at [983, 450] on div "Izskaidro, ko nozīmē dotie izsauksmes vārdi un frazeoloģismi, kādā situācijā to…" at bounding box center [776, 338] width 677 height 236
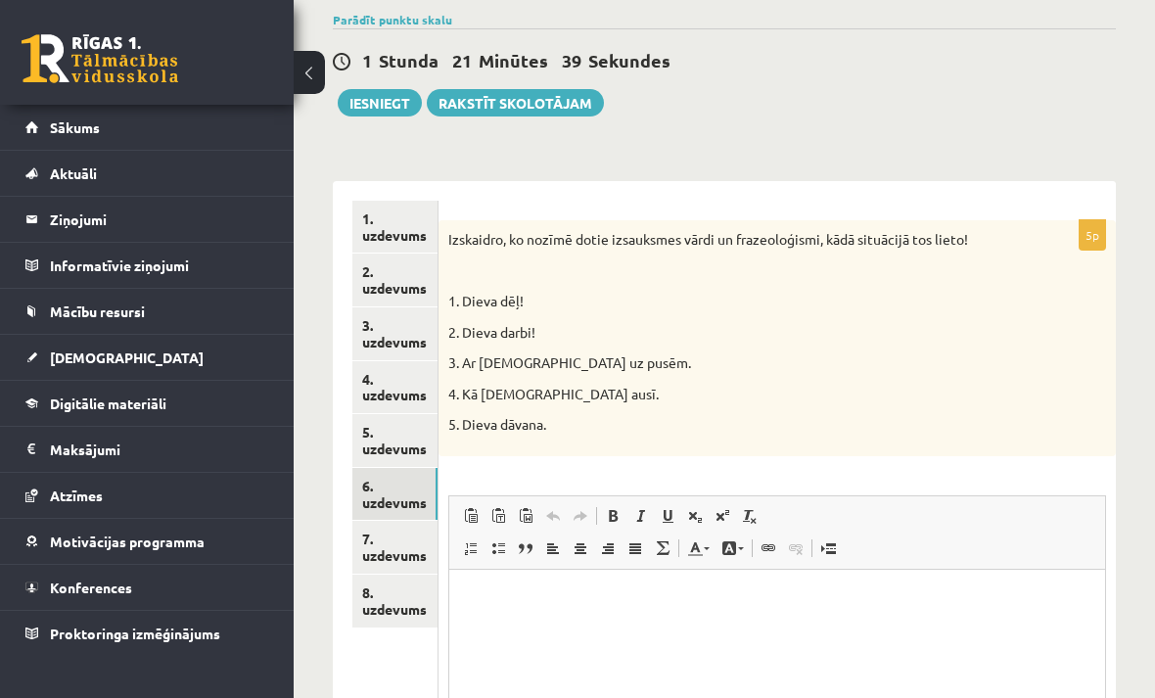
click at [598, 603] on p "Визуальный текстовый редактор, wiswyg-editor-user-answer-47024962135040" at bounding box center [777, 598] width 617 height 21
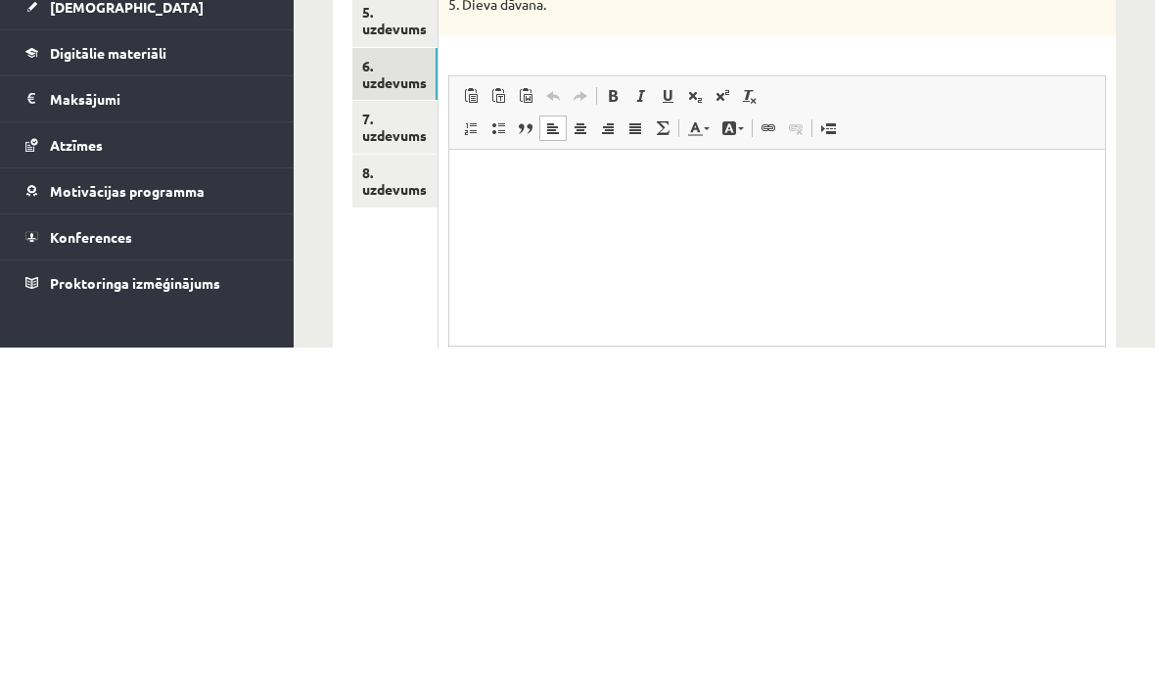
click at [509, 186] on p "Визуальный текстовый редактор, wiswyg-editor-user-answer-47024962135040" at bounding box center [777, 178] width 617 height 21
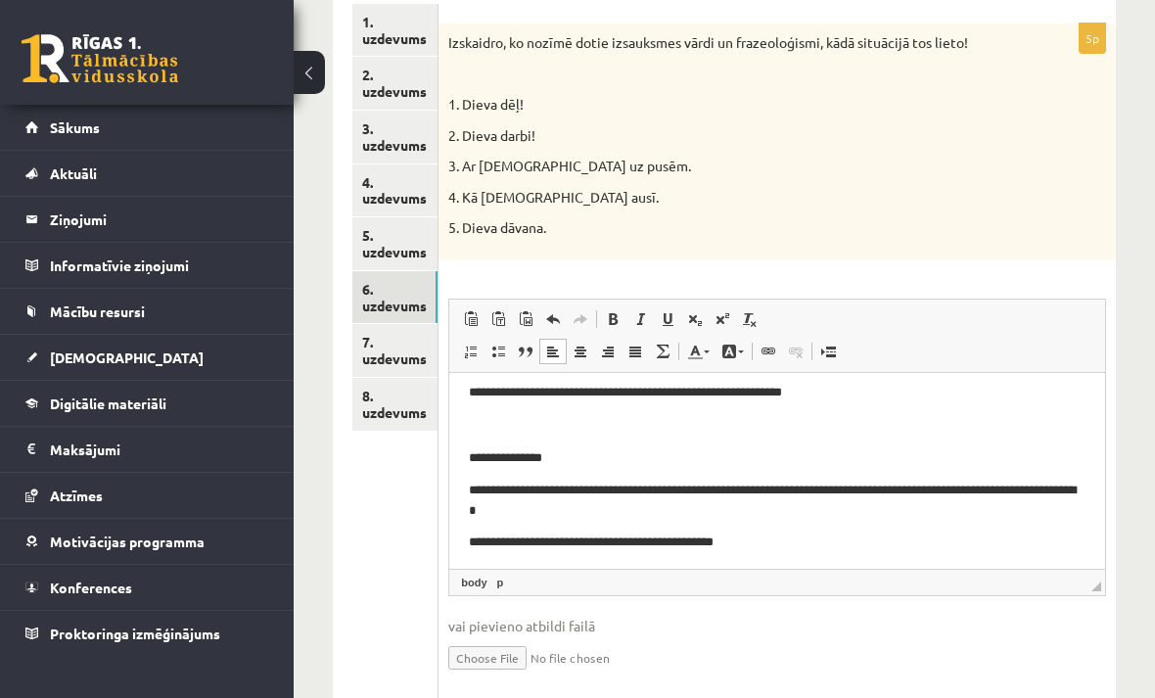
click at [391, 341] on link "7. uzdevums" at bounding box center [394, 350] width 85 height 53
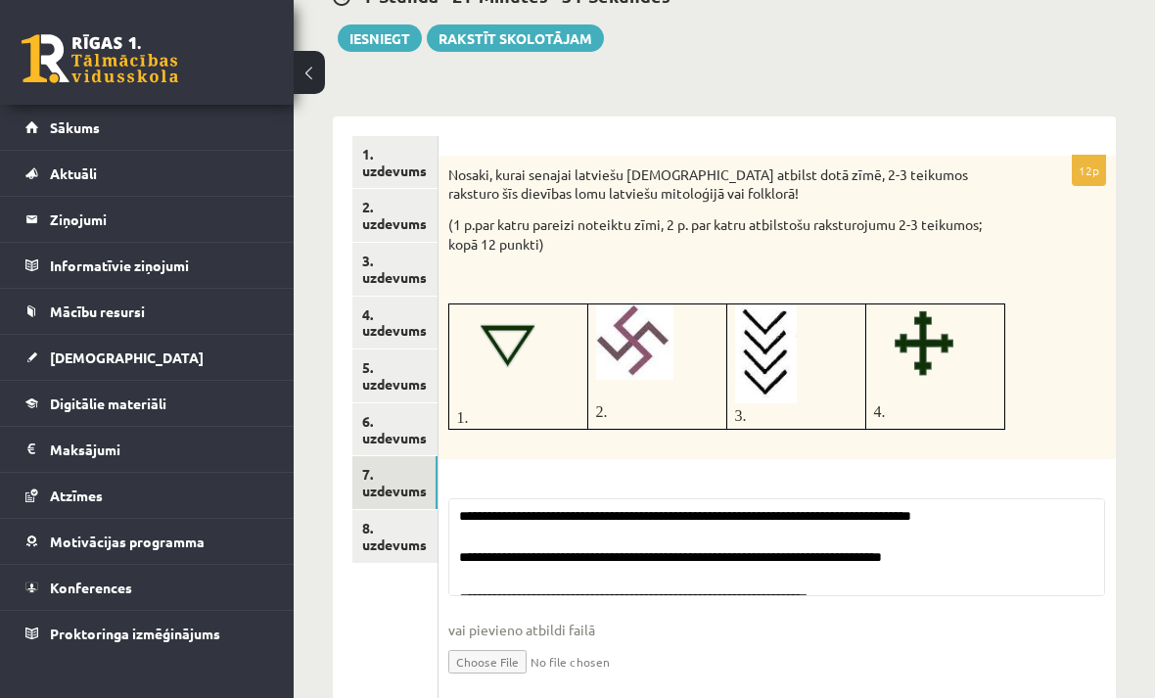
click at [392, 532] on link "8. uzdevums" at bounding box center [394, 536] width 85 height 53
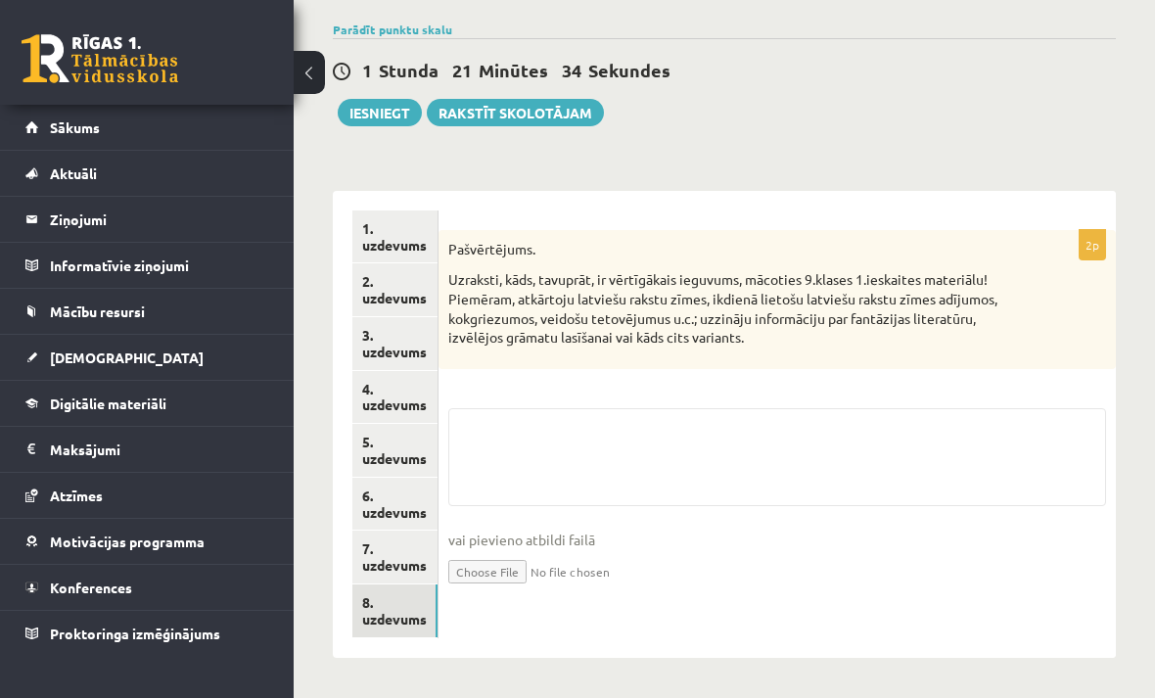
scroll to position [65, 0]
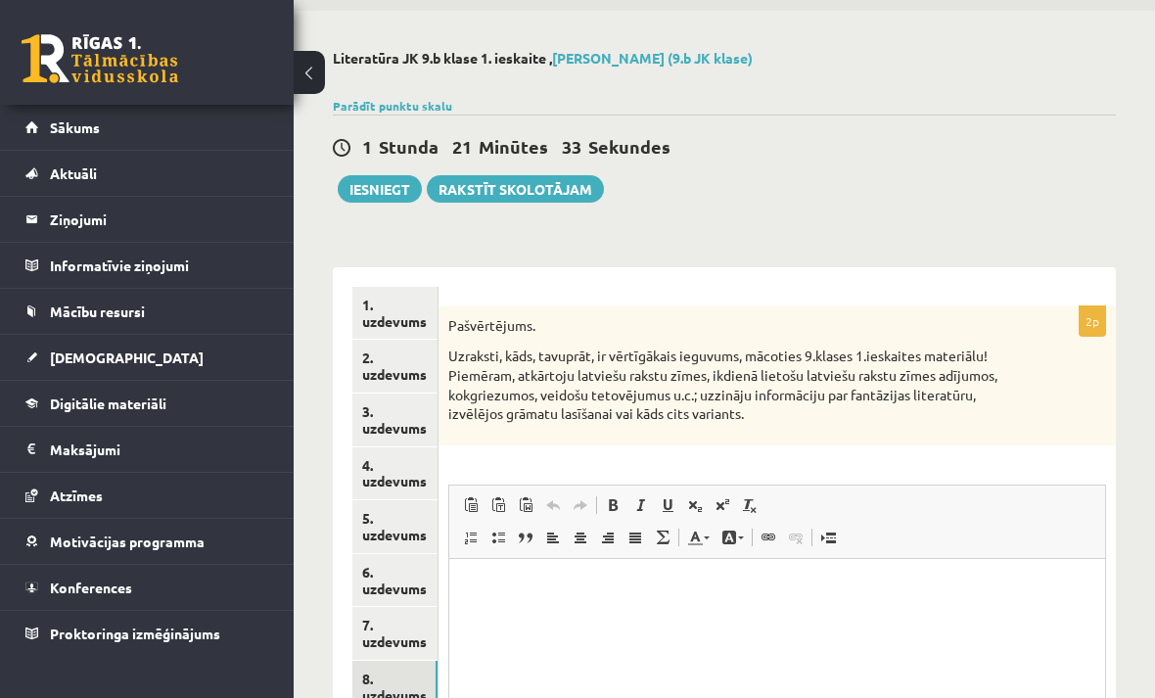
click at [388, 178] on button "Iesniegt" at bounding box center [380, 188] width 84 height 27
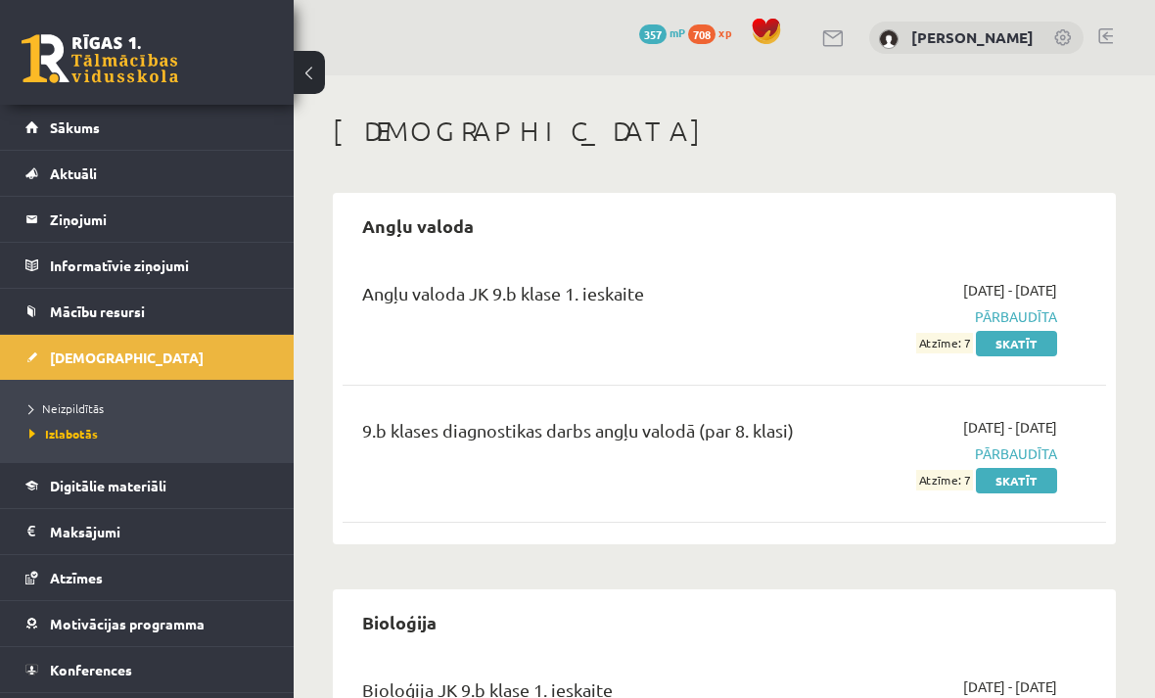
click at [87, 401] on span "Neizpildītās" at bounding box center [66, 408] width 74 height 16
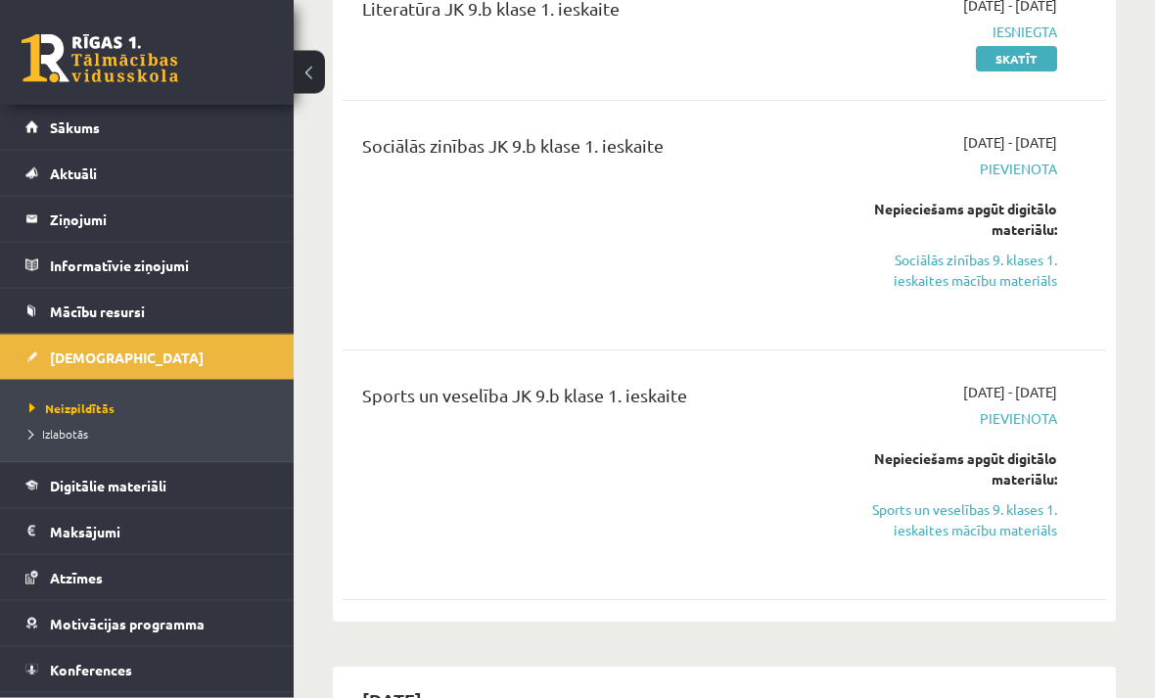
scroll to position [436, 0]
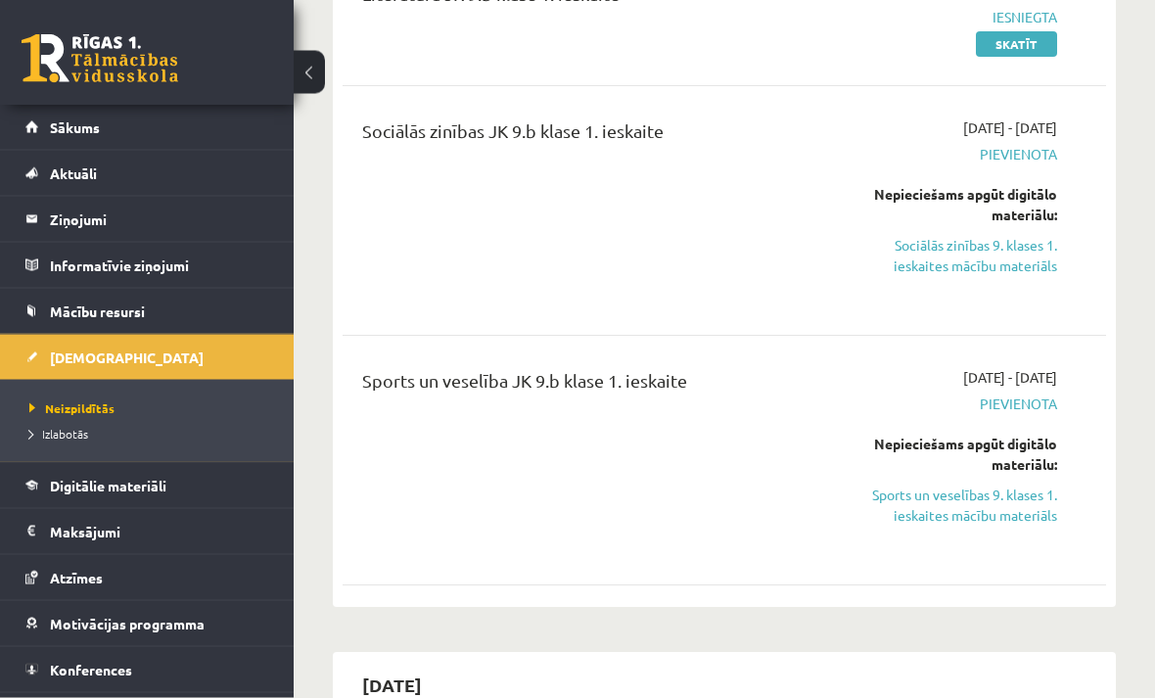
click at [1039, 247] on link "Sociālās zinības 9. klases 1. ieskaites mācību materiāls" at bounding box center [951, 256] width 212 height 41
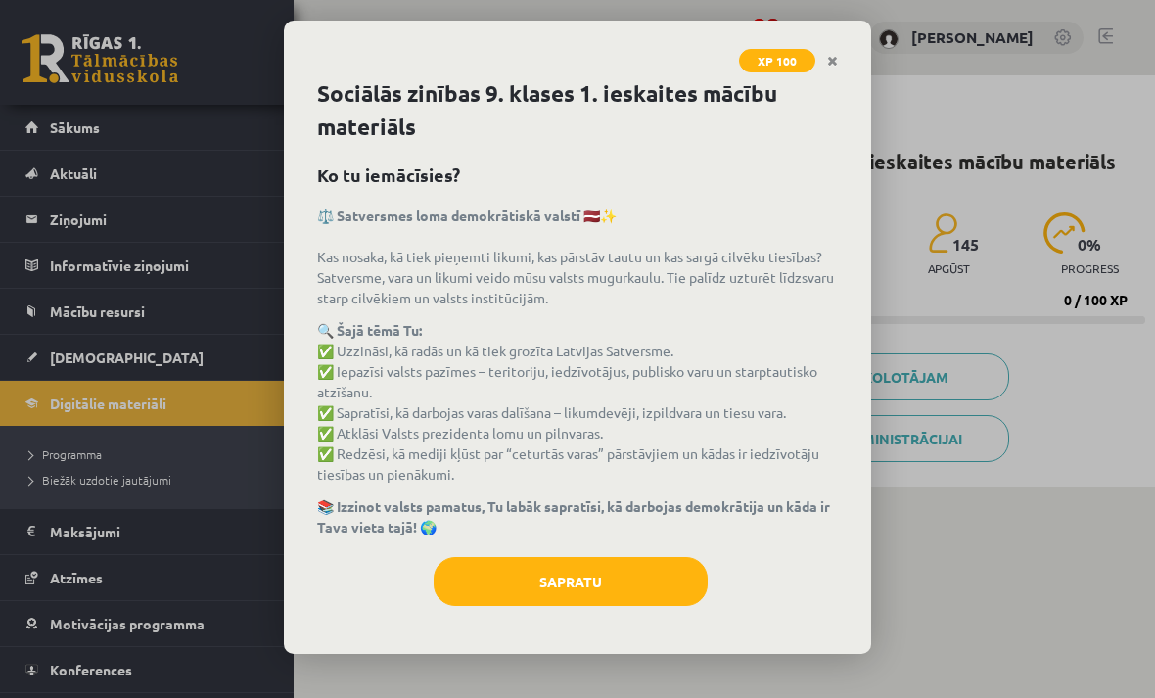
click at [640, 578] on button "Sapratu" at bounding box center [571, 581] width 274 height 49
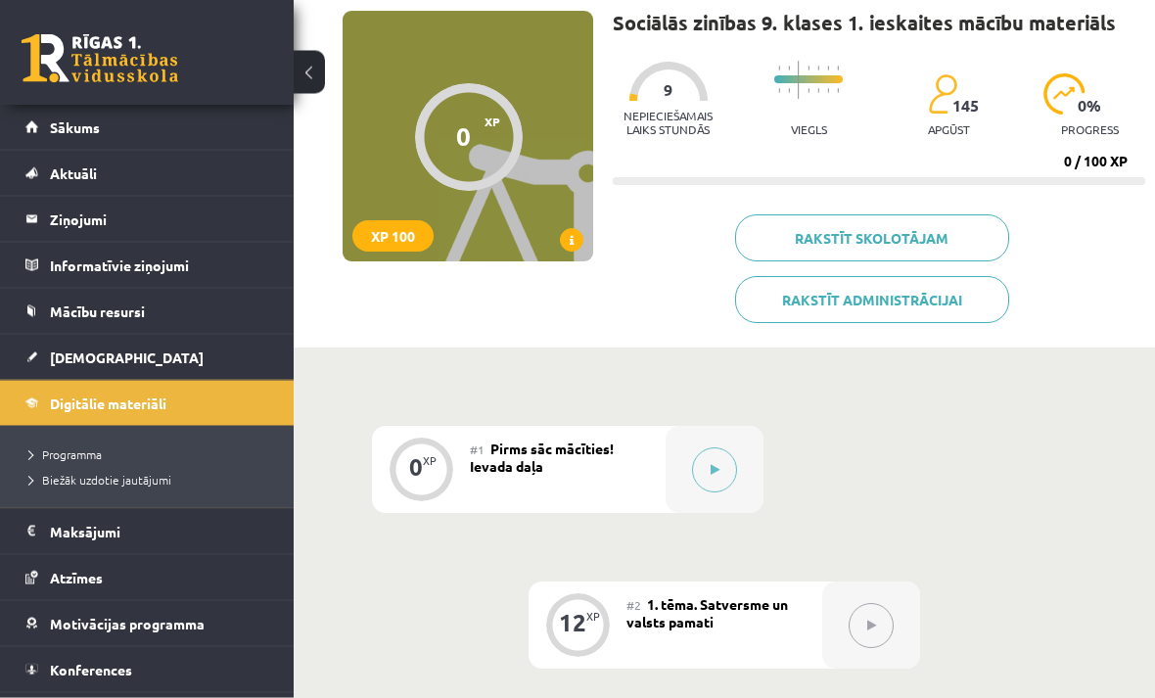
scroll to position [139, 0]
click at [709, 475] on button at bounding box center [714, 469] width 45 height 45
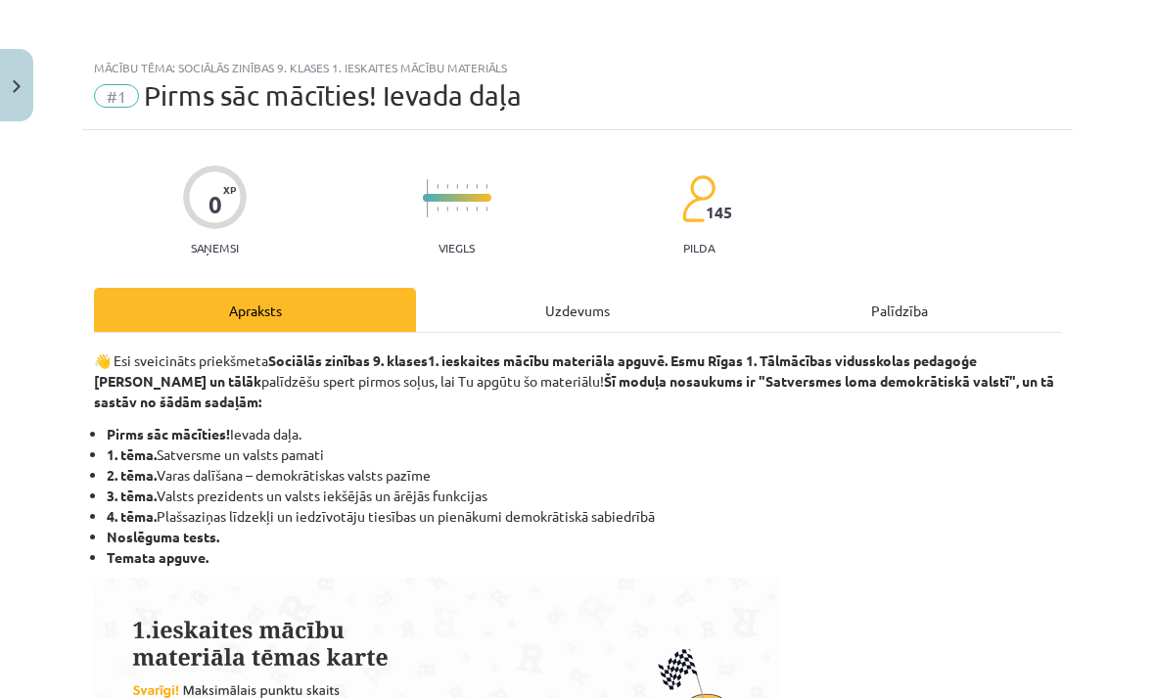
click at [638, 310] on div "Uzdevums" at bounding box center [577, 310] width 322 height 44
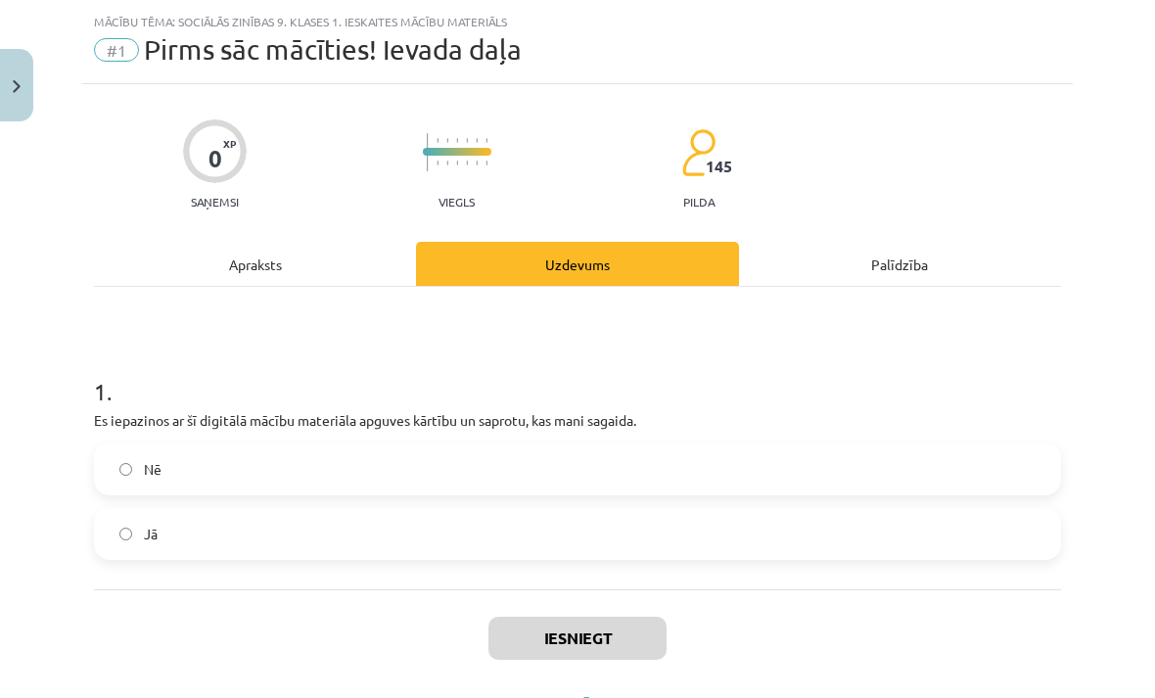
scroll to position [49, 0]
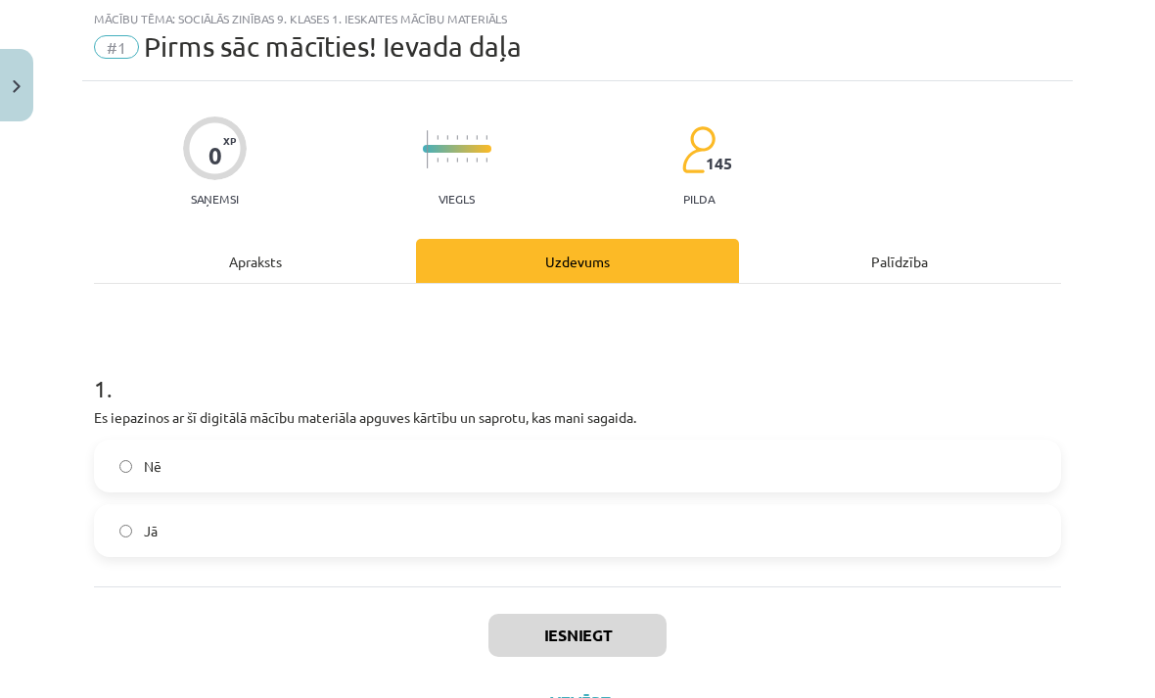
click at [497, 524] on label "Jā" at bounding box center [577, 530] width 963 height 49
click at [601, 632] on button "Iesniegt" at bounding box center [577, 635] width 178 height 43
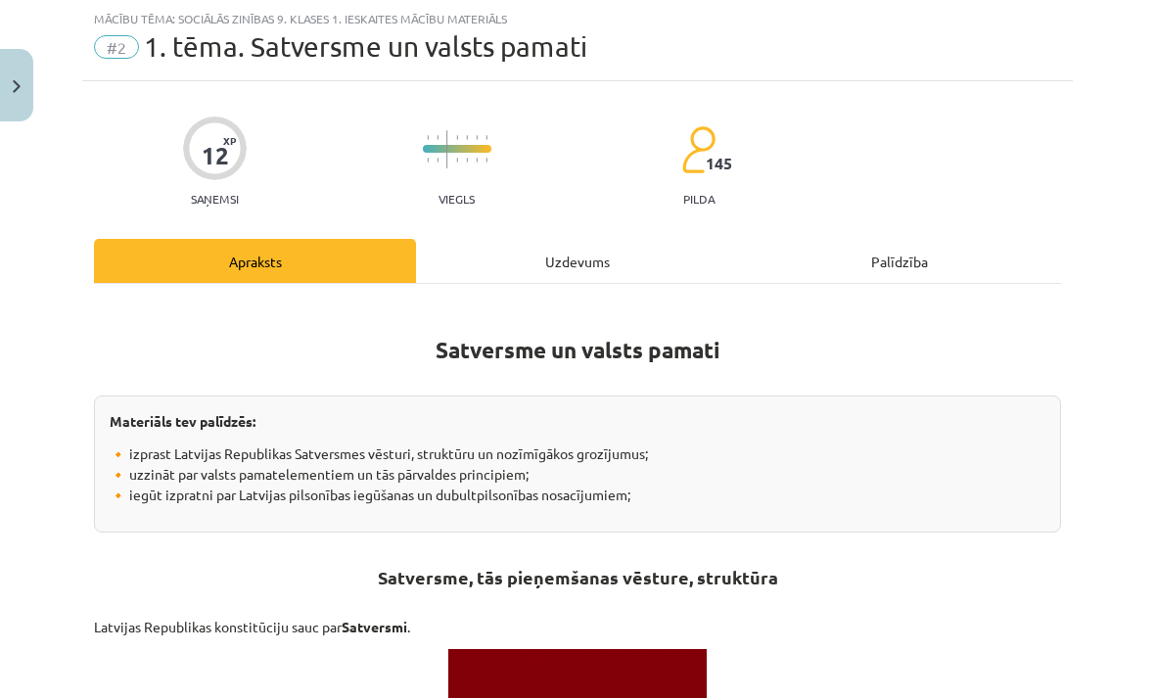
click at [610, 267] on div "Uzdevums" at bounding box center [577, 261] width 322 height 44
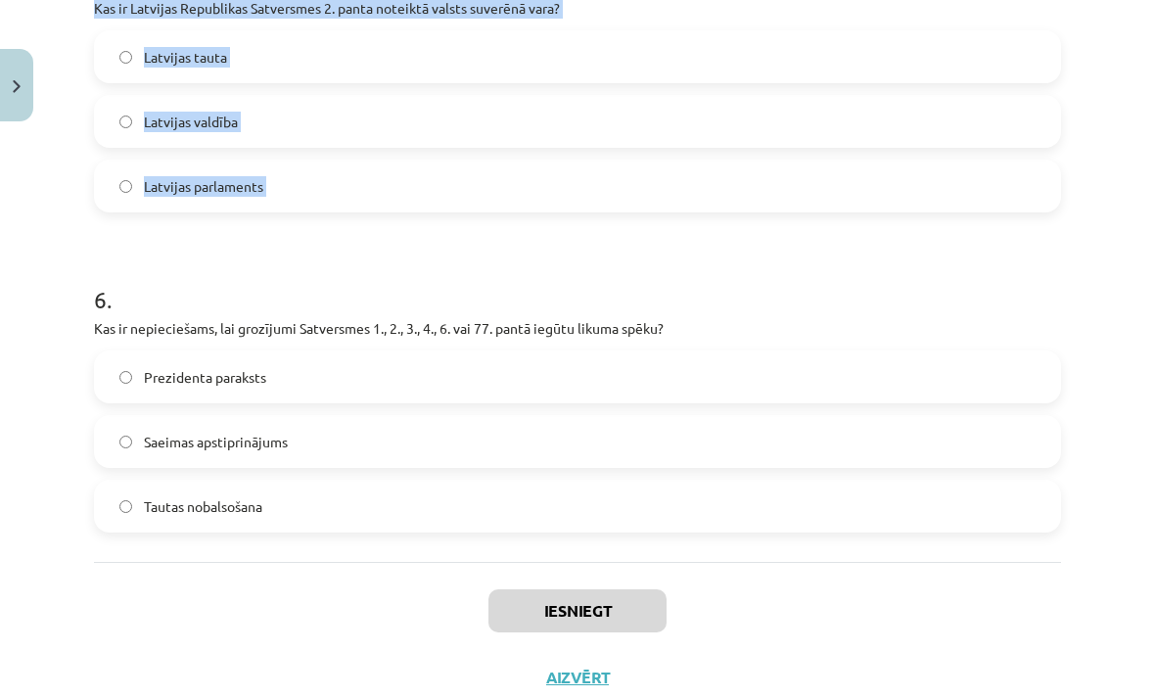
scroll to position [1735, 0]
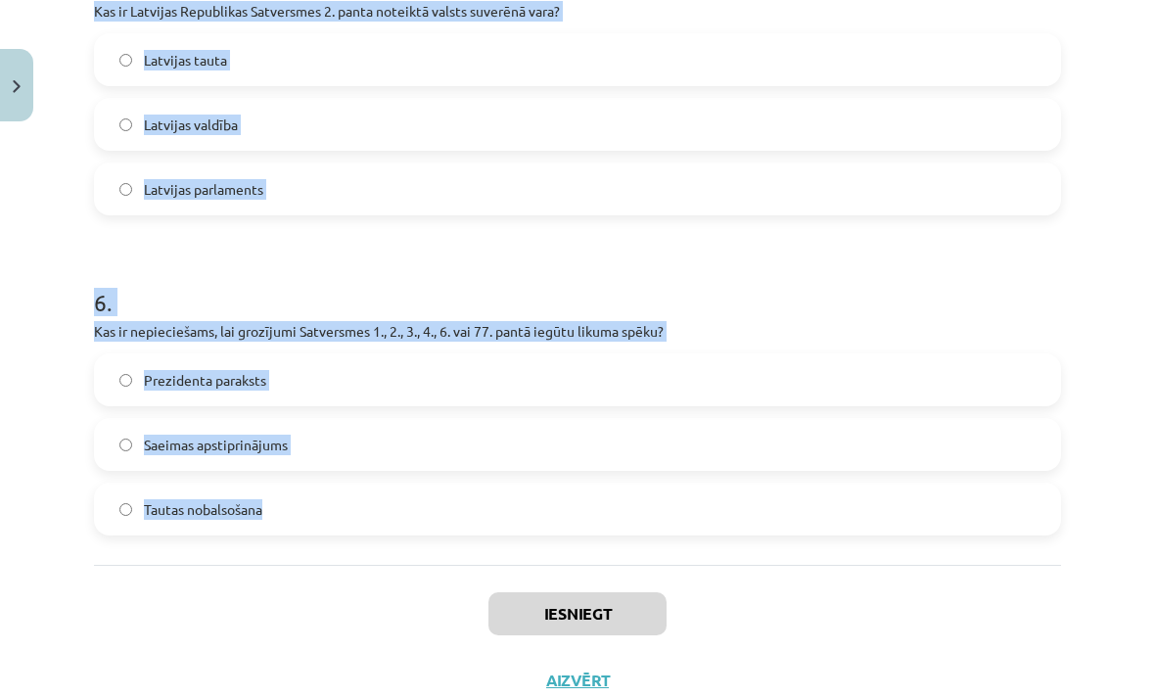
copy form "Kāds ir Latvijas Republikas konstitūcijas nosaukums? Konstitūcija Satversme Pam…"
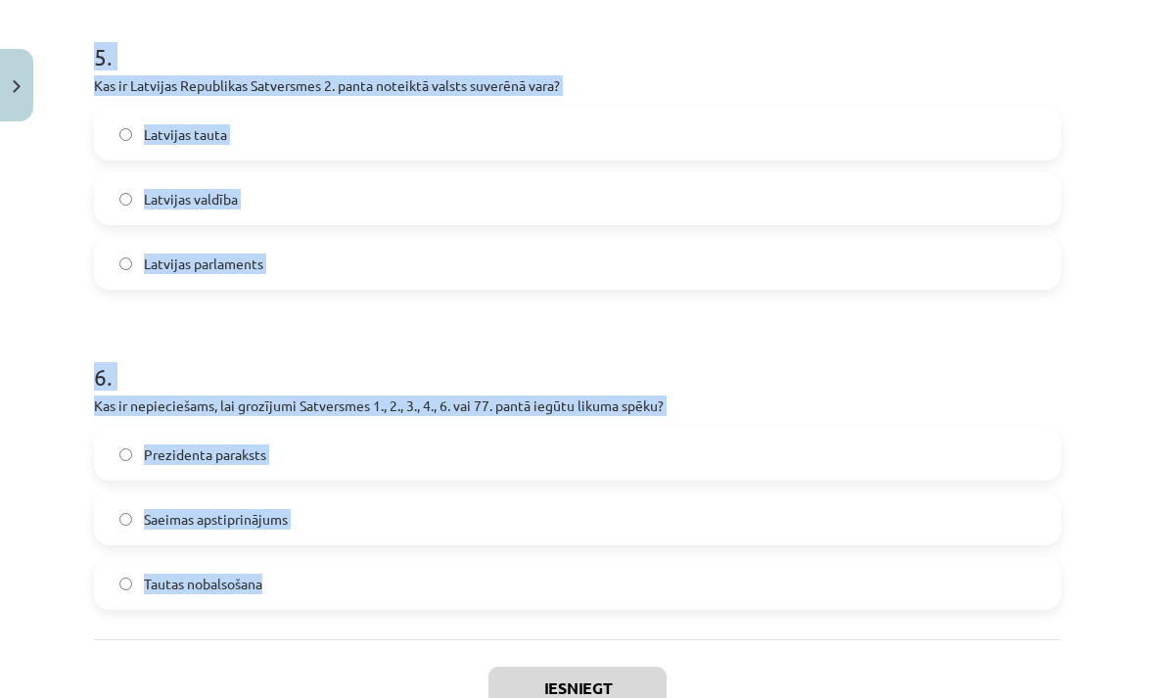
click at [1109, 238] on div "Mācību tēma: Sociālās zinības 9. klases 1. ieskaites mācību materiāls #2 1. tēm…" at bounding box center [577, 349] width 1155 height 698
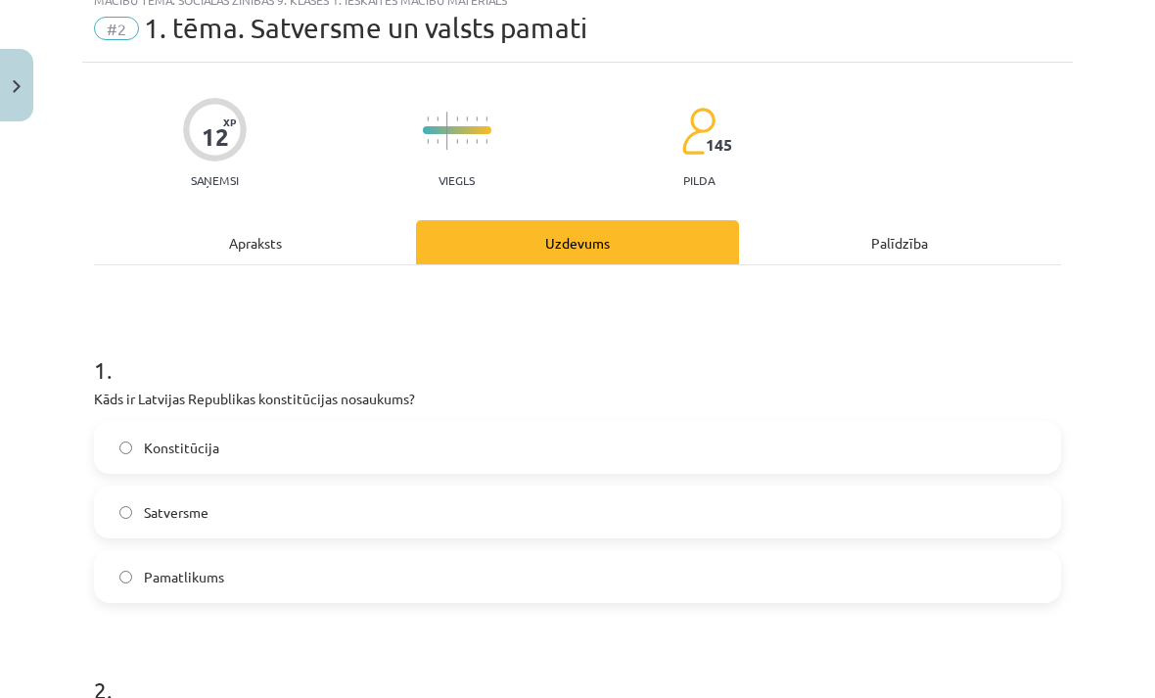
click at [419, 508] on label "Satversme" at bounding box center [577, 511] width 963 height 49
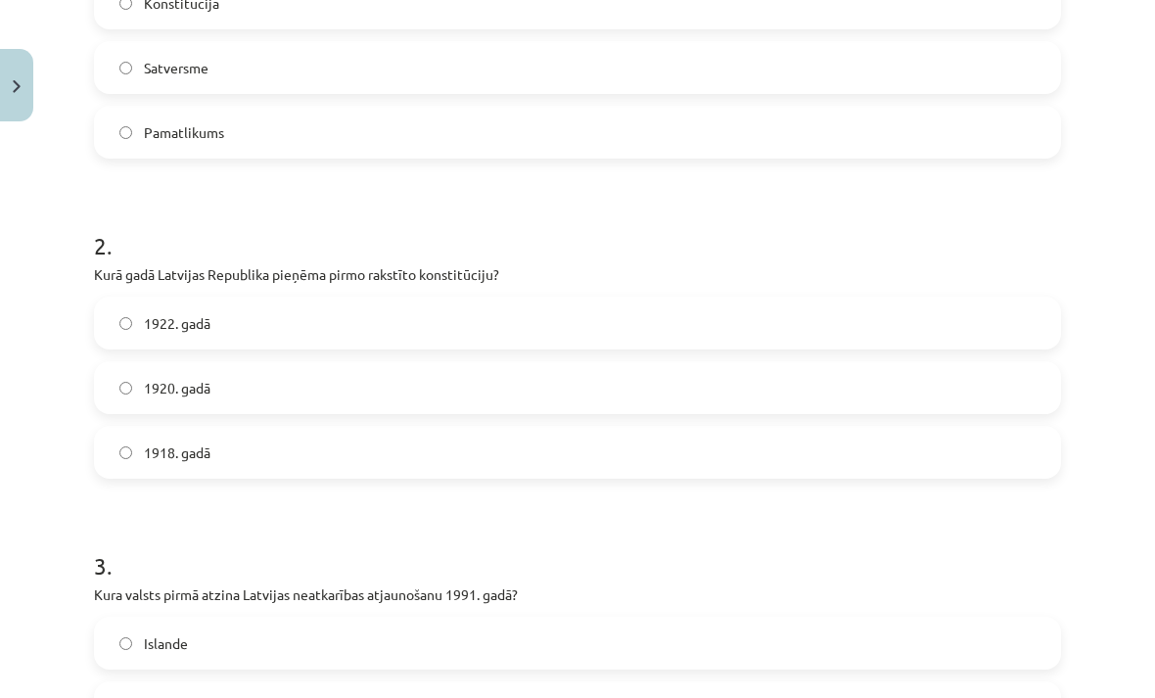
scroll to position [521, 0]
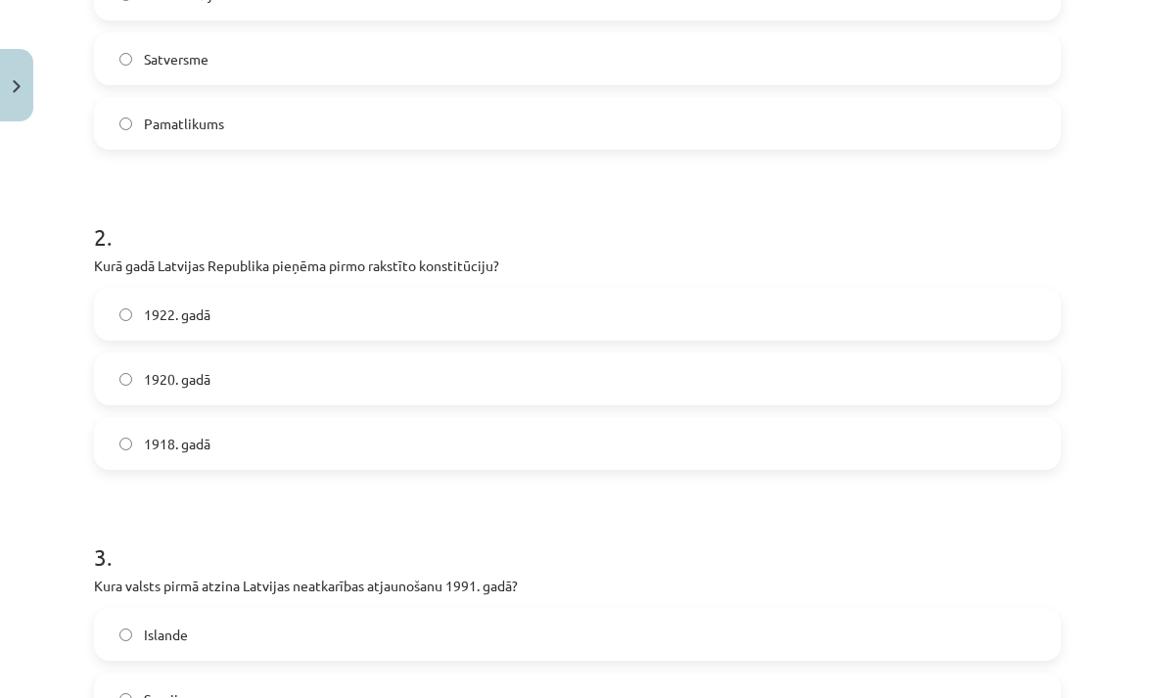
click at [323, 321] on label "1922. gadā" at bounding box center [577, 314] width 963 height 49
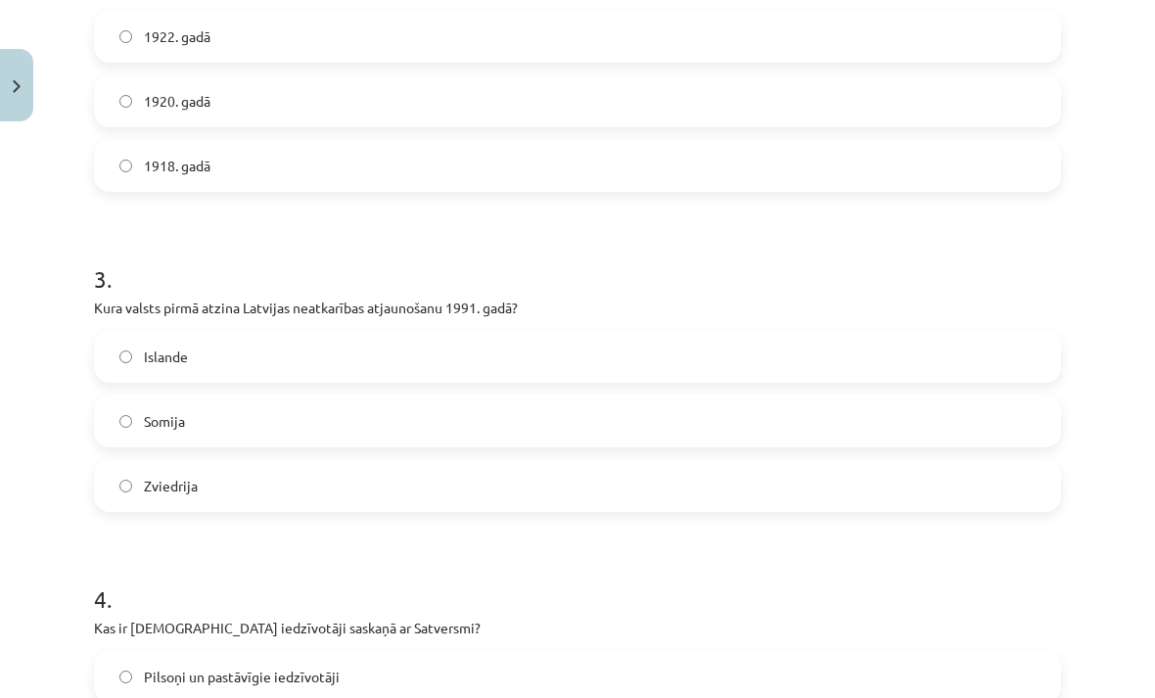
scroll to position [802, 0]
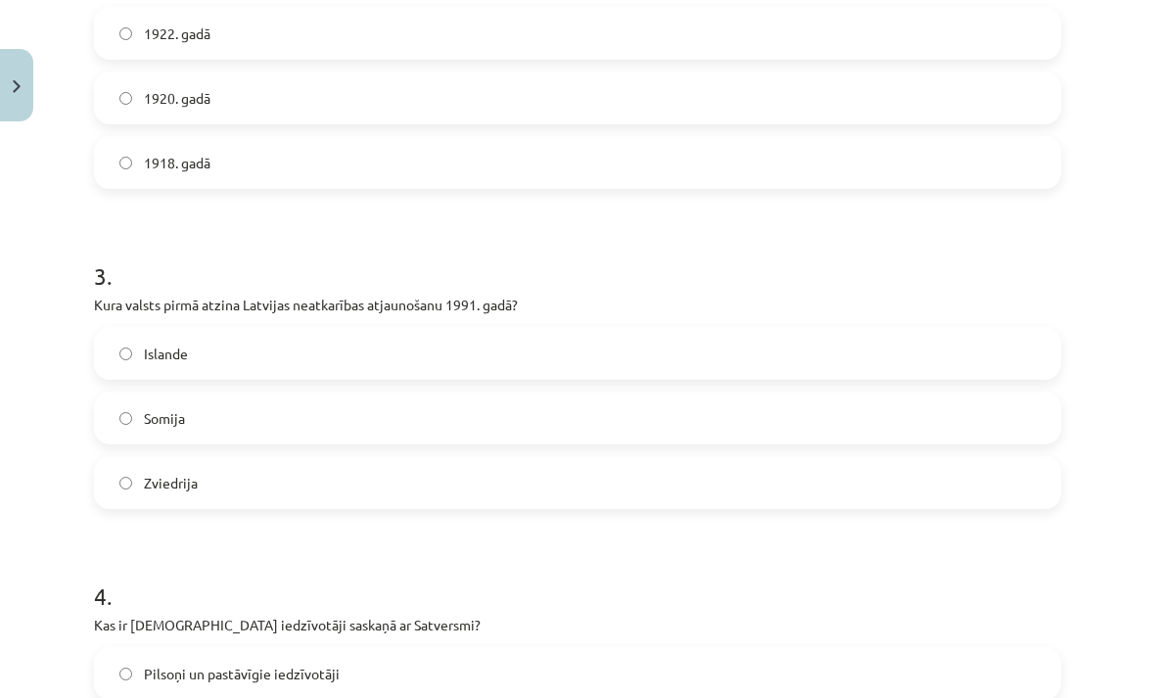
click at [259, 369] on label "Islande" at bounding box center [577, 353] width 963 height 49
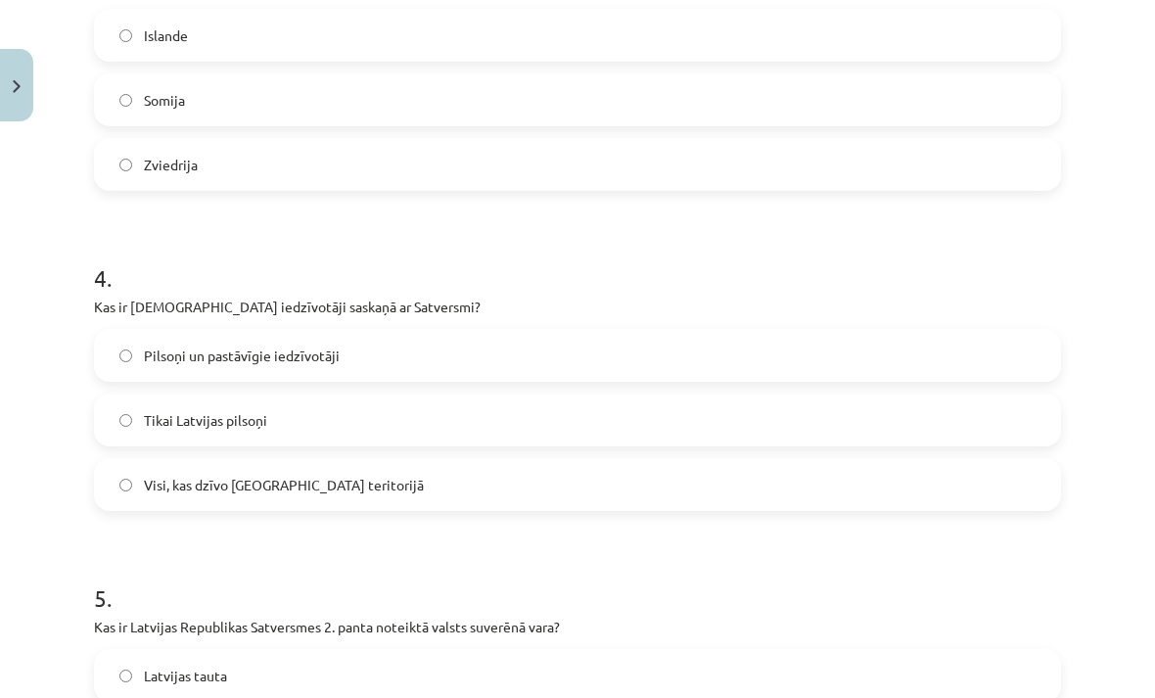
scroll to position [1132, 0]
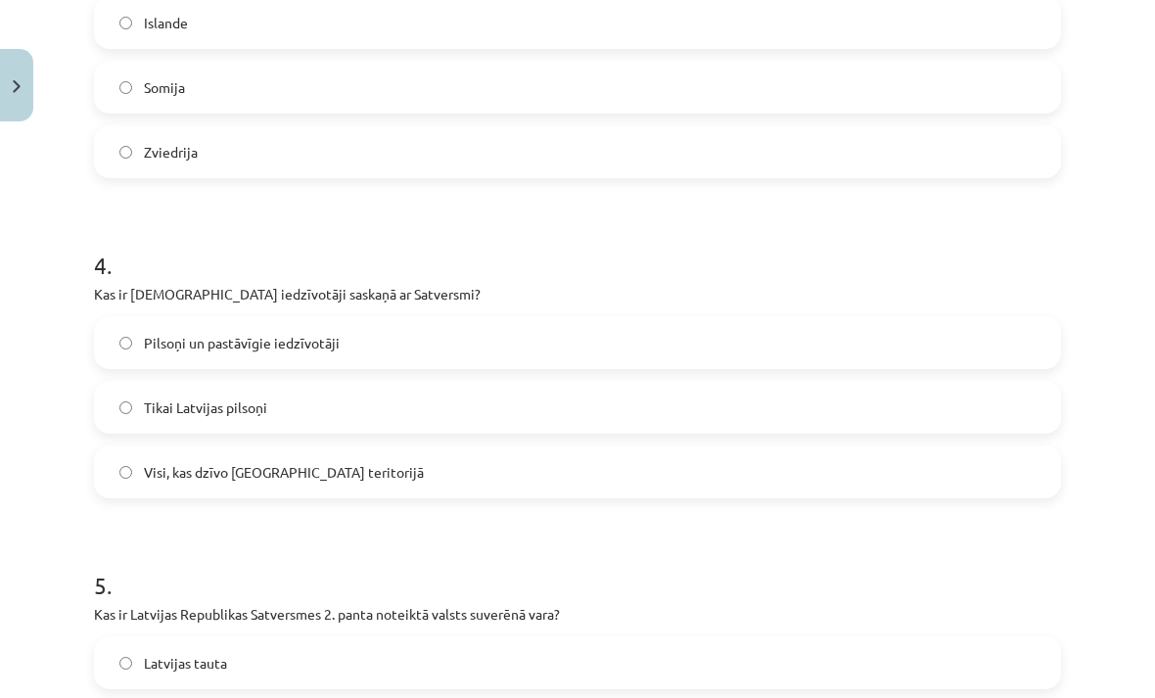
click at [389, 343] on label "Pilsoņi un pastāvīgie iedzīvotāji" at bounding box center [577, 342] width 963 height 49
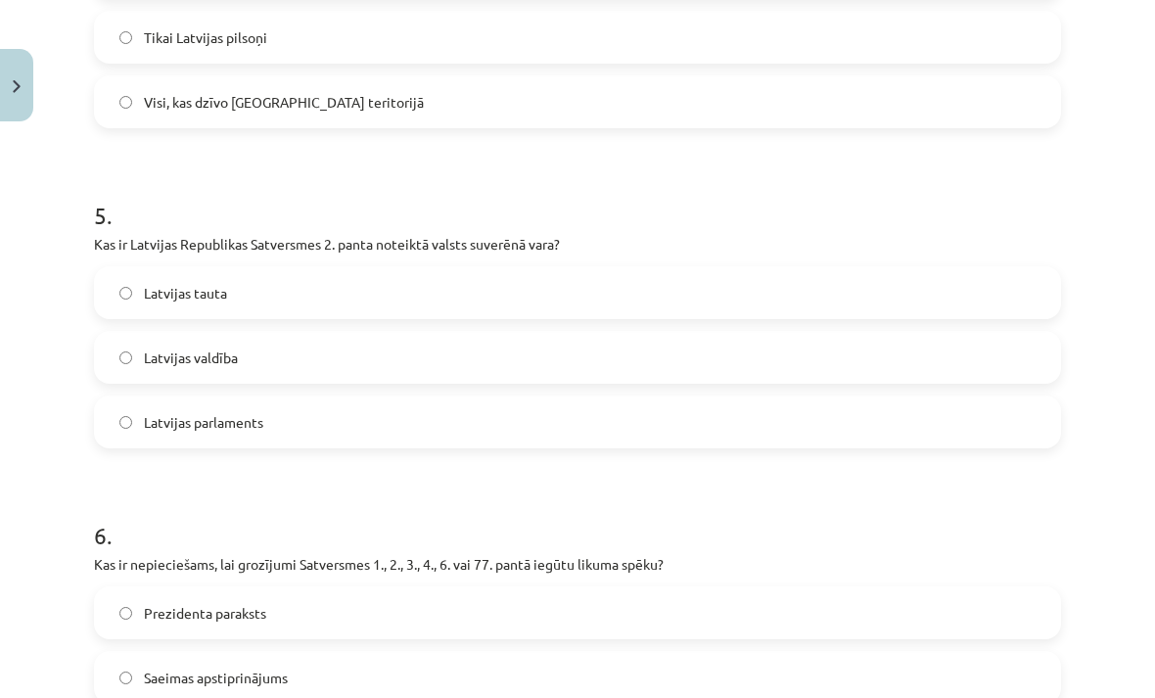
scroll to position [1506, 0]
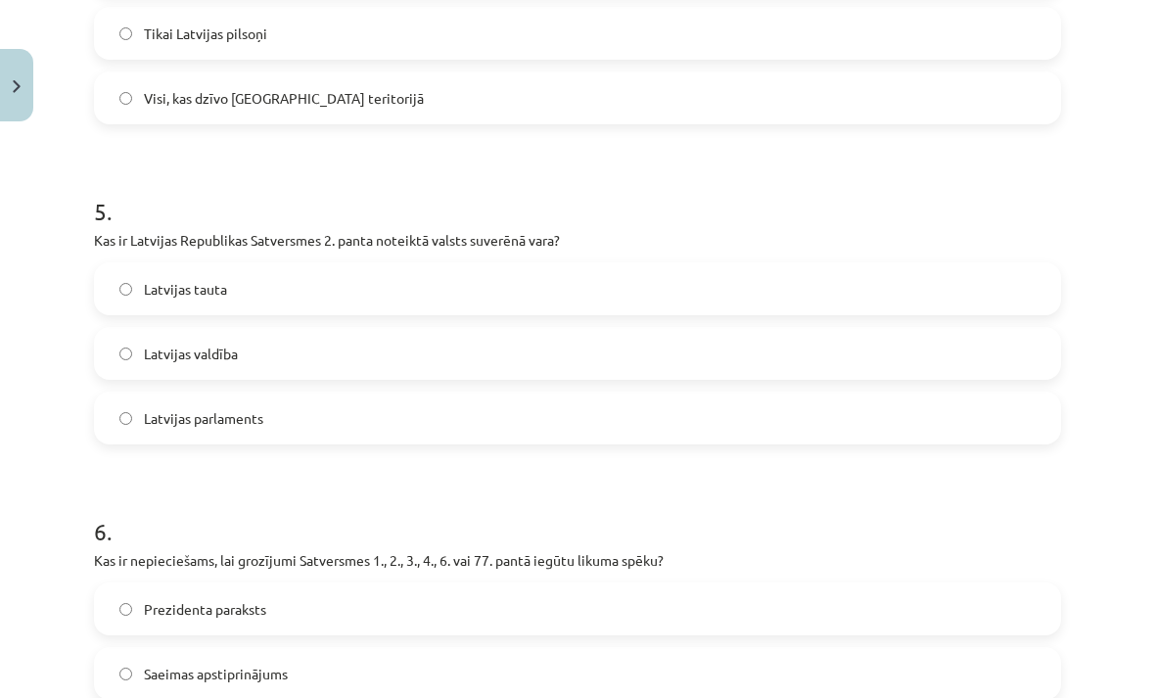
click at [379, 312] on label "Latvijas tauta" at bounding box center [577, 288] width 963 height 49
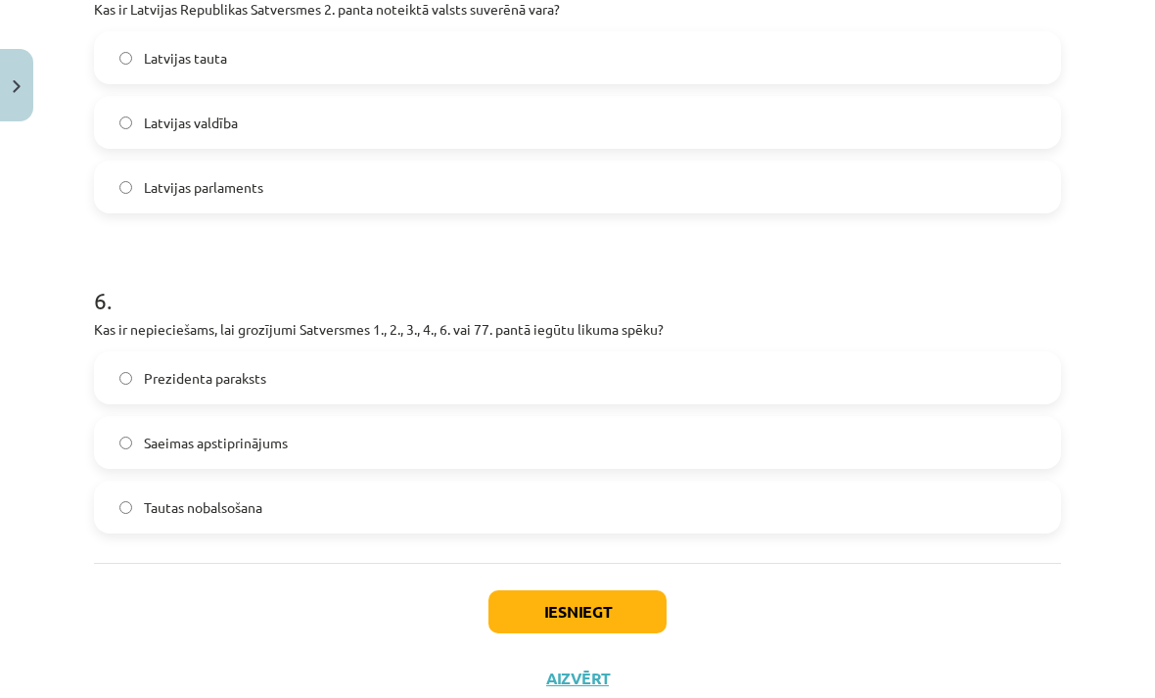
scroll to position [1735, 0]
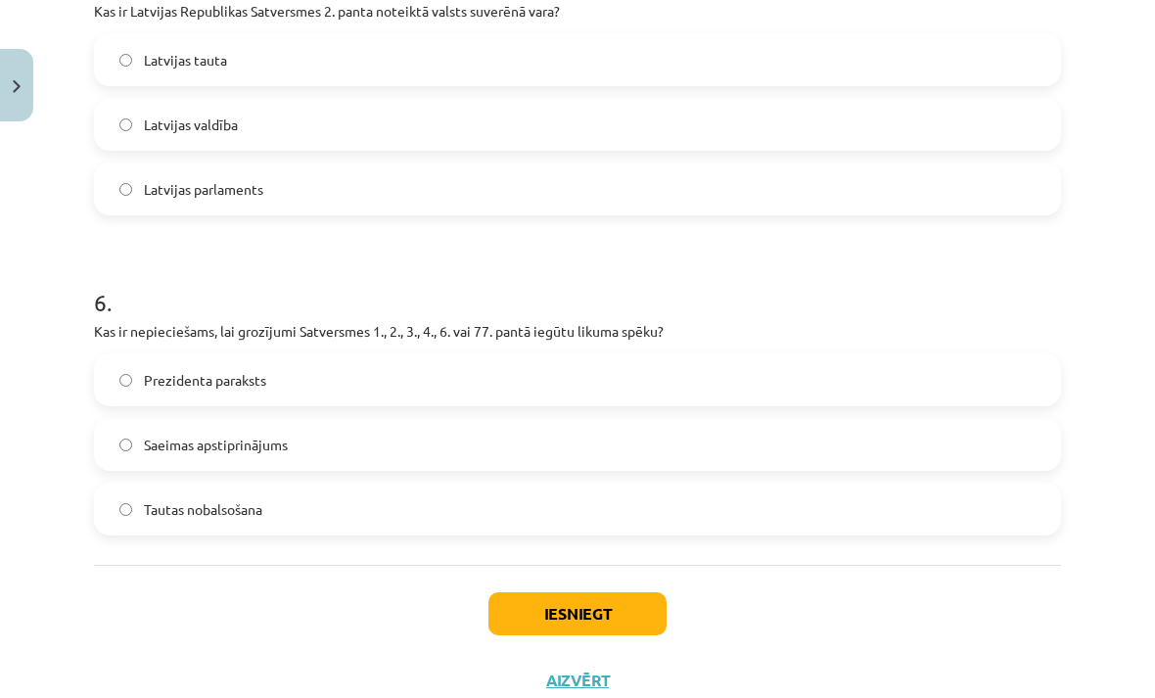
click at [377, 514] on label "Tautas nobalsošana" at bounding box center [577, 508] width 963 height 49
click at [582, 603] on button "Iesniegt" at bounding box center [577, 613] width 178 height 43
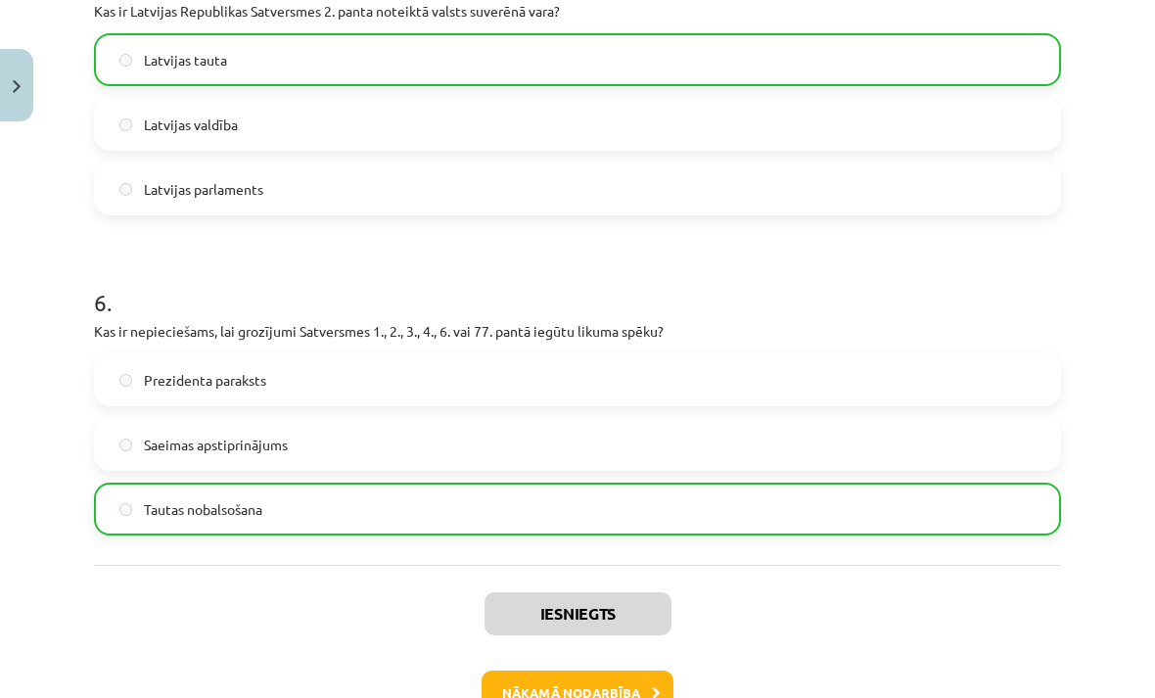
click at [591, 675] on button "Nākamā nodarbība" at bounding box center [578, 692] width 192 height 45
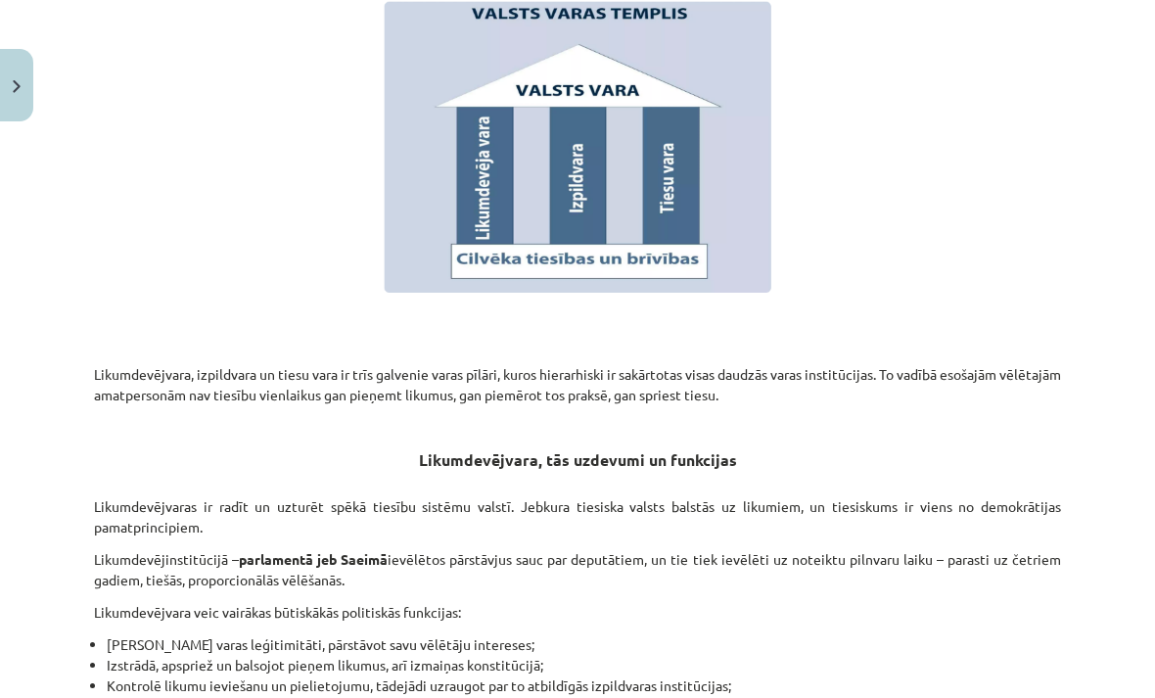
scroll to position [945, 0]
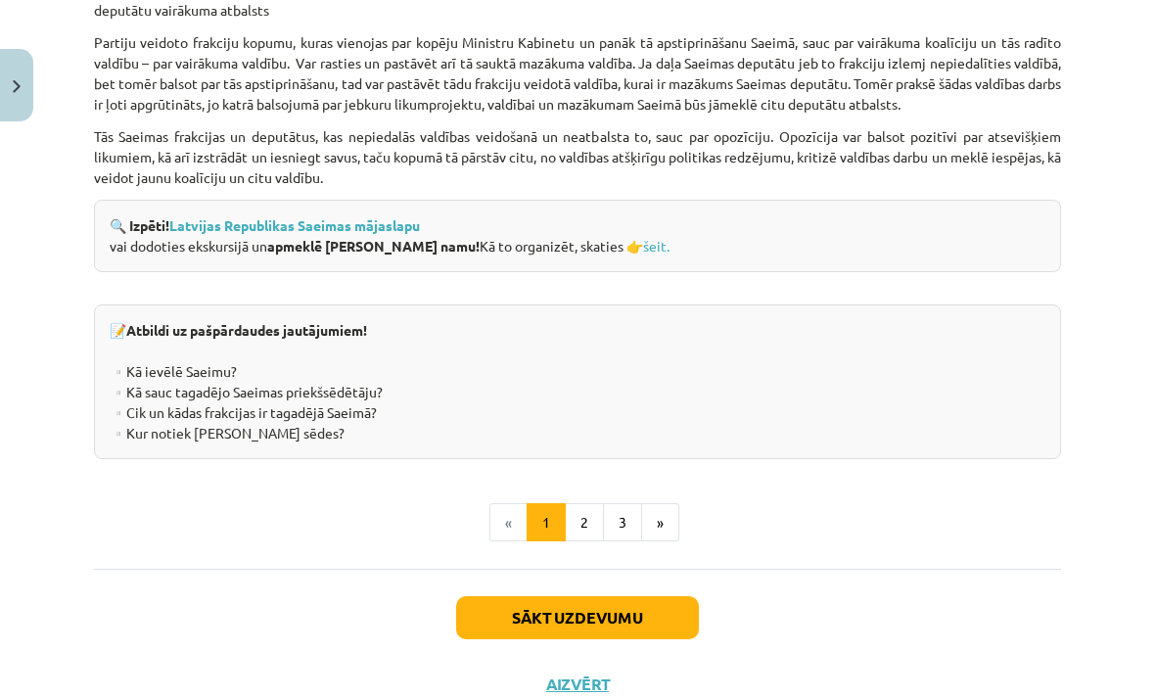
click at [619, 614] on button "Sākt uzdevumu" at bounding box center [577, 617] width 243 height 43
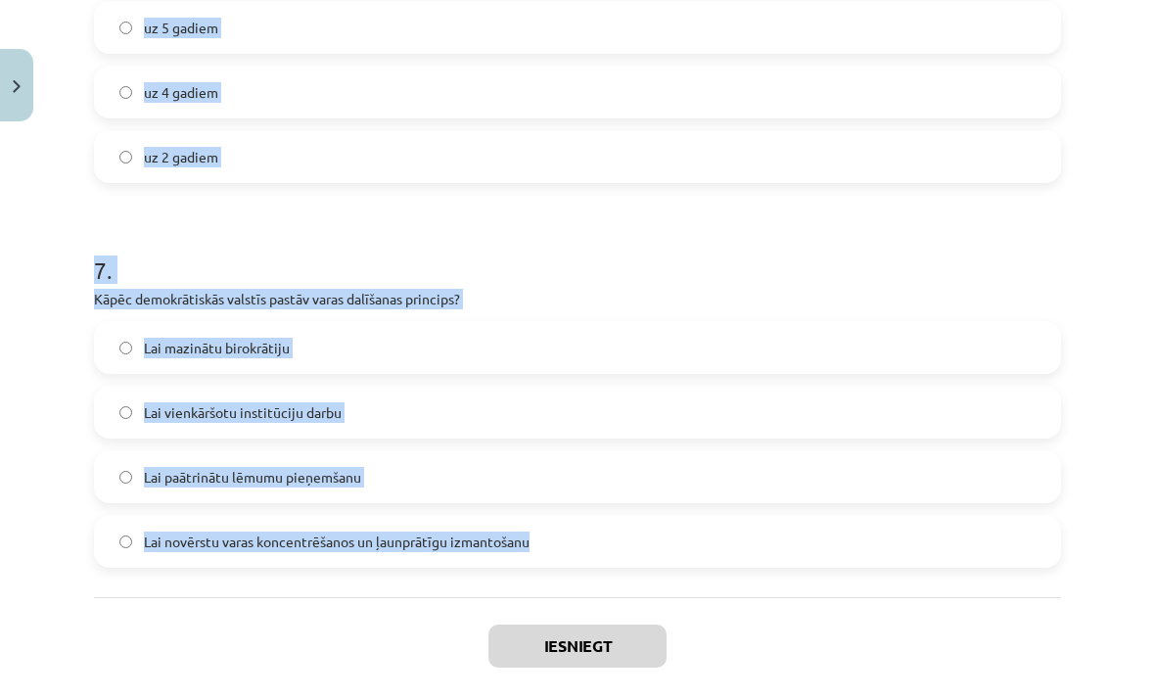
scroll to position [2433, 0]
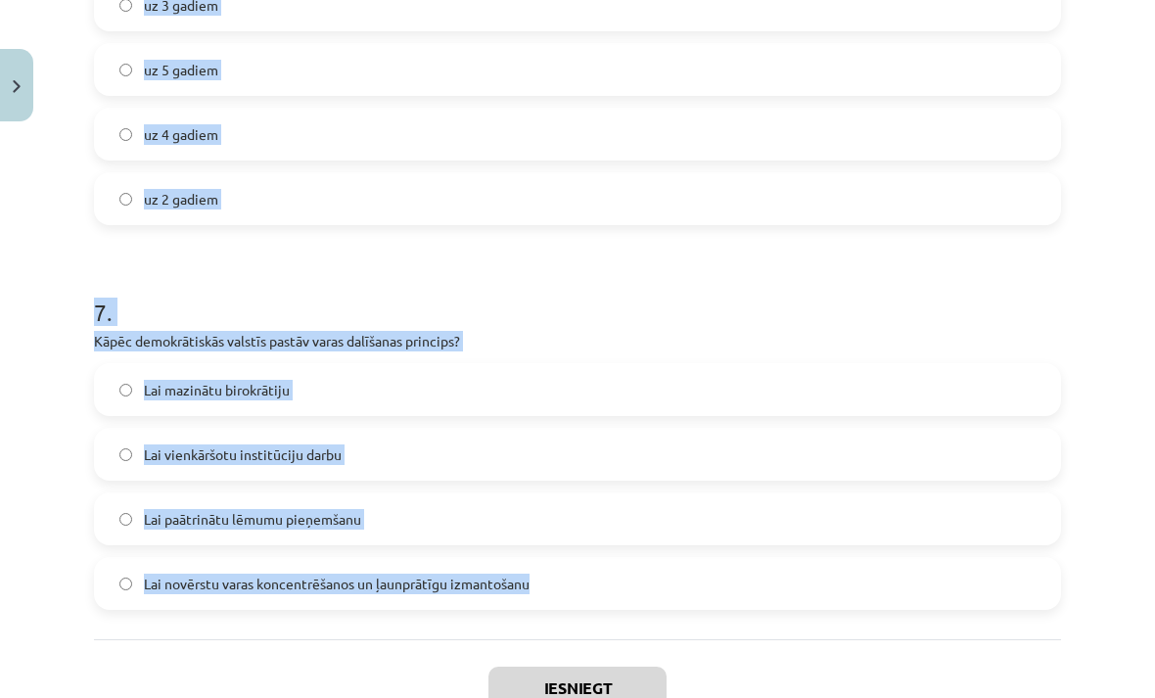
click at [1090, 230] on div "Mācību tēma: Sociālās zinības 9. klases 1. ieskaites mācību materiāls #3 2. tēm…" at bounding box center [577, 349] width 1155 height 698
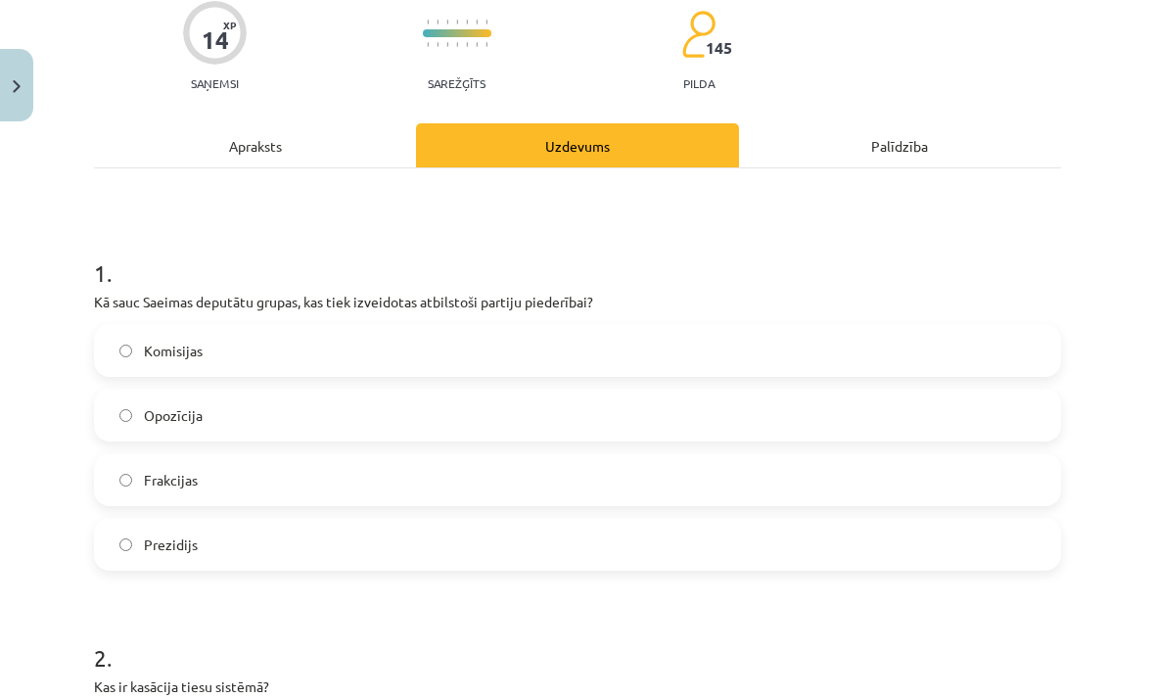
scroll to position [165, 0]
click at [328, 474] on label "Frakcijas" at bounding box center [577, 478] width 963 height 49
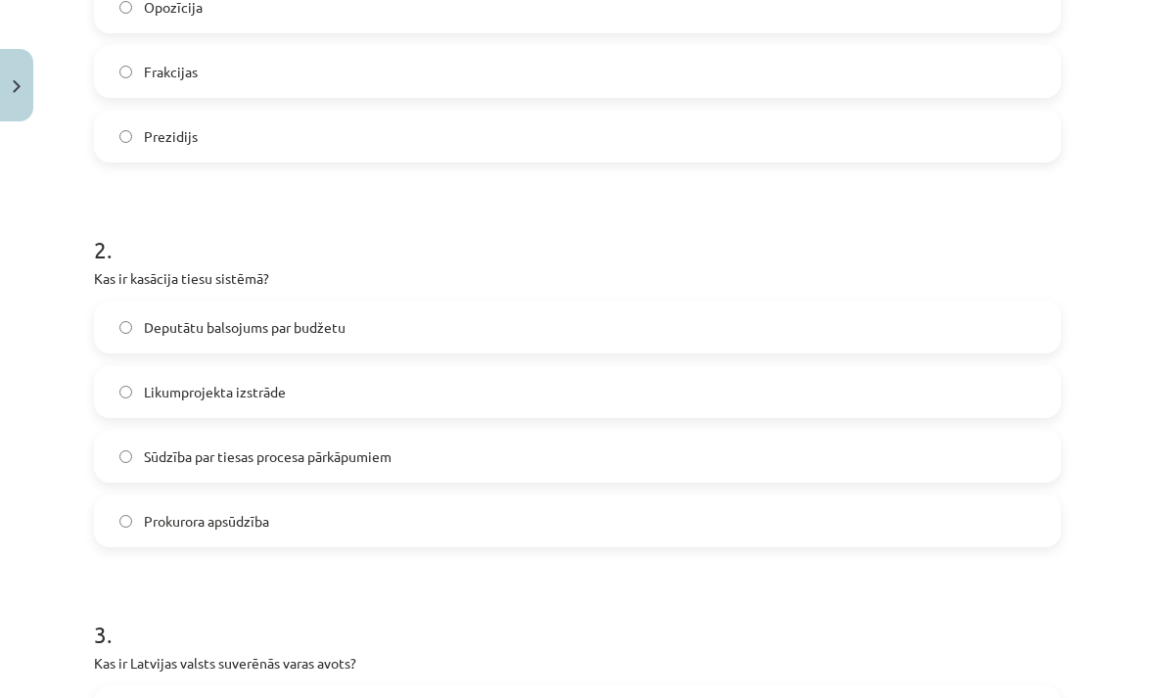
scroll to position [575, 0]
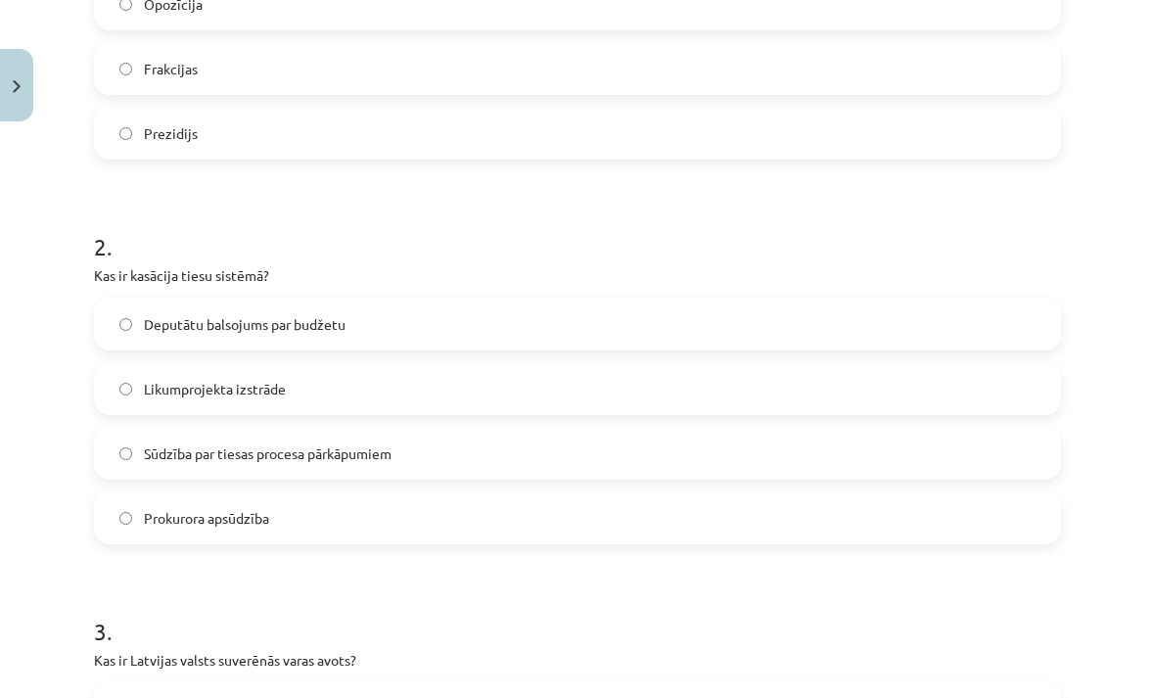
click at [483, 468] on label "Sūdzība par tiesas procesa pārkāpumiem" at bounding box center [577, 453] width 963 height 49
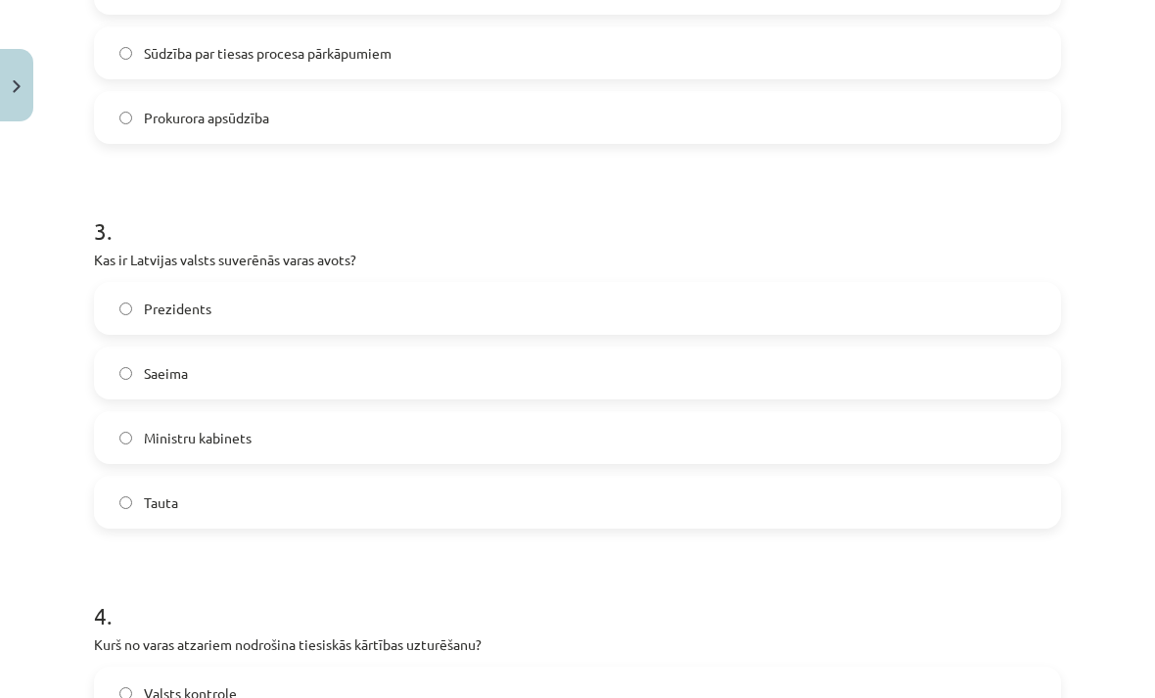
scroll to position [1003, 0]
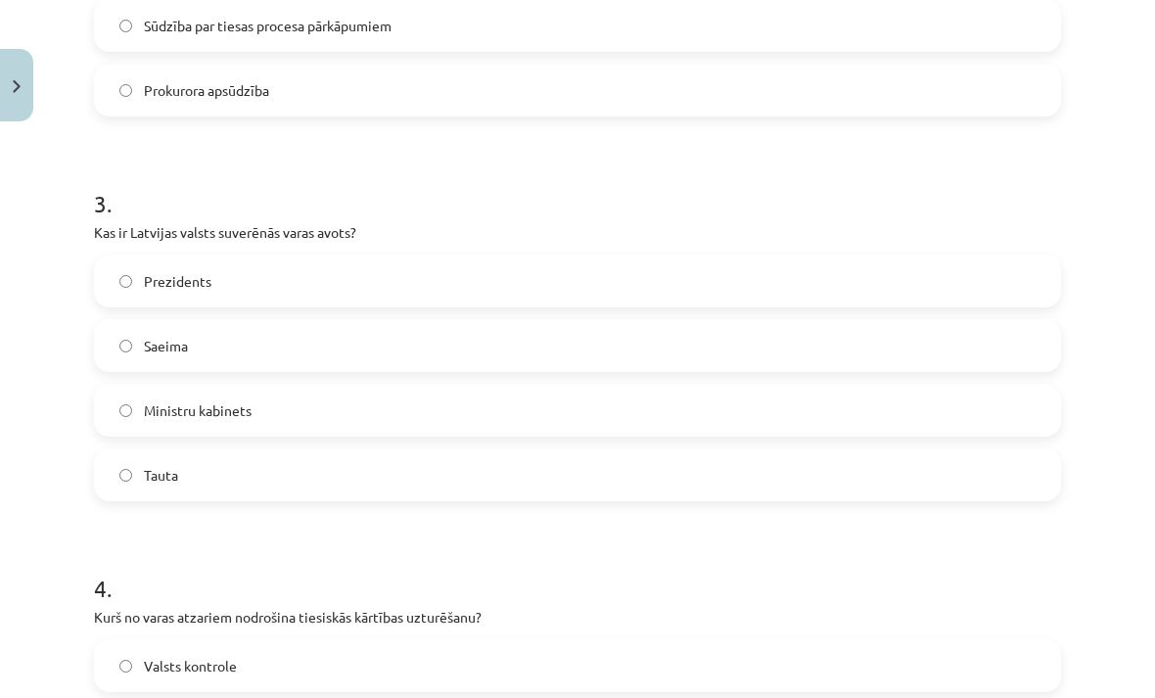
click at [355, 400] on label "Ministru kabinets" at bounding box center [577, 410] width 963 height 49
click at [404, 346] on label "Saeima" at bounding box center [577, 345] width 963 height 49
click at [379, 487] on label "Tauta" at bounding box center [577, 474] width 963 height 49
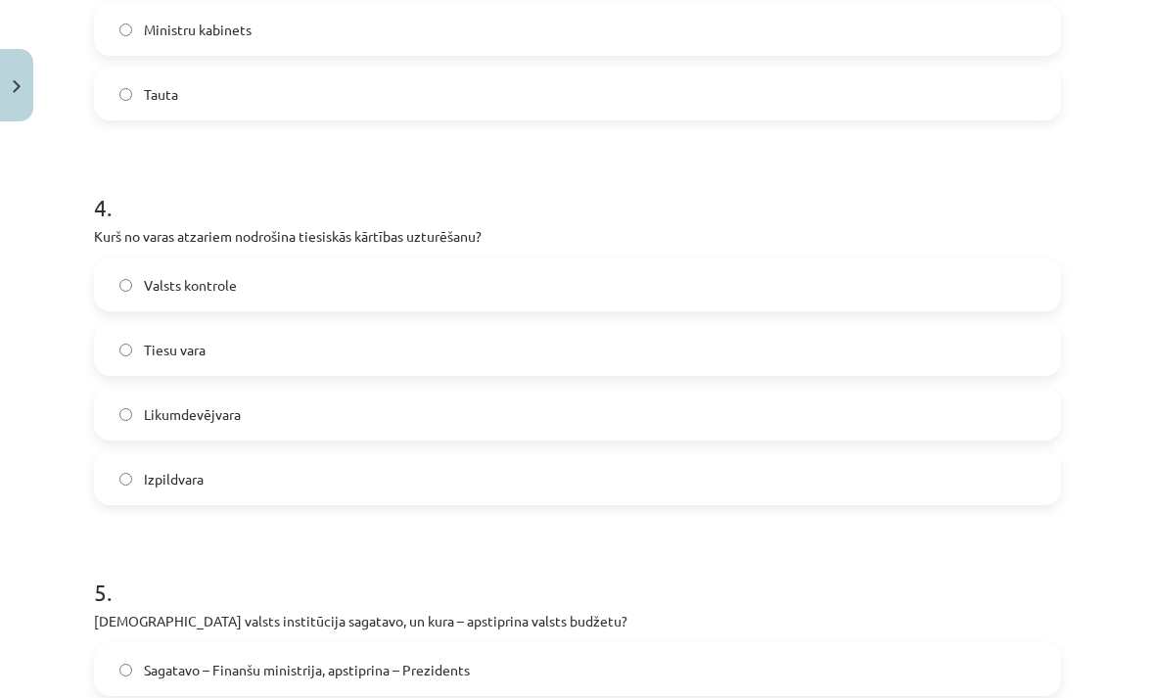
scroll to position [1390, 0]
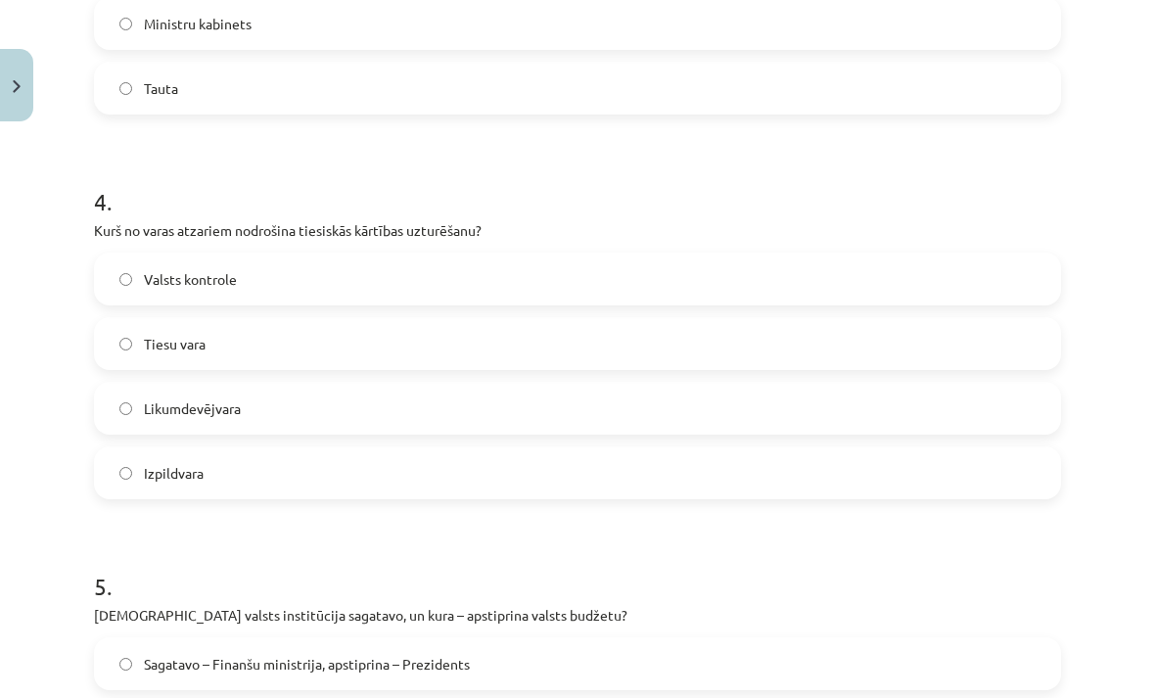
click at [473, 344] on label "Tiesu vara" at bounding box center [577, 343] width 963 height 49
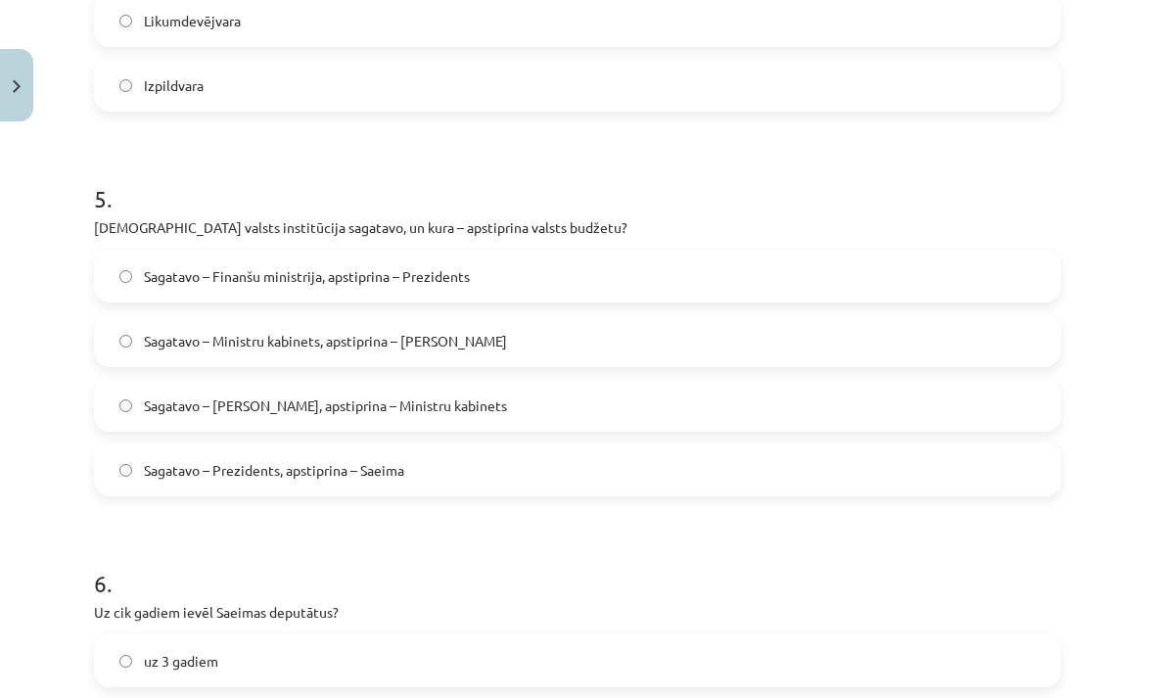
scroll to position [1780, 0]
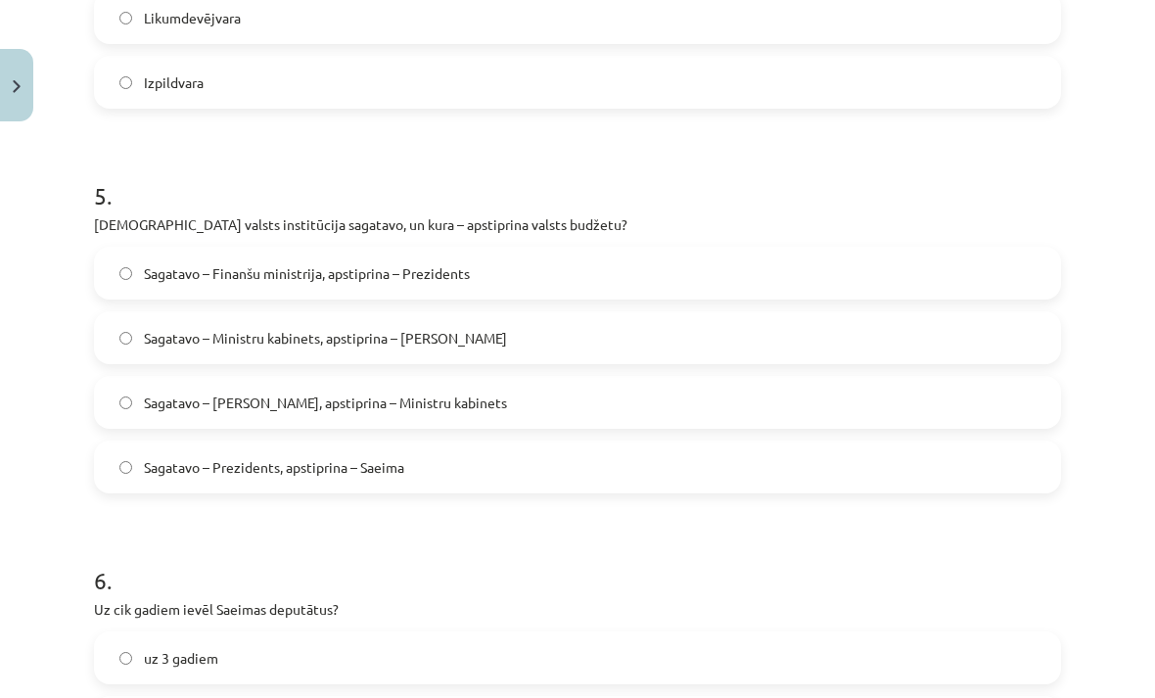
click at [441, 349] on label "Sagatavo – Ministru kabinets, apstiprina – Saeima" at bounding box center [577, 337] width 963 height 49
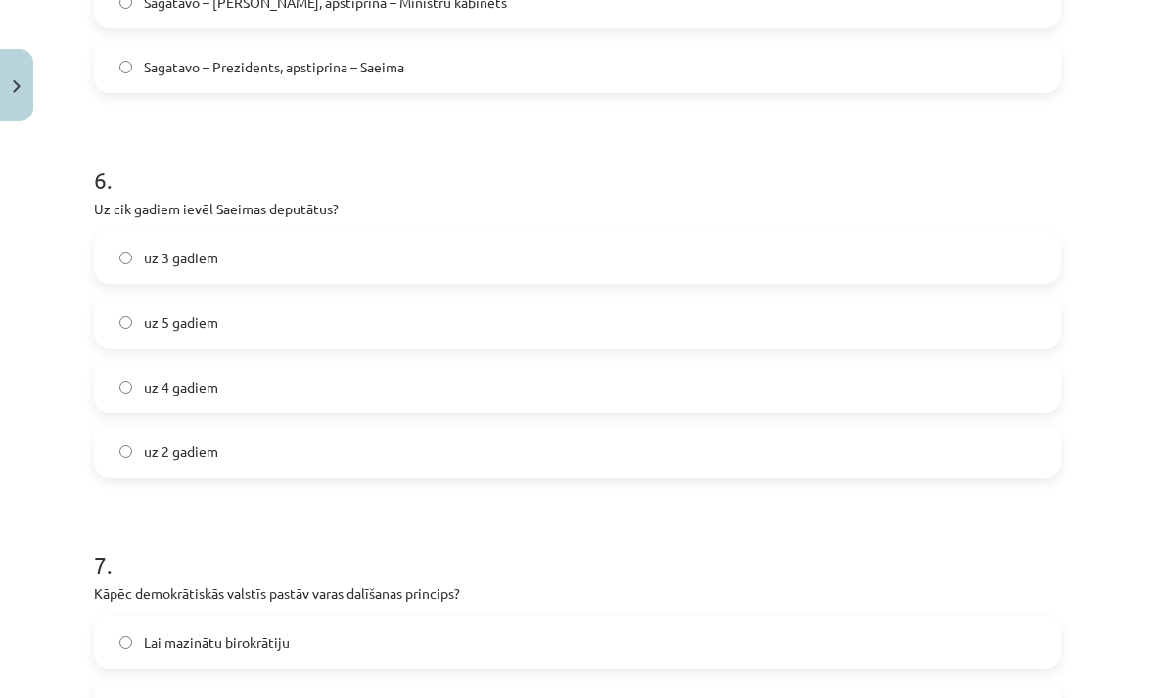
scroll to position [2212, 0]
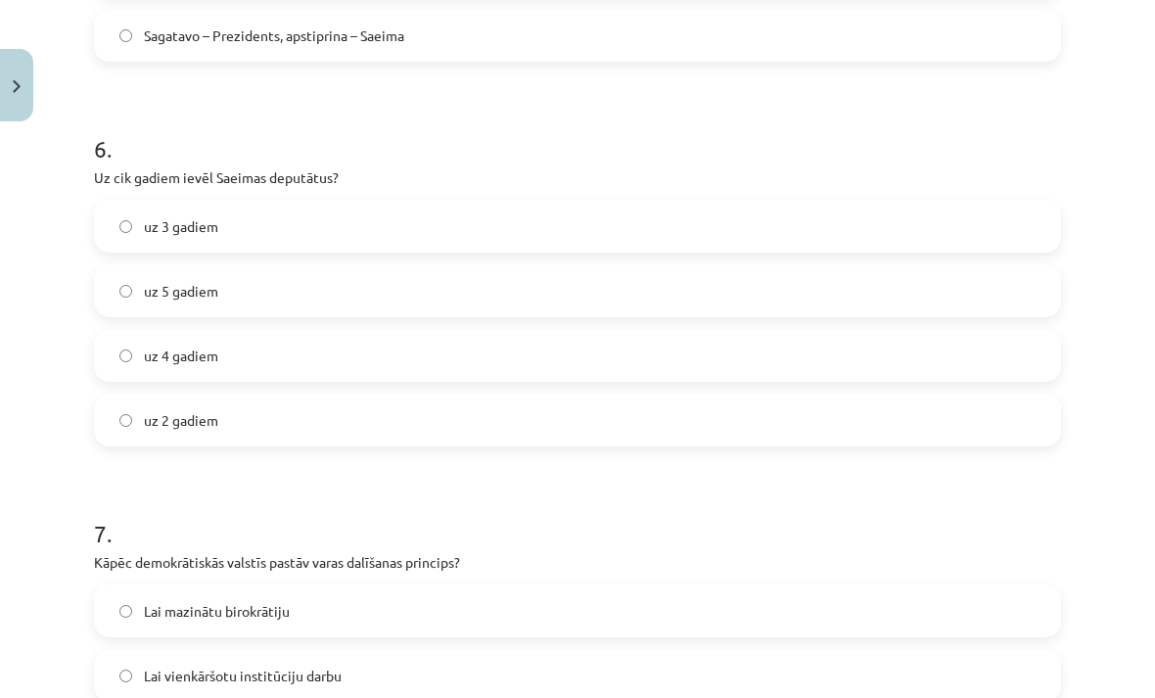
click at [329, 358] on label "uz 4 gadiem" at bounding box center [577, 355] width 963 height 49
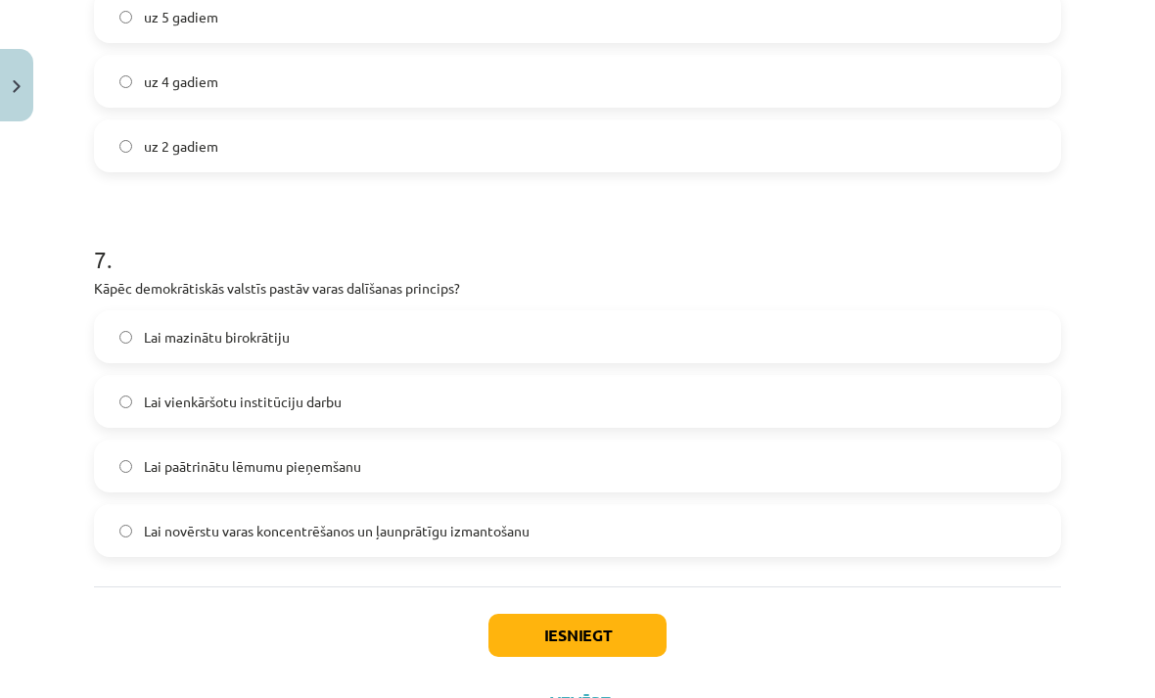
scroll to position [2499, 0]
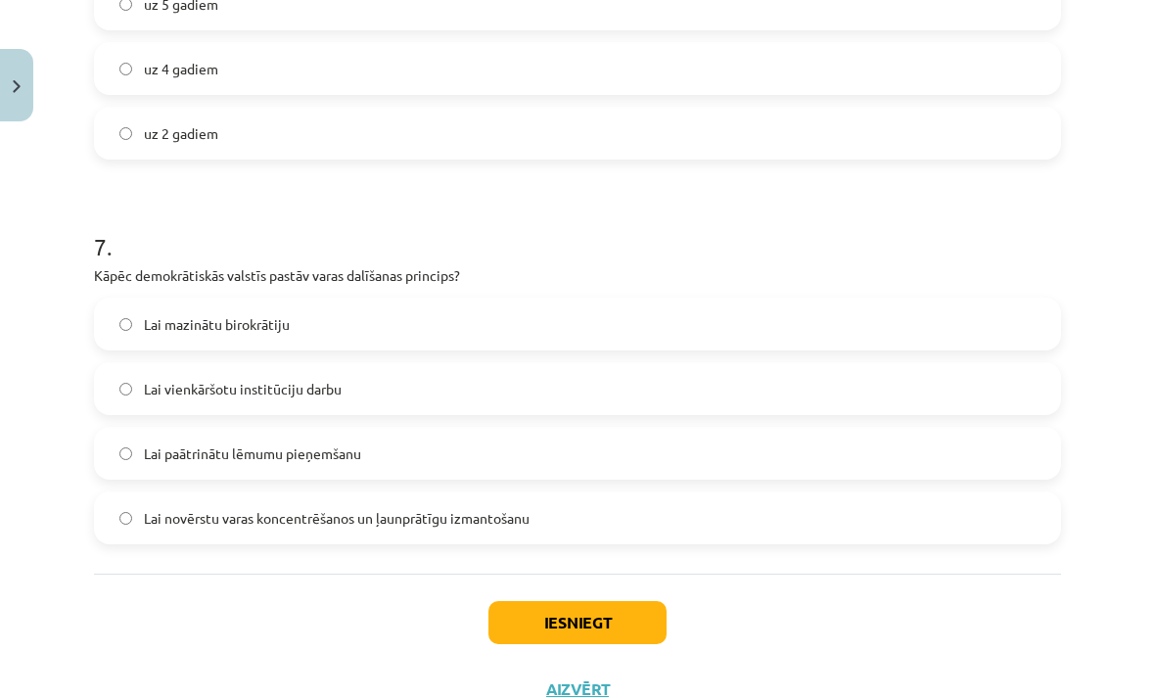
click at [514, 529] on label "Lai novērstu varas koncentrēšanos un ļaunprātīgu izmantošanu" at bounding box center [577, 517] width 963 height 49
click at [589, 625] on button "Iesniegt" at bounding box center [577, 622] width 178 height 43
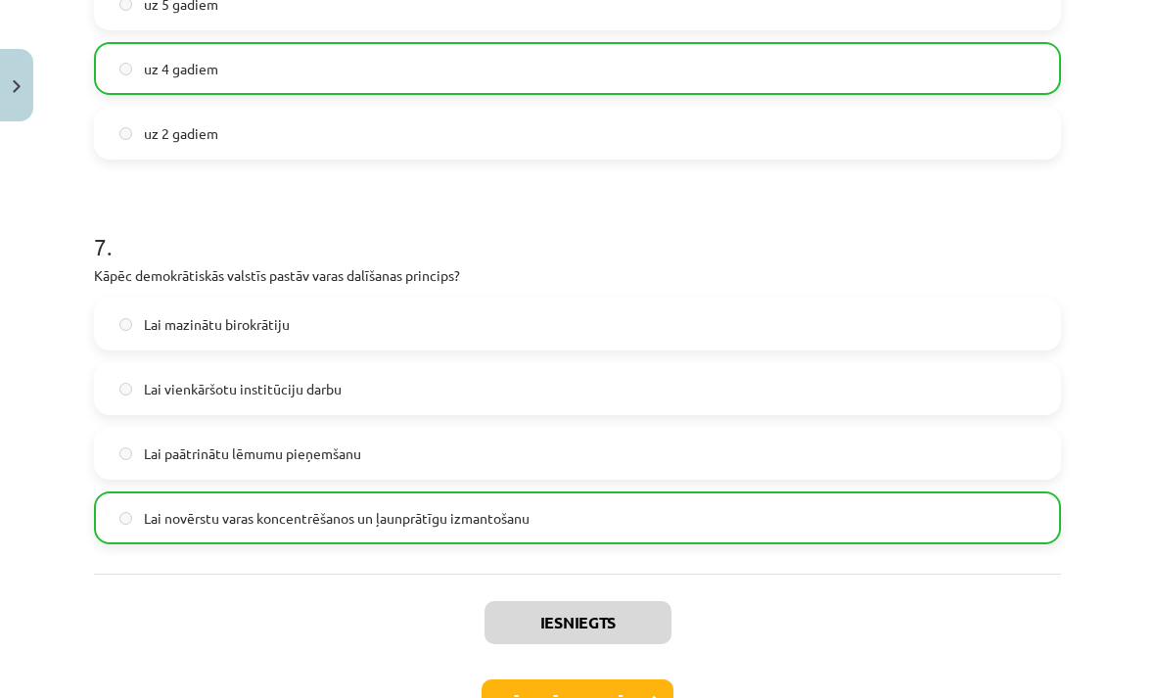
click at [598, 696] on button "Nākamā nodarbība" at bounding box center [578, 701] width 192 height 45
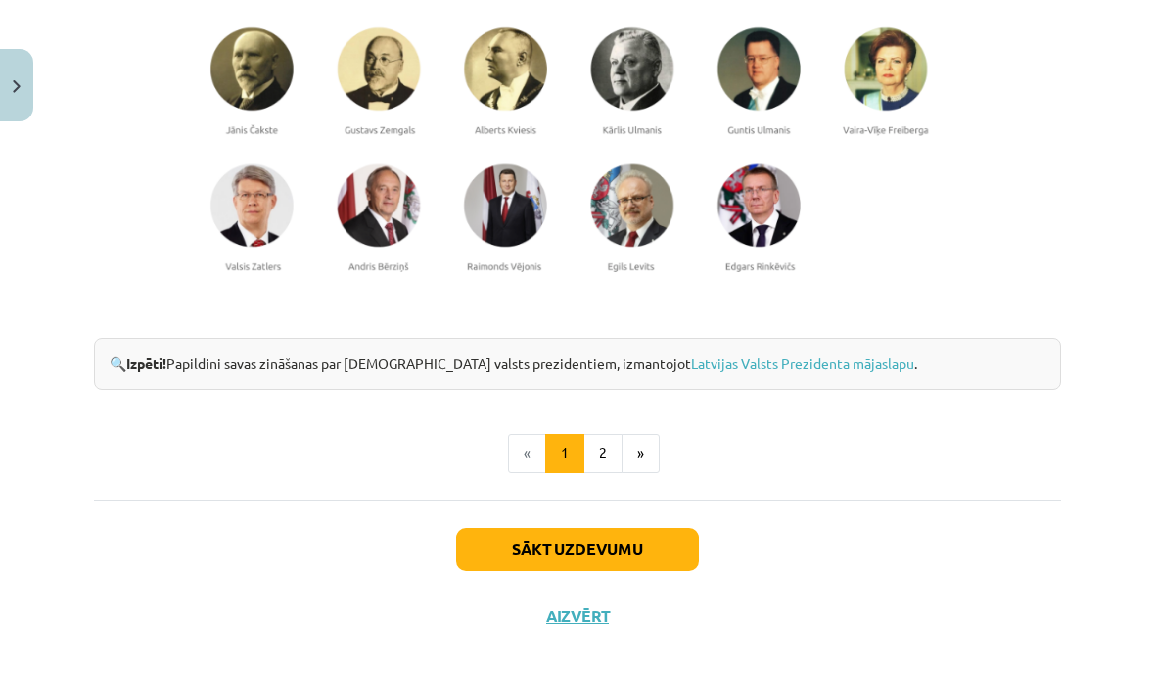
scroll to position [1574, 0]
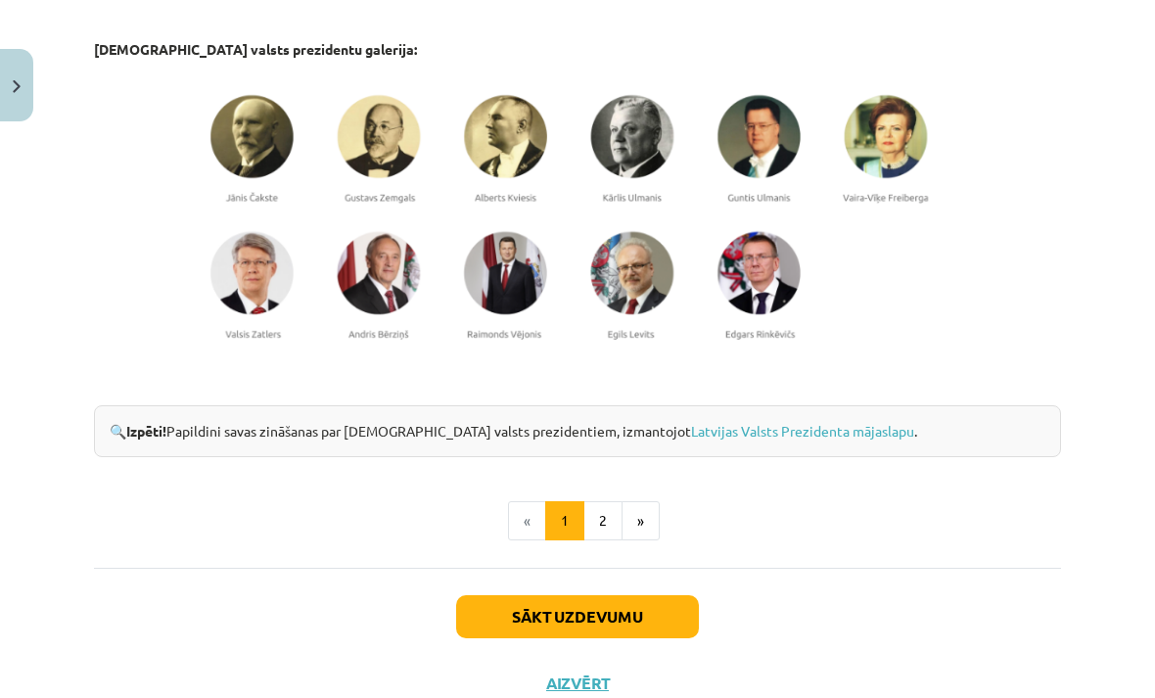
click at [612, 605] on button "Sākt uzdevumu" at bounding box center [577, 616] width 243 height 43
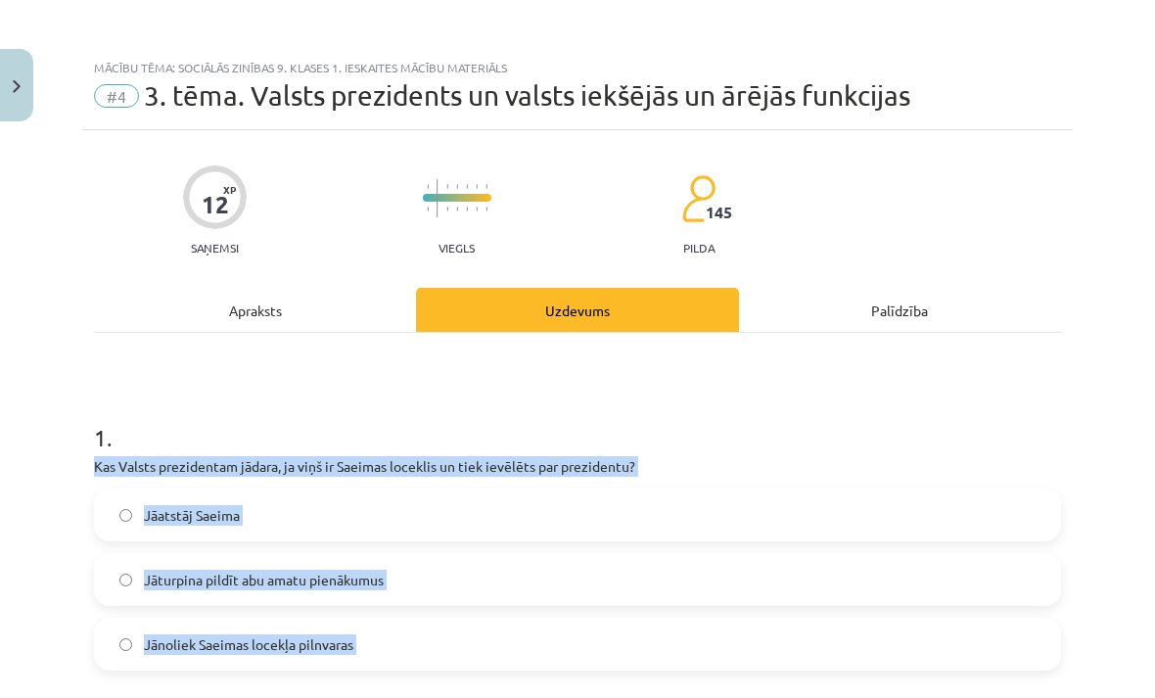
scroll to position [0, 0]
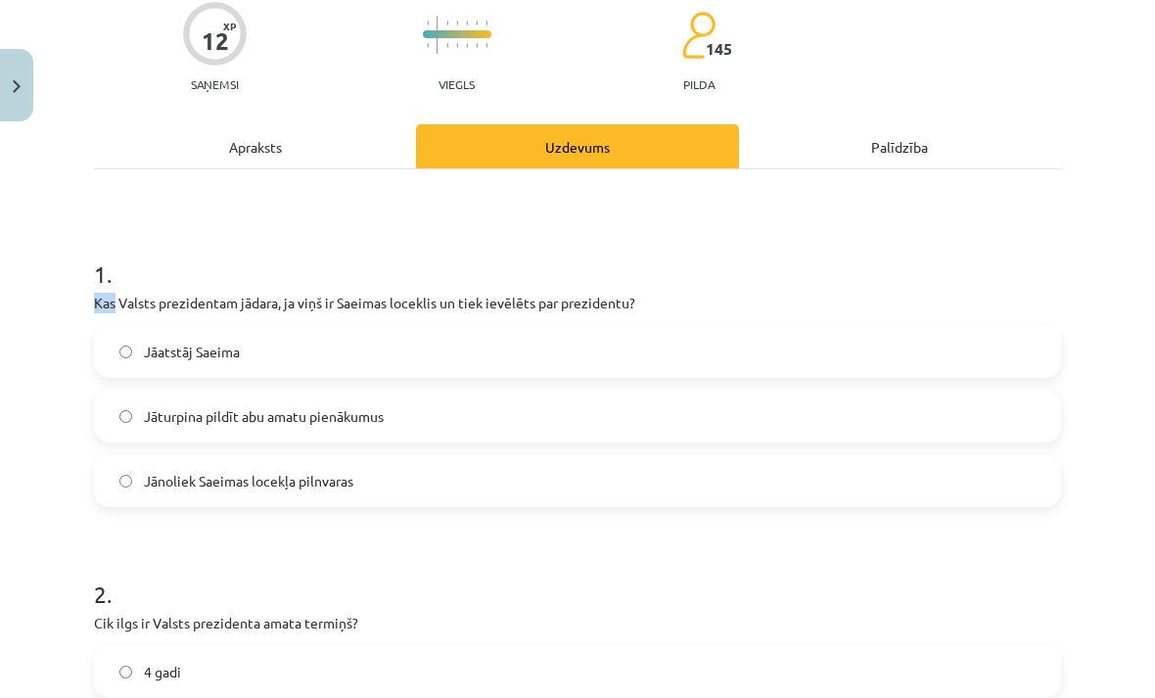
scroll to position [82, 0]
click at [596, 490] on label "Jānoliek Saeimas locekļa pilnvaras" at bounding box center [577, 480] width 963 height 49
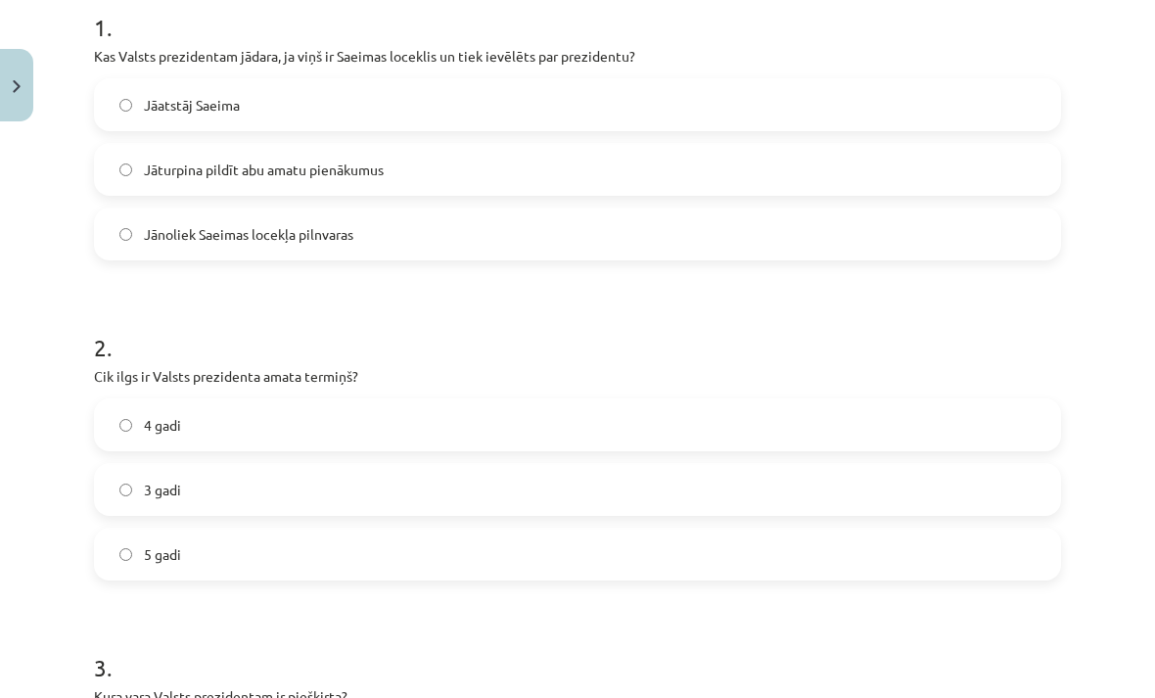
scroll to position [416, 0]
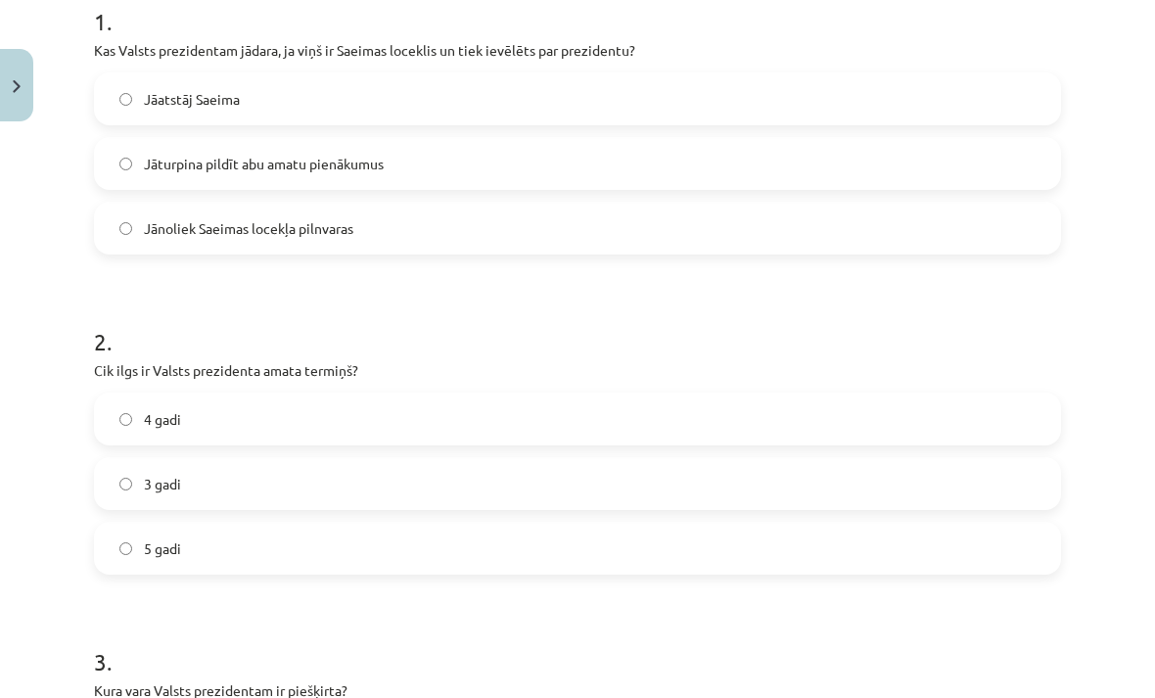
click at [393, 421] on label "4 gadi" at bounding box center [577, 418] width 963 height 49
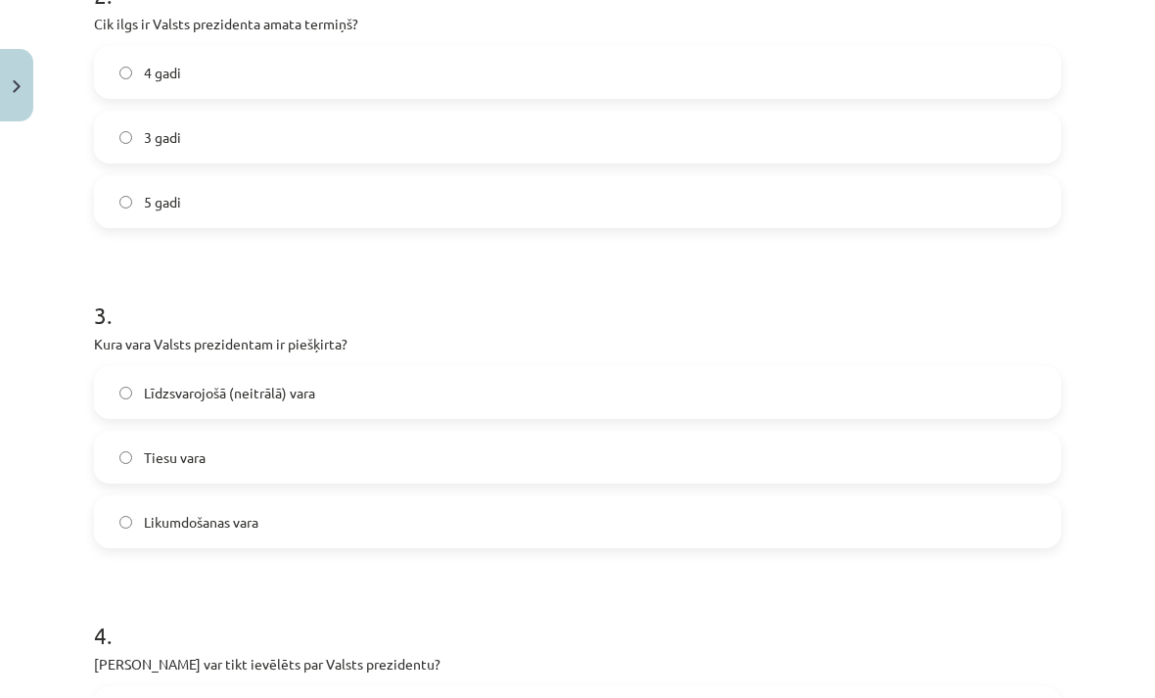
scroll to position [773, 0]
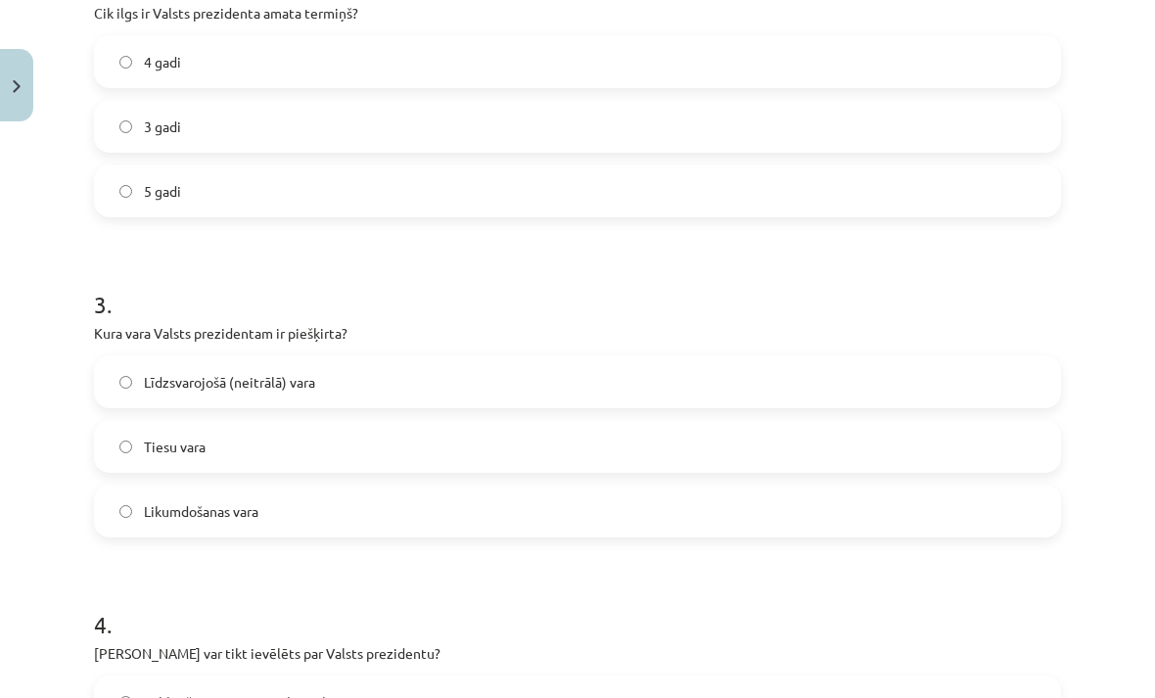
click at [451, 388] on label "Līdzsvarojošā (neitrālā) vara" at bounding box center [577, 381] width 963 height 49
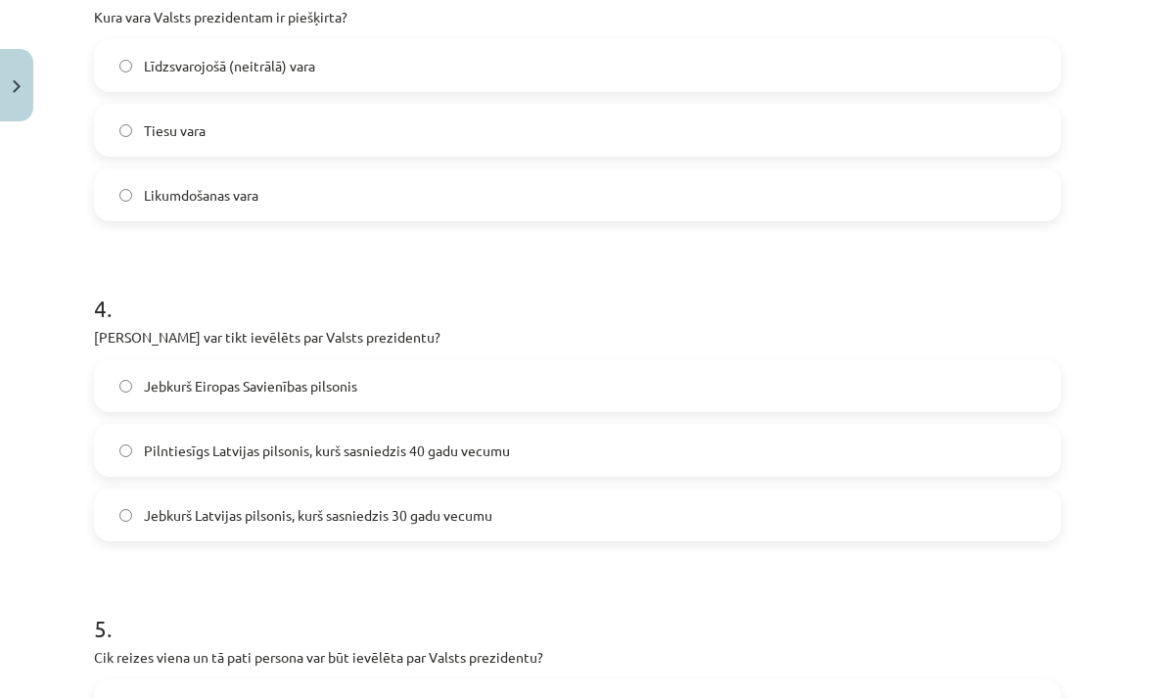
scroll to position [1095, 0]
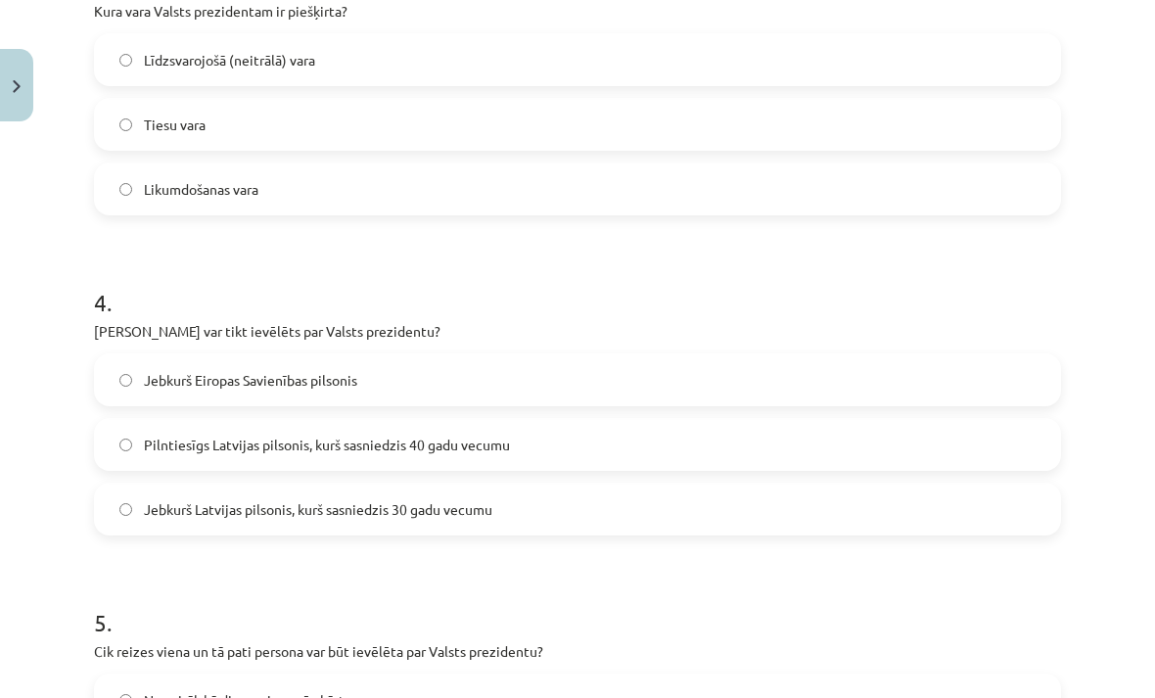
click at [601, 452] on label "Pilntiesīgs Latvijas pilsonis, kurš sasniedzis 40 gadu vecumu" at bounding box center [577, 444] width 963 height 49
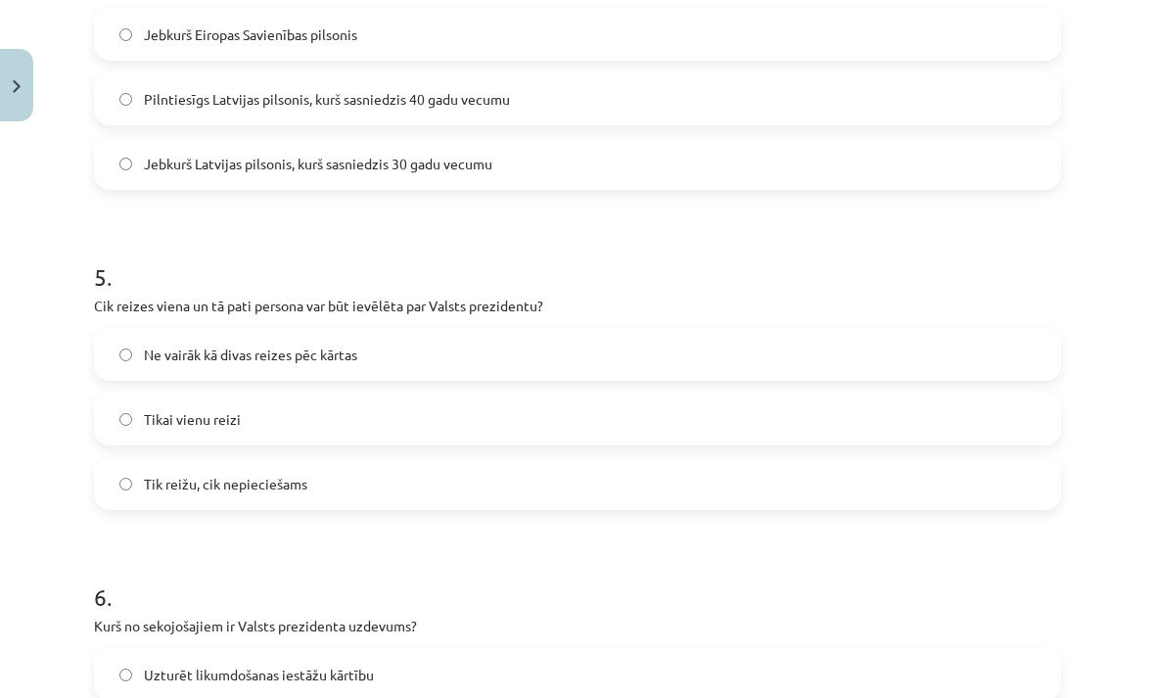
scroll to position [1445, 0]
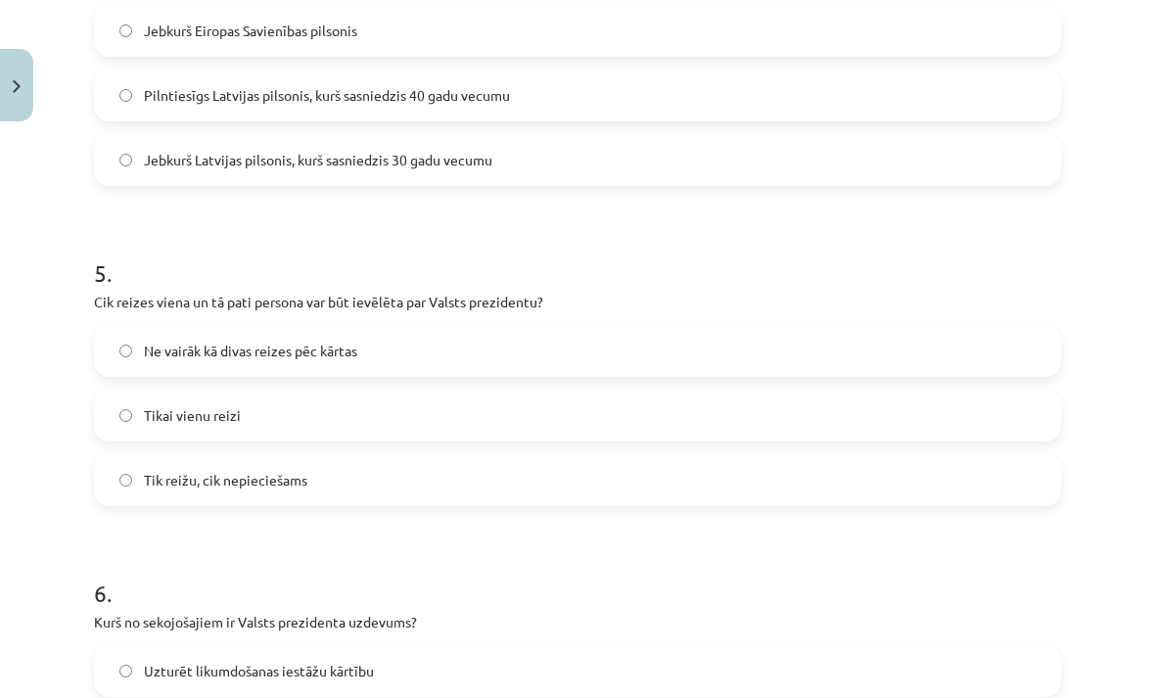
click at [563, 354] on label "Ne vairāk kā divas reizes pēc kārtas" at bounding box center [577, 350] width 963 height 49
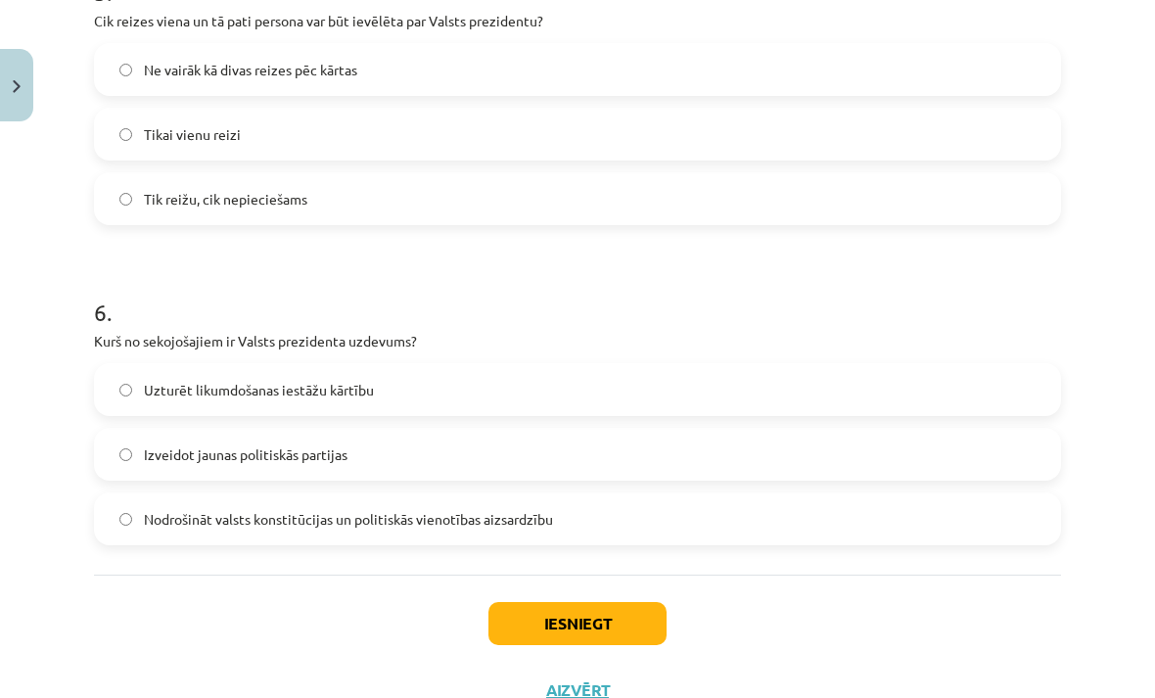
scroll to position [1726, 0]
click at [482, 529] on label "Nodrošināt valsts konstitūcijas un politiskās vienotības aizsardzību" at bounding box center [577, 517] width 963 height 49
click at [605, 615] on button "Iesniegt" at bounding box center [577, 622] width 178 height 43
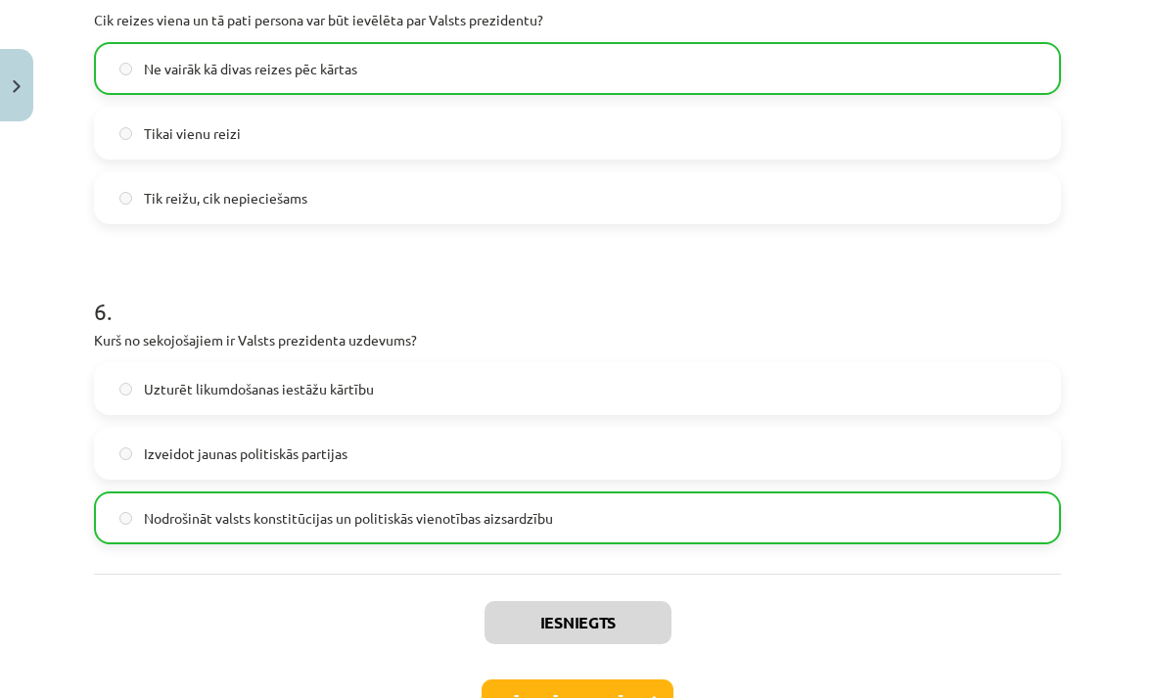
click at [608, 697] on button "Nākamā nodarbība" at bounding box center [578, 701] width 192 height 45
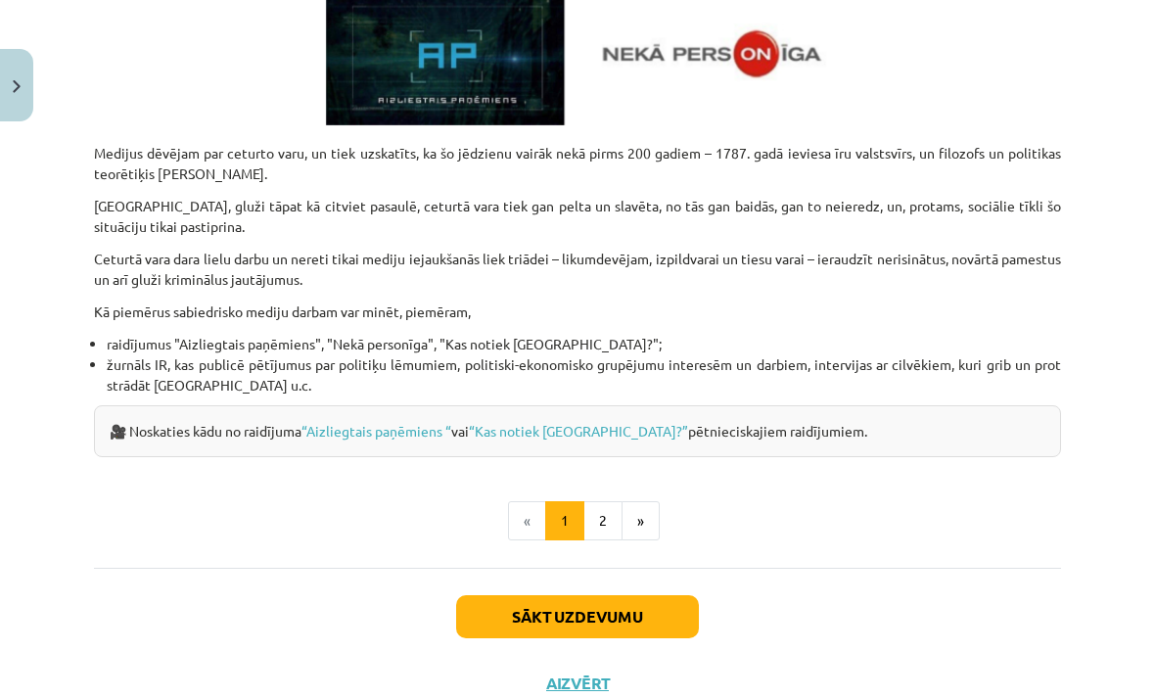
click at [602, 613] on button "Sākt uzdevumu" at bounding box center [577, 616] width 243 height 43
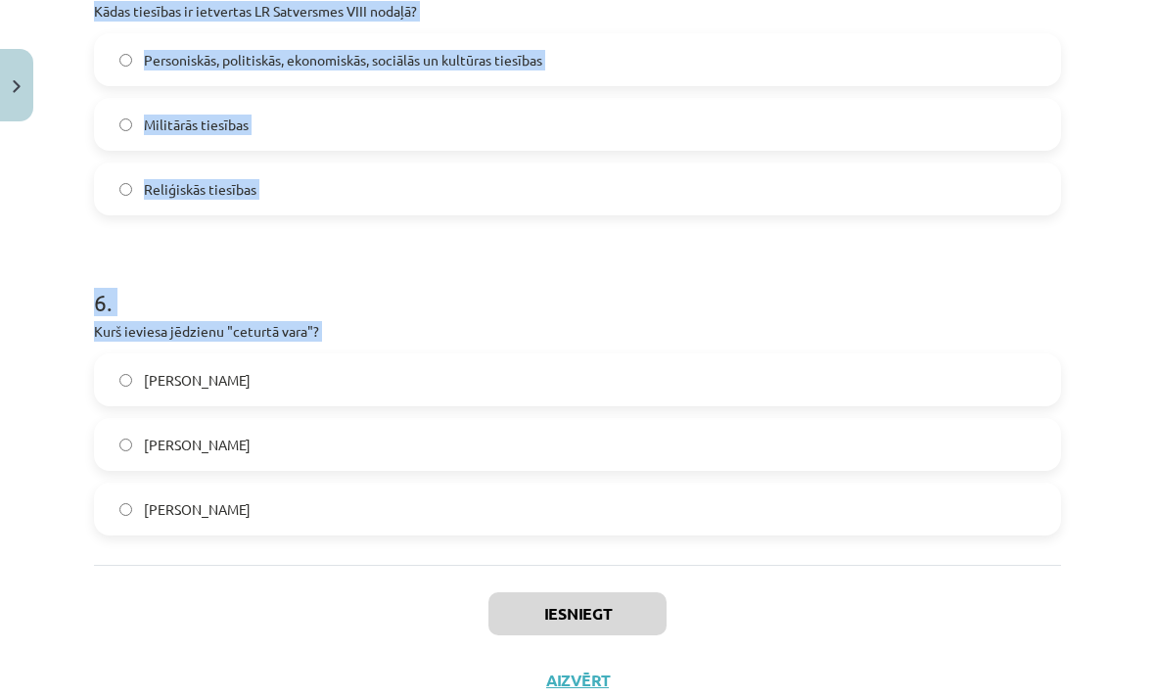
scroll to position [1692, 0]
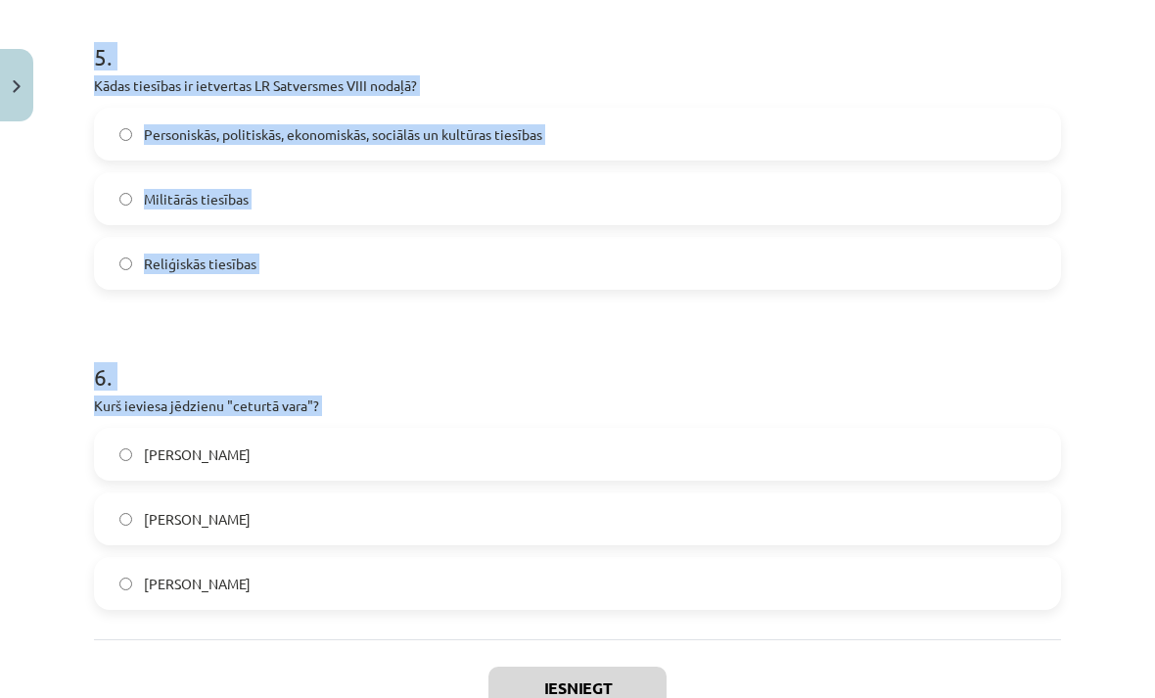
click at [1129, 215] on div "Mācību tēma: Sociālās zinības 9. klases 1. ieskaites mācību materiāls #5 4. tēm…" at bounding box center [577, 349] width 1155 height 698
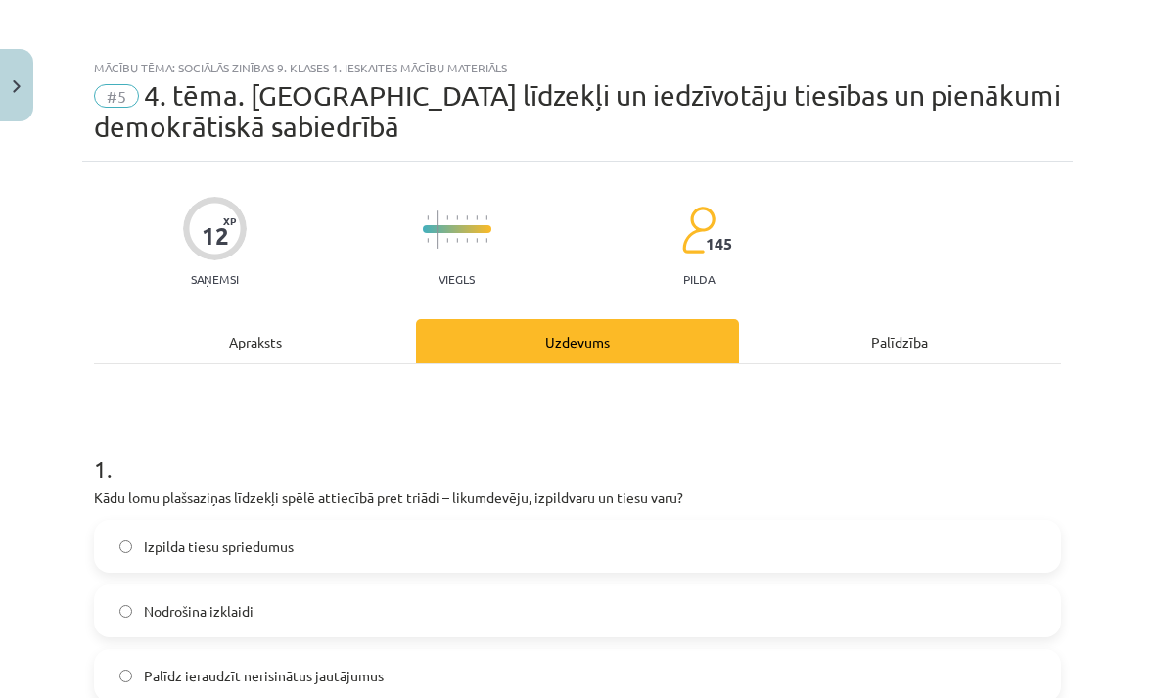
scroll to position [0, 0]
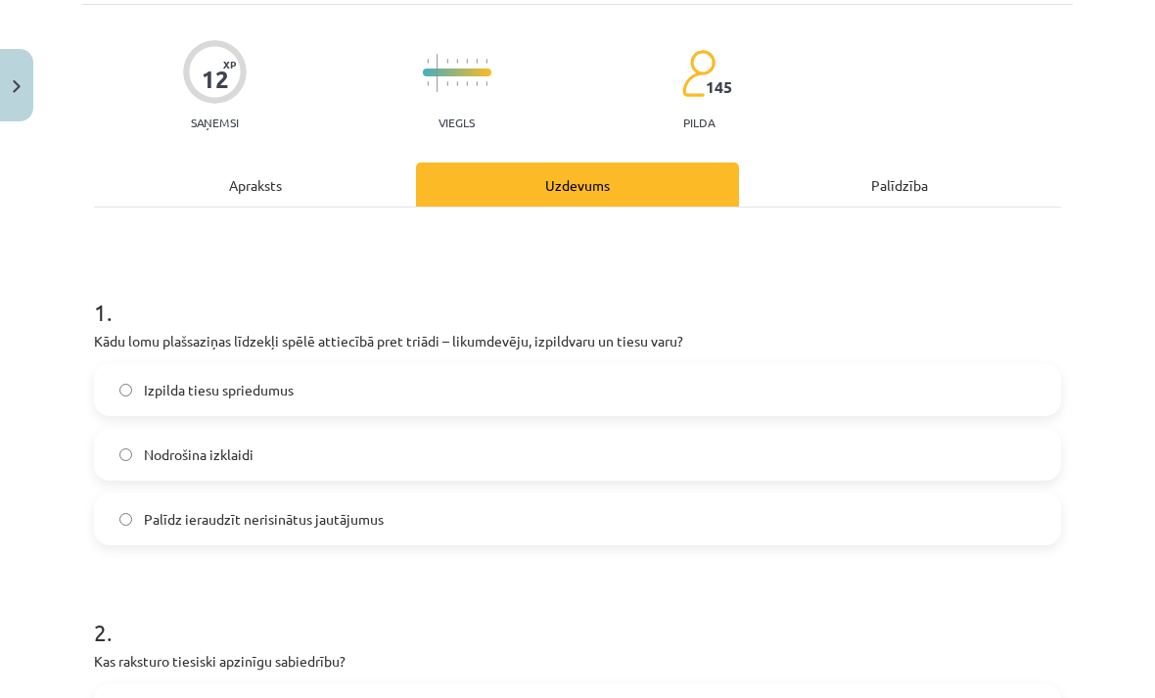
click at [414, 528] on label "Palīdz ieraudzīt nerisinātus jautājumus" at bounding box center [577, 518] width 963 height 49
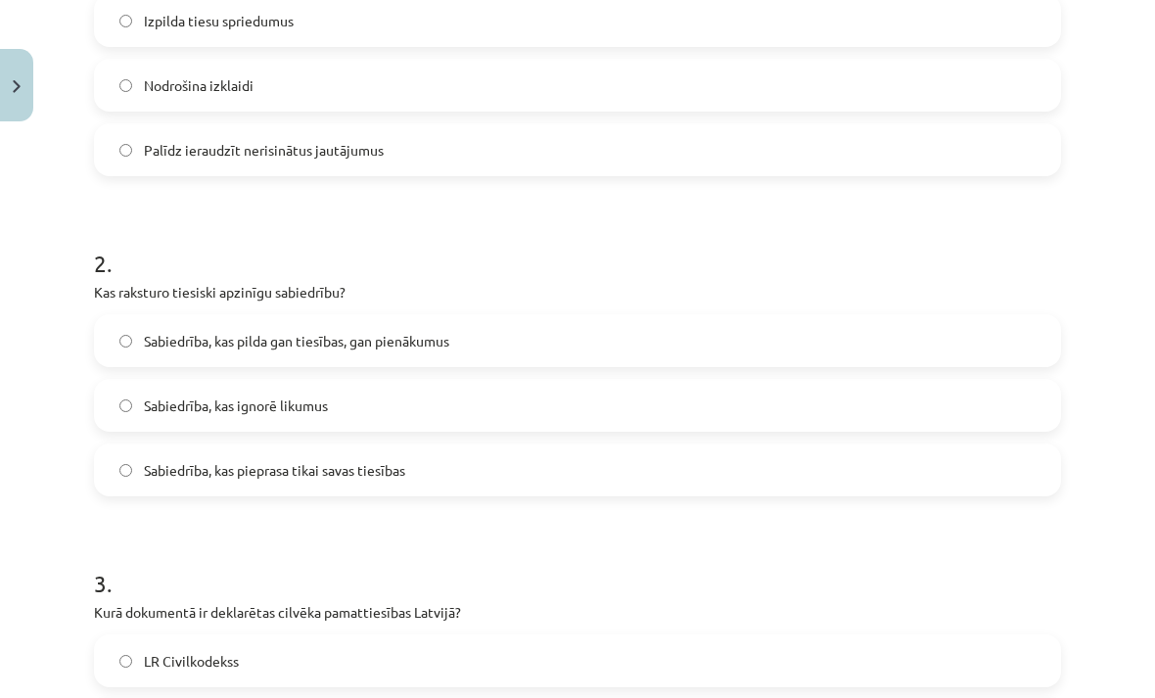
scroll to position [545, 0]
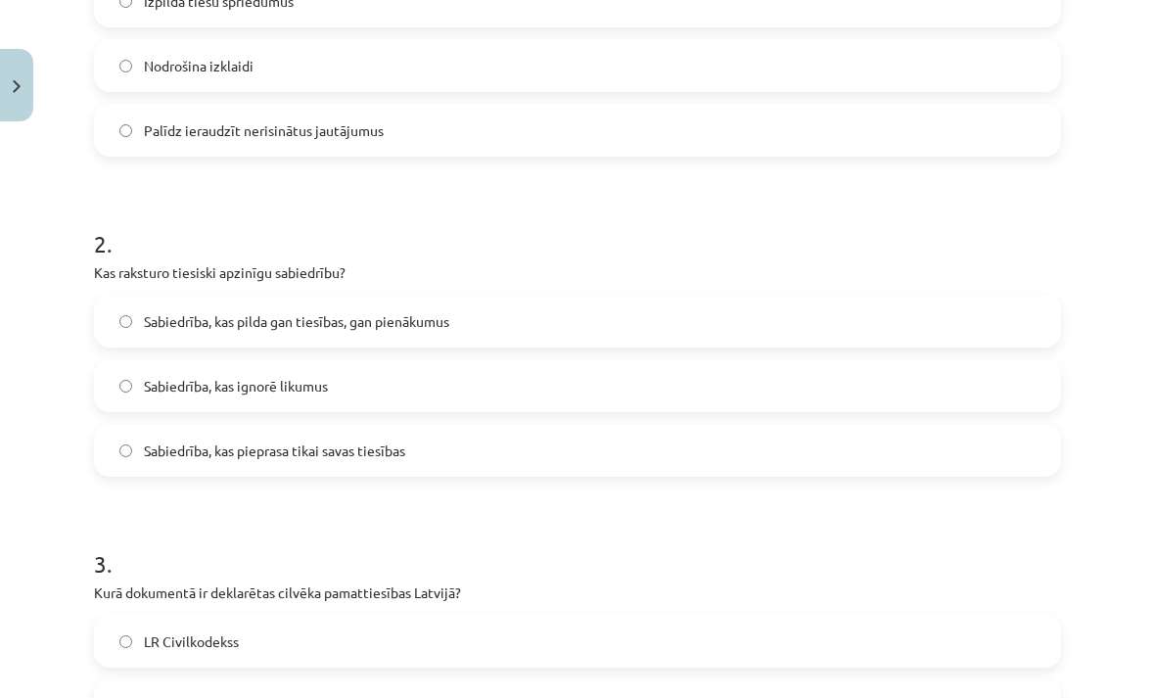
click at [422, 318] on span "Sabiedrība, kas pilda gan tiesības, gan pienākumus" at bounding box center [296, 321] width 305 height 21
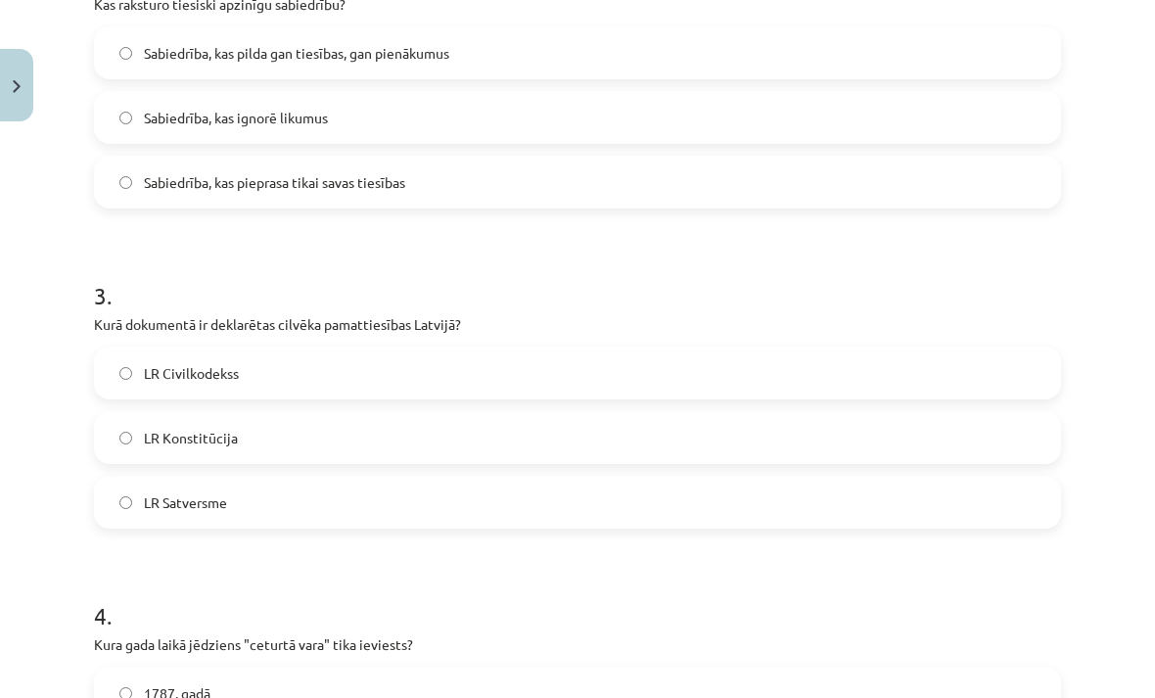
scroll to position [833, 0]
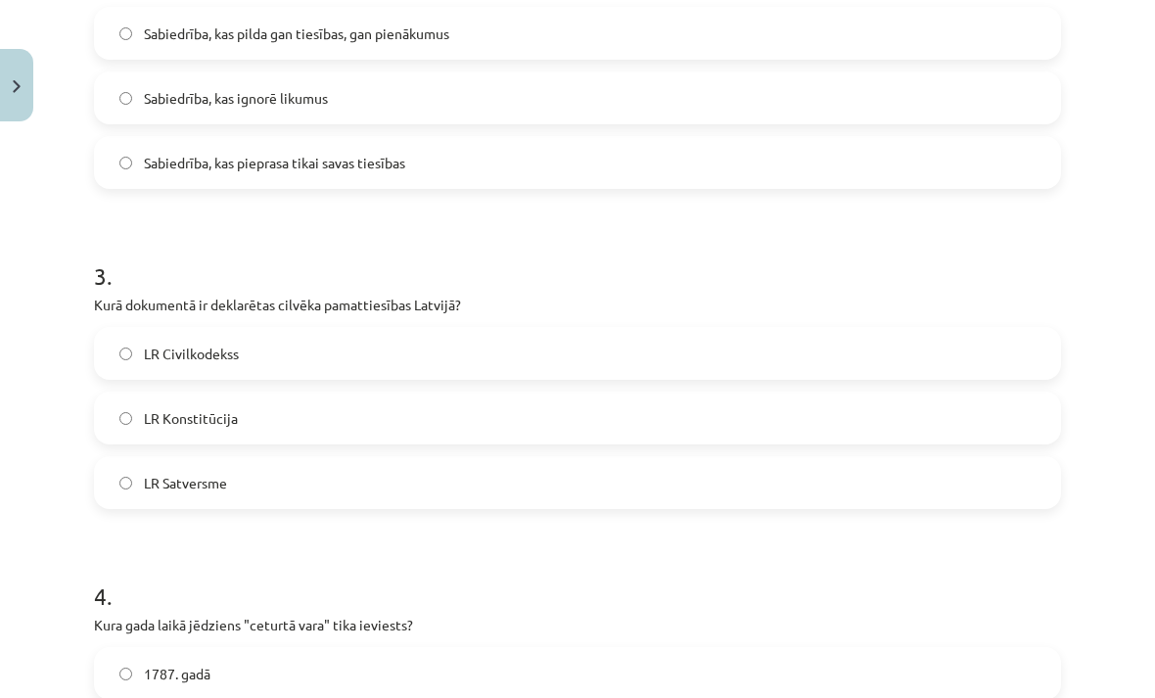
click at [284, 495] on label "LR Satversme" at bounding box center [577, 482] width 963 height 49
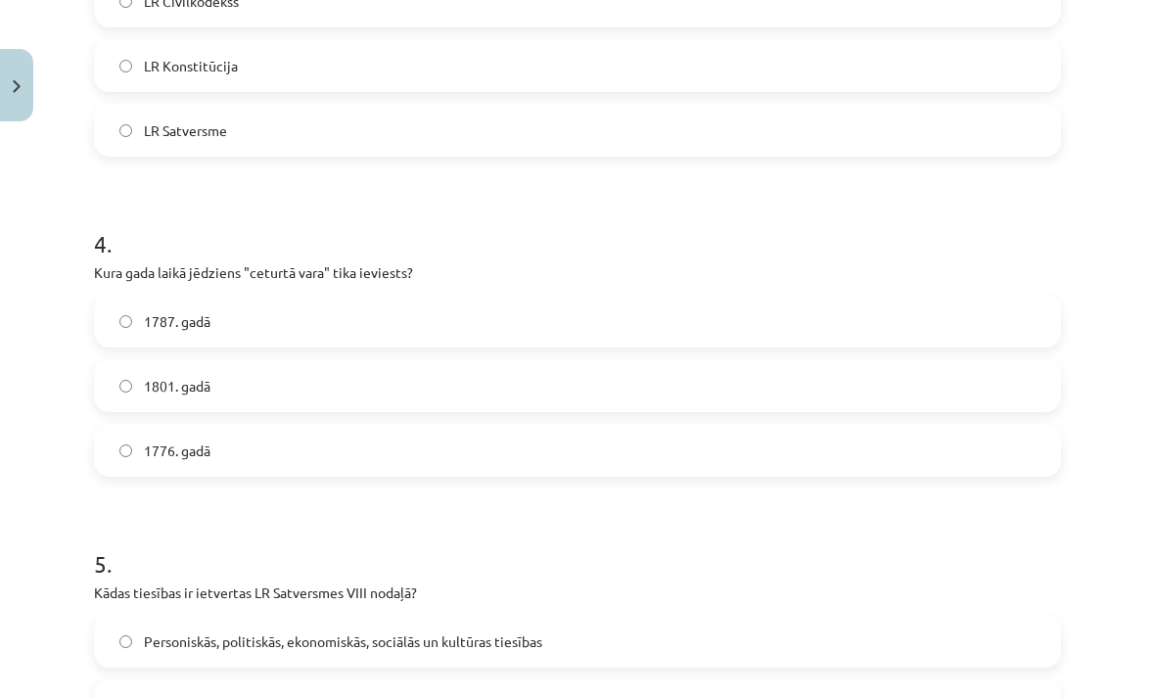
scroll to position [1199, 0]
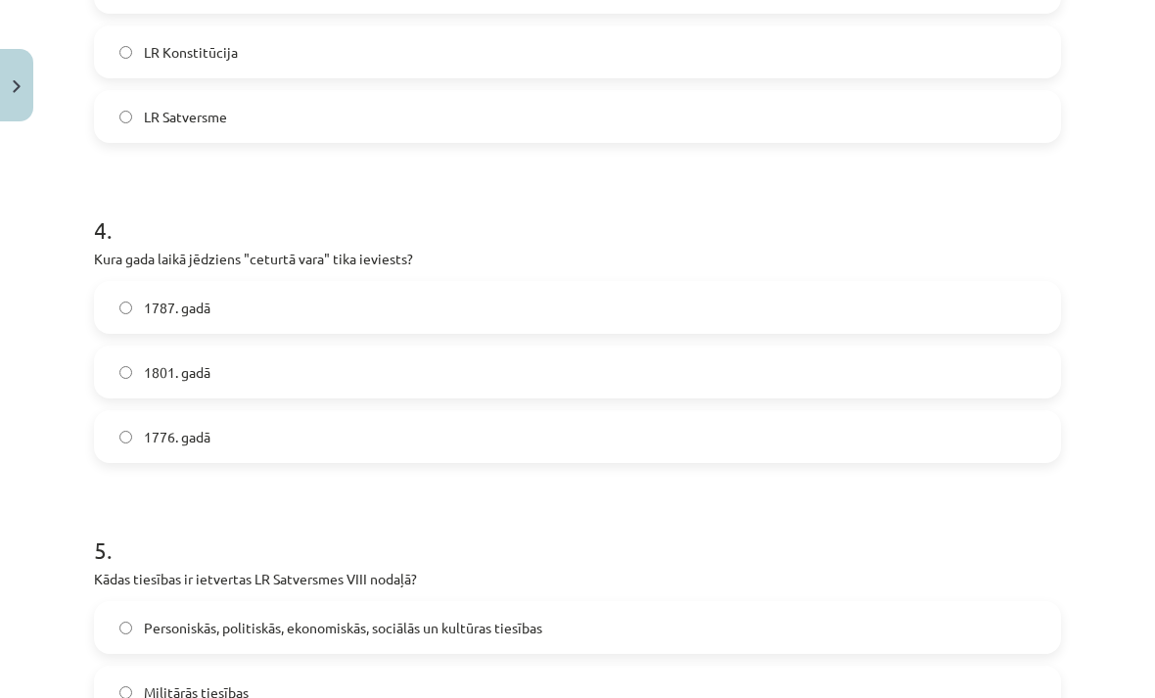
click at [374, 435] on label "1776. gadā" at bounding box center [577, 436] width 963 height 49
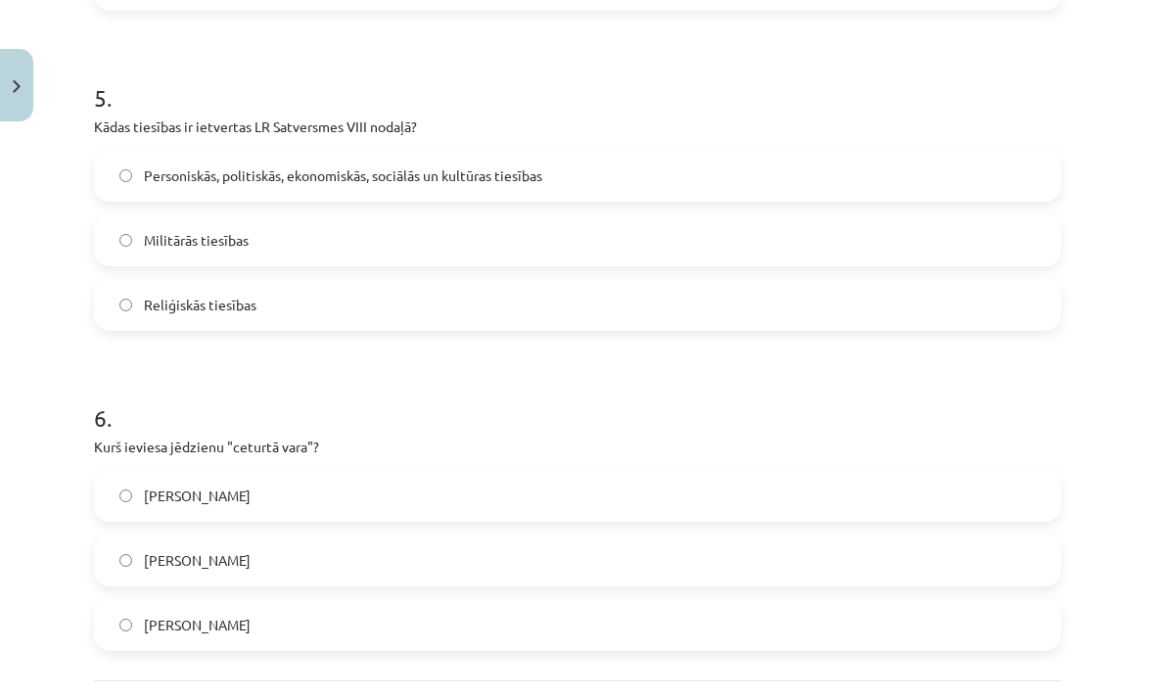
scroll to position [1653, 0]
click at [670, 175] on label "Personiskās, politiskās, ekonomiskās, sociālās un kultūras tiesības" at bounding box center [577, 173] width 963 height 49
click at [390, 569] on label "Edmunds Bērks" at bounding box center [577, 557] width 963 height 49
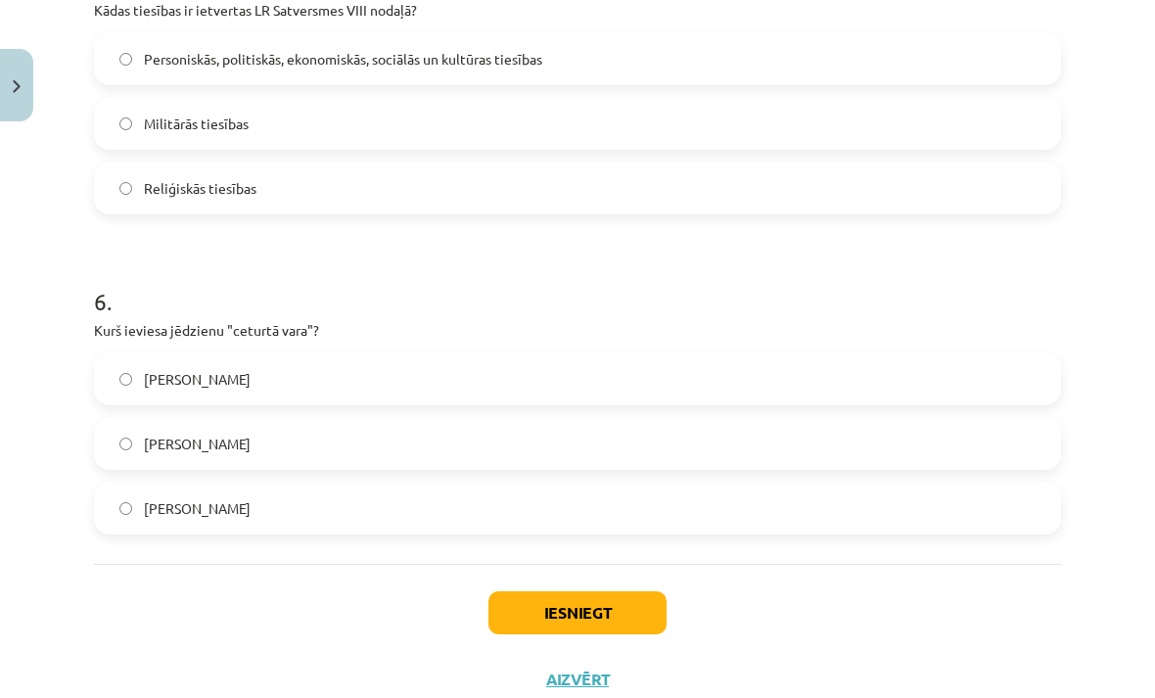
scroll to position [1767, 0]
click at [615, 611] on button "Iesniegt" at bounding box center [577, 613] width 178 height 43
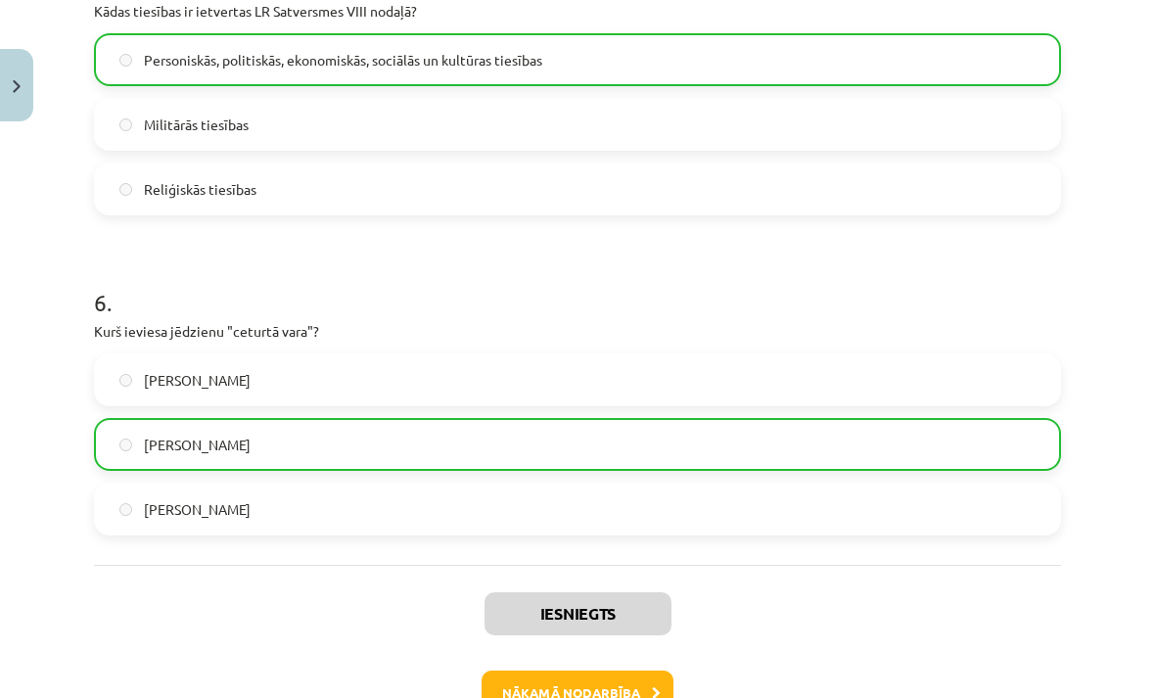
click at [614, 697] on button "Nākamā nodarbība" at bounding box center [578, 692] width 192 height 45
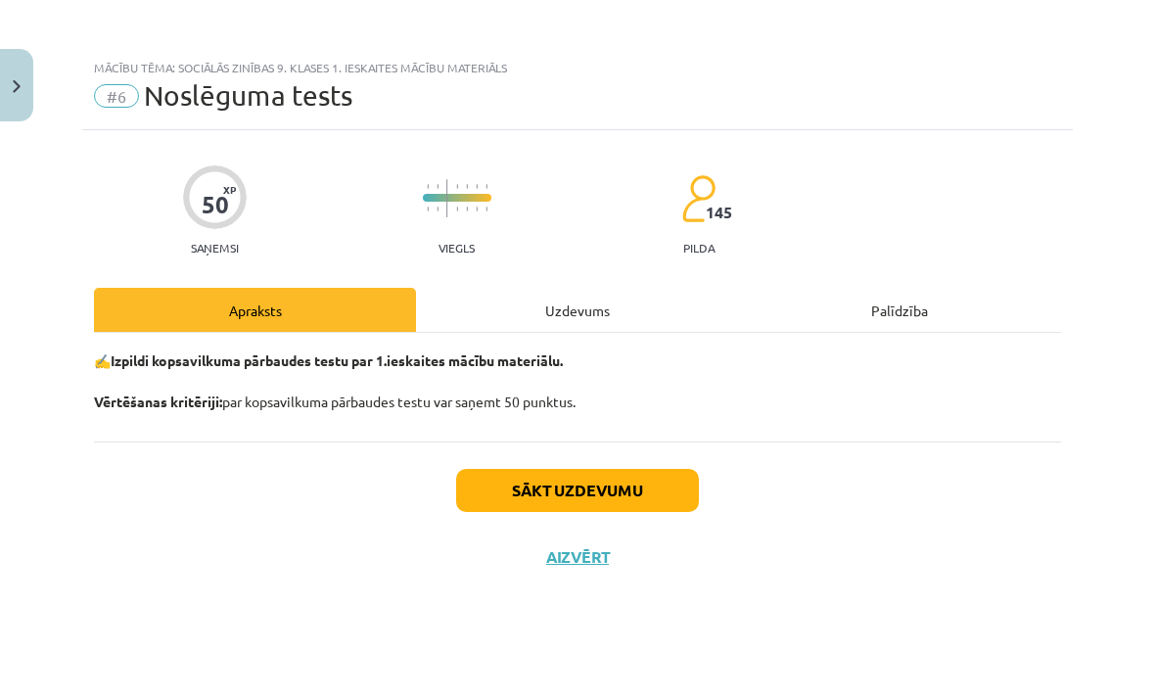
click at [604, 318] on div "Uzdevums" at bounding box center [577, 310] width 322 height 44
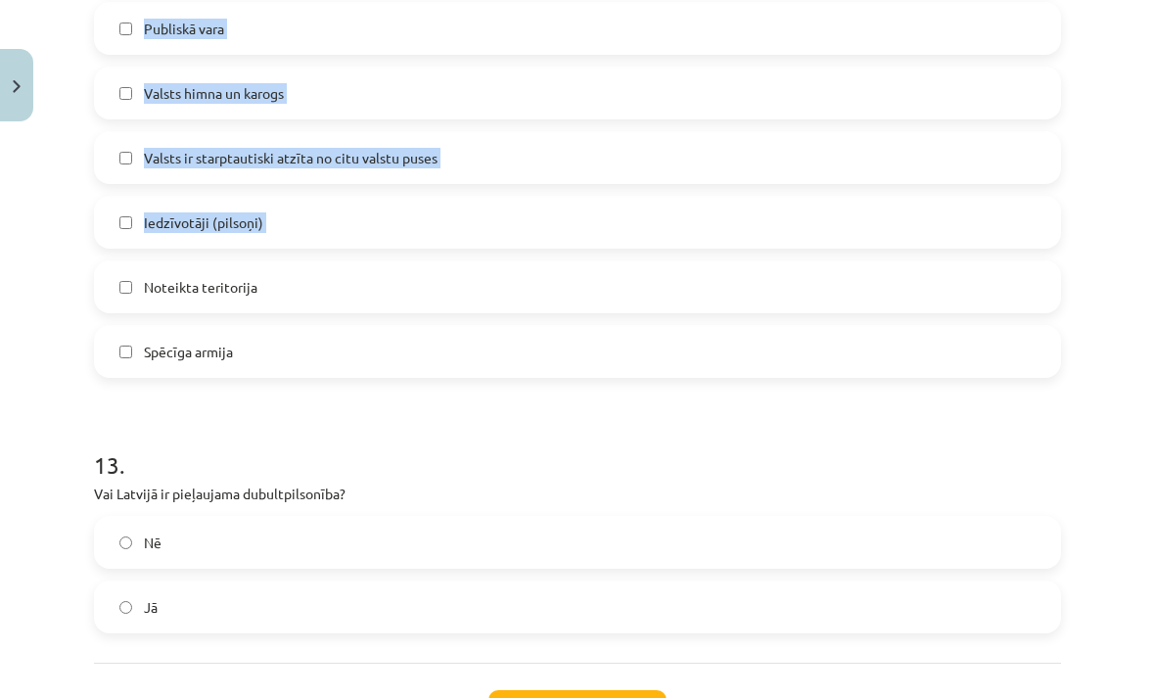
scroll to position [5069, 0]
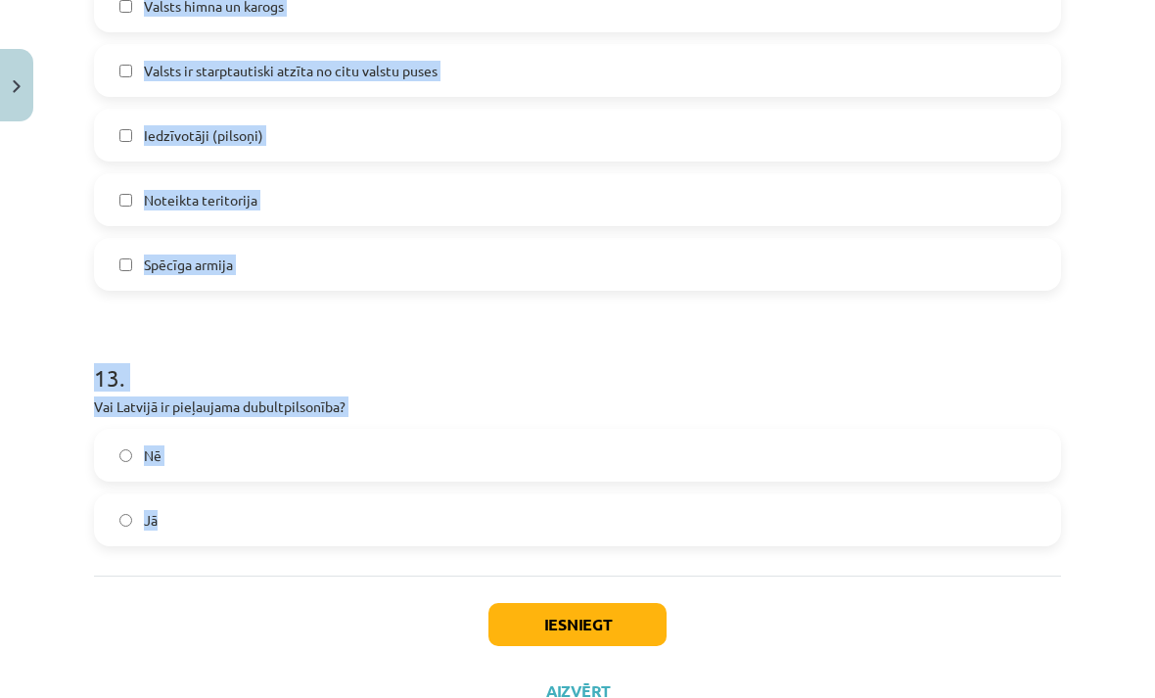
copy form "Kura valsts varas atzara neatkarību garantē Latvijas Satversme? Visu minēto Izp…"
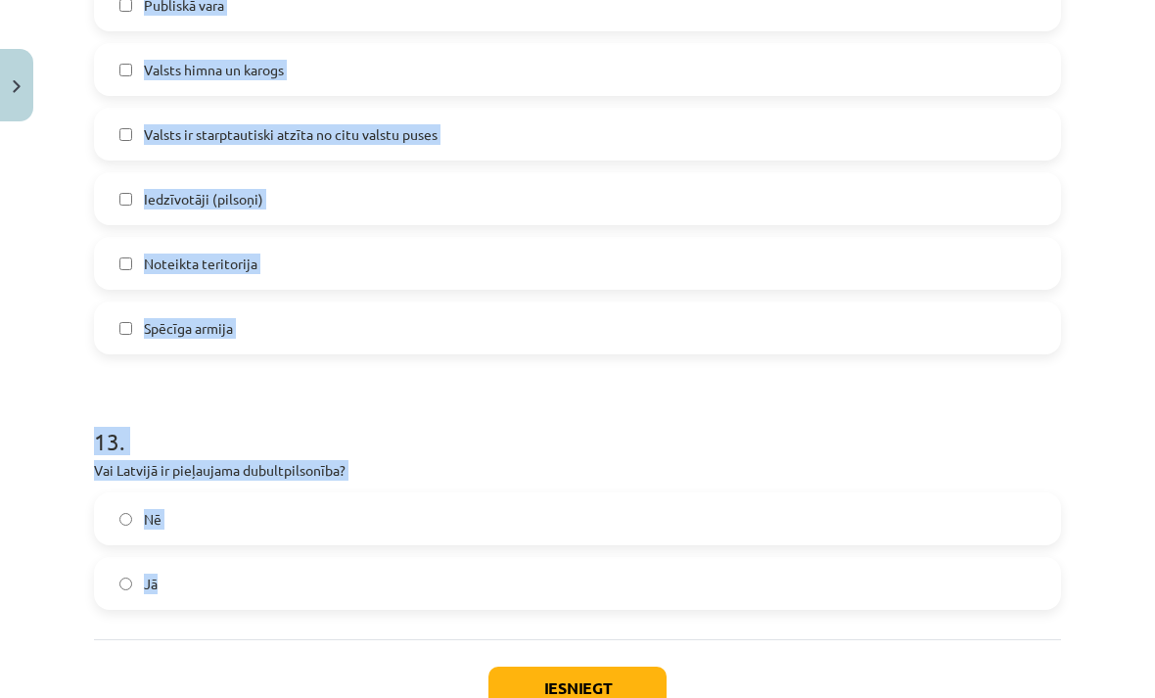
click at [1119, 190] on div "Mācību tēma: Sociālās zinības 9. klases 1. ieskaites mācību materiāls #6 Noslēg…" at bounding box center [577, 349] width 1155 height 698
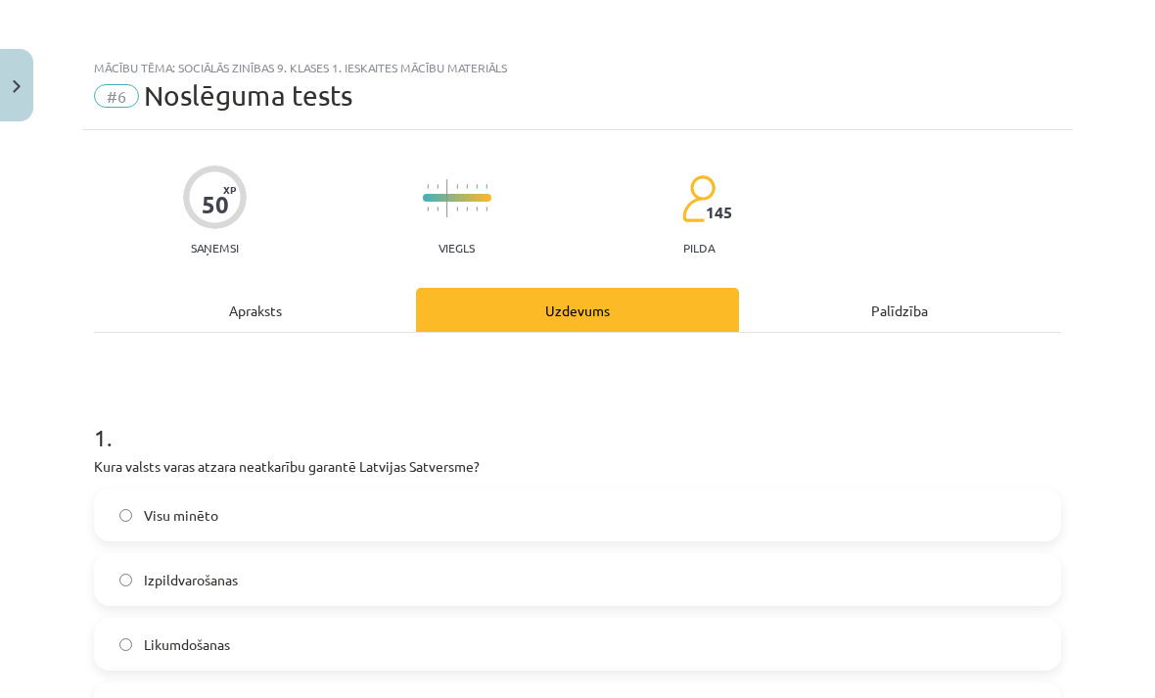
scroll to position [0, 0]
click at [379, 511] on label "Visu minēto" at bounding box center [577, 514] width 963 height 49
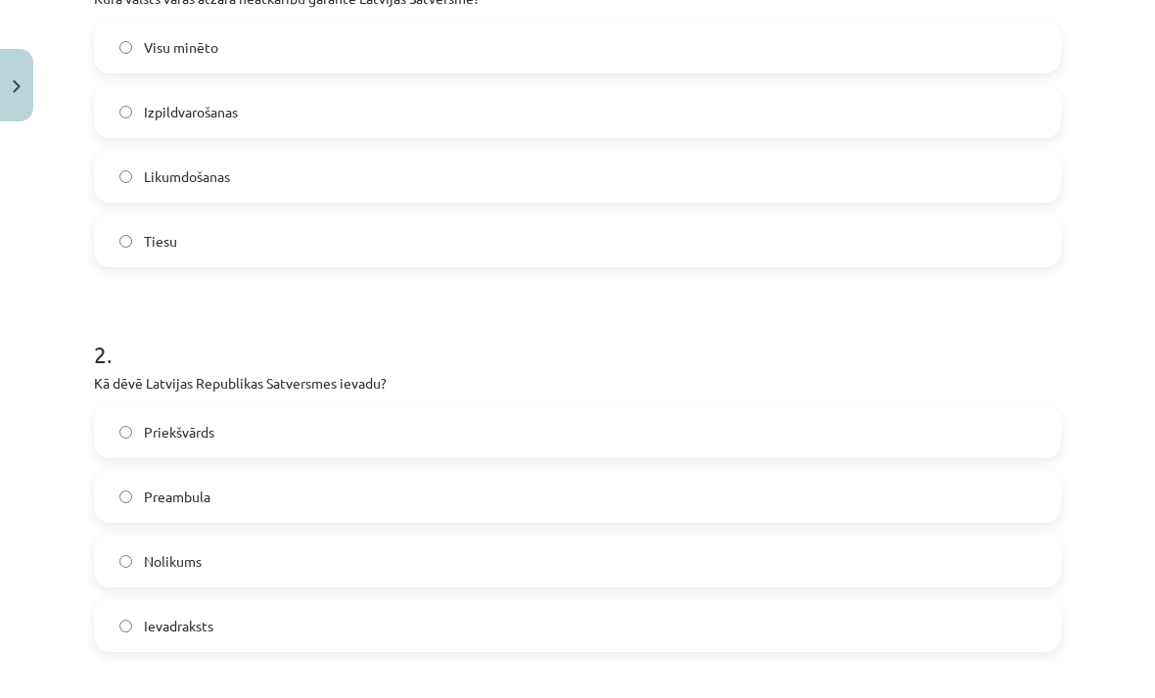
scroll to position [474, 0]
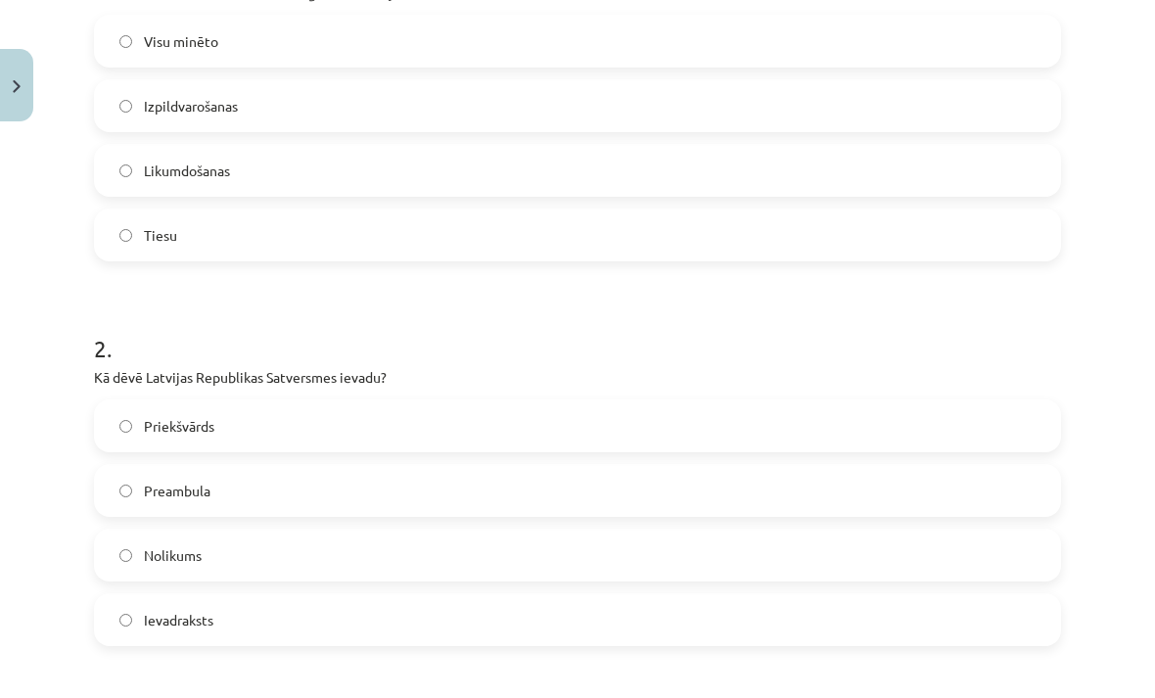
click at [324, 495] on label "Preambula" at bounding box center [577, 490] width 963 height 49
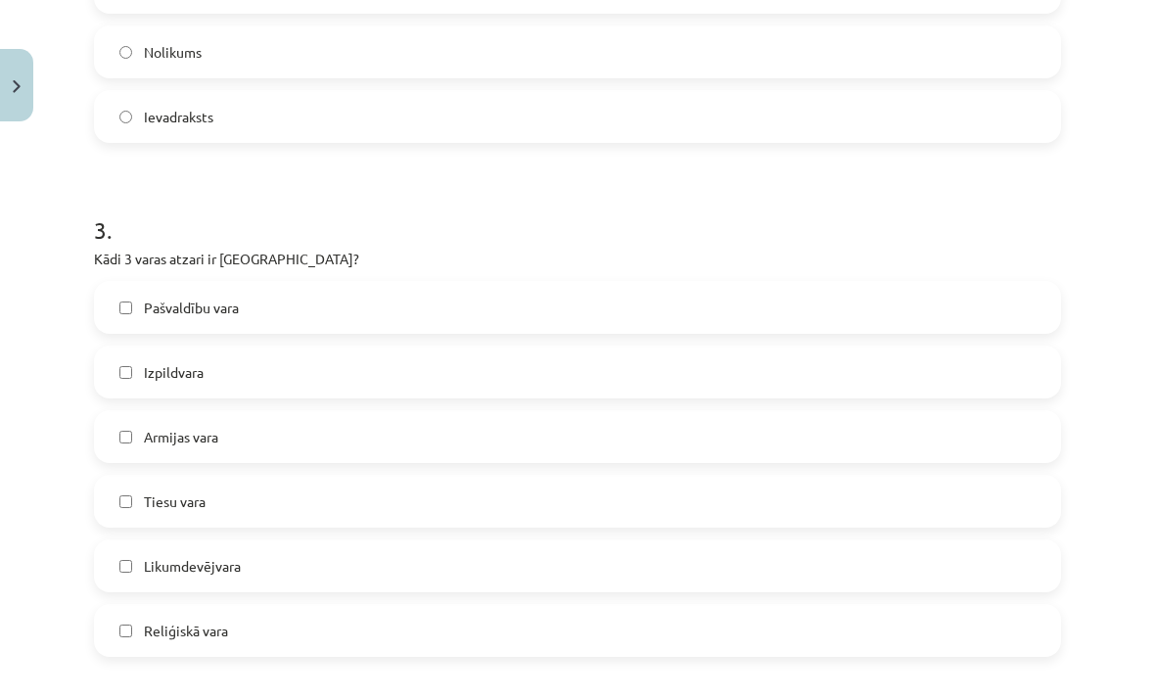
scroll to position [991, 0]
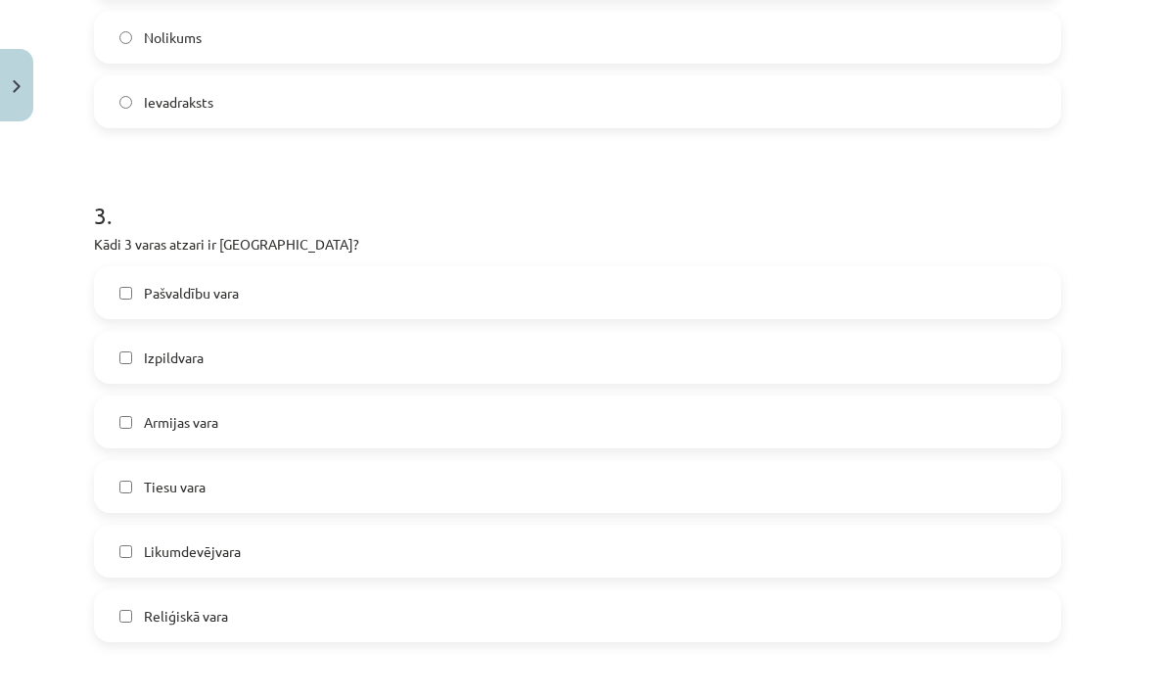
click at [397, 359] on label "Izpildvara" at bounding box center [577, 357] width 963 height 49
click at [329, 491] on label "Tiesu vara" at bounding box center [577, 486] width 963 height 49
click at [295, 561] on label "Likumdevējvara" at bounding box center [577, 551] width 963 height 49
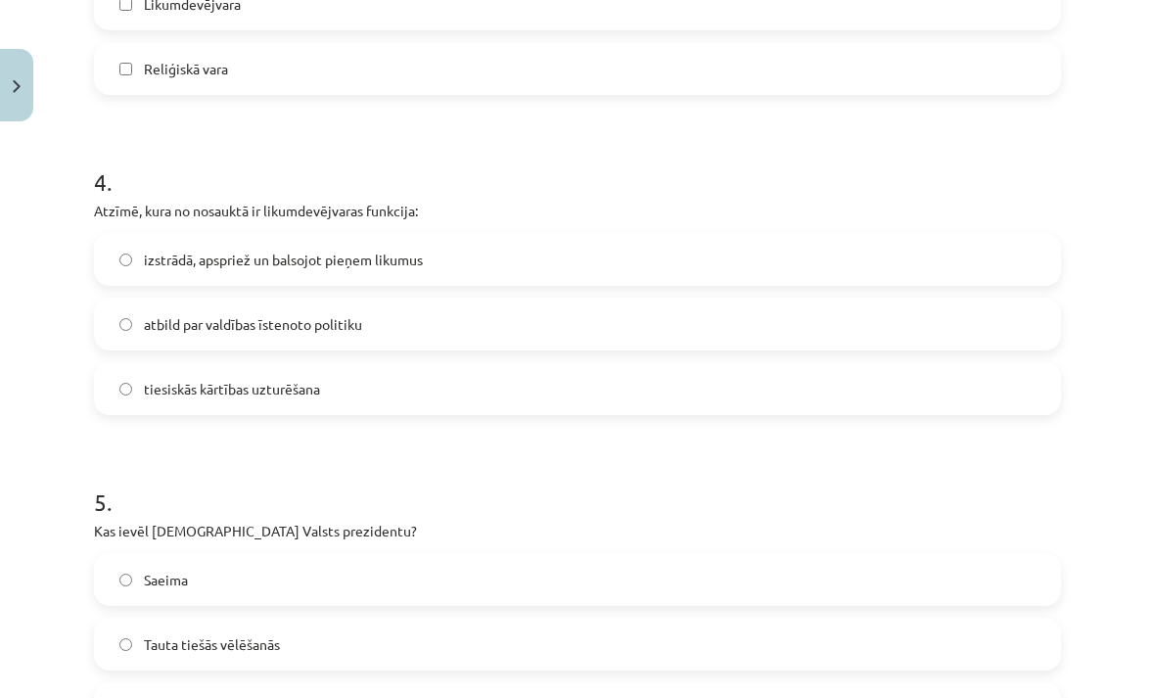
scroll to position [1544, 0]
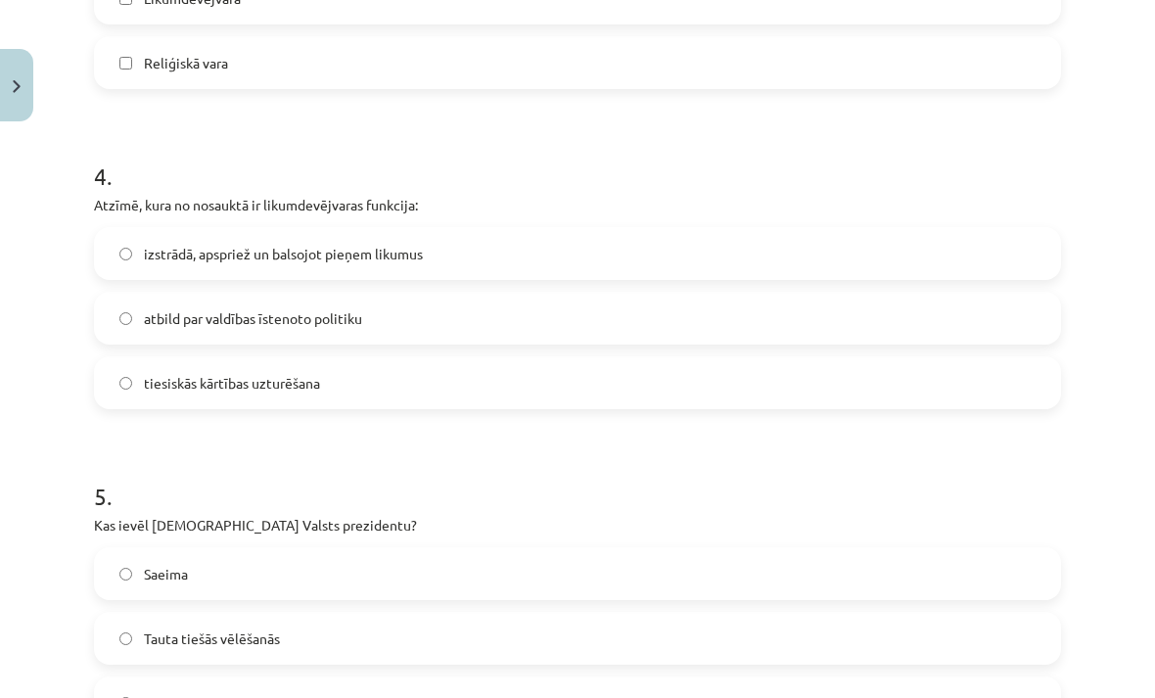
click at [414, 254] on span "izstrādā, apspriež un balsojot pieņem likumus" at bounding box center [283, 254] width 279 height 21
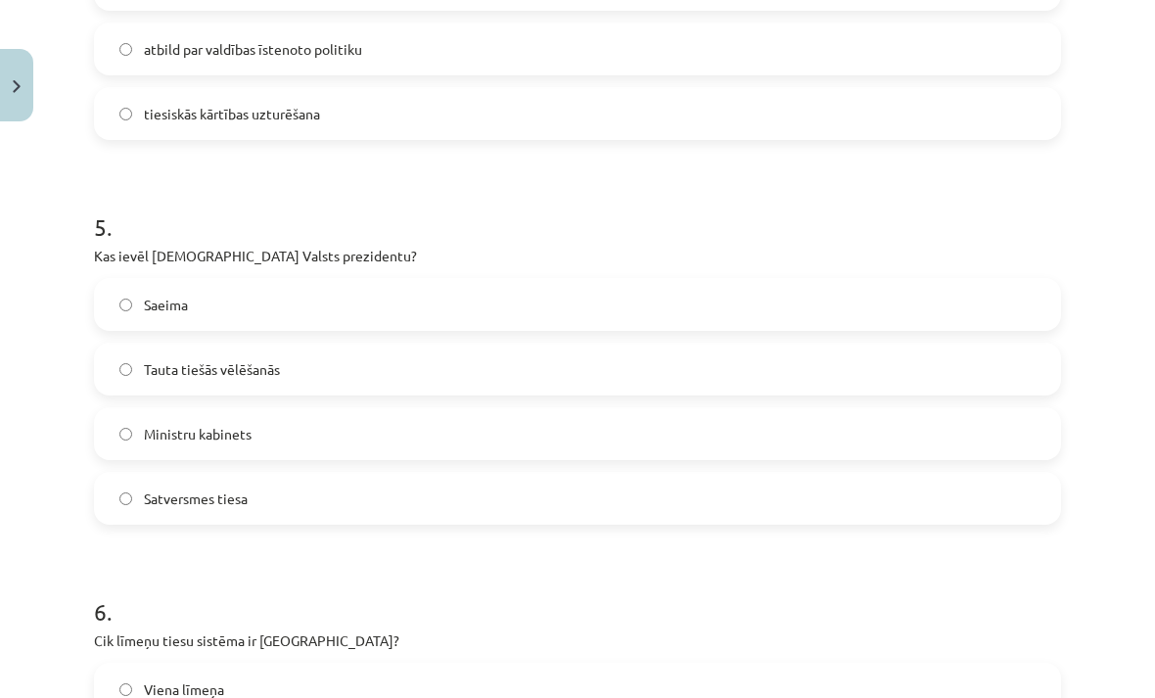
scroll to position [1821, 0]
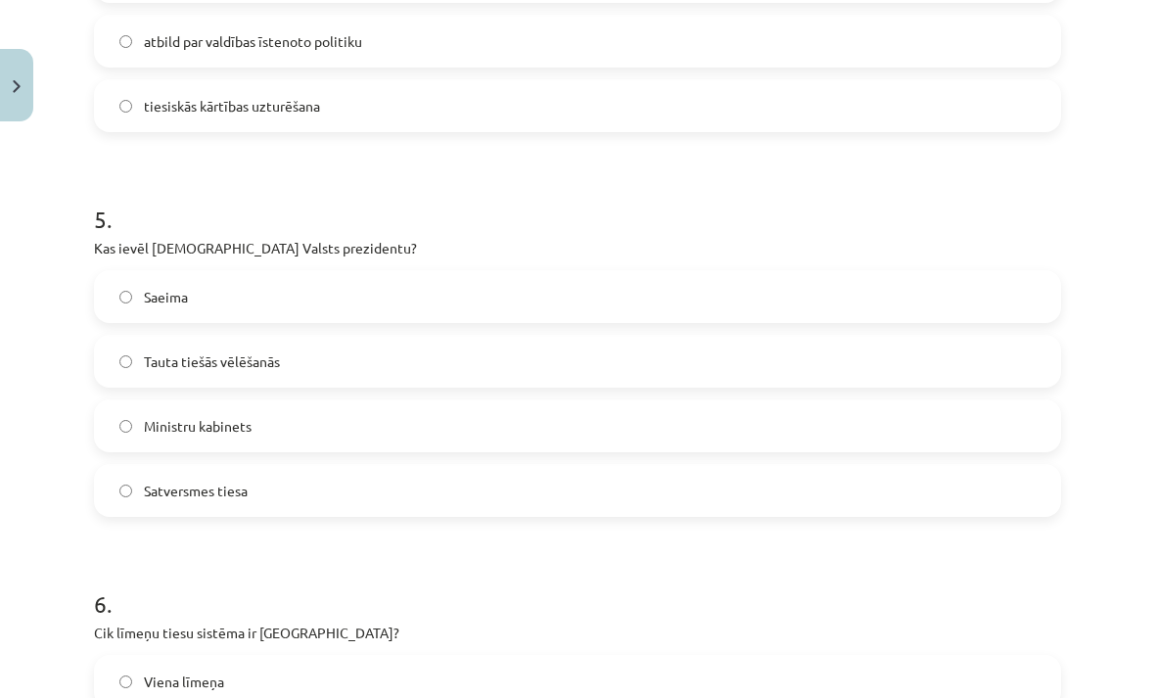
click at [352, 299] on label "Saeima" at bounding box center [577, 296] width 963 height 49
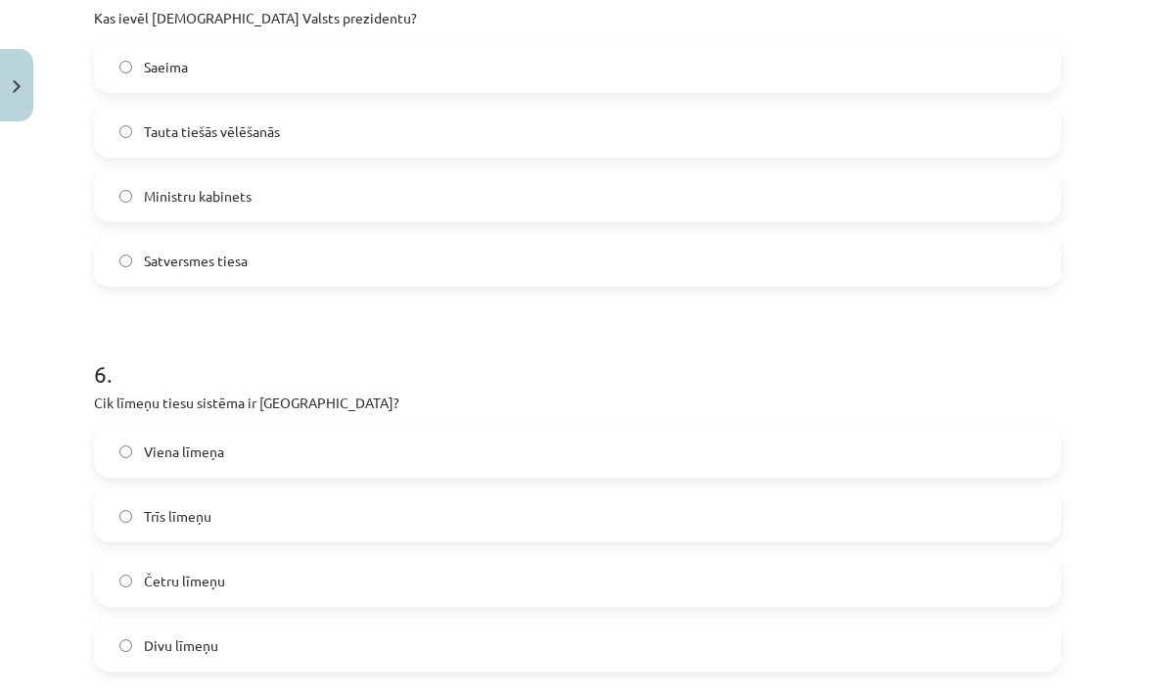
click at [300, 523] on label "Trīs līmeņu" at bounding box center [577, 515] width 963 height 49
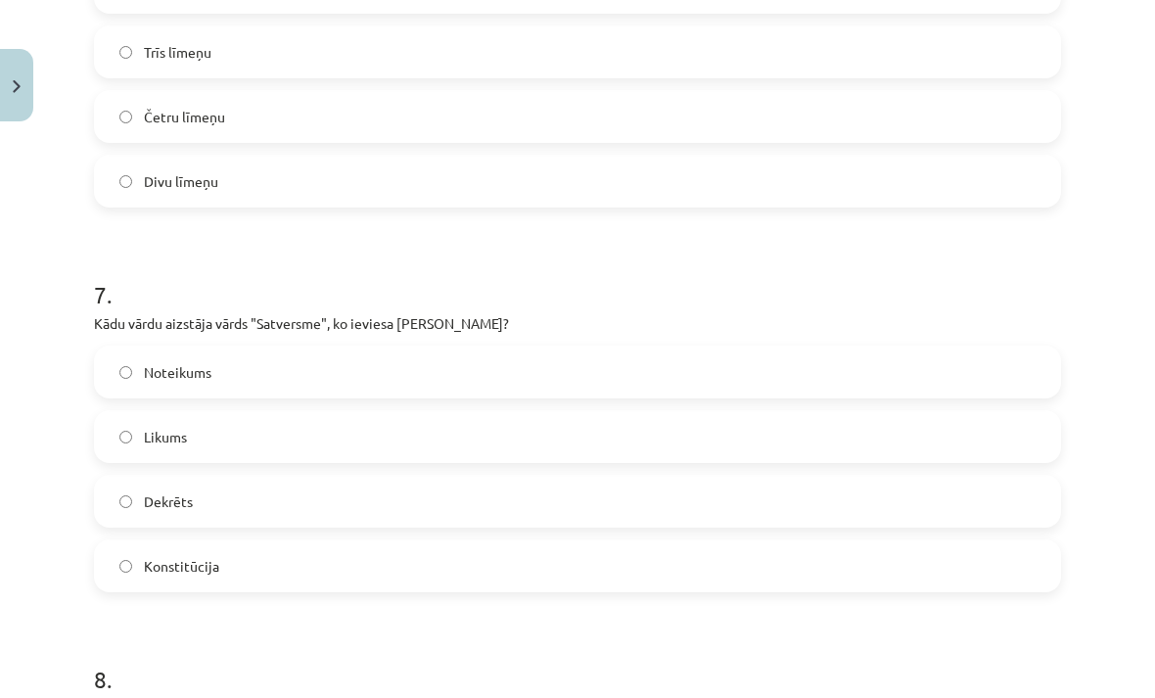
scroll to position [2516, 0]
click at [294, 573] on label "Konstitūcija" at bounding box center [577, 564] width 963 height 49
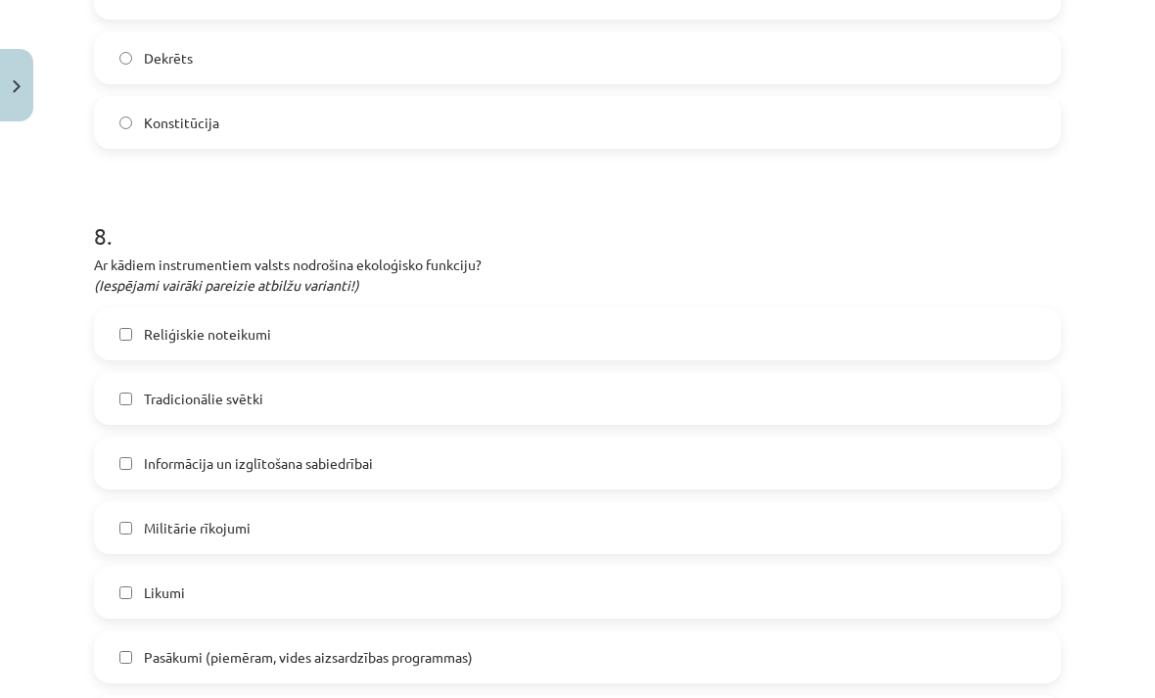
scroll to position [2969, 0]
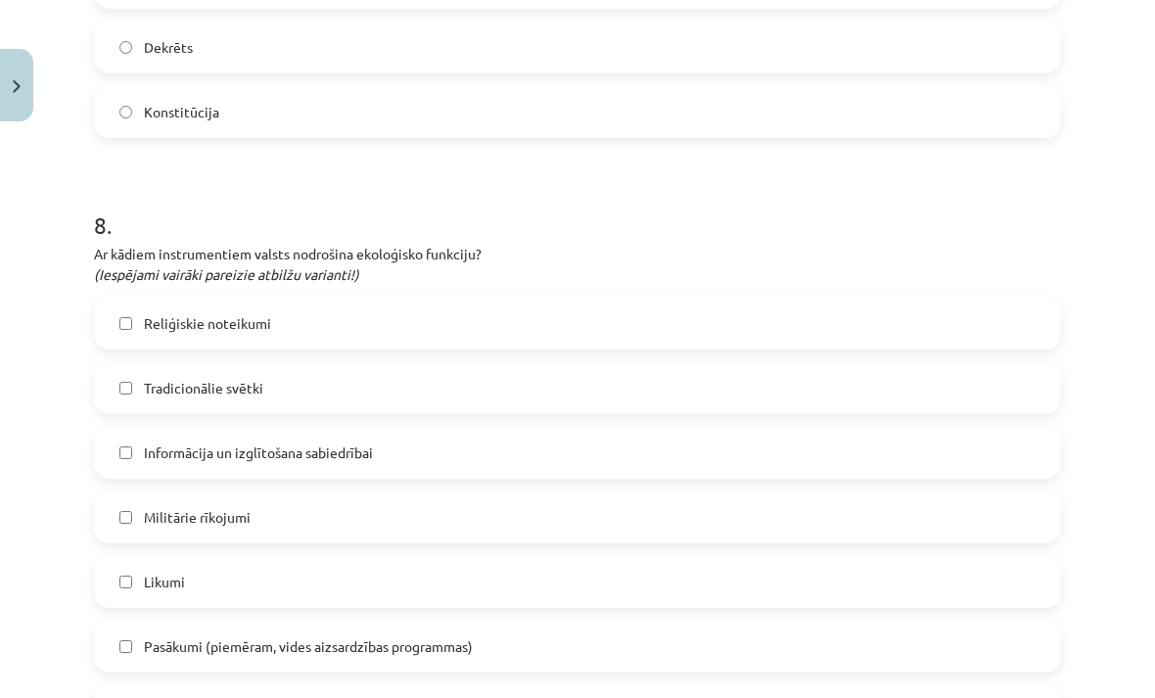
click at [476, 466] on label "Informācija un izglītošana sabiedrībai" at bounding box center [577, 452] width 963 height 49
click at [427, 579] on label "Likumi" at bounding box center [577, 581] width 963 height 49
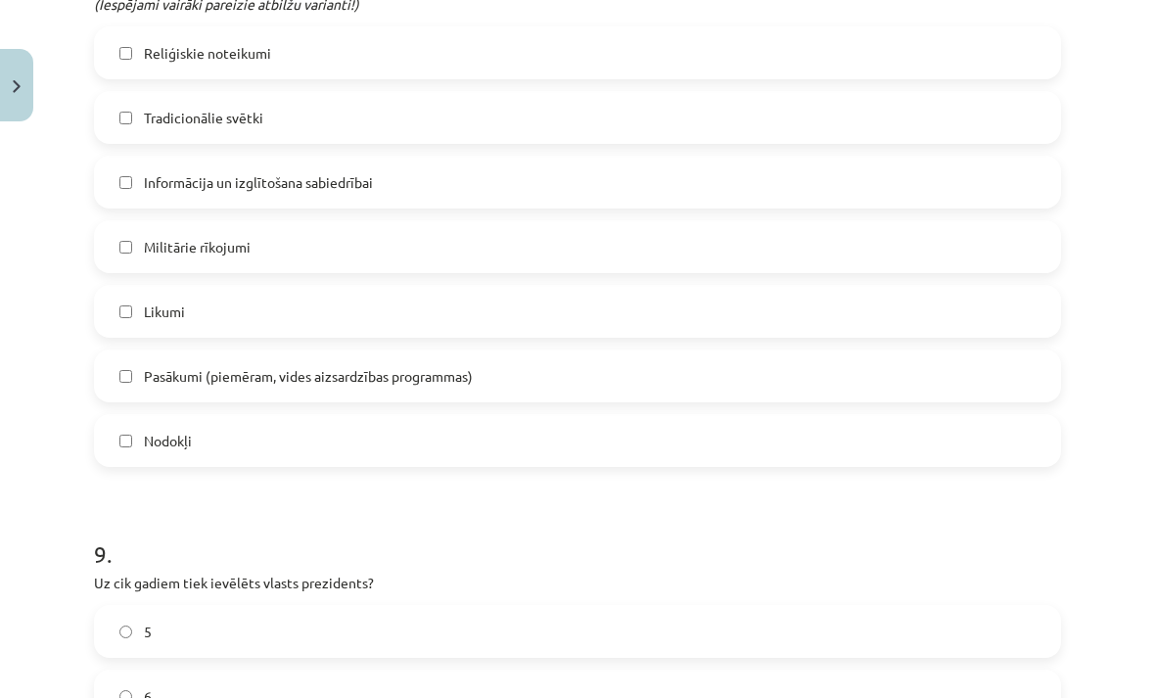
scroll to position [3242, 0]
click at [241, 443] on label "Nodokļi" at bounding box center [577, 437] width 963 height 49
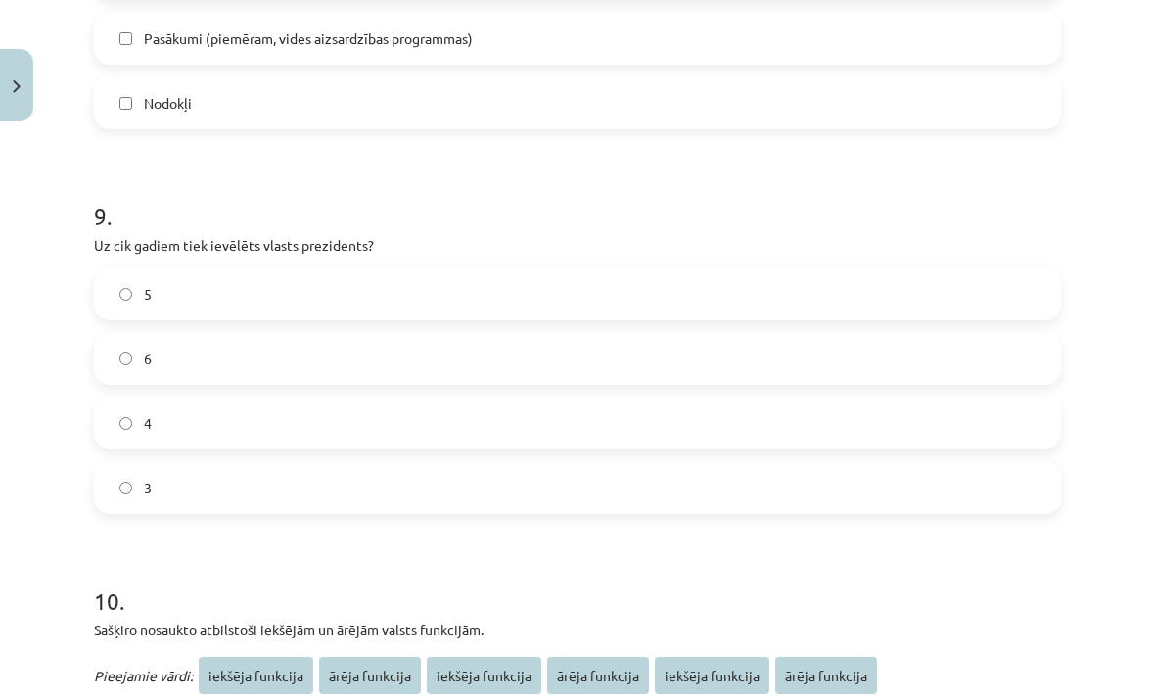
scroll to position [3580, 0]
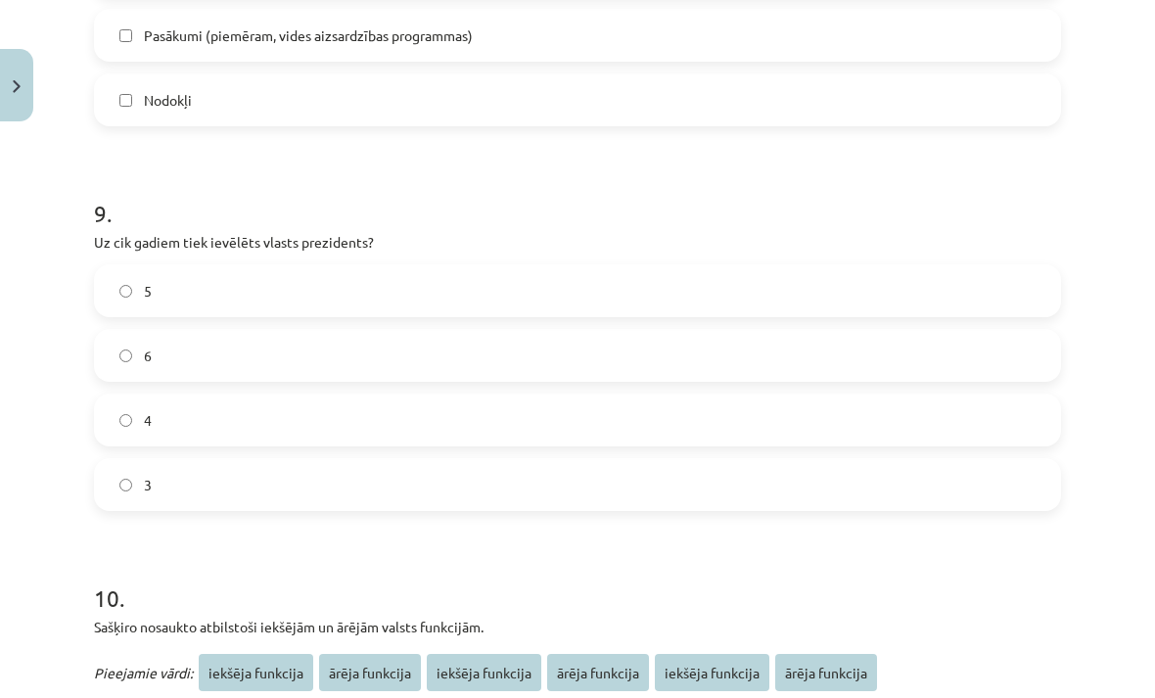
click at [270, 428] on label "4" at bounding box center [577, 419] width 963 height 49
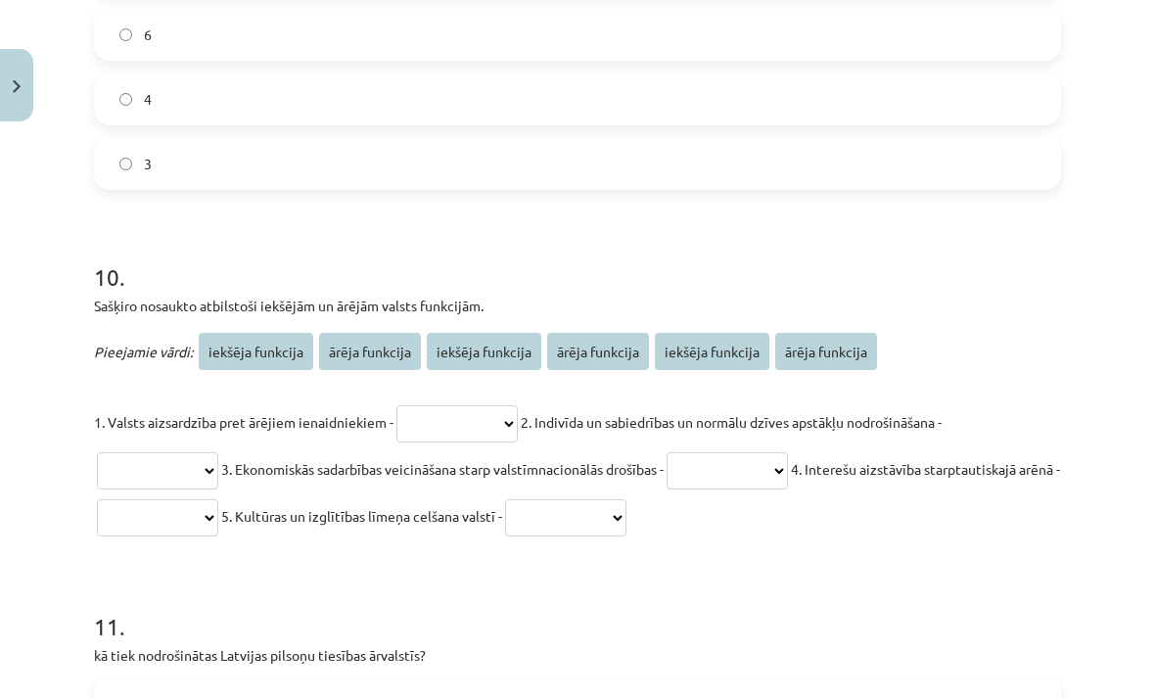
scroll to position [3920, 0]
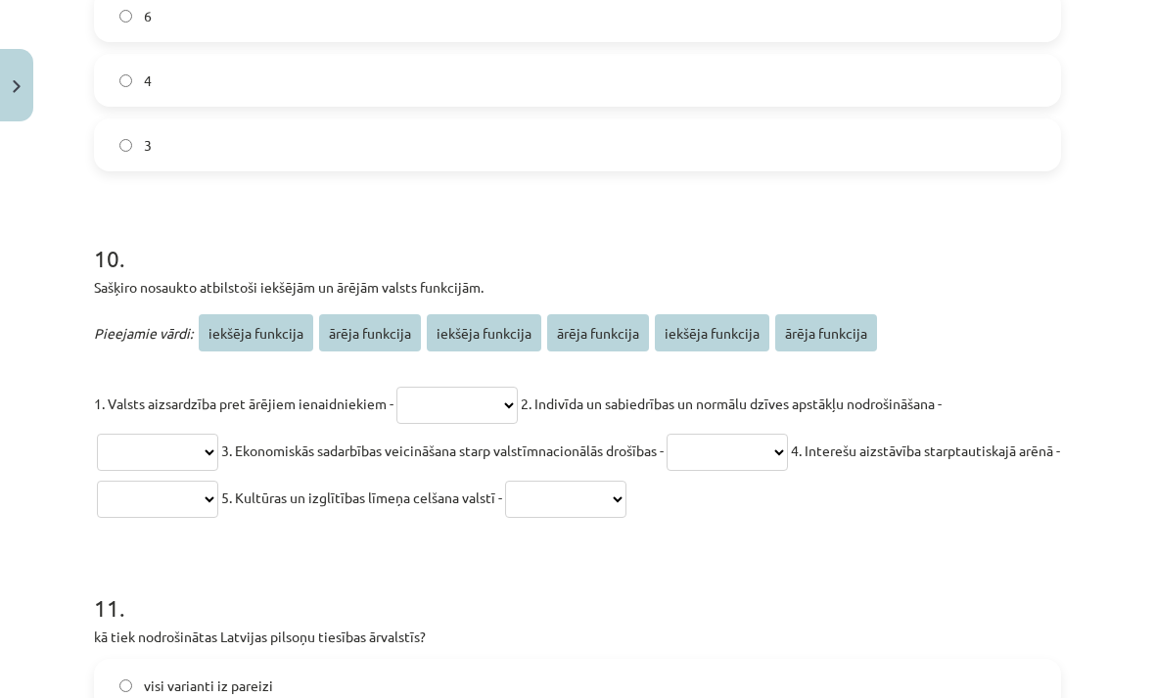
click at [488, 387] on p "**********" at bounding box center [577, 450] width 967 height 141
click at [494, 407] on select "**********" at bounding box center [456, 405] width 121 height 37
select select "**********"
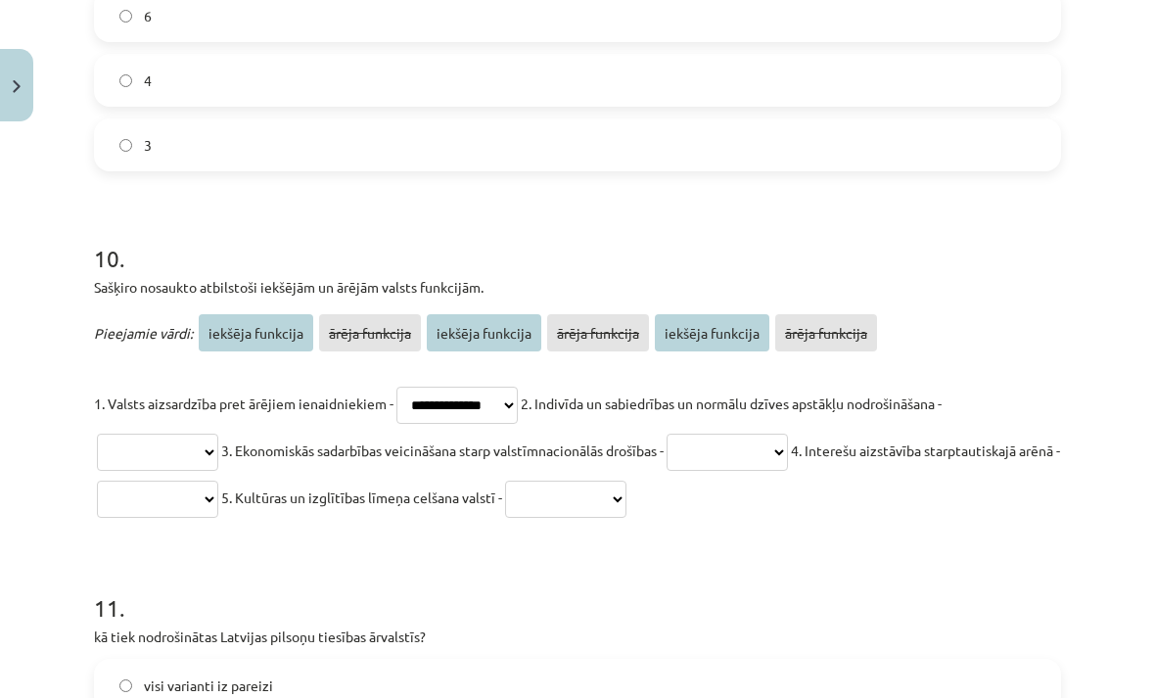
click at [782, 445] on select "**********" at bounding box center [726, 452] width 121 height 37
click at [177, 447] on select "**********" at bounding box center [157, 452] width 121 height 37
select select "**********"
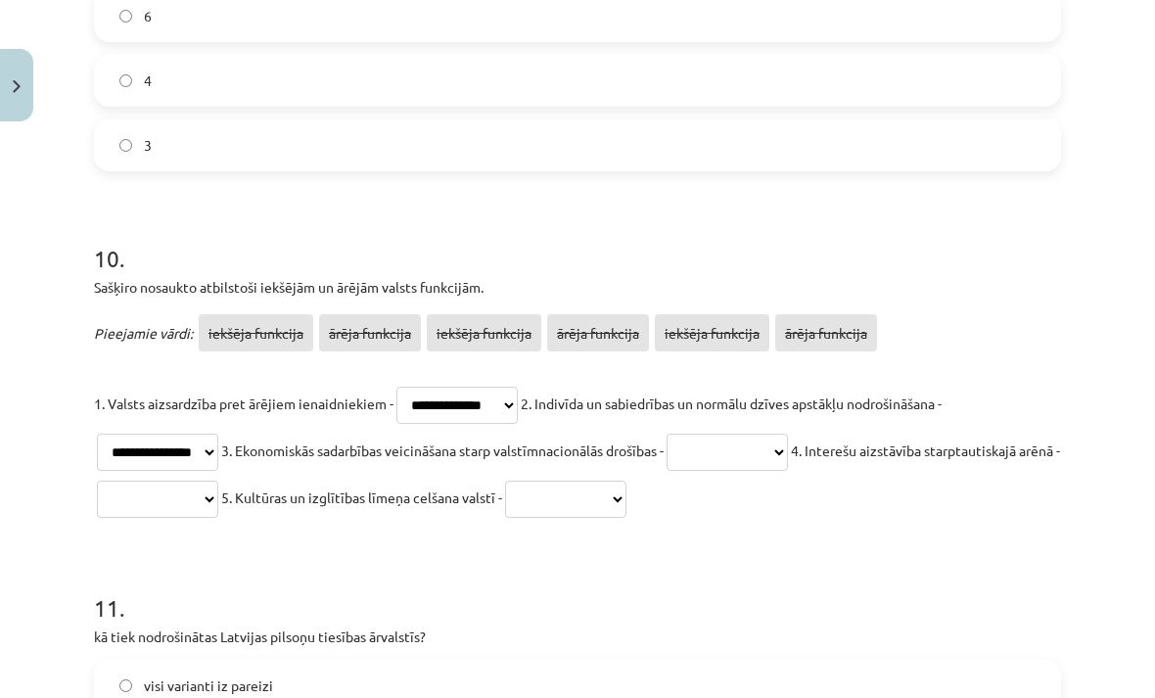
click at [762, 458] on select "**********" at bounding box center [726, 452] width 121 height 37
select select "**********"
click at [215, 498] on select "**********" at bounding box center [157, 499] width 121 height 37
select select "**********"
click at [625, 499] on select "**********" at bounding box center [565, 499] width 121 height 37
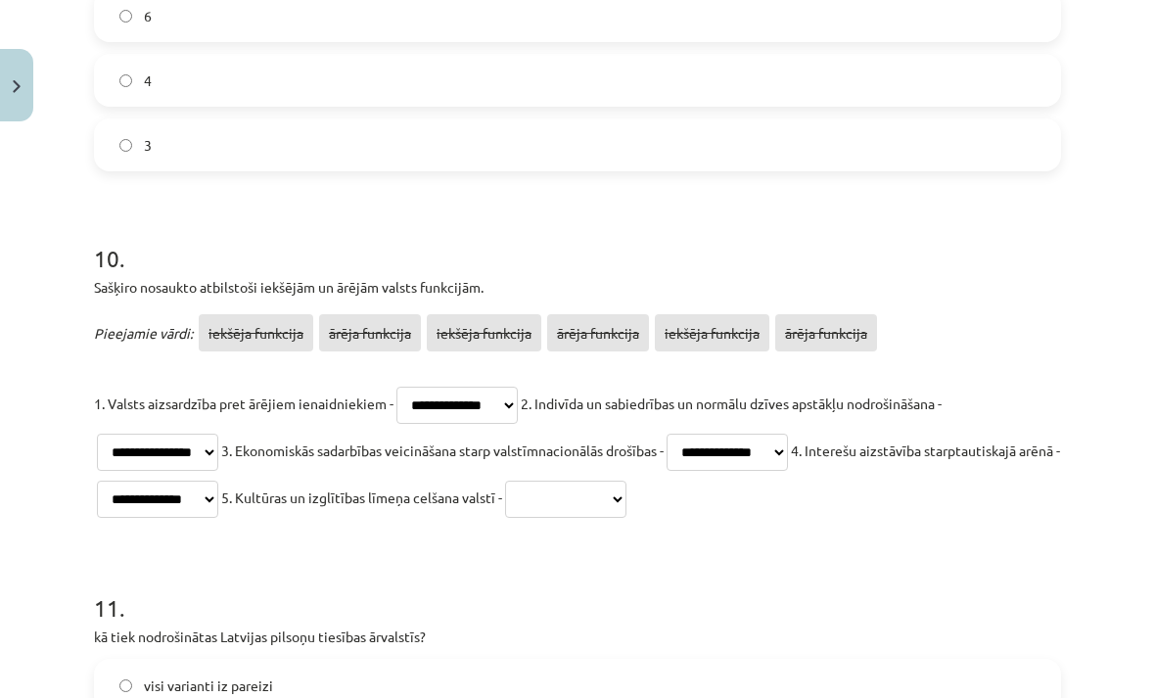
select select "**********"
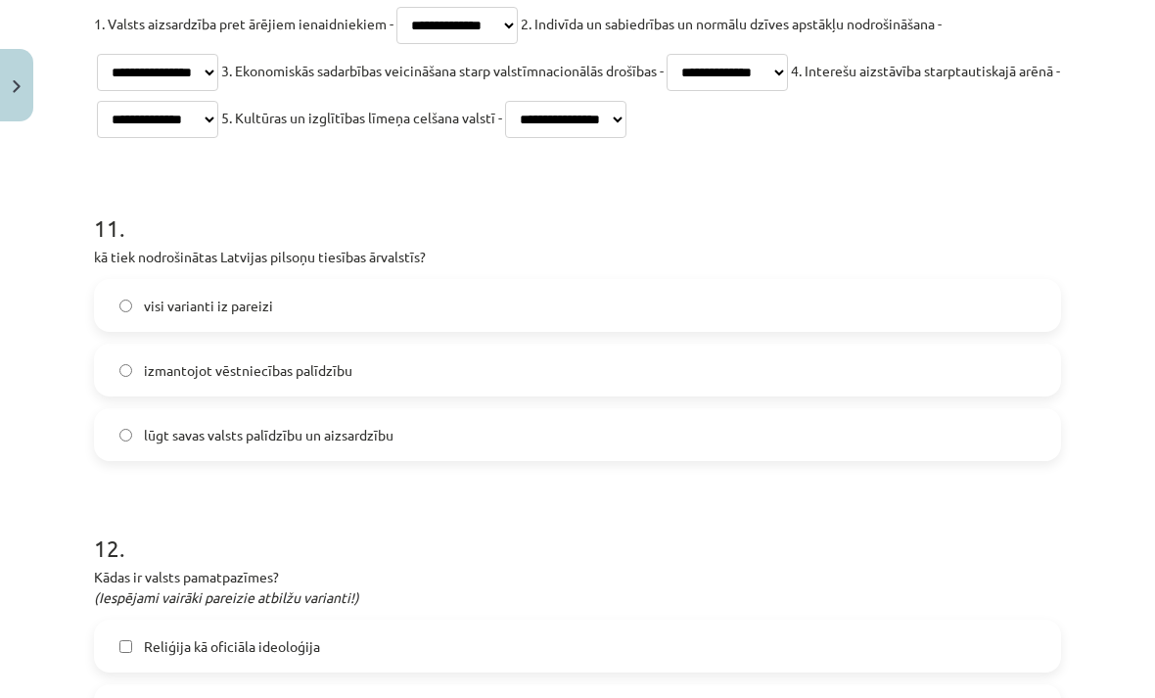
scroll to position [4341, 0]
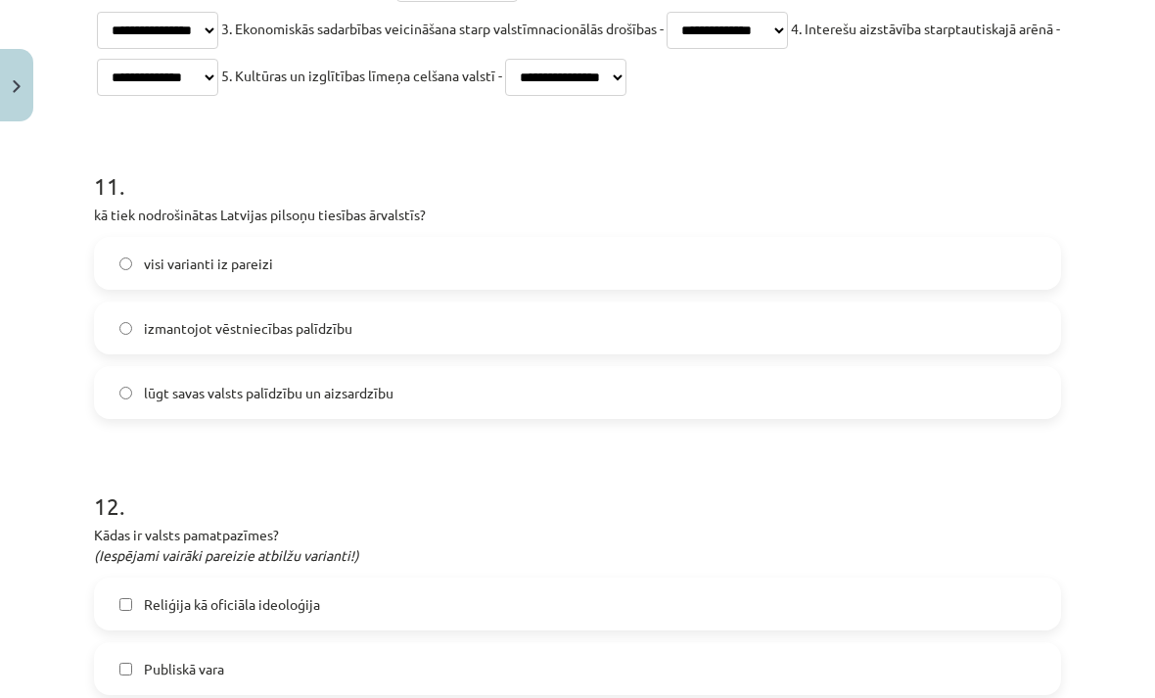
click at [385, 341] on label "izmantojot vēstniecības palīdzību" at bounding box center [577, 327] width 963 height 49
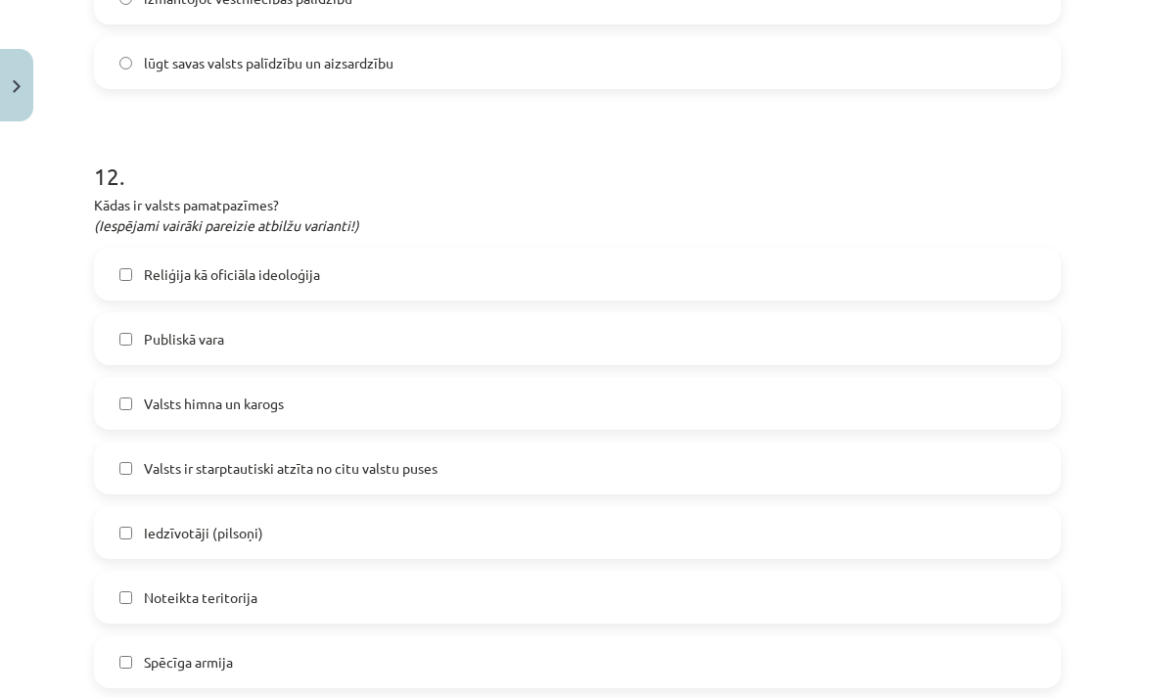
scroll to position [4677, 0]
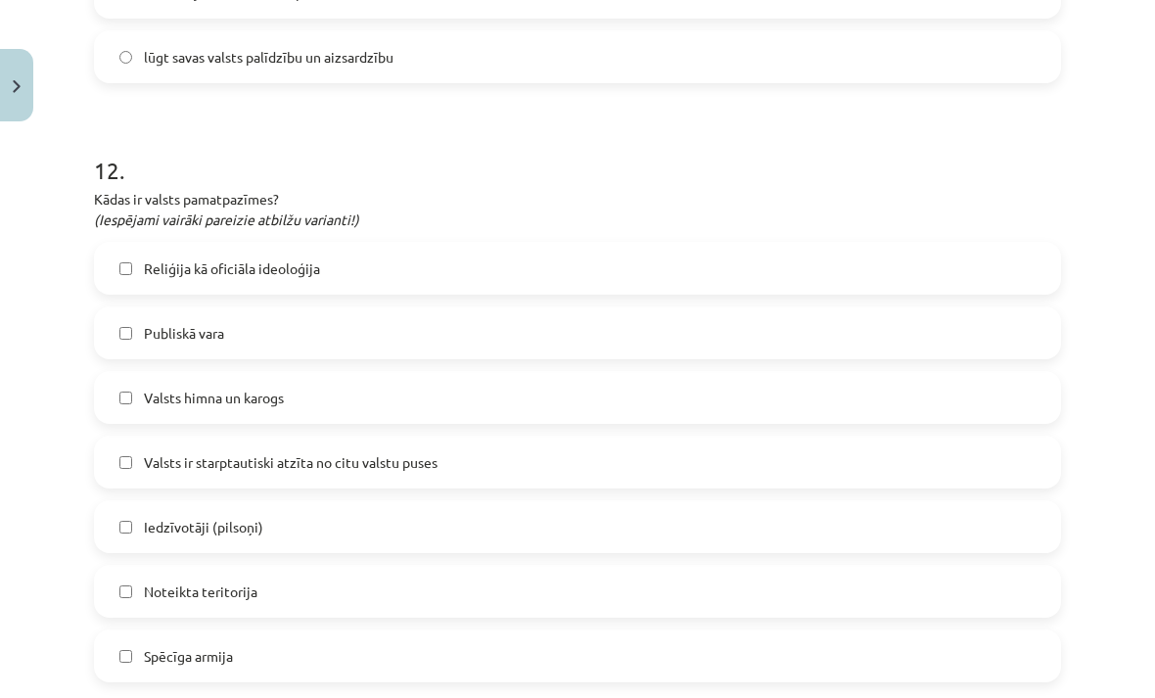
click at [314, 337] on label "Publiskā vara" at bounding box center [577, 332] width 963 height 49
click at [400, 406] on label "Valsts himna un karogs" at bounding box center [577, 397] width 963 height 49
click at [463, 466] on label "Valsts ir starptautiski atzīta no citu valstu puses" at bounding box center [577, 461] width 963 height 49
click at [346, 590] on label "Noteikta teritorija" at bounding box center [577, 591] width 963 height 49
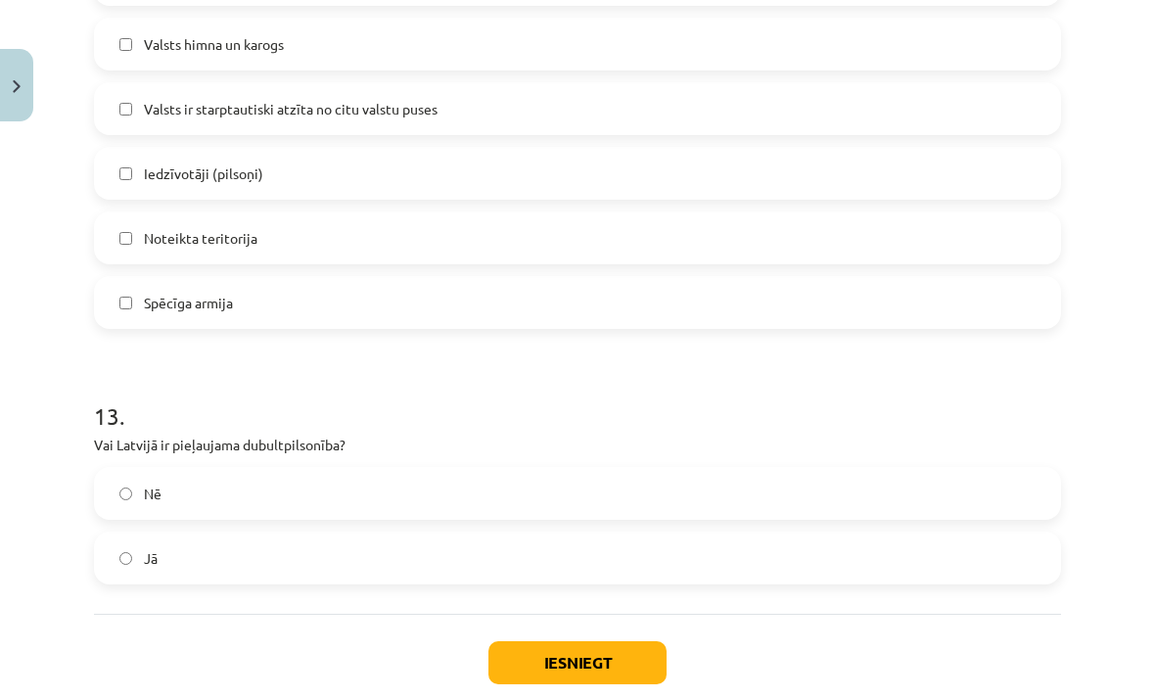
scroll to position [5049, 0]
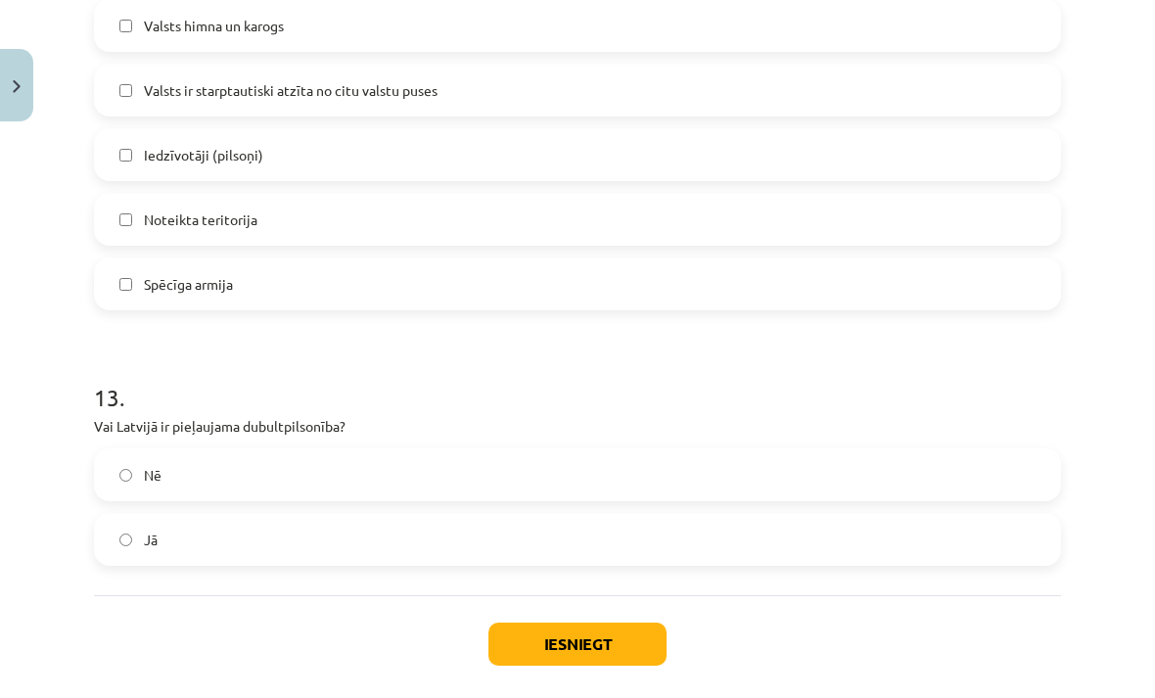
click at [328, 532] on label "Jā" at bounding box center [577, 539] width 963 height 49
click at [584, 636] on button "Iesniegt" at bounding box center [577, 643] width 178 height 43
click at [329, 160] on label "Iedzīvotāji (pilsoņi)" at bounding box center [577, 154] width 963 height 49
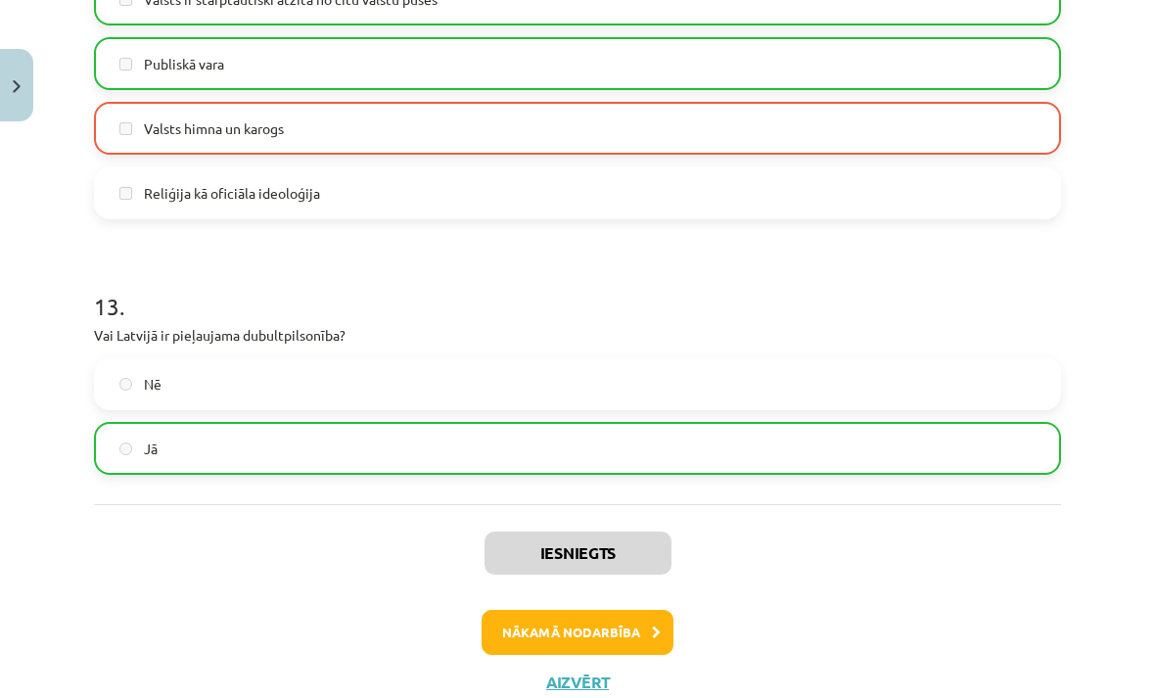
click at [622, 634] on button "Nākamā nodarbība" at bounding box center [578, 632] width 192 height 45
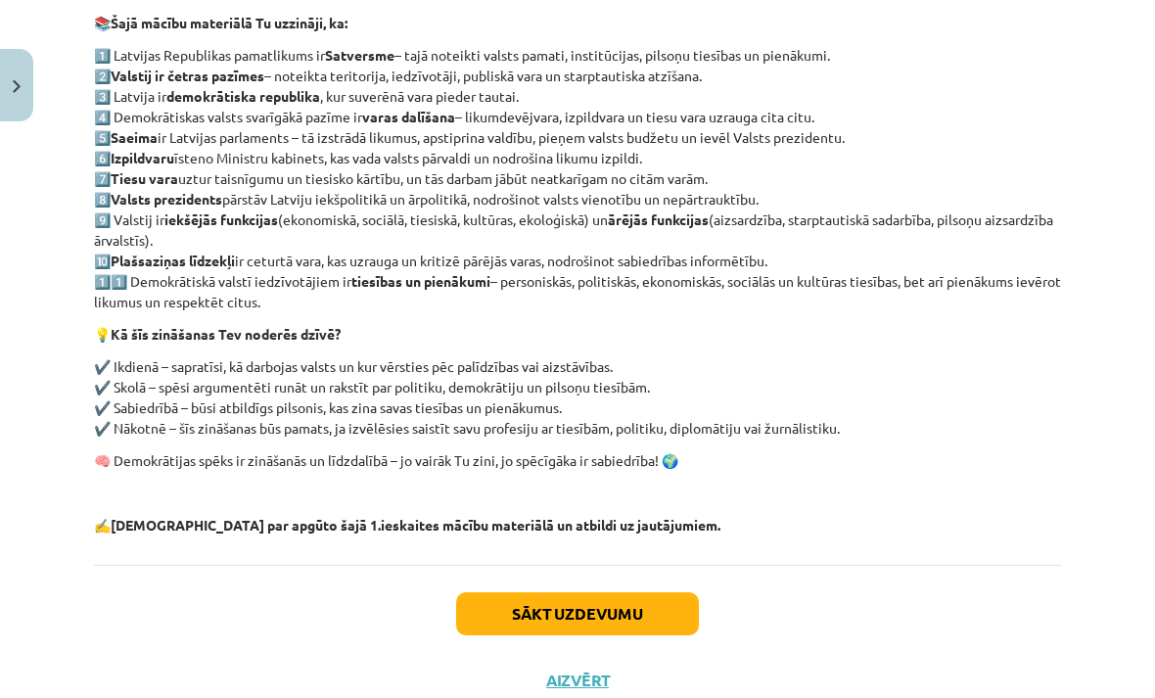
click at [634, 611] on button "Sākt uzdevumu" at bounding box center [577, 613] width 243 height 43
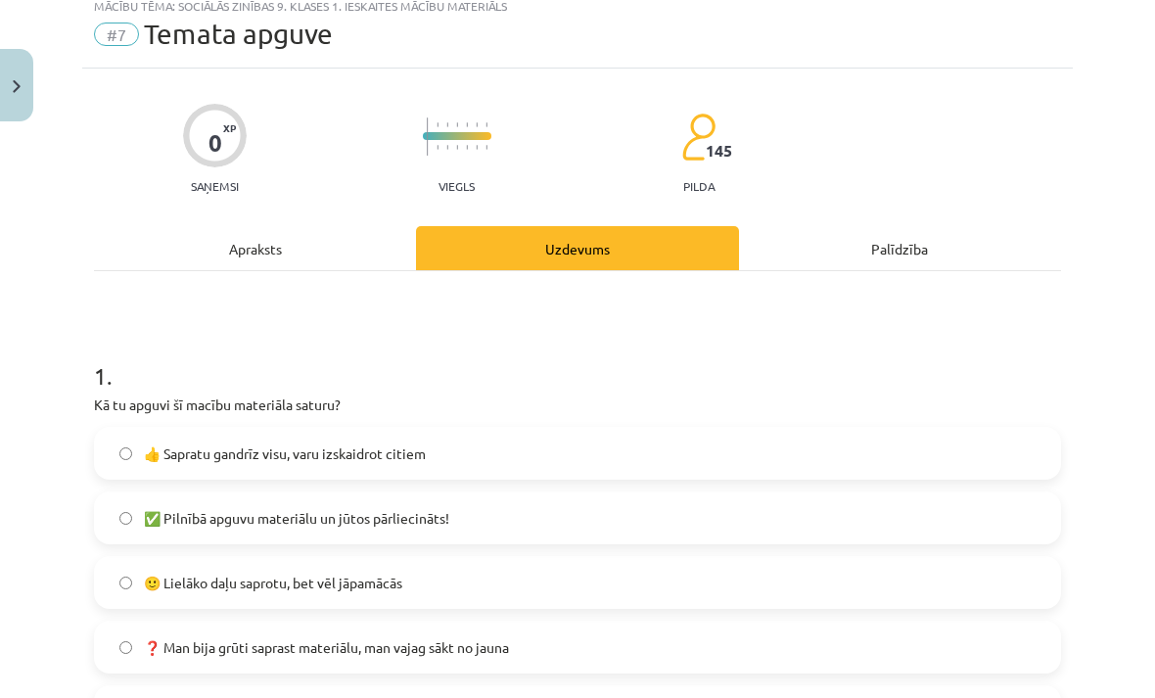
scroll to position [49, 0]
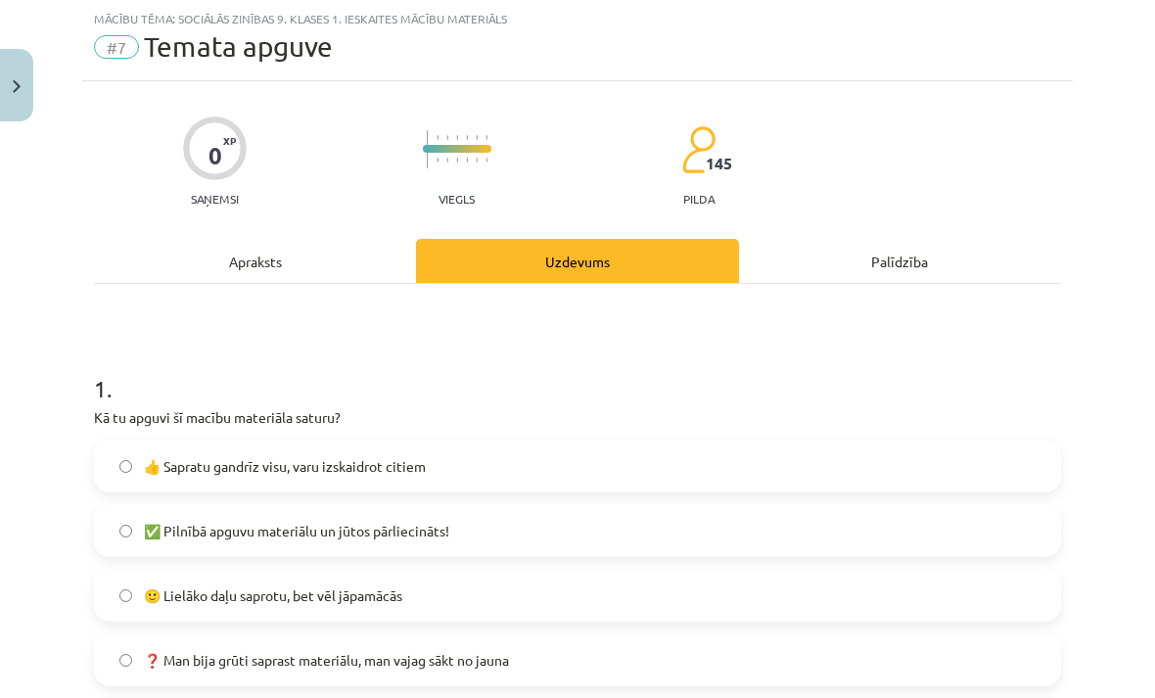
click at [288, 465] on span "👍 Sapratu gandrīz visu, varu izskaidrot citiem" at bounding box center [285, 466] width 282 height 21
click at [597, 531] on label "✅ Pilnībā apguvu materiālu un jūtos pārliecināts!" at bounding box center [577, 530] width 963 height 49
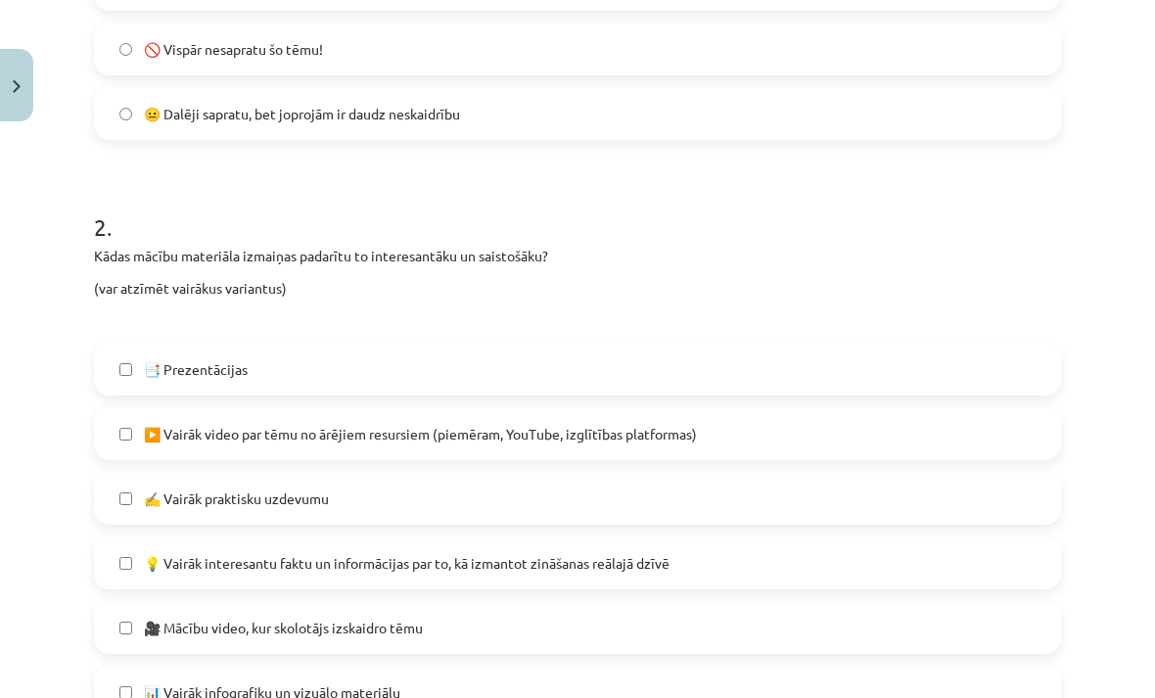
scroll to position [725, 0]
click at [436, 503] on label "✍️ Vairāk praktisku uzdevumu" at bounding box center [577, 497] width 963 height 49
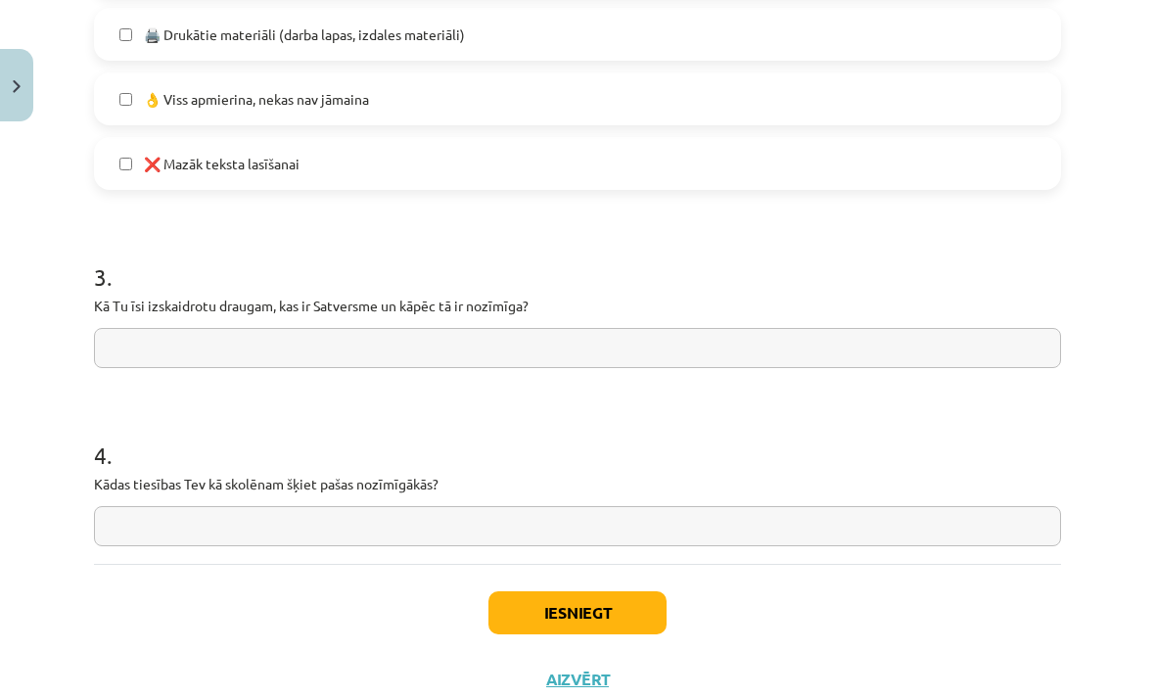
scroll to position [1510, 0]
click at [592, 614] on button "Iesniegt" at bounding box center [577, 613] width 178 height 43
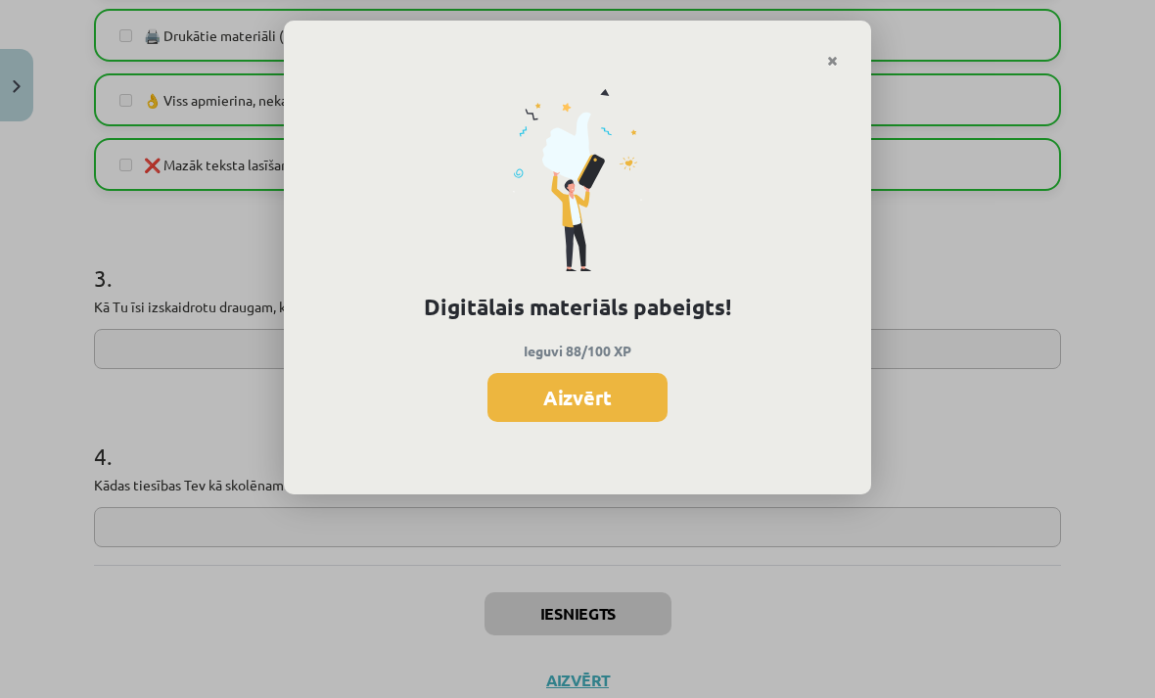
click at [601, 387] on button "Aizvērt" at bounding box center [577, 397] width 180 height 49
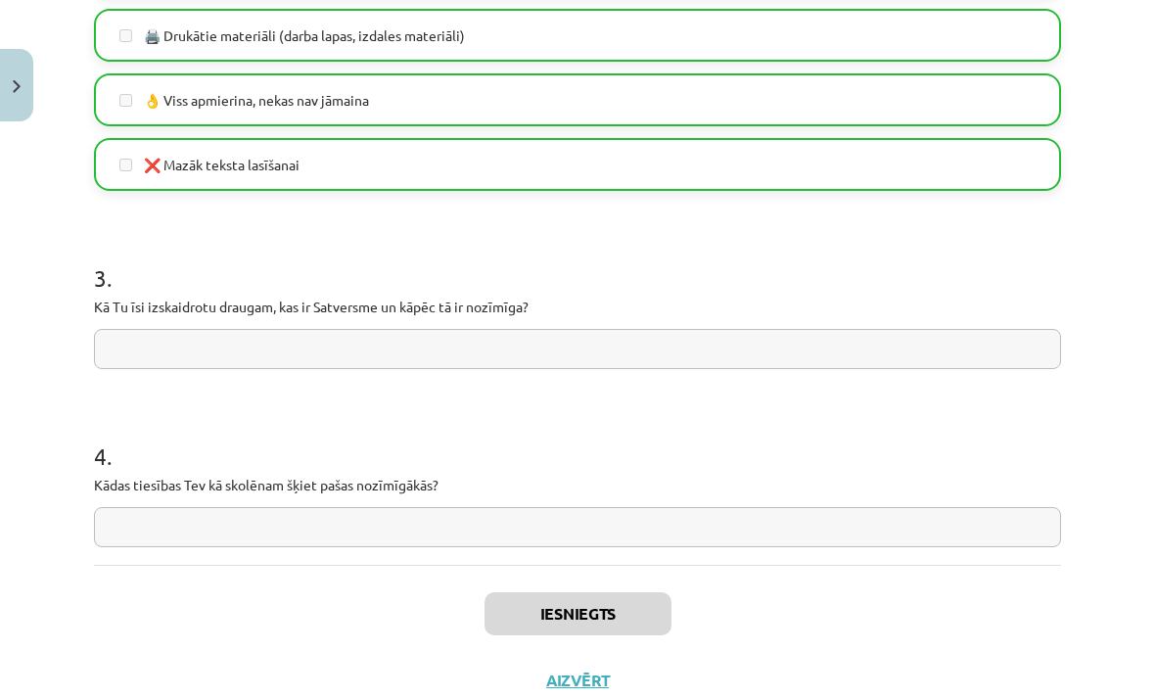
click at [589, 684] on button "Aizvērt" at bounding box center [577, 680] width 74 height 20
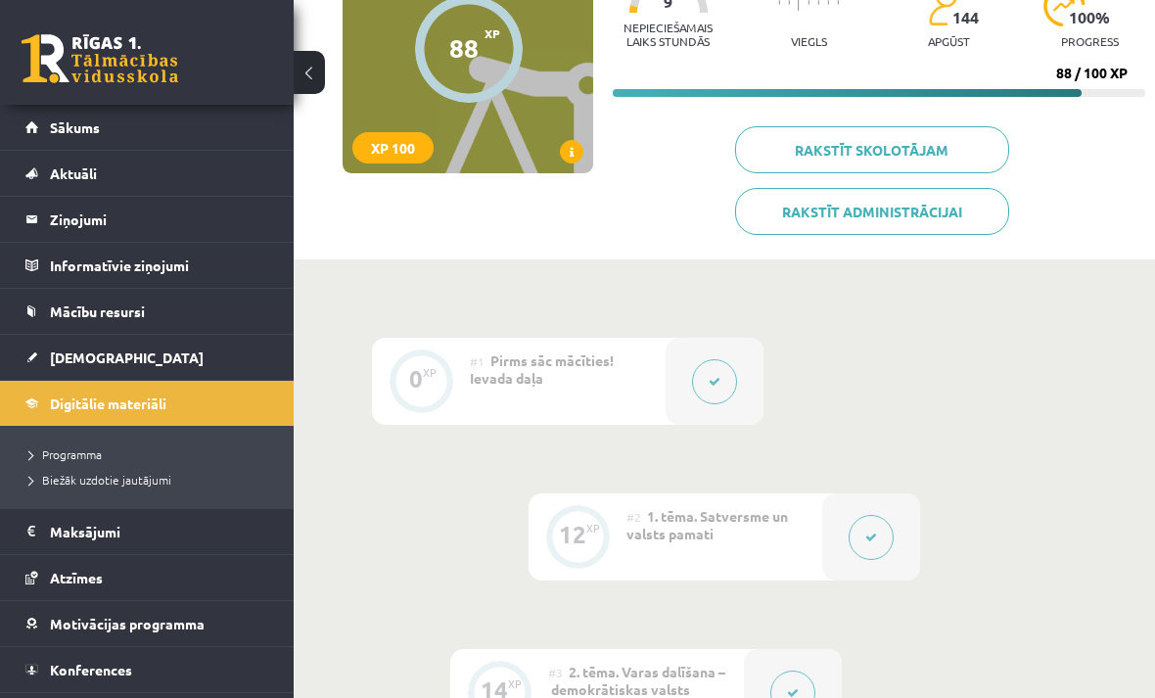
click at [133, 355] on link "[DEMOGRAPHIC_DATA]" at bounding box center [147, 357] width 244 height 45
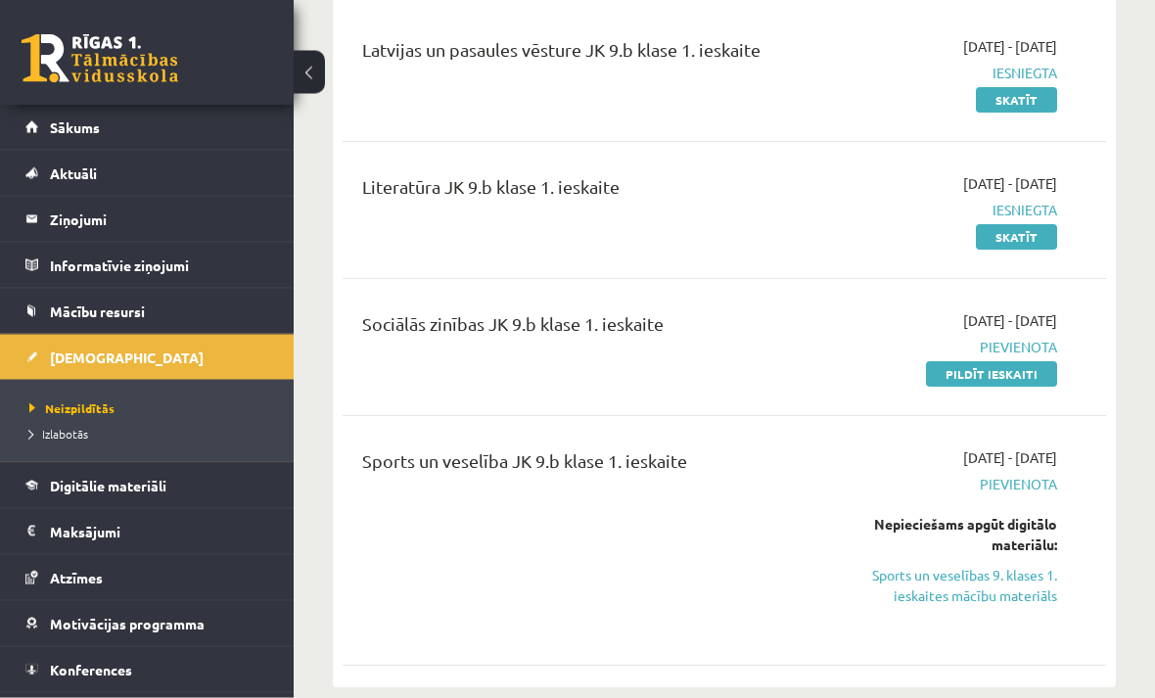
scroll to position [244, 0]
click at [980, 384] on link "Pildīt ieskaiti" at bounding box center [991, 373] width 131 height 25
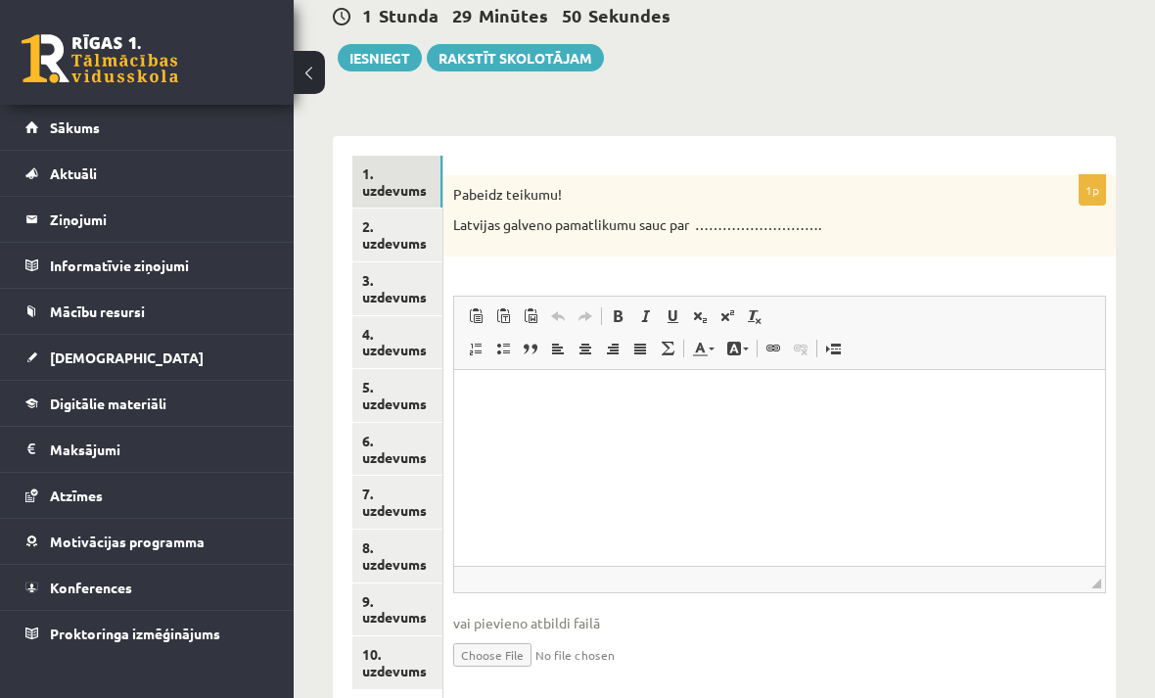
click at [395, 223] on link "2. uzdevums" at bounding box center [397, 234] width 90 height 53
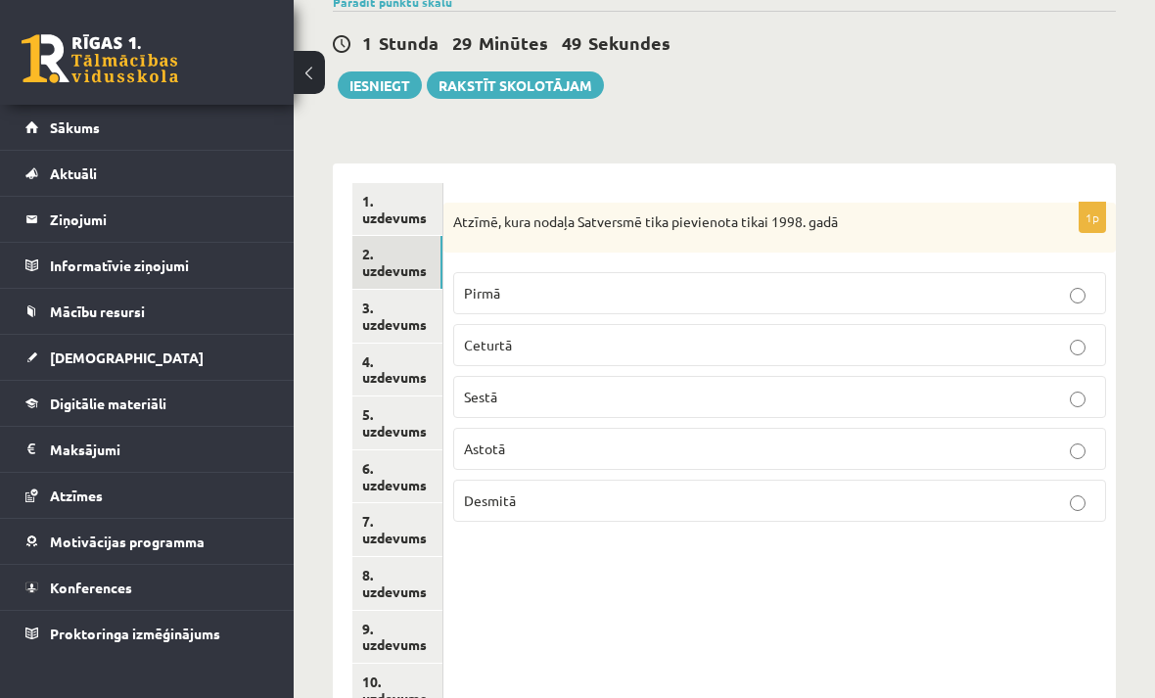
click at [401, 298] on link "3. uzdevums" at bounding box center [397, 316] width 90 height 53
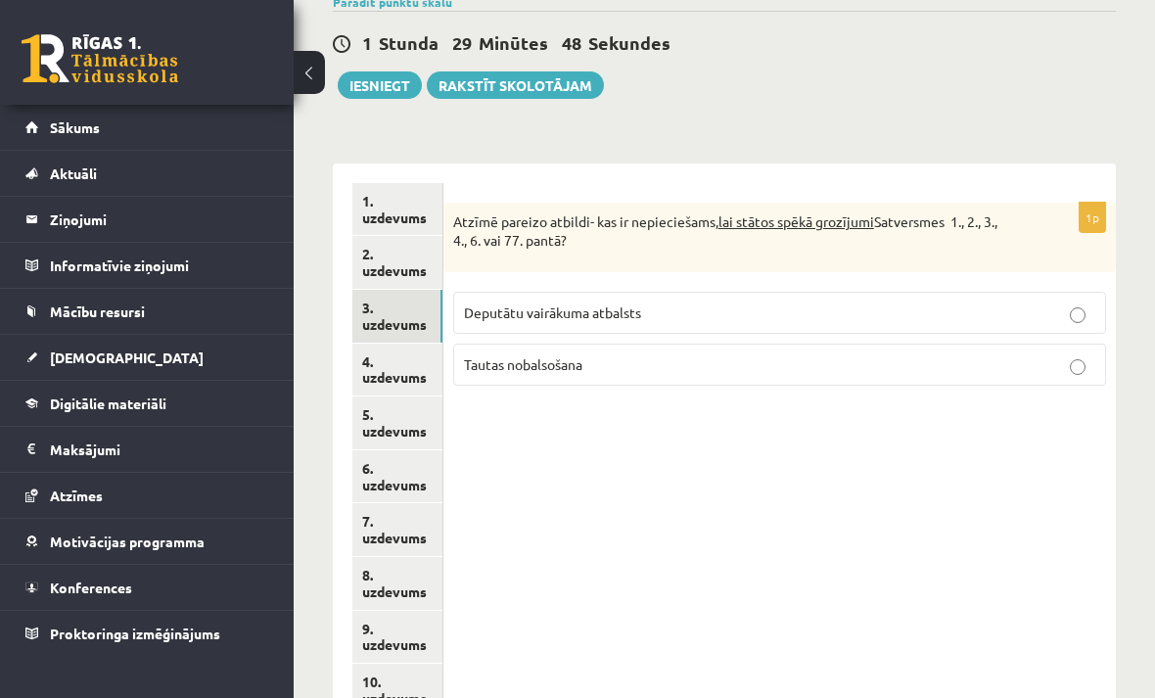
click at [421, 365] on link "4. uzdevums" at bounding box center [397, 370] width 90 height 53
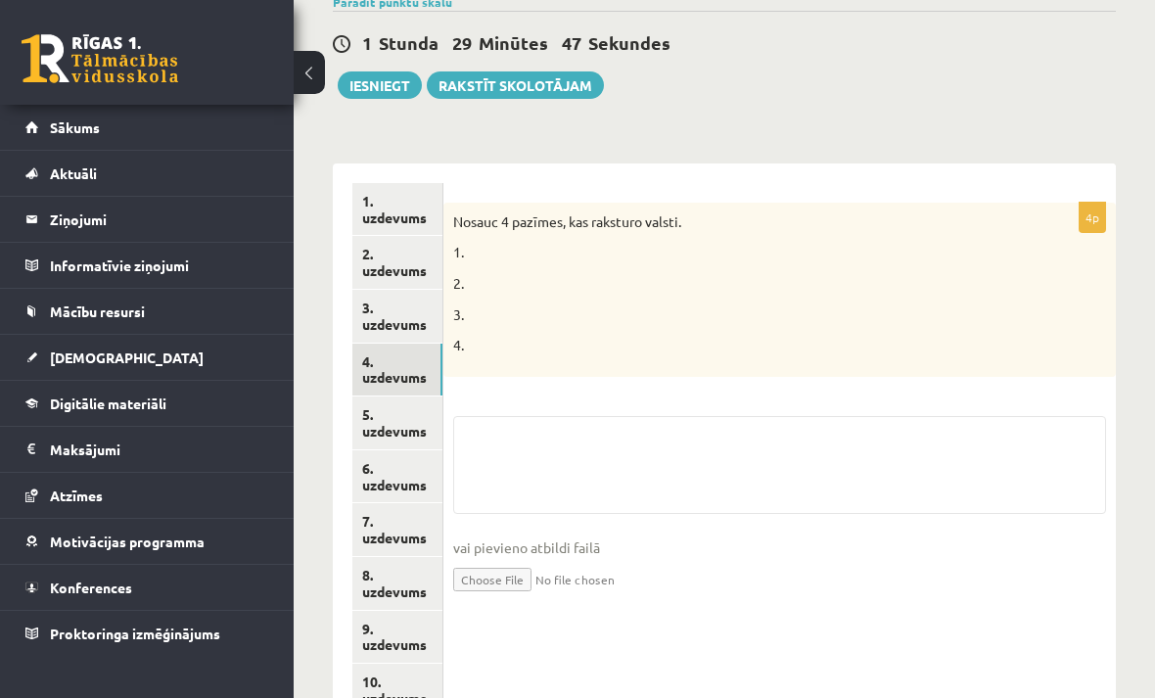
click at [402, 416] on link "5. uzdevums" at bounding box center [397, 422] width 90 height 53
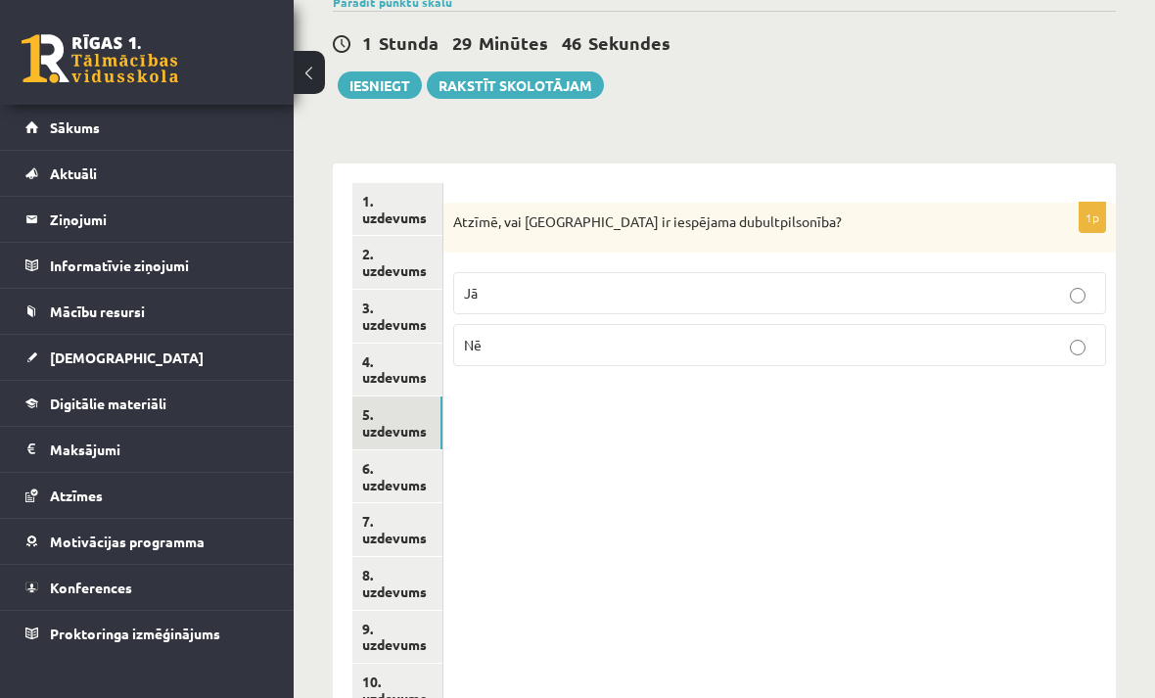
click at [398, 503] on link "7. uzdevums" at bounding box center [397, 529] width 90 height 53
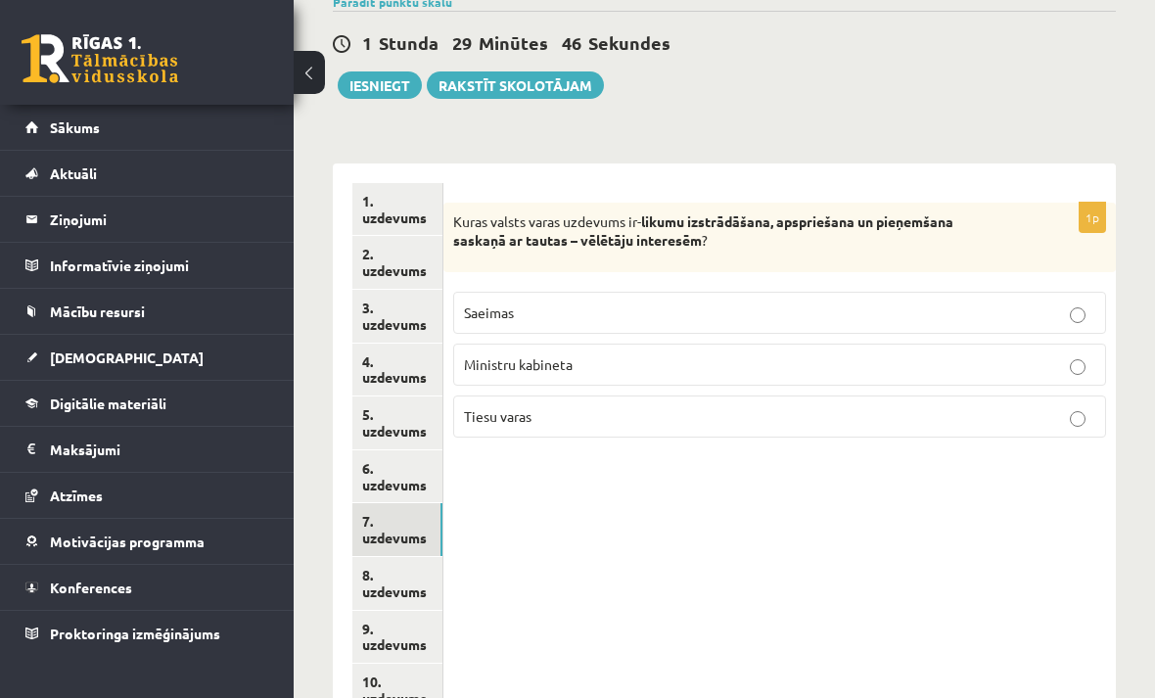
click at [394, 209] on link "1. uzdevums" at bounding box center [397, 209] width 90 height 53
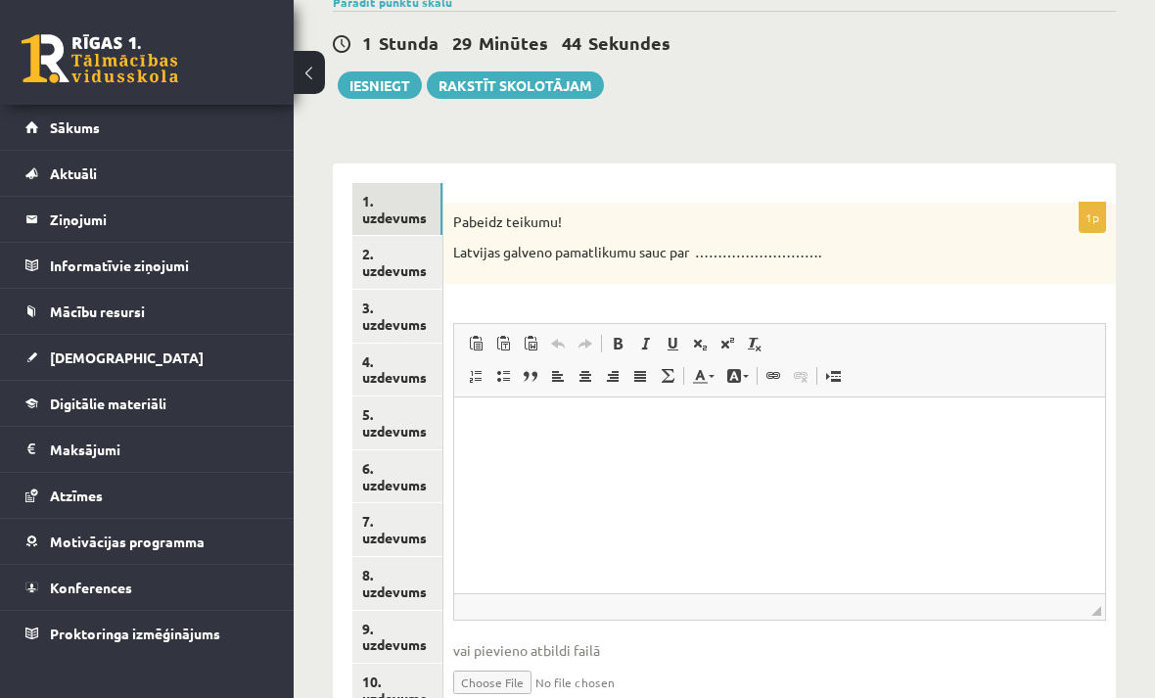
scroll to position [0, 0]
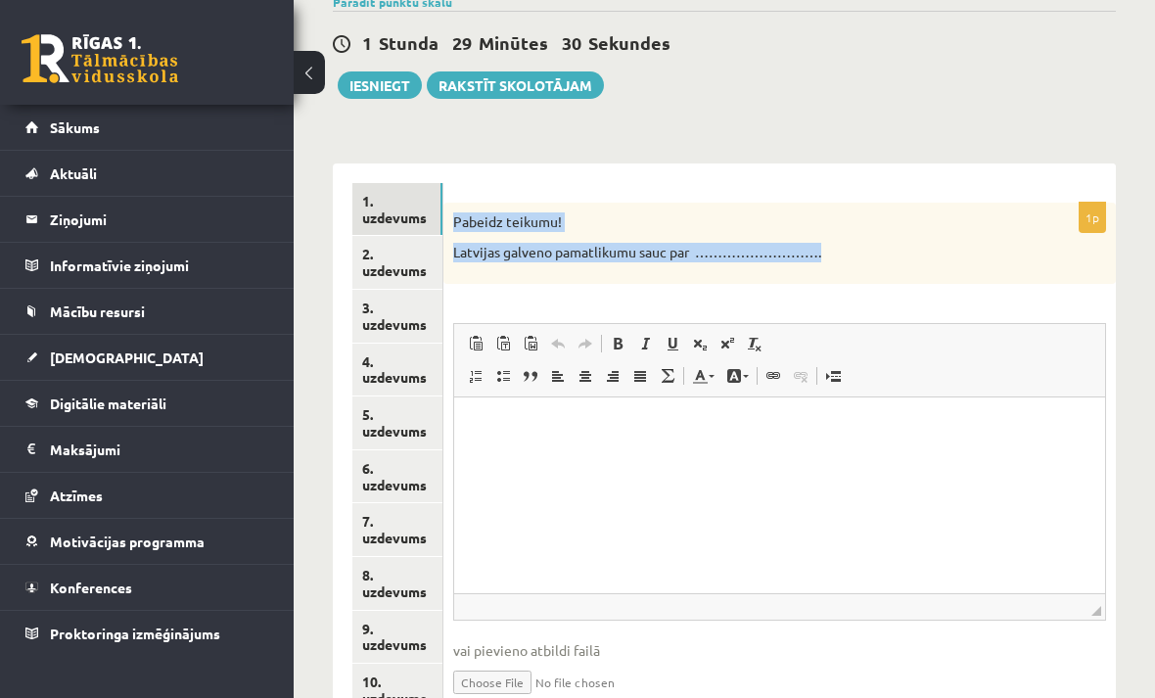
click at [422, 249] on link "2. uzdevums" at bounding box center [397, 262] width 90 height 53
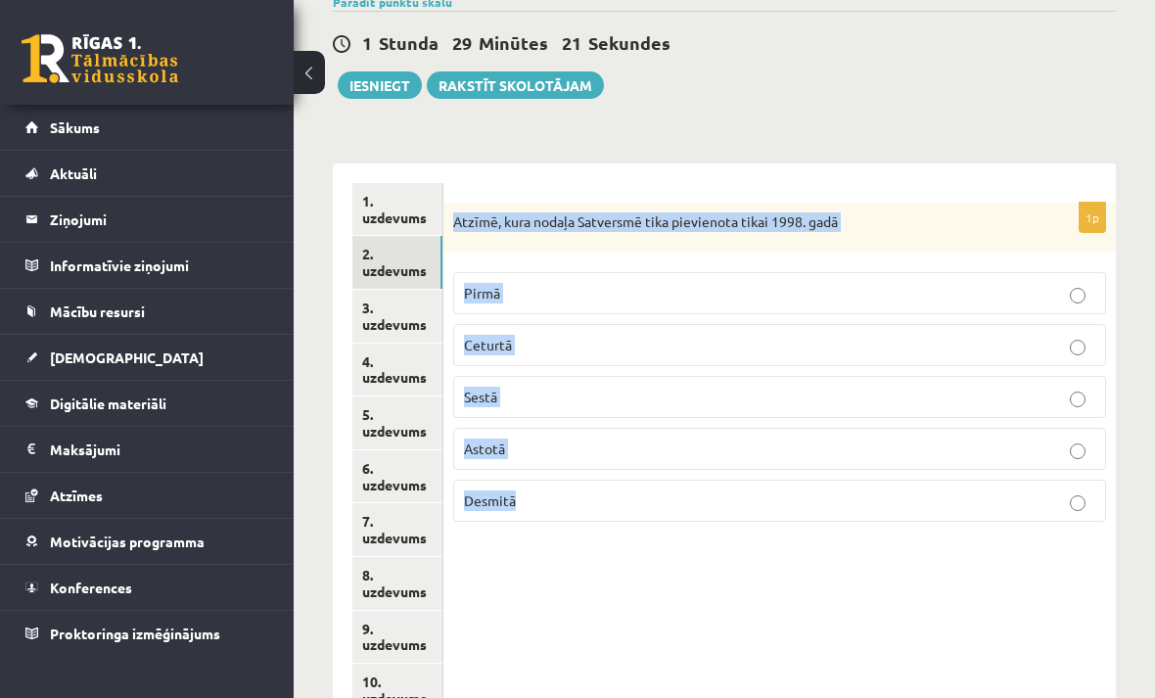
click at [394, 306] on link "3. uzdevums" at bounding box center [397, 316] width 90 height 53
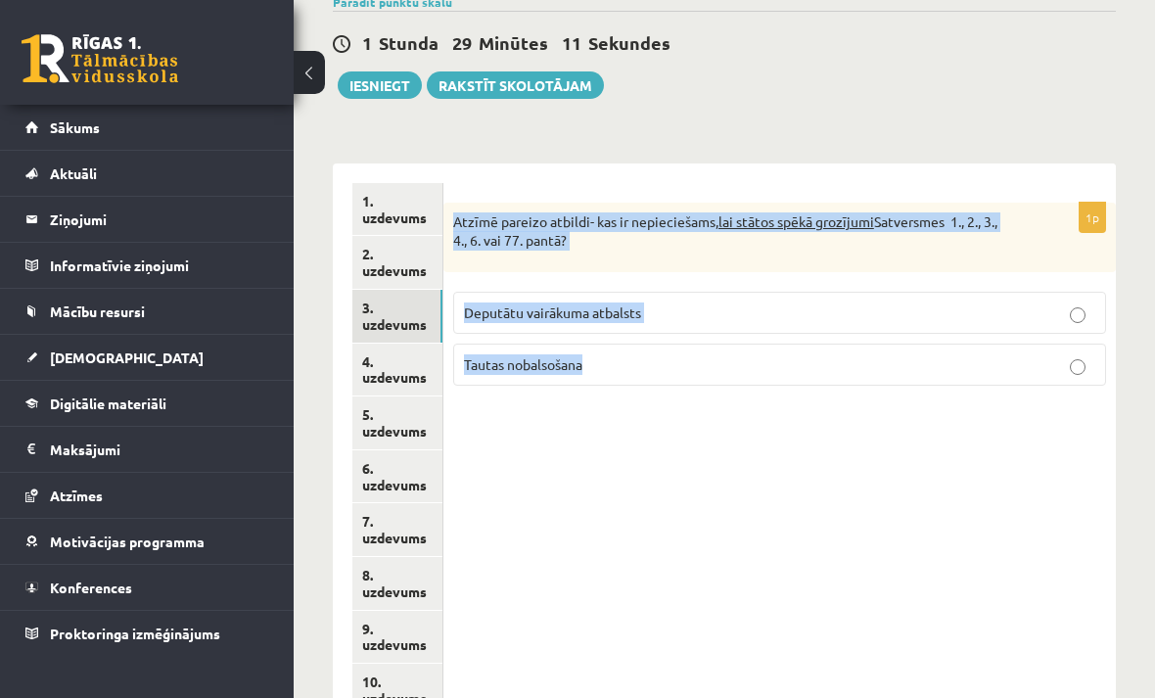
click at [407, 361] on link "4. uzdevums" at bounding box center [397, 370] width 90 height 53
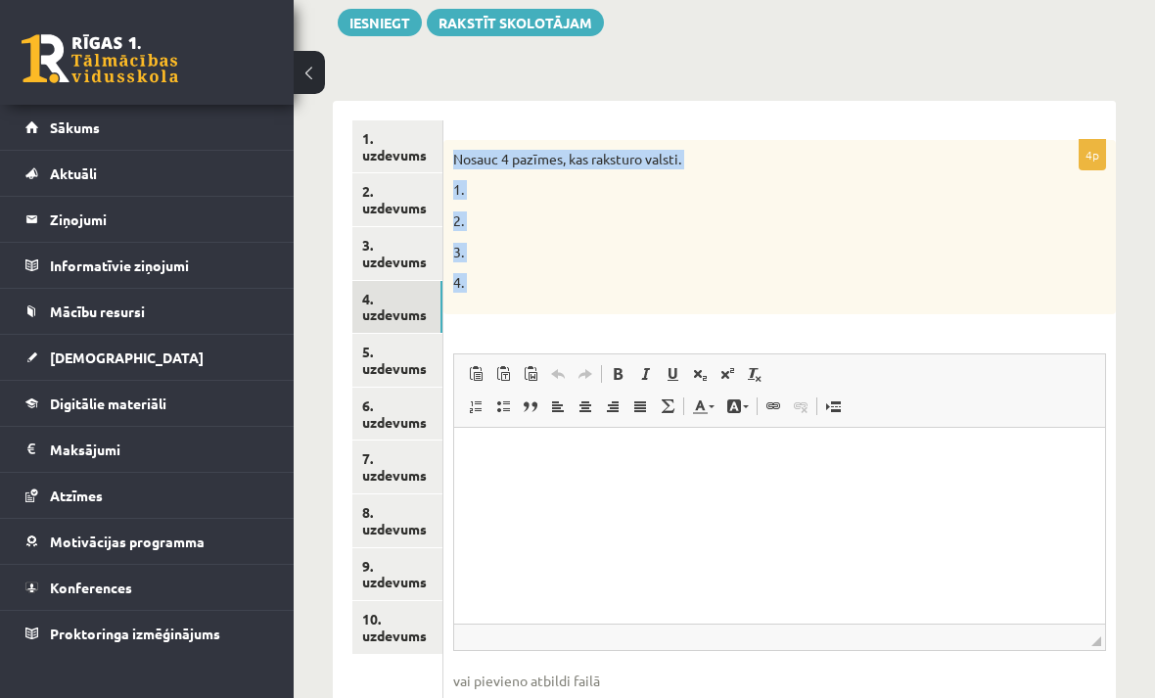
click at [405, 363] on link "5. uzdevums" at bounding box center [397, 360] width 90 height 53
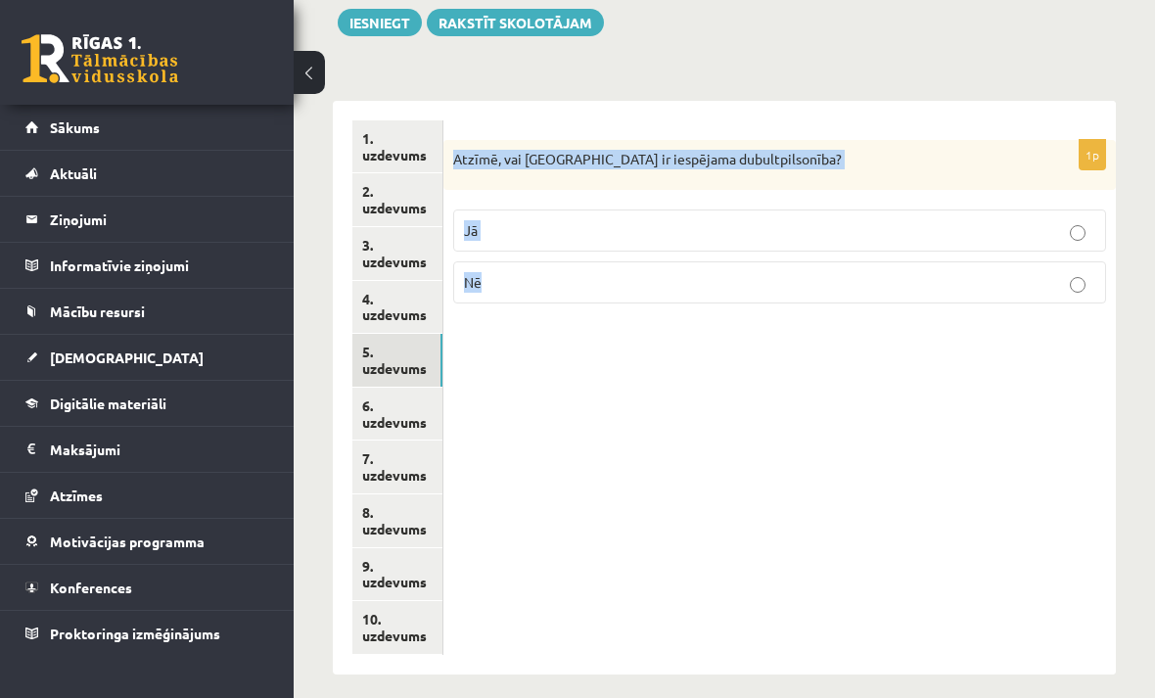
click at [405, 390] on link "6. uzdevums" at bounding box center [397, 414] width 90 height 53
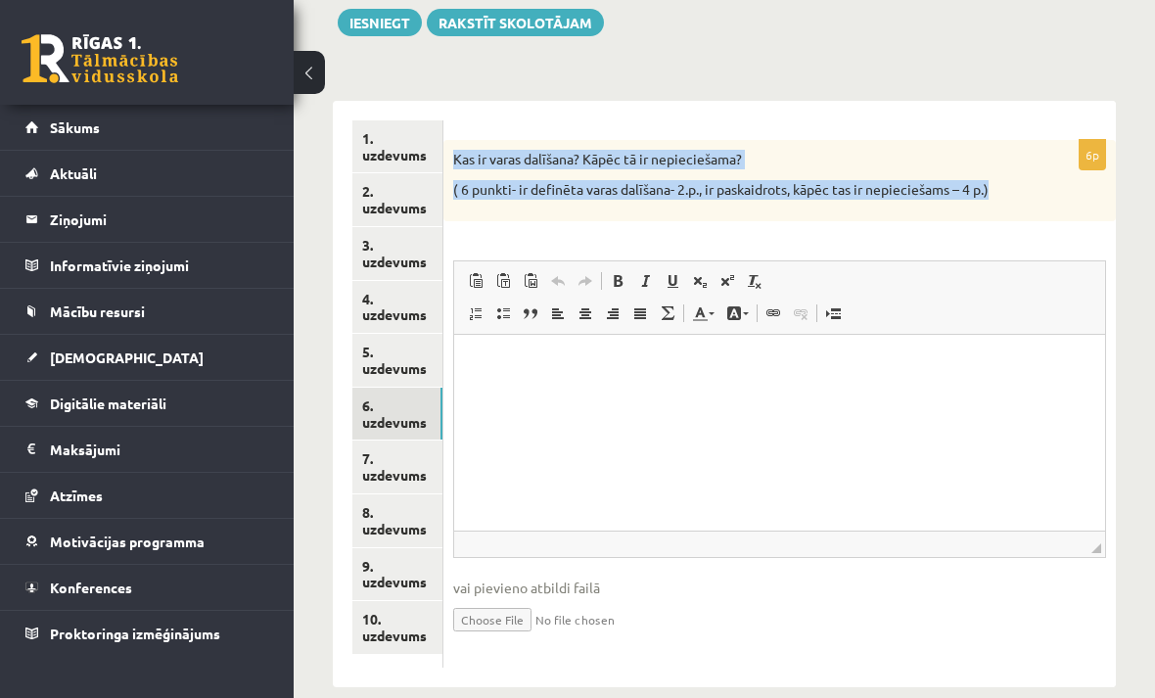
click at [393, 452] on link "7. uzdevums" at bounding box center [397, 466] width 90 height 53
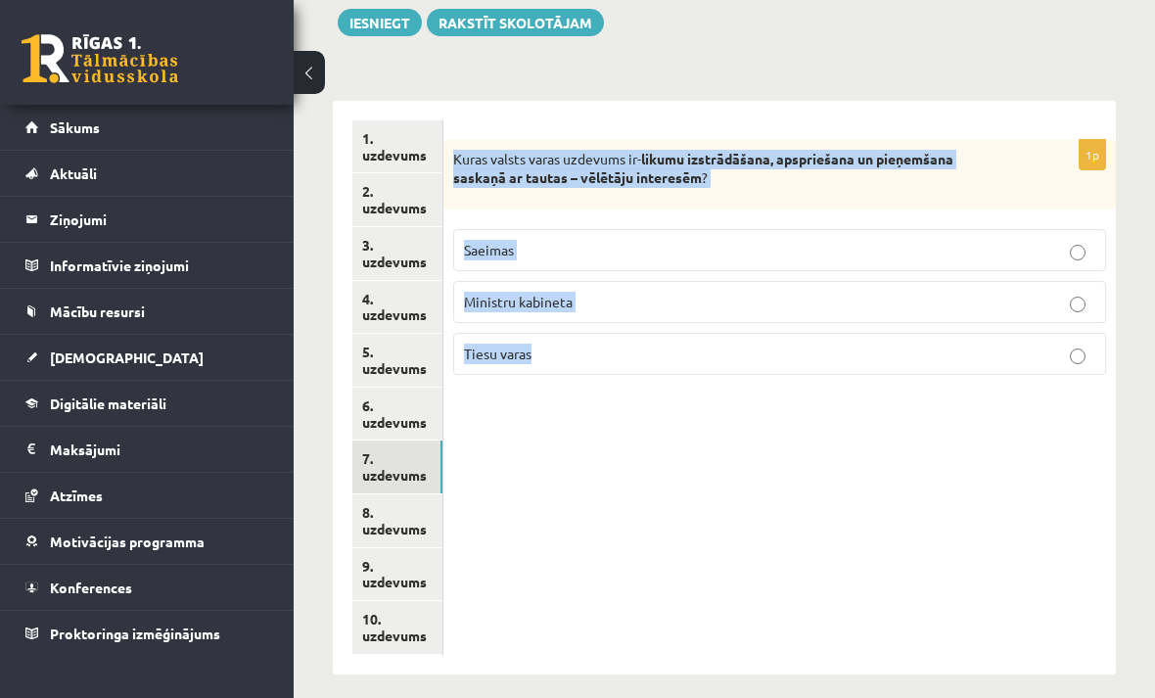
click at [393, 494] on link "8. uzdevums" at bounding box center [397, 520] width 90 height 53
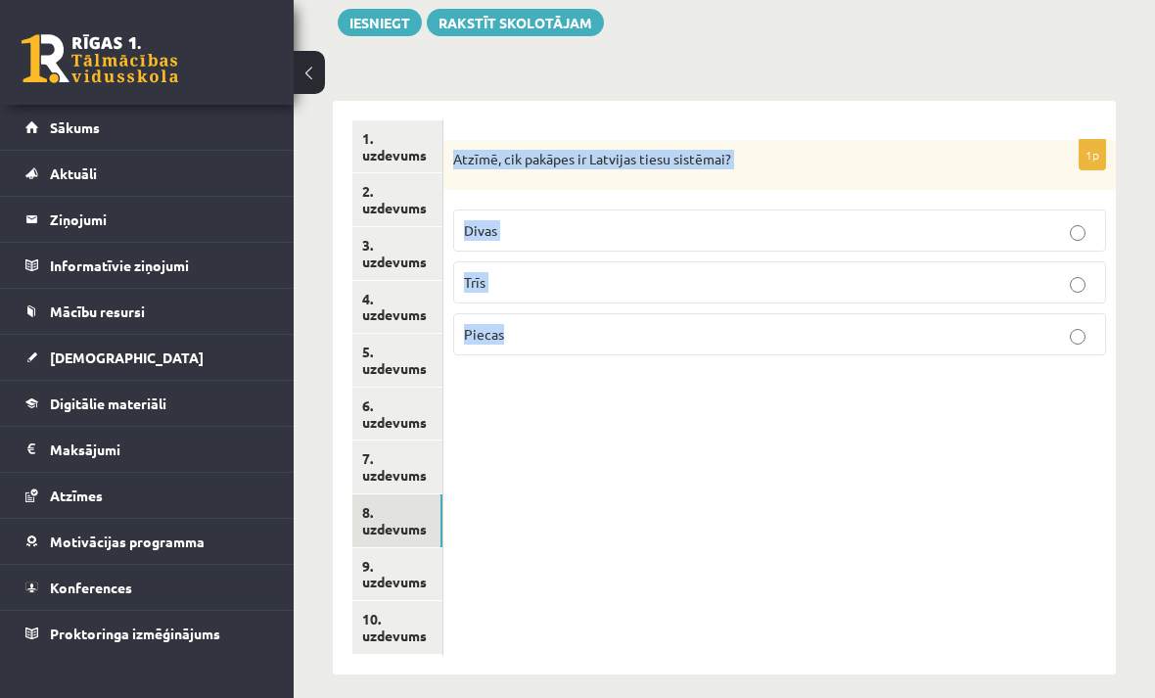
click at [390, 552] on link "9. uzdevums" at bounding box center [397, 574] width 90 height 53
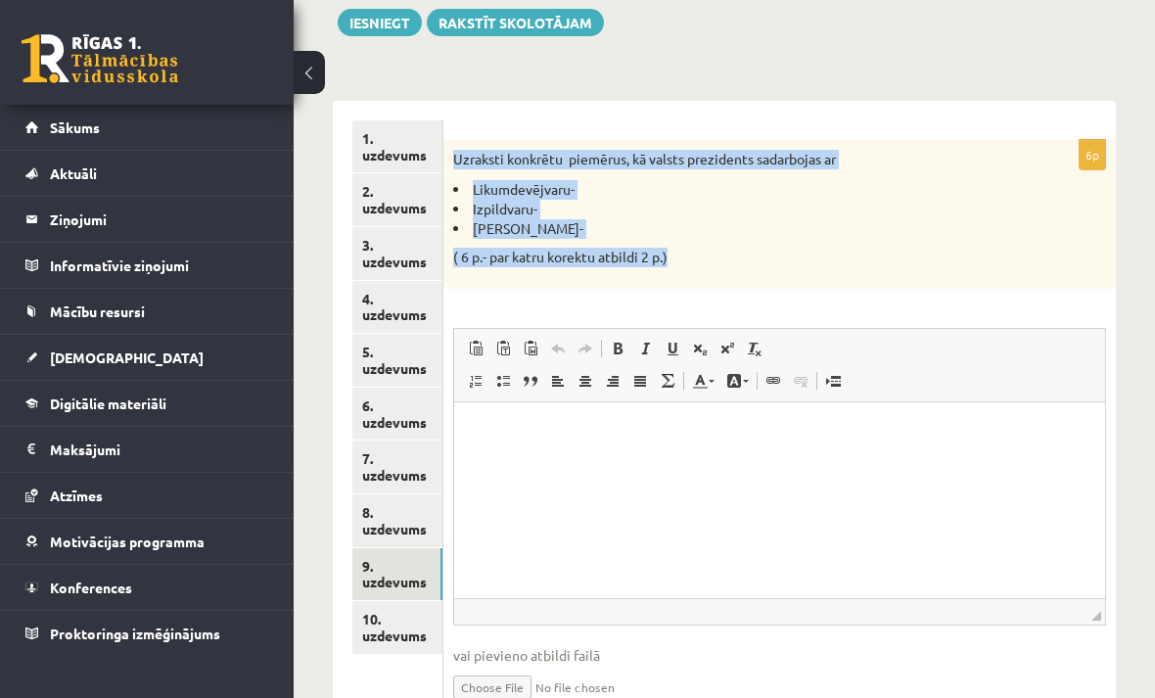
click at [395, 615] on link "10. uzdevums" at bounding box center [397, 627] width 90 height 53
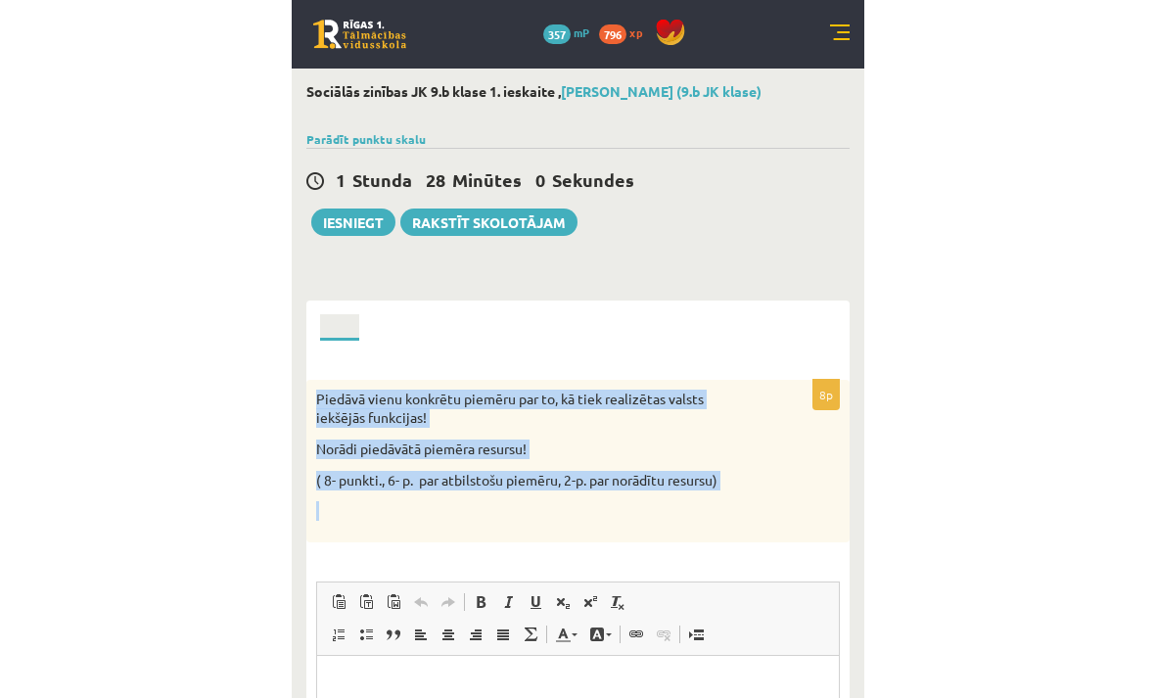
scroll to position [231, 0]
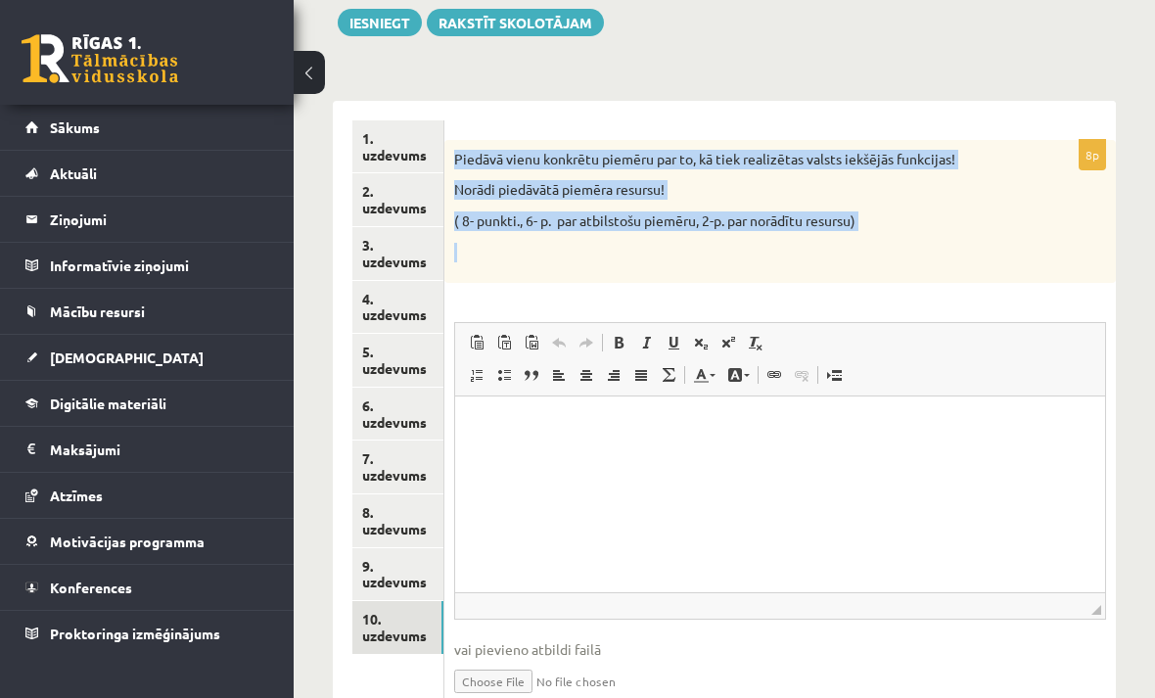
click at [402, 145] on link "1. uzdevums" at bounding box center [397, 146] width 91 height 53
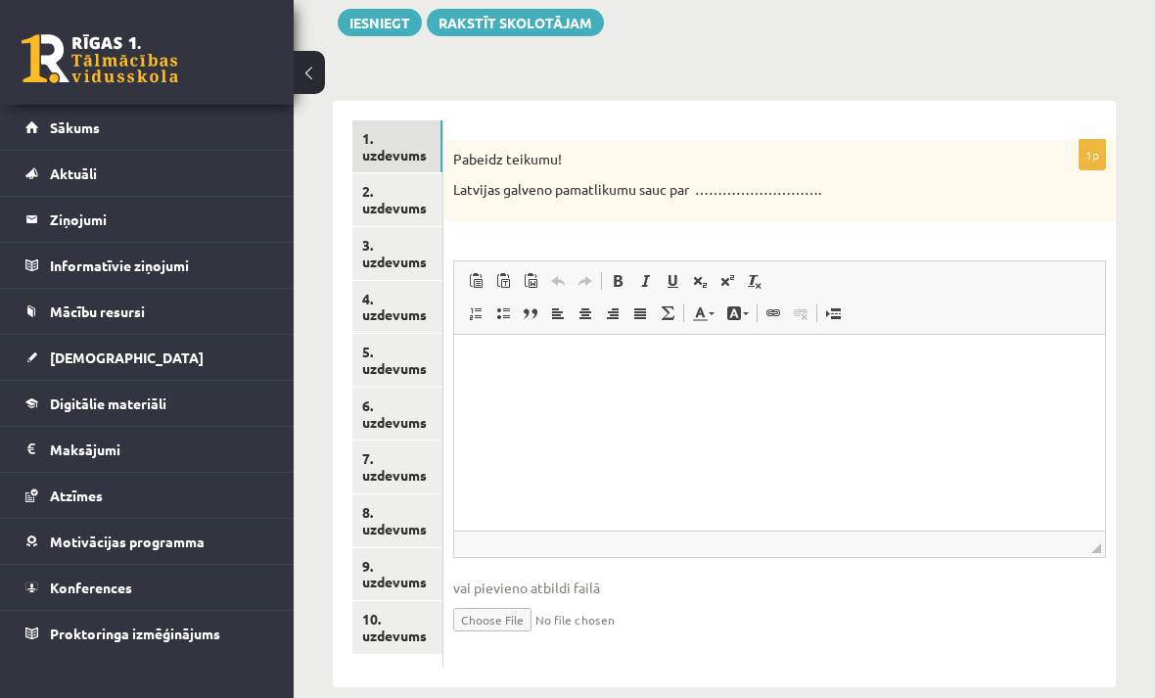
scroll to position [0, 0]
click at [645, 372] on p "Визуальный текстовый редактор, wiswyg-editor-user-answer-47024792782000" at bounding box center [779, 363] width 612 height 21
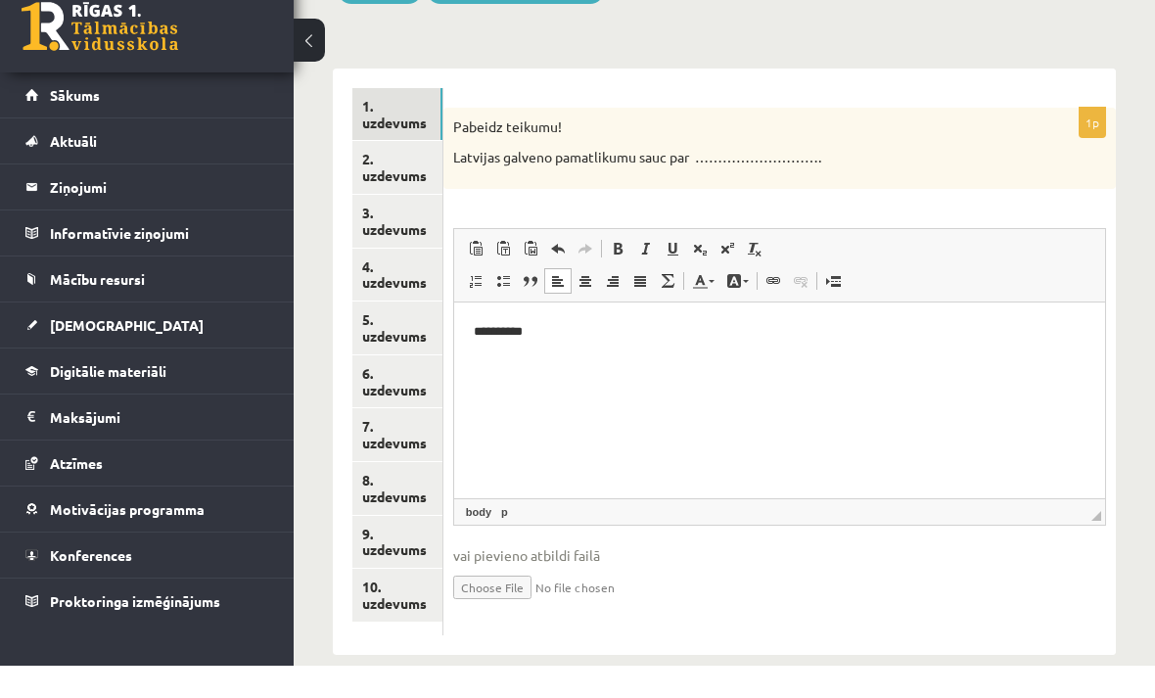
click at [399, 173] on link "2. uzdevums" at bounding box center [397, 199] width 90 height 53
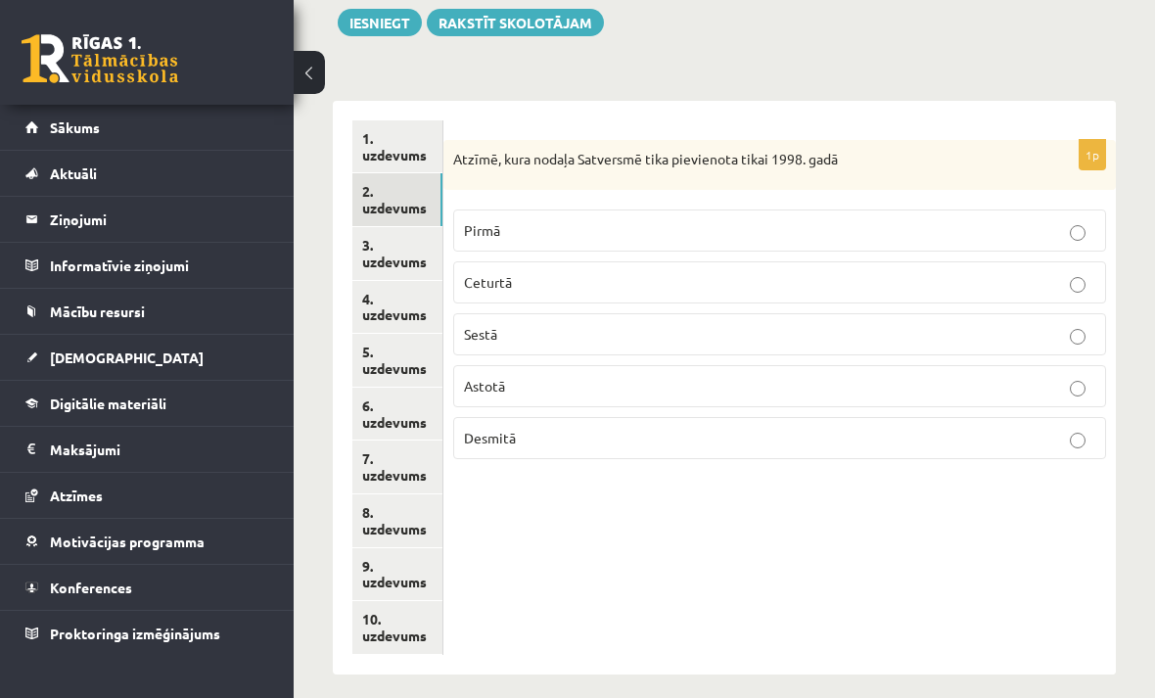
click at [406, 248] on link "3. uzdevums" at bounding box center [397, 253] width 90 height 53
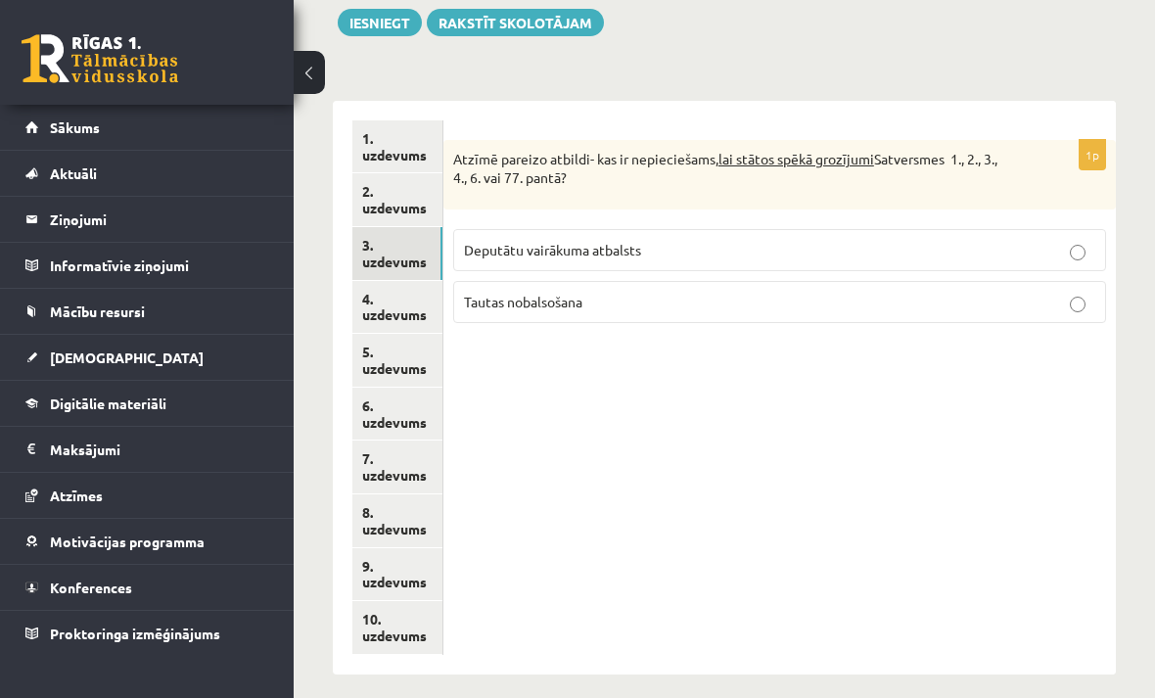
click at [1071, 317] on label "Tautas nobalsošana" at bounding box center [779, 302] width 653 height 42
click at [395, 298] on link "4. uzdevums" at bounding box center [397, 307] width 90 height 53
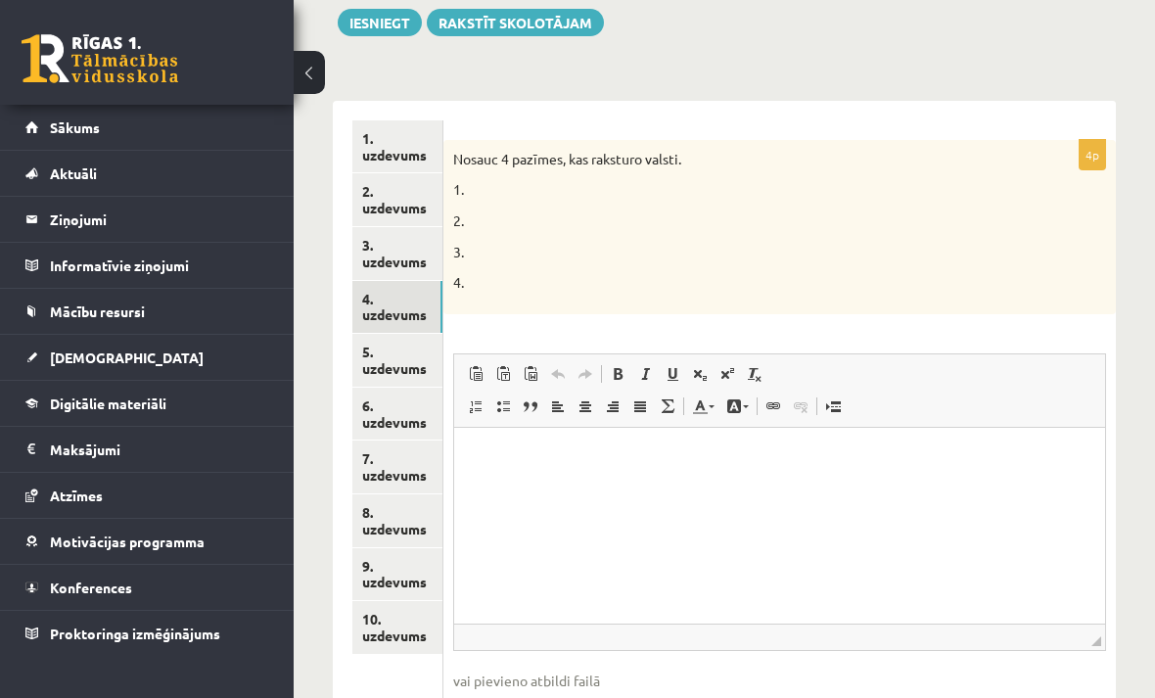
click at [519, 441] on html at bounding box center [778, 457] width 651 height 60
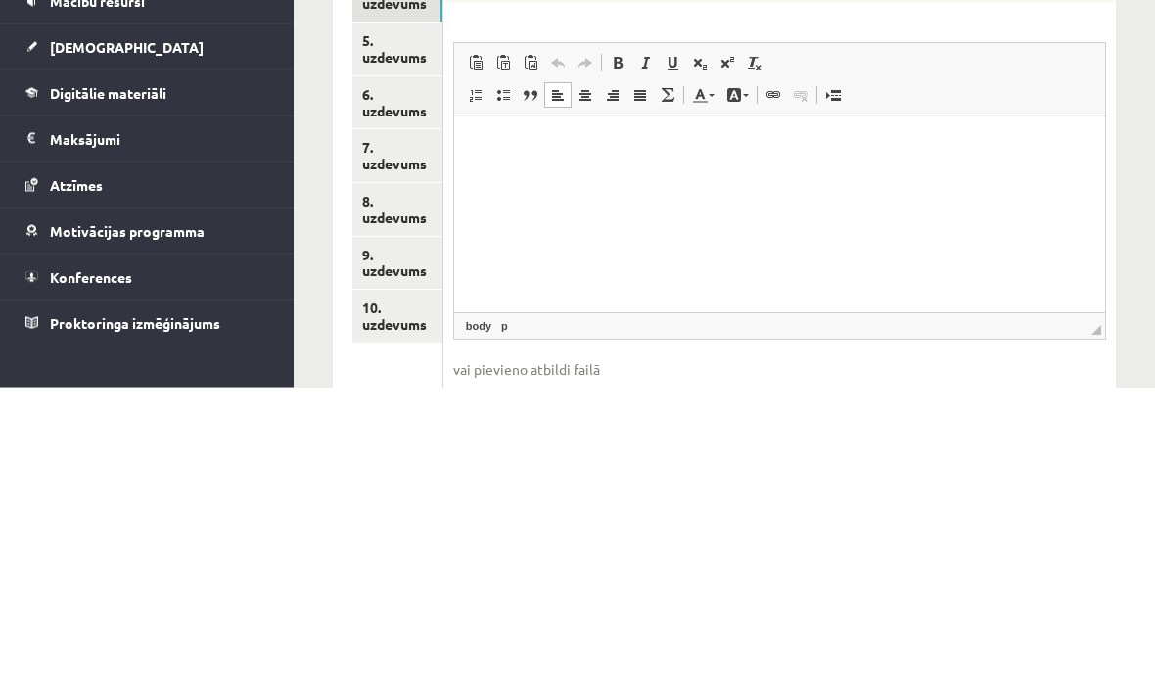
click at [510, 148] on p "Визуальный текстовый редактор, wiswyg-editor-user-answer-47024921222940" at bounding box center [779, 146] width 612 height 21
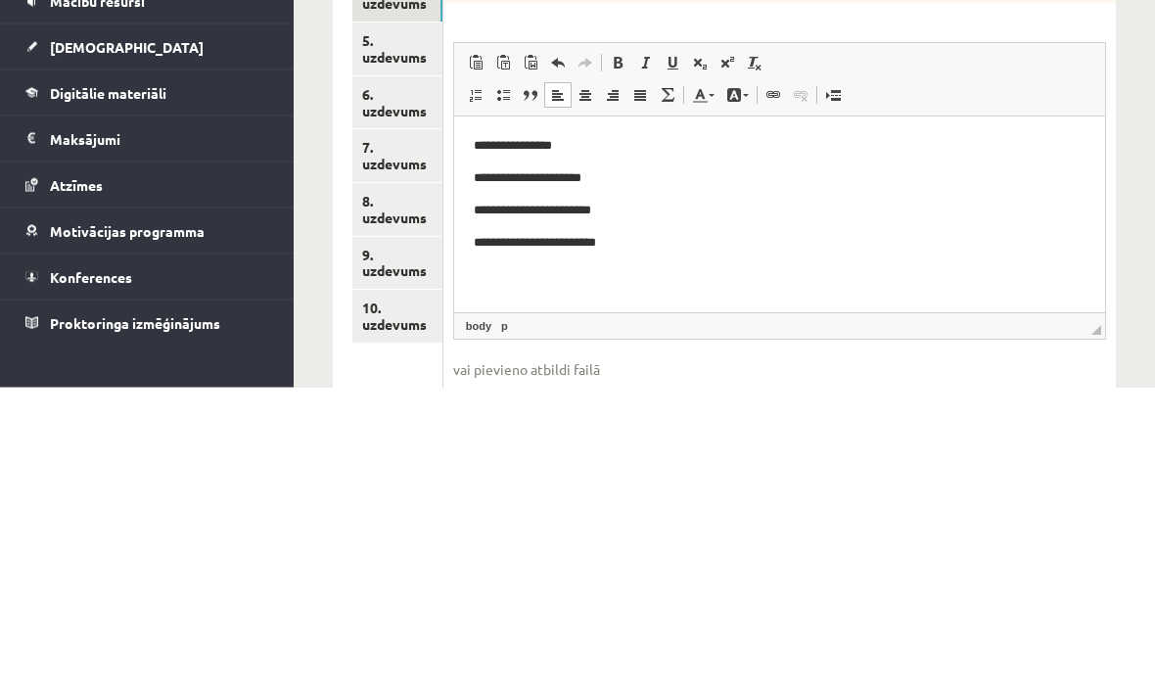
scroll to position [349, 0]
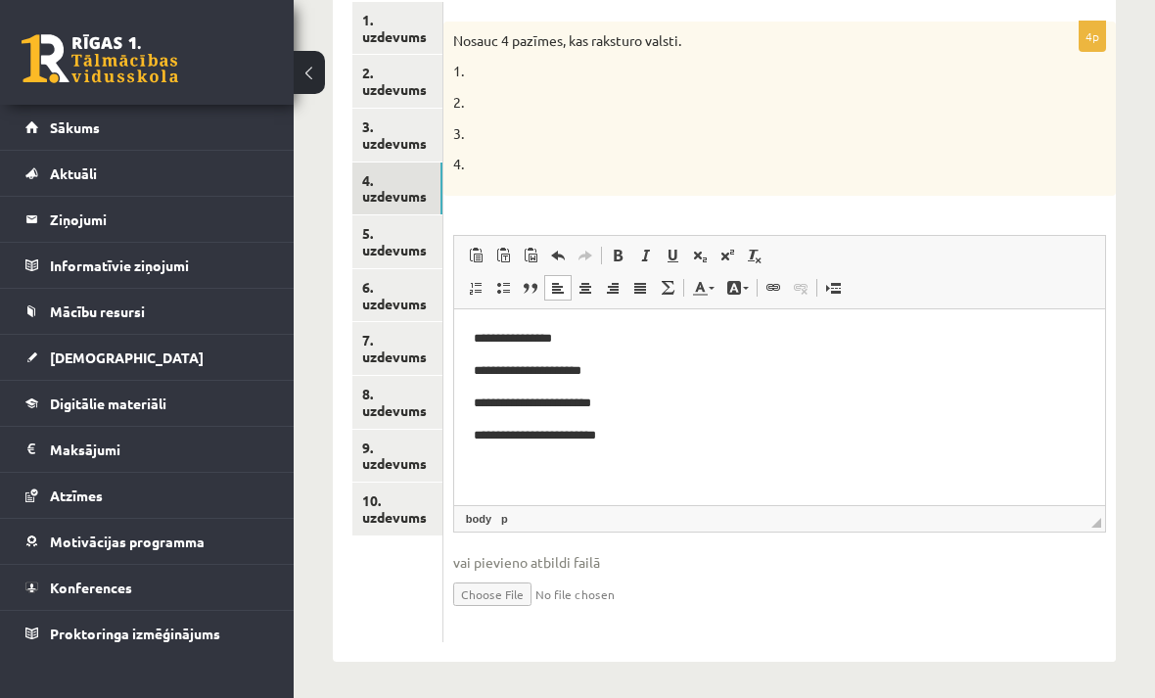
click at [395, 223] on link "5. uzdevums" at bounding box center [397, 241] width 90 height 53
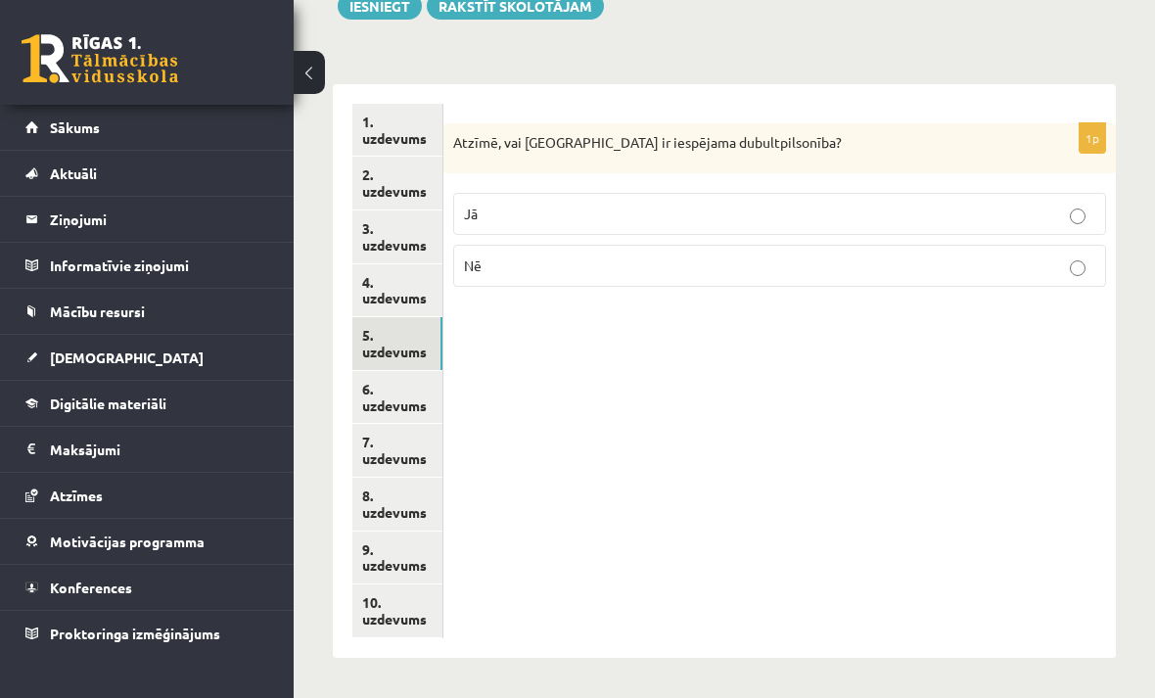
scroll to position [231, 0]
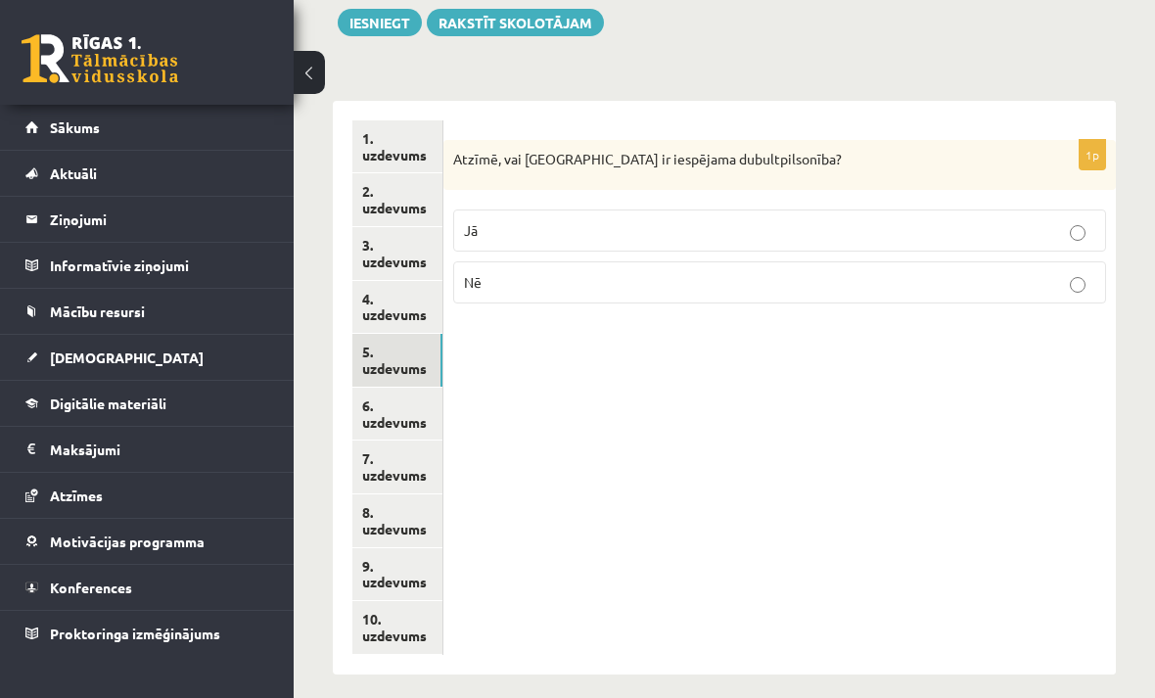
click at [619, 240] on label "Jā" at bounding box center [779, 230] width 653 height 42
click at [390, 406] on link "6. uzdevums" at bounding box center [397, 414] width 90 height 53
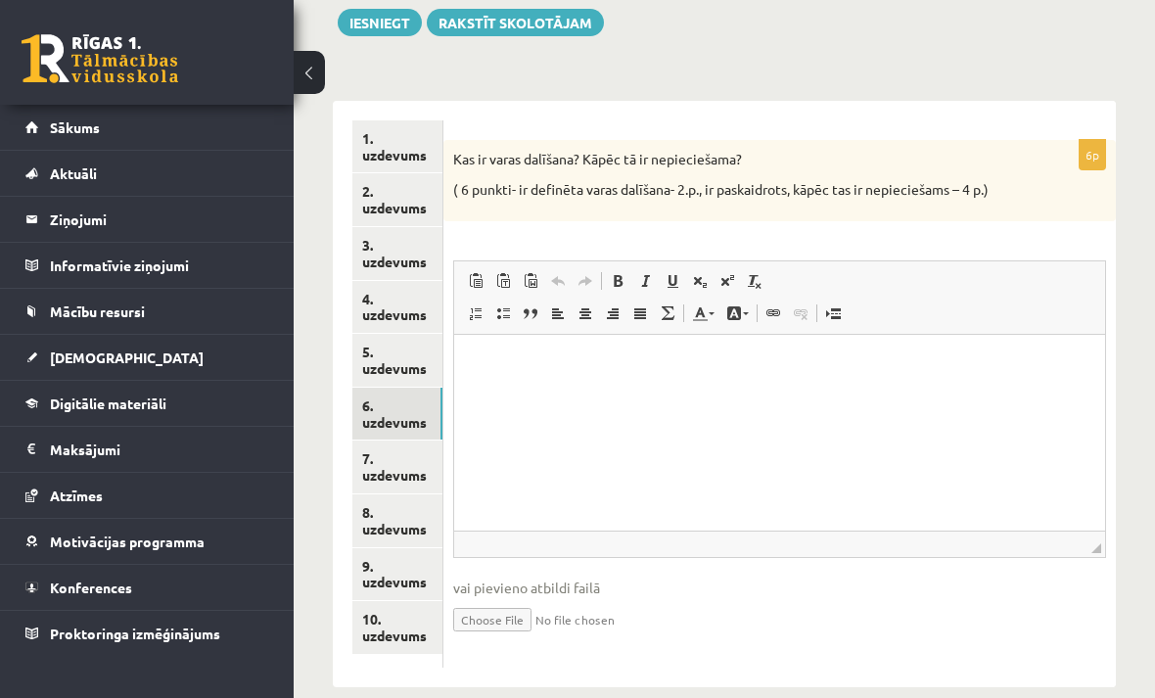
scroll to position [0, 0]
click at [526, 361] on p "Визуальный текстовый редактор, wiswyg-editor-user-answer-47024948829680" at bounding box center [779, 363] width 612 height 21
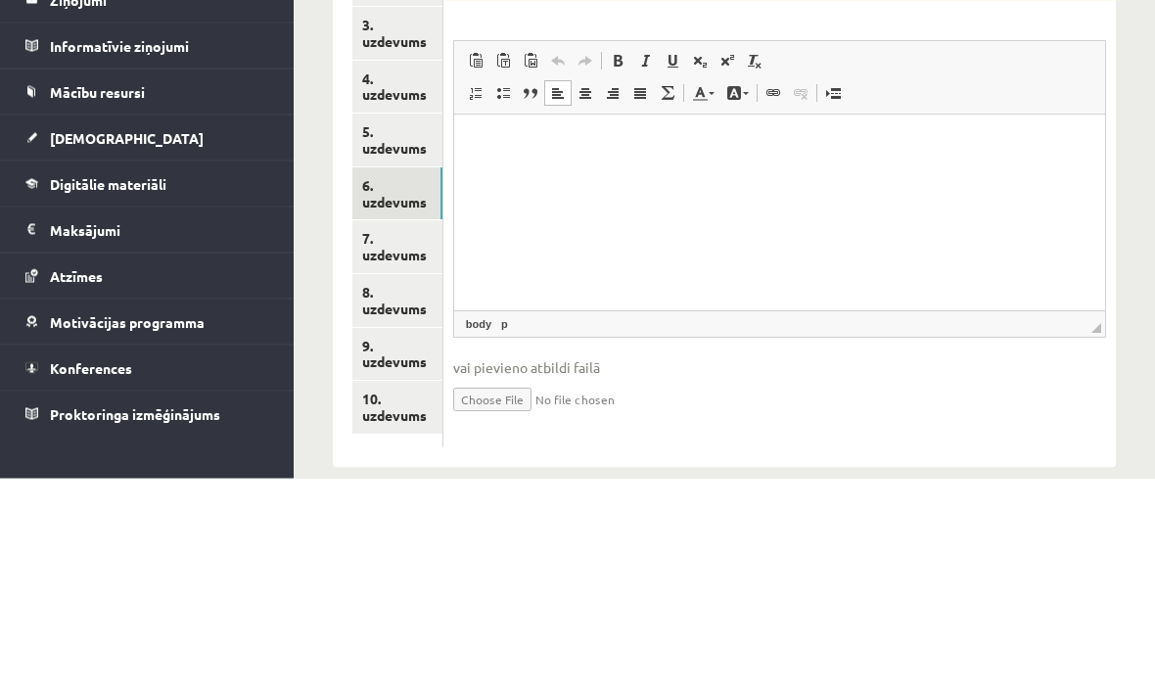
click at [511, 144] on p "Визуальный текстовый редактор, wiswyg-editor-user-answer-47024948829680" at bounding box center [779, 144] width 612 height 21
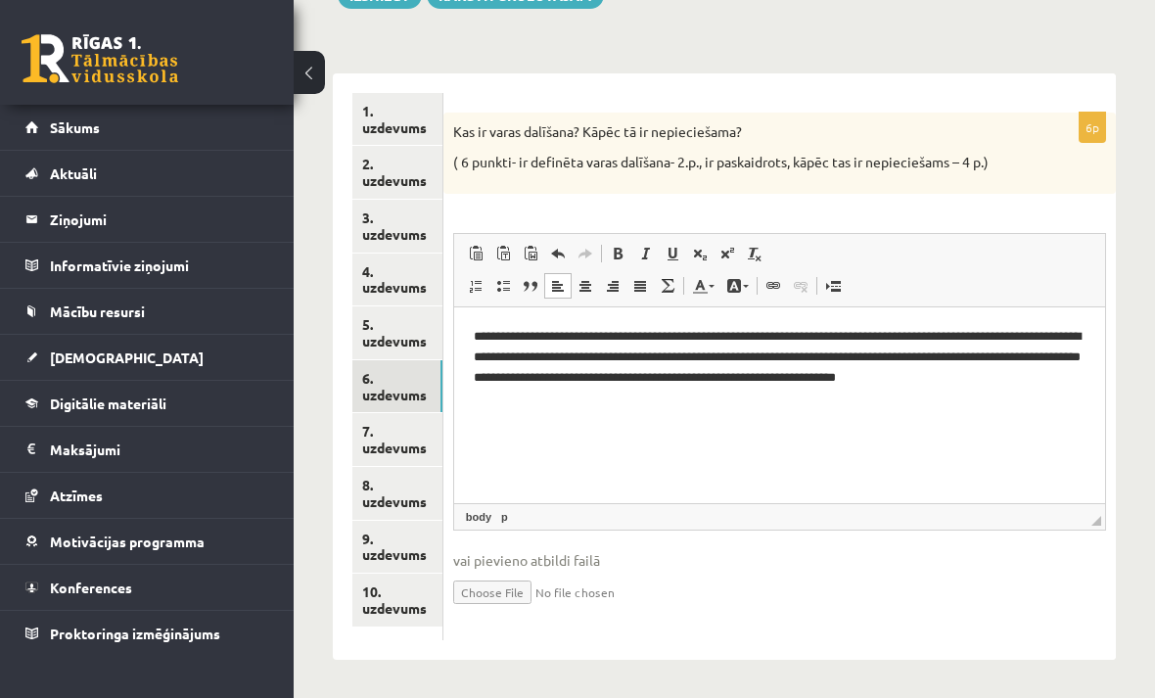
click at [392, 429] on link "7. uzdevums" at bounding box center [397, 439] width 90 height 53
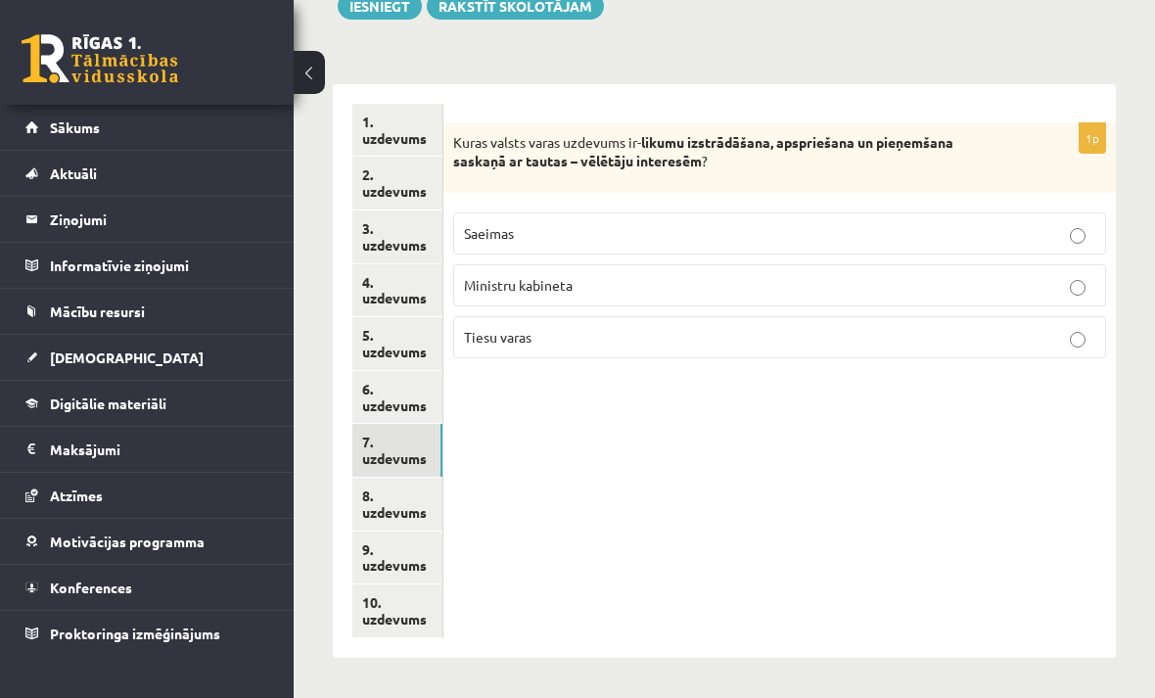
scroll to position [231, 0]
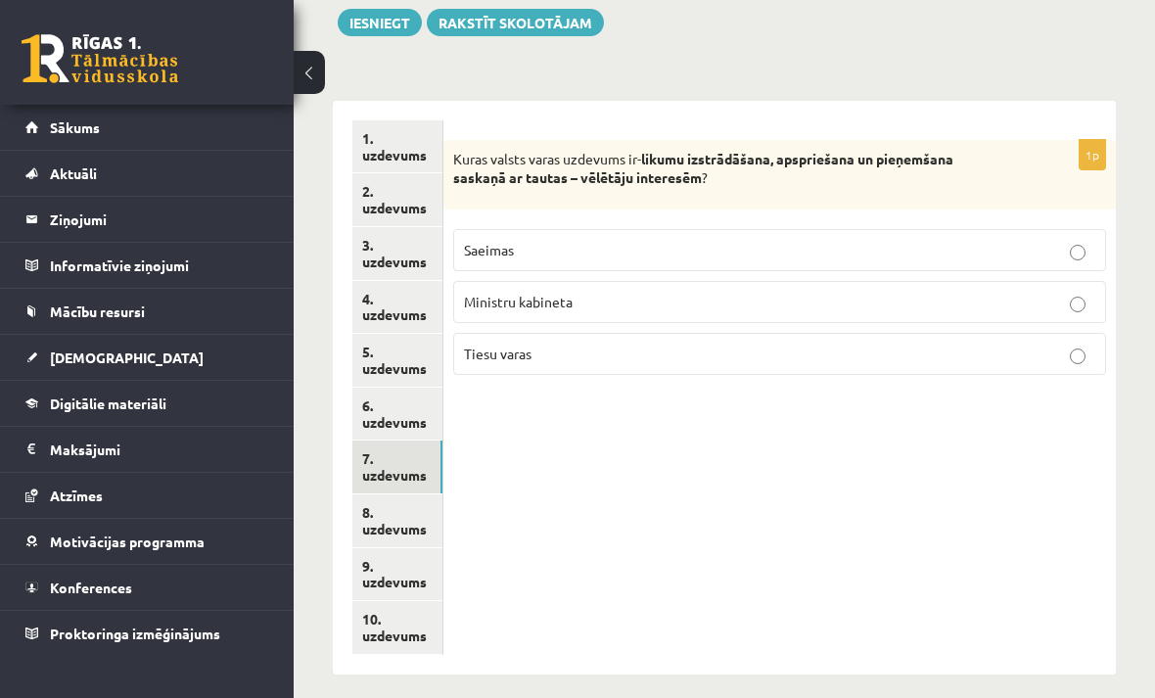
click at [756, 251] on p "Saeimas" at bounding box center [779, 250] width 631 height 21
click at [392, 509] on link "8. uzdevums" at bounding box center [397, 520] width 90 height 53
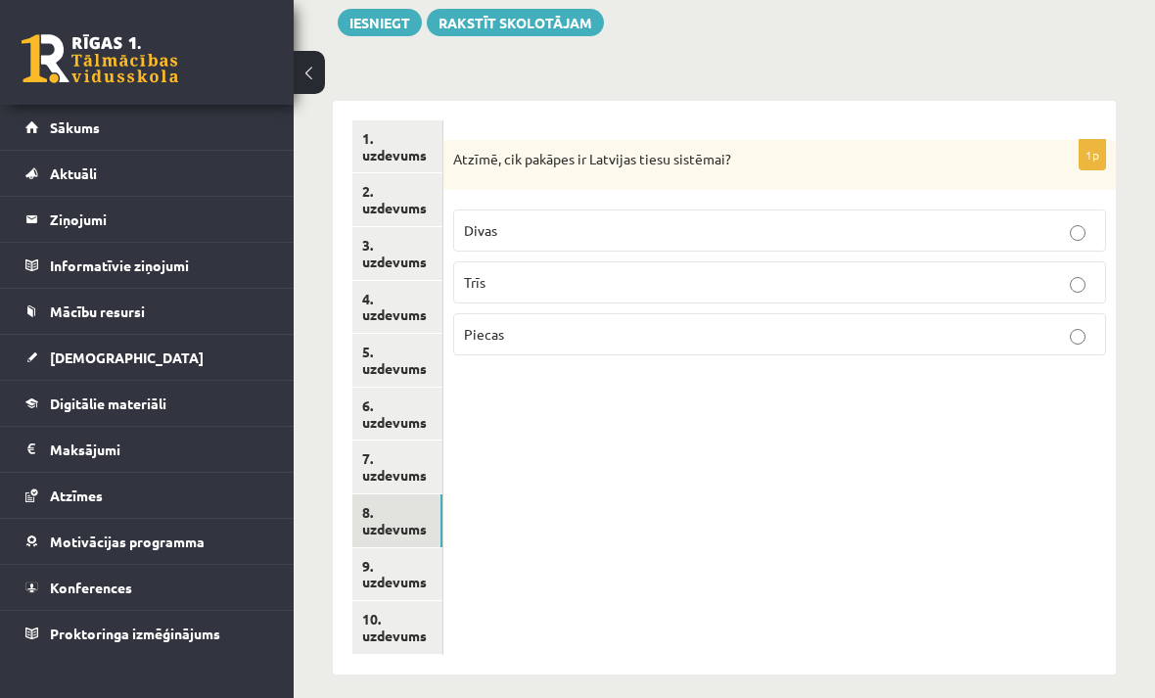
click at [1015, 285] on p "Trīs" at bounding box center [779, 282] width 631 height 21
click at [405, 560] on link "9. uzdevums" at bounding box center [397, 574] width 90 height 53
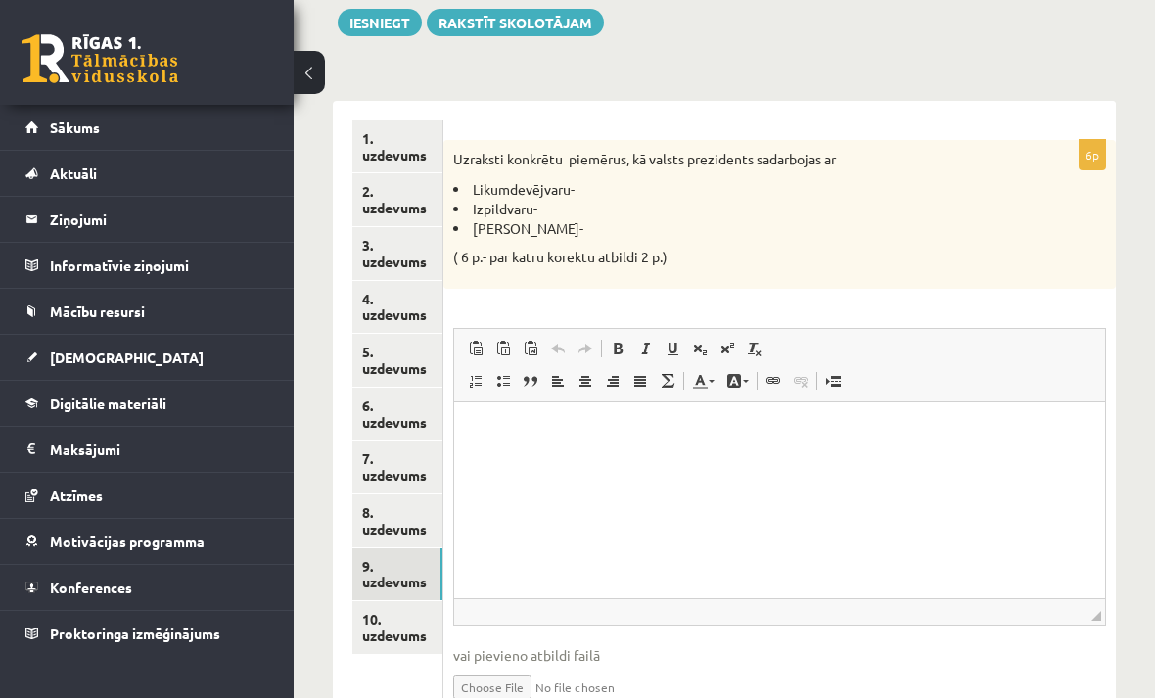
scroll to position [0, 0]
click at [520, 410] on html at bounding box center [778, 431] width 651 height 60
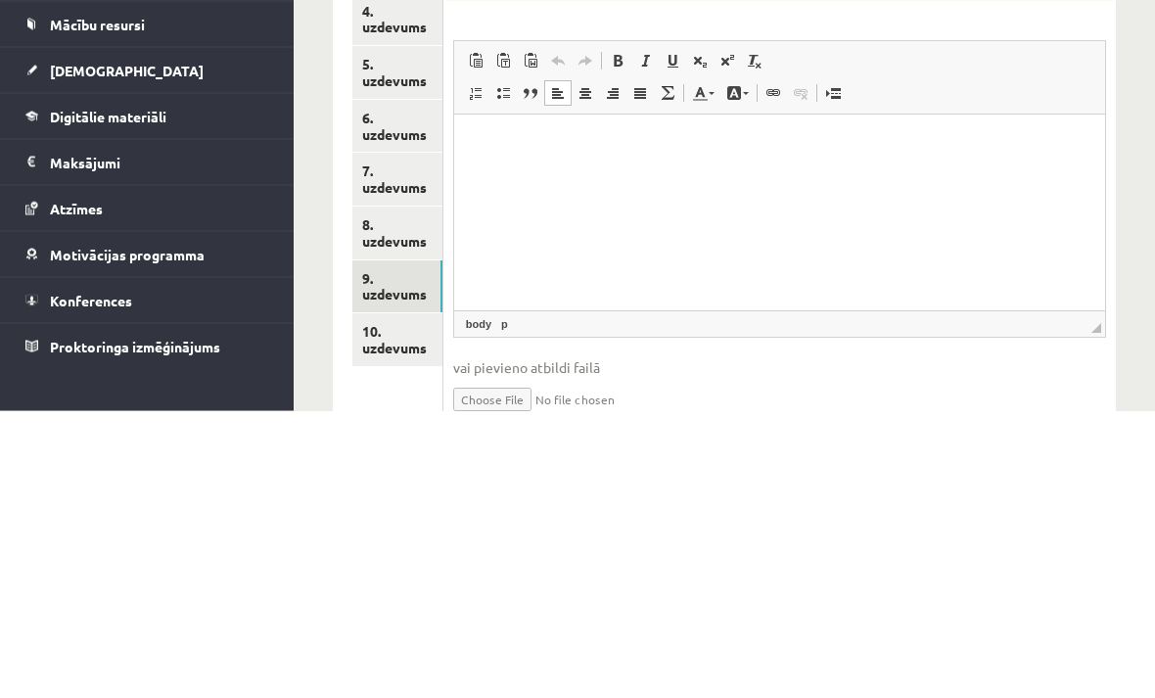
click at [502, 141] on p "Визуальный текстовый редактор, wiswyg-editor-user-answer-47024854644620" at bounding box center [779, 144] width 612 height 21
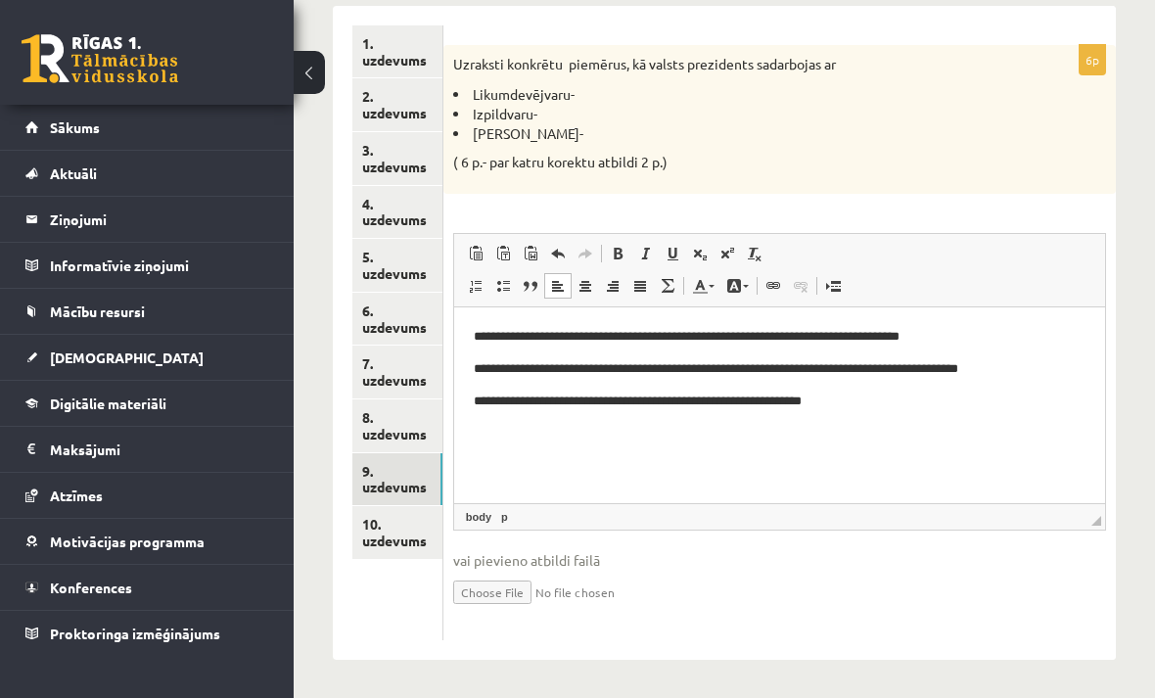
click at [383, 523] on link "10. uzdevums" at bounding box center [397, 532] width 90 height 53
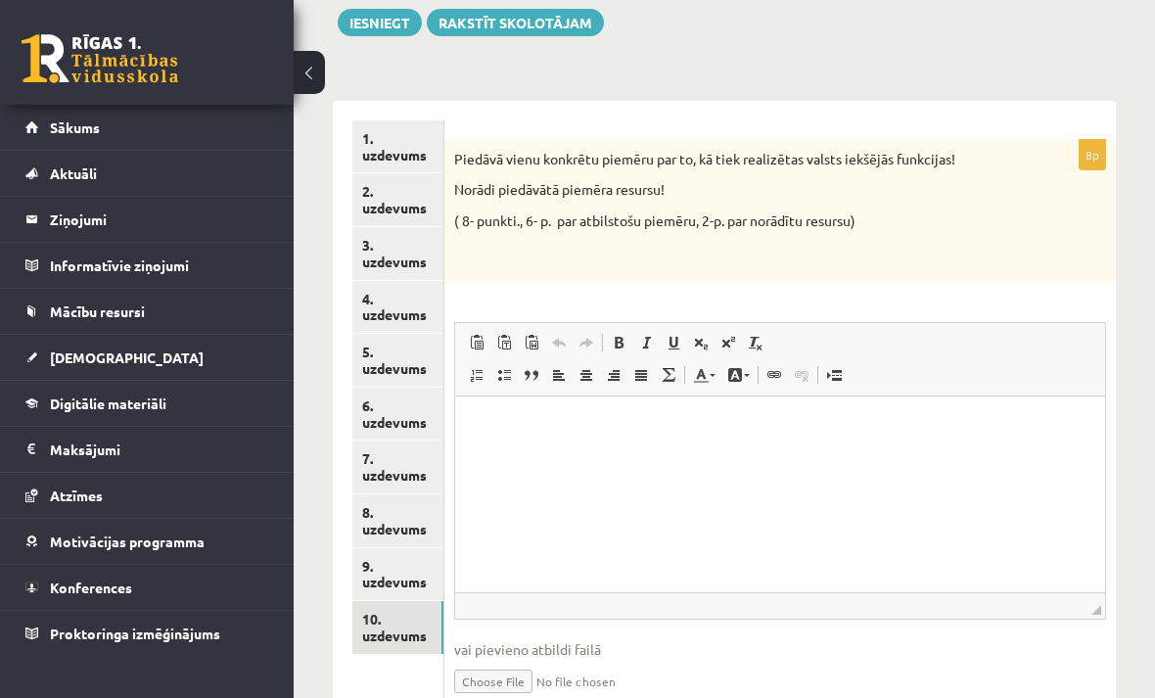
click at [519, 429] on p "Визуальный текстовый редактор, wiswyg-editor-user-answer-47024992682900" at bounding box center [780, 426] width 611 height 21
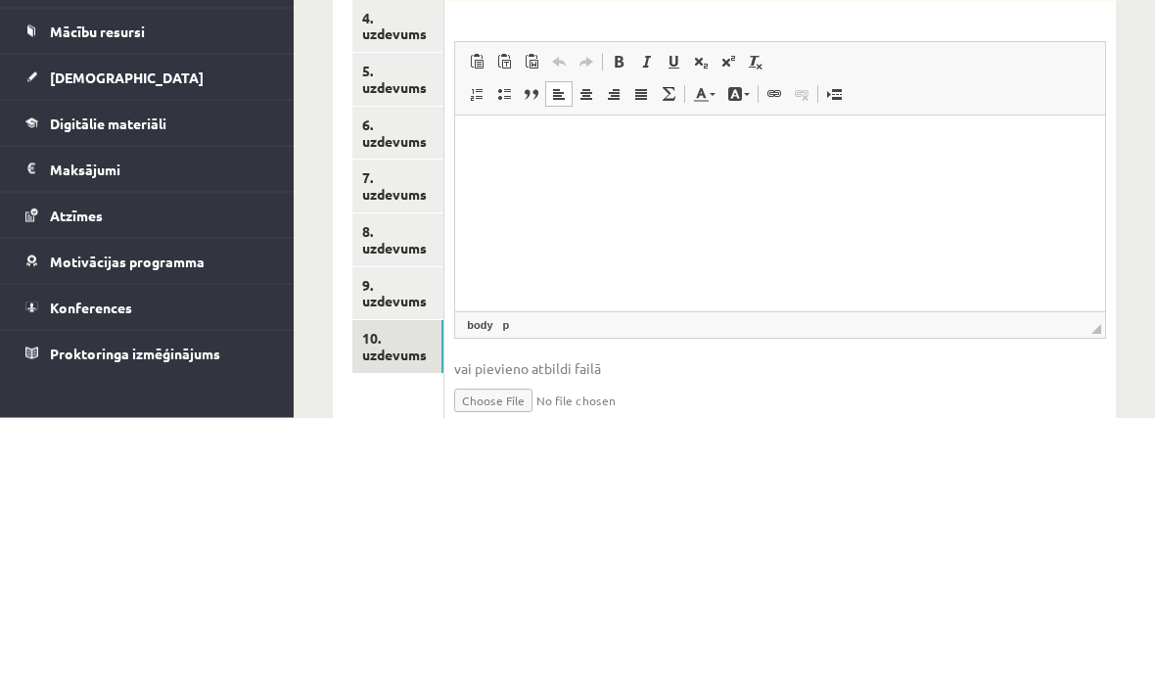
click at [512, 138] on p "Визуальный текстовый редактор, wiswyg-editor-user-answer-47024992682900" at bounding box center [780, 145] width 611 height 21
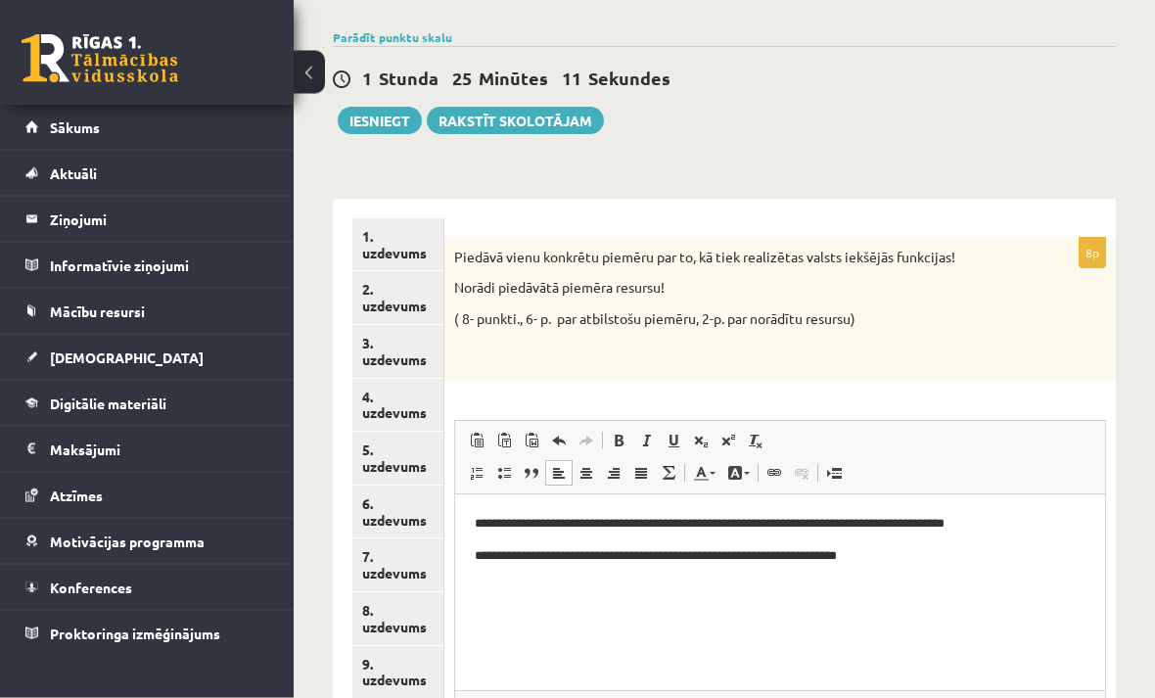
scroll to position [127, 0]
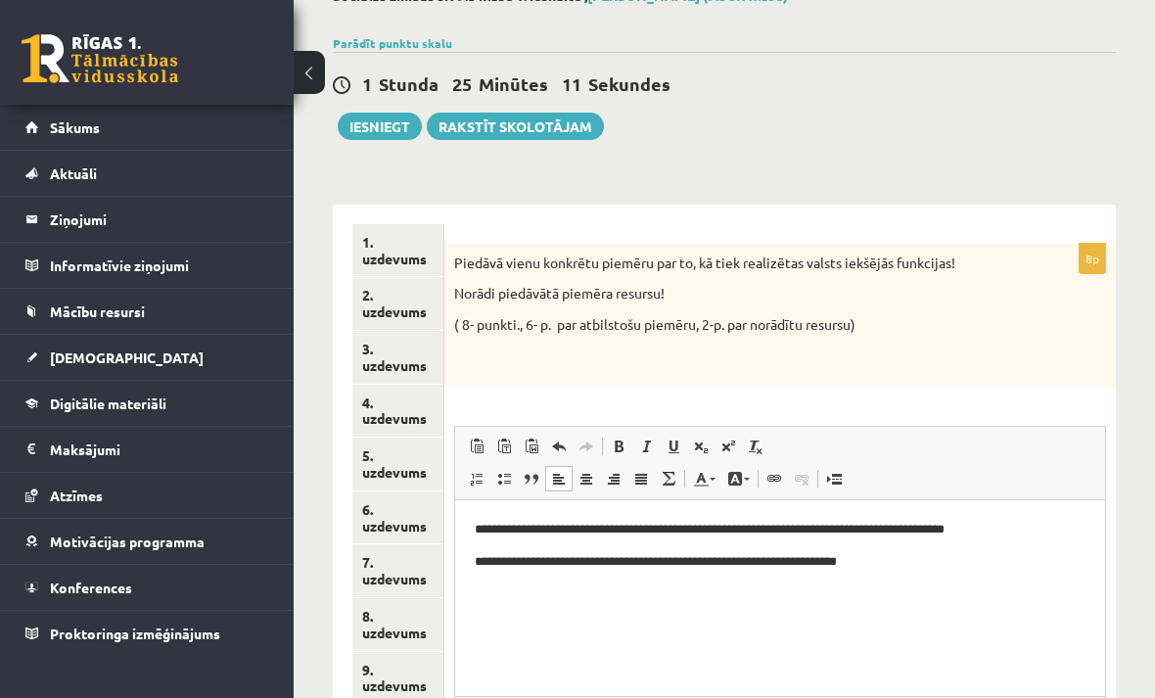
click at [388, 119] on button "Iesniegt" at bounding box center [380, 126] width 84 height 27
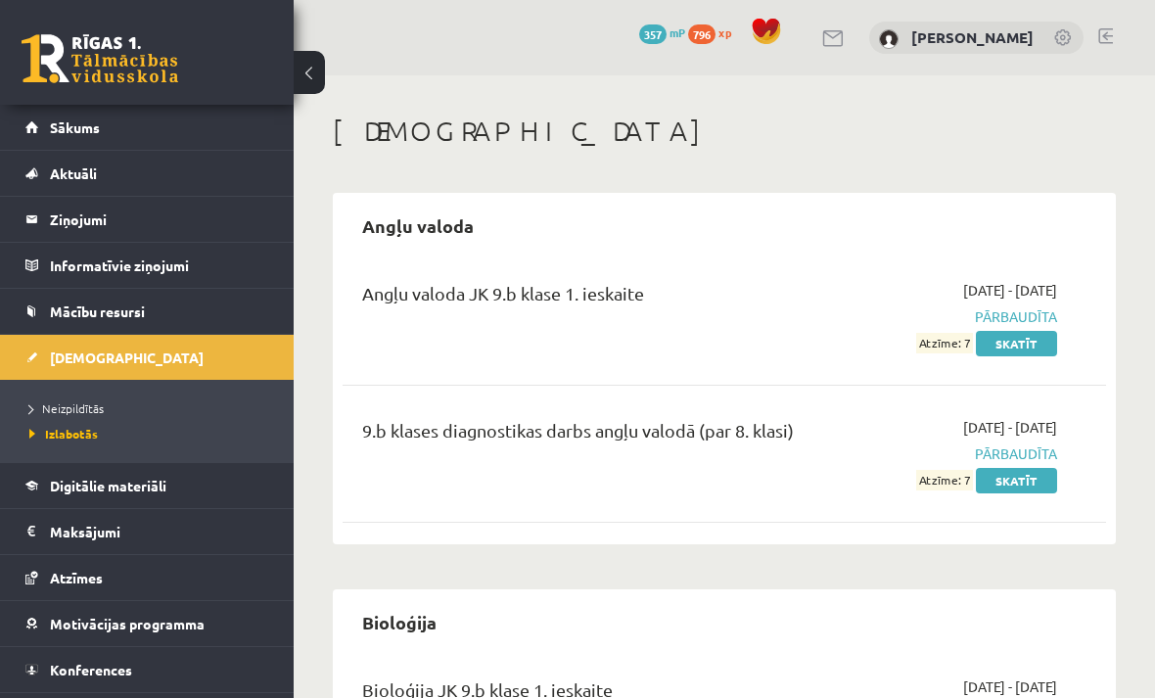
click at [99, 402] on span "Neizpildītās" at bounding box center [66, 408] width 74 height 16
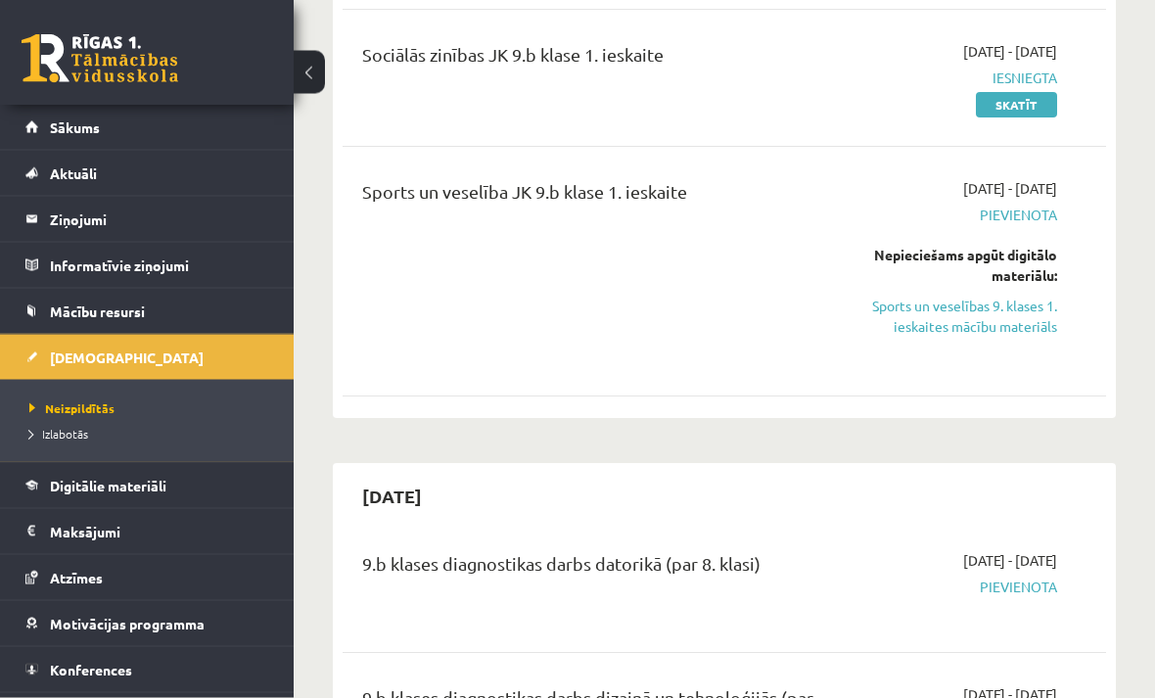
scroll to position [502, 0]
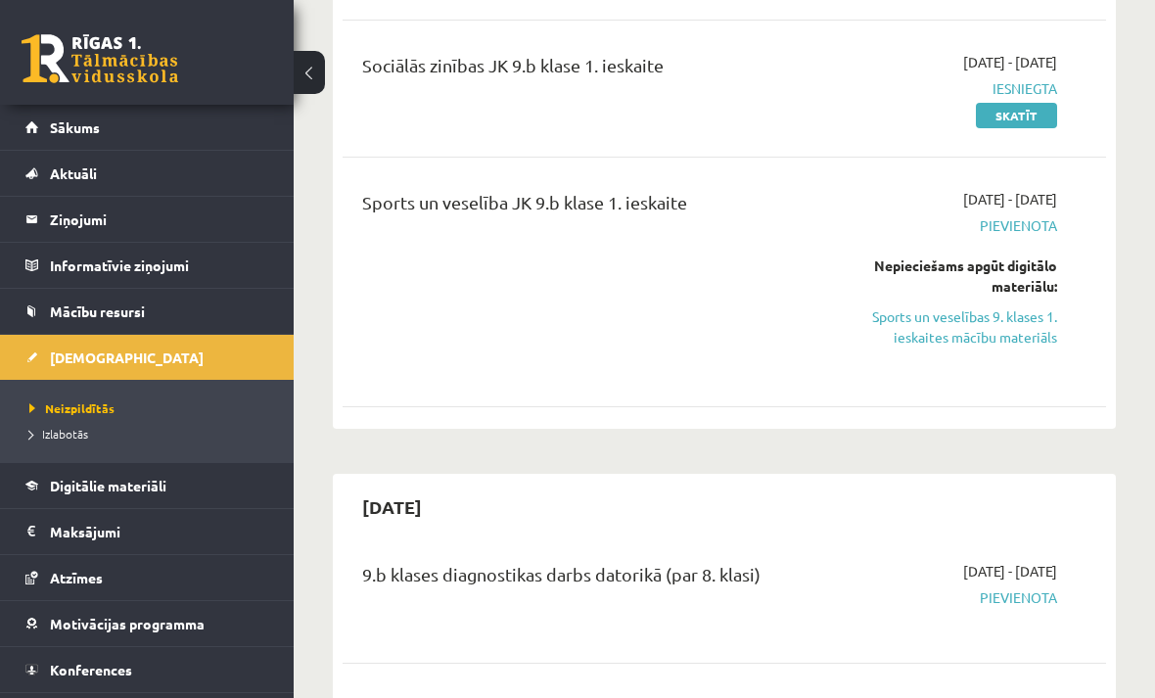
click at [1004, 329] on link "Sports un veselības 9. klases 1. ieskaites mācību materiāls" at bounding box center [951, 326] width 212 height 41
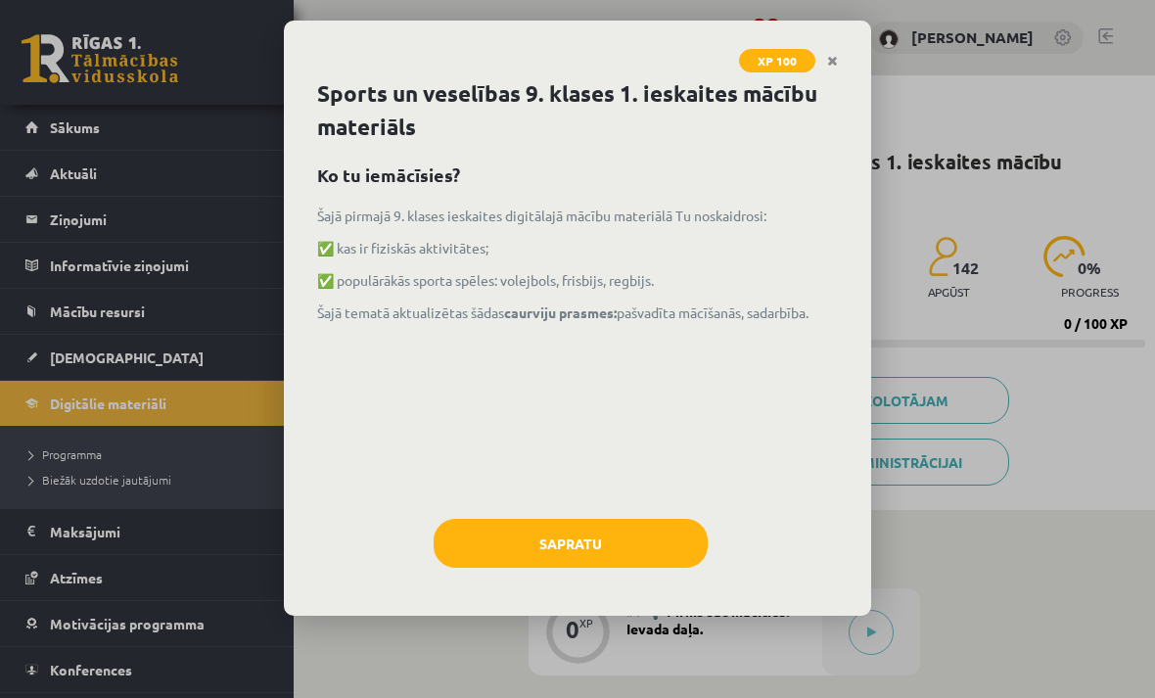
click at [618, 540] on button "Sapratu" at bounding box center [571, 543] width 274 height 49
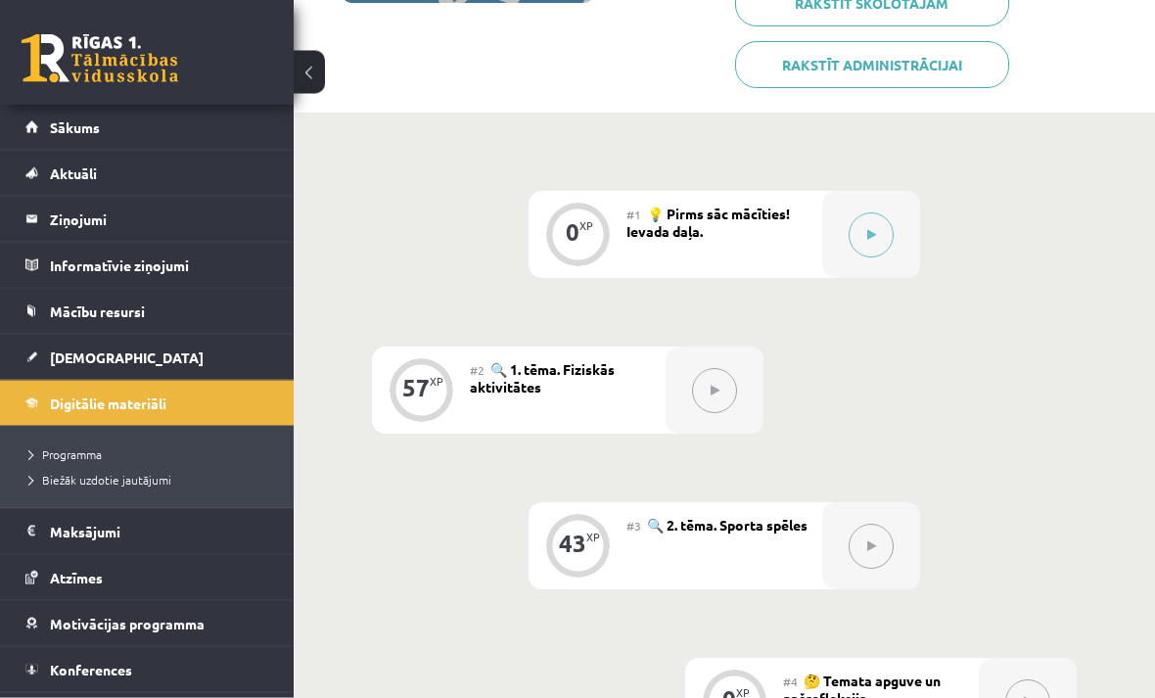
scroll to position [386, 0]
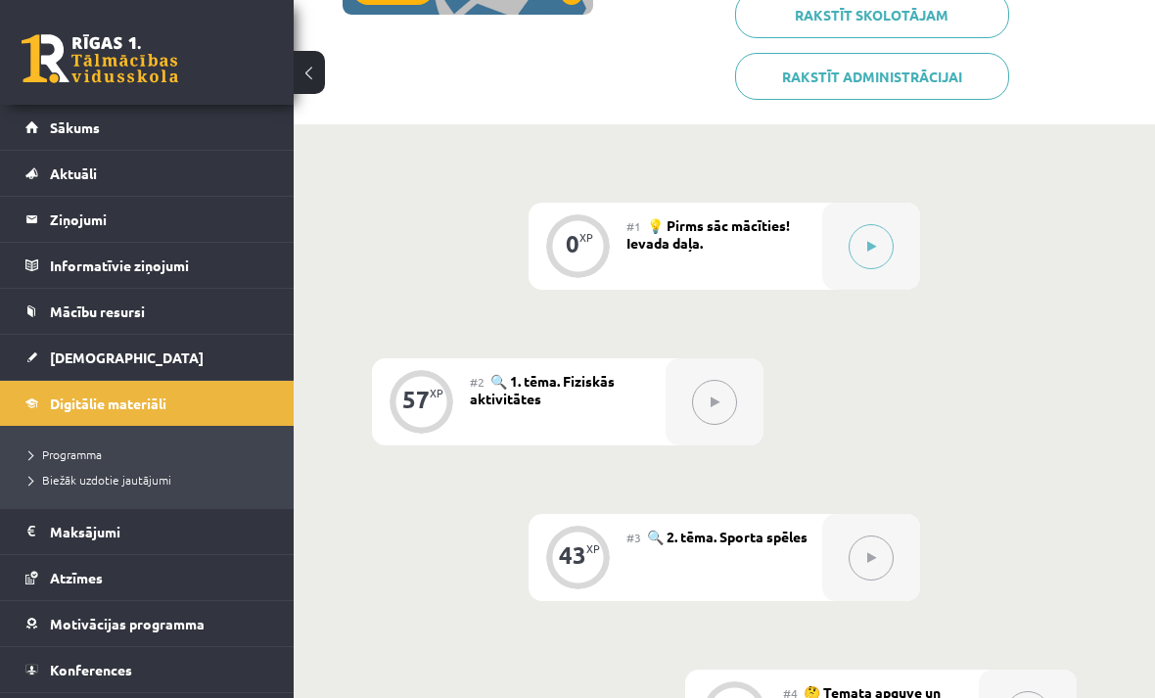
click at [867, 246] on icon at bounding box center [871, 247] width 9 height 12
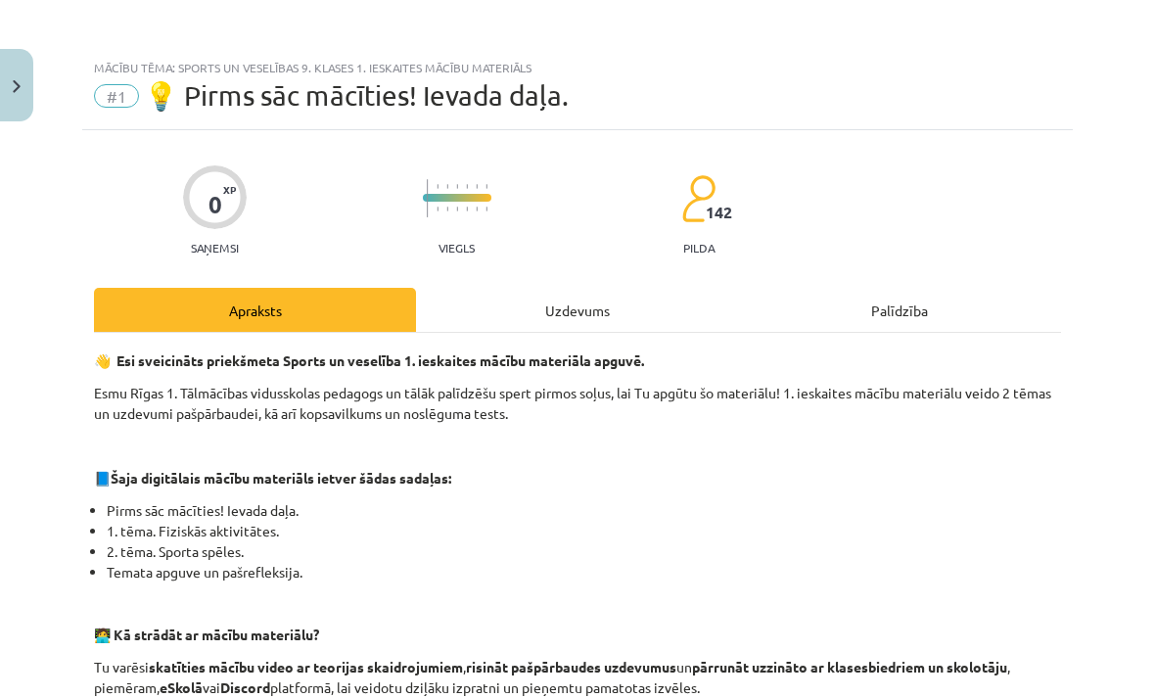
click at [630, 301] on div "Uzdevums" at bounding box center [577, 310] width 322 height 44
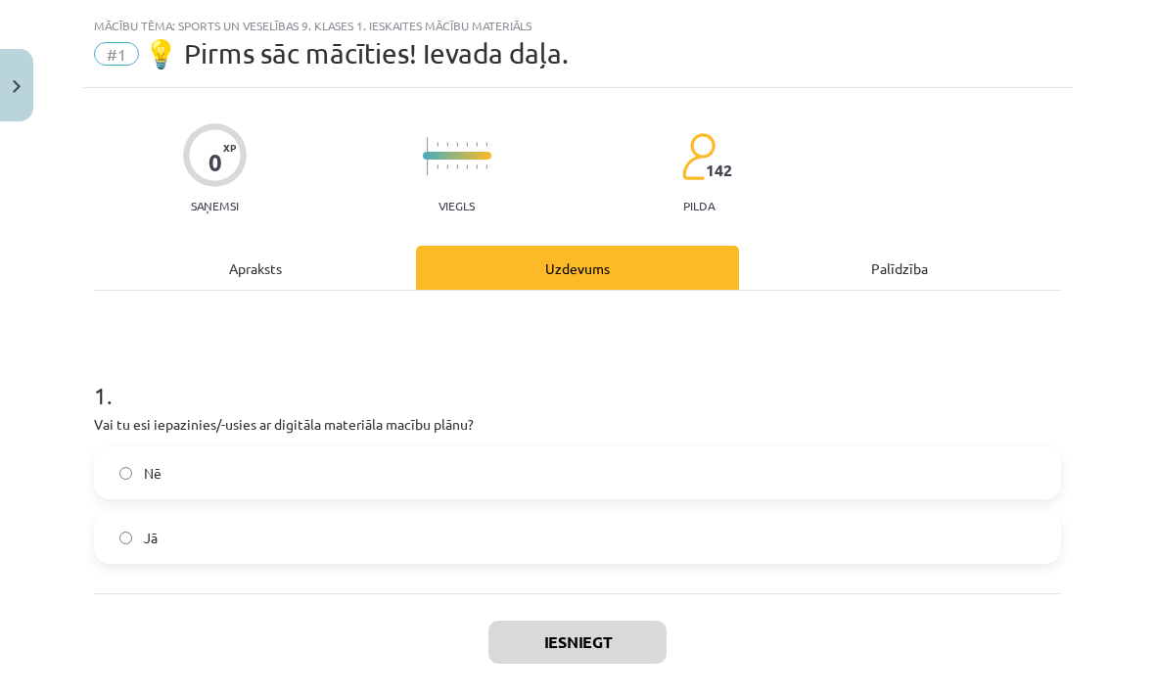
scroll to position [49, 0]
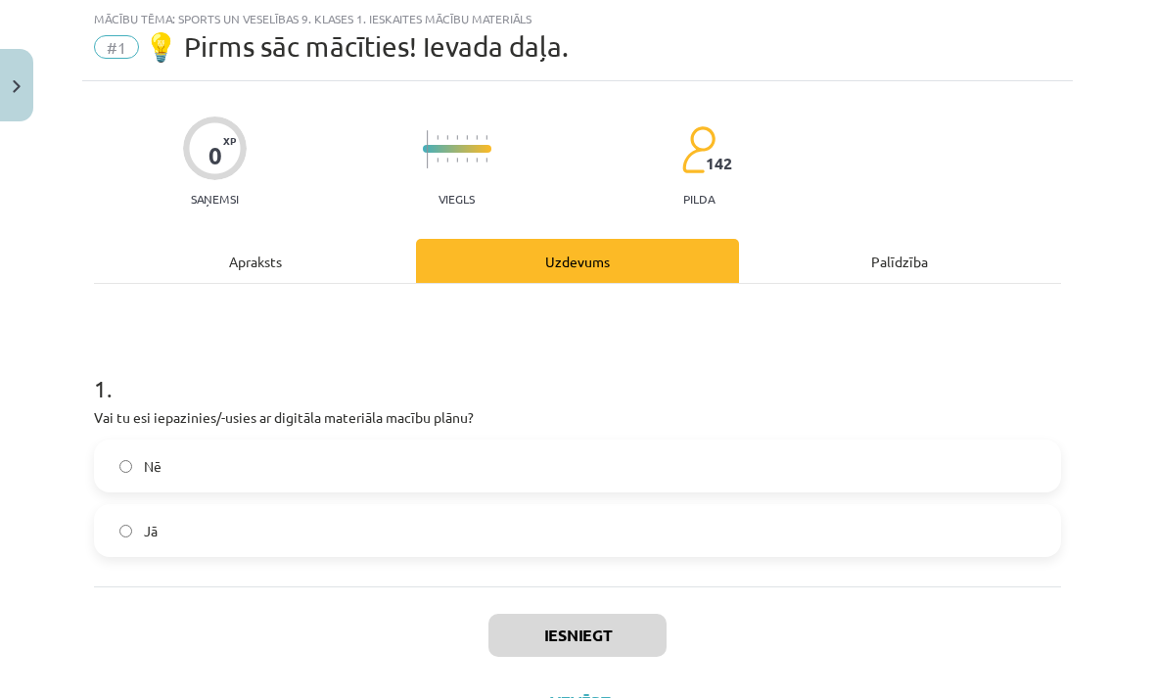
click at [664, 463] on label "Nē" at bounding box center [577, 465] width 963 height 49
click at [643, 550] on label "Jā" at bounding box center [577, 530] width 963 height 49
click at [623, 633] on button "Iesniegt" at bounding box center [577, 635] width 178 height 43
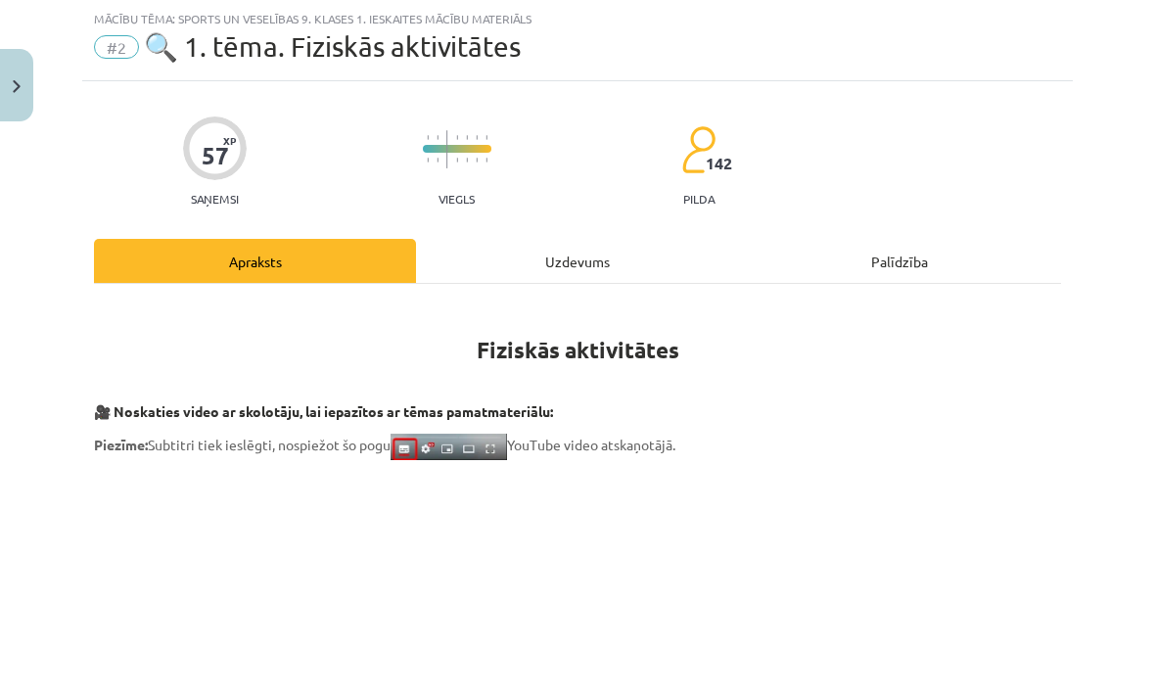
click at [614, 259] on div "Uzdevums" at bounding box center [577, 261] width 322 height 44
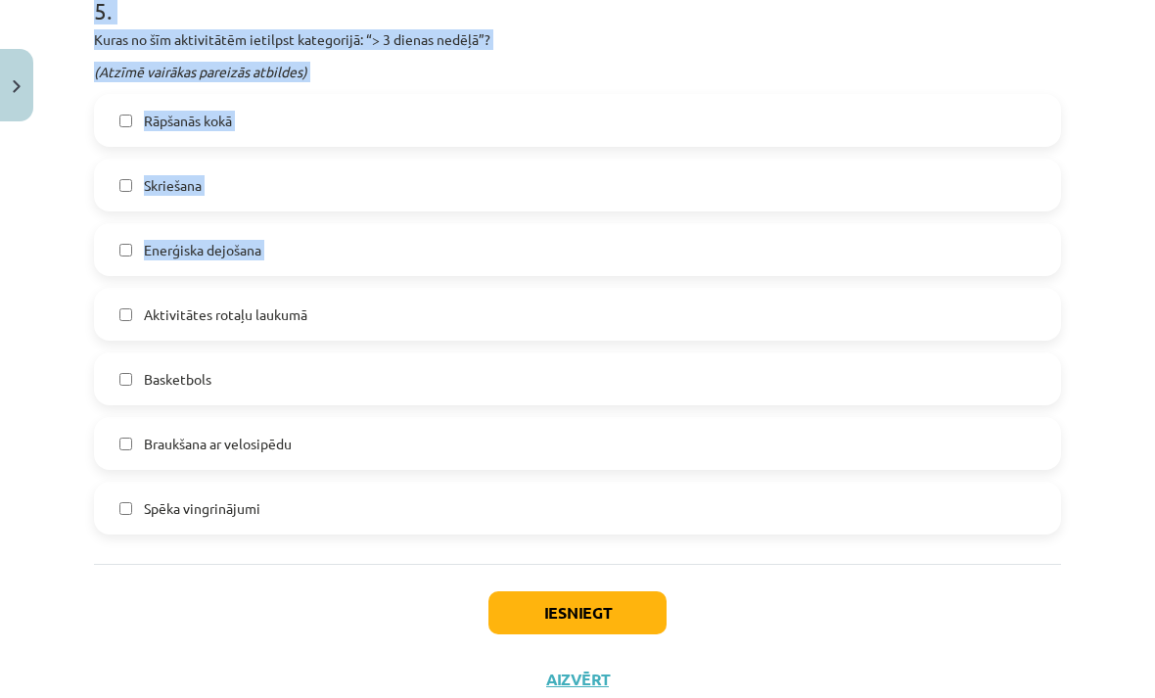
scroll to position [2223, 0]
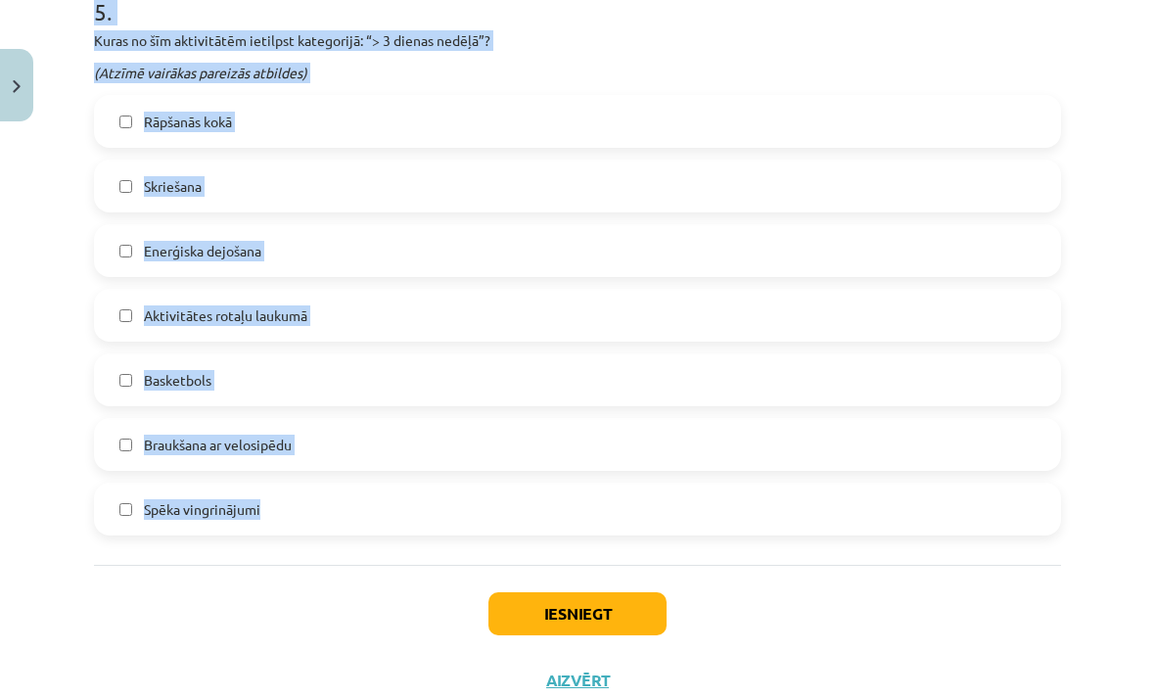
copy form "Lorem ip dol sitametcons adipisci elitseddoe: “> 28 tempori utlab”? (Etdolo mag…"
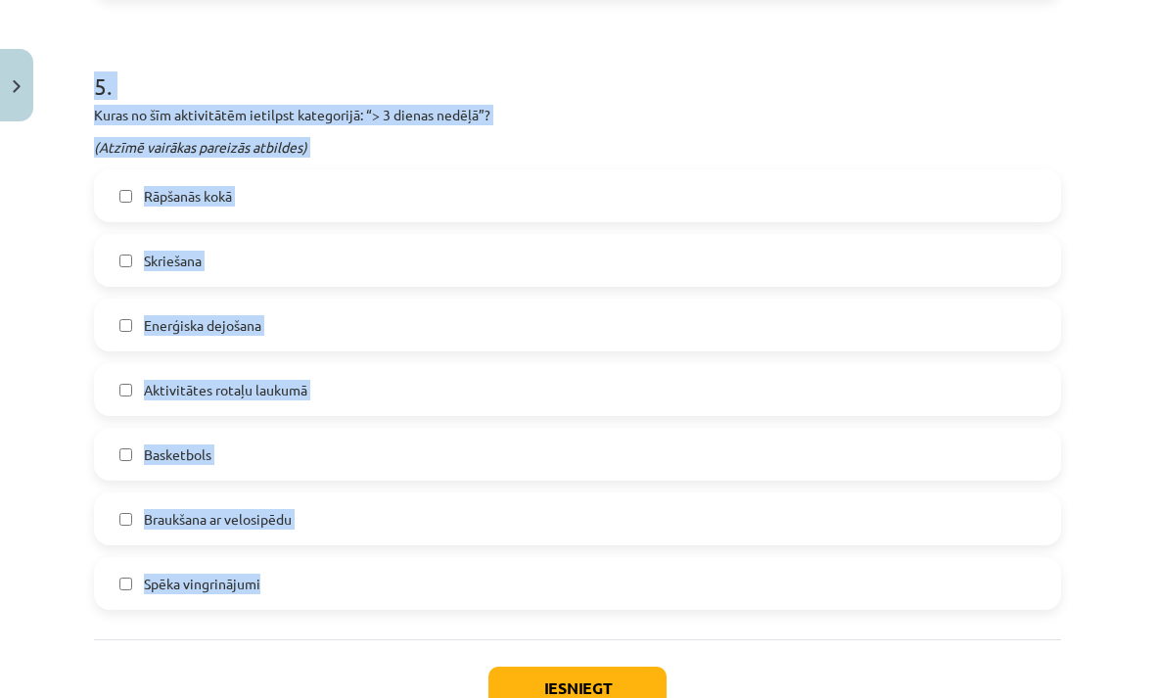
click at [1078, 197] on div "Mācību tēma: Sports un veselības 9. klases 1. ieskaites mācību materiāls #2 🔍 1…" at bounding box center [577, 349] width 1155 height 698
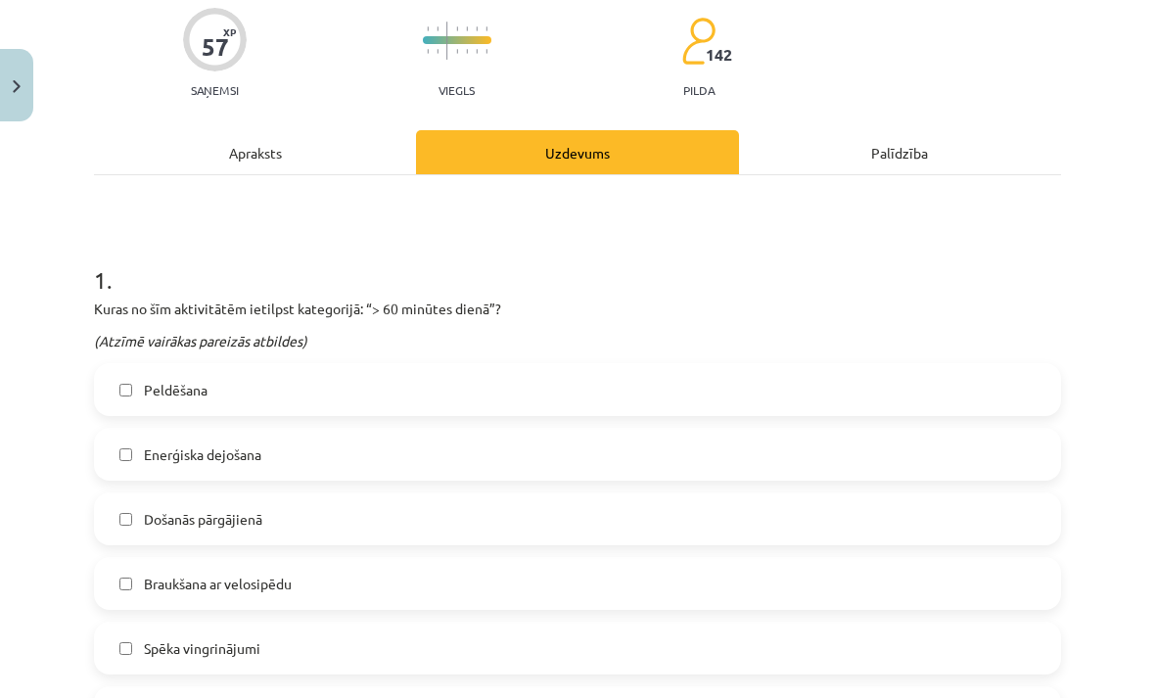
scroll to position [248, 0]
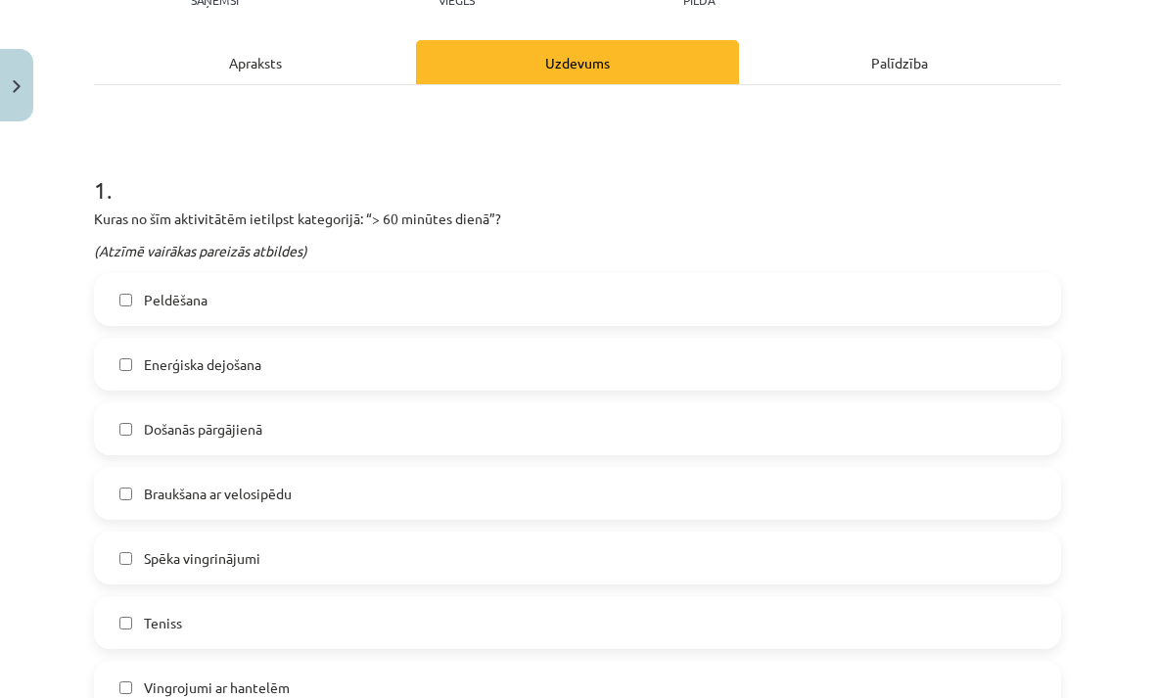
click at [302, 314] on label "Peldēšana" at bounding box center [577, 299] width 963 height 49
click at [318, 379] on label "Enerģiska dejošana" at bounding box center [577, 364] width 963 height 49
click at [384, 436] on label "Došanās pārgājienā" at bounding box center [577, 428] width 963 height 49
click at [391, 494] on label "Braukšana ar velosipēdu" at bounding box center [577, 493] width 963 height 49
click at [293, 626] on label "Teniss" at bounding box center [577, 622] width 963 height 49
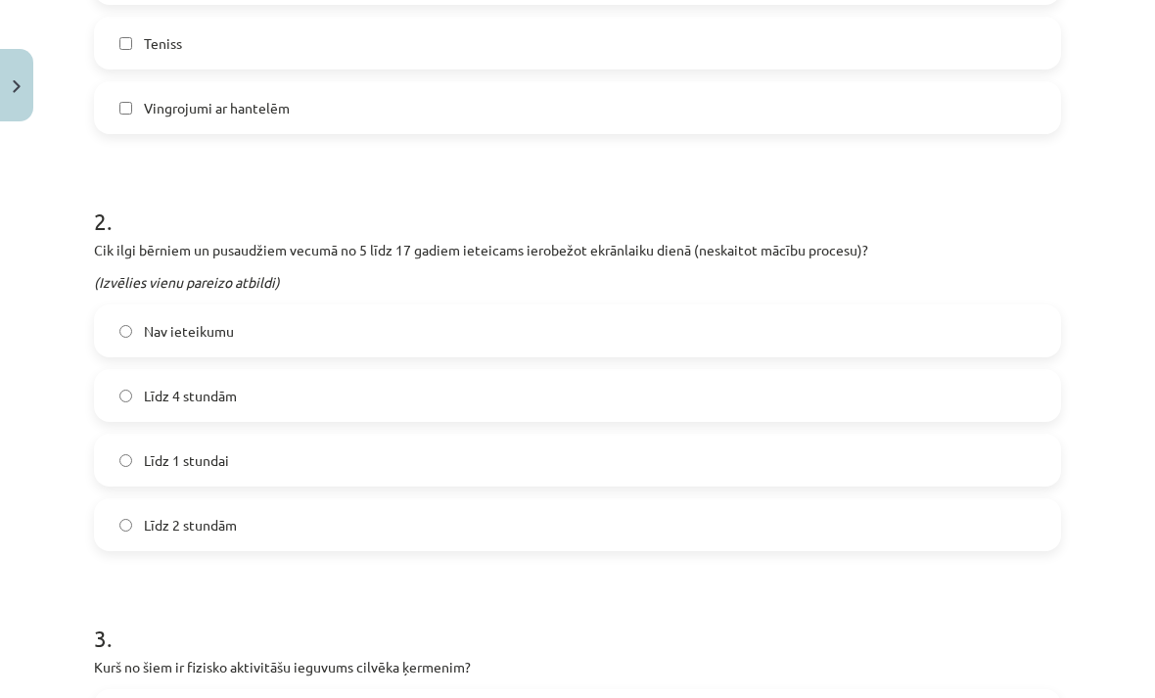
scroll to position [834, 0]
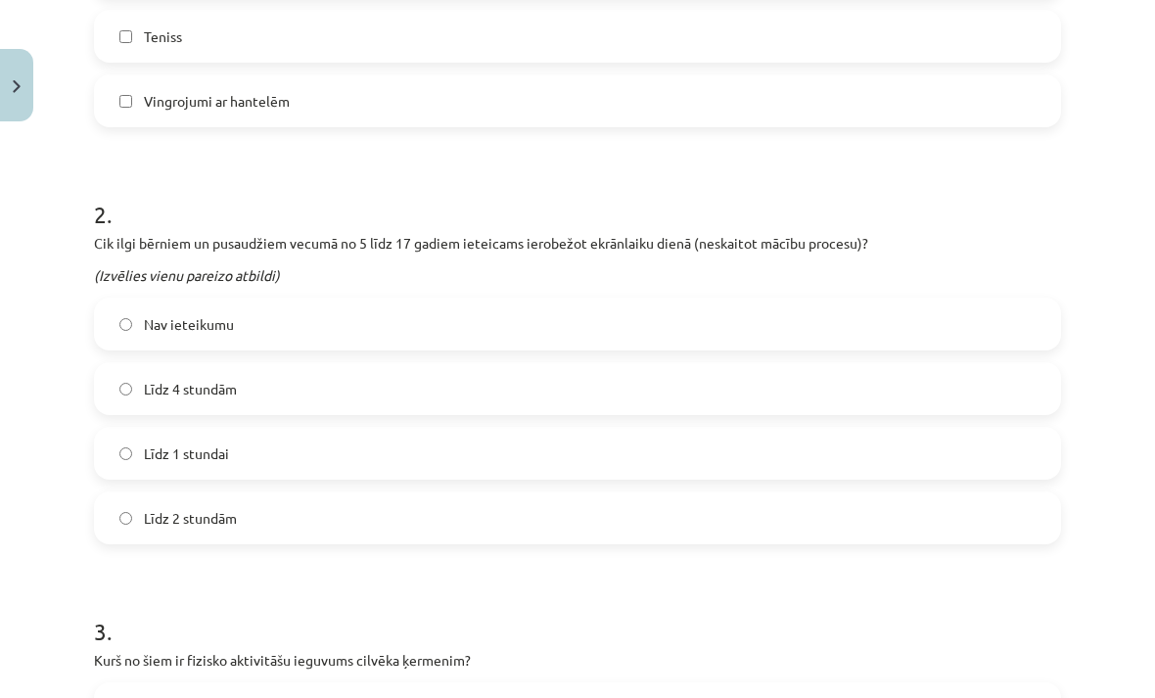
click at [323, 530] on label "Līdz 2 stundām" at bounding box center [577, 517] width 963 height 49
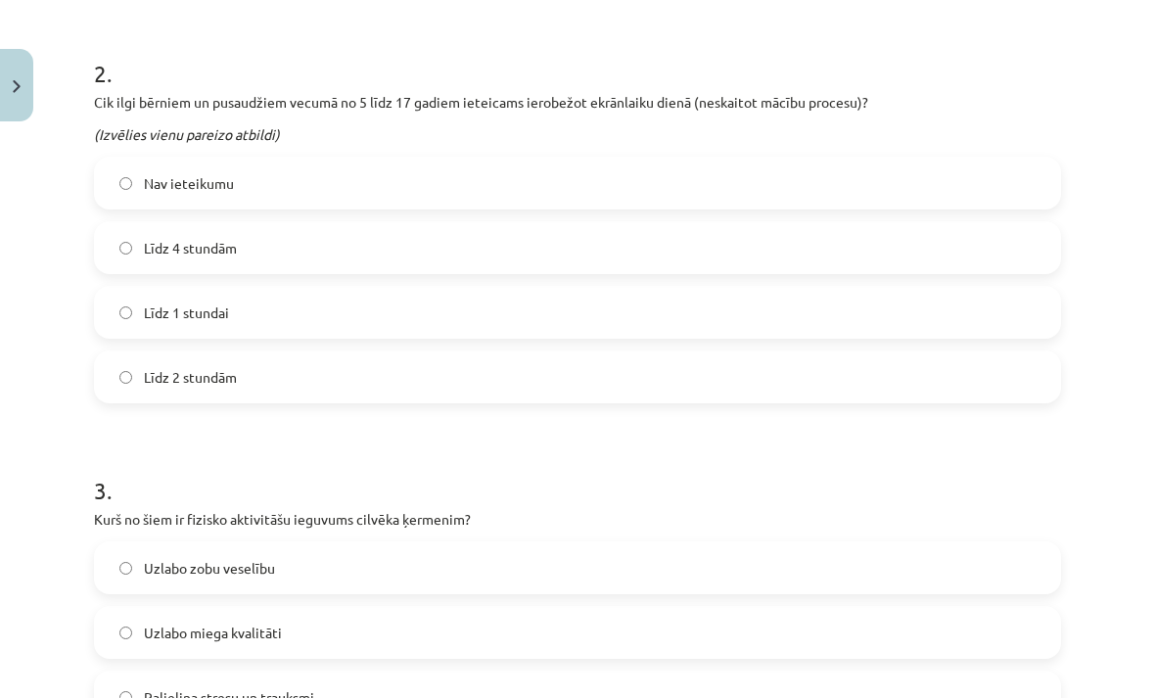
scroll to position [1181, 0]
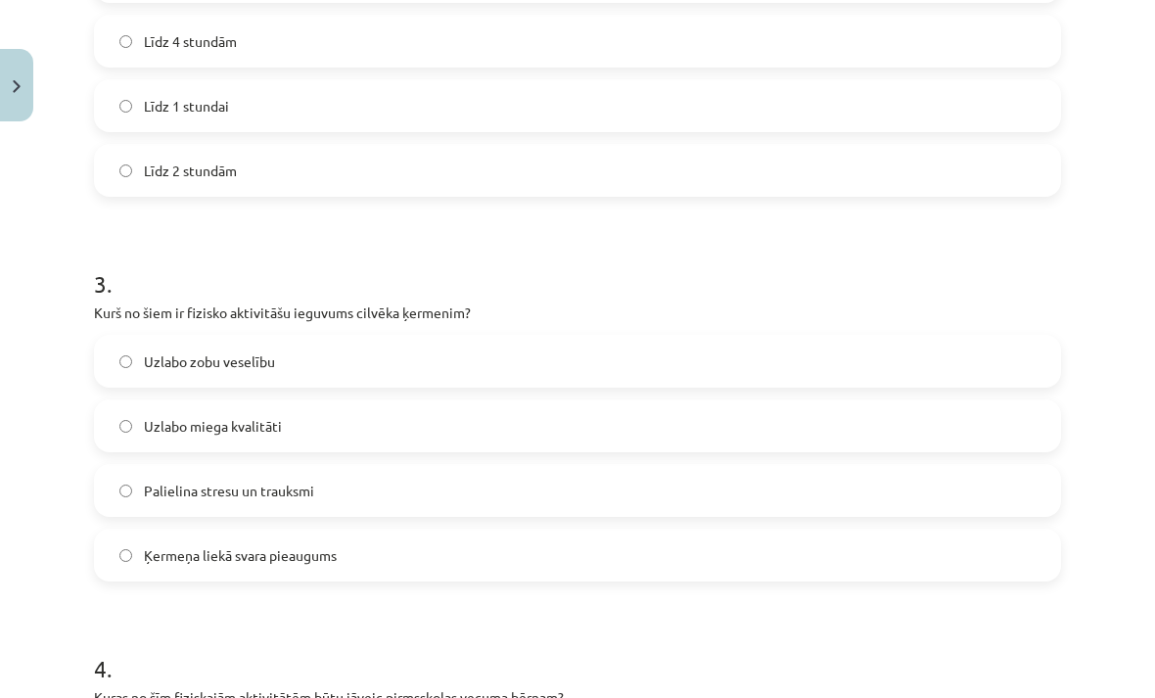
click at [417, 429] on label "Uzlabo miega kvalitāti" at bounding box center [577, 425] width 963 height 49
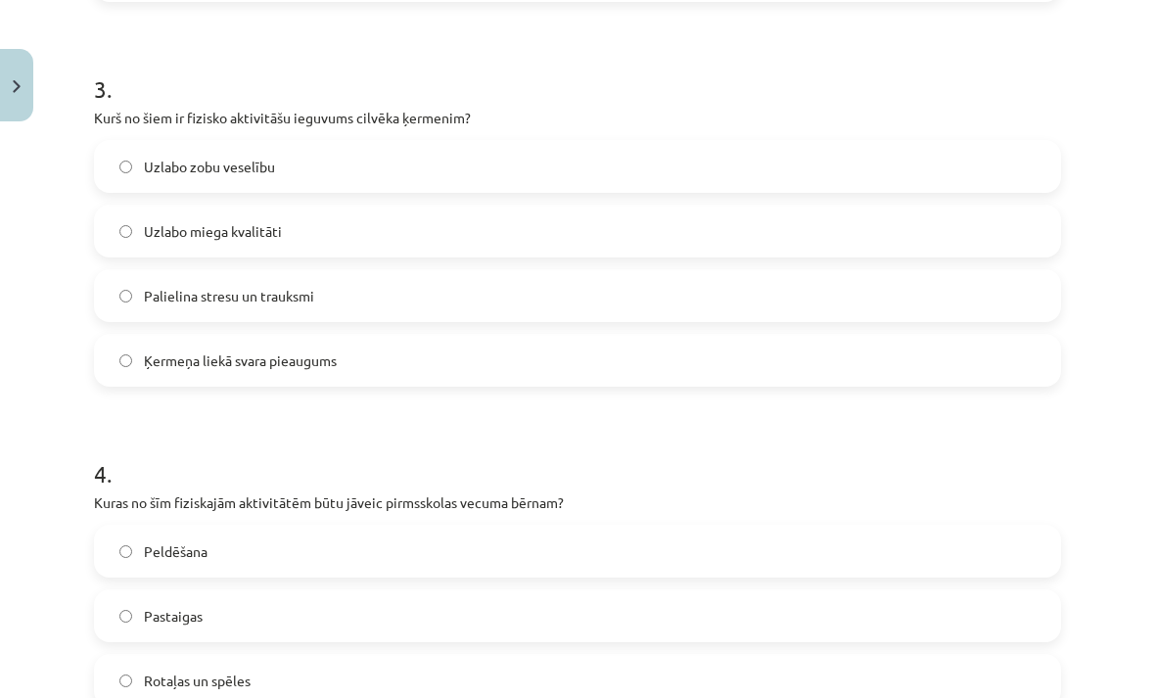
scroll to position [1378, 0]
click at [339, 684] on label "Rotaļas un spēles" at bounding box center [577, 678] width 963 height 49
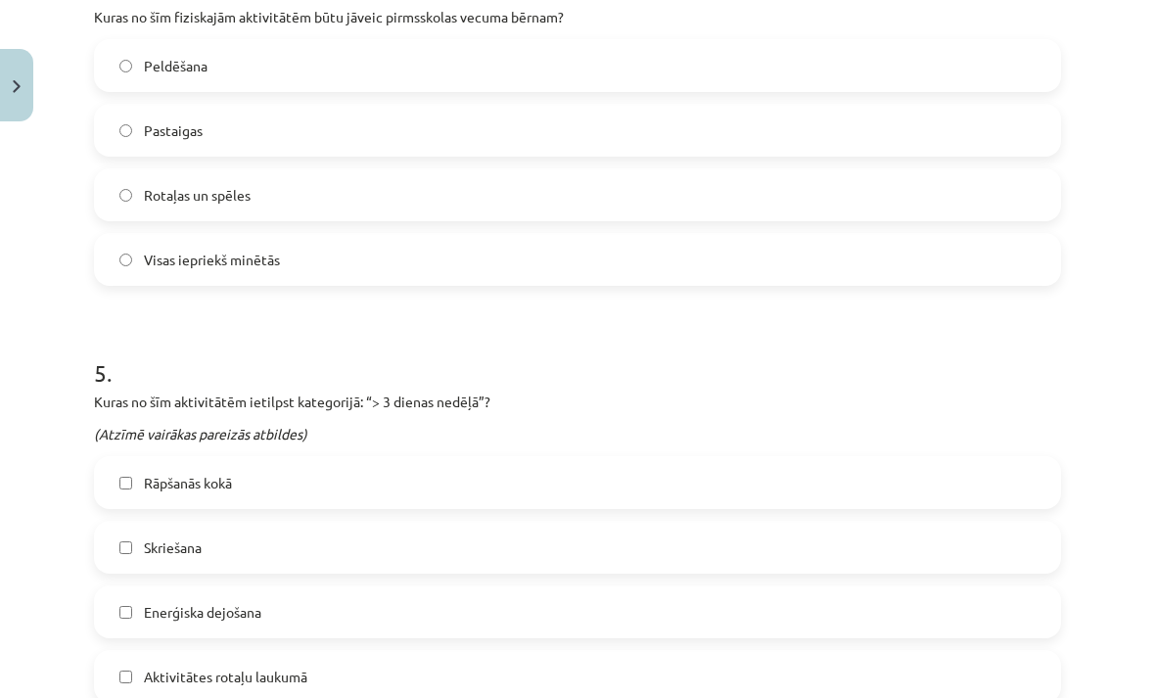
scroll to position [1864, 0]
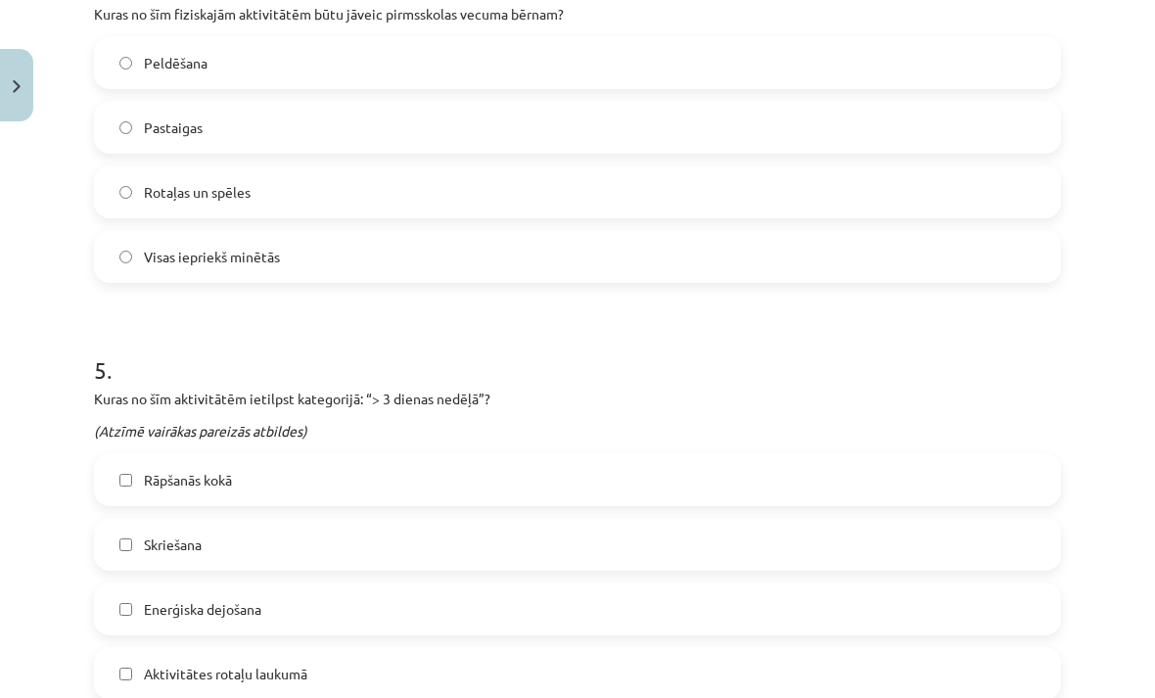
click at [303, 482] on label "Rāpšanās kokā" at bounding box center [577, 479] width 963 height 49
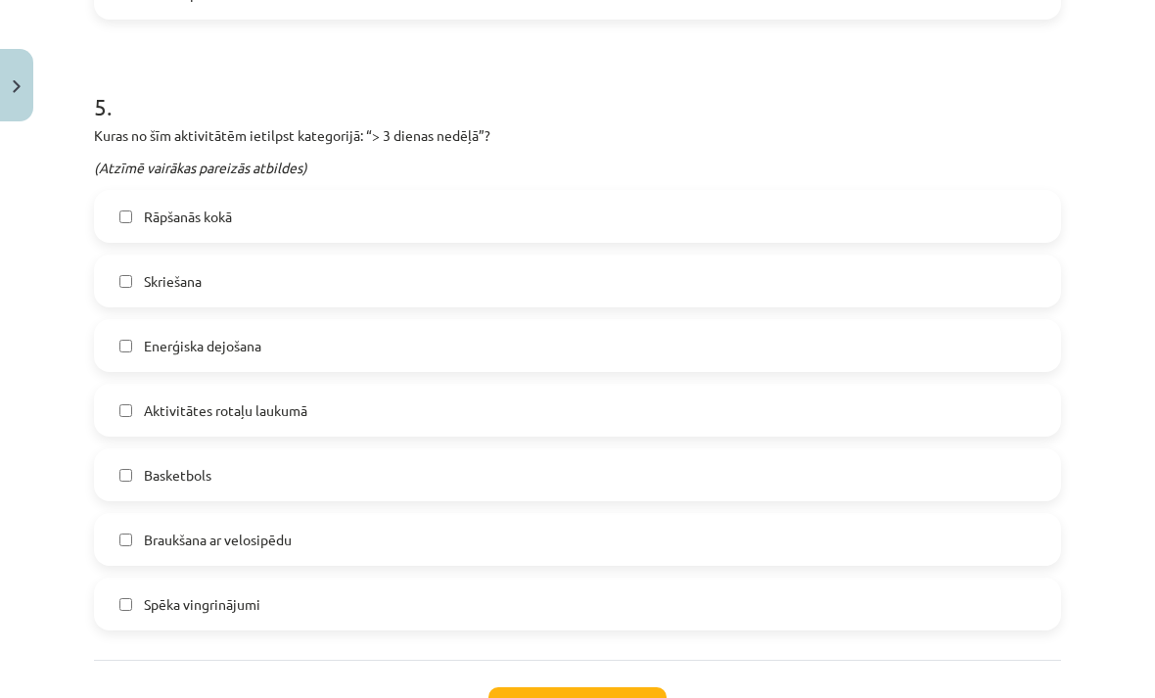
scroll to position [2132, 0]
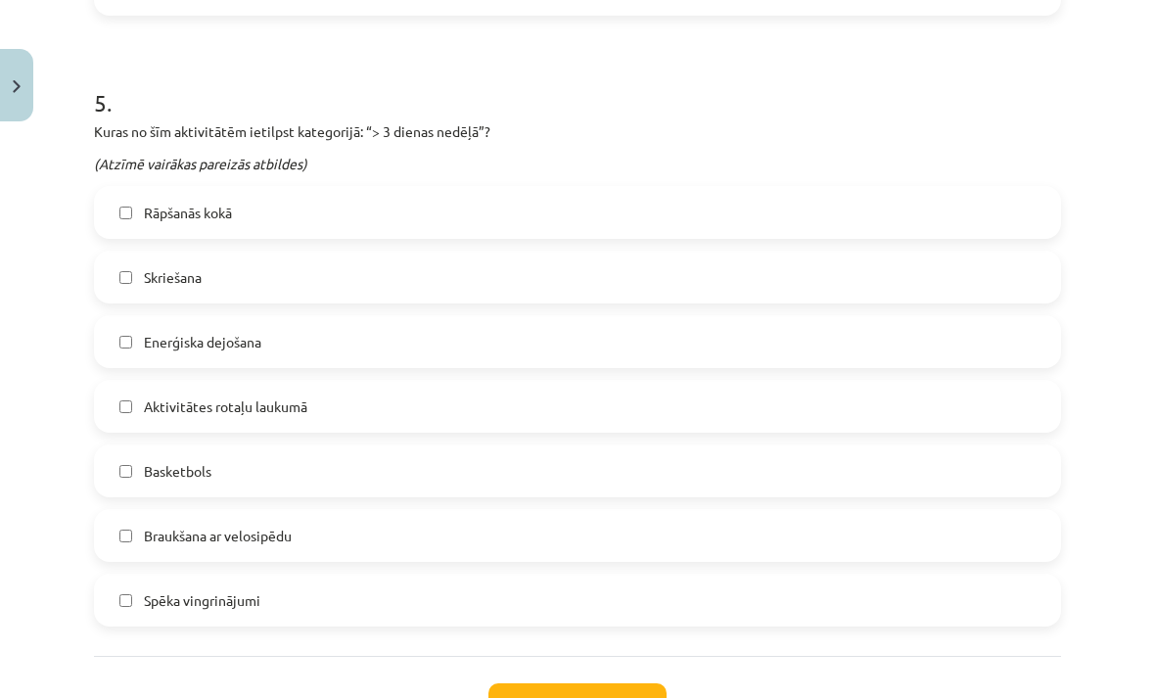
click at [299, 280] on label "Skriešana" at bounding box center [577, 277] width 963 height 49
click at [324, 347] on label "Enerģiska dejošana" at bounding box center [577, 341] width 963 height 49
click at [382, 414] on label "Aktivitātes rotaļu laukumā" at bounding box center [577, 406] width 963 height 49
click at [344, 480] on label "Basketbols" at bounding box center [577, 470] width 963 height 49
click at [321, 615] on label "Spēka vingrinājumi" at bounding box center [577, 599] width 963 height 49
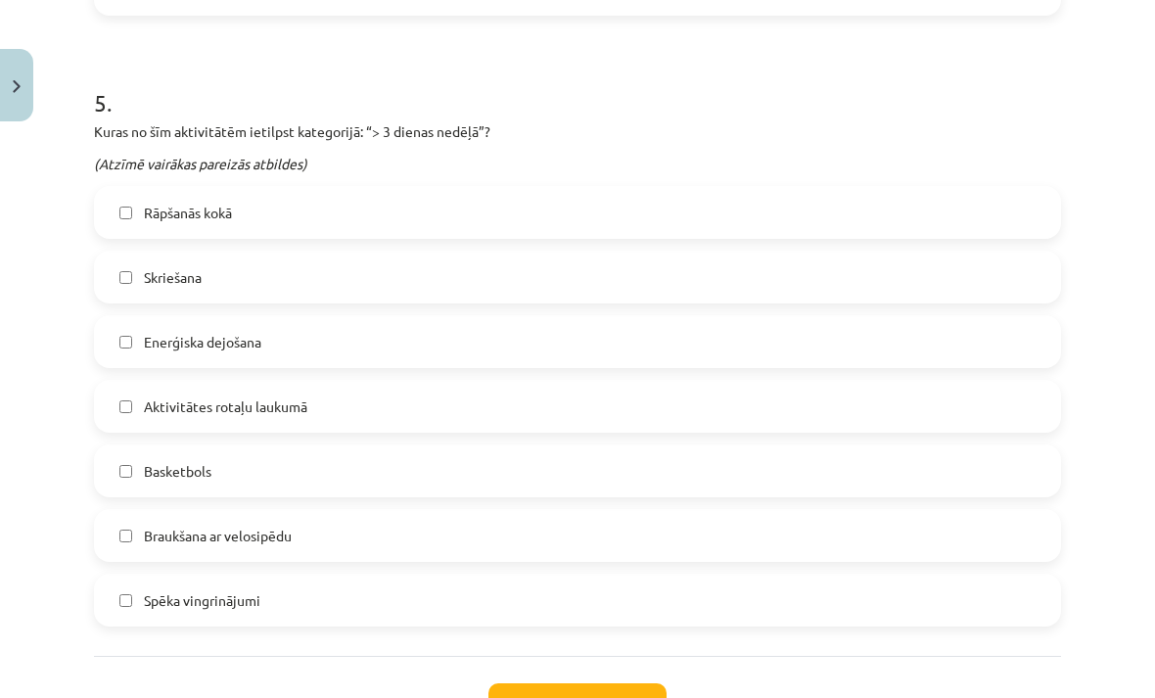
click at [413, 539] on label "Braukšana ar velosipēdu" at bounding box center [577, 535] width 963 height 49
click at [569, 696] on button "Iesniegt" at bounding box center [577, 704] width 178 height 43
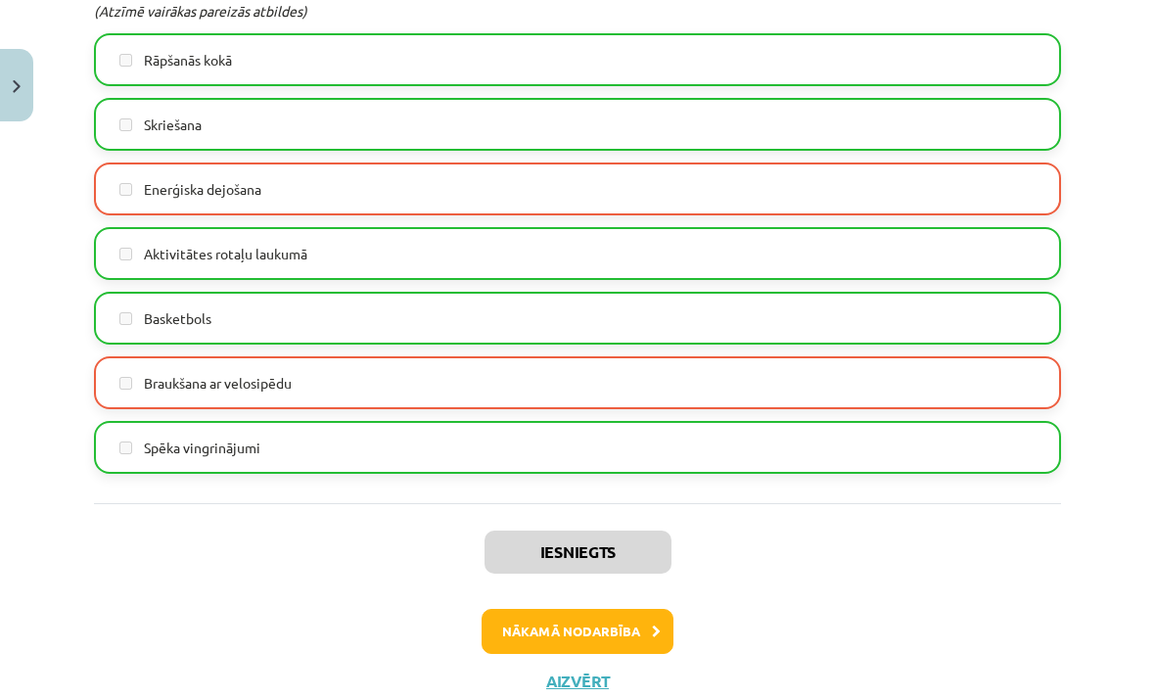
click at [612, 629] on button "Nākamā nodarbība" at bounding box center [578, 631] width 192 height 45
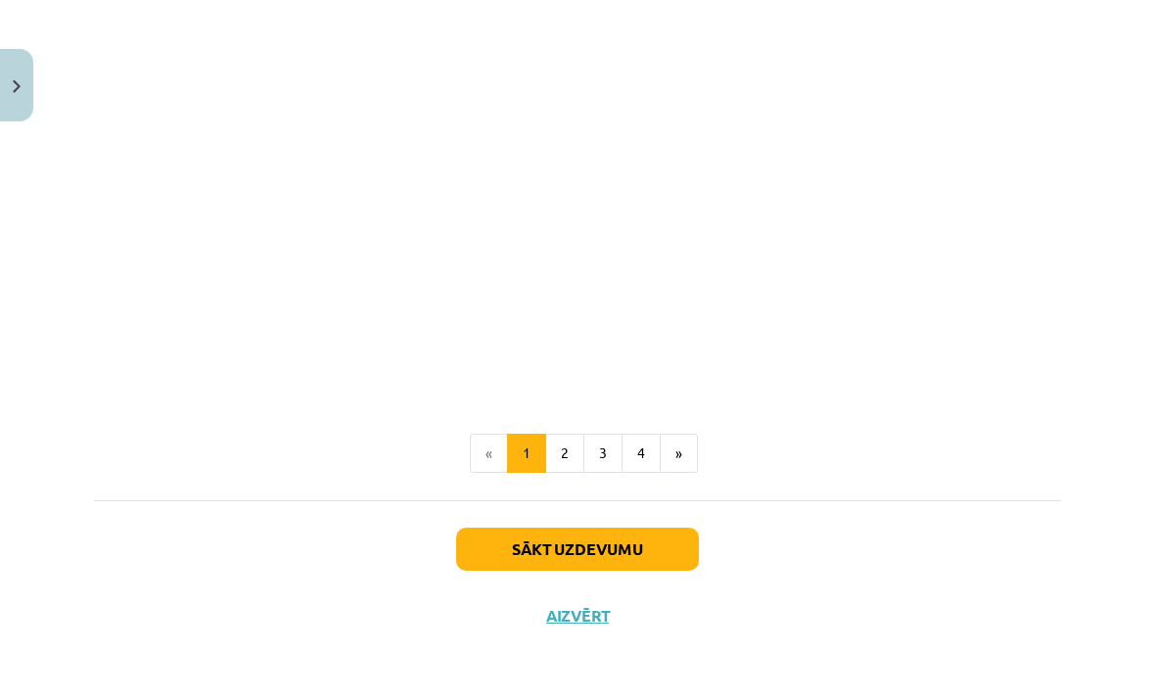
scroll to position [624, 0]
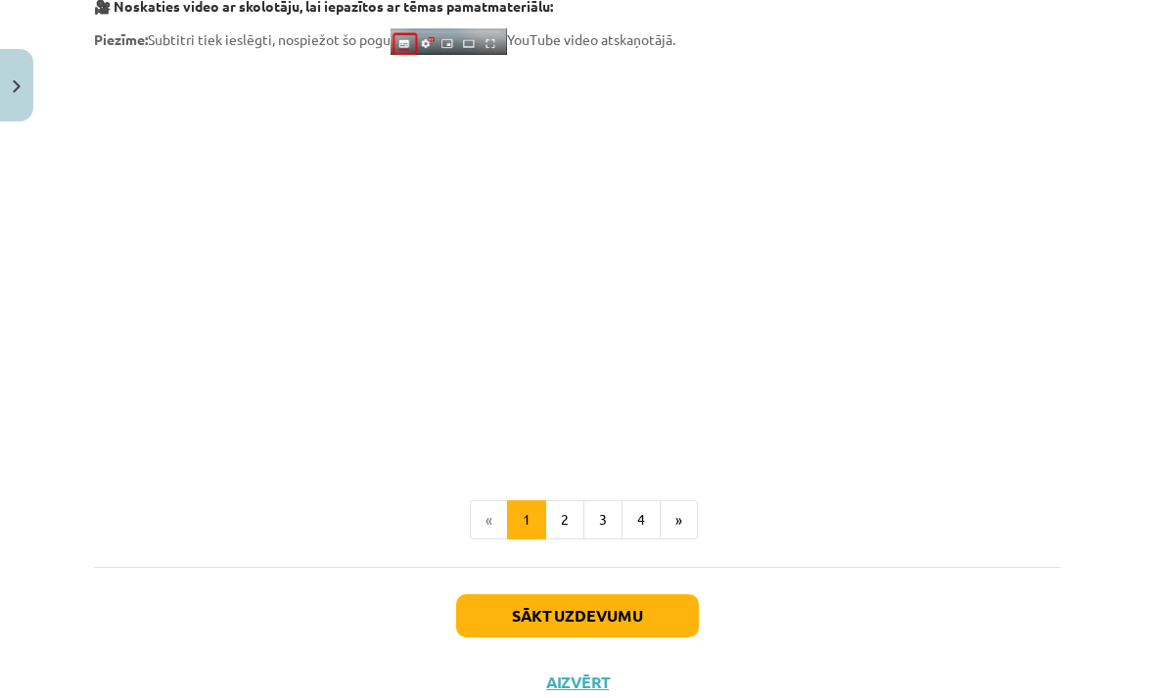
click at [603, 619] on button "Sākt uzdevumu" at bounding box center [577, 615] width 243 height 43
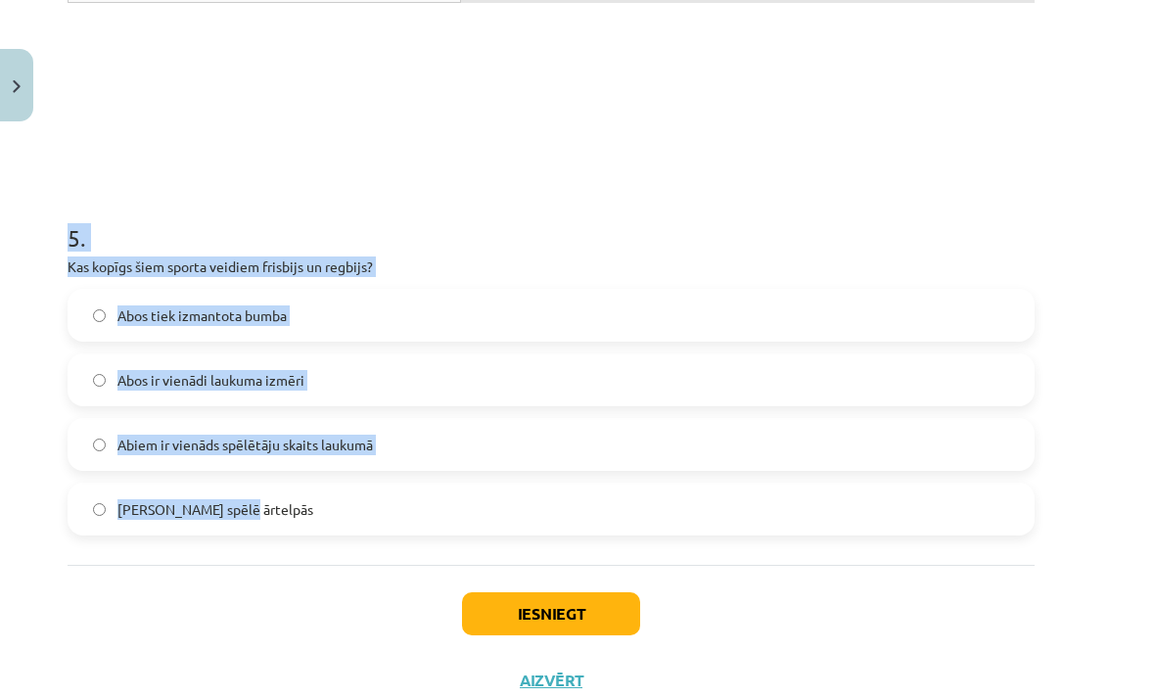
scroll to position [1875, 26]
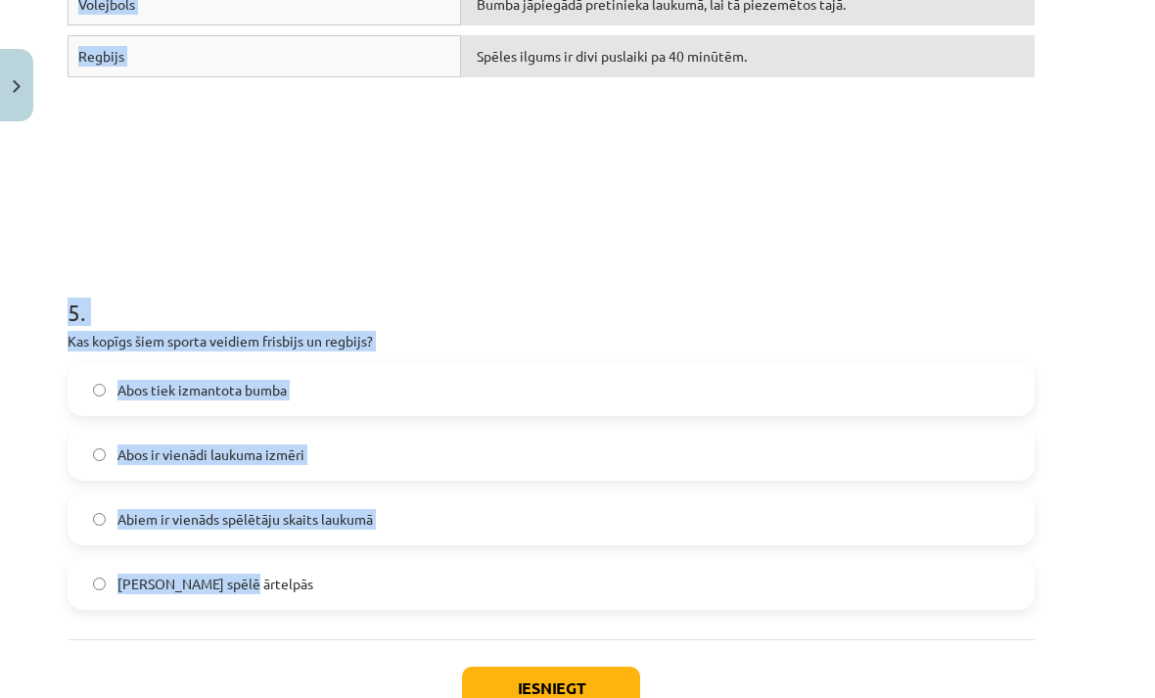
click at [1056, 632] on div "**********" at bounding box center [577, 349] width 1155 height 698
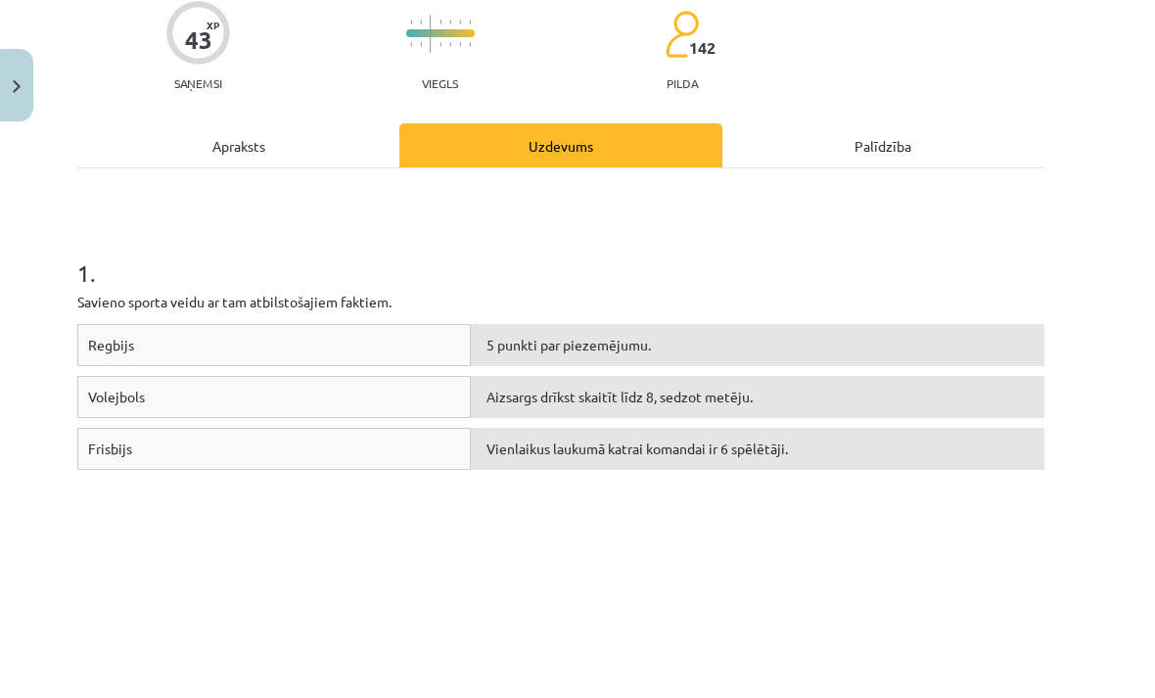
scroll to position [165, 19]
click at [628, 343] on span "5 punkti par piezemējumu." at bounding box center [566, 344] width 164 height 18
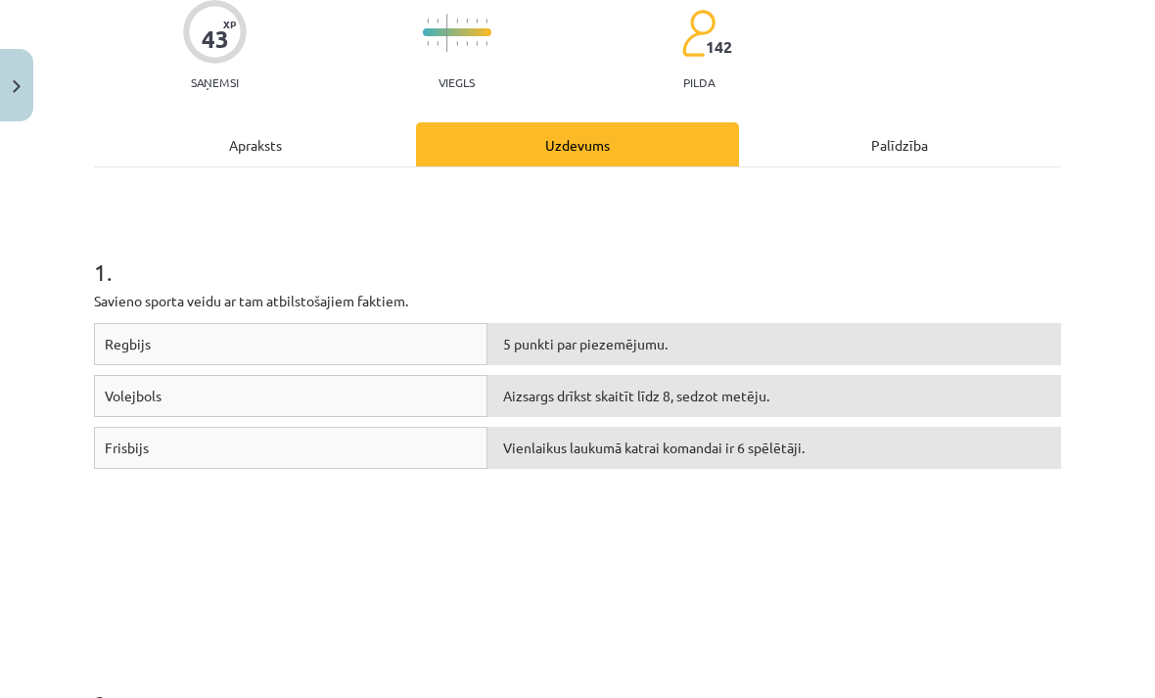
scroll to position [165, 0]
click at [425, 340] on div "Regbijs" at bounding box center [290, 344] width 393 height 42
click at [510, 339] on span "5 punkti par piezemējumu." at bounding box center [585, 344] width 164 height 18
click at [532, 342] on span "5 punkti par piezemējumu." at bounding box center [585, 344] width 164 height 18
click at [459, 358] on div "Regbijs" at bounding box center [290, 344] width 393 height 42
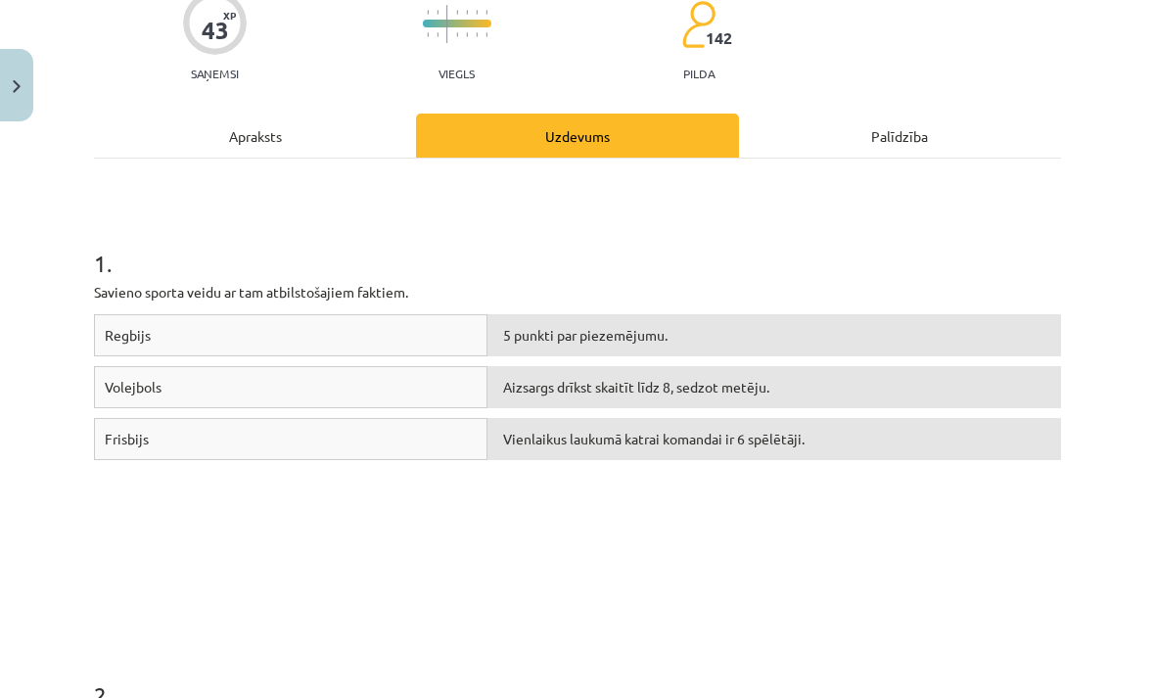
scroll to position [174, 0]
click at [584, 342] on span "5 punkti par piezemējumu." at bounding box center [585, 335] width 164 height 18
click at [1042, 219] on h1 "1 ." at bounding box center [577, 245] width 967 height 61
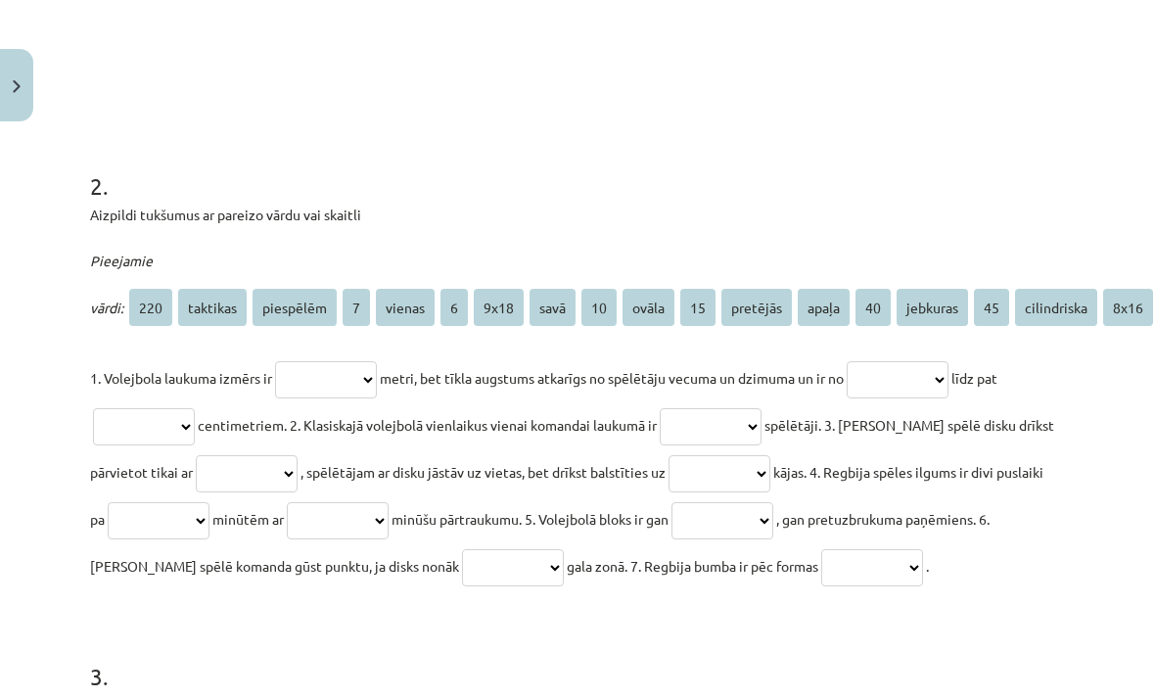
scroll to position [683, 5]
click at [350, 380] on select "**********" at bounding box center [325, 379] width 102 height 37
select select "****"
click at [921, 378] on select "**********" at bounding box center [897, 379] width 102 height 37
select select "***"
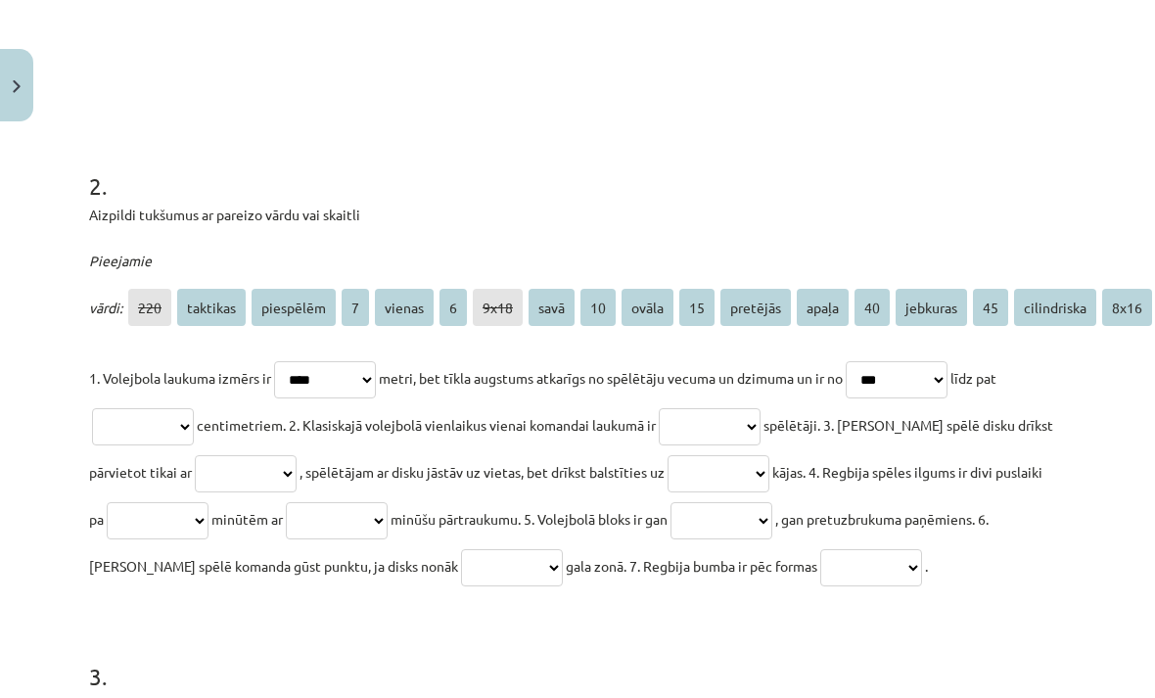
click at [161, 433] on select "**********" at bounding box center [143, 426] width 102 height 37
select select "***"
click at [260, 467] on select "**********" at bounding box center [246, 473] width 102 height 37
click at [720, 426] on select "**********" at bounding box center [710, 426] width 102 height 37
click at [722, 427] on select "**********" at bounding box center [710, 426] width 102 height 37
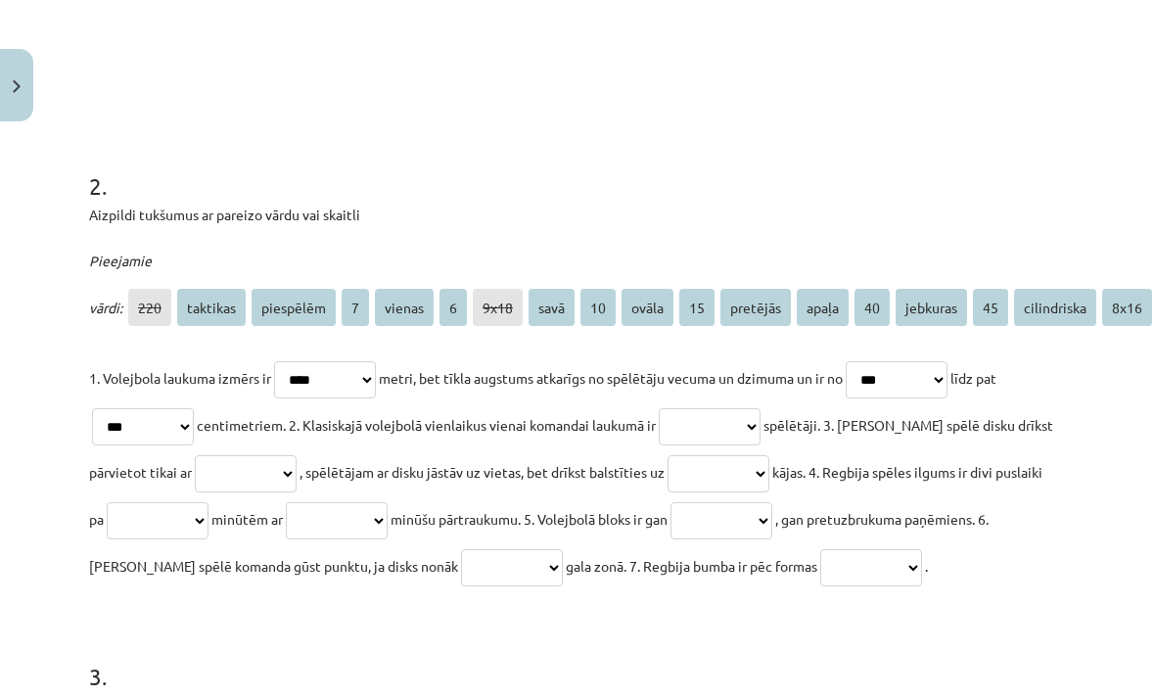
select select "*"
click at [243, 479] on select "**********" at bounding box center [246, 473] width 102 height 37
click at [284, 463] on select "**********" at bounding box center [246, 473] width 102 height 37
click at [260, 461] on select "**********" at bounding box center [246, 473] width 102 height 37
click at [720, 460] on select "**********" at bounding box center [718, 473] width 102 height 37
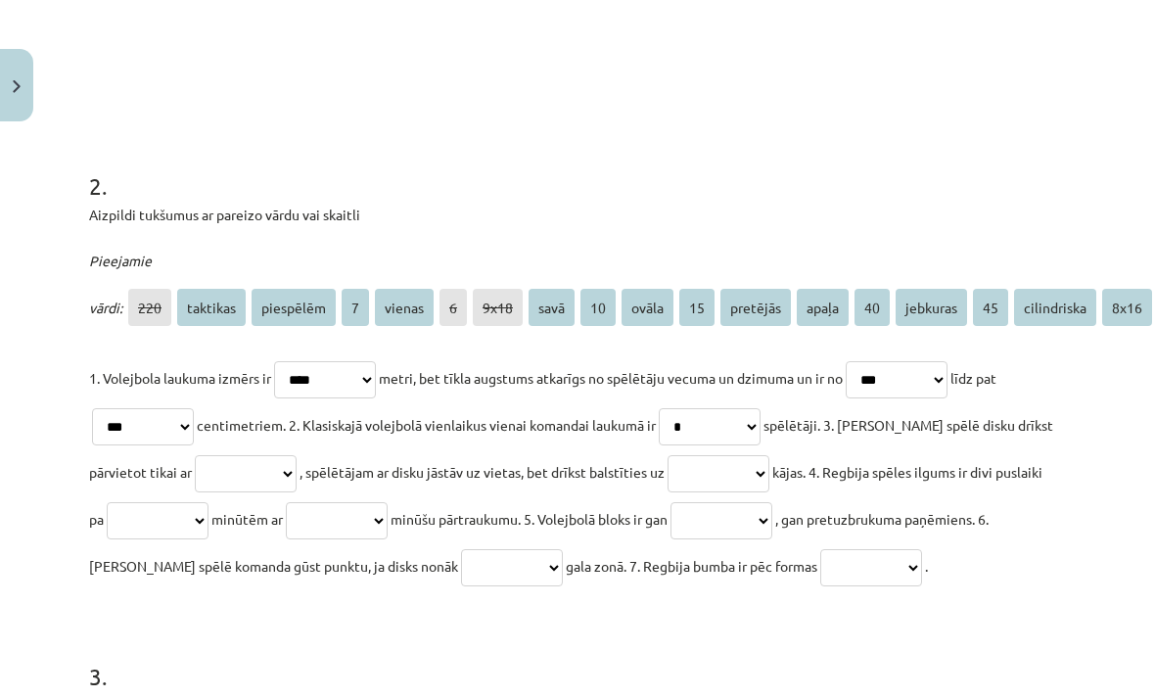
click at [733, 473] on select "**********" at bounding box center [718, 473] width 102 height 37
select select "******"
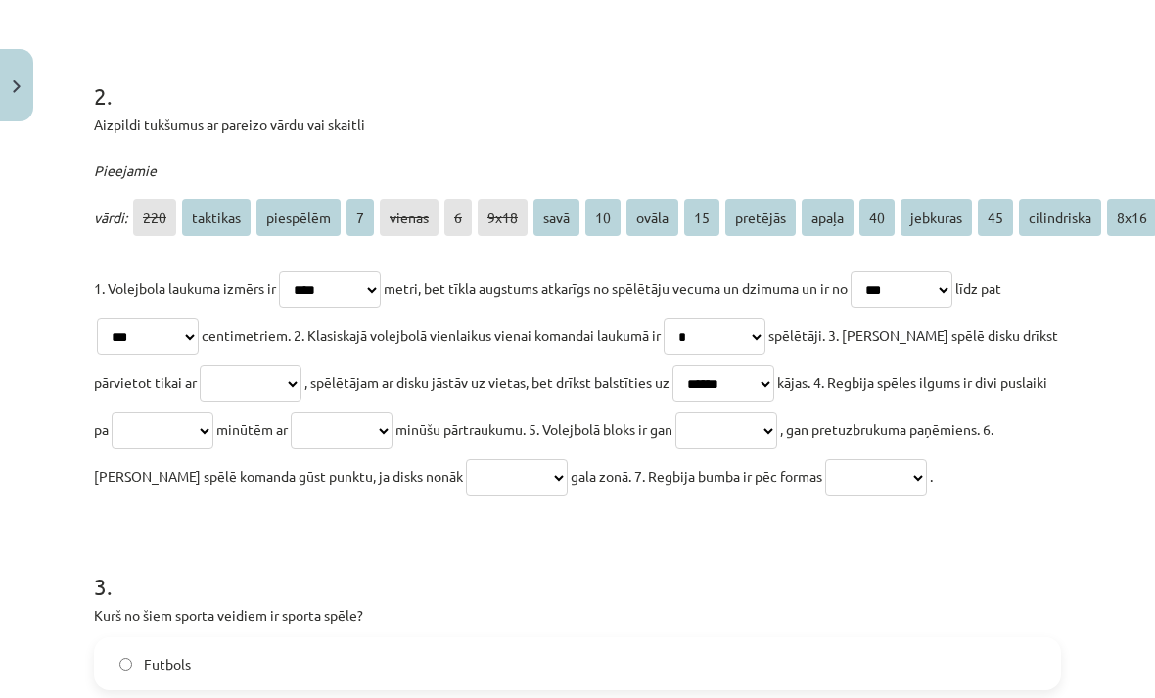
scroll to position [774, 0]
click at [213, 423] on select "**********" at bounding box center [163, 429] width 102 height 37
select select "**"
click at [392, 436] on select "**********" at bounding box center [342, 429] width 102 height 37
select select "**"
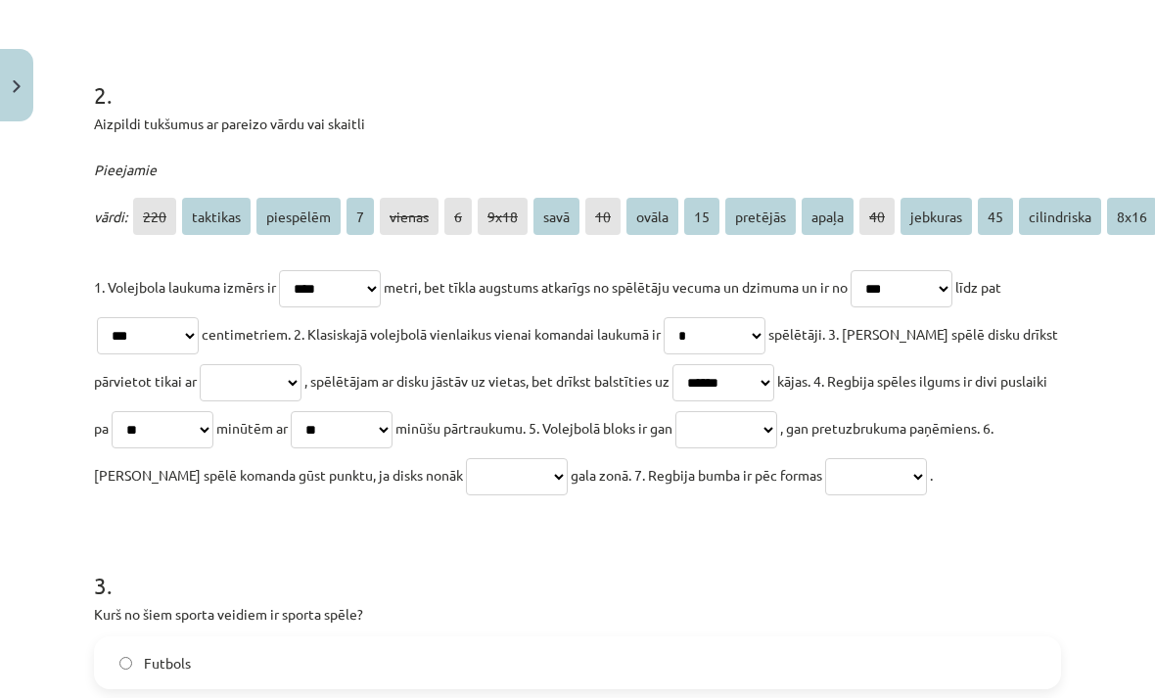
click at [777, 419] on select "**********" at bounding box center [726, 429] width 102 height 37
select select "*****"
click at [568, 478] on select "**********" at bounding box center [517, 476] width 102 height 37
click at [904, 483] on select "**********" at bounding box center [876, 476] width 102 height 37
click at [922, 485] on select "**********" at bounding box center [876, 476] width 102 height 37
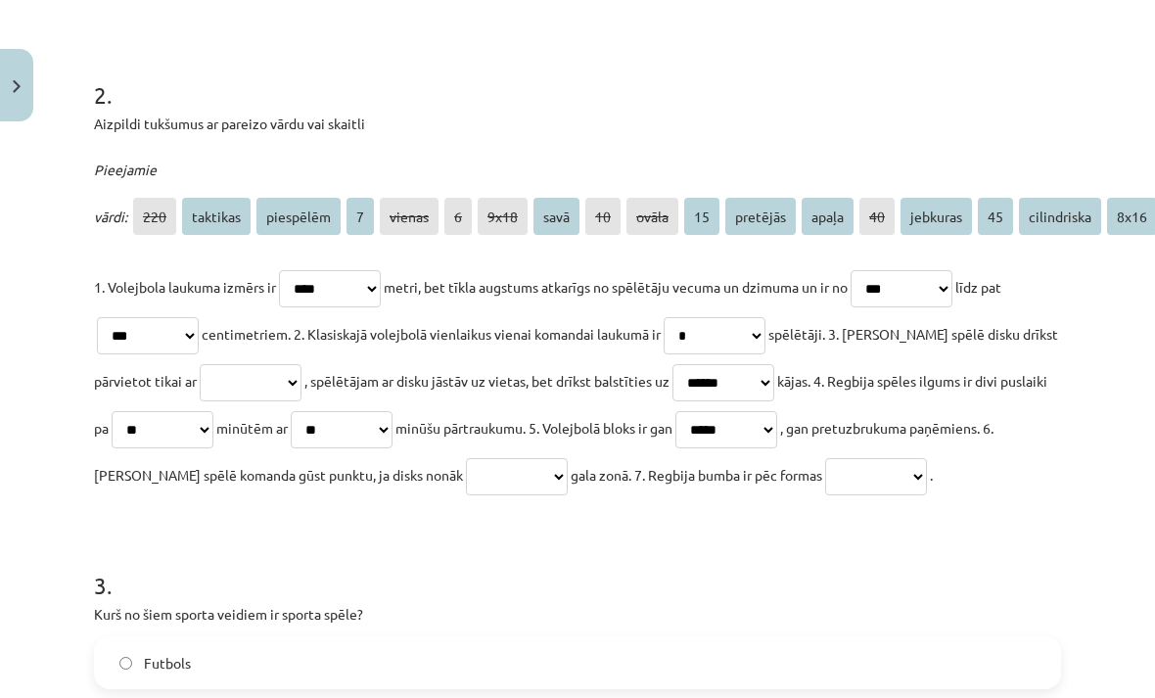
select select "*****"
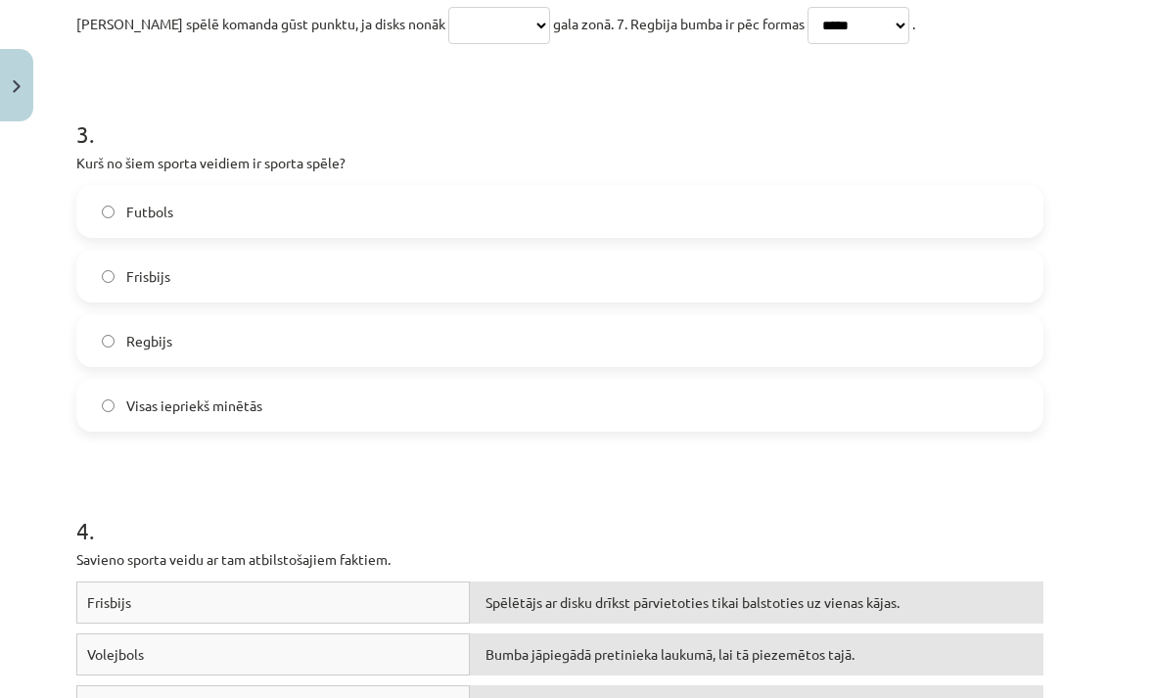
scroll to position [1229, 18]
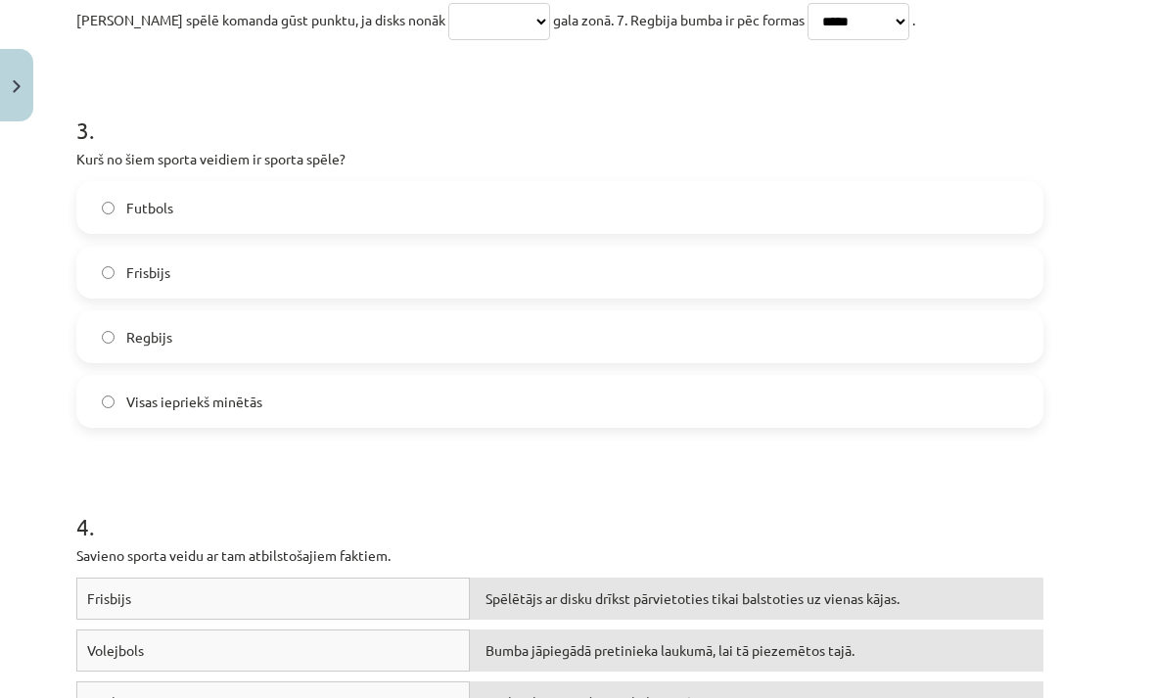
click at [254, 207] on label "Futbols" at bounding box center [559, 207] width 963 height 49
click at [239, 282] on label "Frisbijs" at bounding box center [559, 272] width 963 height 49
click at [227, 349] on label "Regbijs" at bounding box center [559, 336] width 963 height 49
click at [320, 390] on label "Visas iepriekš minētās" at bounding box center [559, 401] width 963 height 49
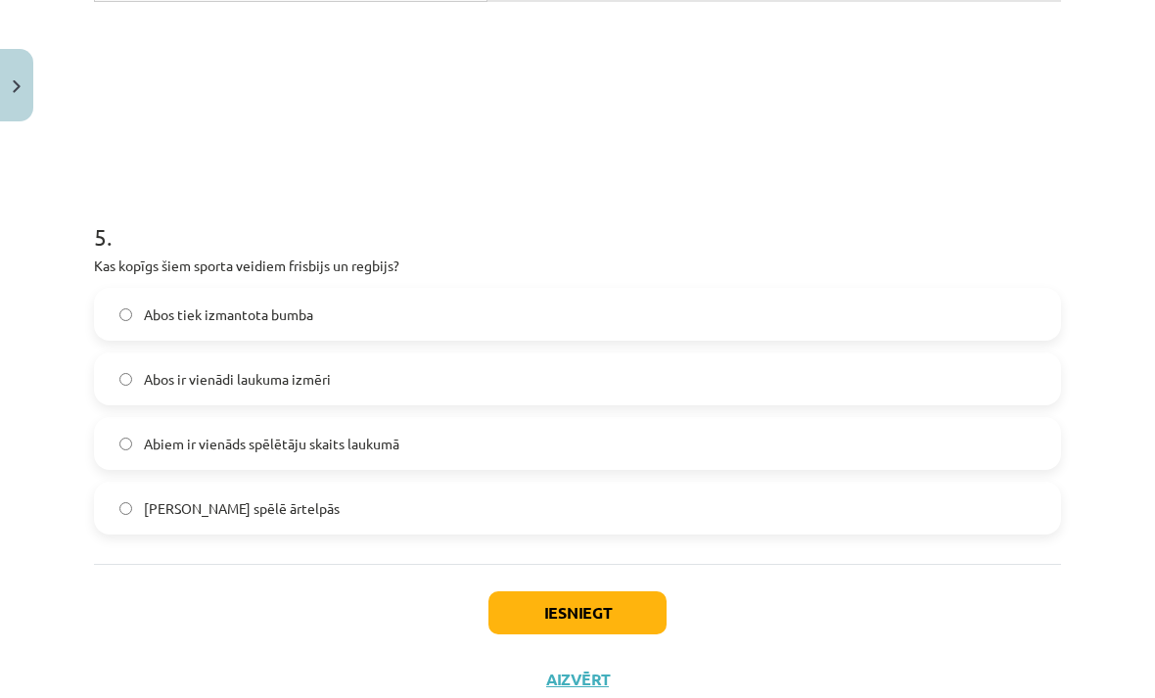
scroll to position [1950, 0]
click at [402, 314] on label "Abos tiek izmantota bumba" at bounding box center [577, 315] width 963 height 49
click at [580, 614] on button "Iesniegt" at bounding box center [577, 613] width 178 height 43
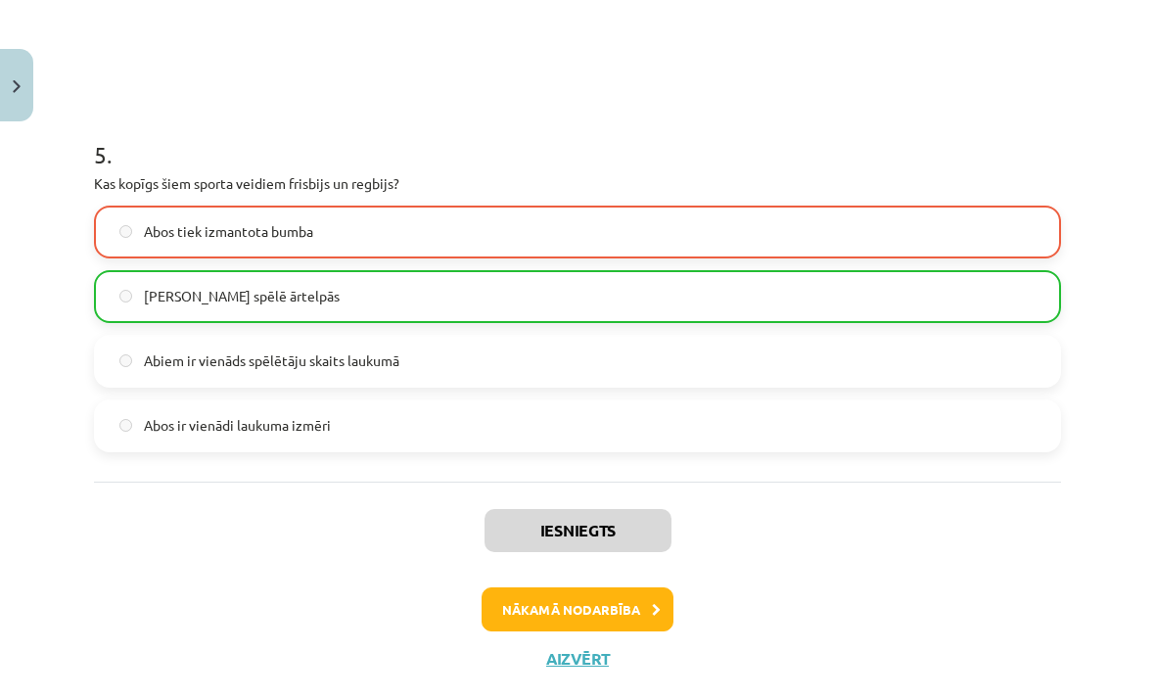
scroll to position [2249, -1]
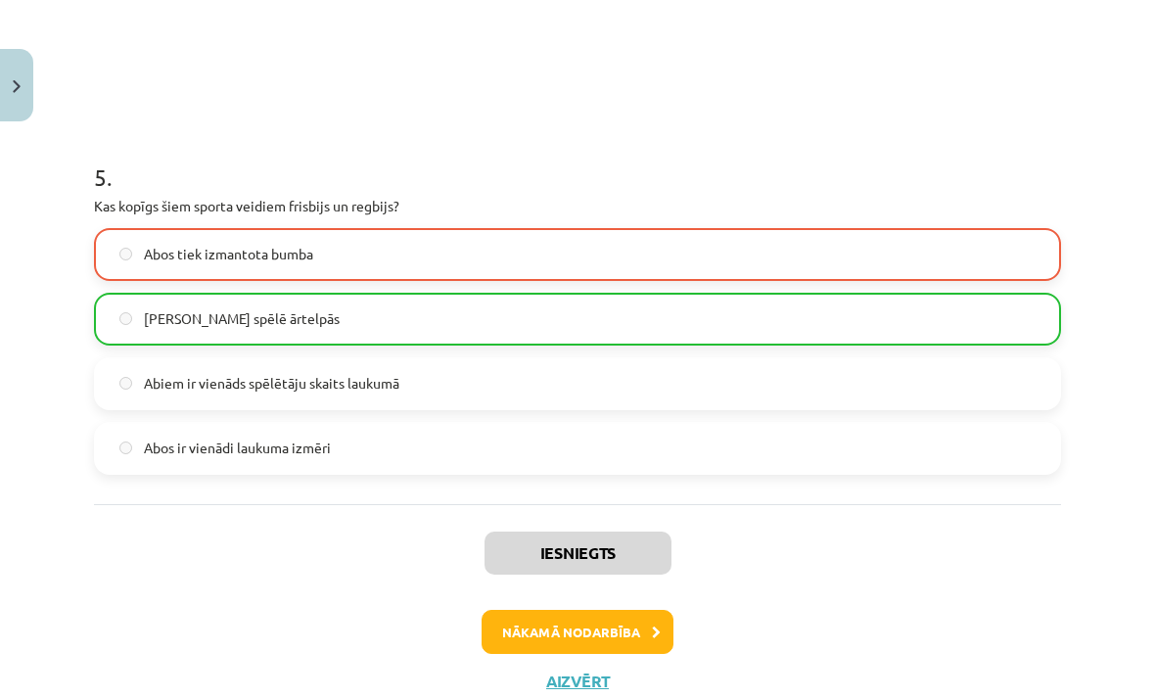
click at [621, 622] on button "Nākamā nodarbība" at bounding box center [578, 632] width 192 height 45
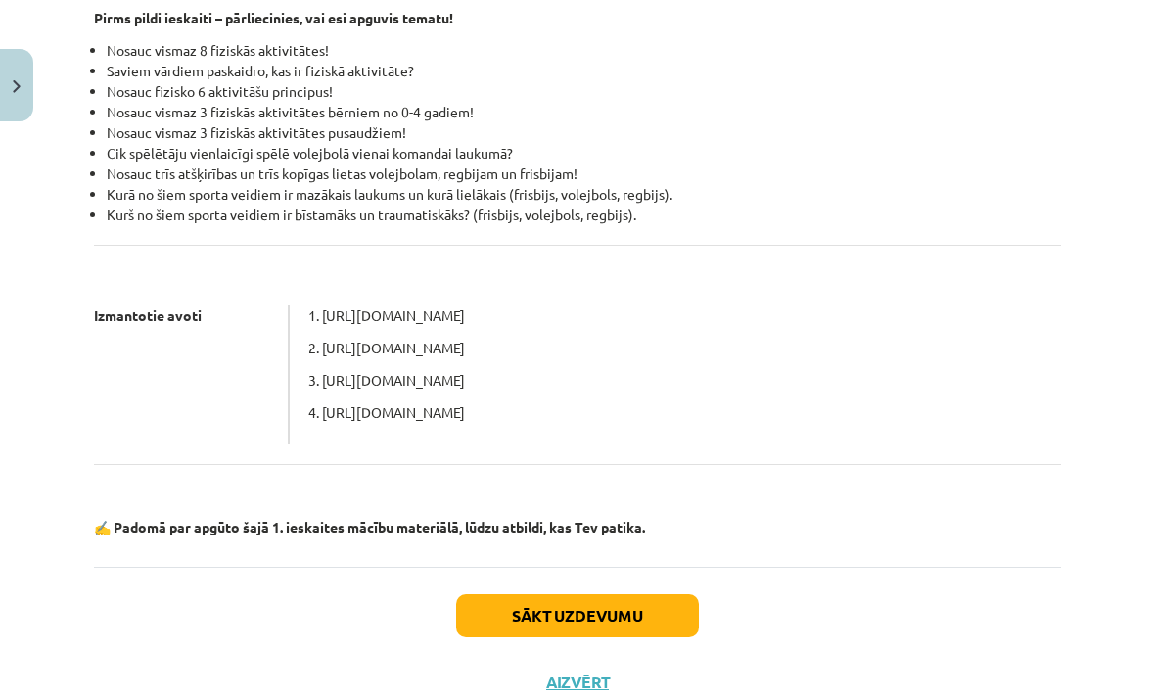
click at [622, 609] on button "Sākt uzdevumu" at bounding box center [577, 615] width 243 height 43
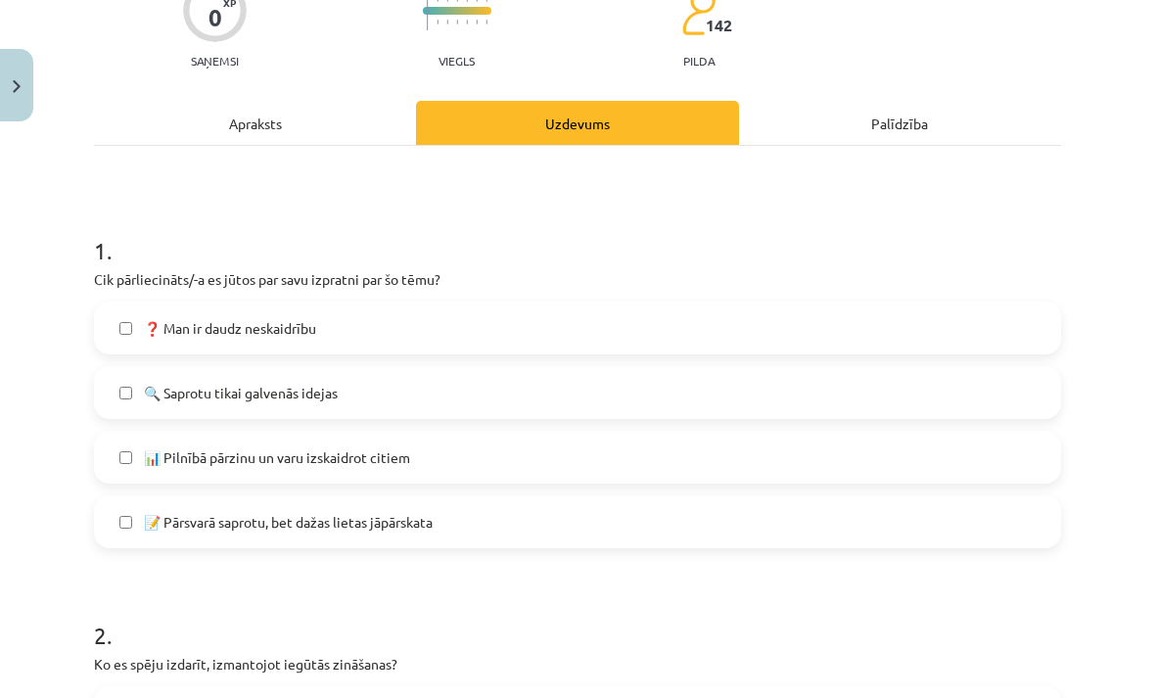
scroll to position [193, 0]
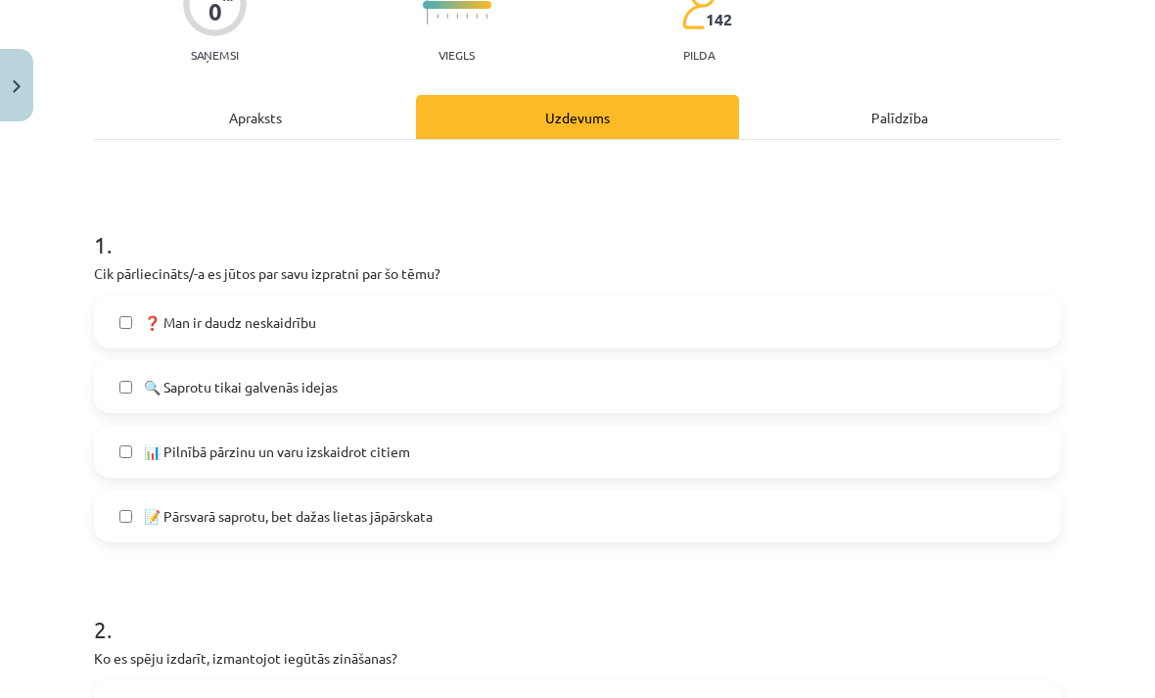
click at [346, 324] on label "❓ Man ir daudz neskaidrību" at bounding box center [577, 322] width 963 height 49
click at [429, 399] on label "🔍 Saprotu tikai galvenās idejas" at bounding box center [577, 386] width 963 height 49
click at [431, 335] on label "❓ Man ir daudz neskaidrību" at bounding box center [577, 322] width 963 height 49
click at [462, 454] on label "📊 Pilnībā pārzinu un varu izskaidrot citiem" at bounding box center [577, 451] width 963 height 49
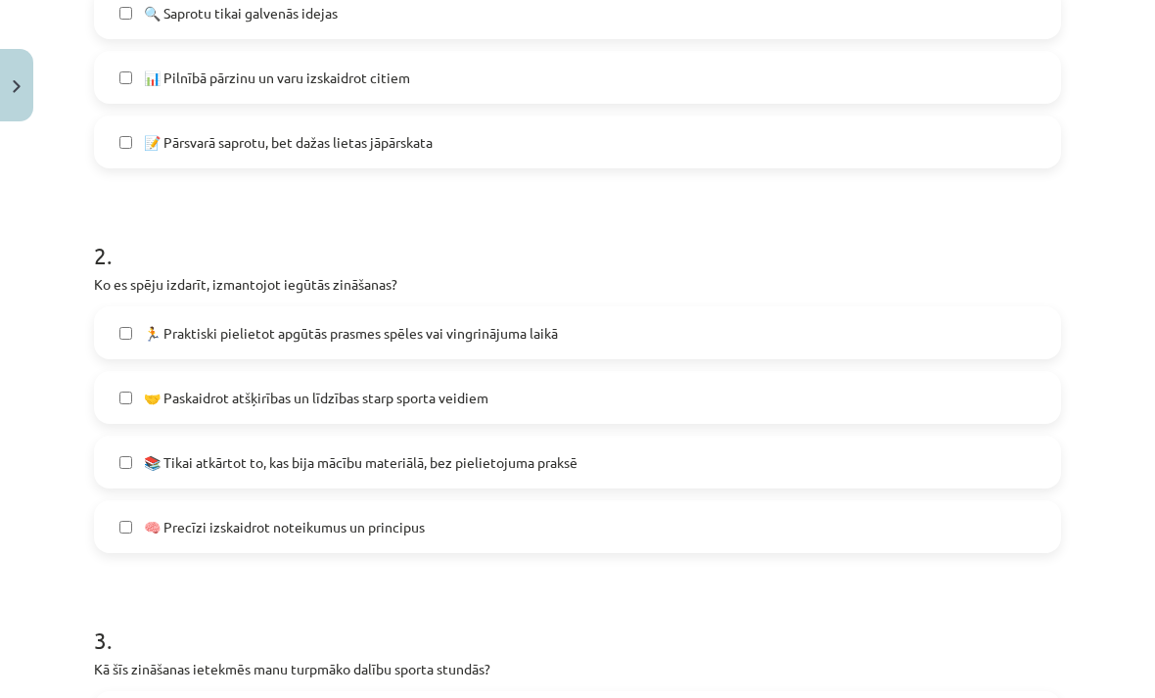
scroll to position [567, 0]
click at [412, 336] on span "🏃 Praktiski pielietot apgūtās prasmes spēles vai vingrinājuma laikā" at bounding box center [351, 333] width 414 height 21
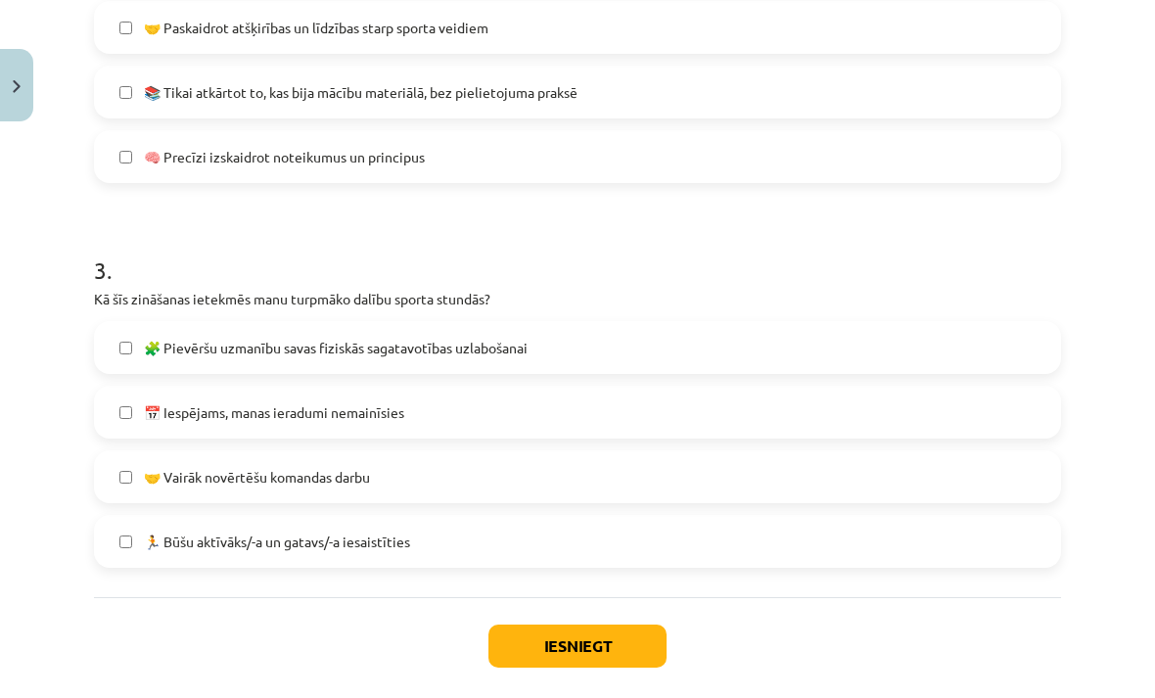
click at [365, 411] on span "📅 Iespējams, manas ieradumi nemainīsies" at bounding box center [274, 412] width 260 height 21
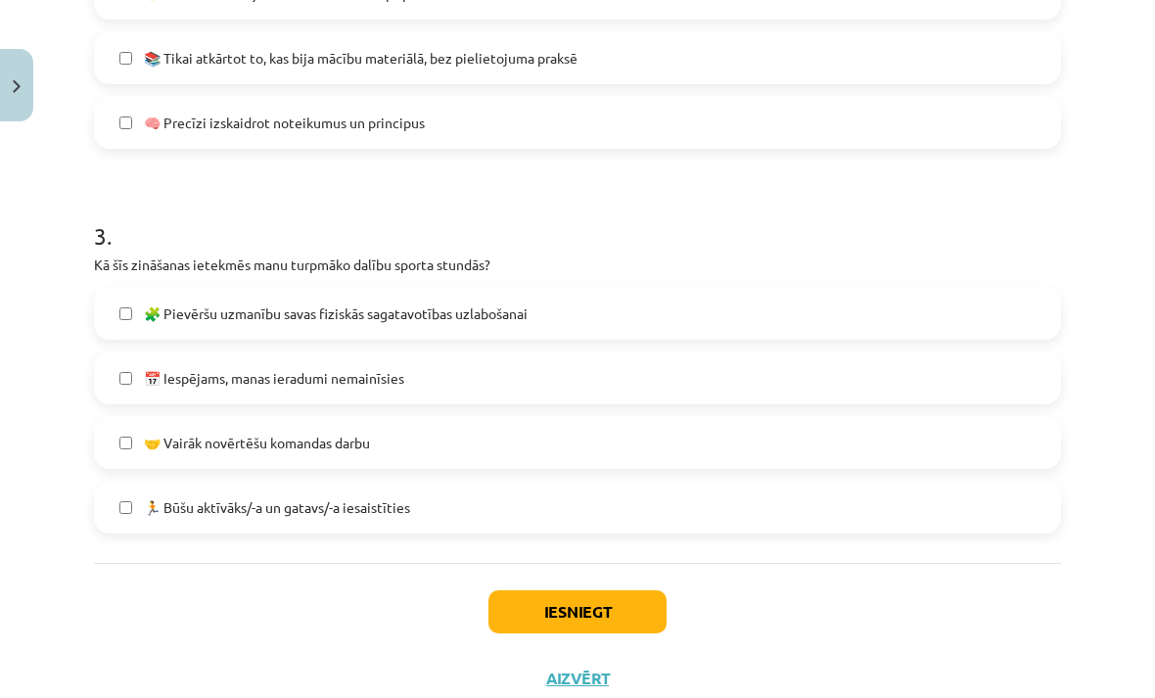
scroll to position [969, 0]
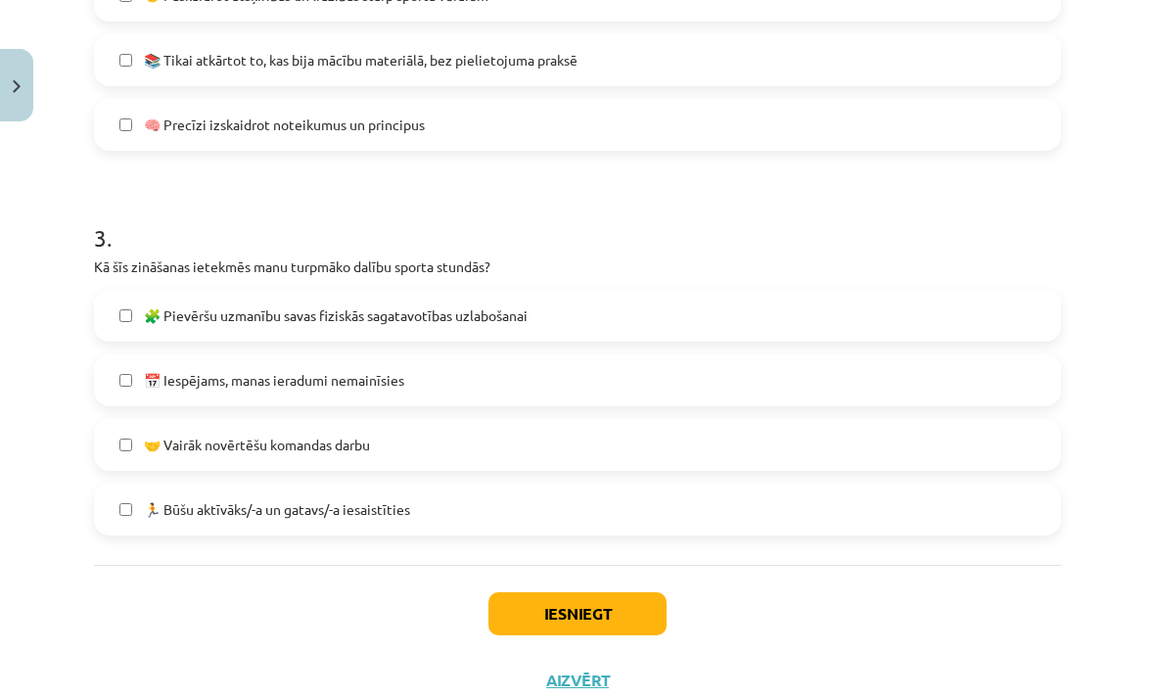
click at [573, 383] on label "📅 Iespējams, manas ieradumi nemainīsies" at bounding box center [577, 379] width 963 height 49
click at [538, 462] on label "🤝 Vairāk novērtēšu komandas darbu" at bounding box center [577, 444] width 963 height 49
click at [569, 324] on label "🧩 Pievēršu uzmanību savas fiziskās sagatavotības uzlabošanai" at bounding box center [577, 315] width 963 height 49
click at [574, 601] on button "Iesniegt" at bounding box center [577, 613] width 178 height 43
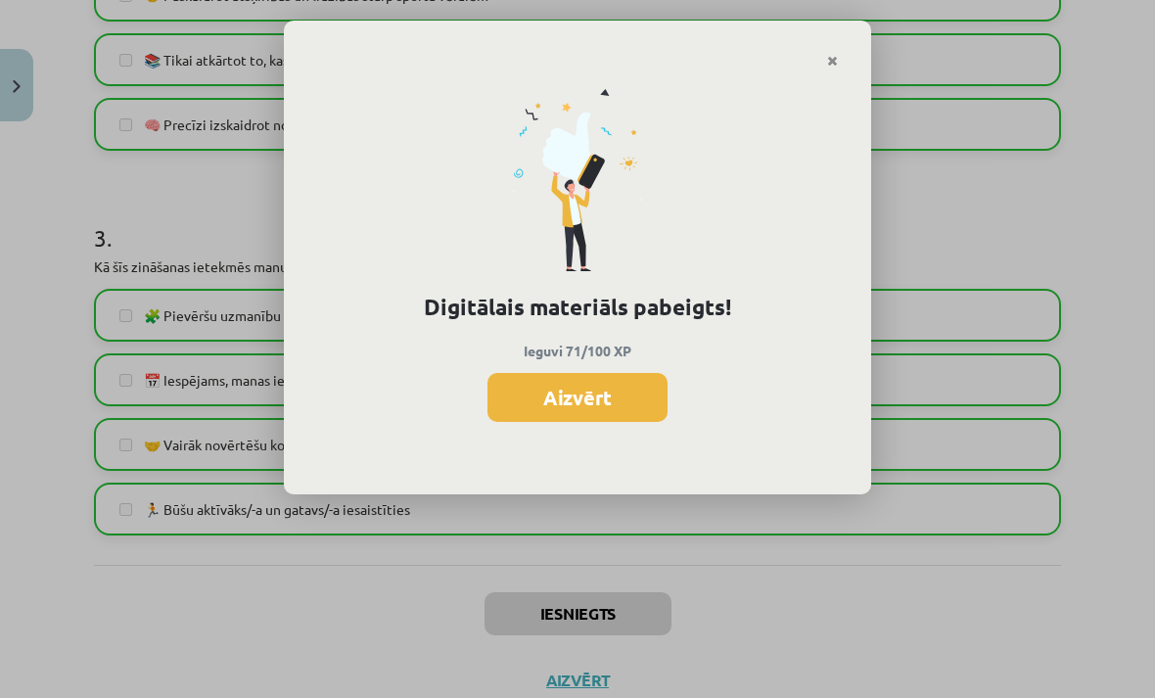
click at [640, 411] on button "Aizvērt" at bounding box center [577, 397] width 180 height 49
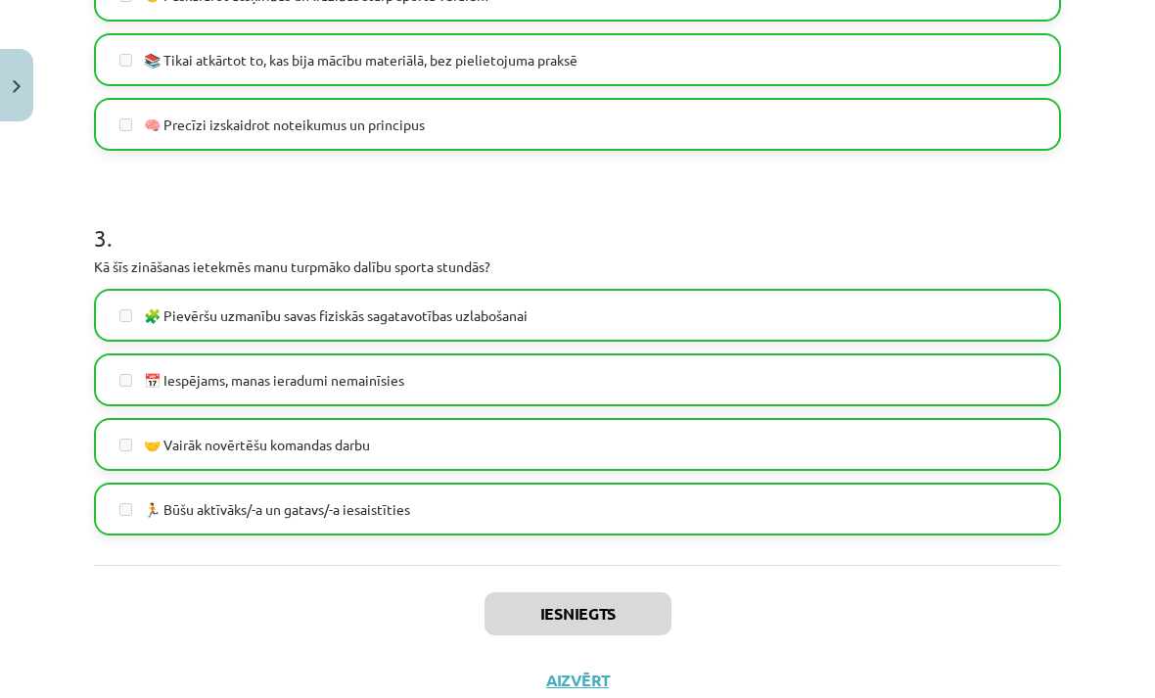
click at [582, 677] on button "Aizvērt" at bounding box center [577, 680] width 74 height 20
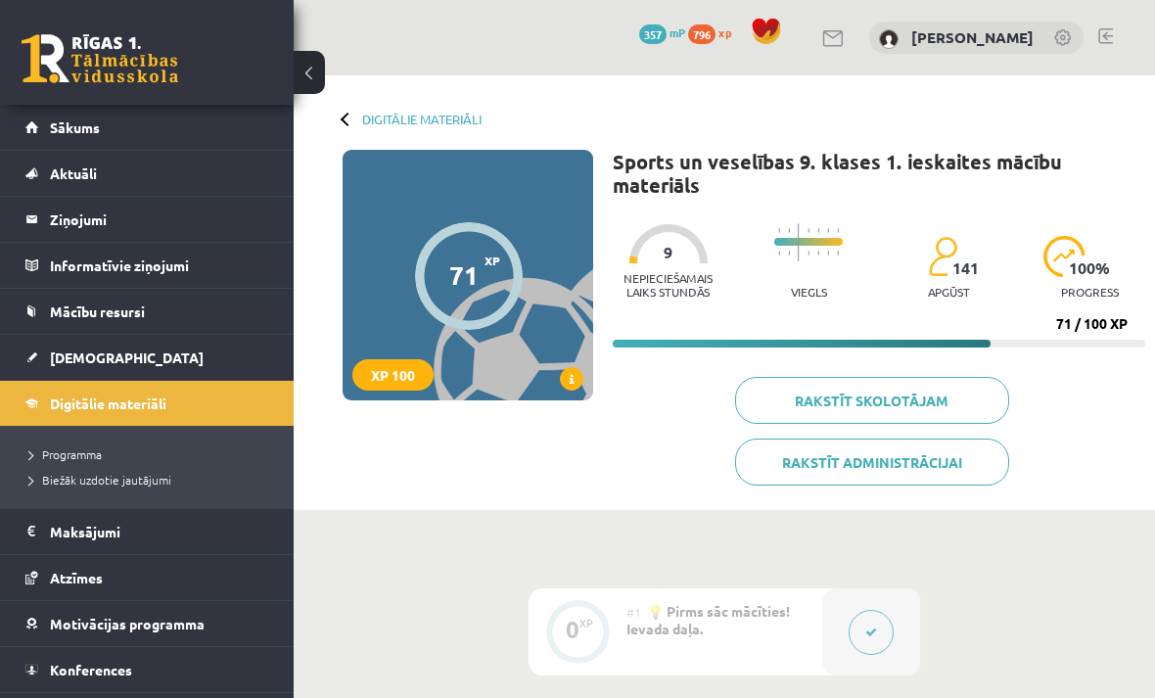
click at [129, 358] on link "[DEMOGRAPHIC_DATA]" at bounding box center [147, 357] width 244 height 45
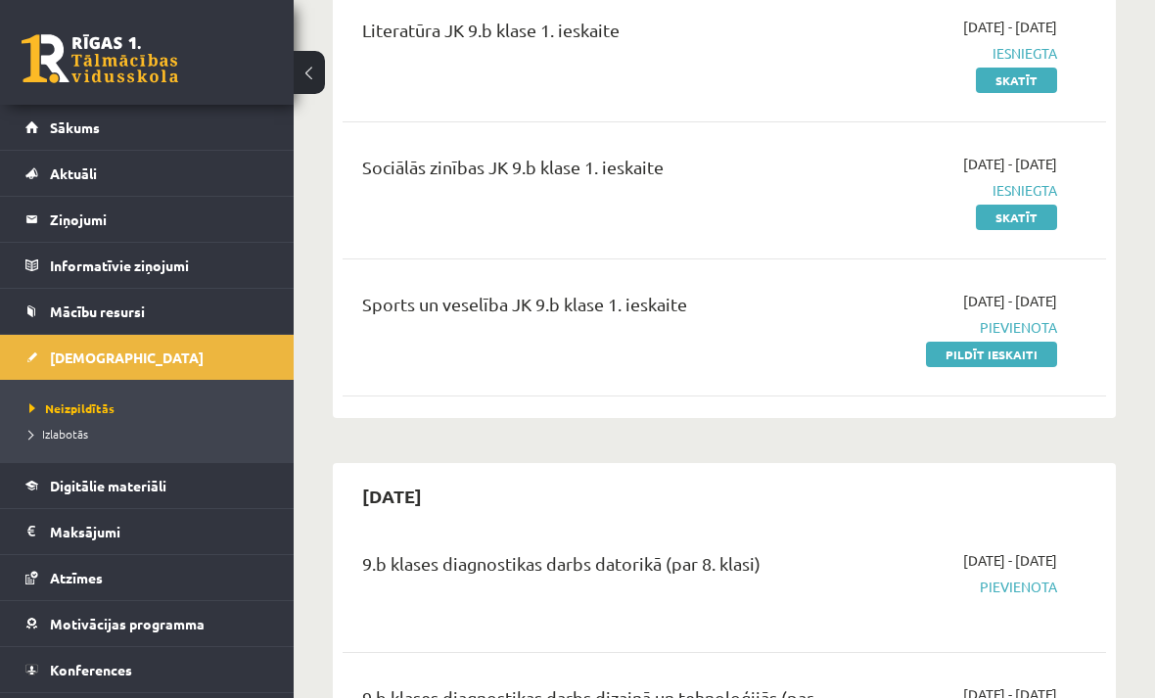
scroll to position [398, 0]
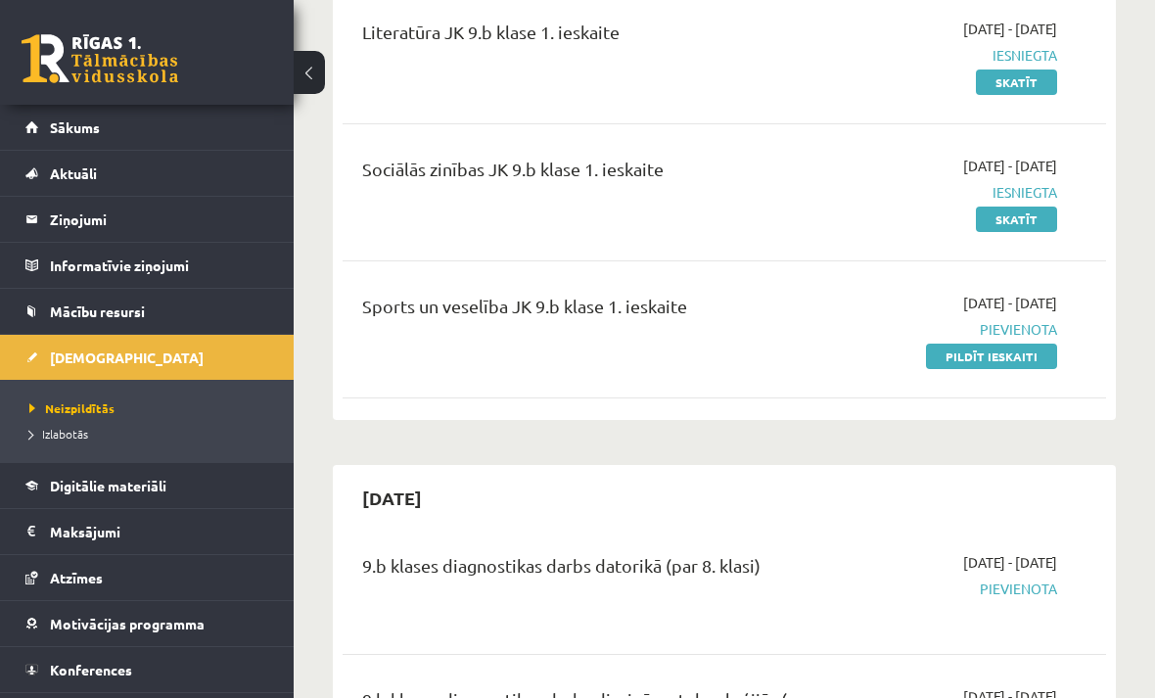
click at [1012, 352] on link "Pildīt ieskaiti" at bounding box center [991, 356] width 131 height 25
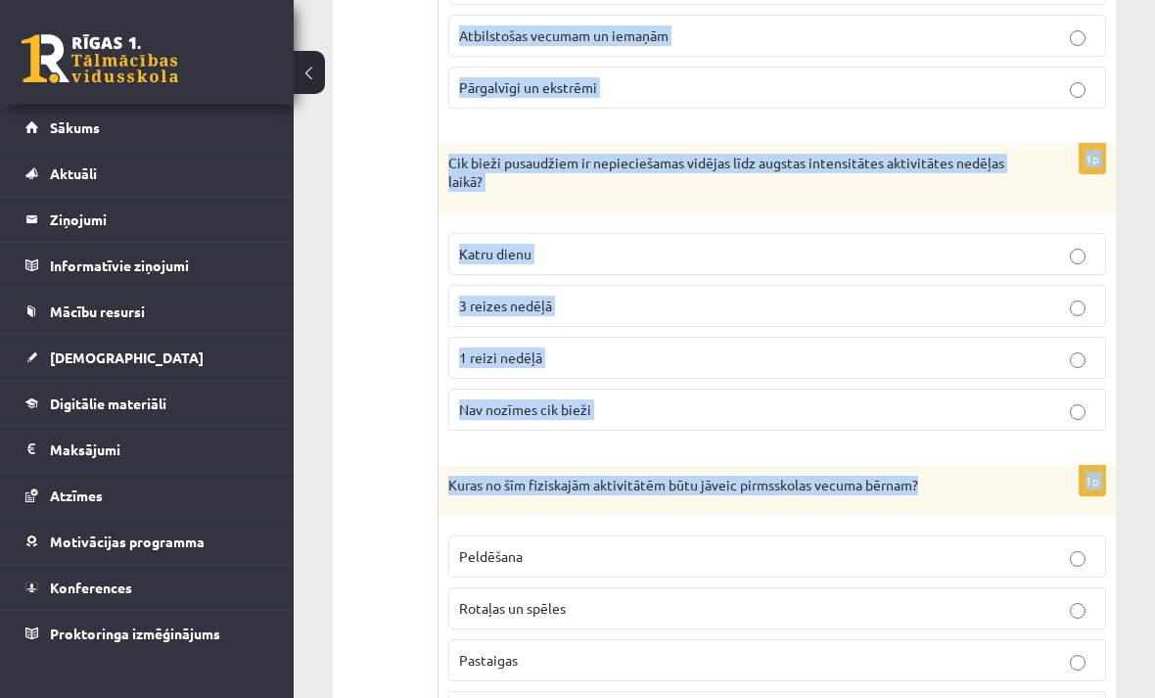
scroll to position [2691, 0]
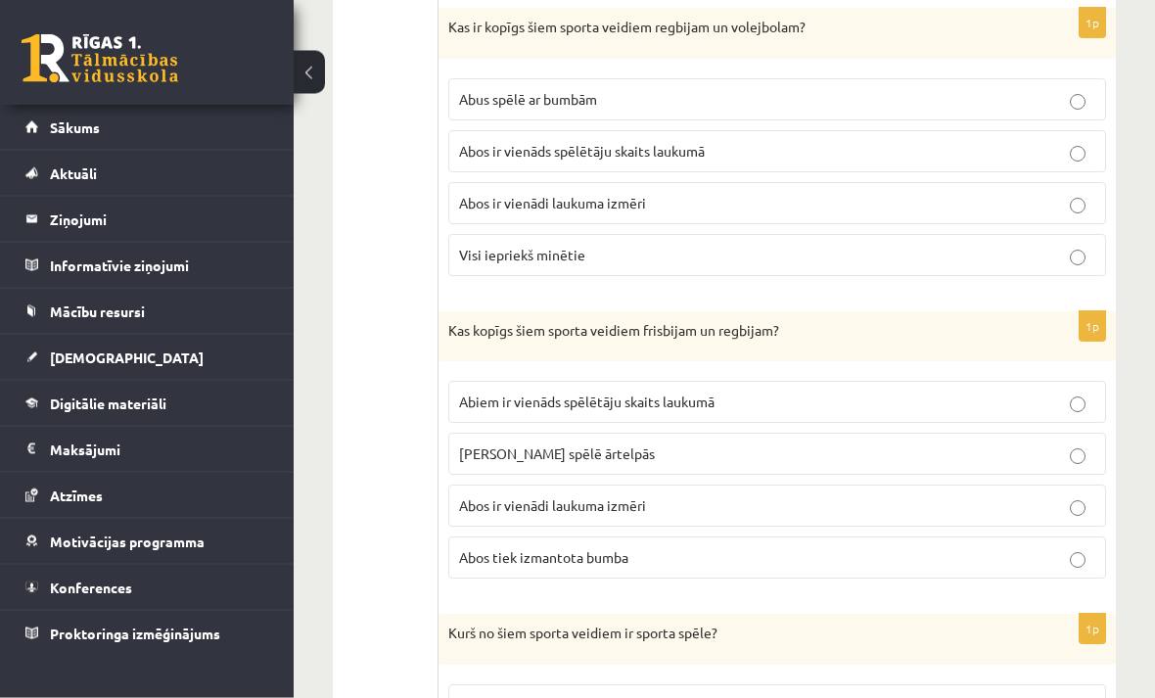
scroll to position [969, 0]
click at [1054, 558] on p "Abos tiek izmantota bumba" at bounding box center [777, 557] width 636 height 21
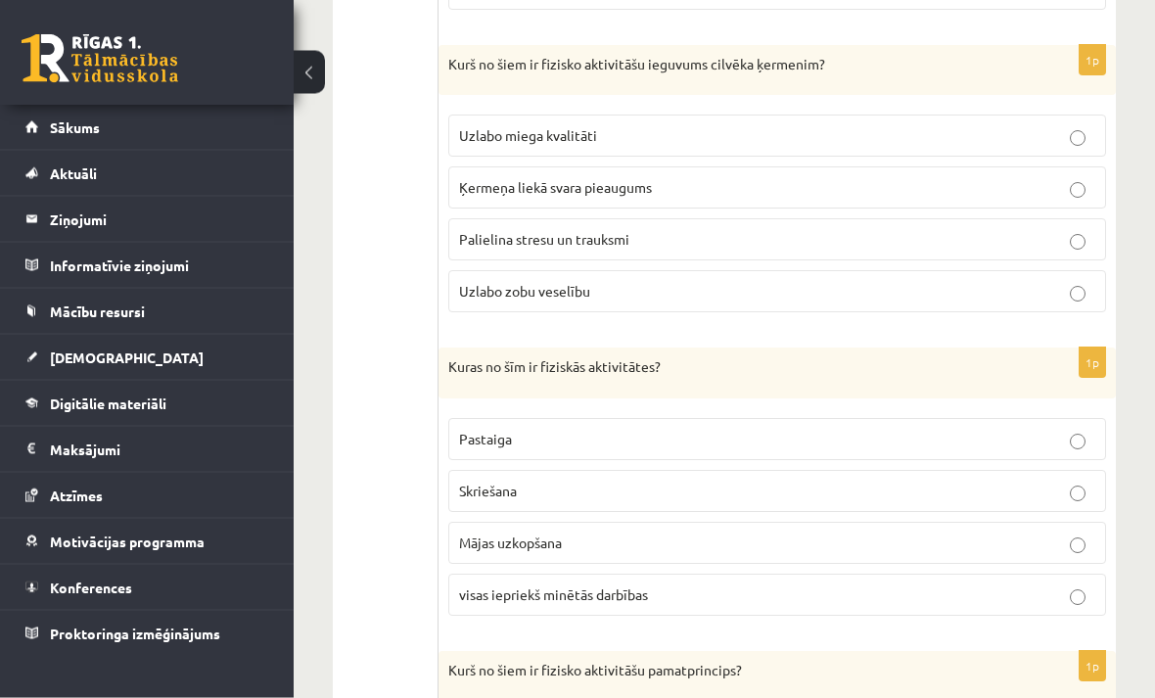
scroll to position [1844, 0]
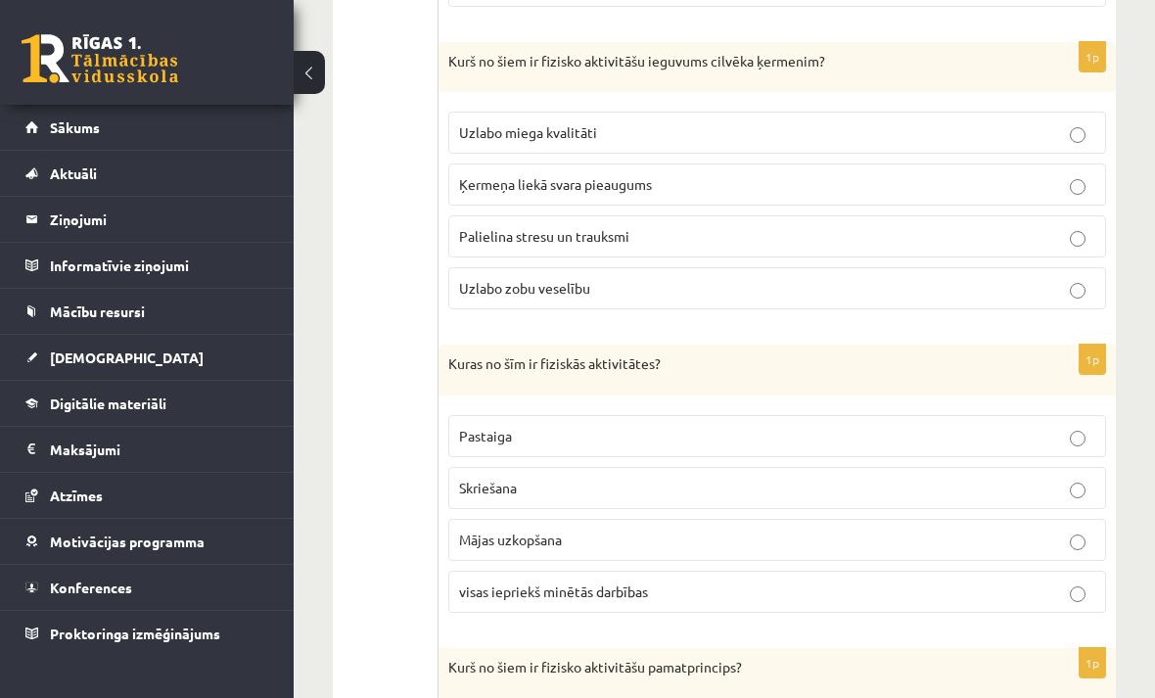
click at [1096, 594] on label "visas iepriekš minētās darbības" at bounding box center [777, 592] width 658 height 42
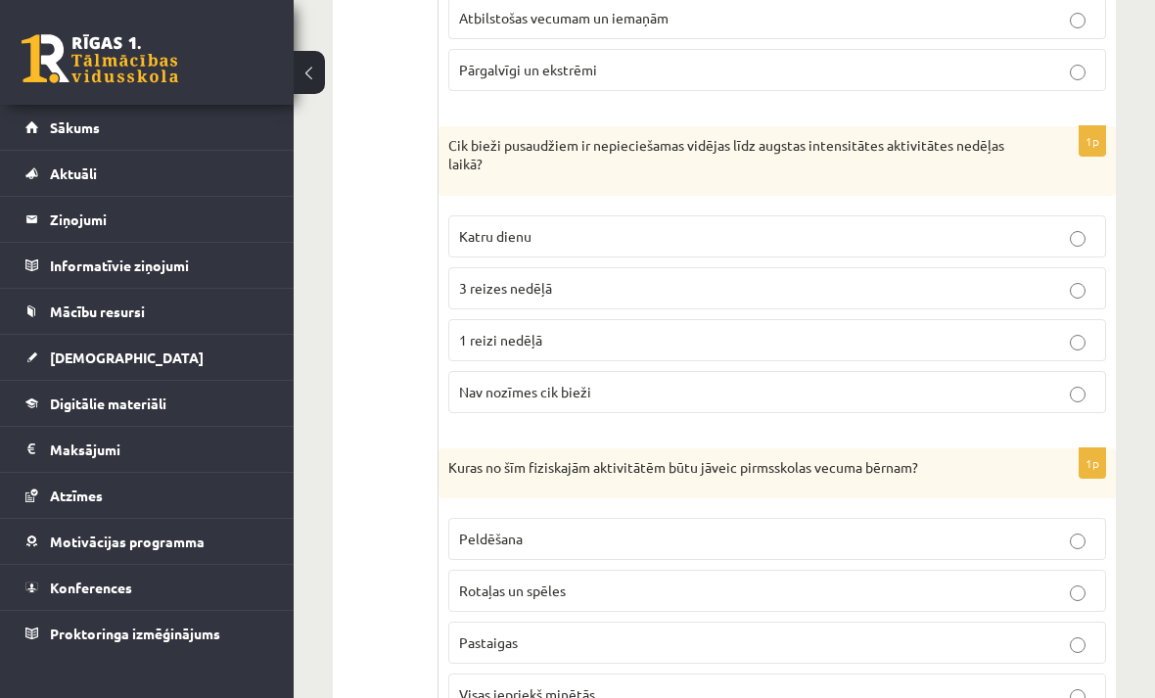
scroll to position [2691, 0]
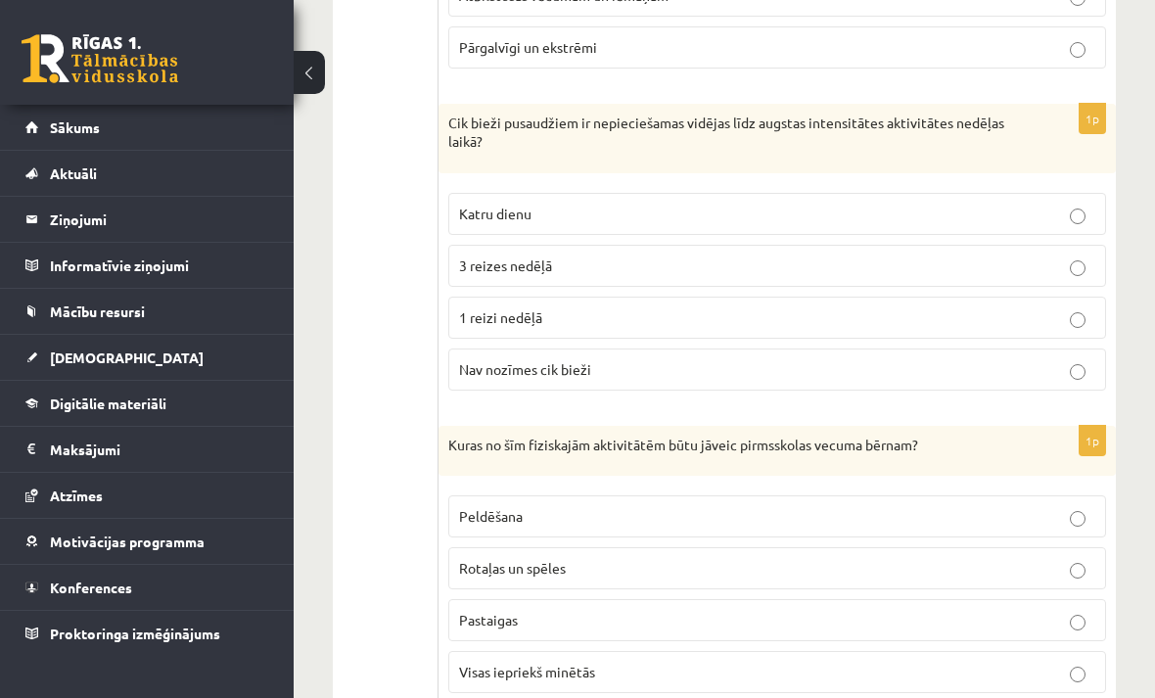
click at [1001, 684] on label "Visas iepriekš minētās" at bounding box center [777, 672] width 658 height 42
click at [1054, 204] on p "Katru dienu" at bounding box center [777, 214] width 636 height 21
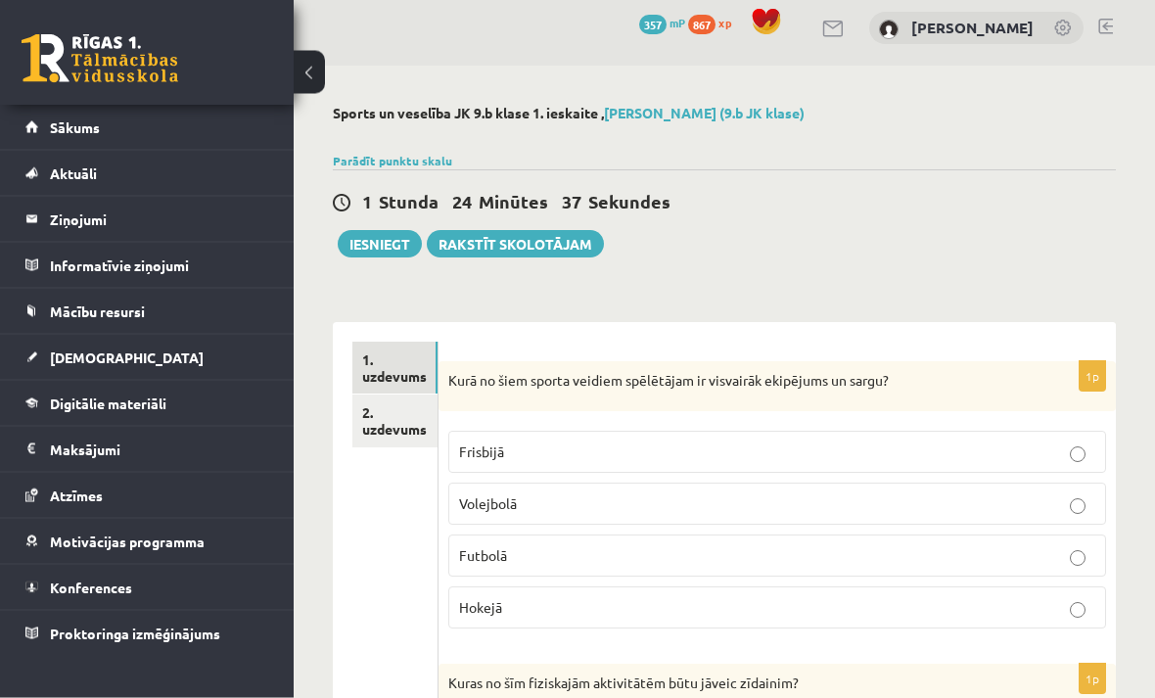
scroll to position [0, 0]
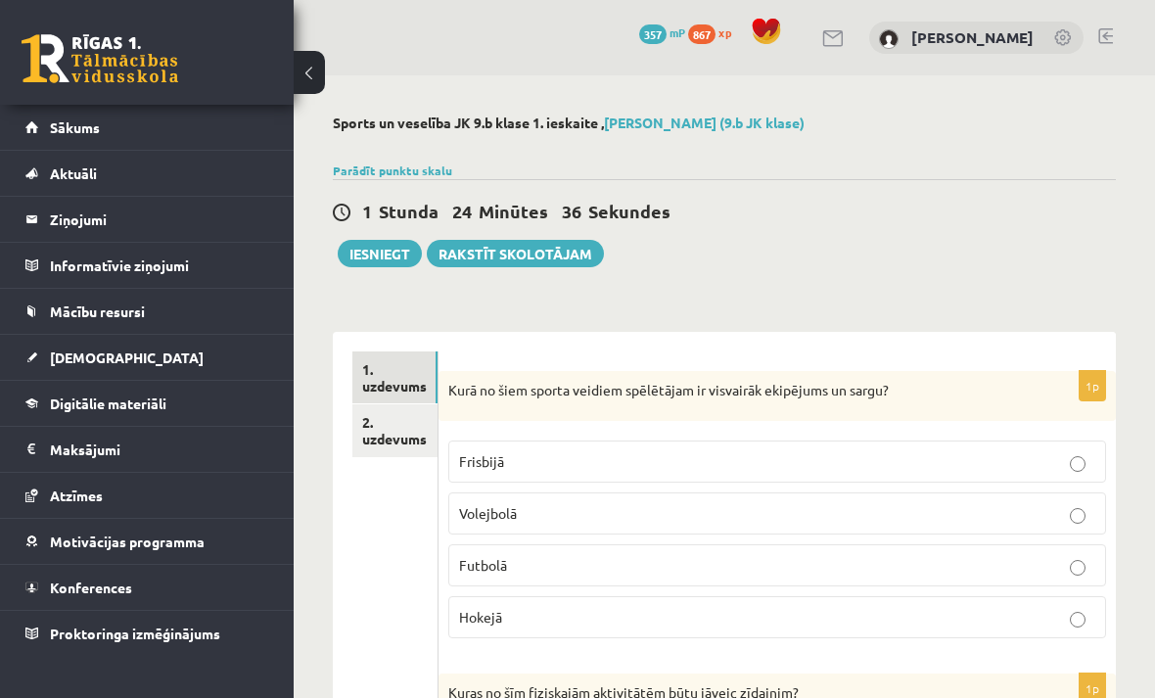
click at [394, 433] on link "2. uzdevums" at bounding box center [394, 430] width 85 height 53
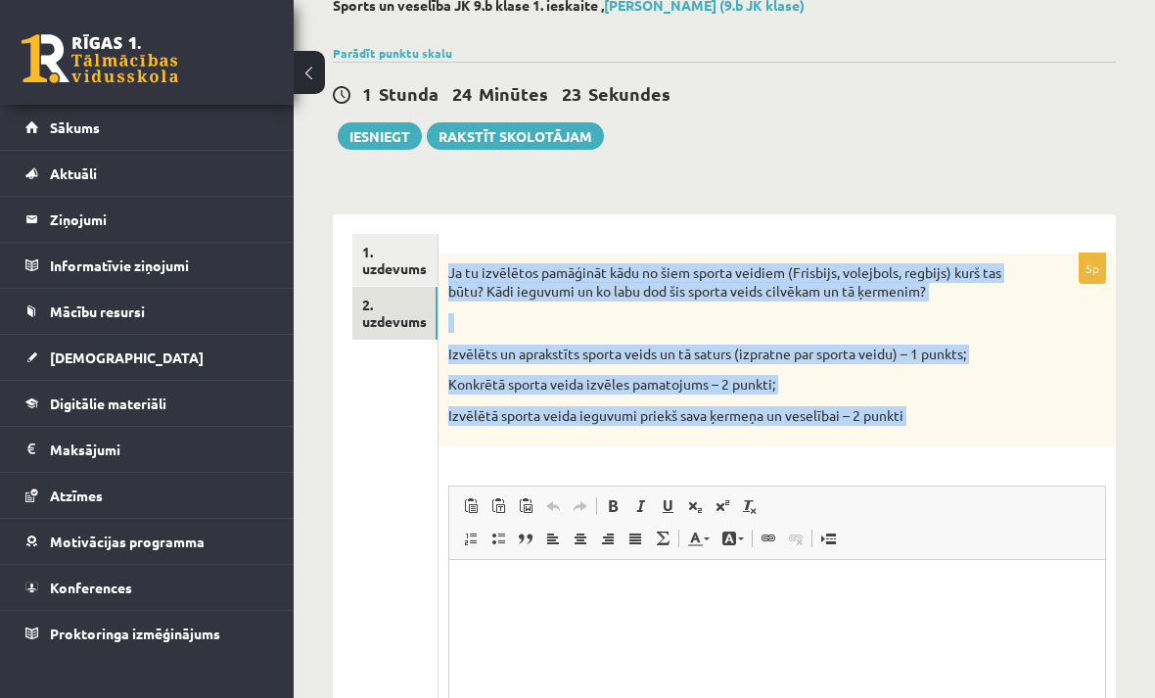
click at [1097, 157] on div "Sports un veselība JK 9.b klase 1. ieskaite , [PERSON_NAME] (9.b JK klase) Parā…" at bounding box center [724, 454] width 861 height 993
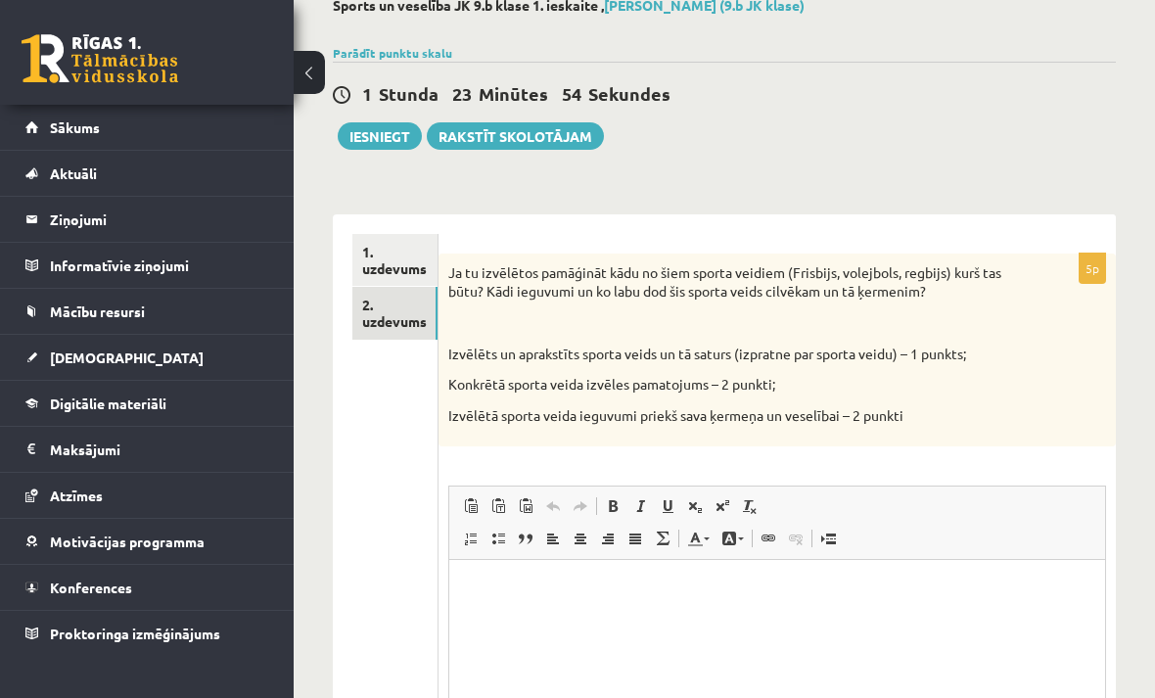
click at [516, 598] on p "Визуальный текстовый редактор, wiswyg-editor-user-answer-47024895133320" at bounding box center [777, 589] width 617 height 21
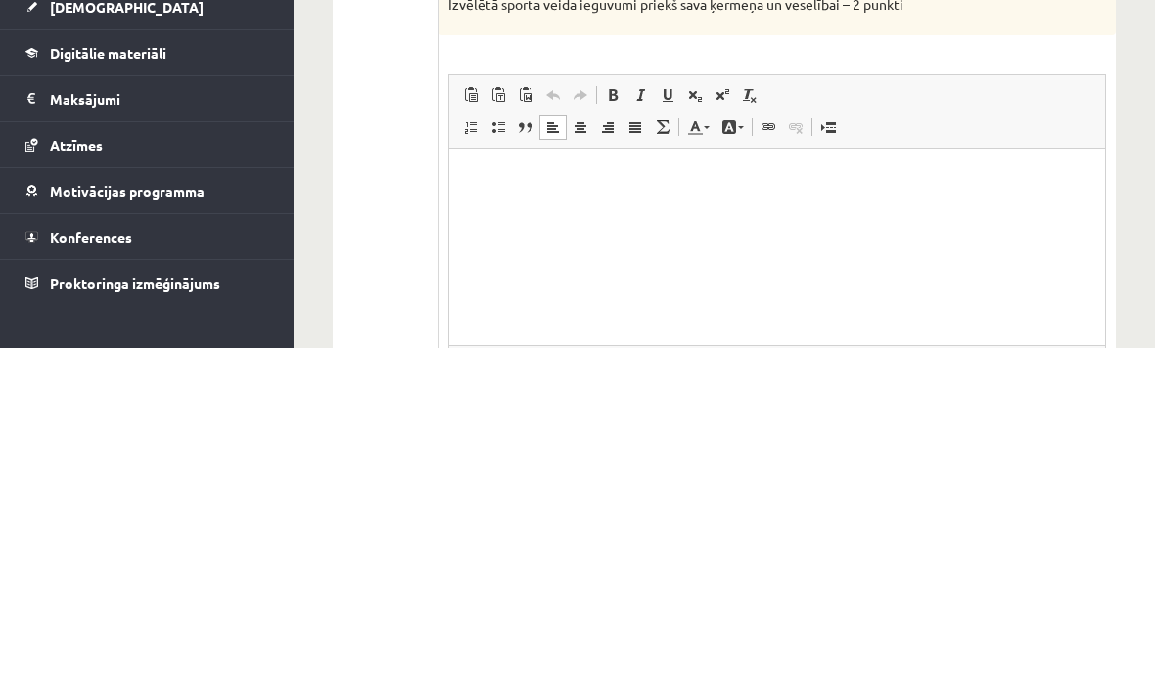
click at [512, 179] on p "Визуальный текстовый редактор, wiswyg-editor-user-answer-47024895133320" at bounding box center [777, 178] width 617 height 21
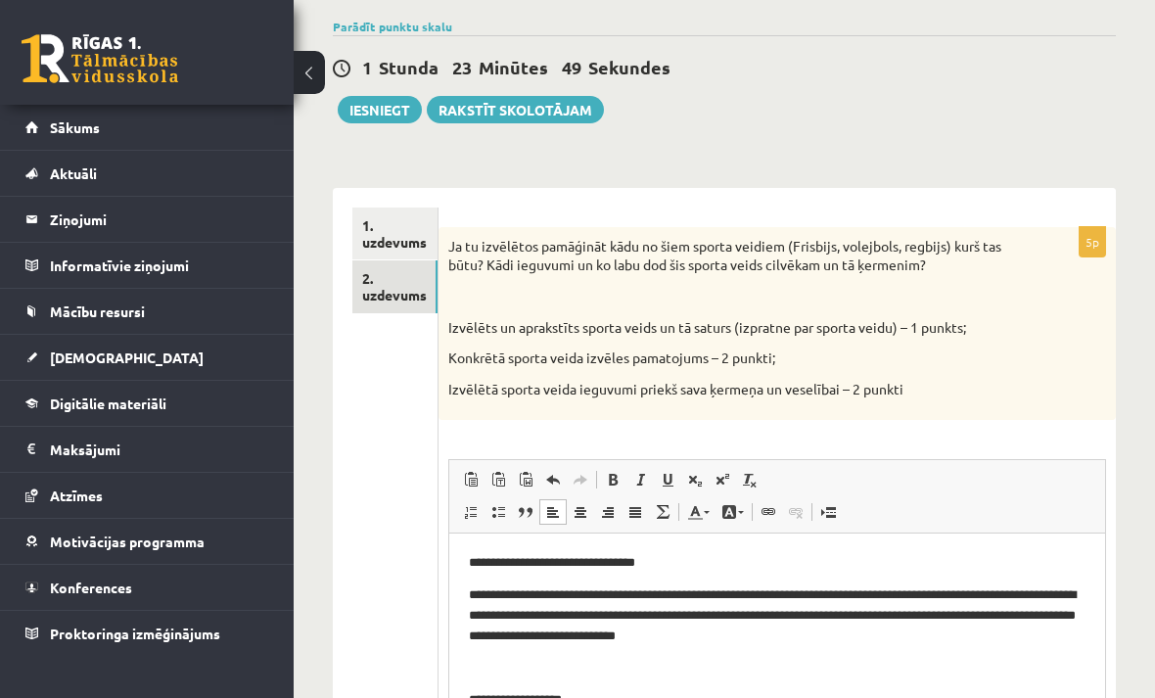
scroll to position [145, 0]
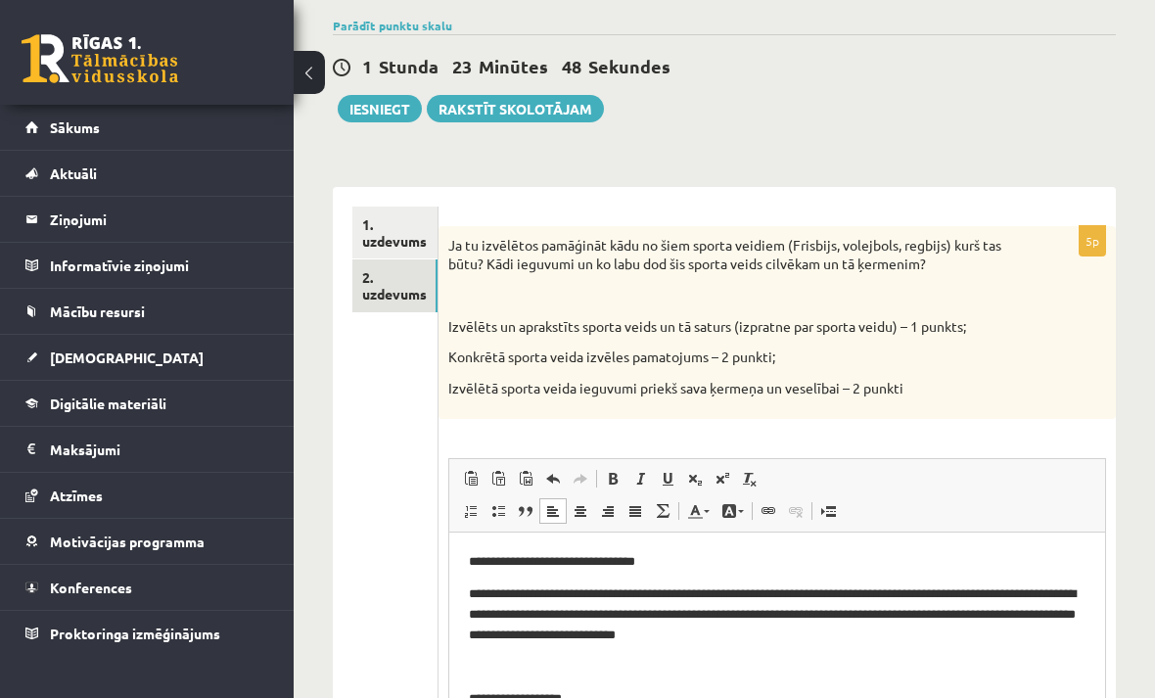
click at [374, 107] on button "Iesniegt" at bounding box center [380, 108] width 84 height 27
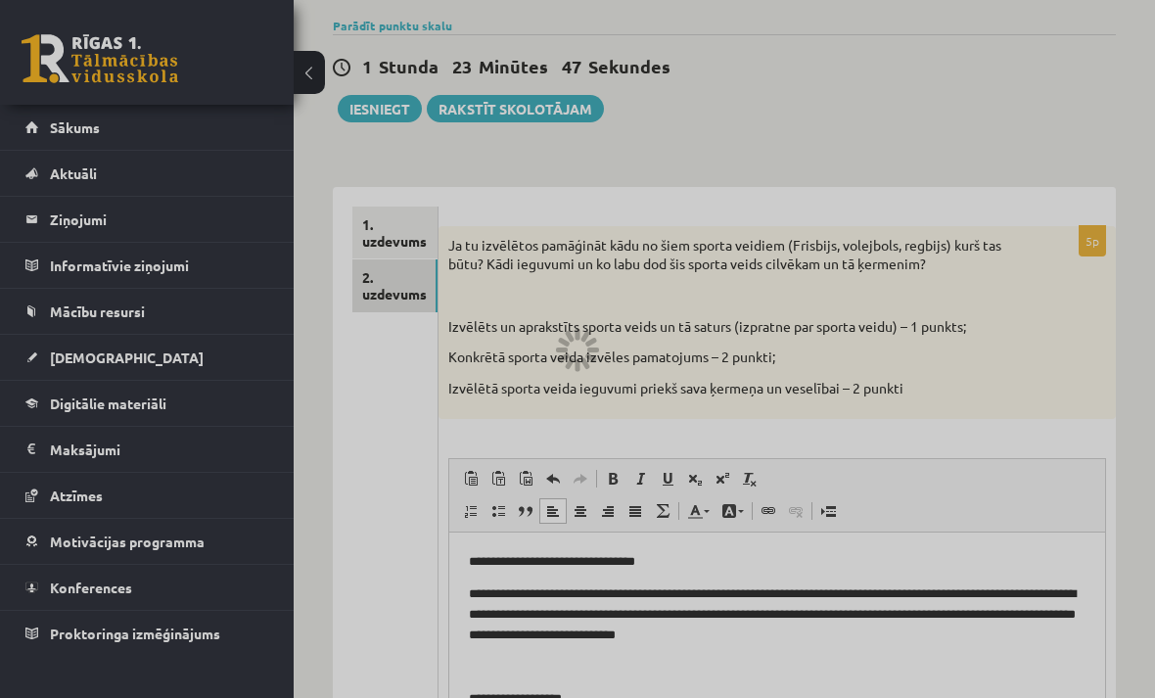
scroll to position [207, 0]
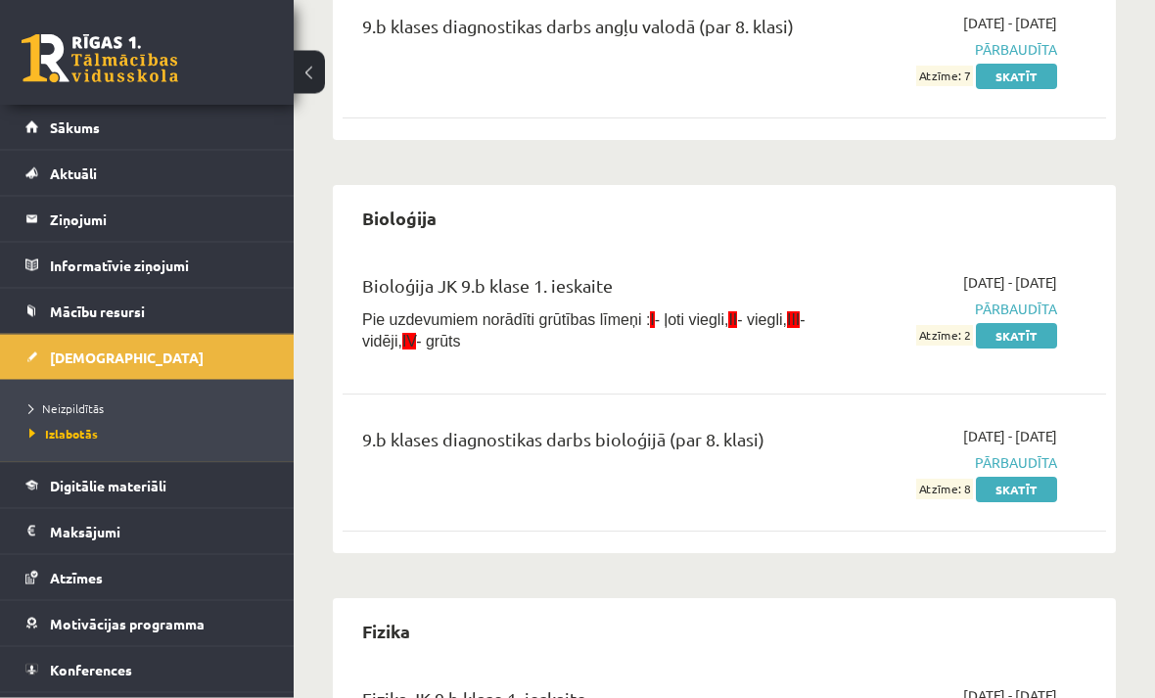
scroll to position [404, 0]
click at [93, 405] on span "Neizpildītās" at bounding box center [66, 408] width 74 height 16
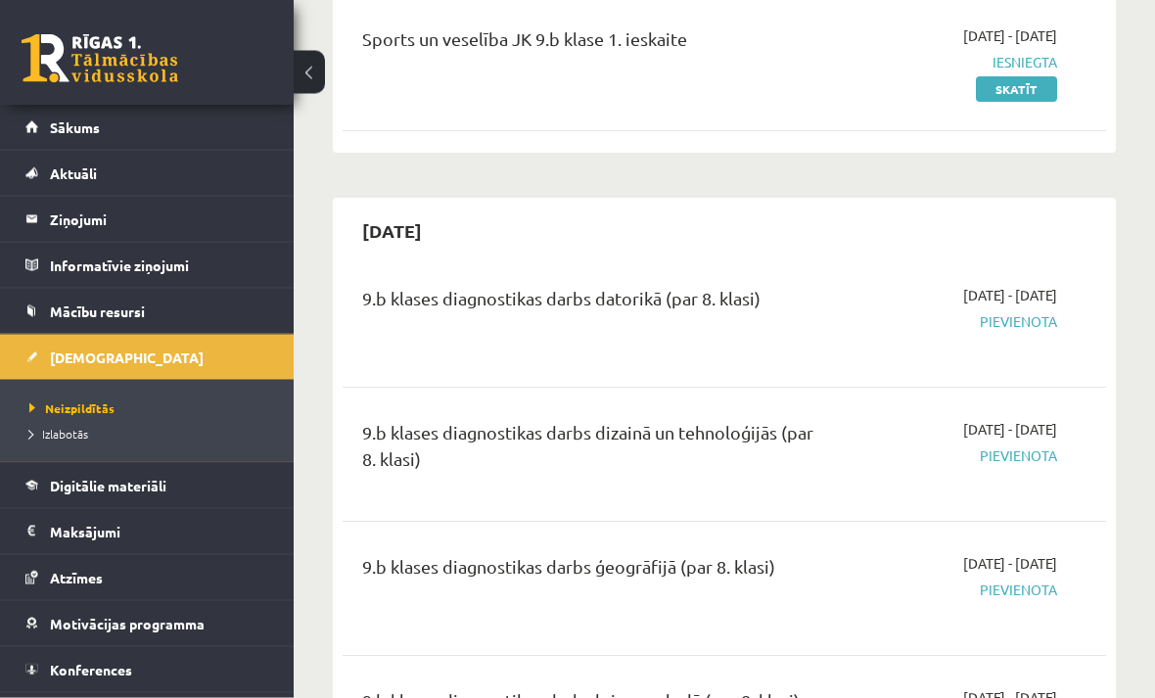
scroll to position [666, 0]
click at [77, 439] on span "Izlabotās" at bounding box center [58, 434] width 59 height 16
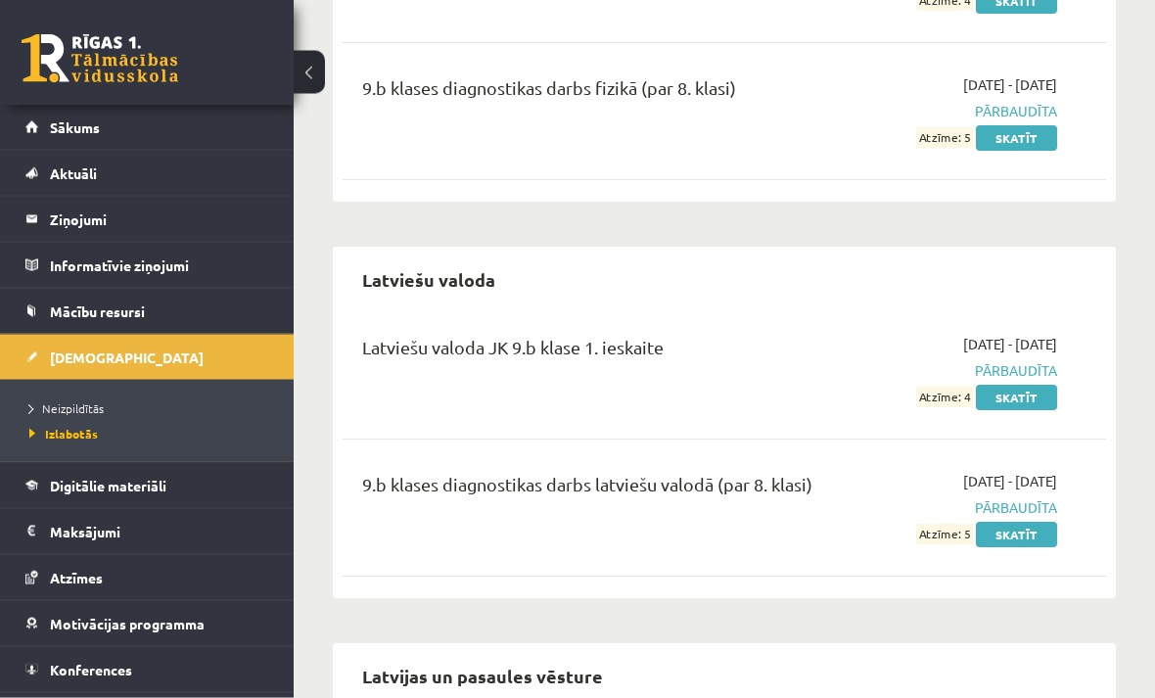
scroll to position [1145, 0]
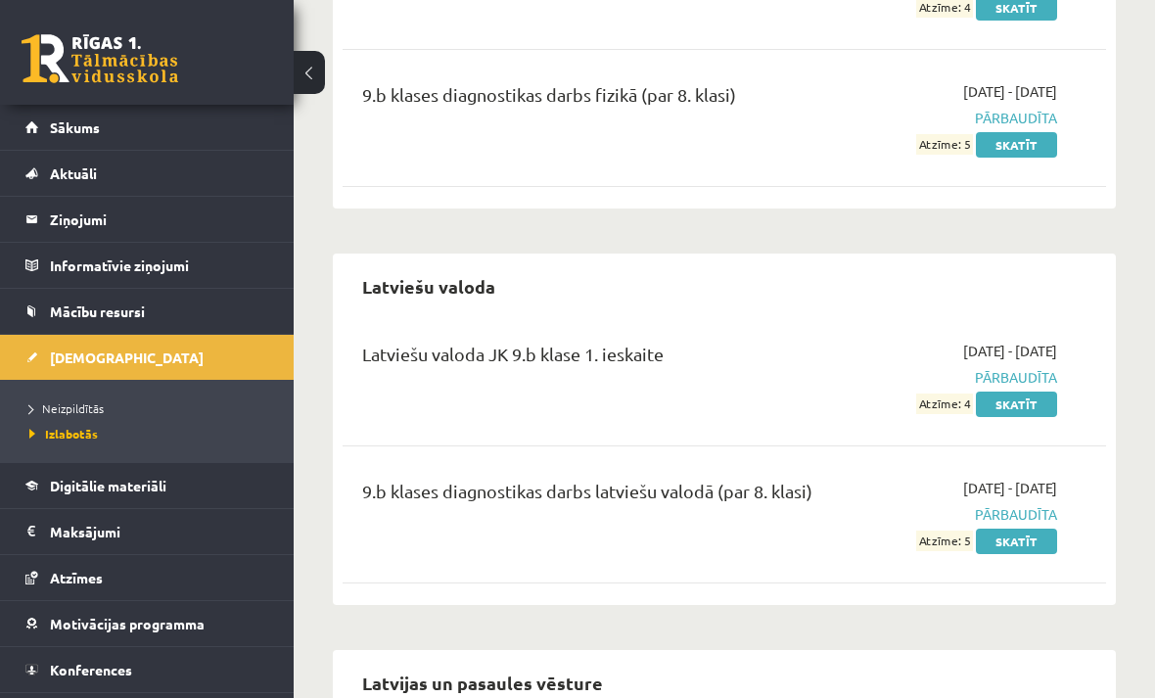
click at [97, 400] on span "Neizpildītās" at bounding box center [66, 408] width 74 height 16
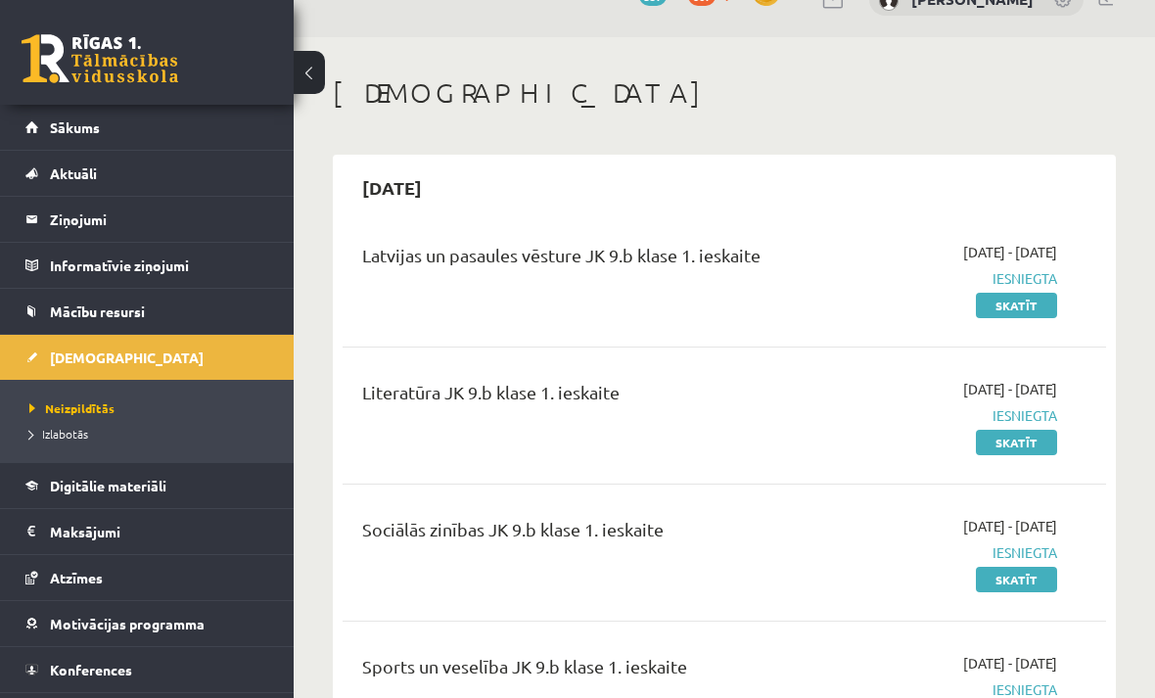
scroll to position [106, 0]
